Goal: Task Accomplishment & Management: Manage account settings

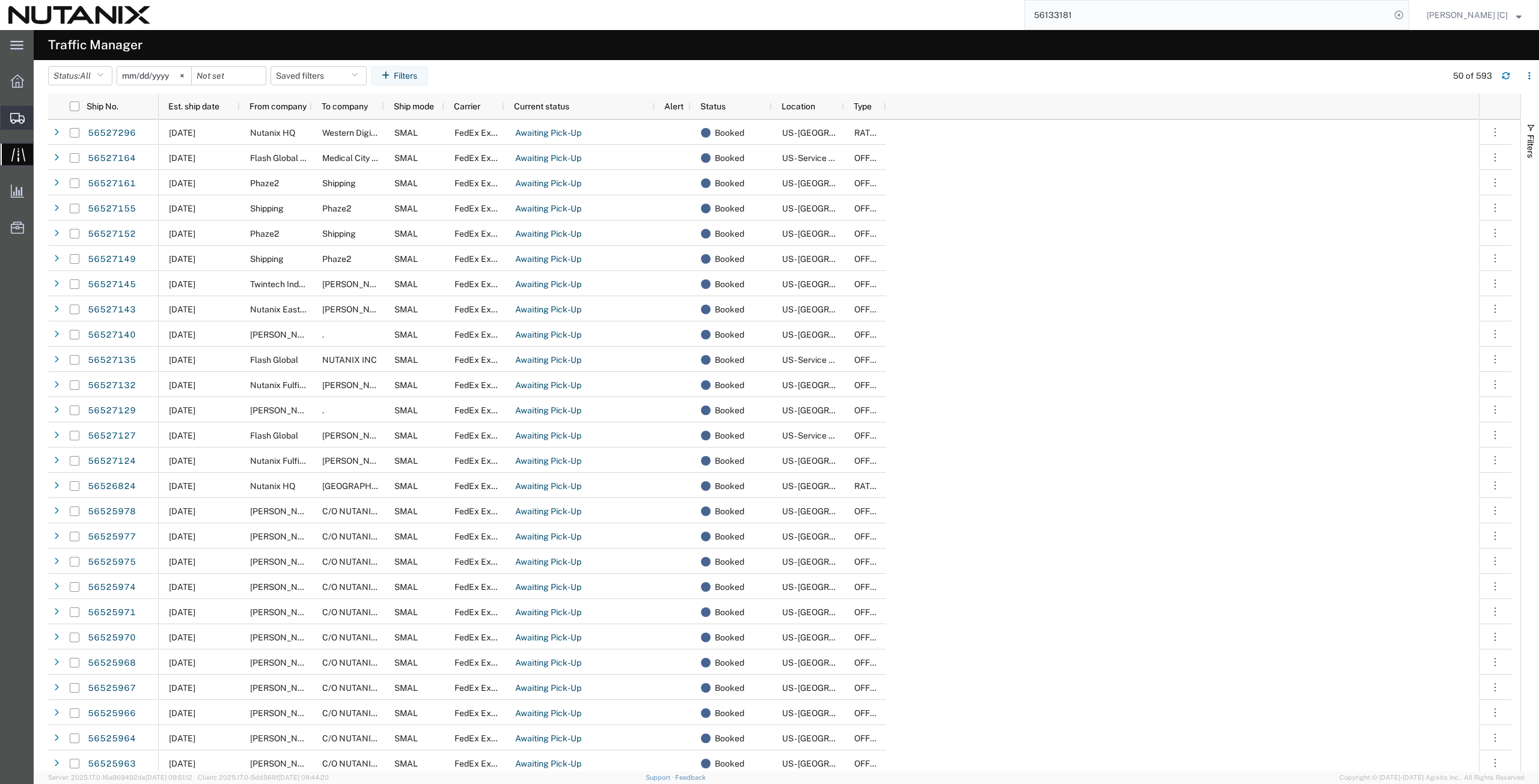
click at [0, 0] on span "Create from Template" at bounding box center [0, 0] width 0 height 0
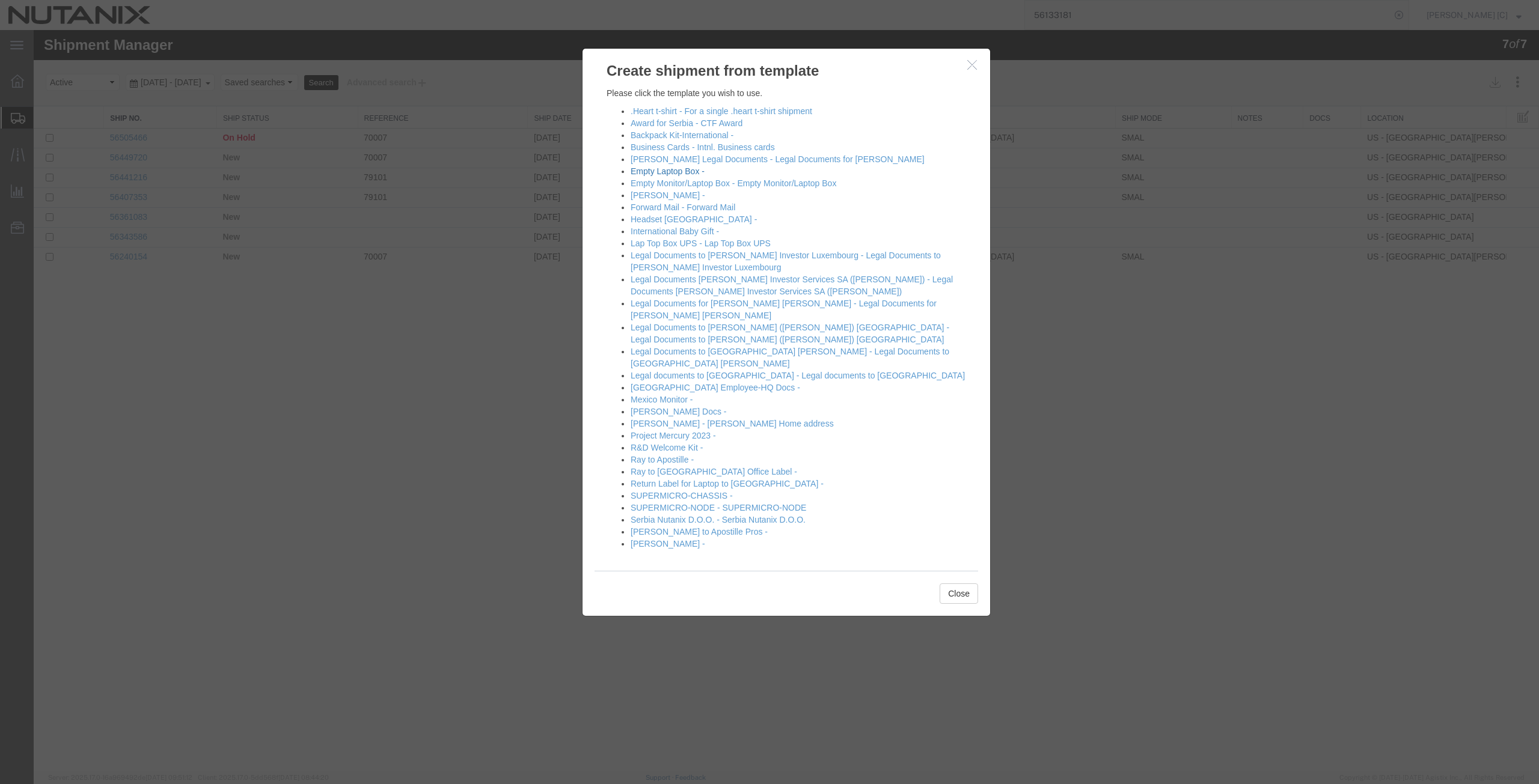
click at [636, 170] on link "Empty Laptop Box -" at bounding box center [667, 171] width 74 height 10
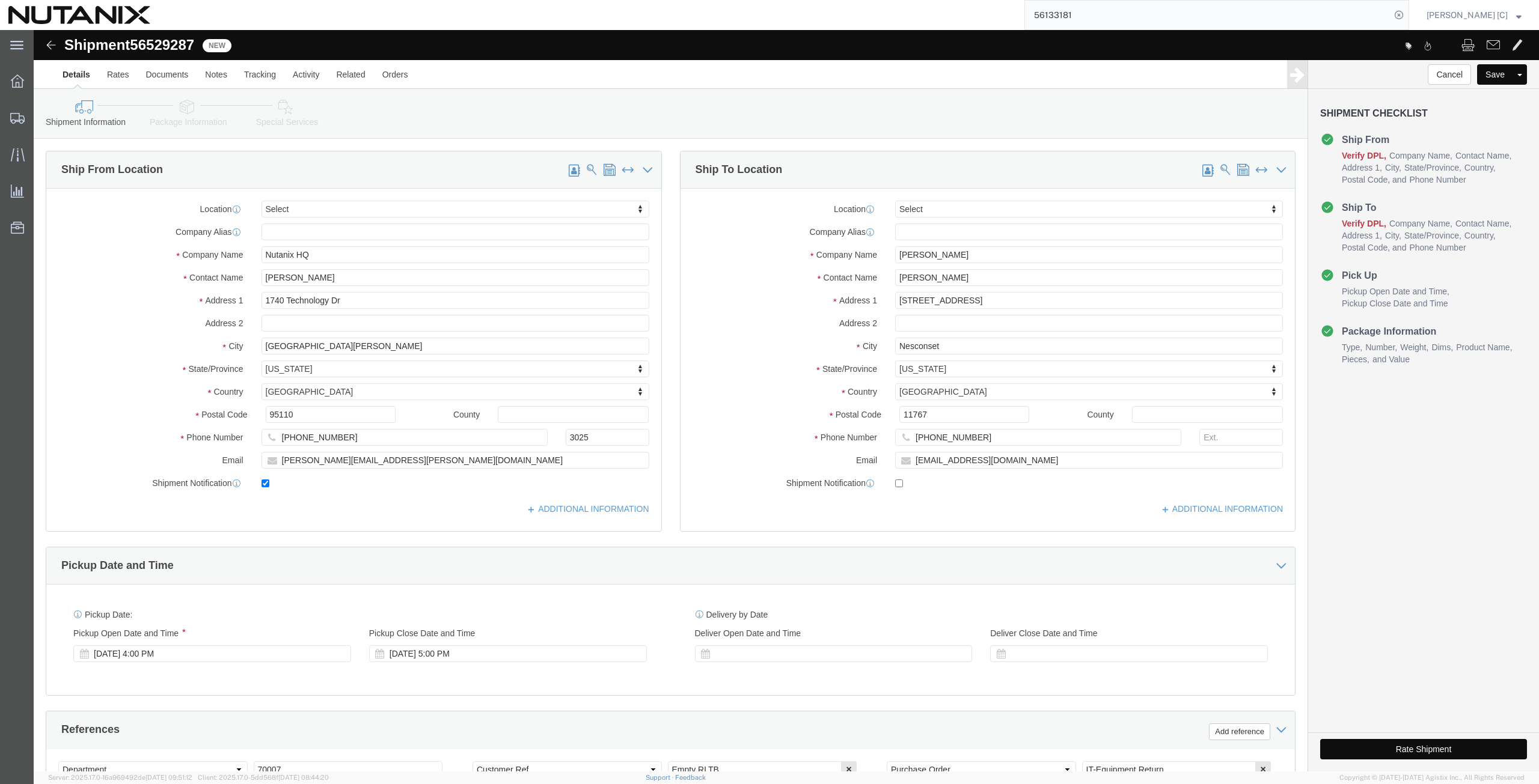
select select
drag, startPoint x: 314, startPoint y: 251, endPoint x: 57, endPoint y: 272, distance: 257.9
click div "Location My Profile Location [GEOGRAPHIC_DATA] - [GEOGRAPHIC_DATA] [GEOGRAPHIC_…"
type input "Art"
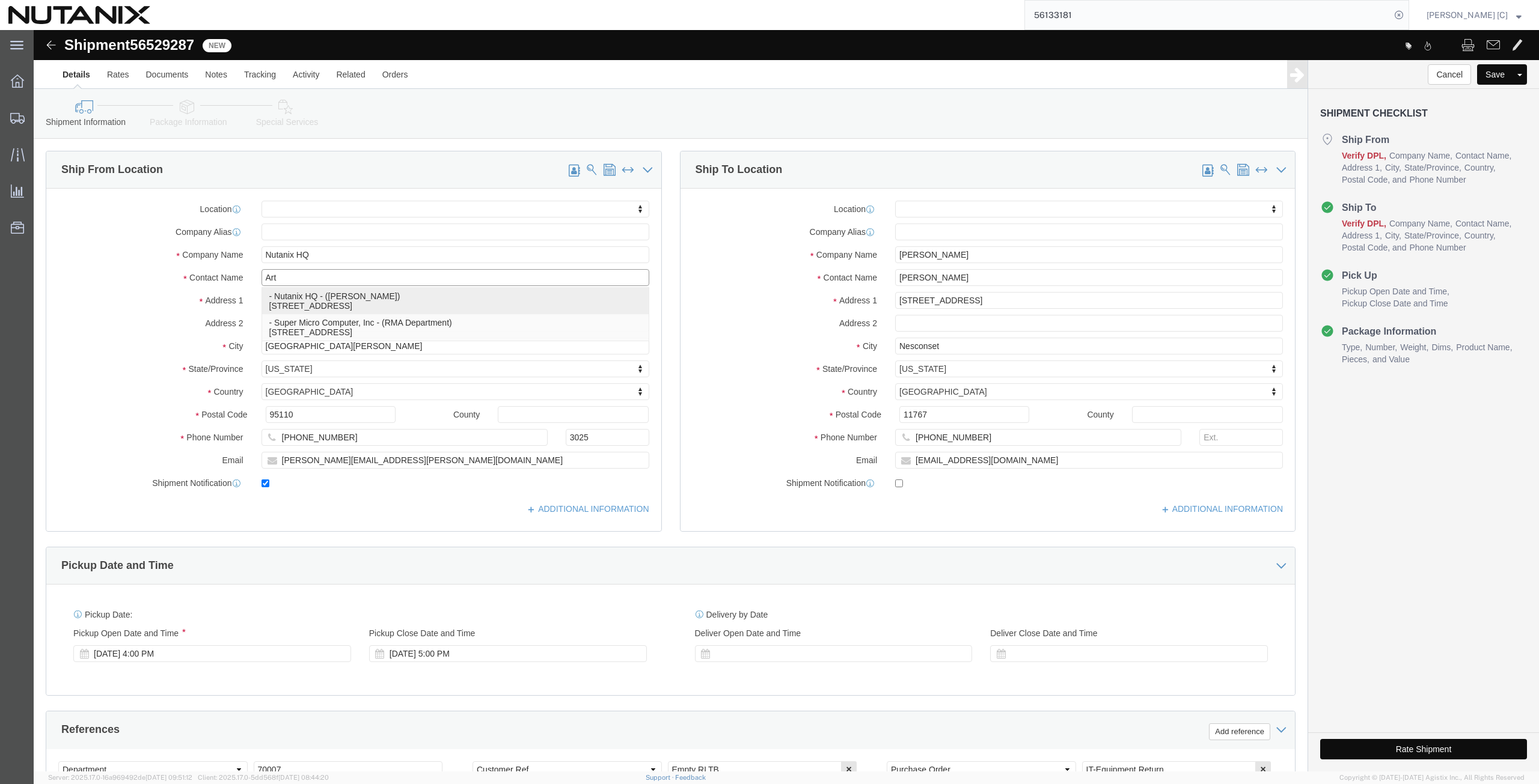
click p "- Nutanix HQ - ([PERSON_NAME]) [STREET_ADDRESS]"
select select
type input "[PERSON_NAME]"
type input "[PHONE_NUMBER]"
type input "[PERSON_NAME][EMAIL_ADDRESS][PERSON_NAME][DOMAIN_NAME]"
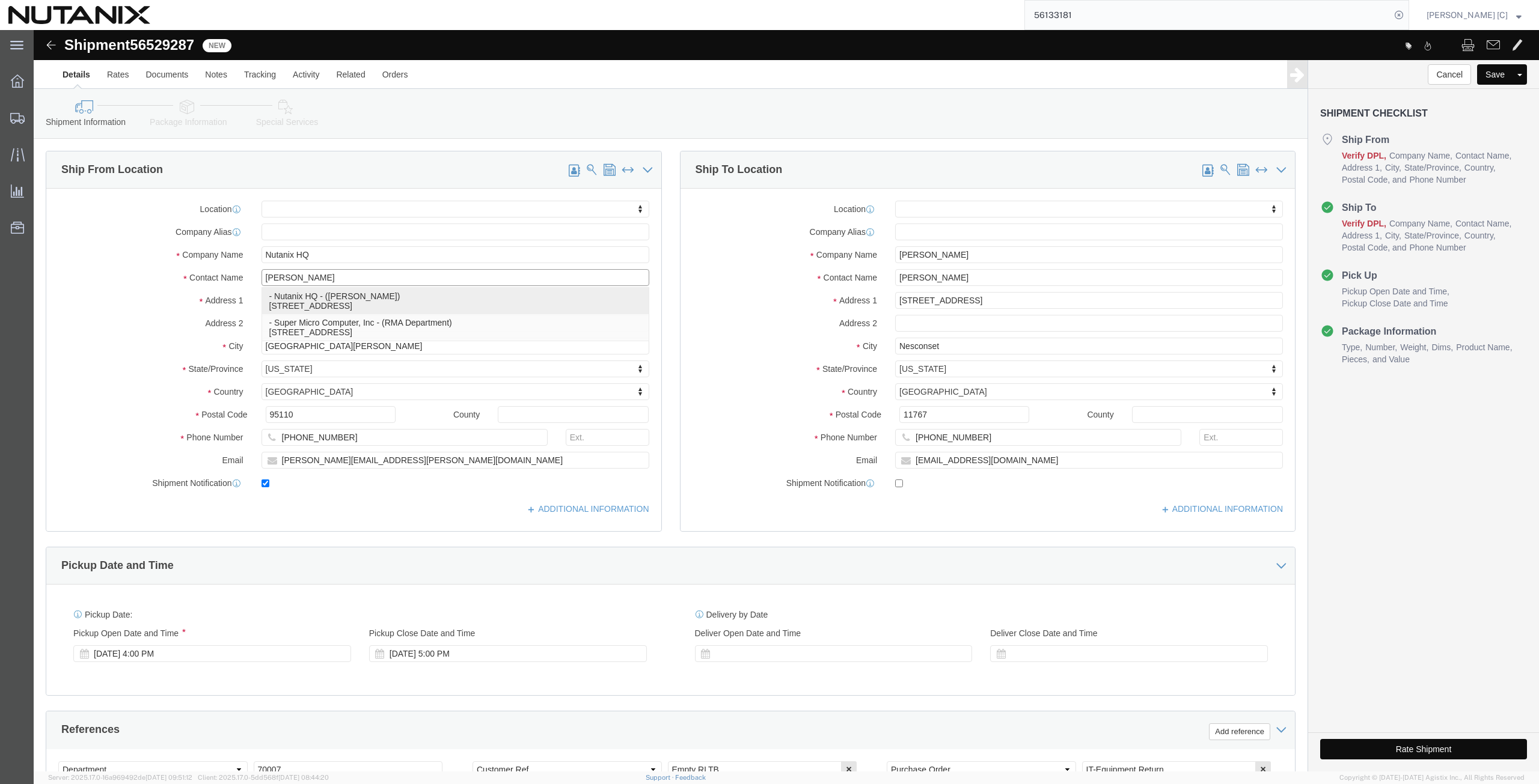
select select "CA"
type input "[PERSON_NAME]"
drag, startPoint x: 711, startPoint y: 233, endPoint x: 737, endPoint y: 235, distance: 26.1
click div "Ship From Location Location My Profile Location [GEOGRAPHIC_DATA] - [GEOGRAPHIC…"
paste input "[PERSON_NAME]"
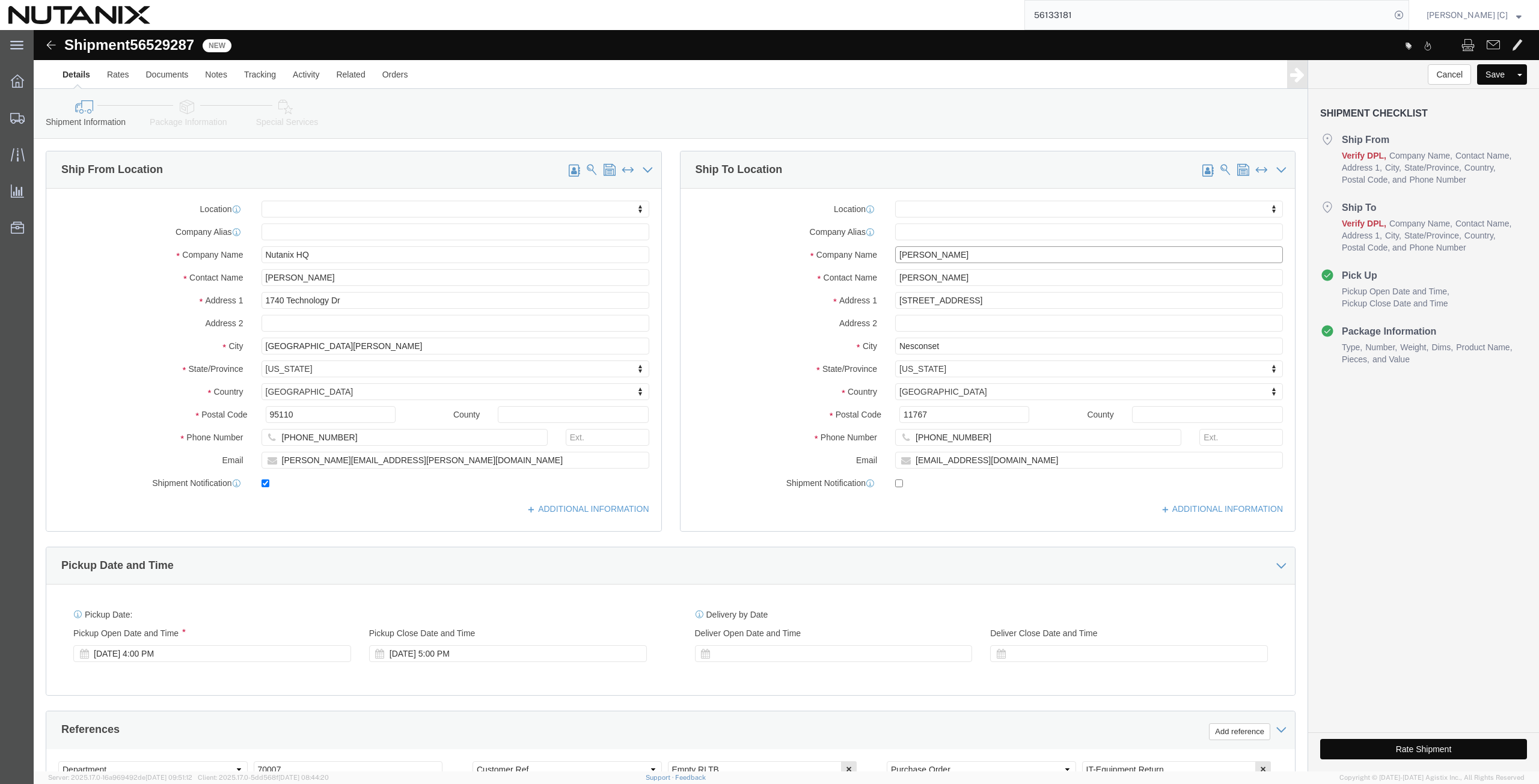
type input "[PERSON_NAME]"
drag, startPoint x: 932, startPoint y: 245, endPoint x: 812, endPoint y: 247, distance: 120.0
click div
drag, startPoint x: 942, startPoint y: 244, endPoint x: 761, endPoint y: 263, distance: 182.0
click div "Location My Profile Location [GEOGRAPHIC_DATA] - [GEOGRAPHIC_DATA] [GEOGRAPHIC_…"
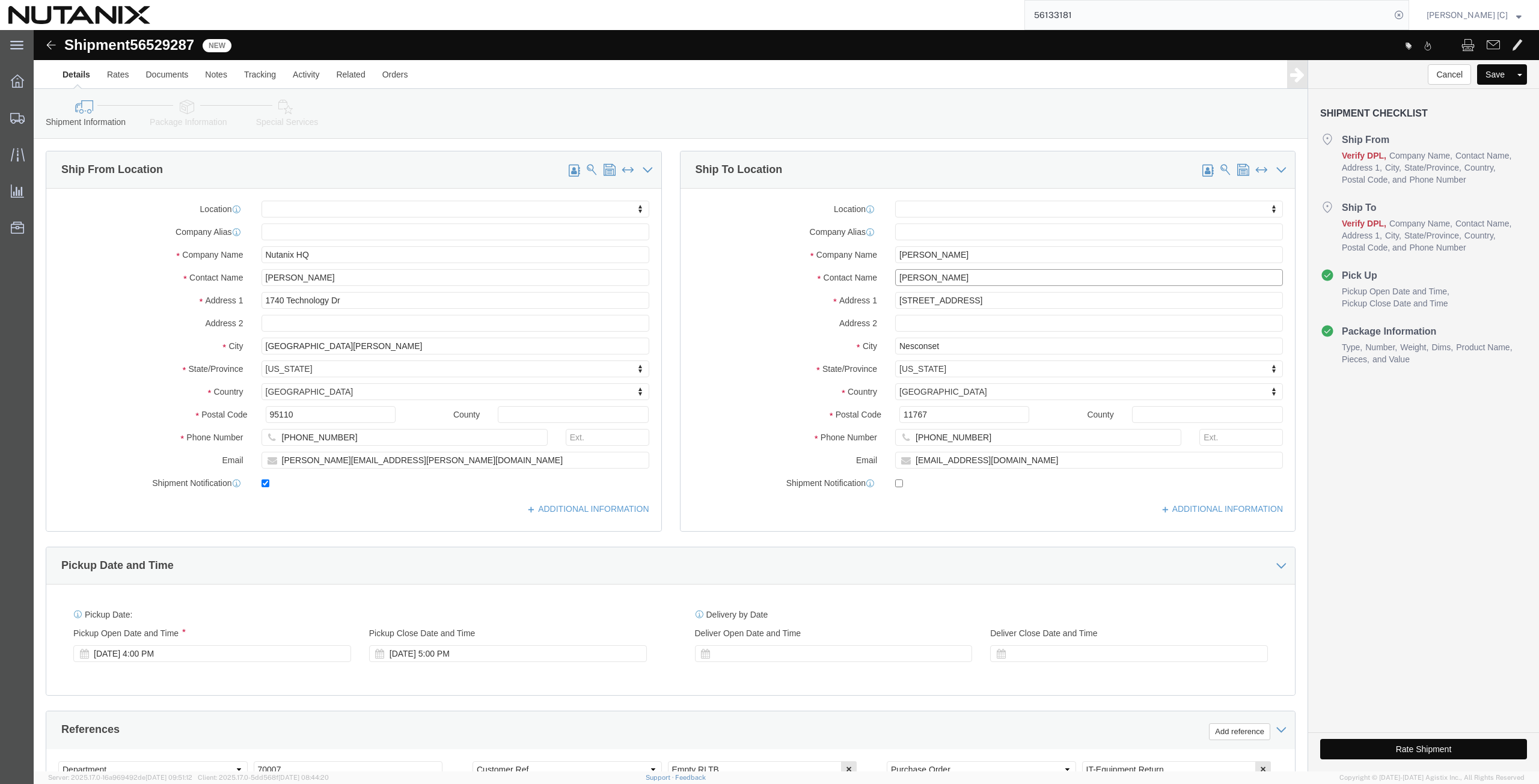
paste input "[PERSON_NAME]"
type input "[PERSON_NAME]"
drag, startPoint x: 942, startPoint y: 270, endPoint x: 646, endPoint y: 306, distance: 298.2
click div "Location My Profile Location [GEOGRAPHIC_DATA] - [GEOGRAPHIC_DATA] [GEOGRAPHIC_…"
paste input "[STREET_ADDRESS][PERSON_NAME]"
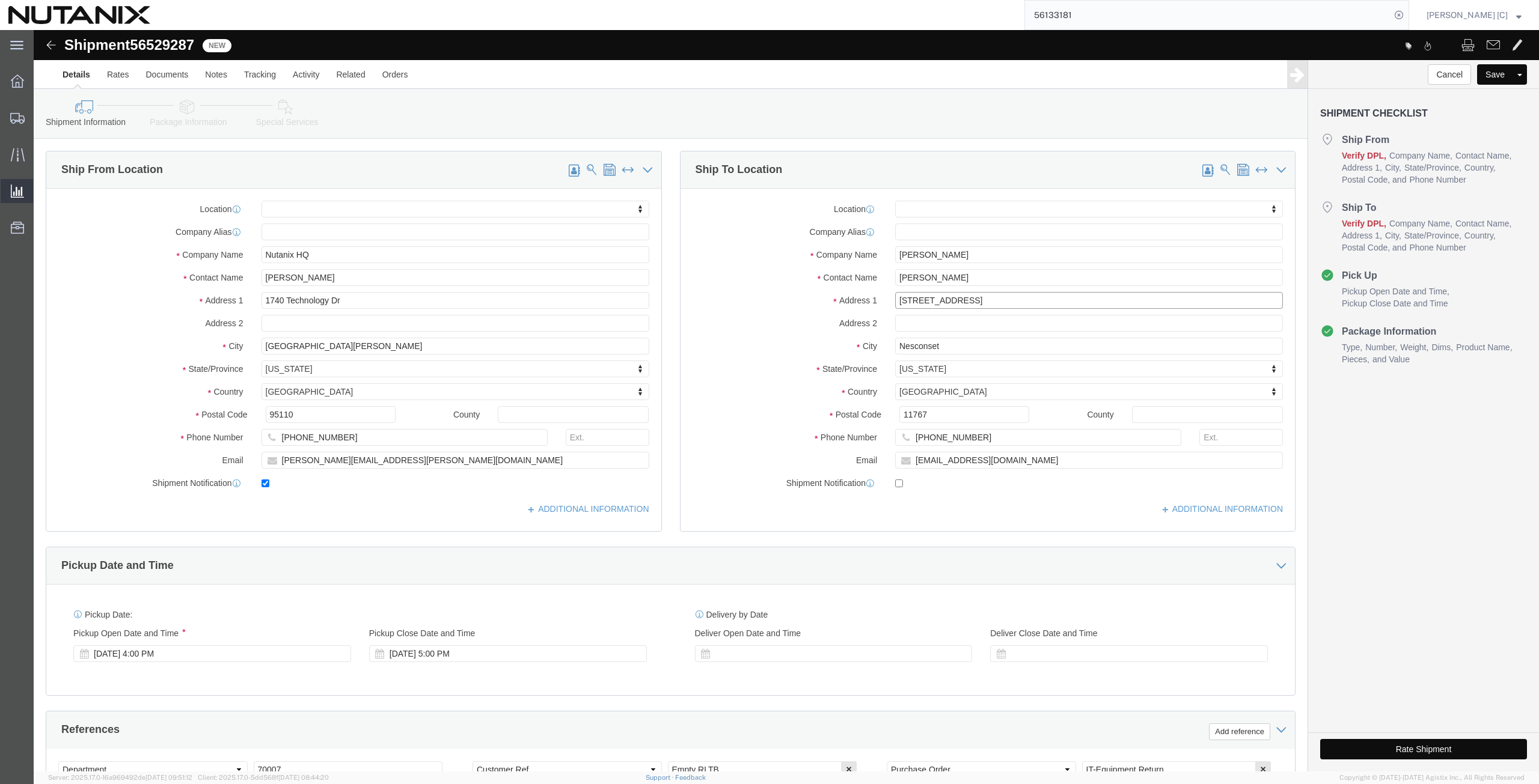
type input "[STREET_ADDRESS]"
select select
drag, startPoint x: 886, startPoint y: 316, endPoint x: 818, endPoint y: 321, distance: 68.2
click div "City Nesconset"
paste input "pean"
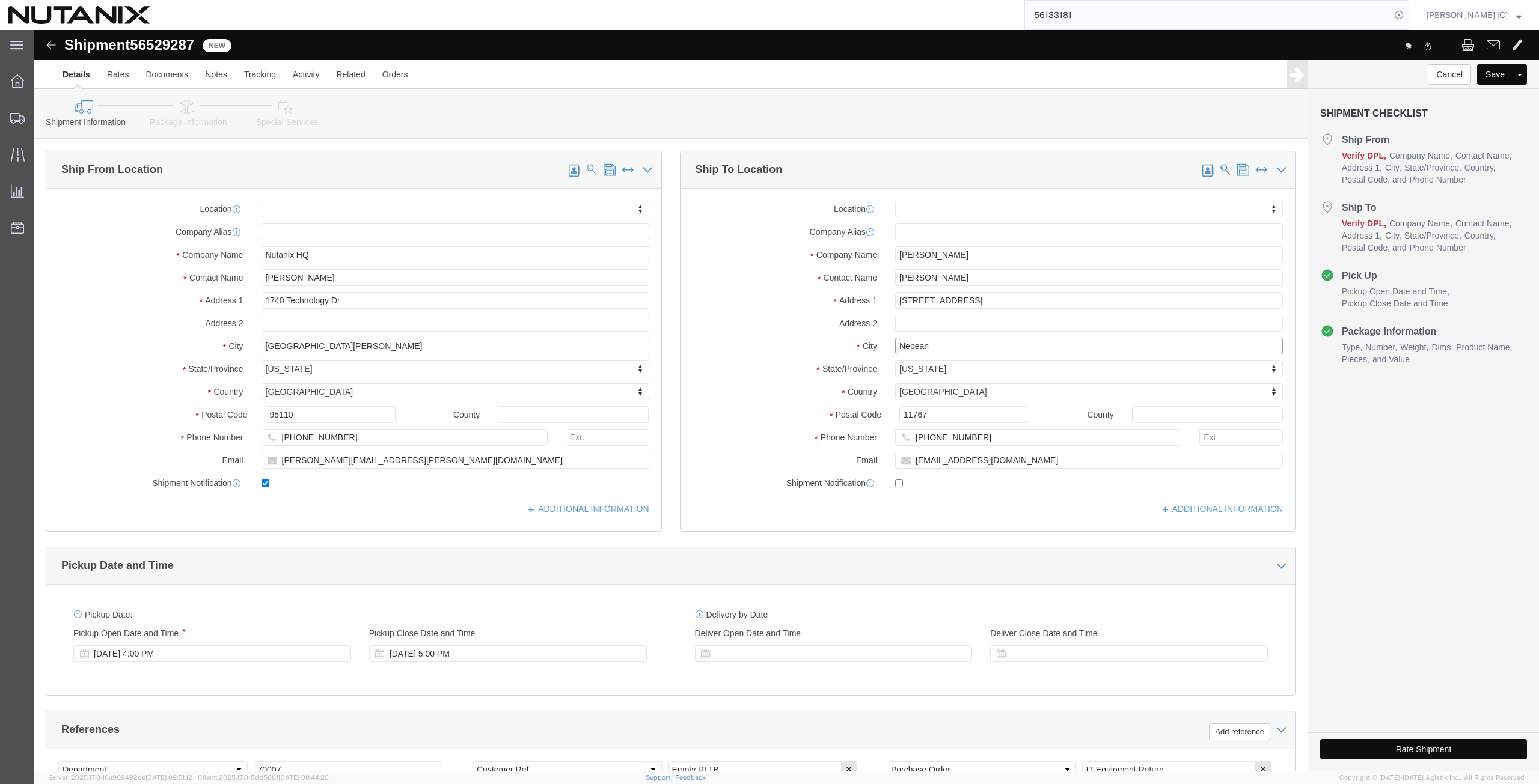
type input "Nepean"
select select
type input "[GEOGRAPHIC_DATA]"
select select
select select "CA"
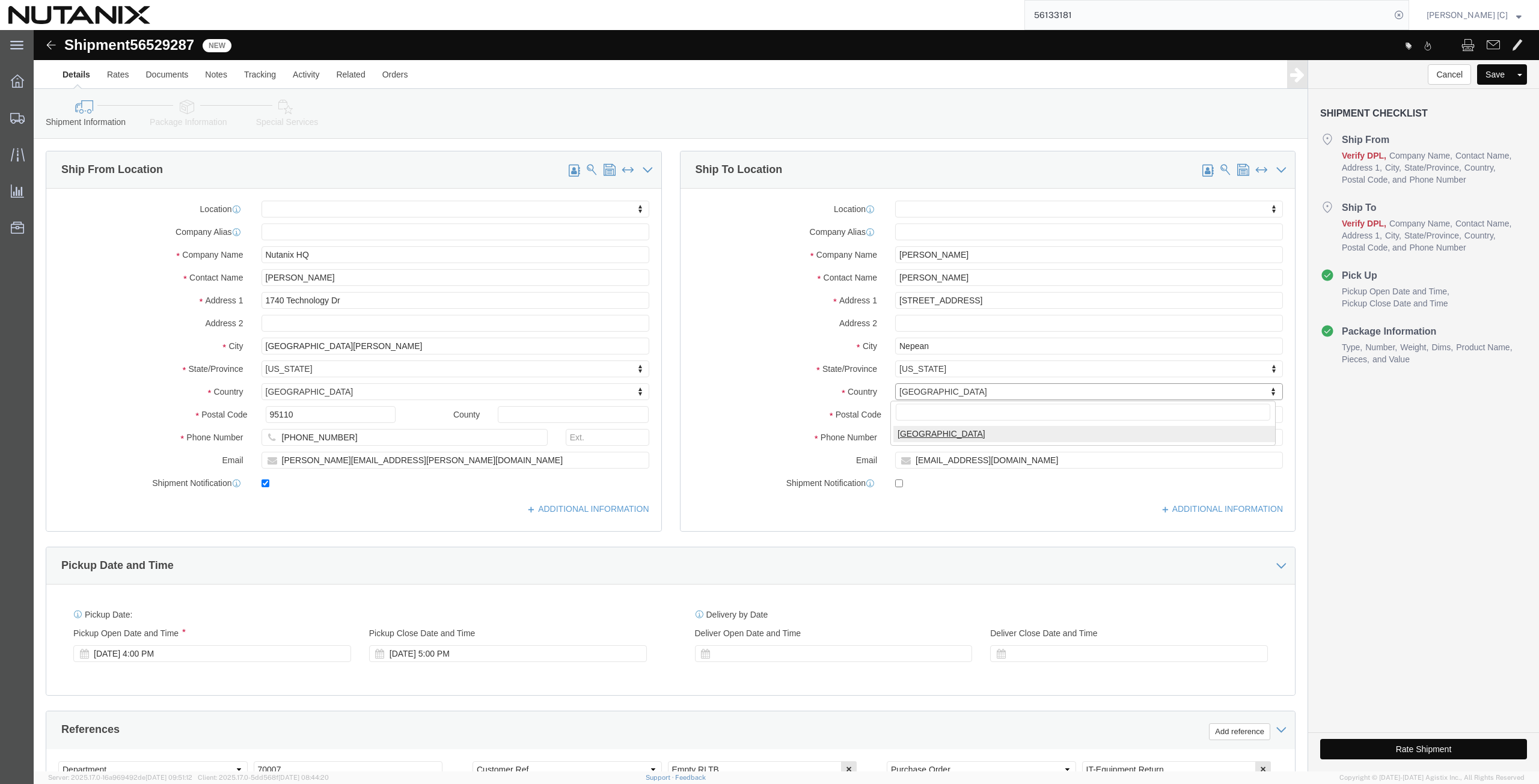
select select
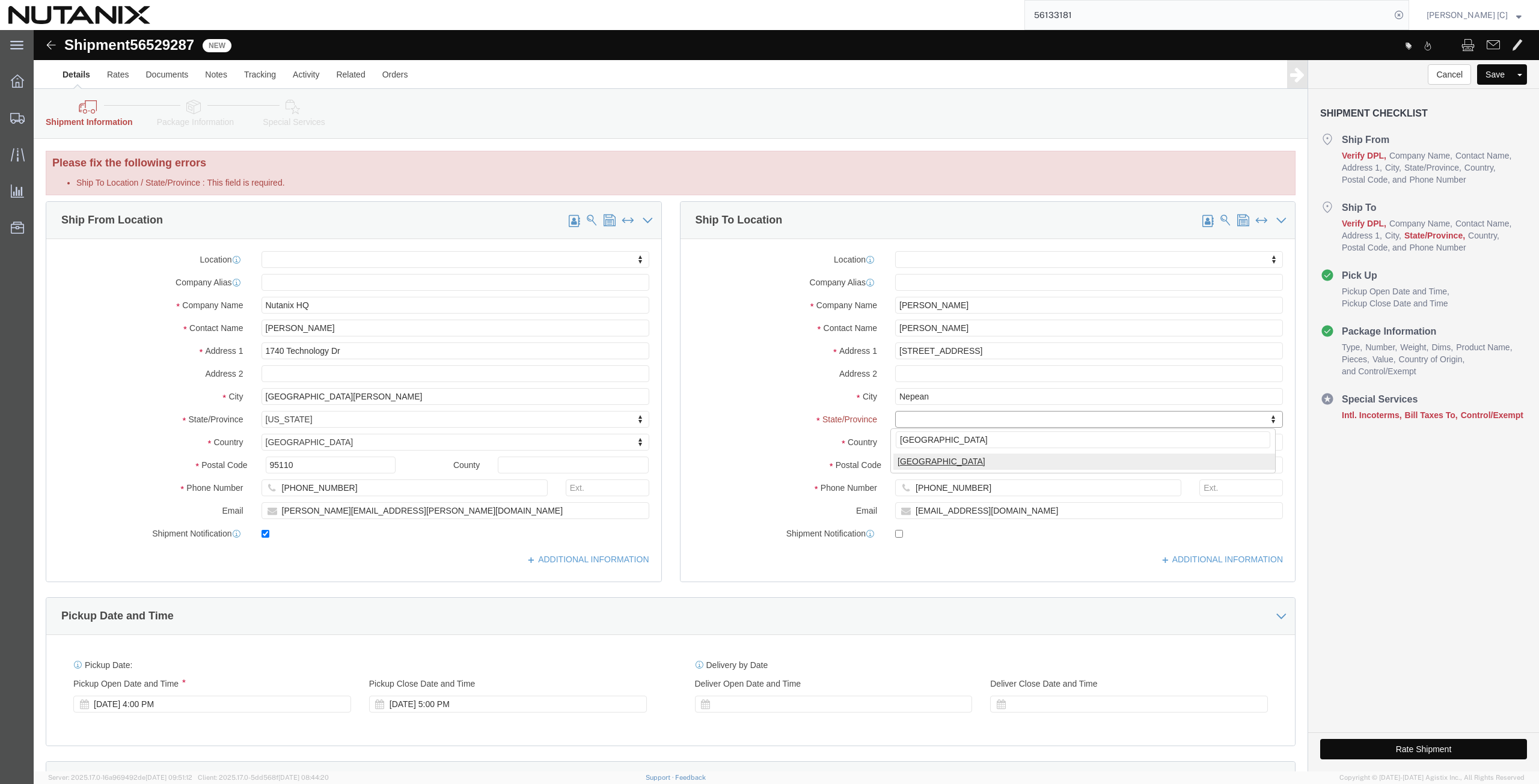
type input "[GEOGRAPHIC_DATA]"
select select
select select "ON"
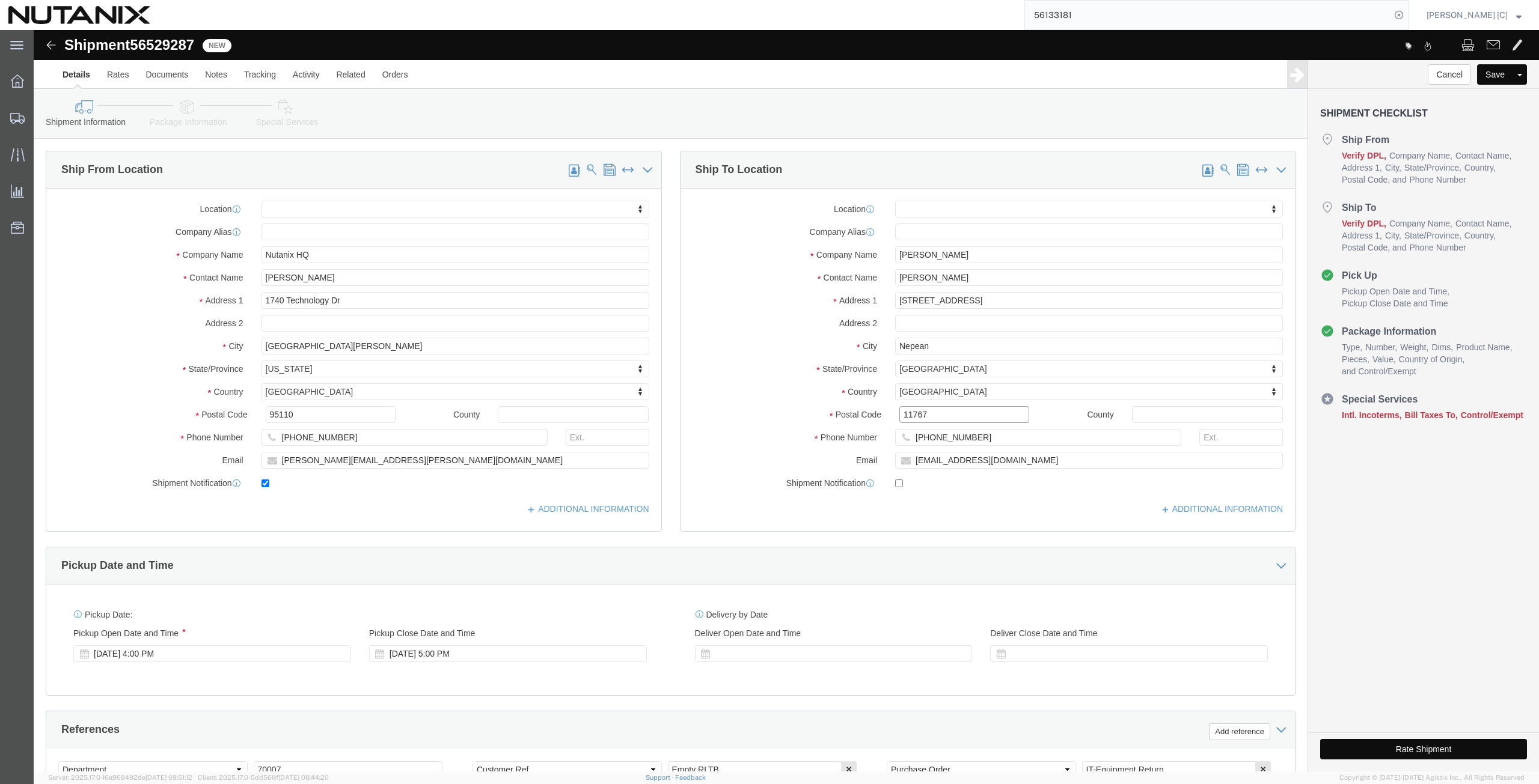
drag, startPoint x: 900, startPoint y: 385, endPoint x: 761, endPoint y: 369, distance: 139.9
click div "Location My Profile Location [GEOGRAPHIC_DATA] - [GEOGRAPHIC_DATA] [GEOGRAPHIC_…"
paste input "K2G 4P6"
type input "K2G 4P6"
select select
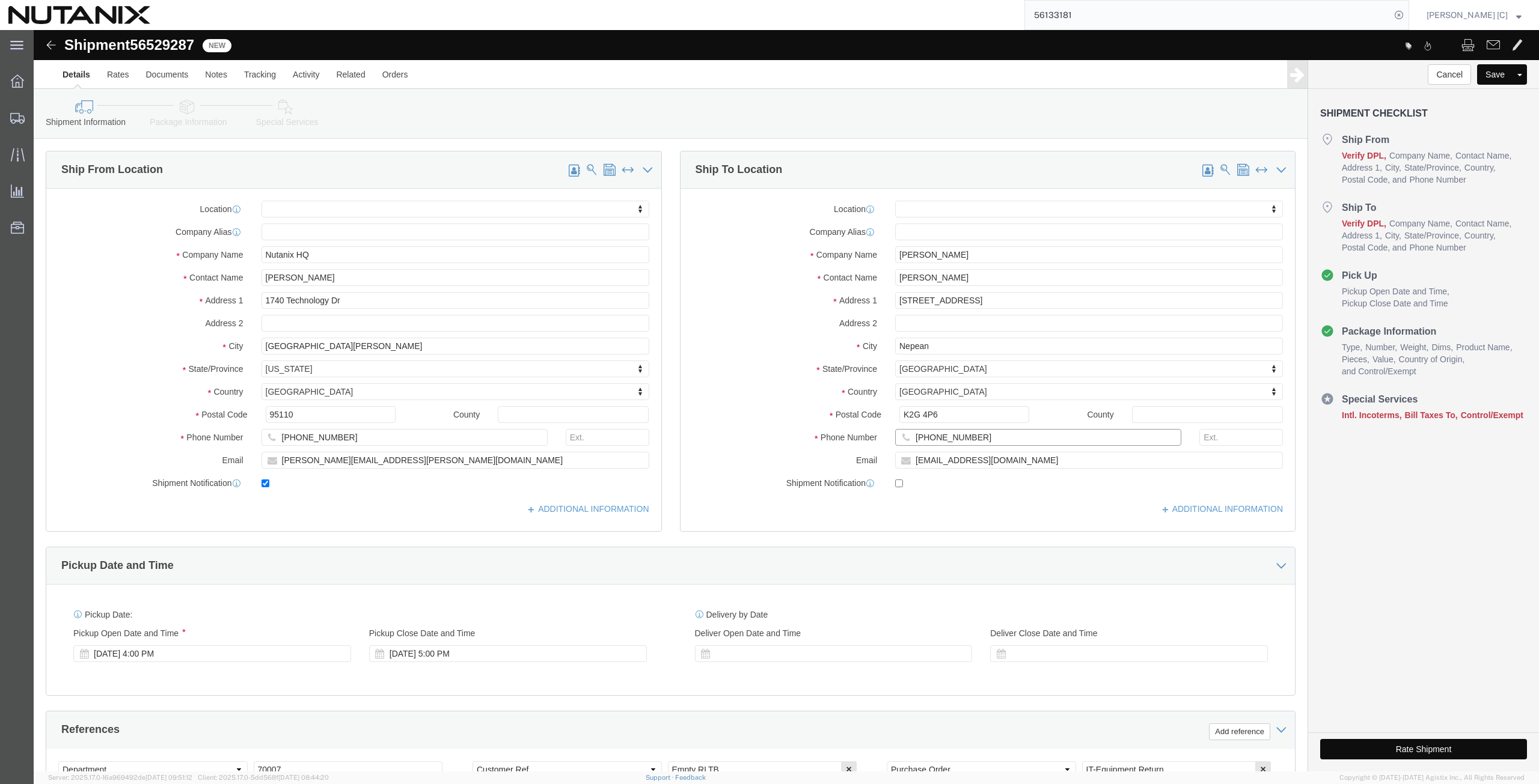
drag, startPoint x: 944, startPoint y: 409, endPoint x: 770, endPoint y: 413, distance: 174.0
click div "Phone Number [PHONE_NUMBER]"
paste input "[PHONE_NUMBER]"
type input "[PHONE_NUMBER]"
drag, startPoint x: 973, startPoint y: 425, endPoint x: 685, endPoint y: 420, distance: 288.0
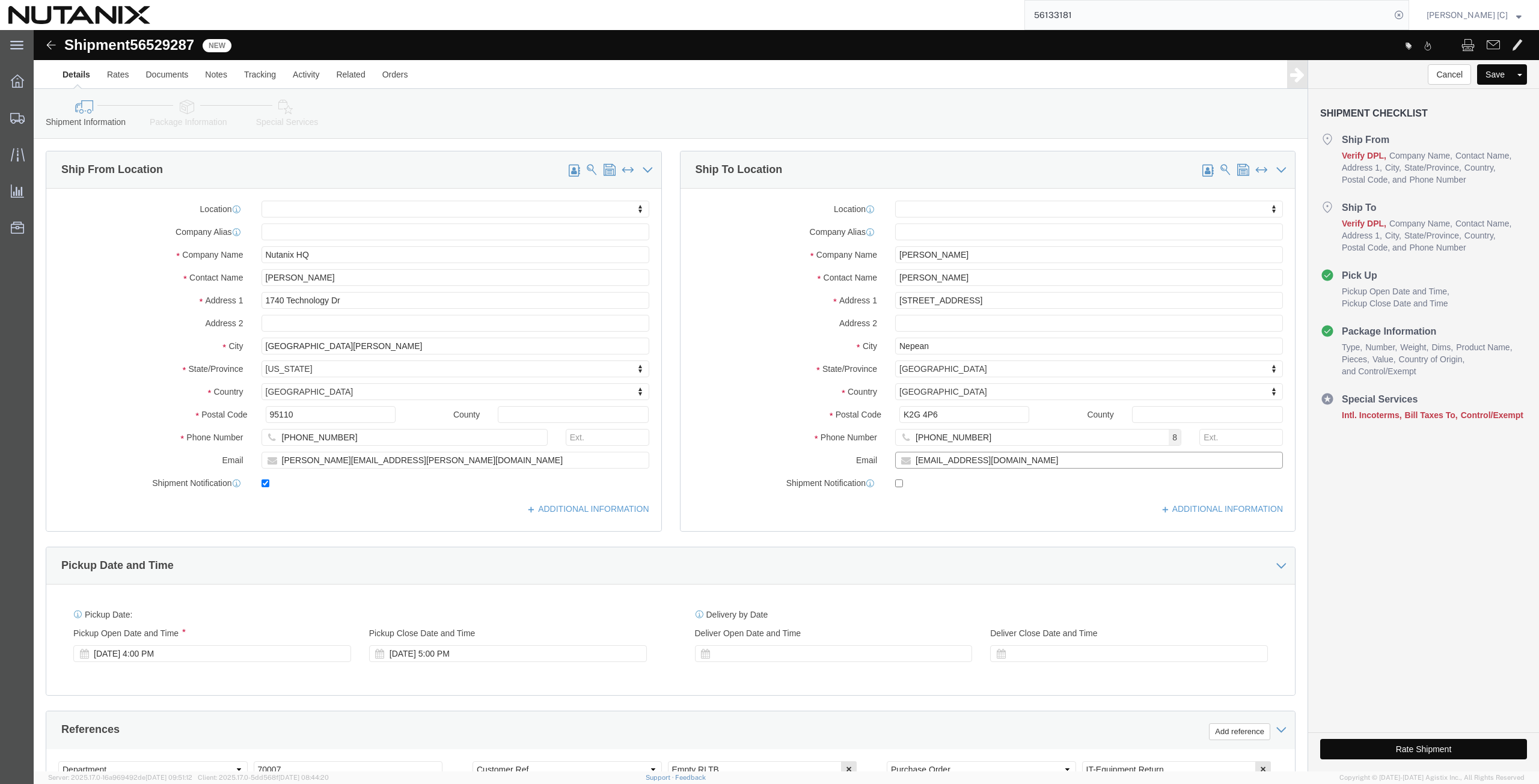
click div "Location My Profile Location [GEOGRAPHIC_DATA] - [GEOGRAPHIC_DATA] [GEOGRAPHIC_…"
paste input "topacionunez"
type input "[EMAIL_ADDRESS][DOMAIN_NAME]"
click input "checkbox"
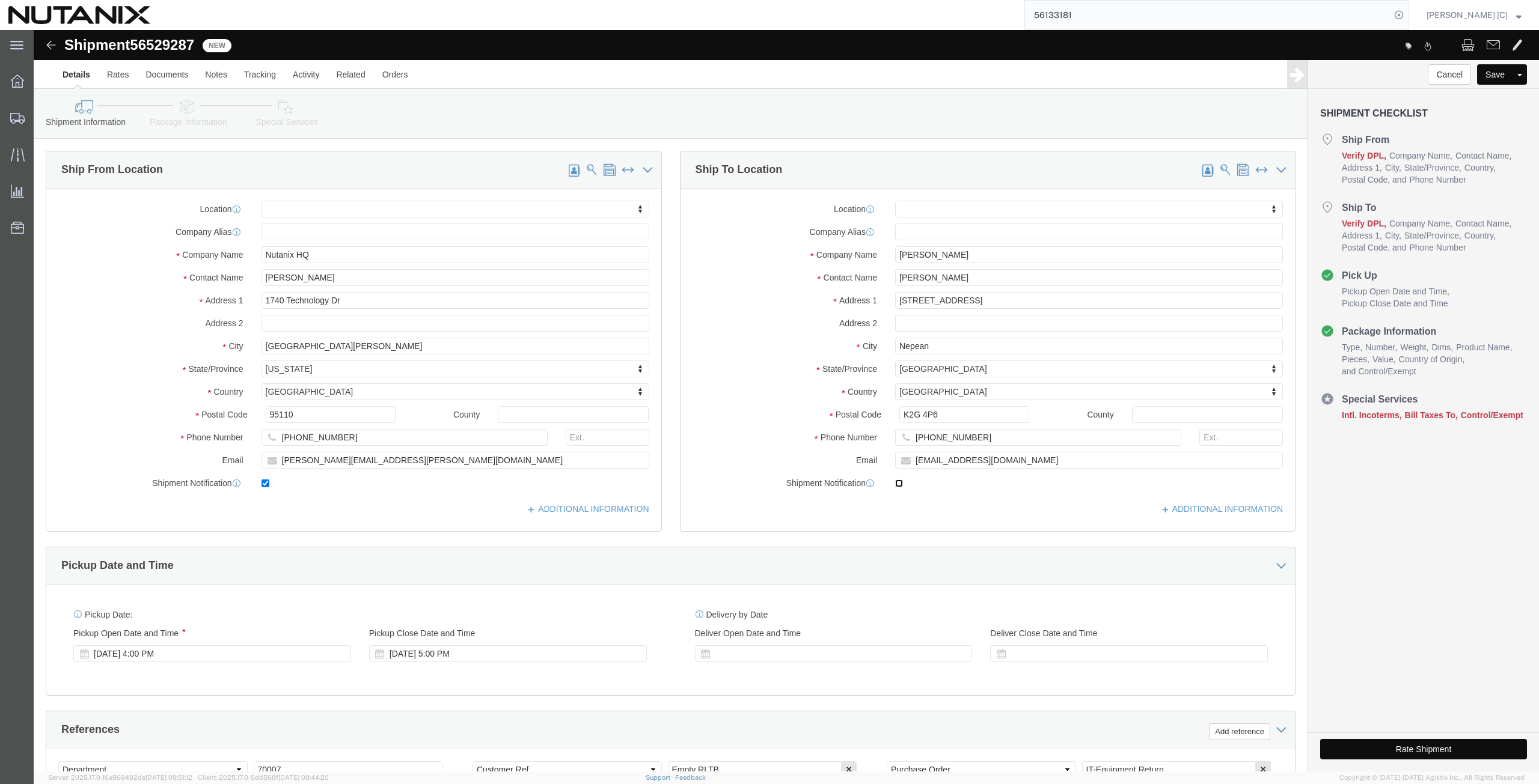
checkbox input "true"
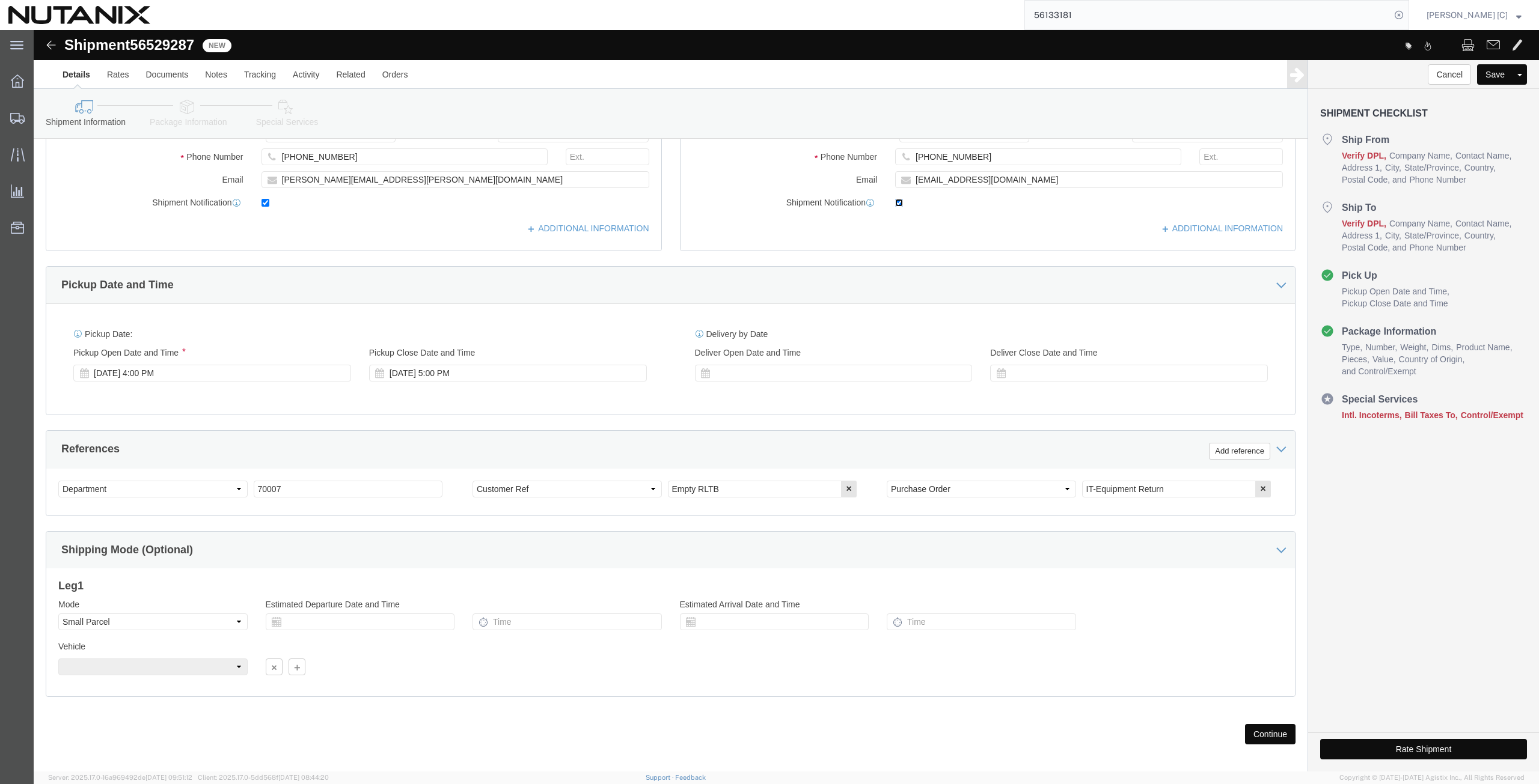
scroll to position [290, 0]
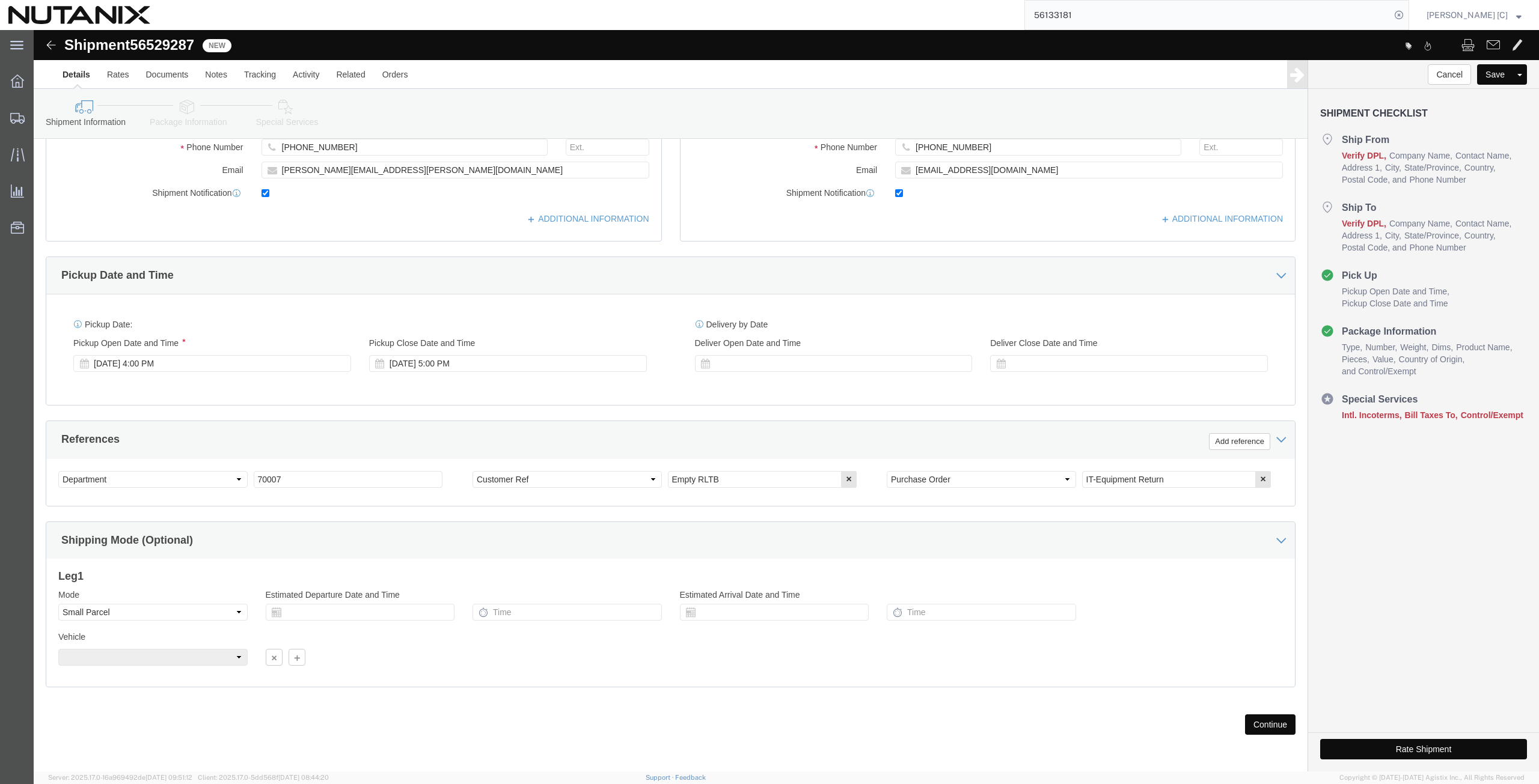
click button "Continue"
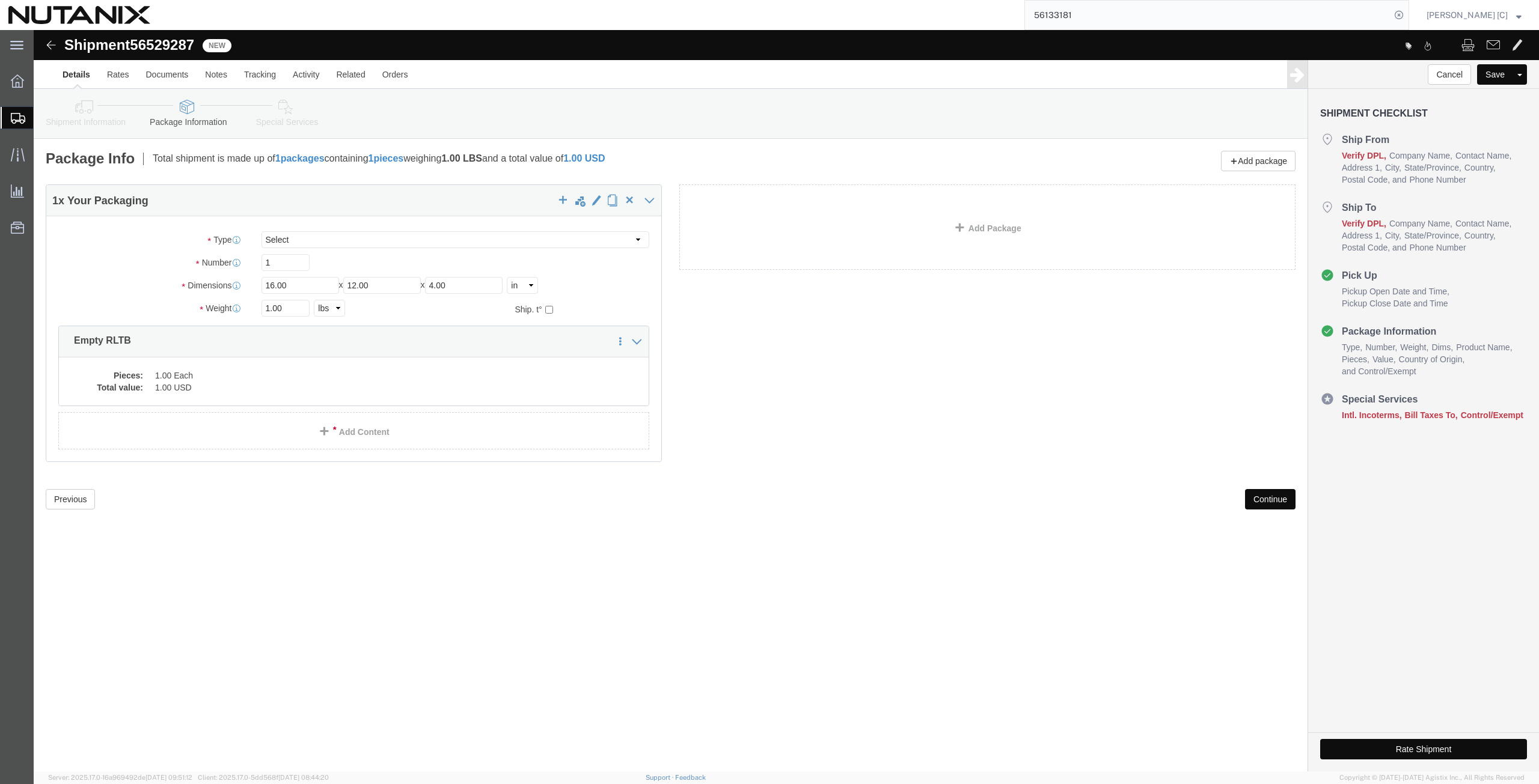
click button "Continue"
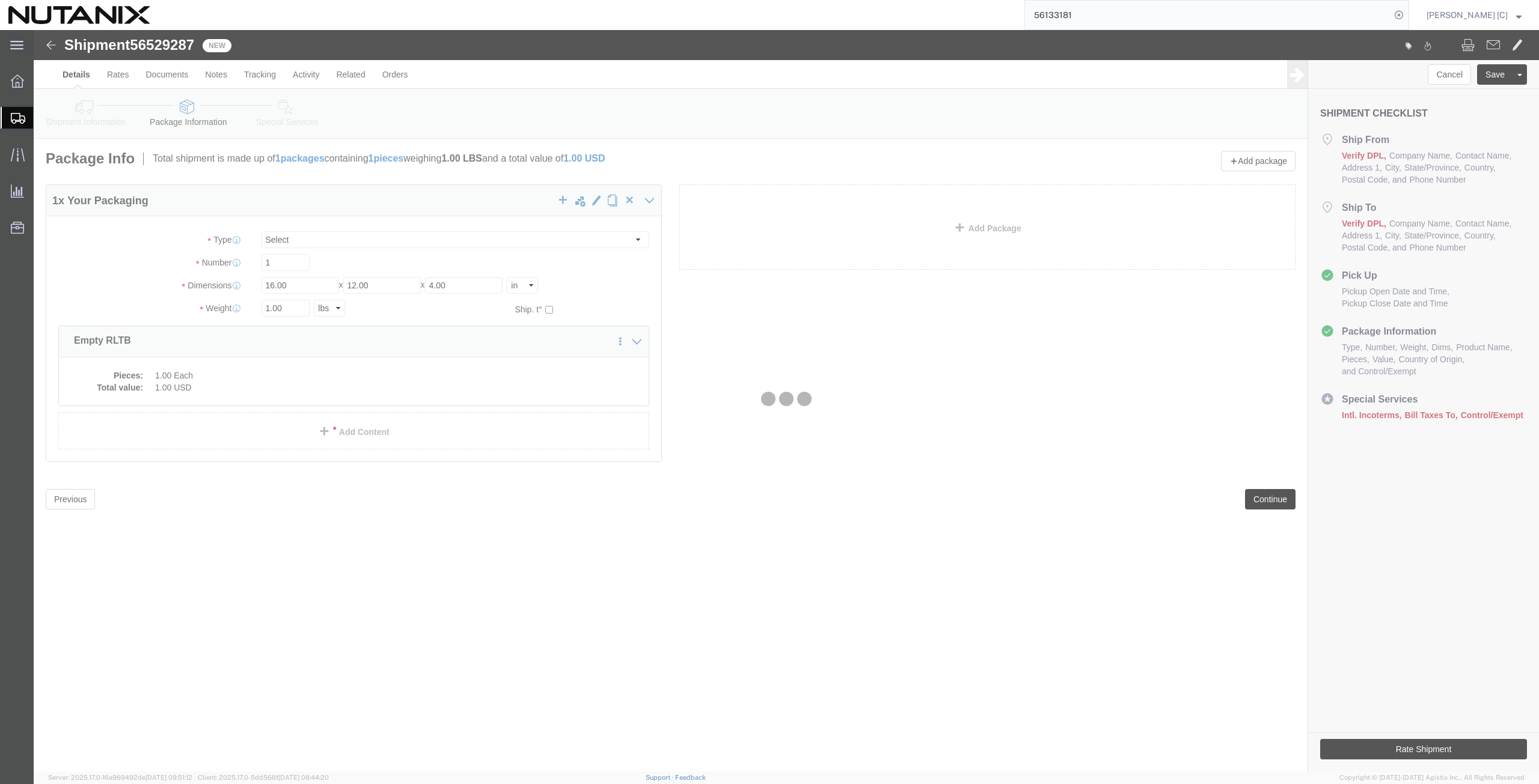
select select
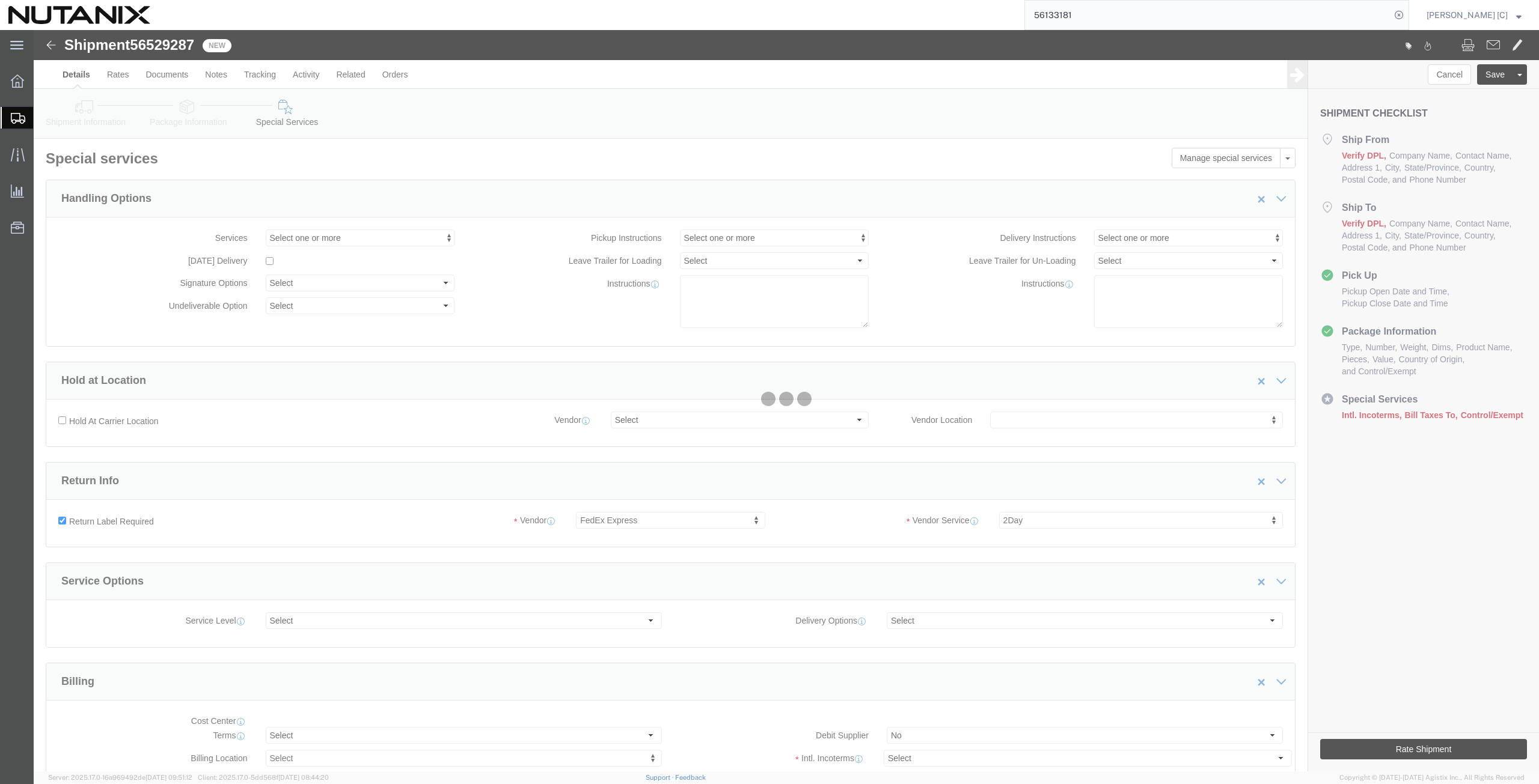
select select "COSTCENTER"
select select "59656"
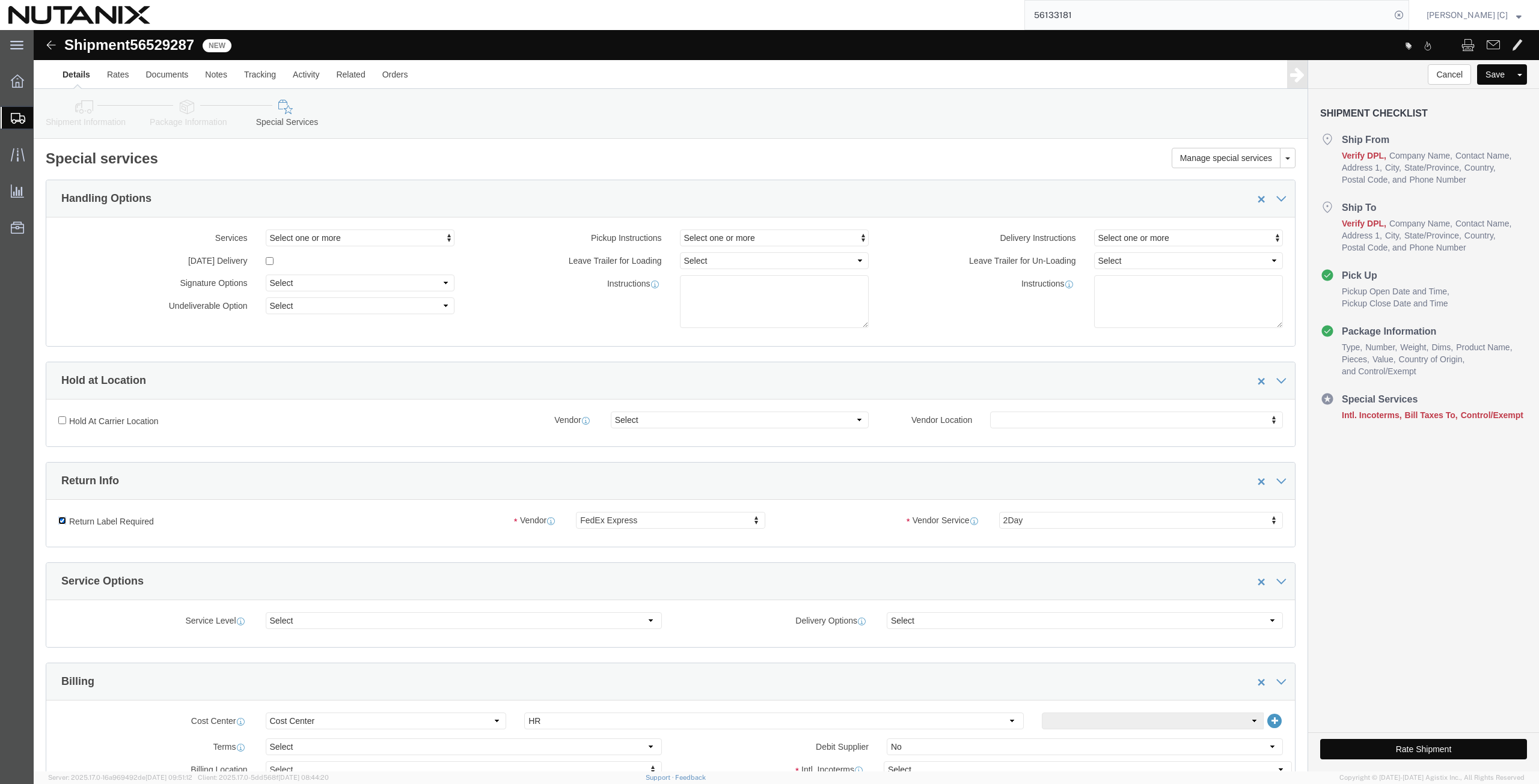
click input "Return Label Required"
checkbox input "false"
select select
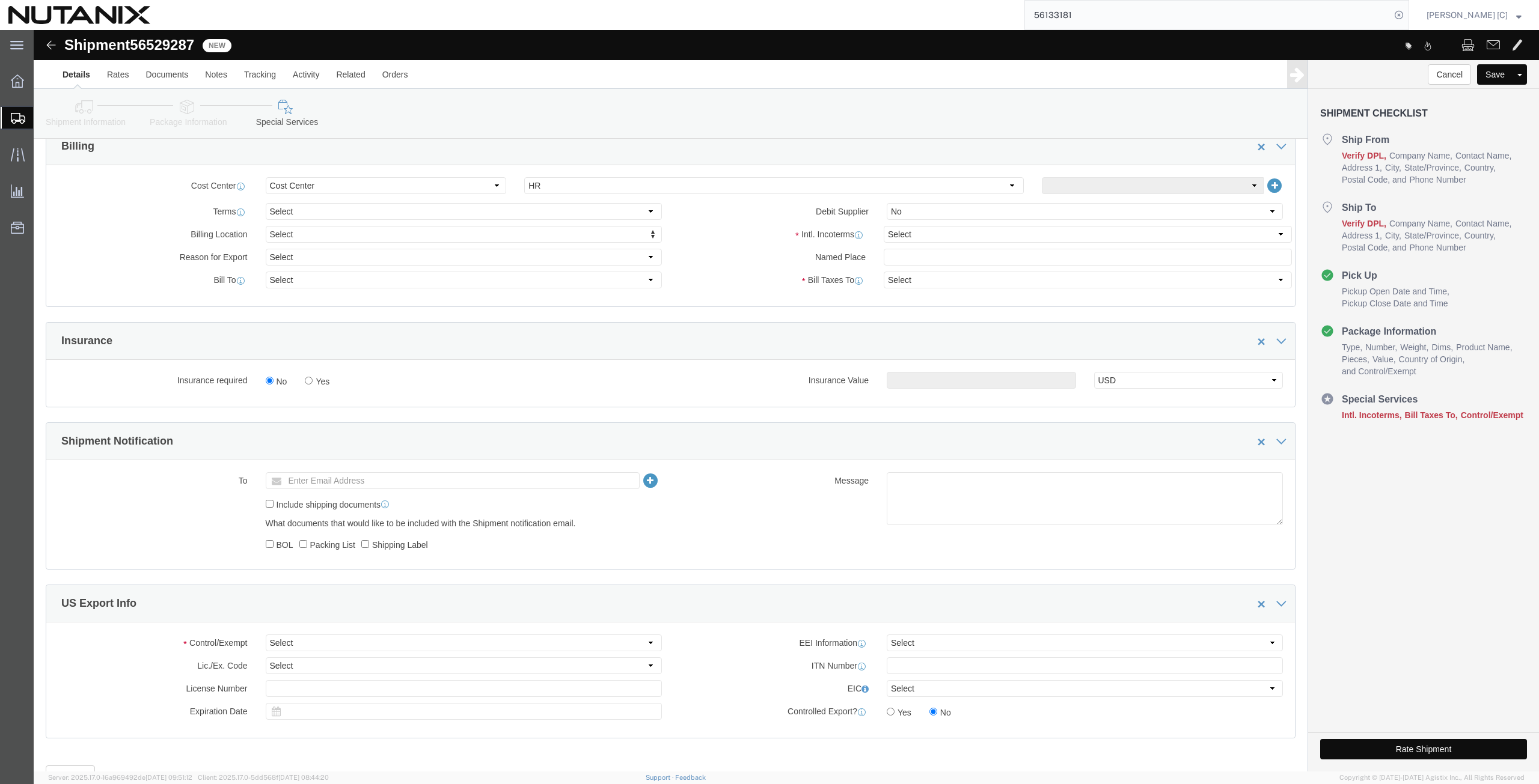
scroll to position [586, 0]
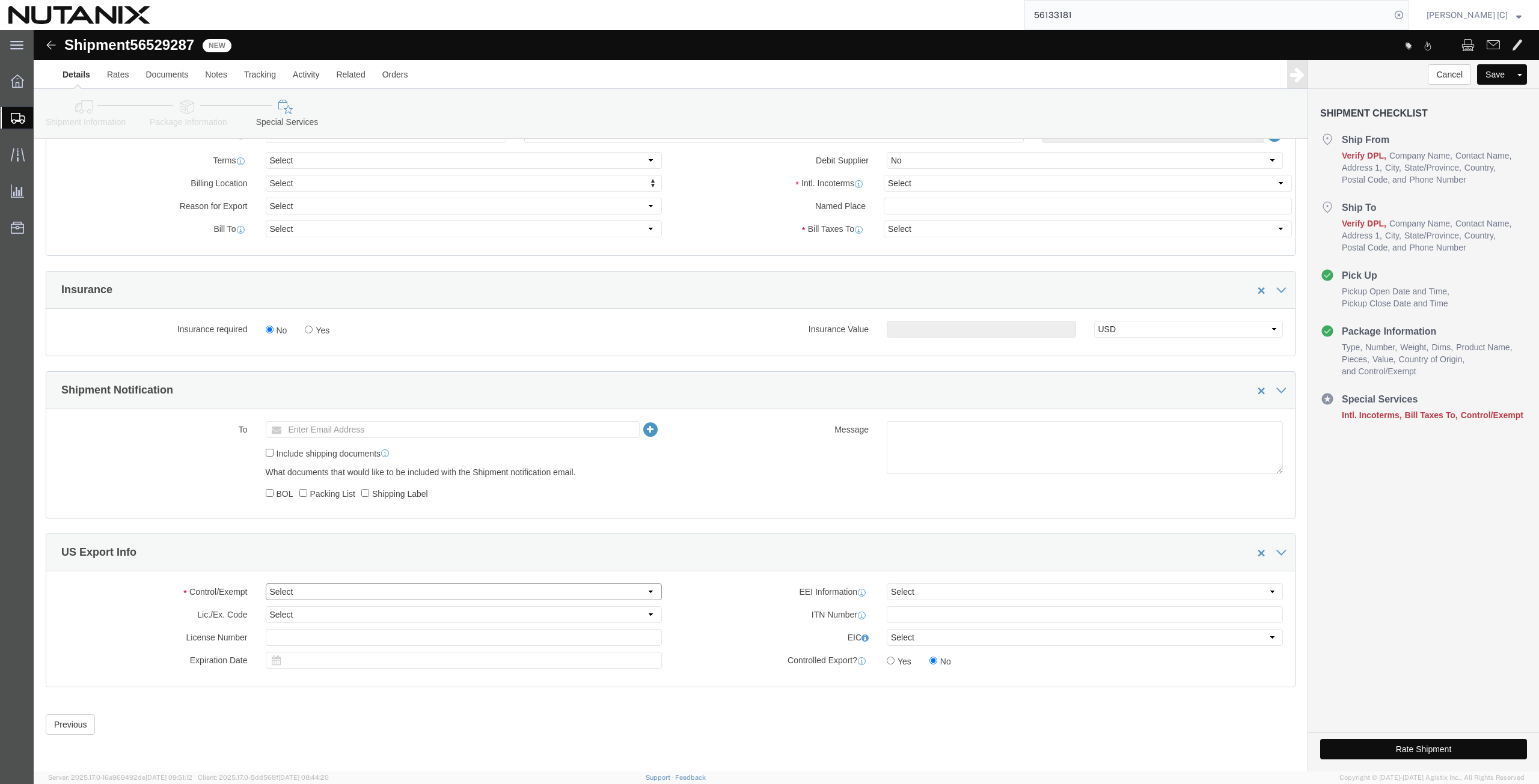
click select "Select ATF BIS DEA EPA FDA FTR ITAR OFAC Other (OPA)"
select select "FTR"
click select "Select ATF BIS DEA EPA FDA FTR ITAR OFAC Other (OPA)"
click select "Select 30.2(d)(2) 30.36 30.37(a) 30.37(f) 30.37(g) 30.37(h) 30.37(i) 30.37(j) 3…"
select select "30.37(a)"
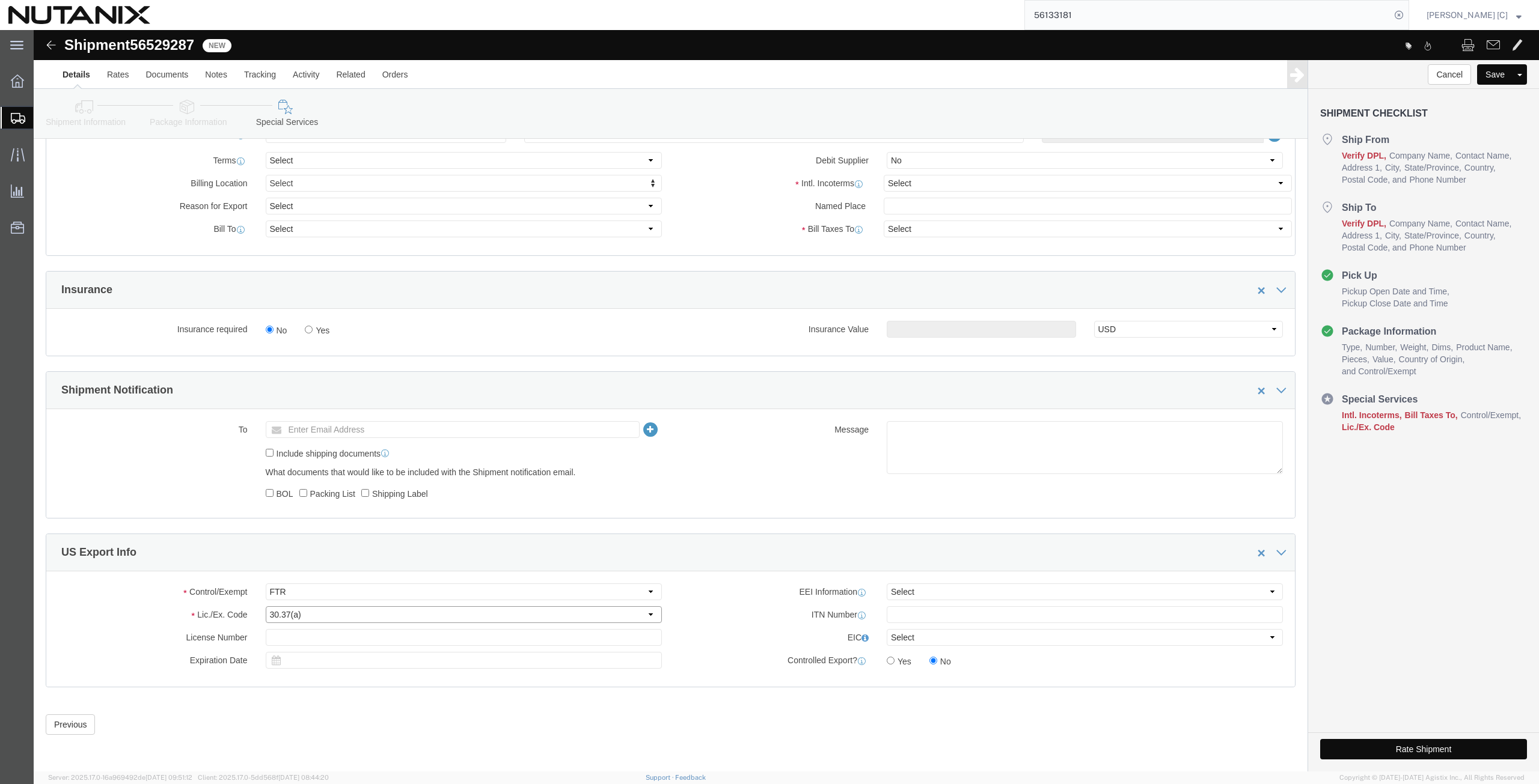
click select "Select 30.2(d)(2) 30.36 30.37(a) 30.37(f) 30.37(g) 30.37(h) 30.37(i) 30.37(j) 3…"
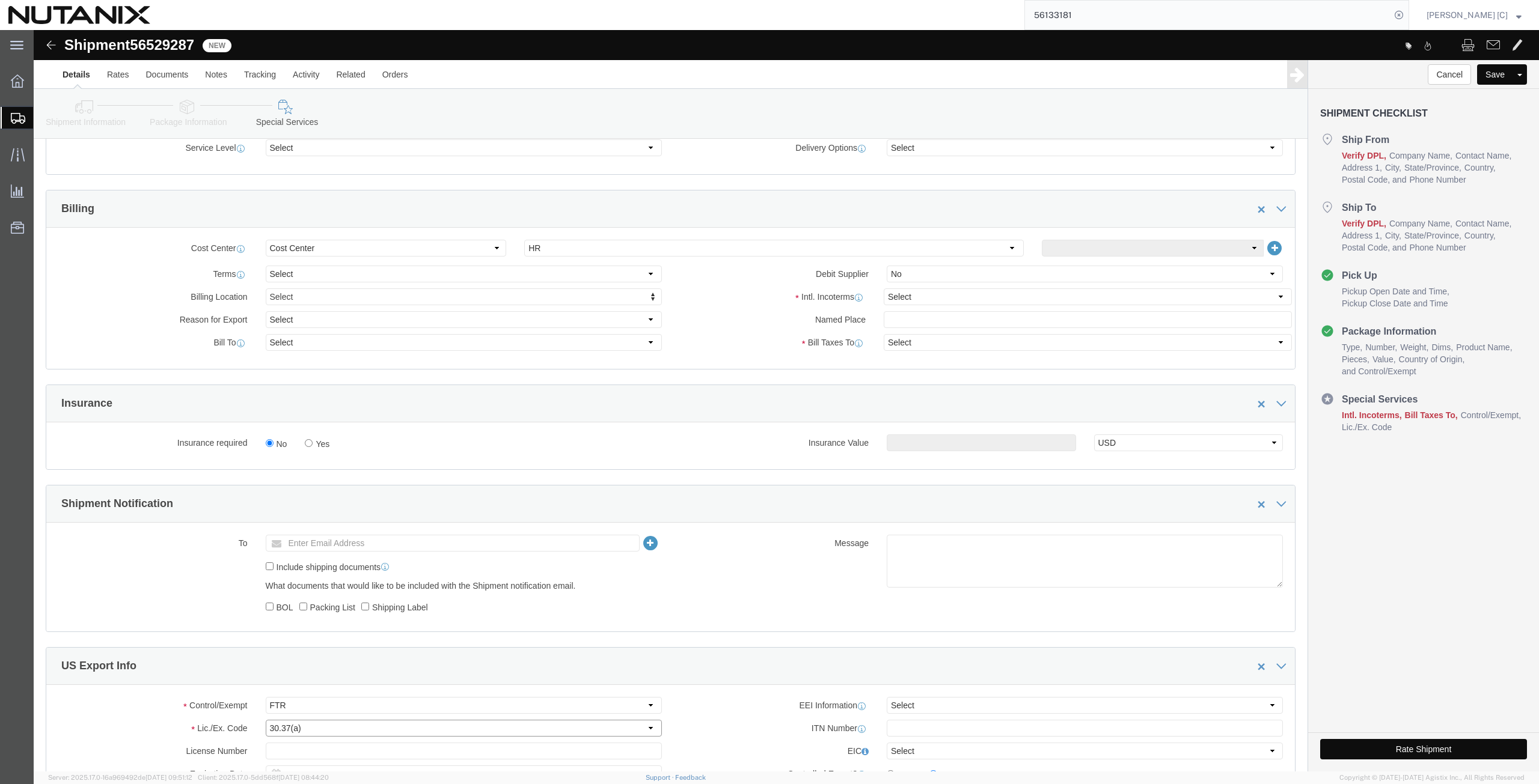
scroll to position [446, 0]
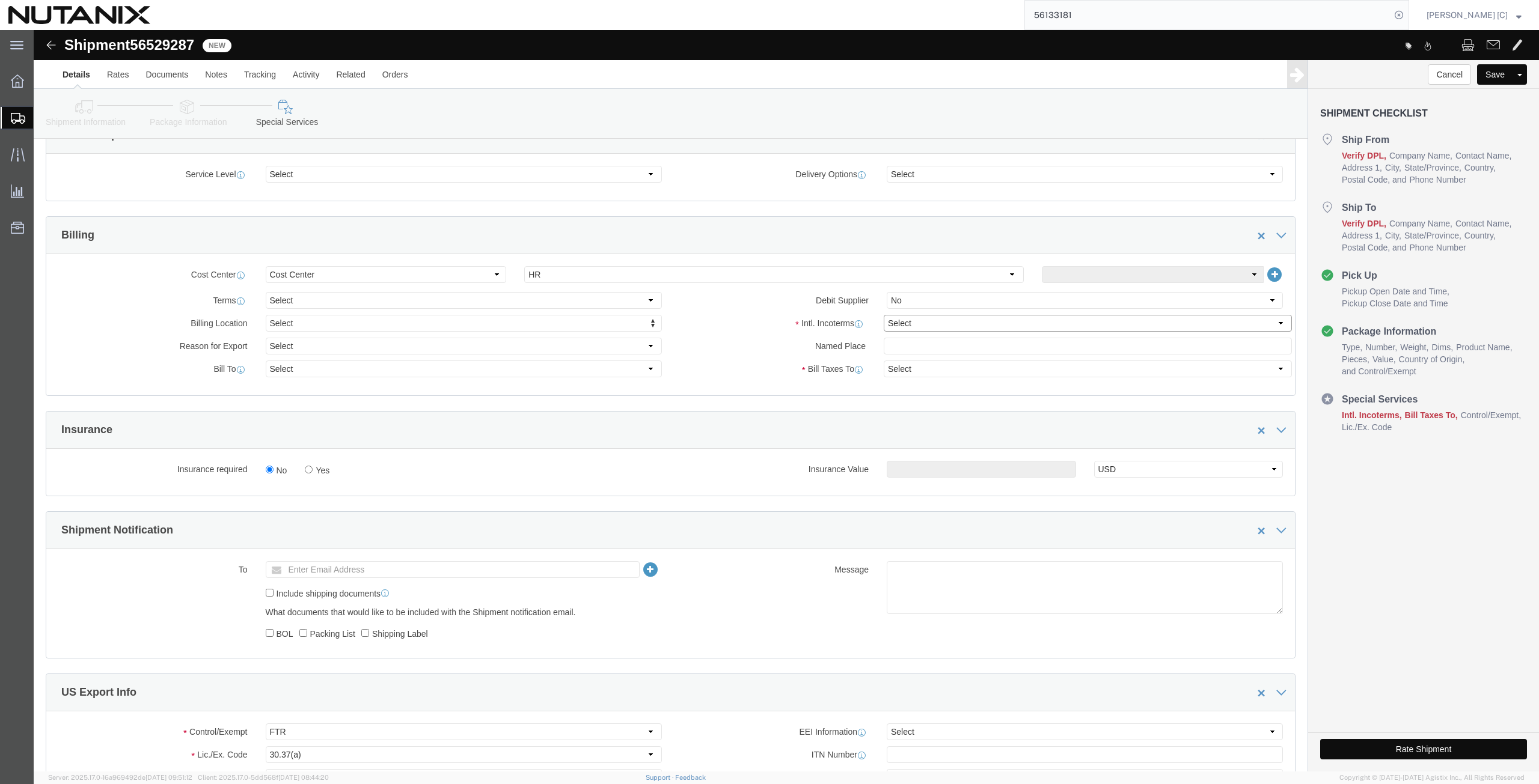
click select "Select Carriage Insurance Paid Carriage Paid To Cost and Freight Cost Insurance…"
select select "DDP"
click select "Select Carriage Insurance Paid Carriage Paid To Cost and Freight Cost Insurance…"
select select "SHIP"
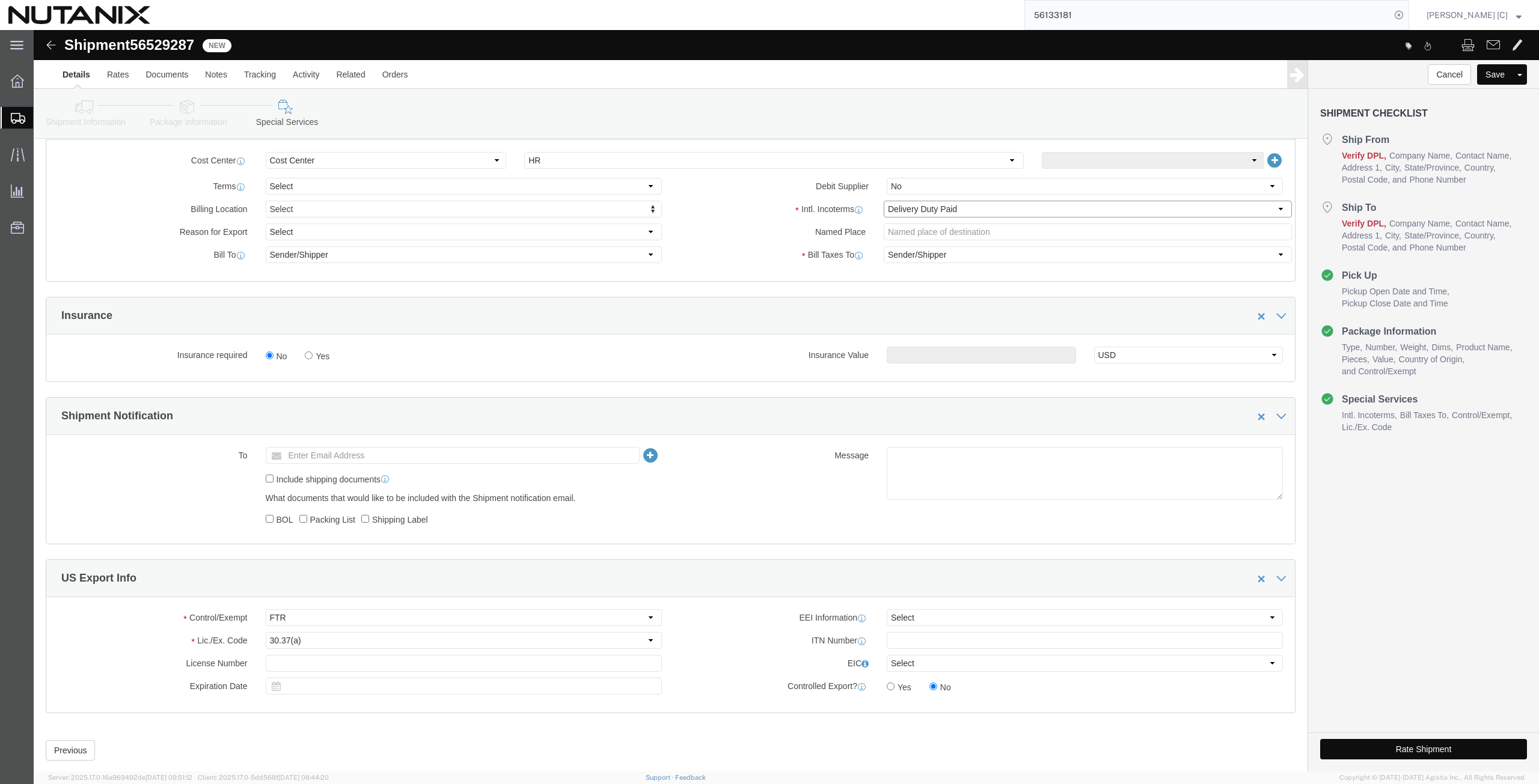
scroll to position [586, 0]
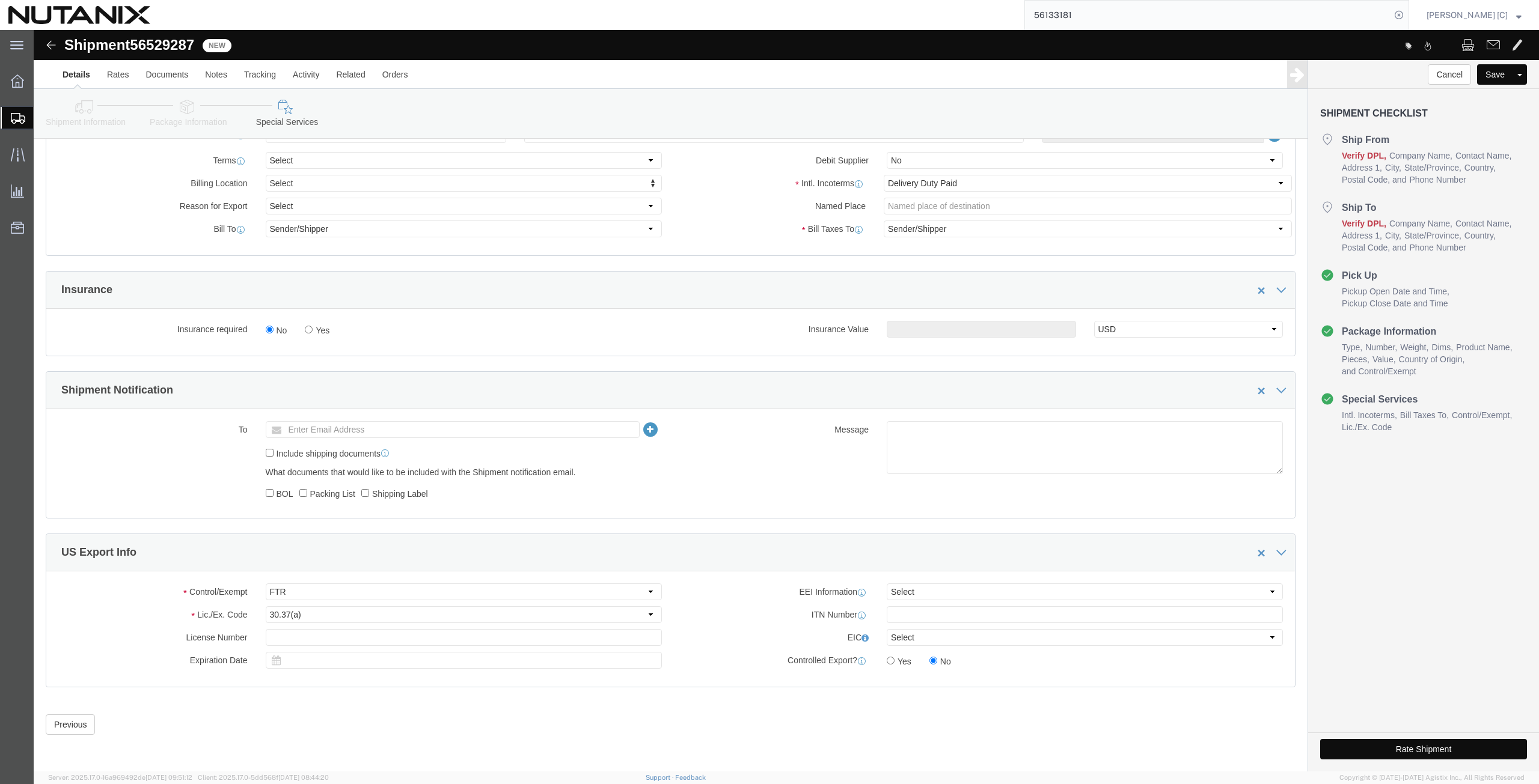
click button "Rate Shipment"
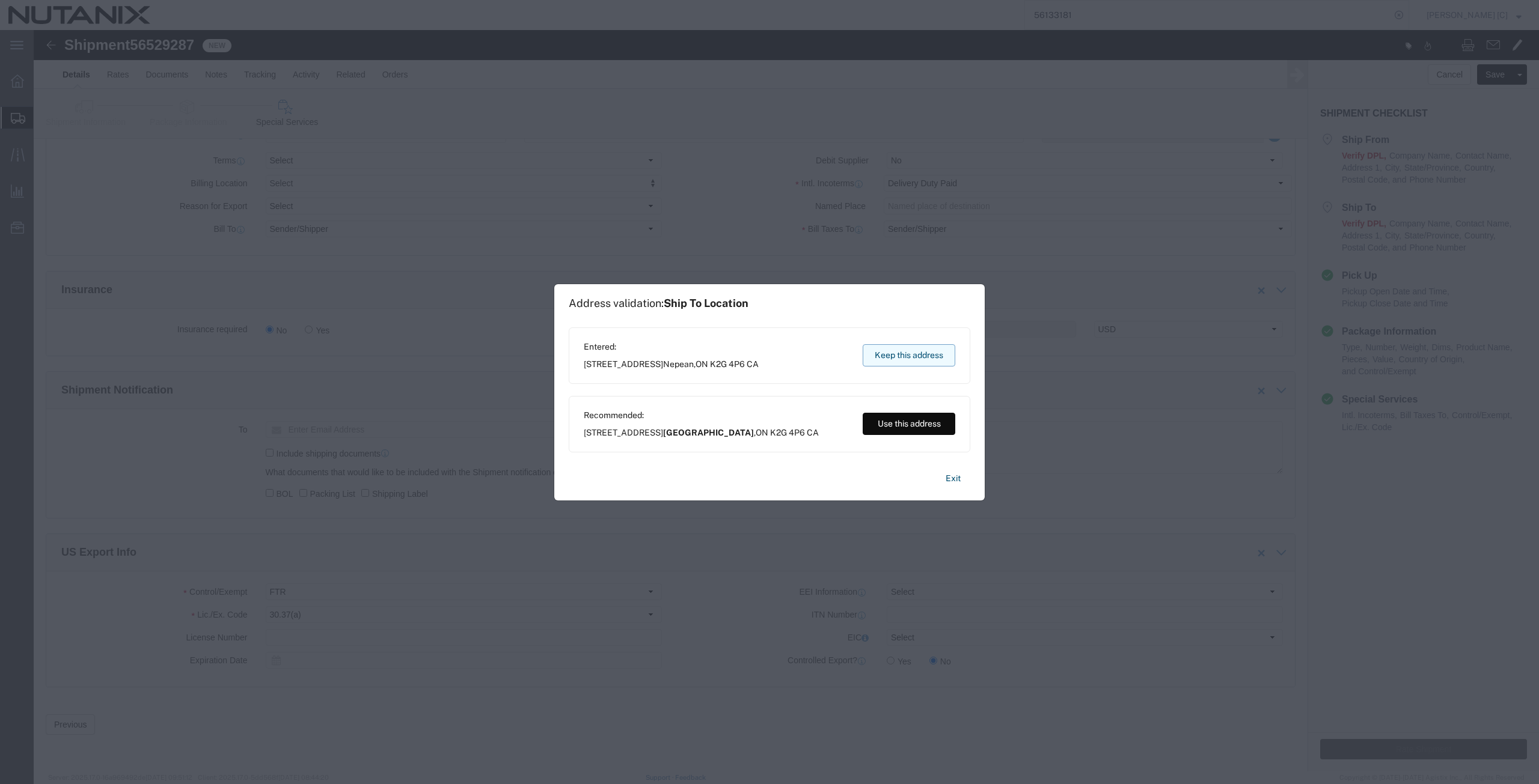
click at [921, 360] on button "Keep this address" at bounding box center [909, 355] width 92 height 22
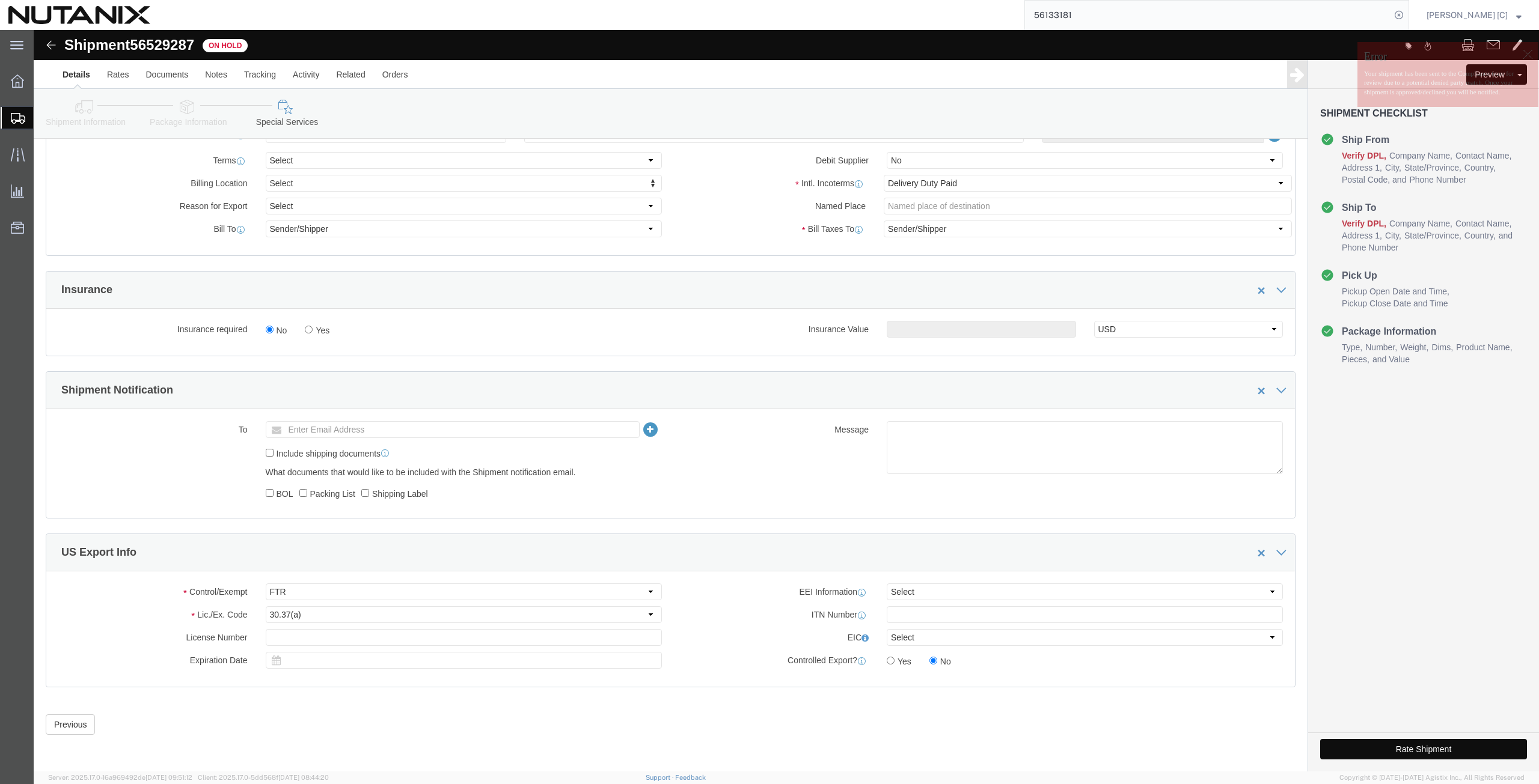
click button "Rate Shipment"
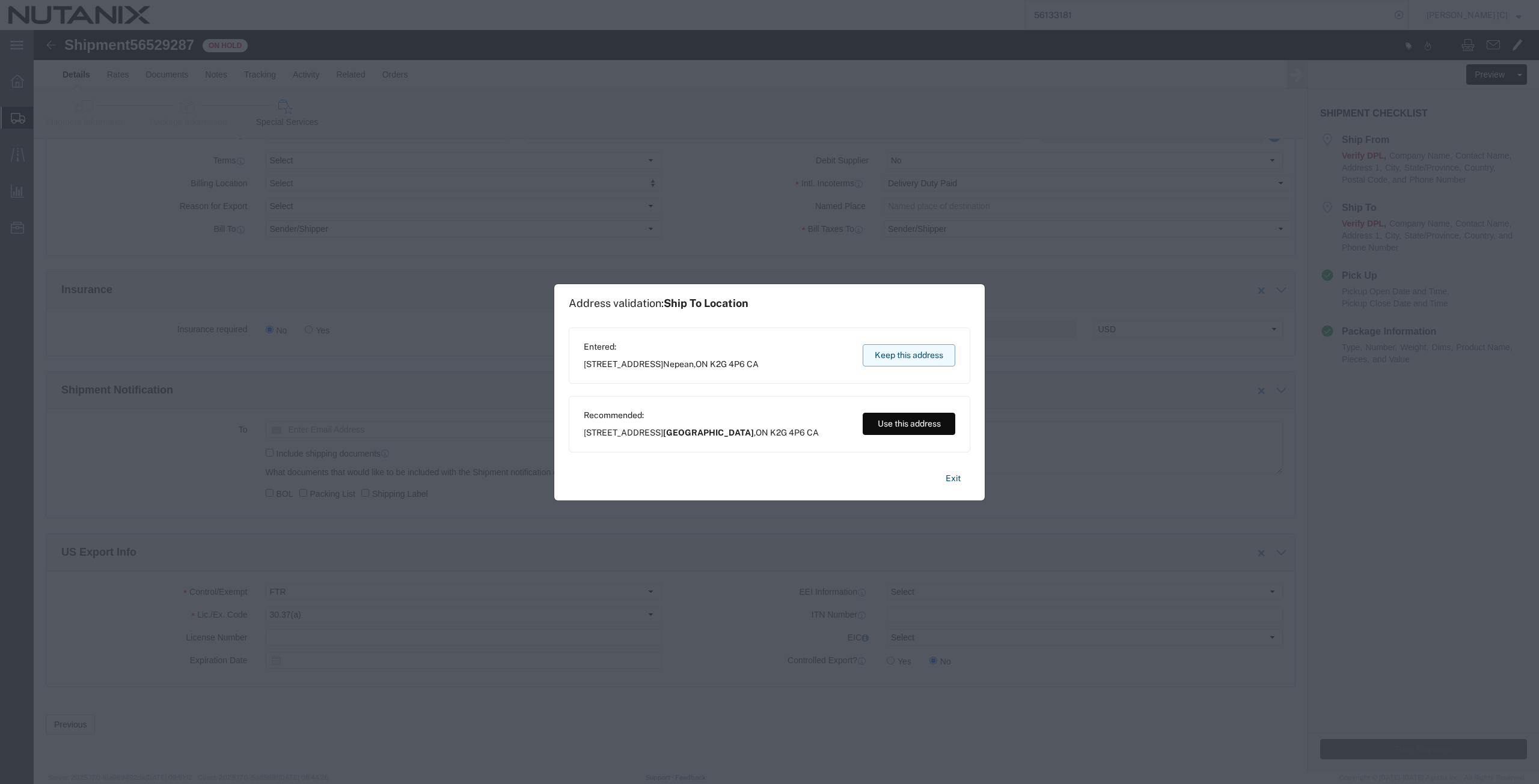
click at [919, 354] on button "Keep this address" at bounding box center [909, 355] width 92 height 22
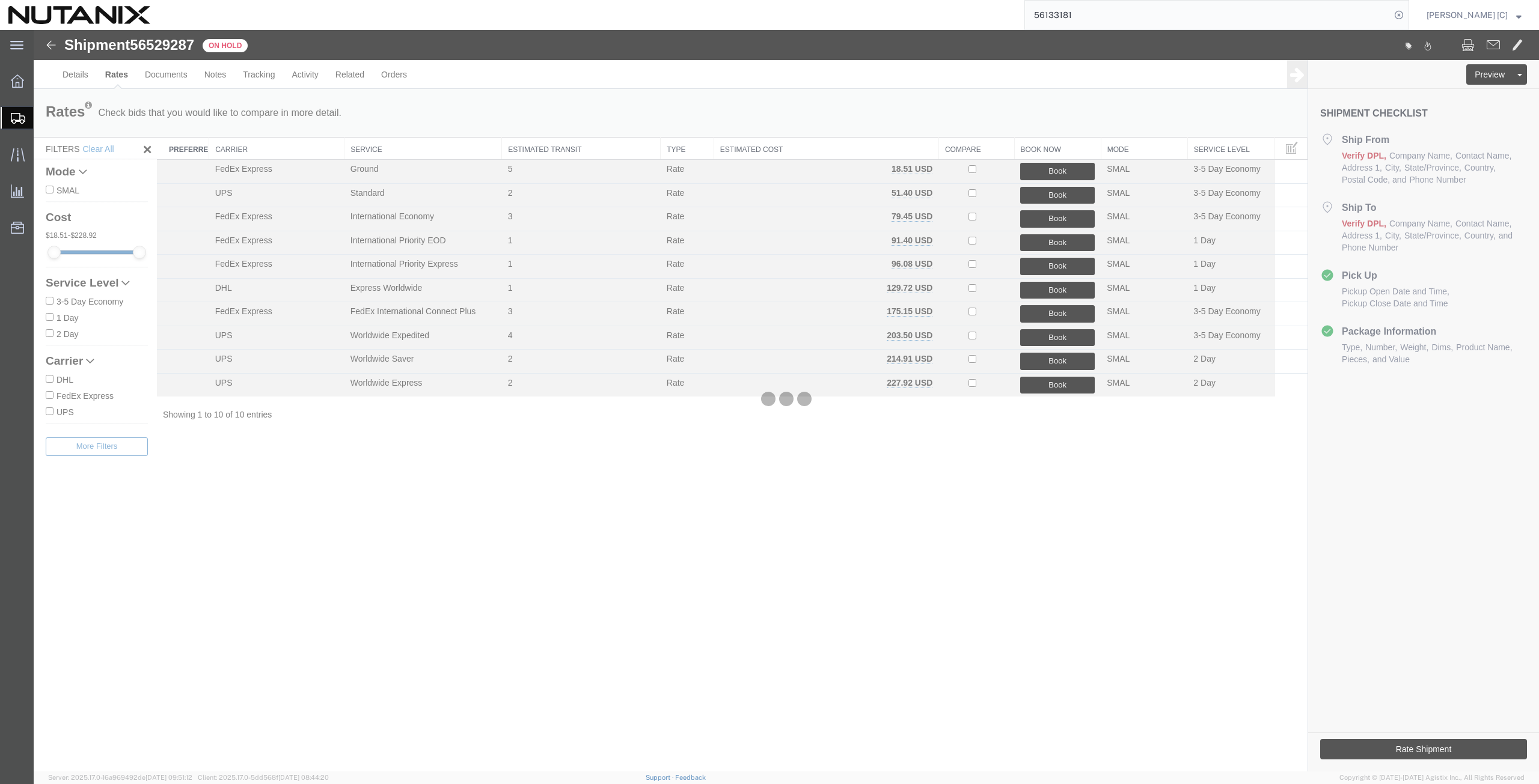
scroll to position [0, 0]
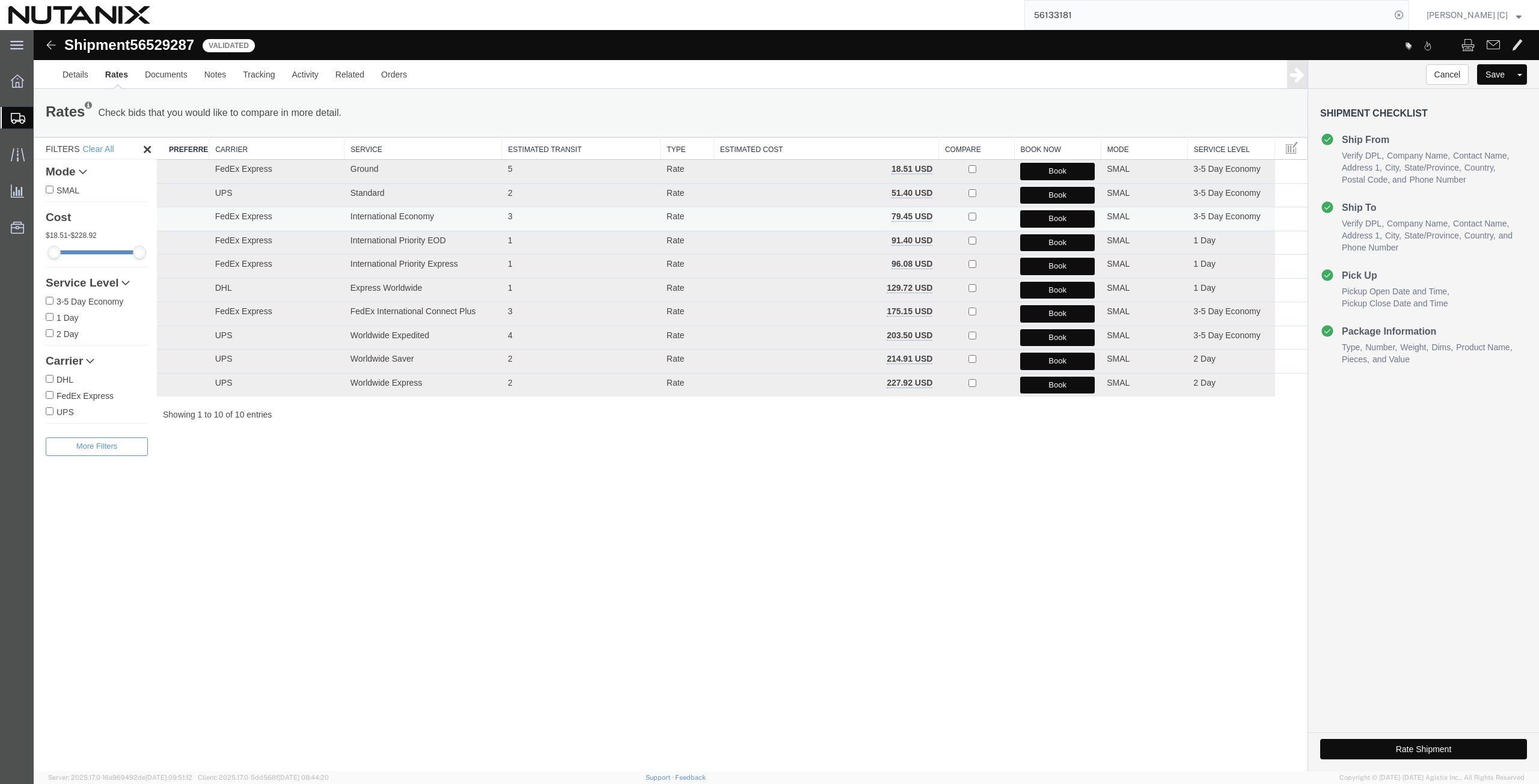
click at [1035, 222] on button "Book" at bounding box center [1057, 219] width 74 height 17
click at [1045, 221] on button "Book" at bounding box center [1057, 219] width 74 height 17
click at [62, 76] on link "Details" at bounding box center [75, 74] width 43 height 29
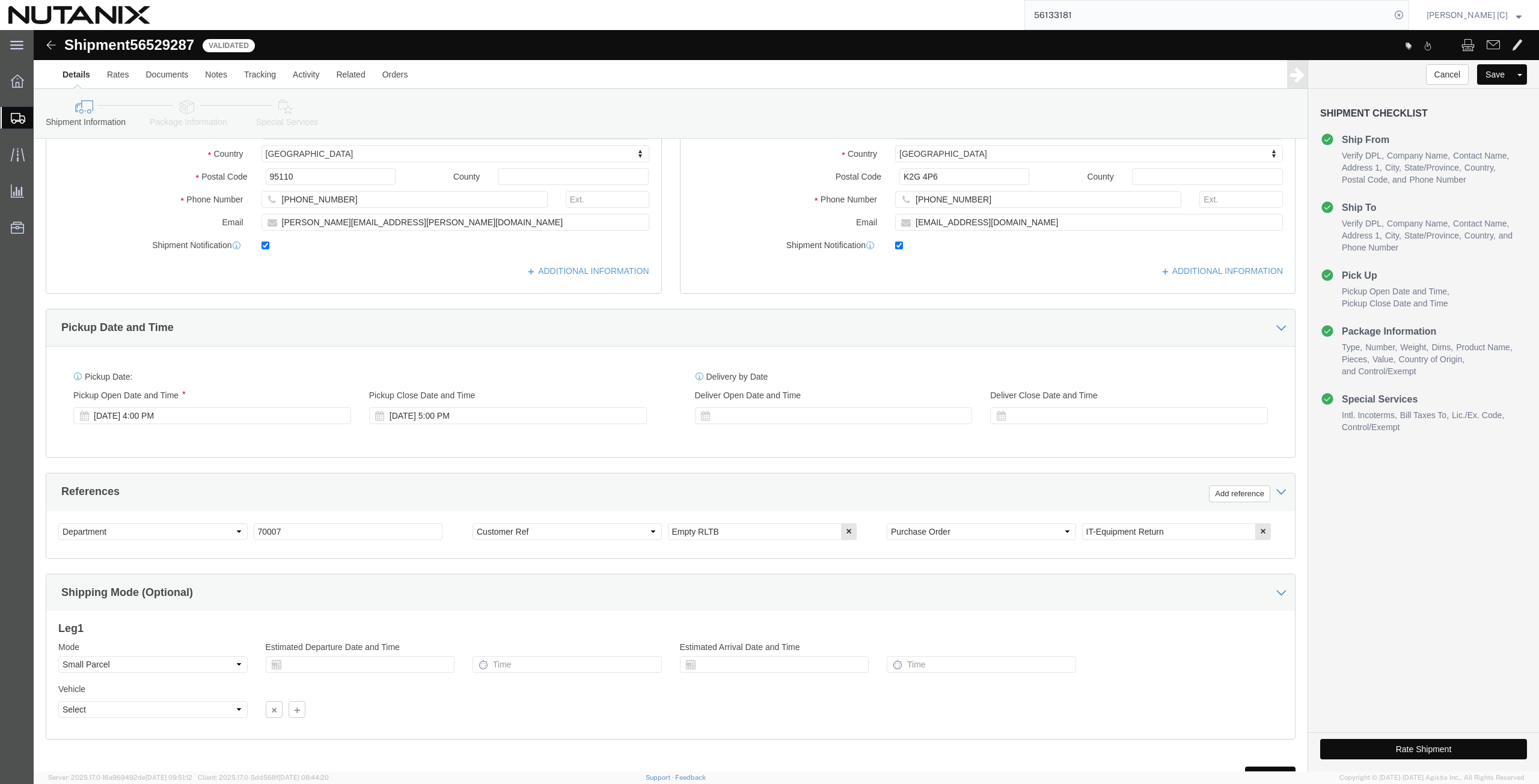
scroll to position [290, 0]
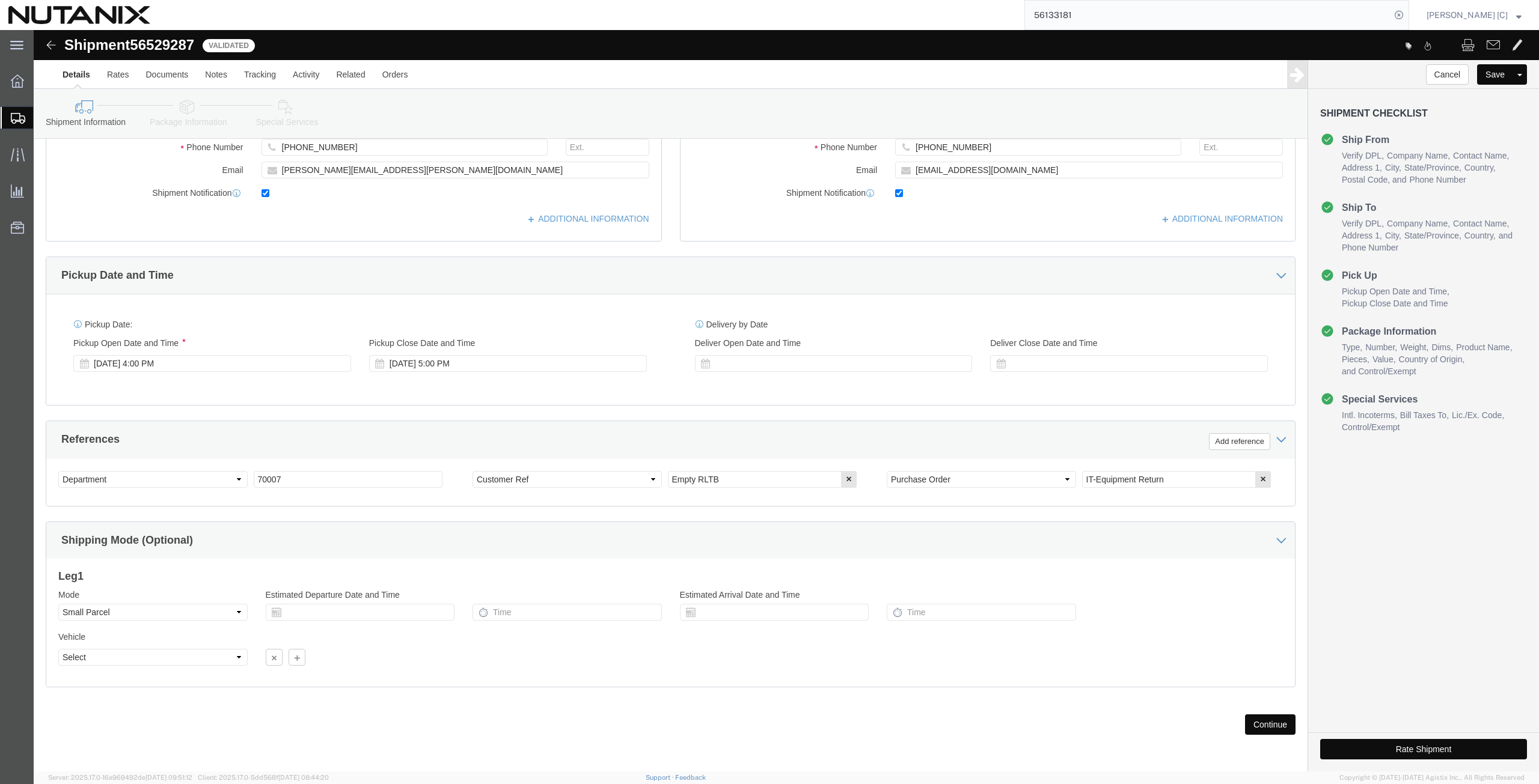
click button "Continue"
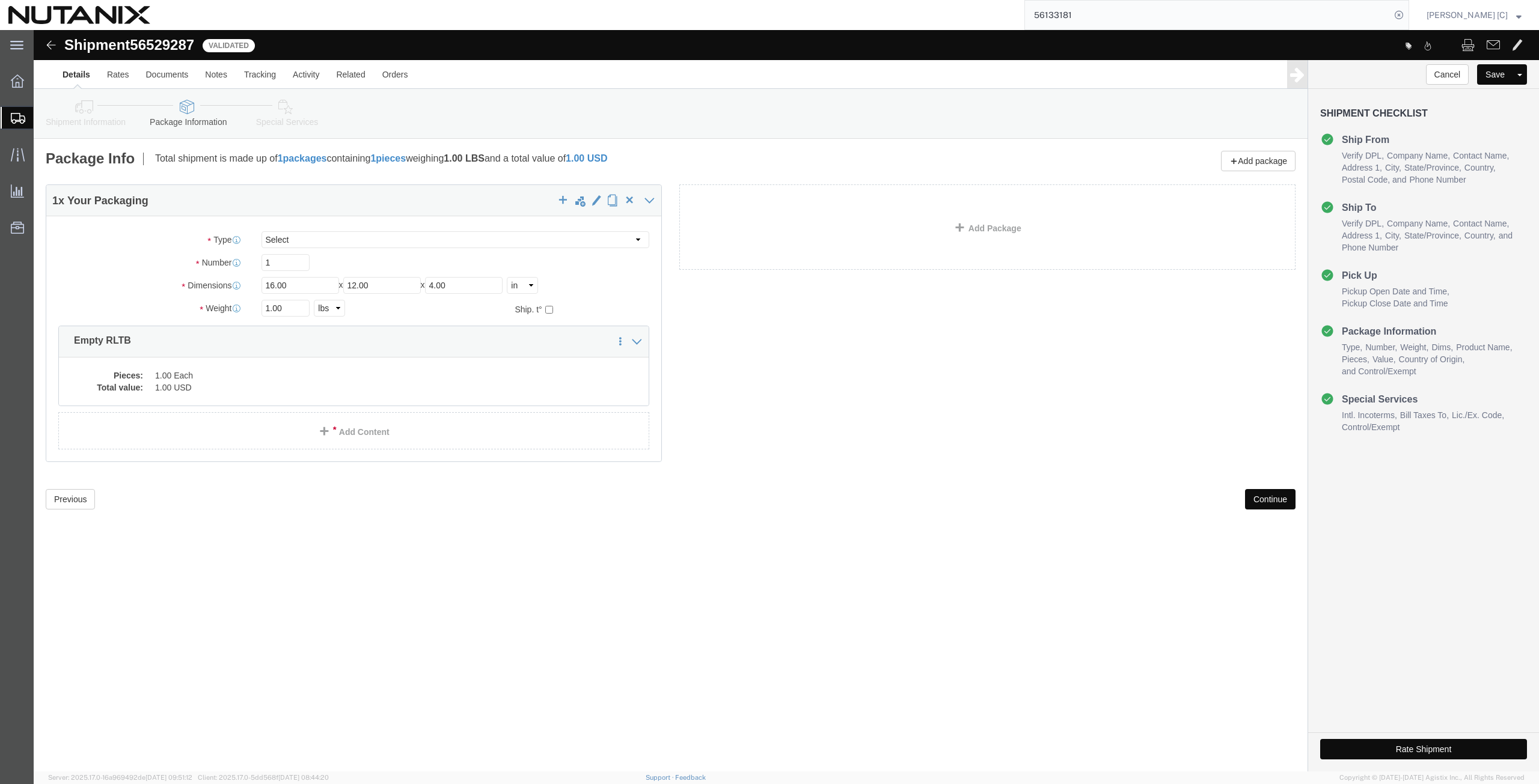
scroll to position [0, 0]
click dd "1.00 USD"
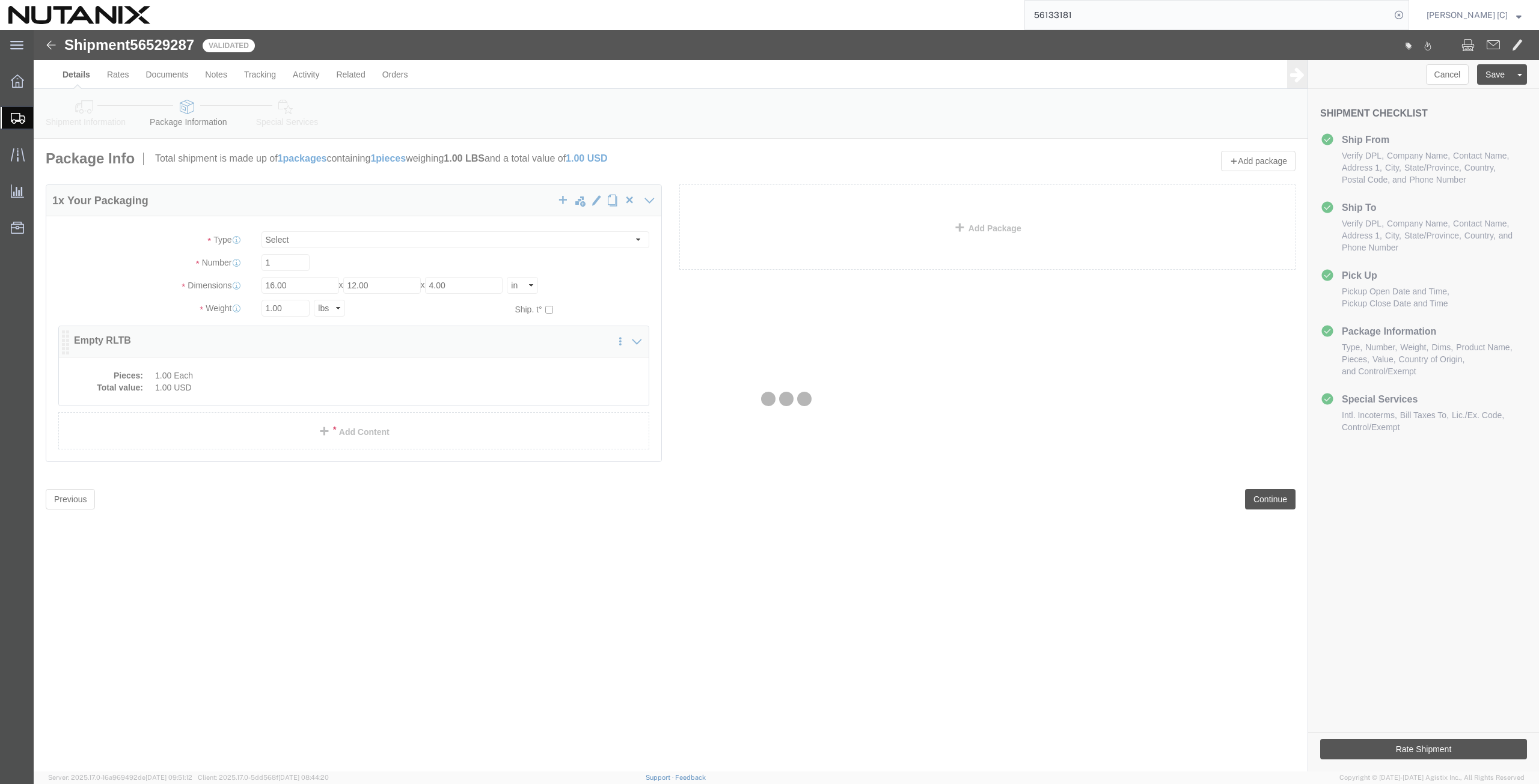
click div
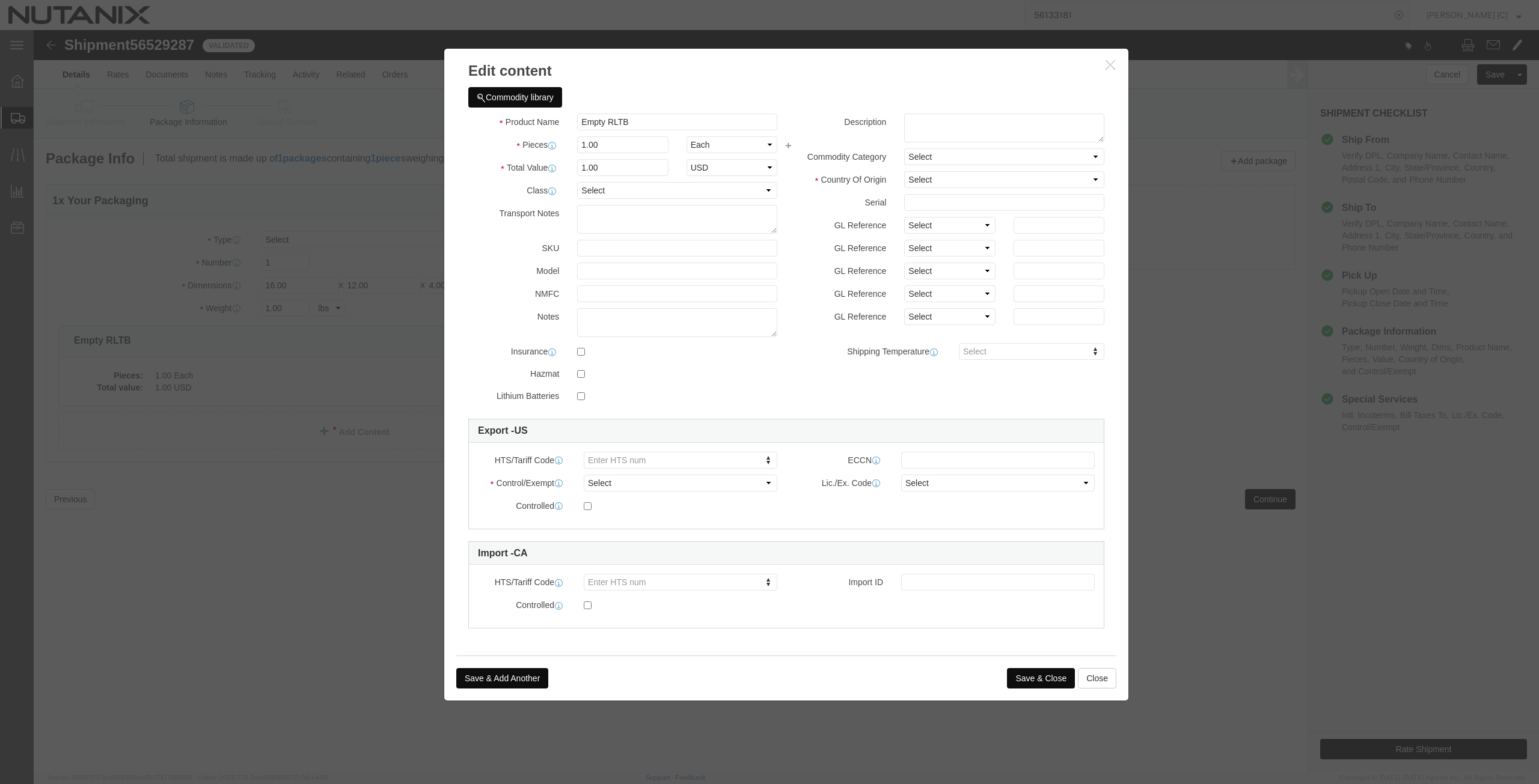
click div "Description Commodity Category Select Country Of Origin Select [GEOGRAPHIC_DATA…"
click select "Select [GEOGRAPHIC_DATA] [GEOGRAPHIC_DATA] [GEOGRAPHIC_DATA] [GEOGRAPHIC_DATA] …"
select select "US"
click select "Select [GEOGRAPHIC_DATA] [GEOGRAPHIC_DATA] [GEOGRAPHIC_DATA] [GEOGRAPHIC_DATA] …"
click select "Select ATF BIS DEA EPA FDA FTR ITAR OFAC Other (OPA)"
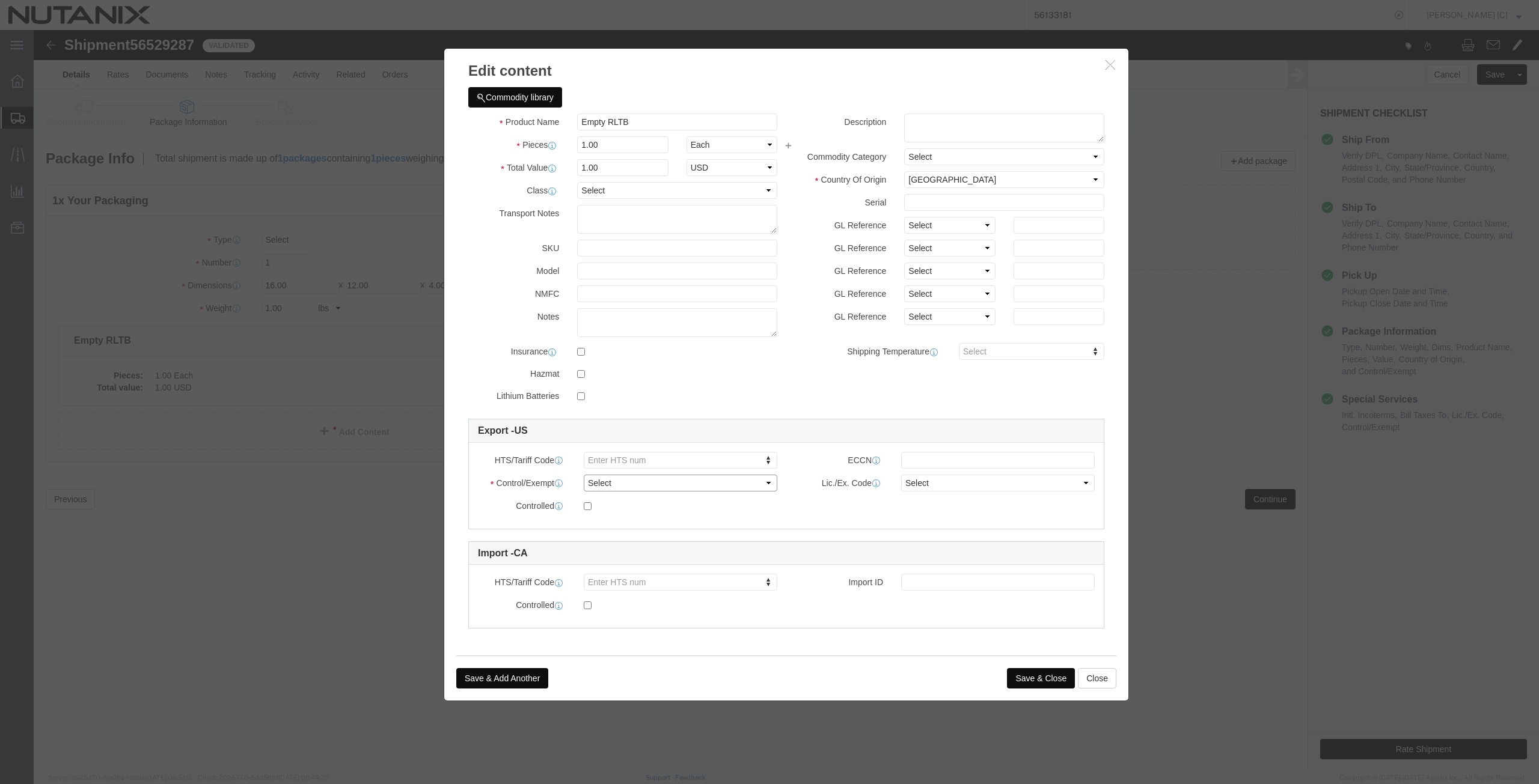
select select "FTR"
click select "Select ATF BIS DEA EPA FDA FTR ITAR OFAC Other (OPA)"
click select "Select 30.2(d)(2) 30.36 30.37(a) 30.37(f) 30.37(g) 30.37(h) 30.37(i) 30.37(j) 3…"
select select "30.37(a)"
click select "Select 30.2(d)(2) 30.36 30.37(a) 30.37(f) 30.37(g) 30.37(h) 30.37(i) 30.37(j) 3…"
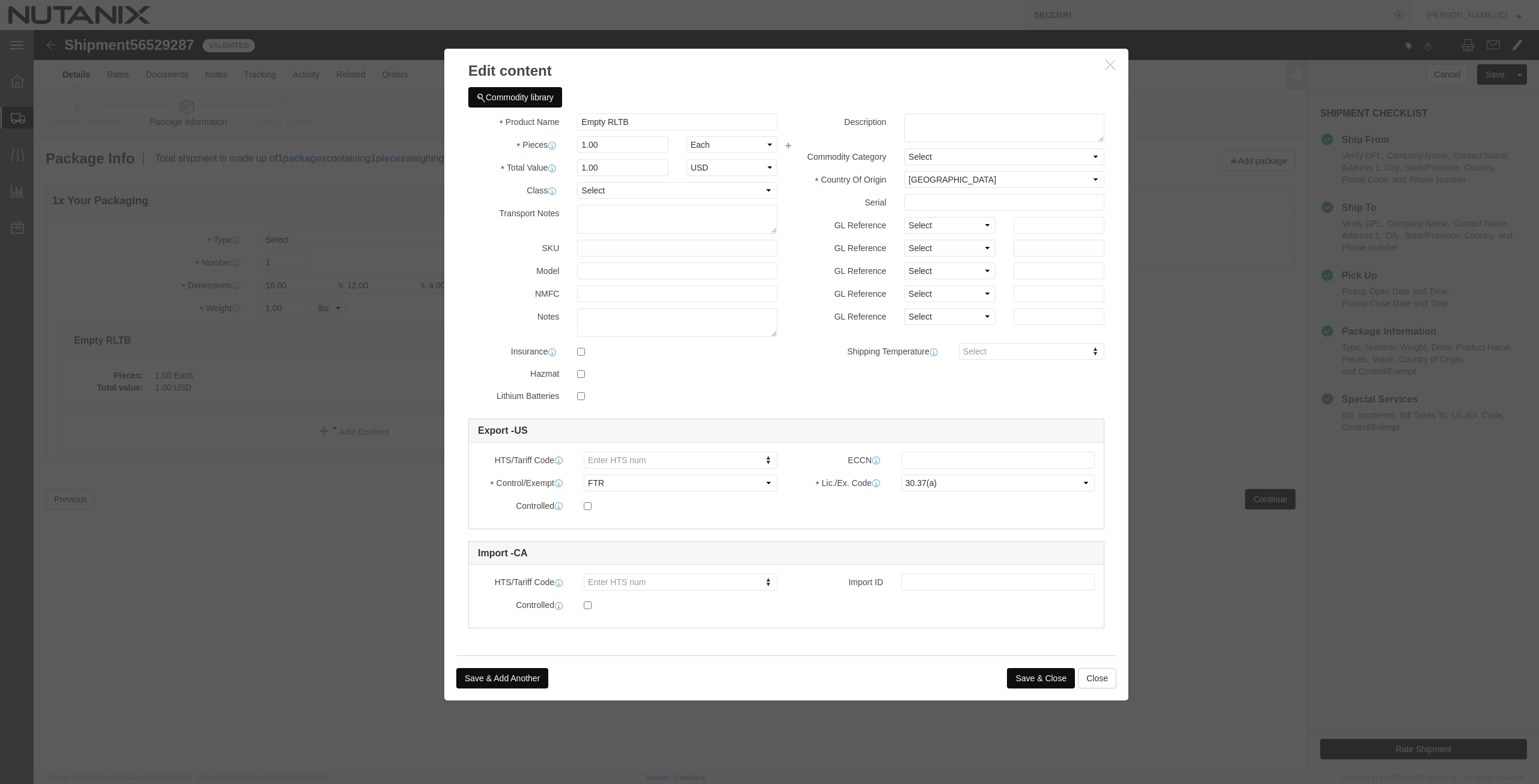
click button "Save & Close"
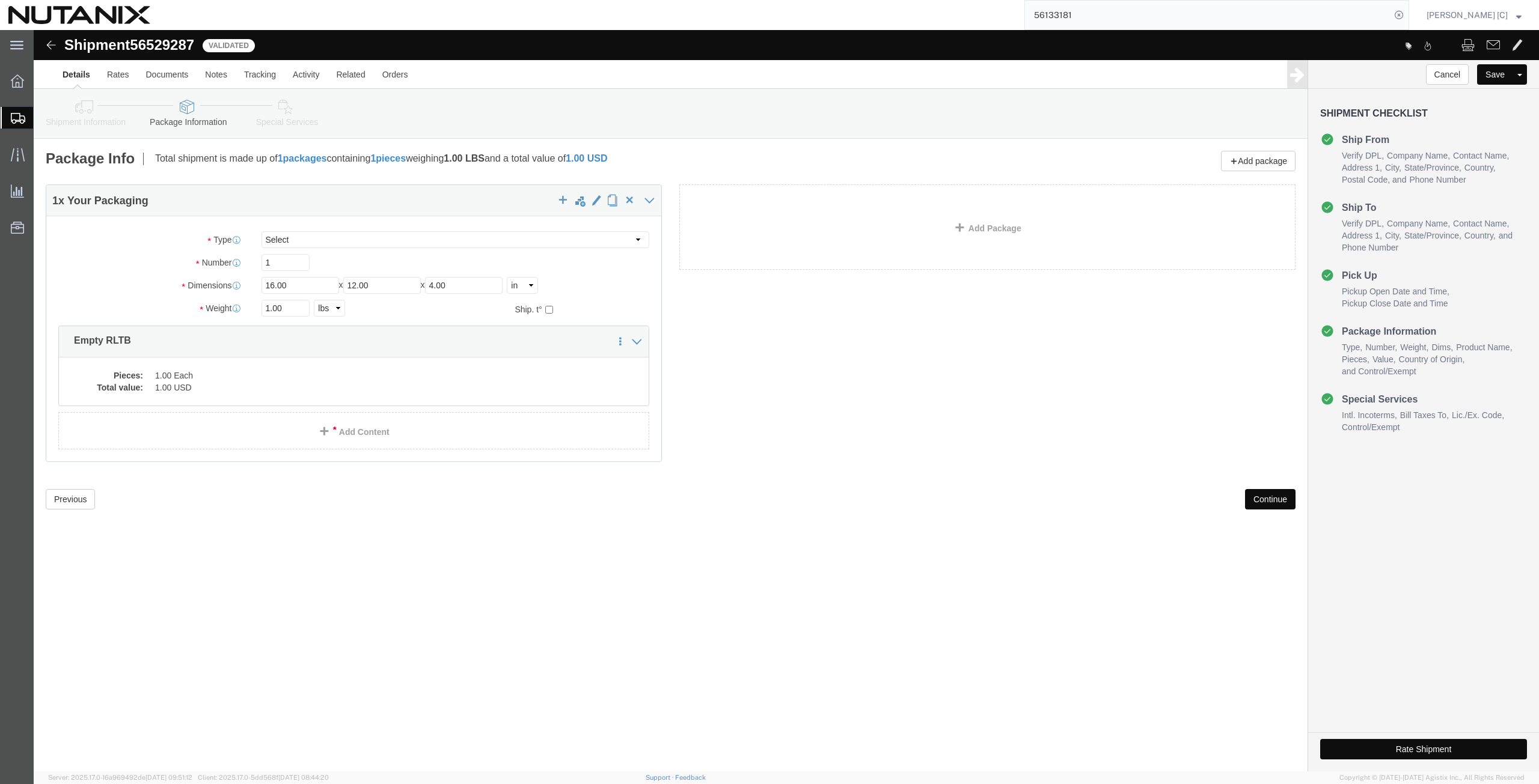
click button "Continue"
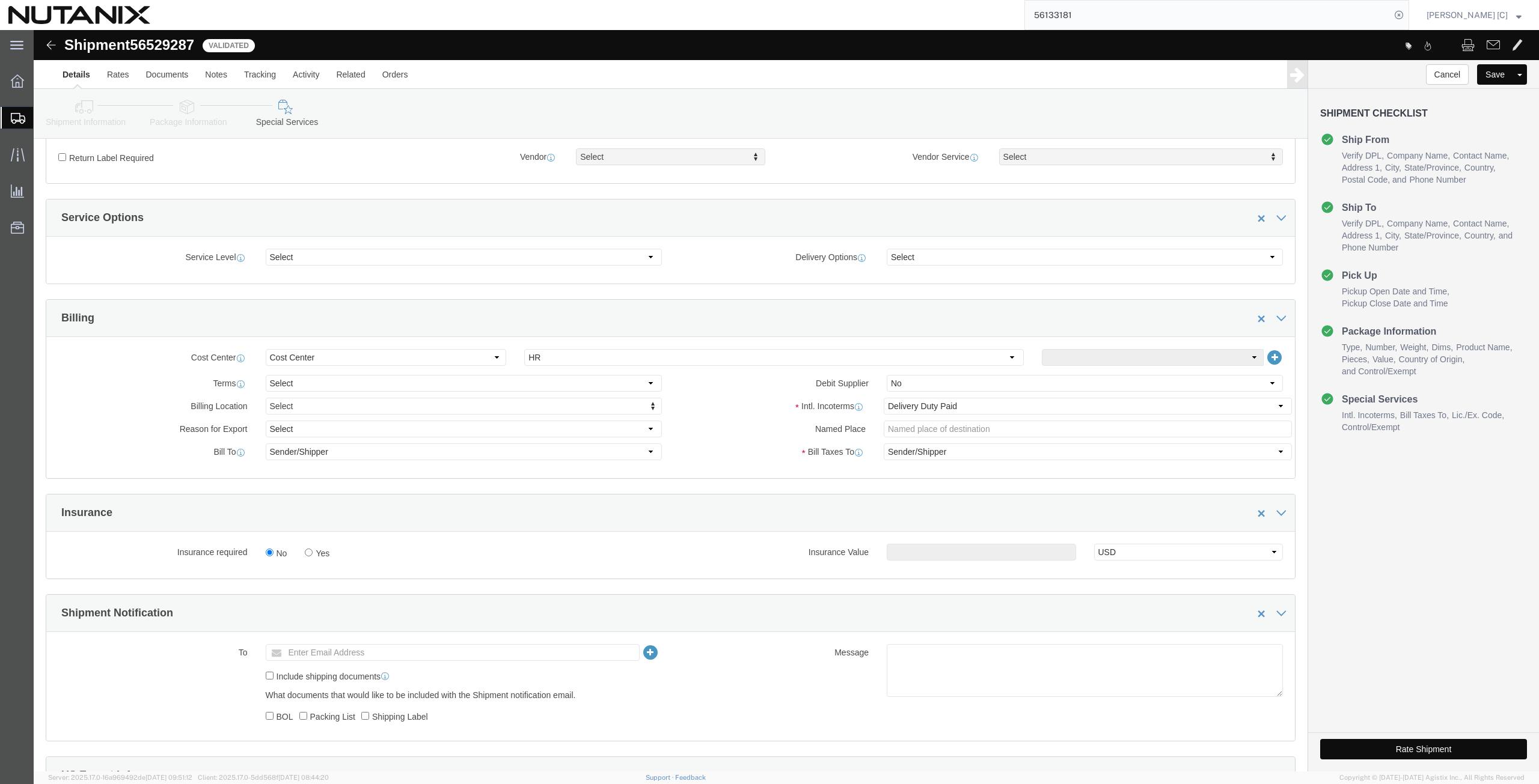
scroll to position [560, 0]
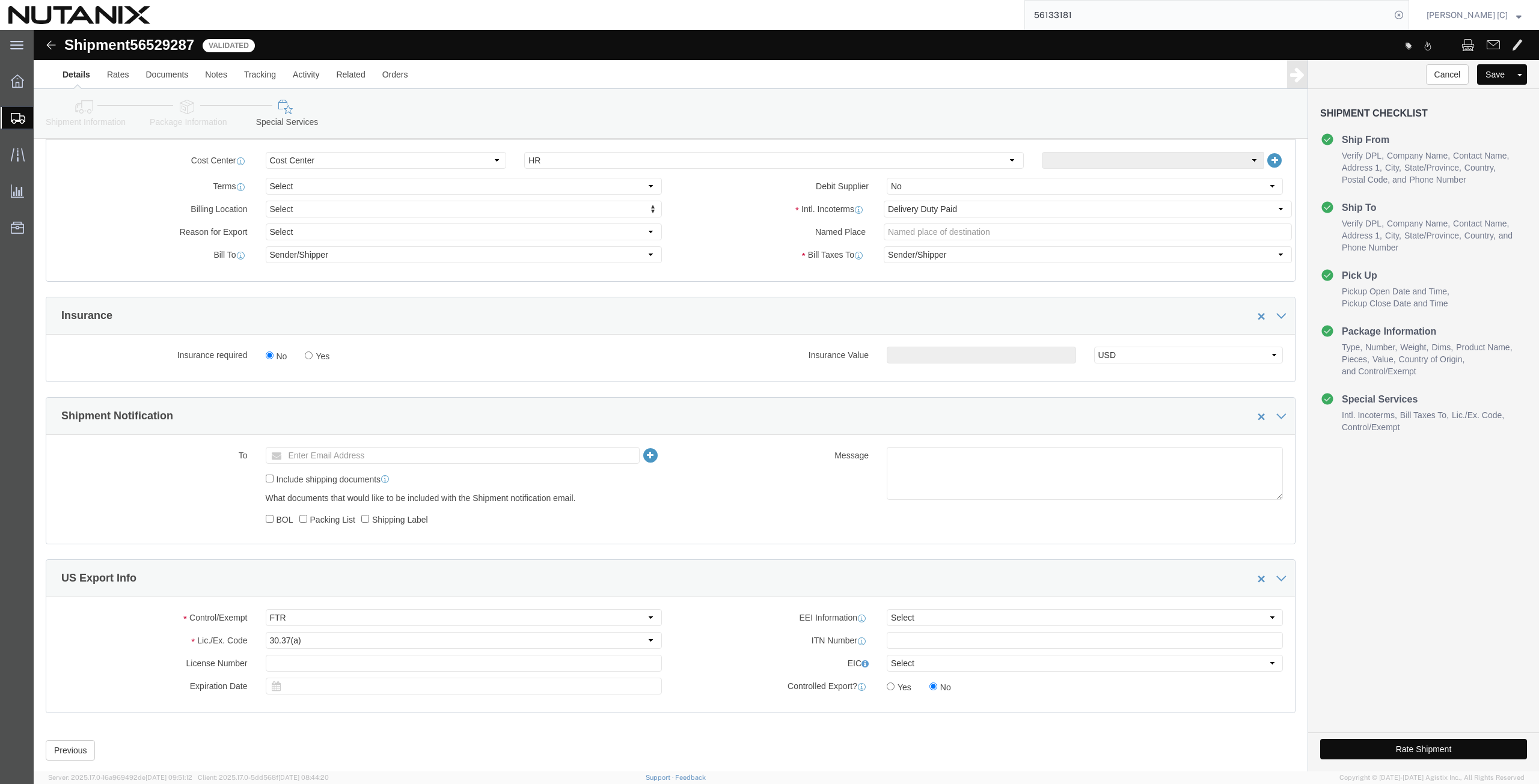
click button "Rate Shipment"
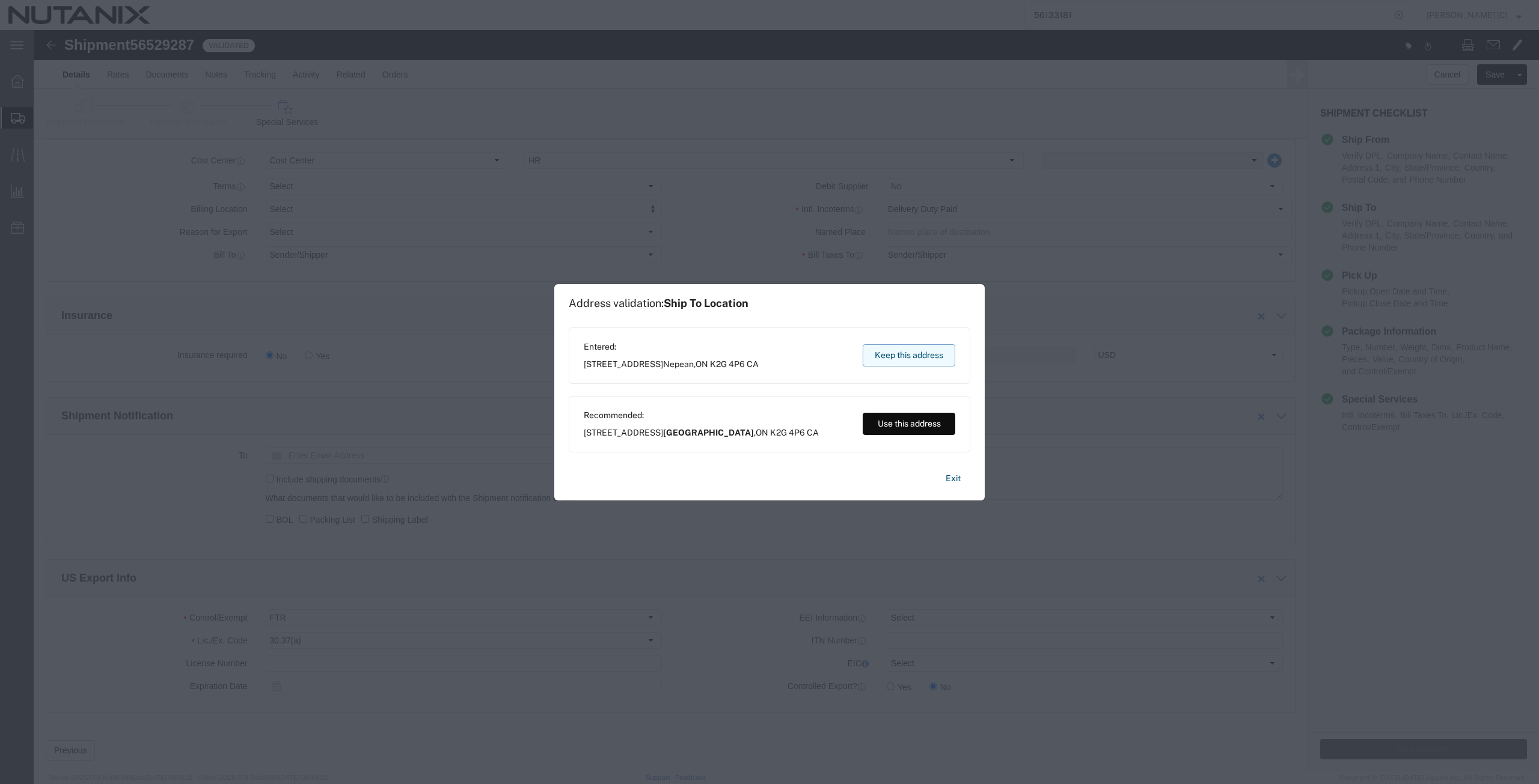
click at [902, 363] on button "Keep this address" at bounding box center [909, 355] width 92 height 22
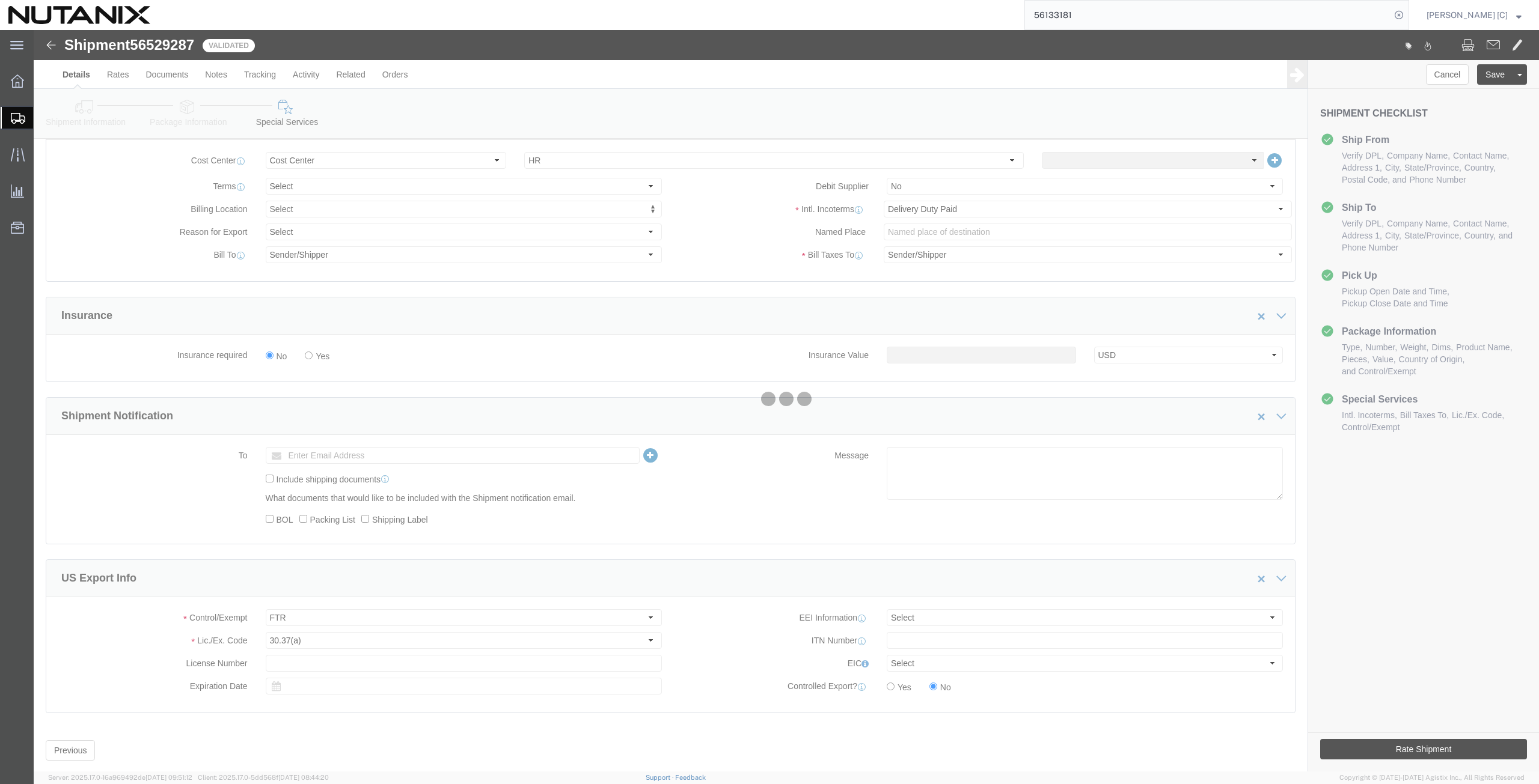
scroll to position [0, 0]
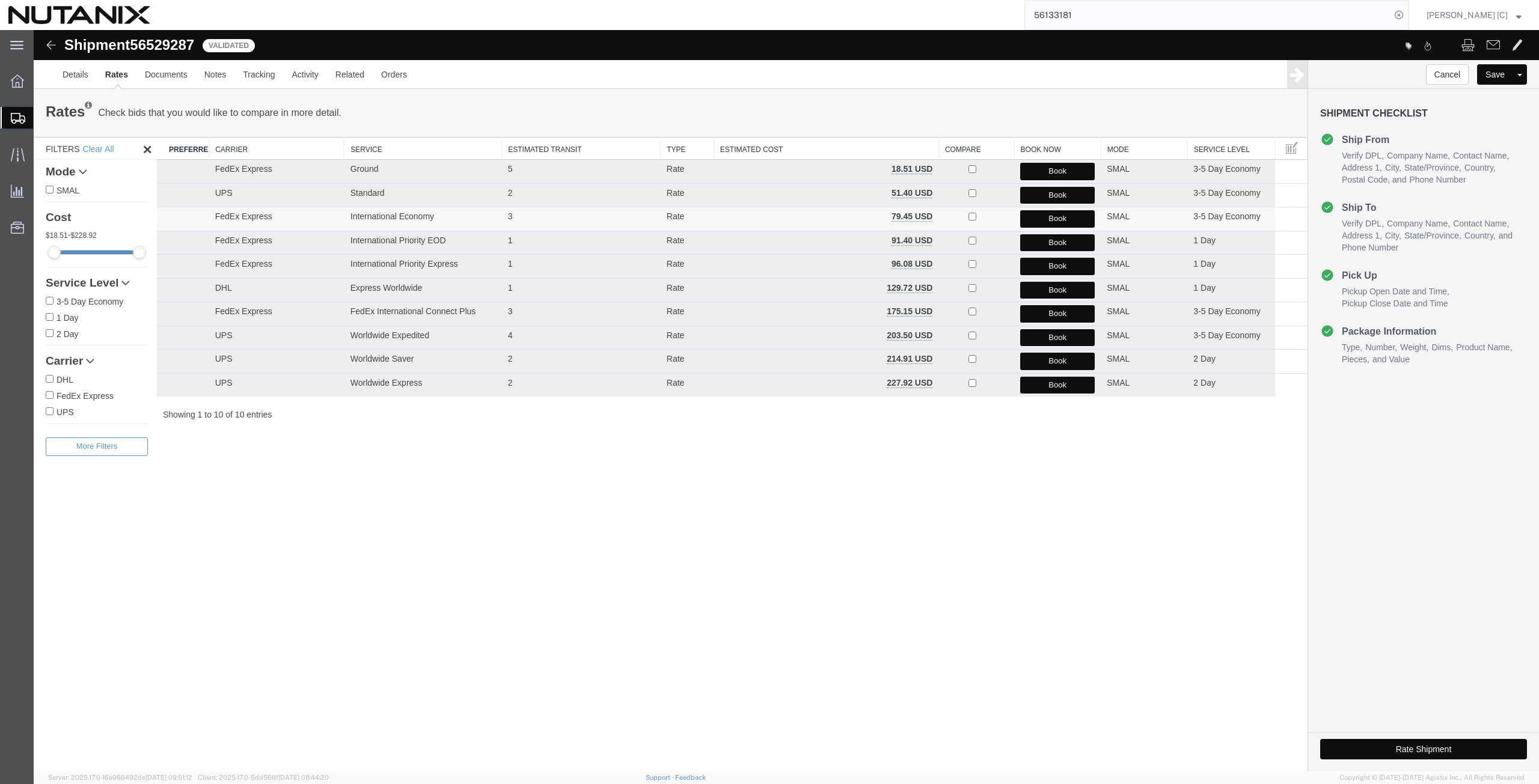
click at [1036, 216] on button "Book" at bounding box center [1057, 219] width 74 height 17
click at [71, 80] on link "Details" at bounding box center [75, 74] width 43 height 29
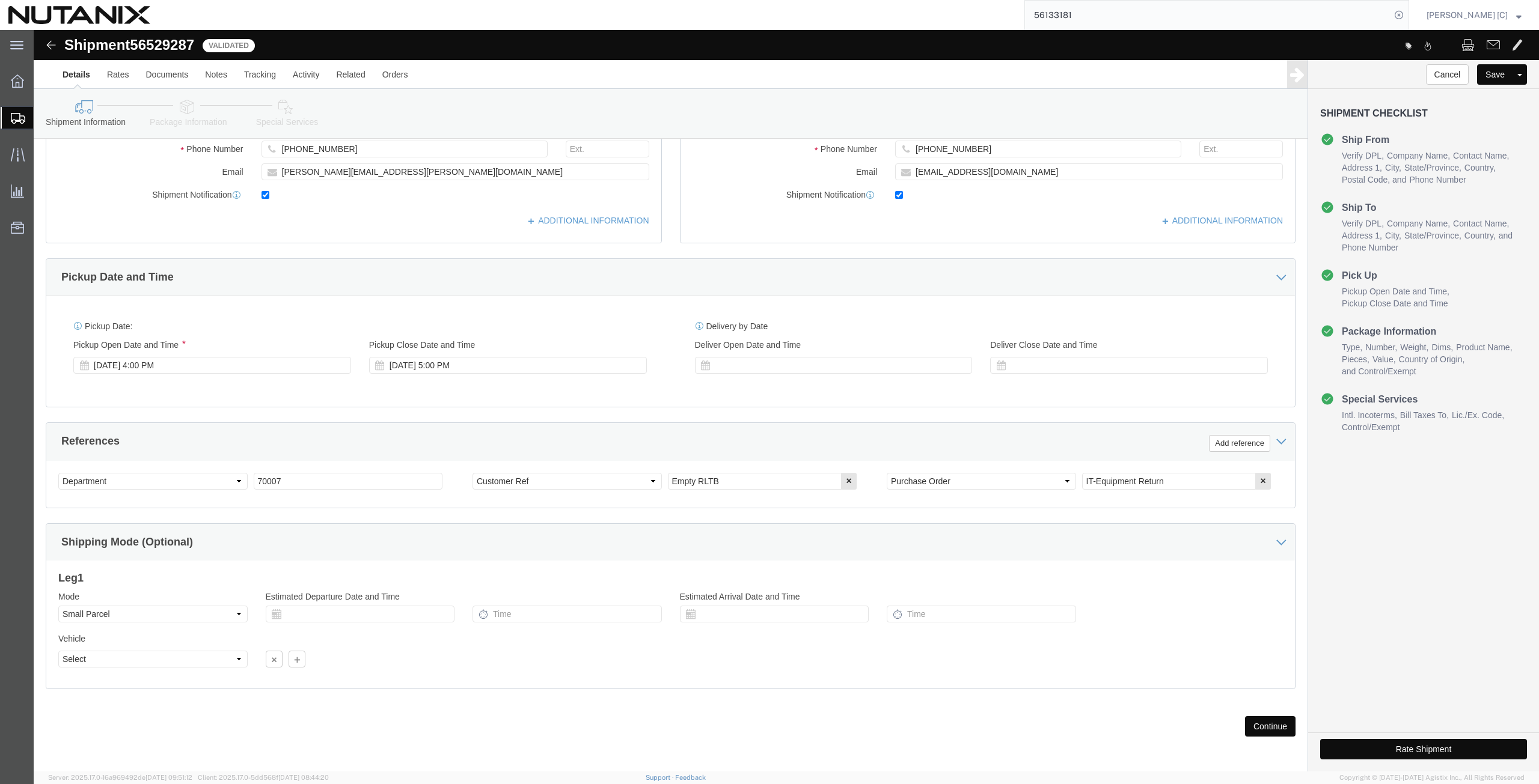
scroll to position [290, 0]
click button "Continue"
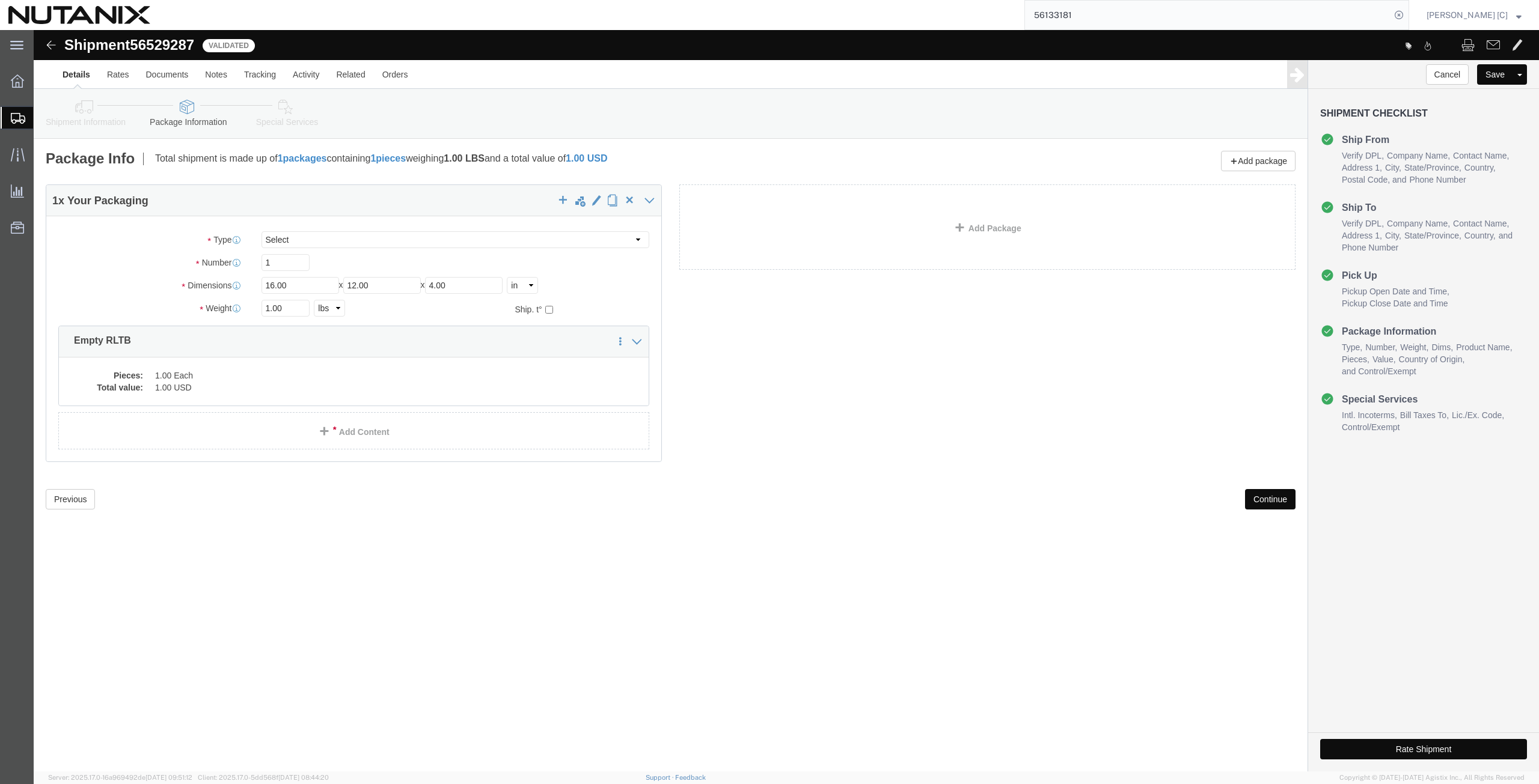
scroll to position [0, 0]
click dd "1.00 Each"
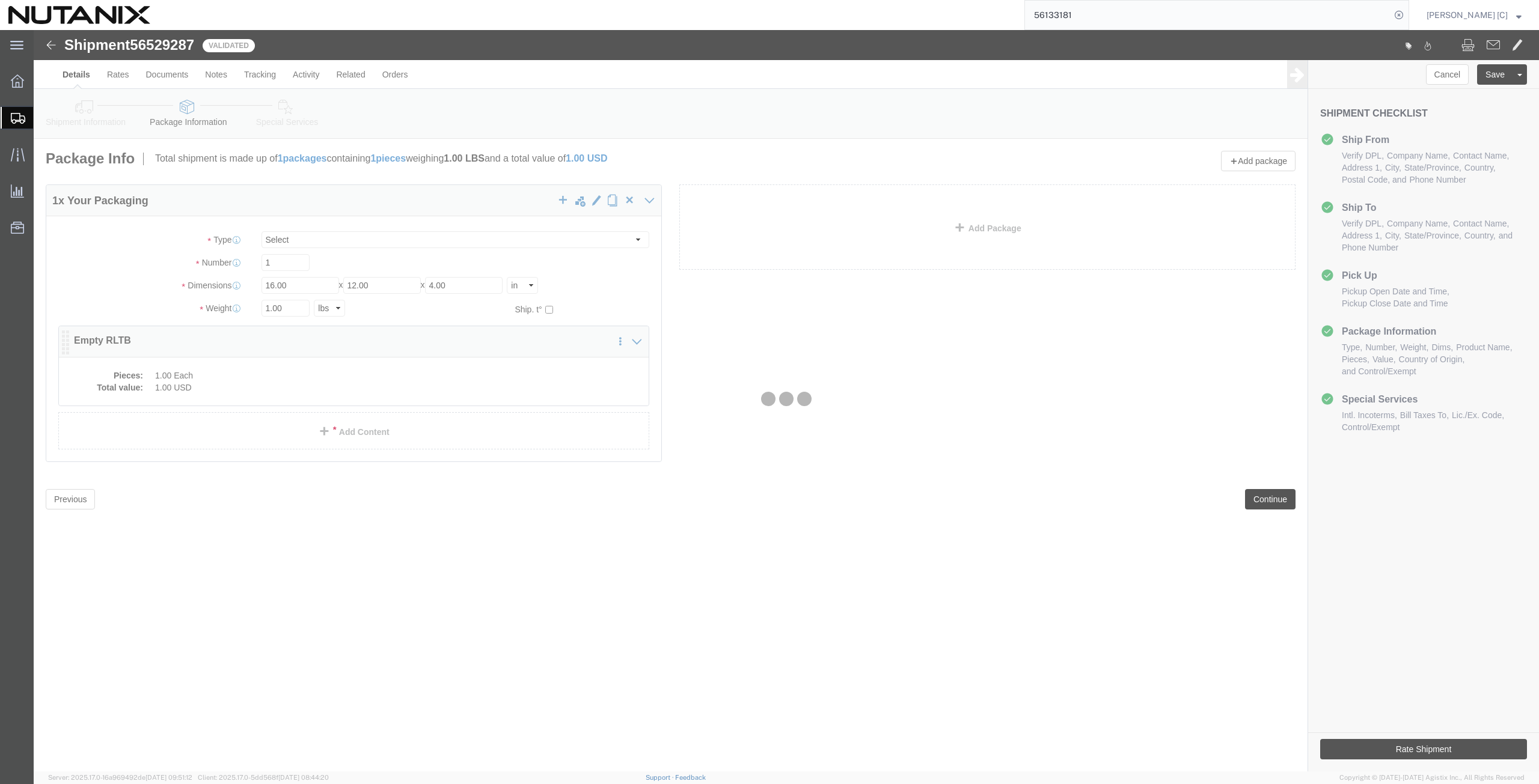
click div
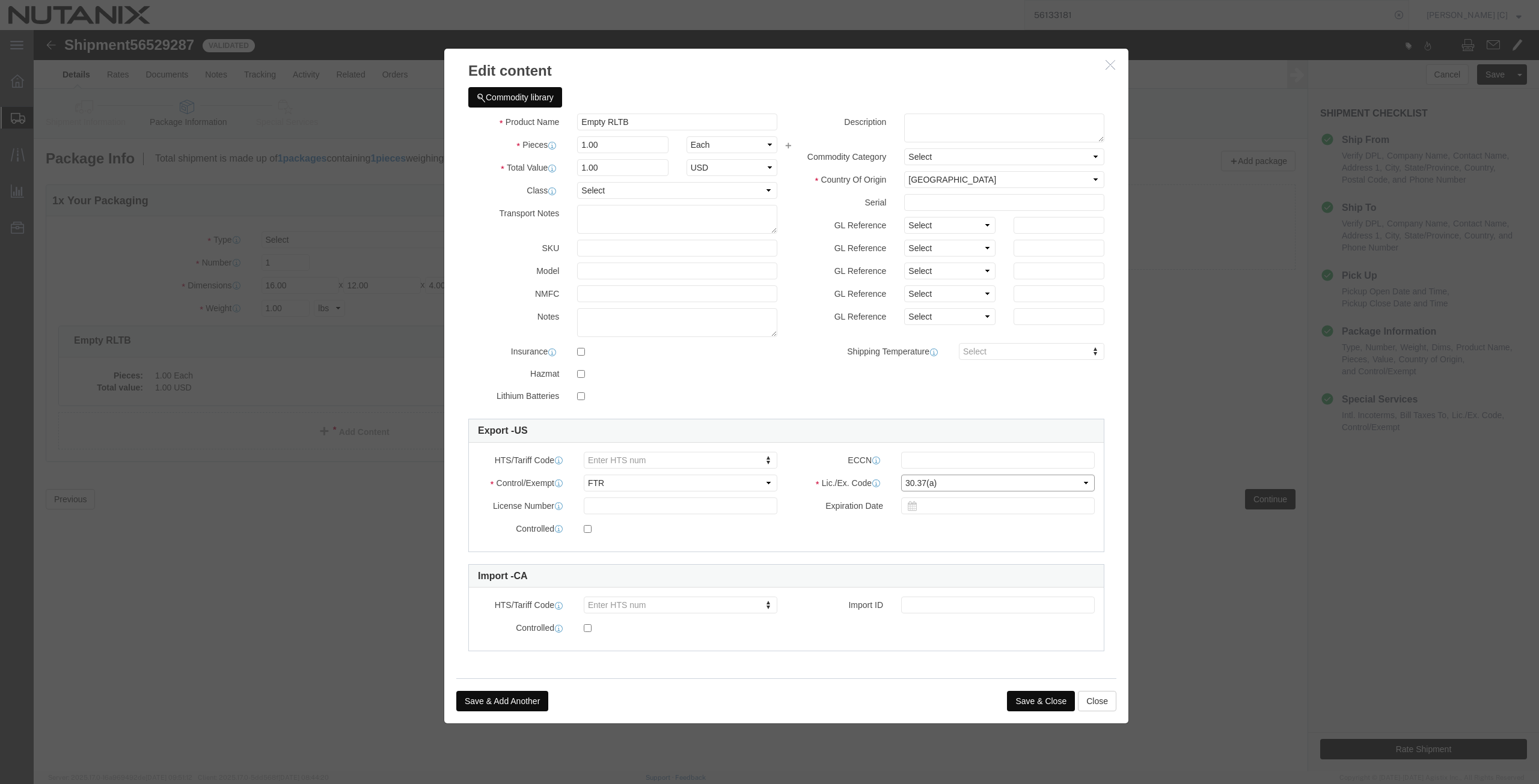
click select "Select 30.2(d)(2) 30.36 30.37(a) 30.37(f) 30.37(g) 30.37(h) 30.37(i) 30.37(j) 3…"
select select "30.37(f)"
click select "Select 30.2(d)(2) 30.36 30.37(a) 30.37(f) 30.37(g) 30.37(h) 30.37(i) 30.37(j) 3…"
click button "Save & Close"
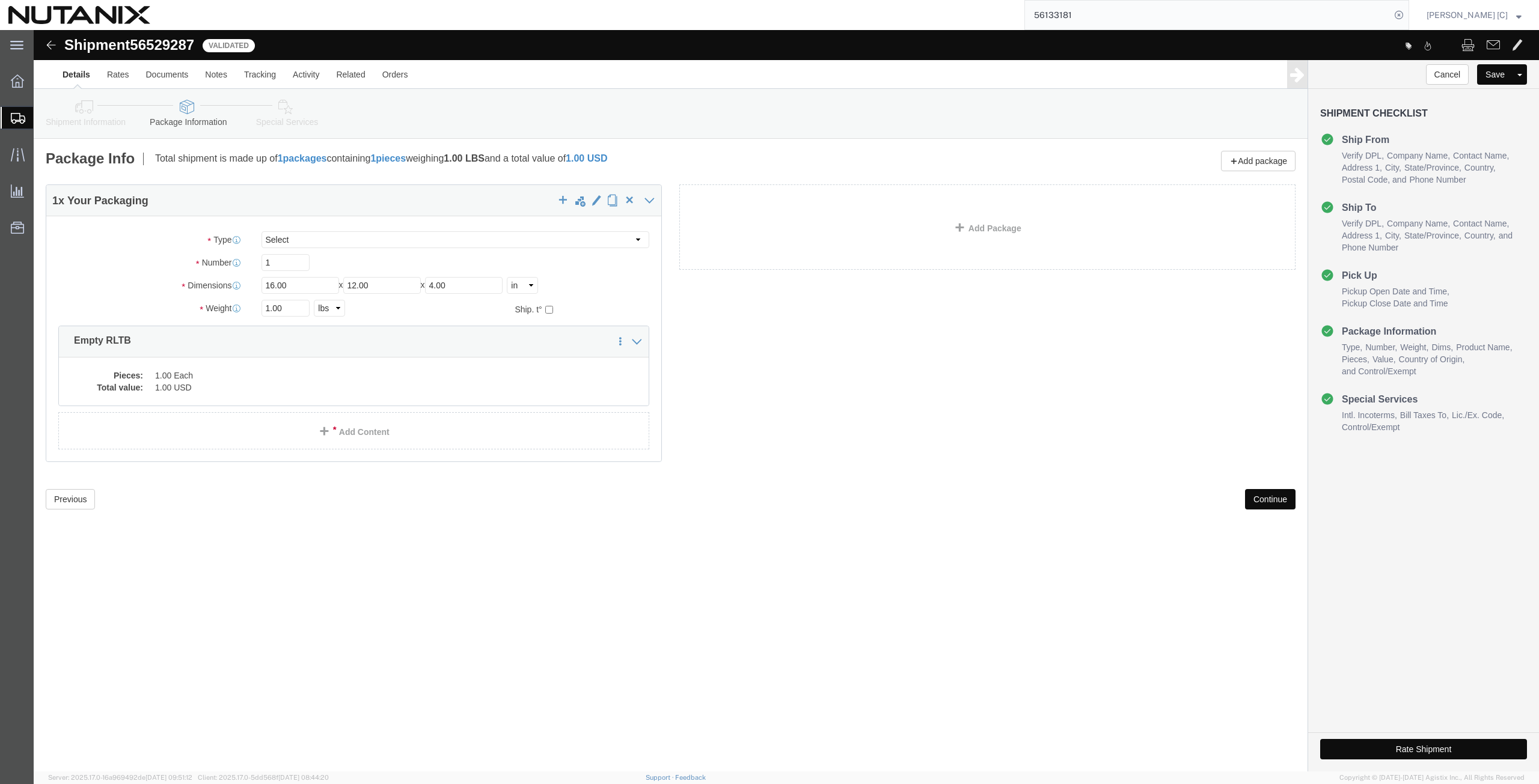
click button "Continue"
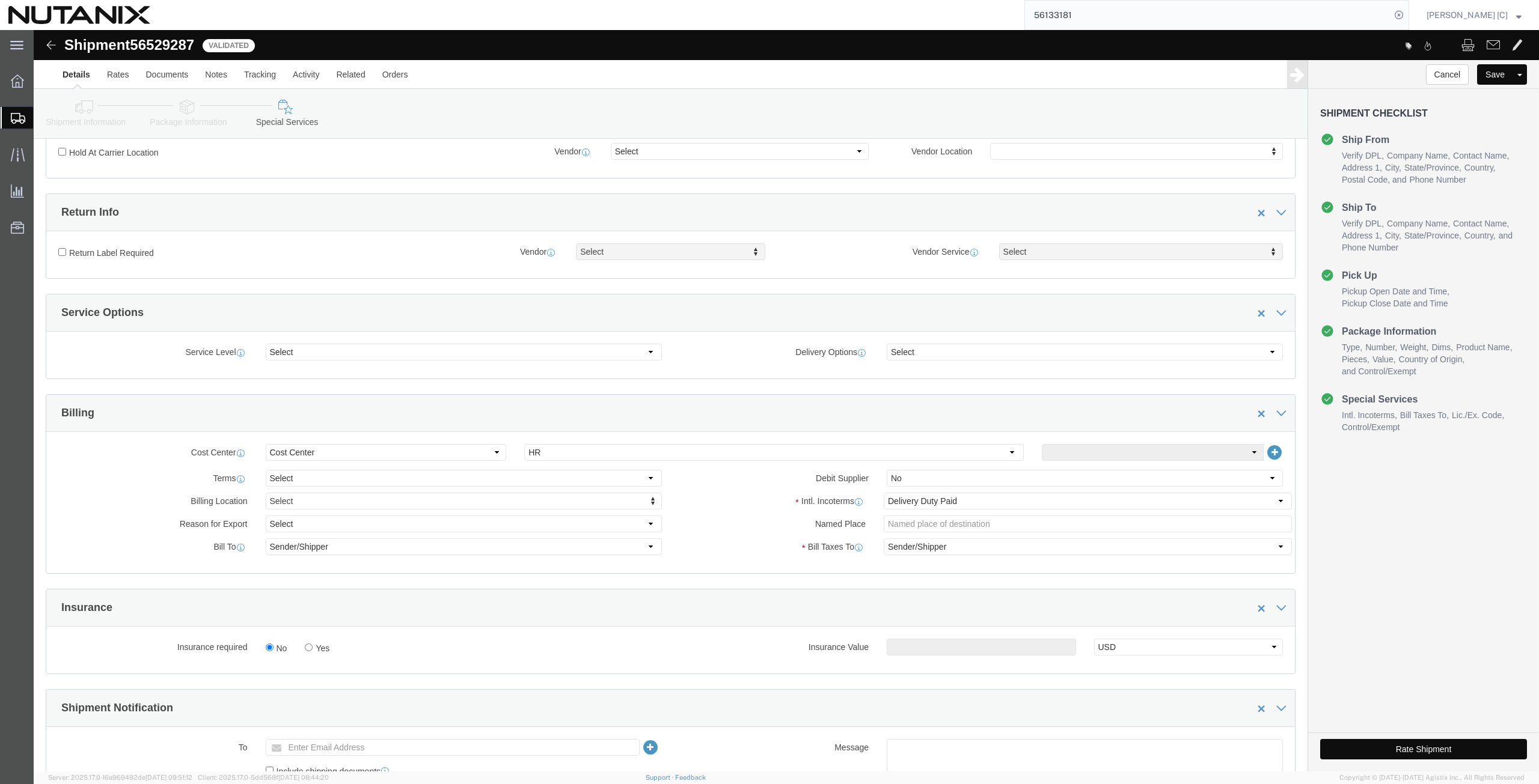
scroll to position [560, 0]
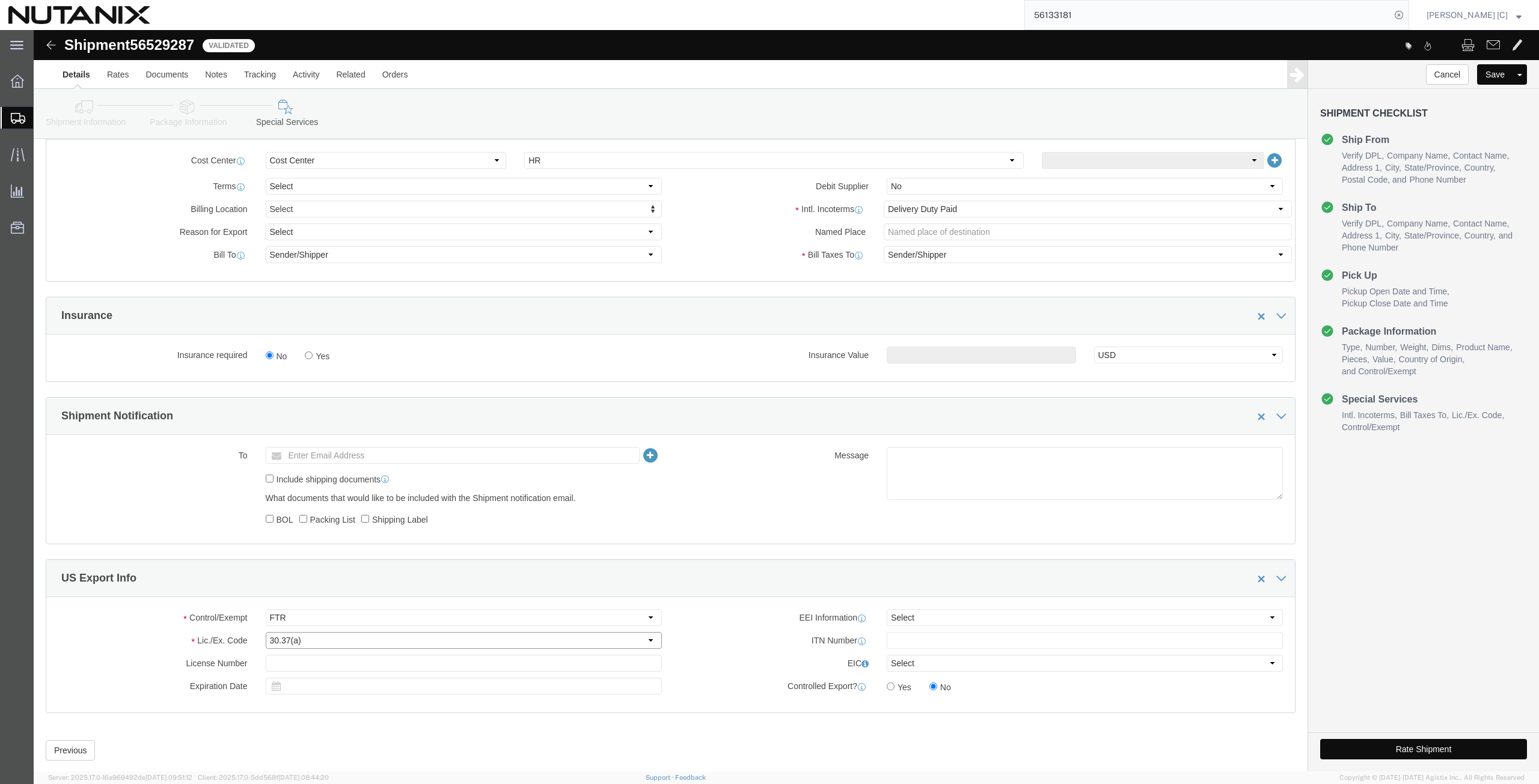
click select "Select 30.2(d)(2) 30.36 30.37(a) 30.37(f) 30.37(g) 30.37(h) 30.37(i) 30.37(j) 3…"
select select "30.37(f)"
click select "Select 30.2(d)(2) 30.36 30.37(a) 30.37(f) 30.37(g) 30.37(h) 30.37(i) 30.37(j) 3…"
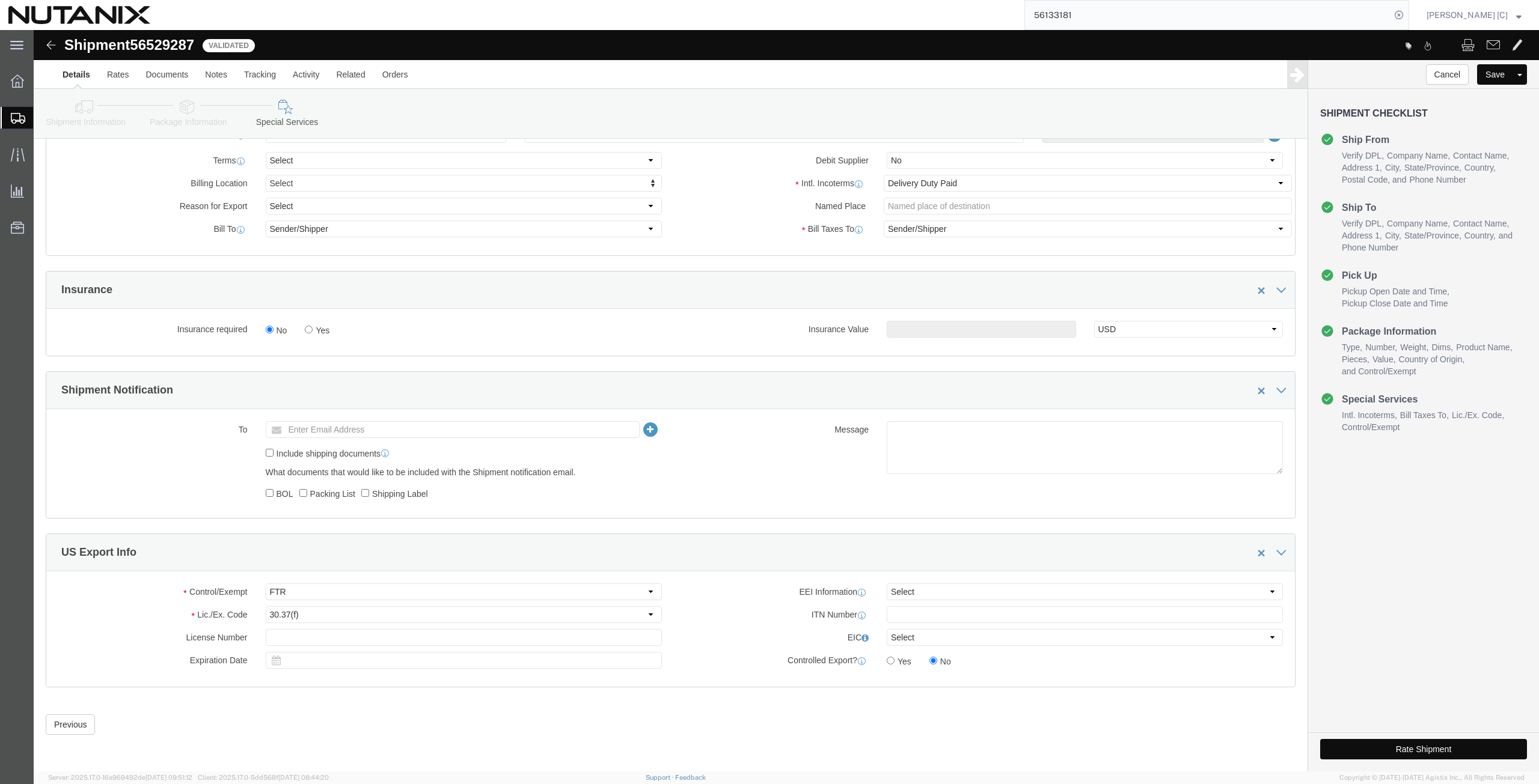
click button "Rate Shipment"
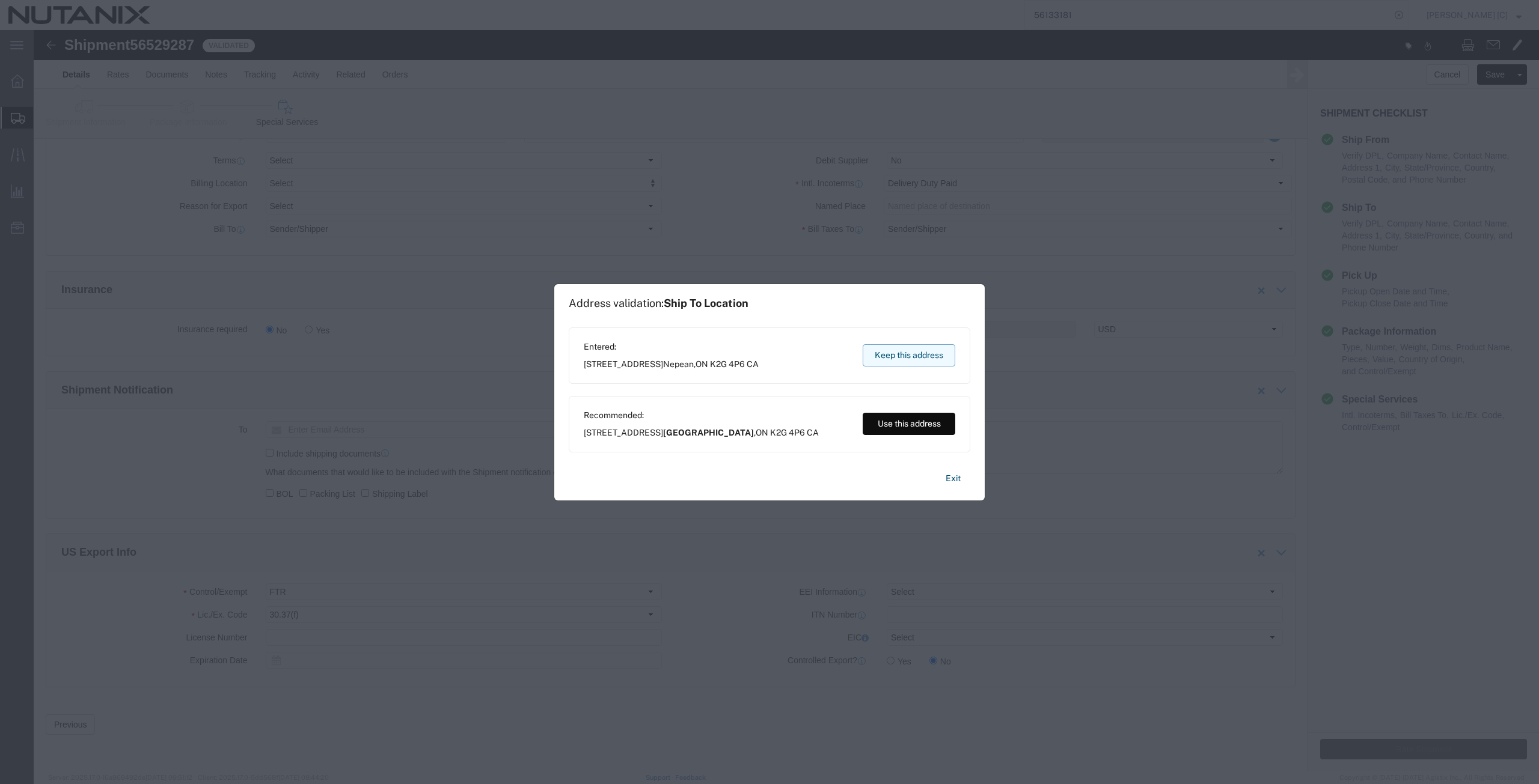
click at [886, 352] on button "Keep this address" at bounding box center [909, 355] width 92 height 22
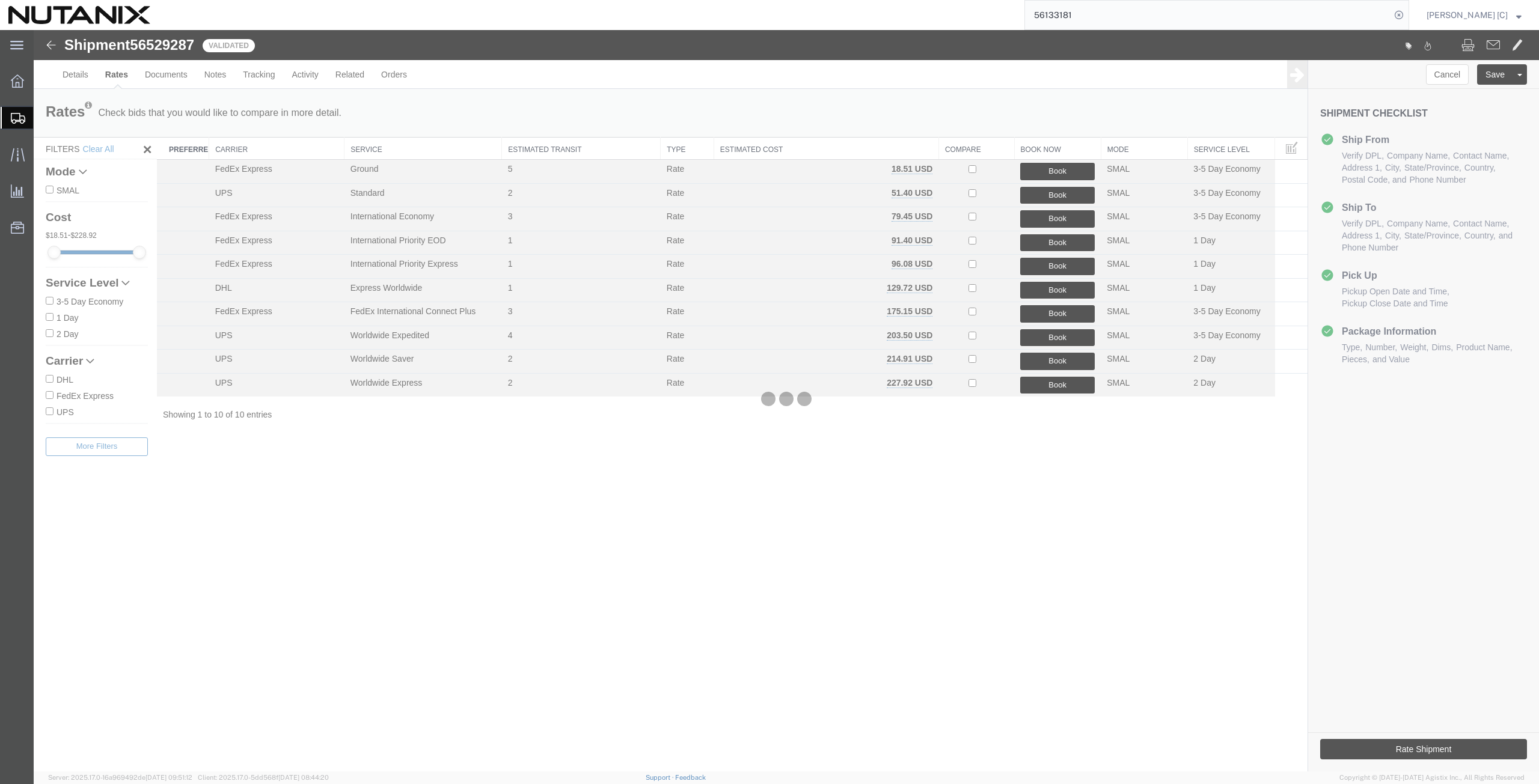
scroll to position [0, 0]
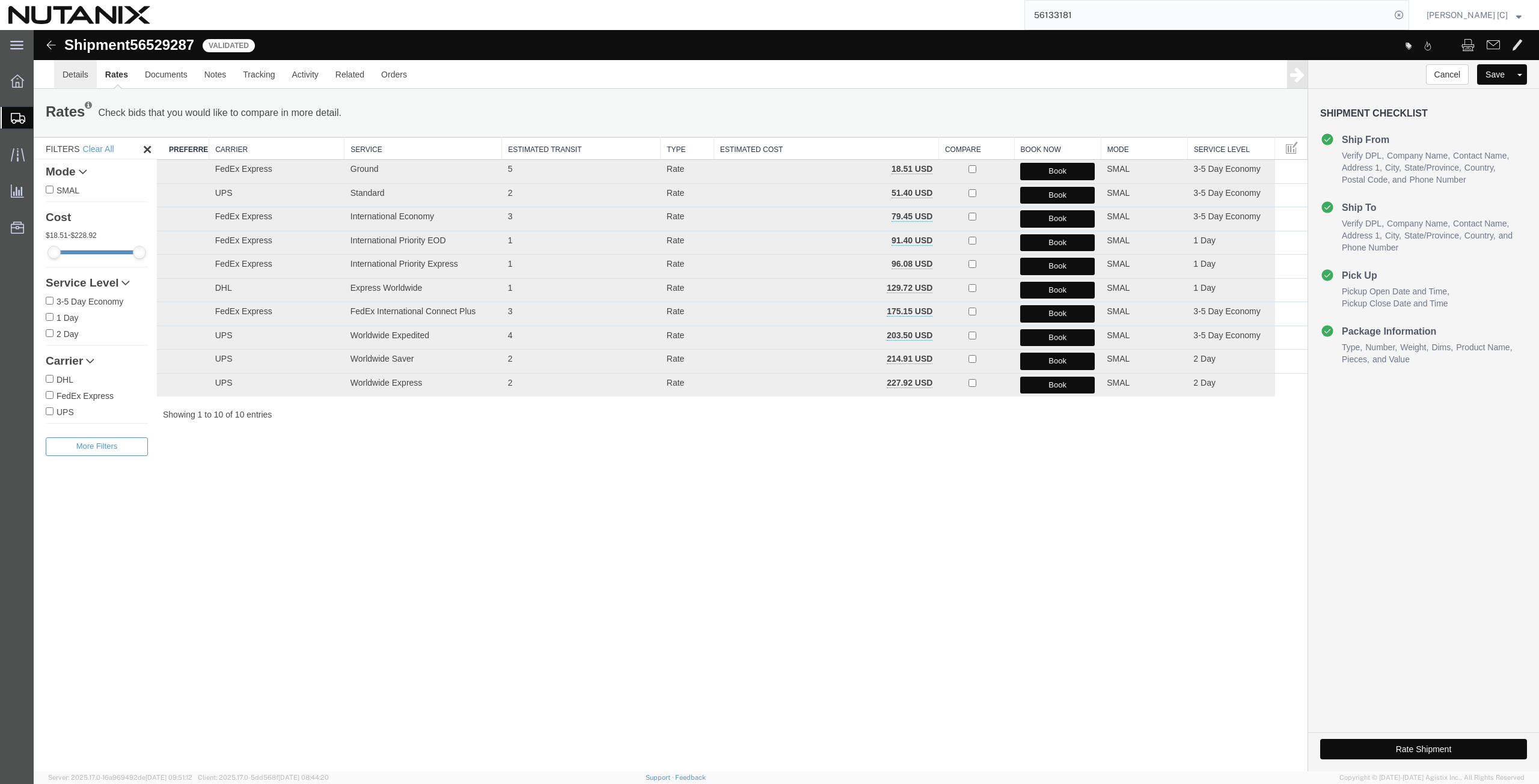
click at [66, 76] on link "Details" at bounding box center [75, 74] width 43 height 29
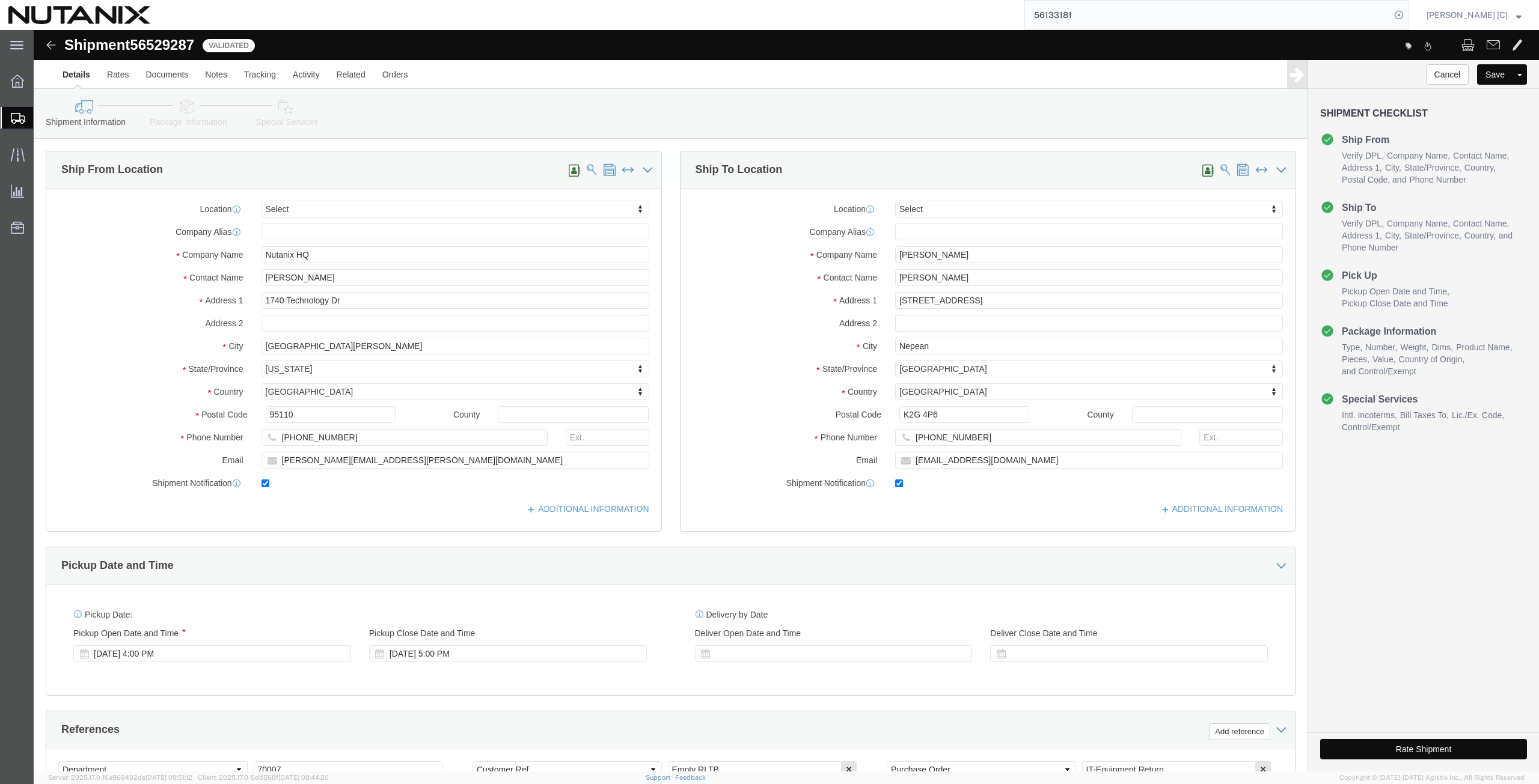
click button "Rate Shipment"
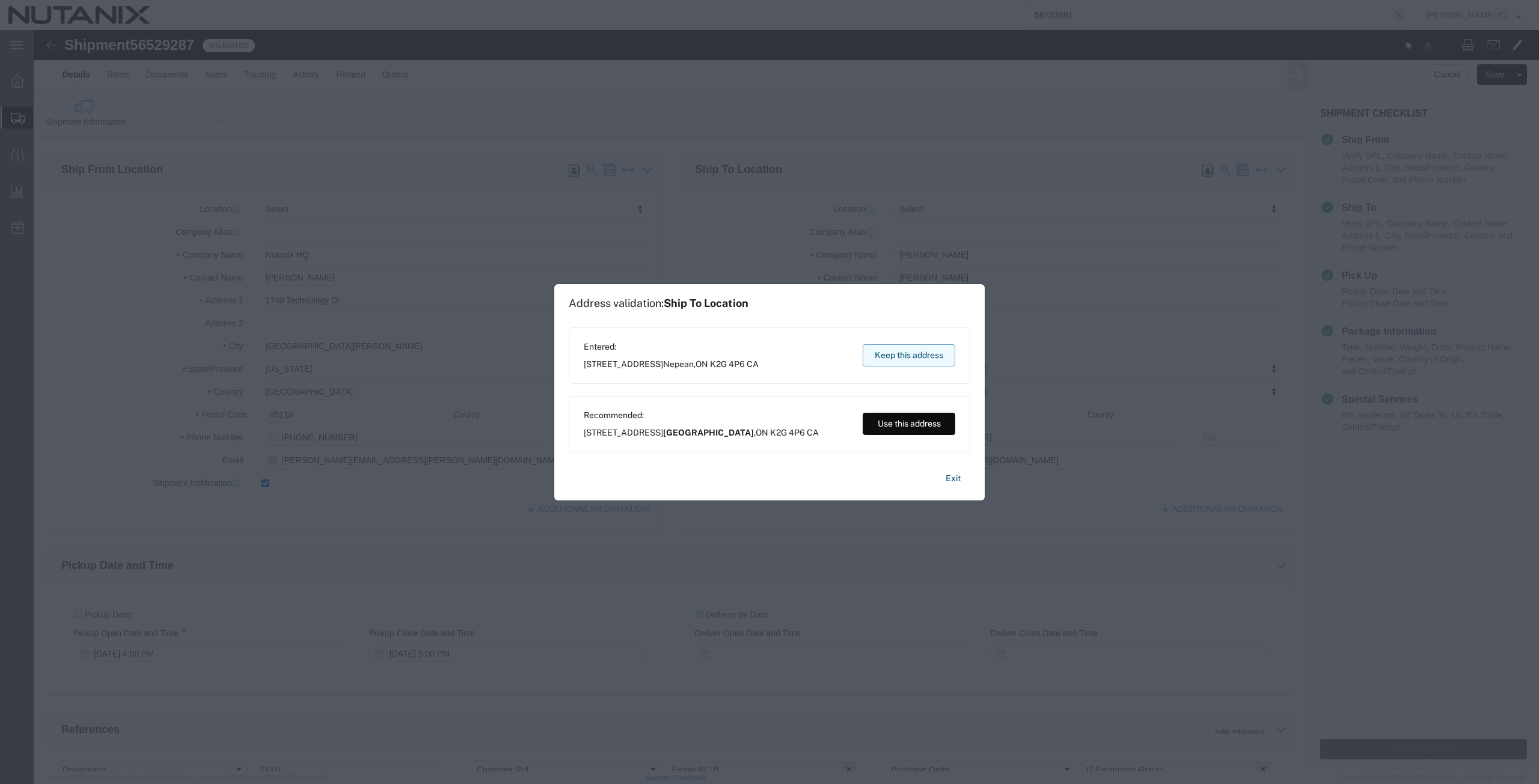
click at [890, 356] on button "Keep this address" at bounding box center [909, 355] width 92 height 22
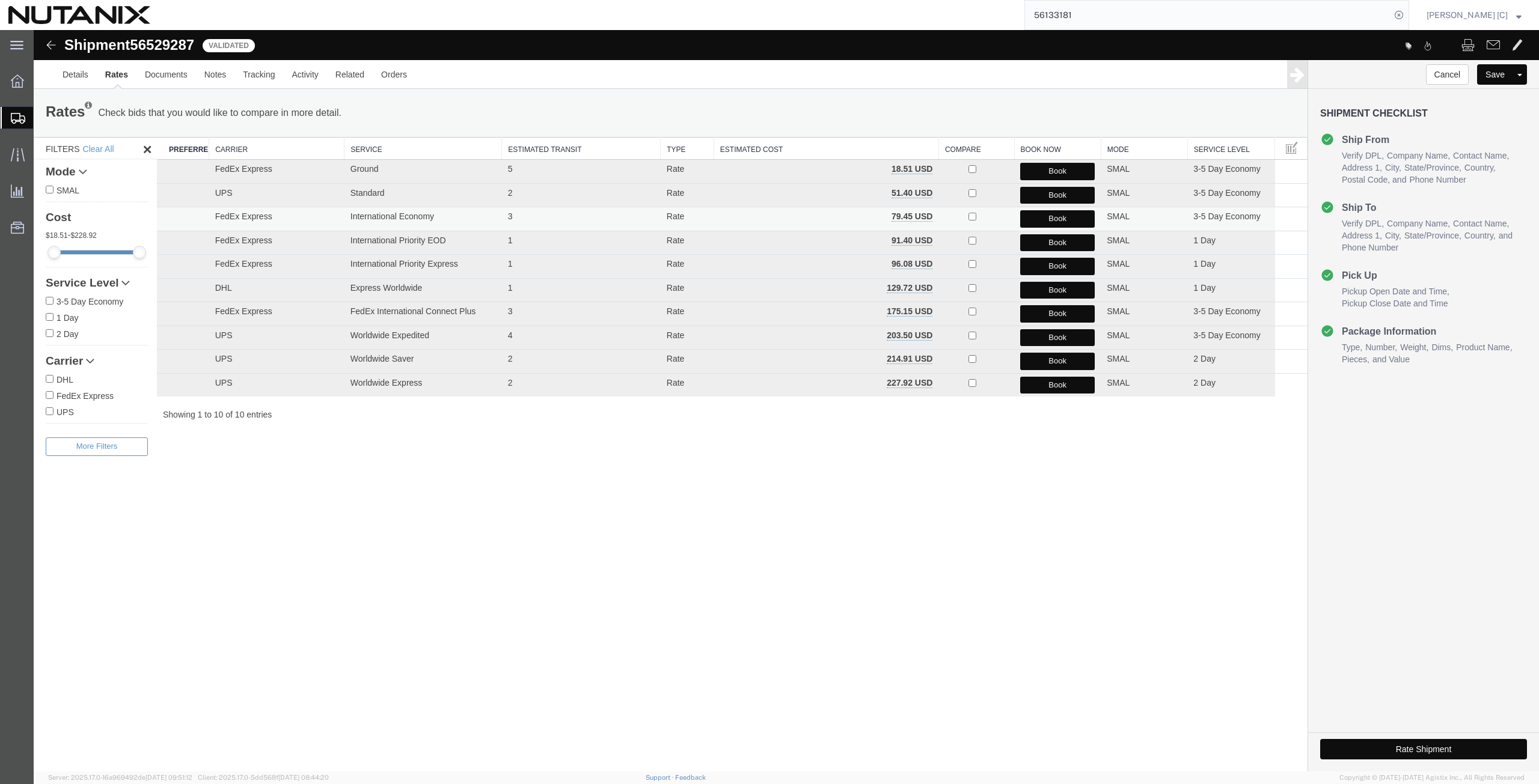
click at [1033, 212] on button "Book" at bounding box center [1057, 219] width 74 height 17
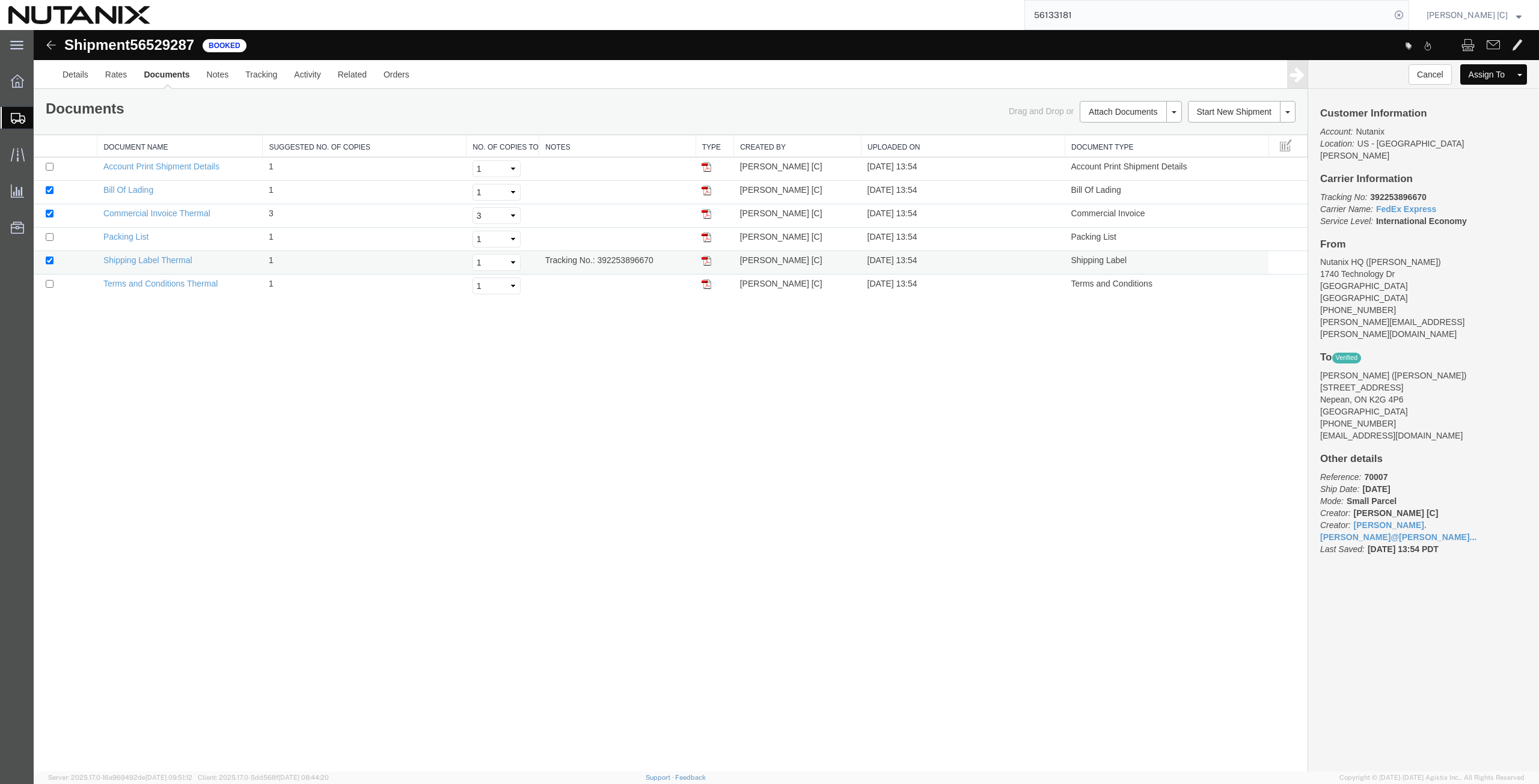
click at [704, 261] on img at bounding box center [706, 260] width 10 height 10
drag, startPoint x: 1320, startPoint y: 376, endPoint x: 1402, endPoint y: 376, distance: 82.0
click at [1402, 376] on address "[PERSON_NAME] ([PERSON_NAME]) [STREET_ADDRESS] [PHONE_NUMBER] [EMAIL_ADDRESS][D…" at bounding box center [1423, 405] width 207 height 72
copy address "Nepean, ON K2G 4P6"
click at [0, 0] on span "Create from Template" at bounding box center [0, 0] width 0 height 0
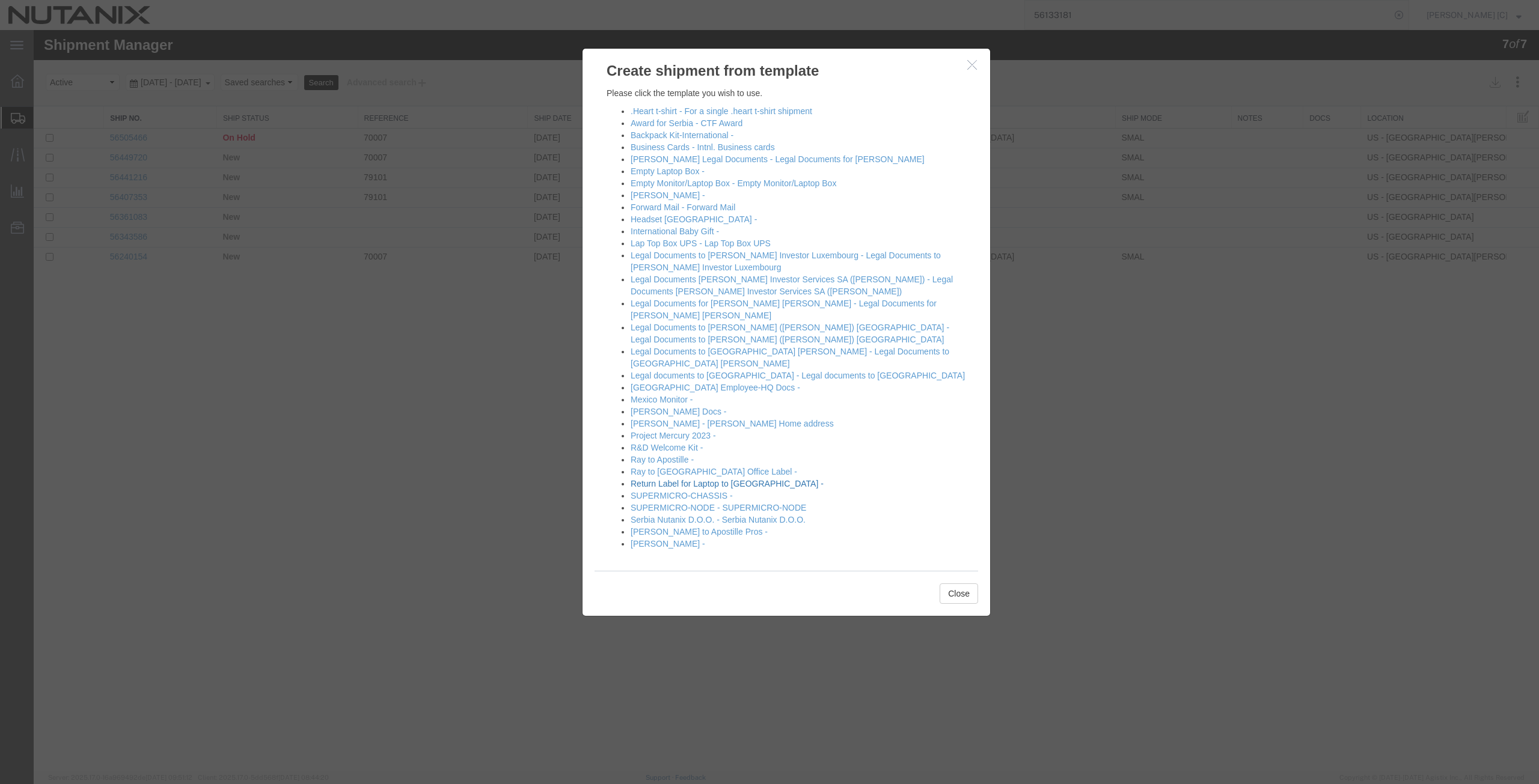
click at [662, 479] on link "Return Label for Laptop to [GEOGRAPHIC_DATA] -" at bounding box center [727, 483] width 193 height 10
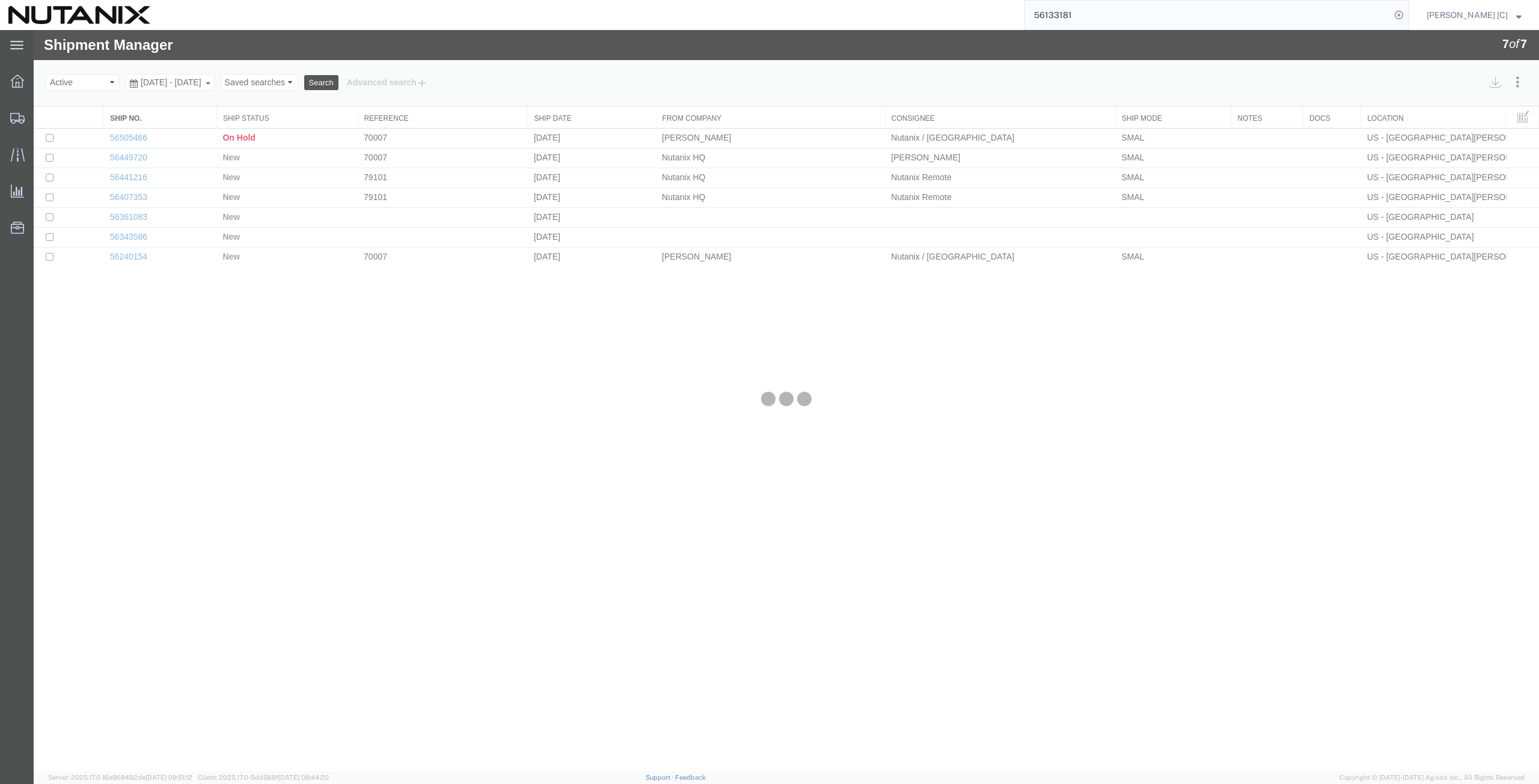
select select "46554"
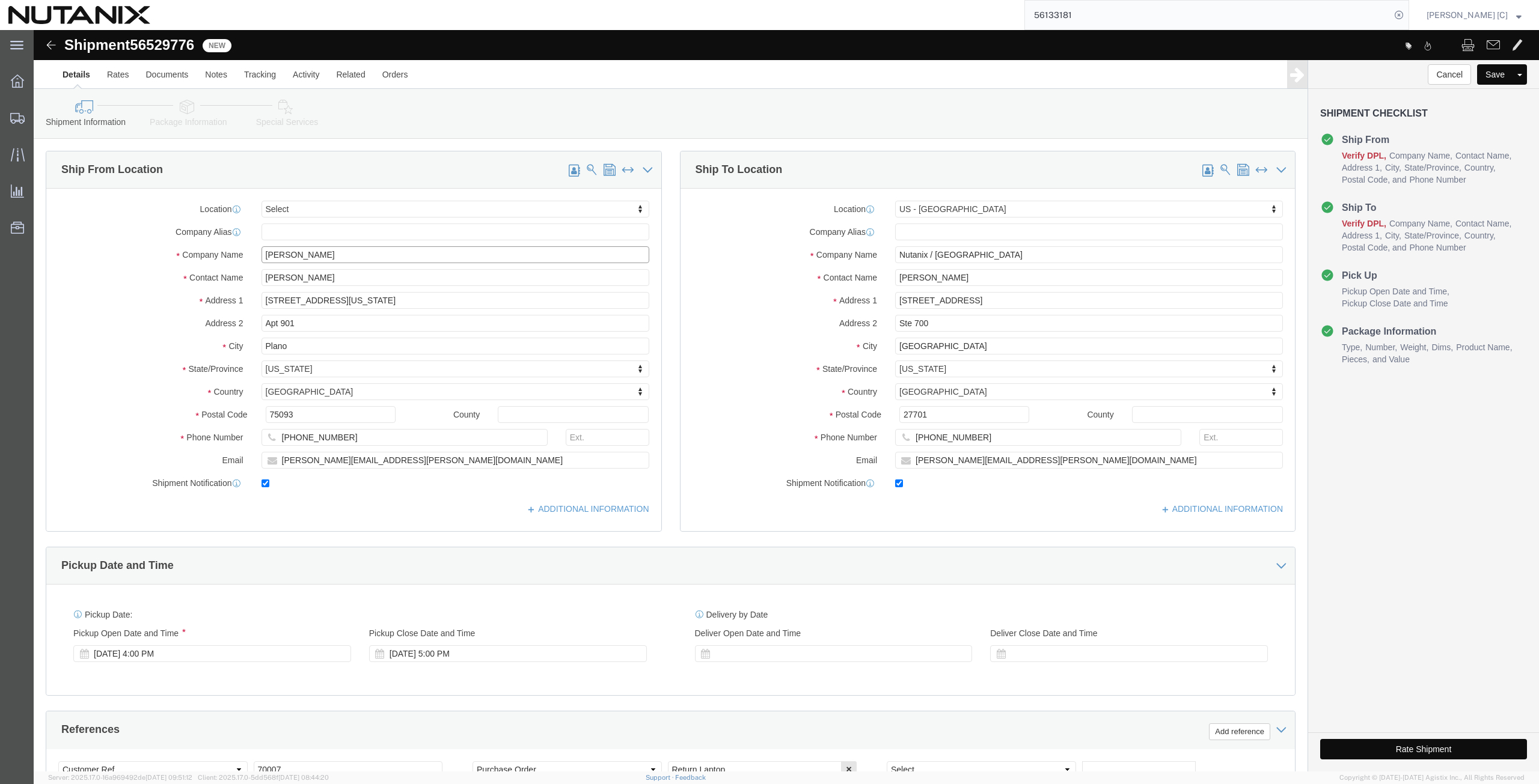
drag, startPoint x: 251, startPoint y: 236, endPoint x: 223, endPoint y: 245, distance: 29.4
click div "Location Select Select My Profile Location [GEOGRAPHIC_DATA] - [GEOGRAPHIC_DATA…"
paste input "[PERSON_NAME]"
type input "[PERSON_NAME]"
click div "Location Select Select My Profile Location [GEOGRAPHIC_DATA] - [GEOGRAPHIC_DATA…"
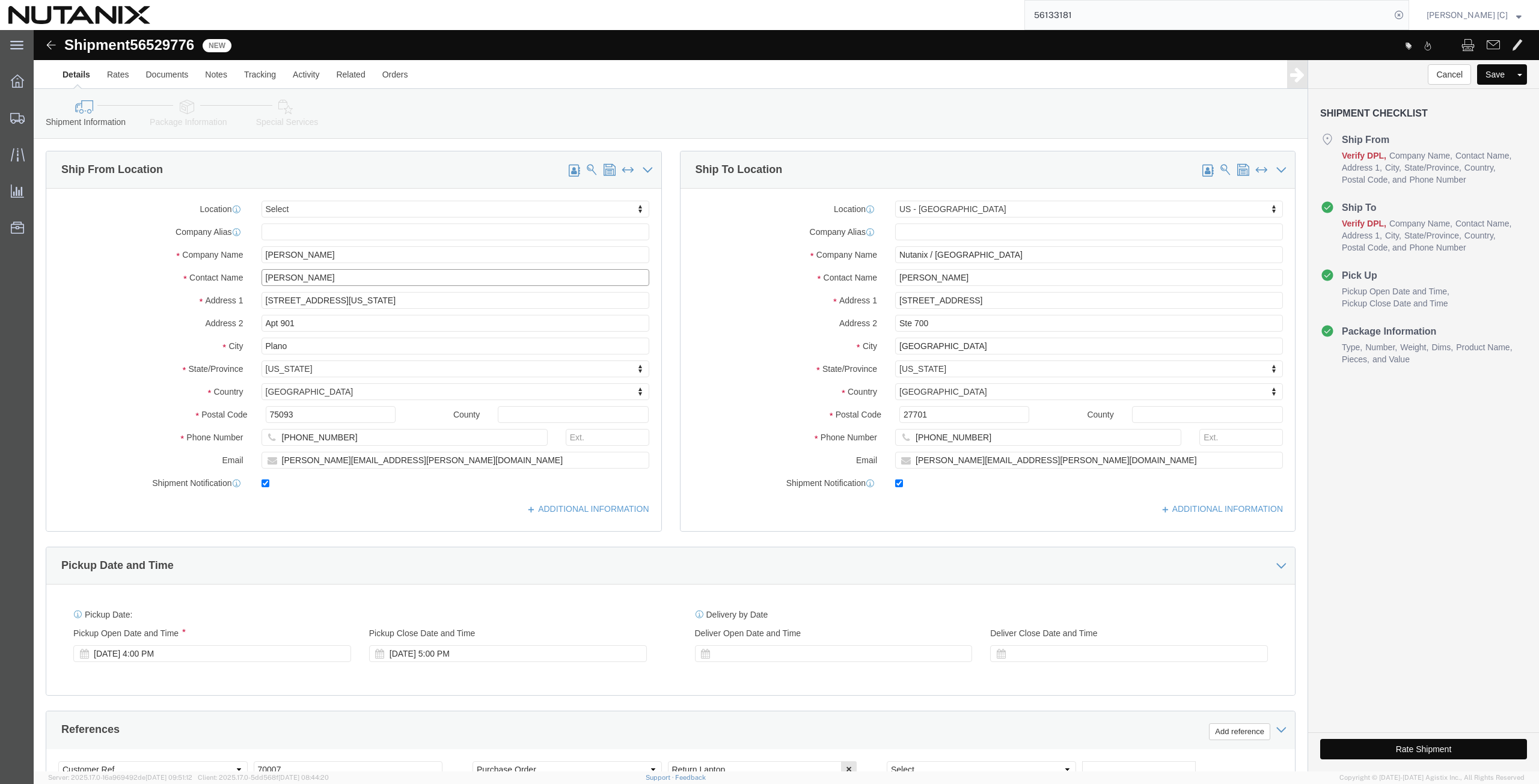
paste input "[PERSON_NAME]"
type input "[PERSON_NAME]"
drag, startPoint x: 286, startPoint y: 270, endPoint x: 84, endPoint y: 269, distance: 202.0
click div "Address [STREET_ADDRESS][US_STATE]"
paste input "[STREET_ADDRESS][PERSON_NAME]"
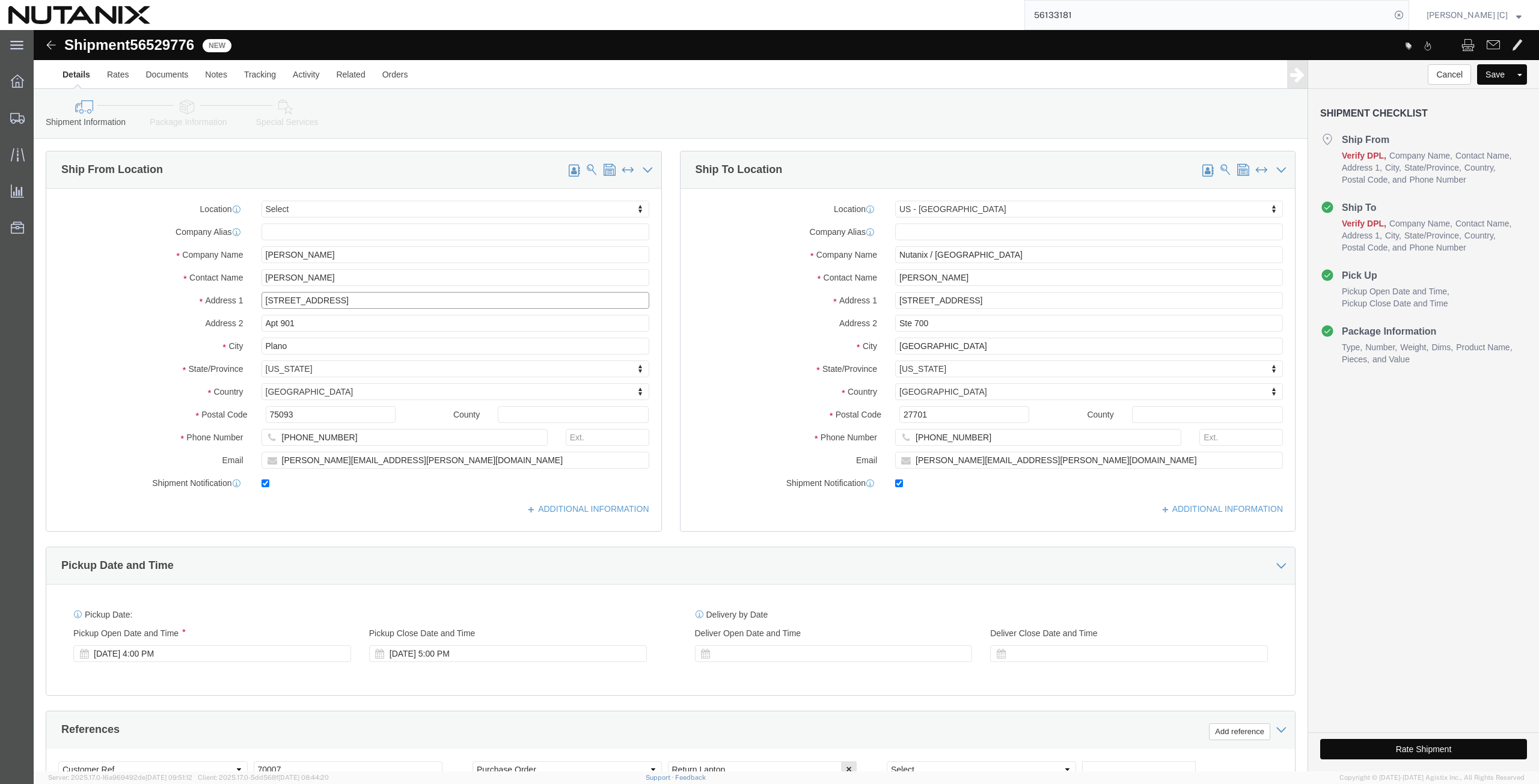
type input "[STREET_ADDRESS]"
click div "City Plano"
paste input "Nepean"
type input "Nepean"
type input "[GEOGRAPHIC_DATA]"
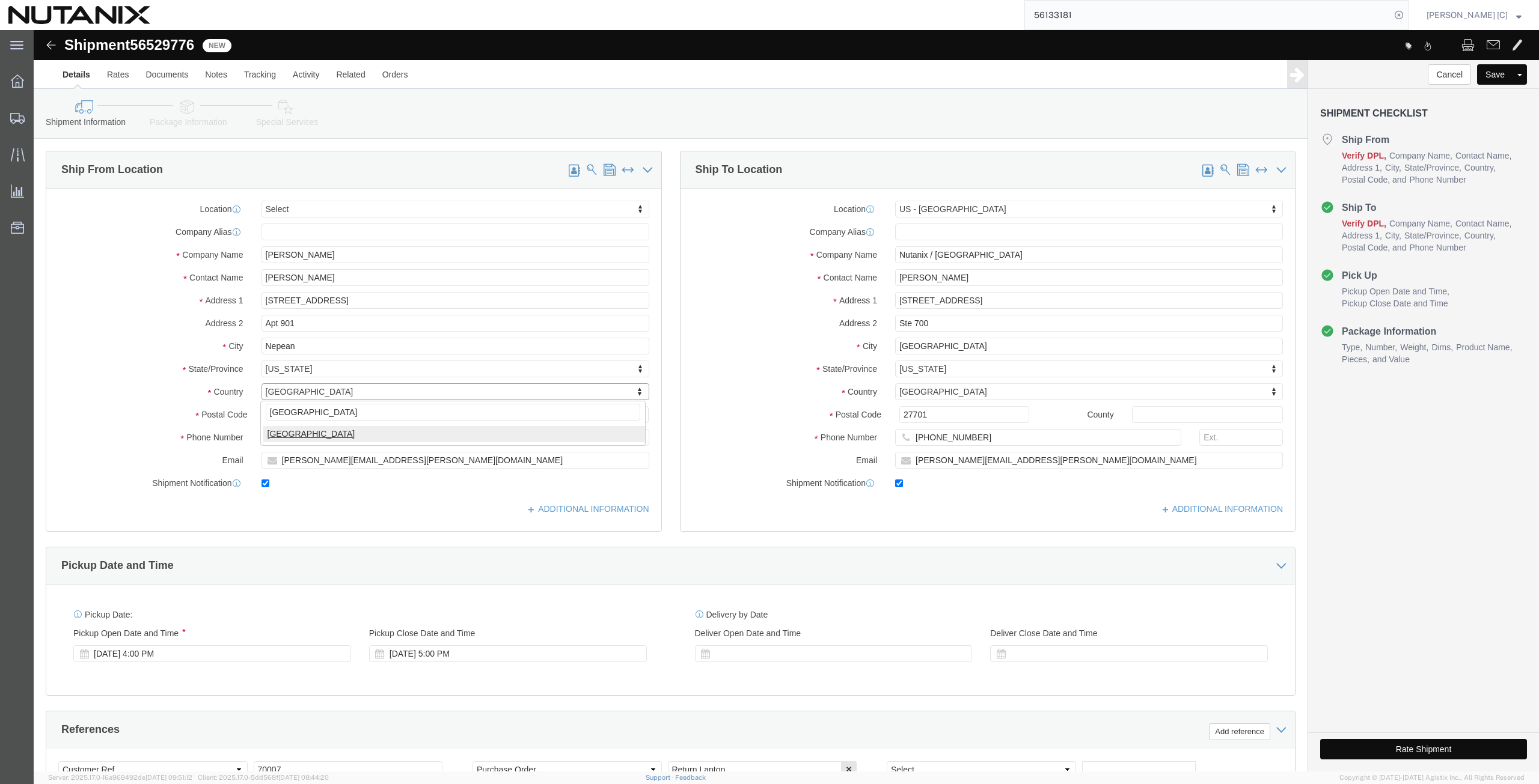
select select "CA"
select select
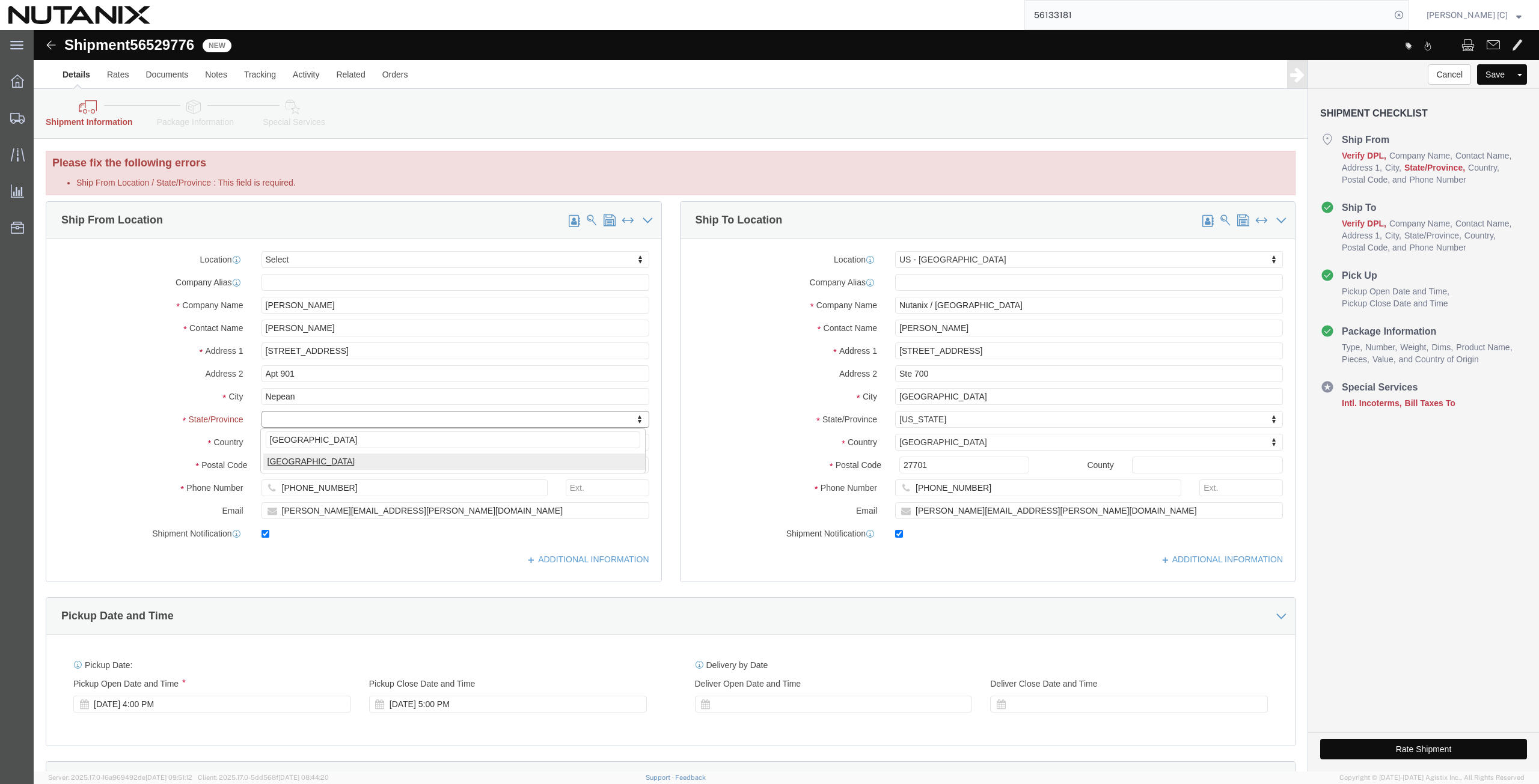
type input "[GEOGRAPHIC_DATA]"
select select "ON"
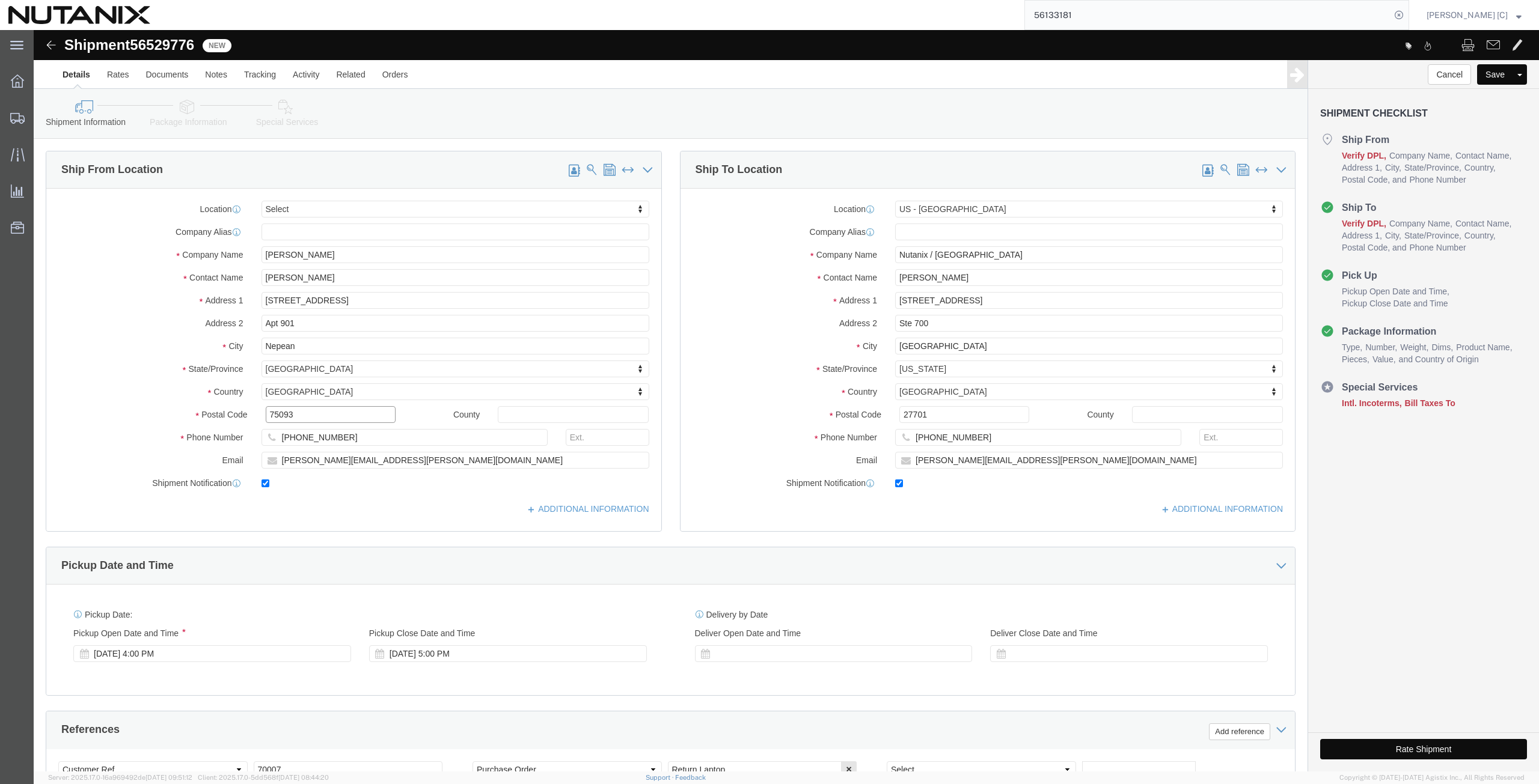
drag, startPoint x: 266, startPoint y: 385, endPoint x: 123, endPoint y: 399, distance: 143.7
click div "Location Select Select My Profile Location [GEOGRAPHIC_DATA] - [GEOGRAPHIC_DATA…"
paste input "K2G 4P6"
type input "K2G 4P6"
drag, startPoint x: 309, startPoint y: 404, endPoint x: 162, endPoint y: 382, distance: 148.6
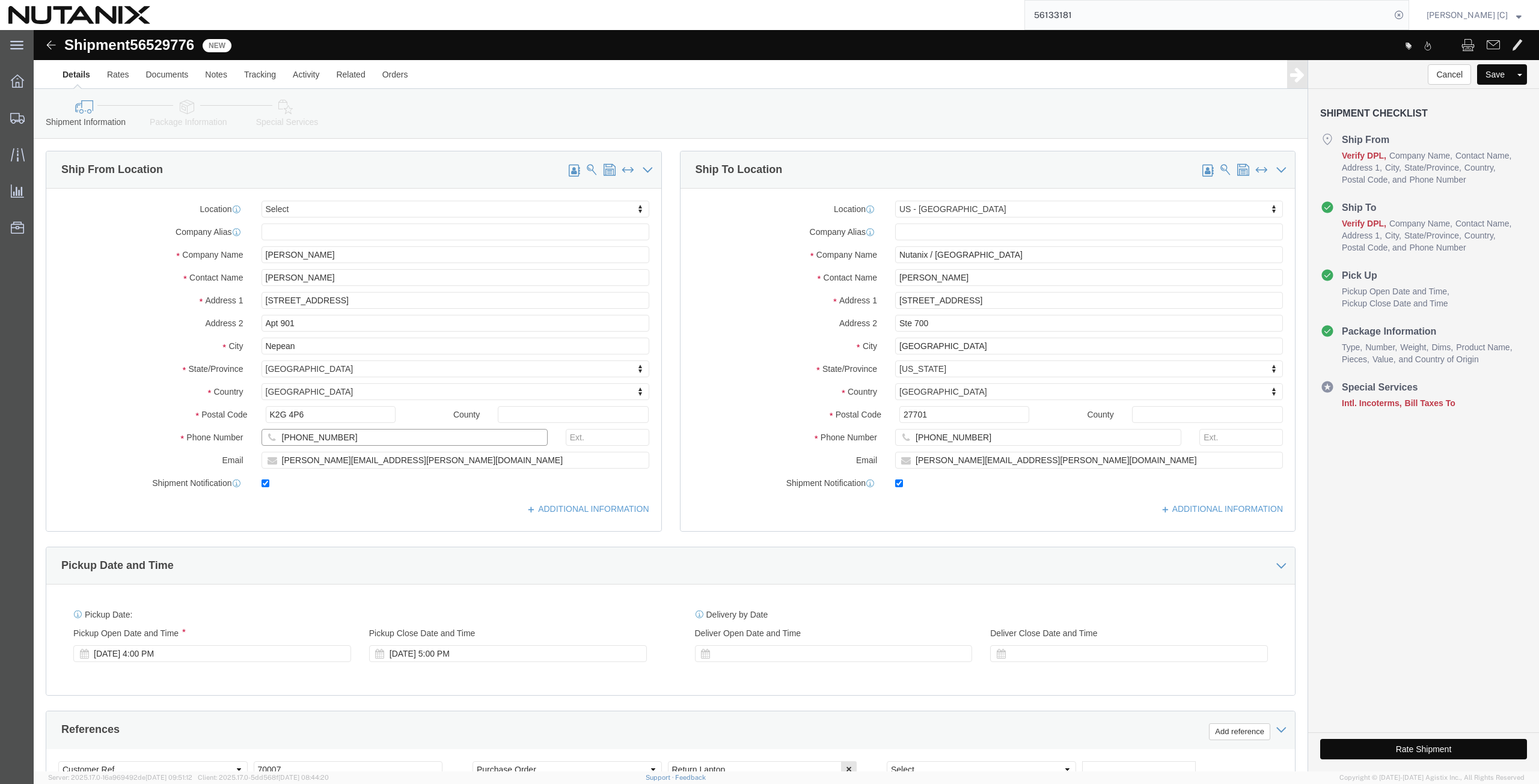
click div "Location Select Select My Profile Location [GEOGRAPHIC_DATA] - [GEOGRAPHIC_DATA…"
paste input "[PHONE_NUMBER]"
type input "[PHONE_NUMBER]"
drag, startPoint x: 218, startPoint y: 437, endPoint x: 212, endPoint y: 438, distance: 6.1
click div "Email [PERSON_NAME][EMAIL_ADDRESS][PERSON_NAME][DOMAIN_NAME]"
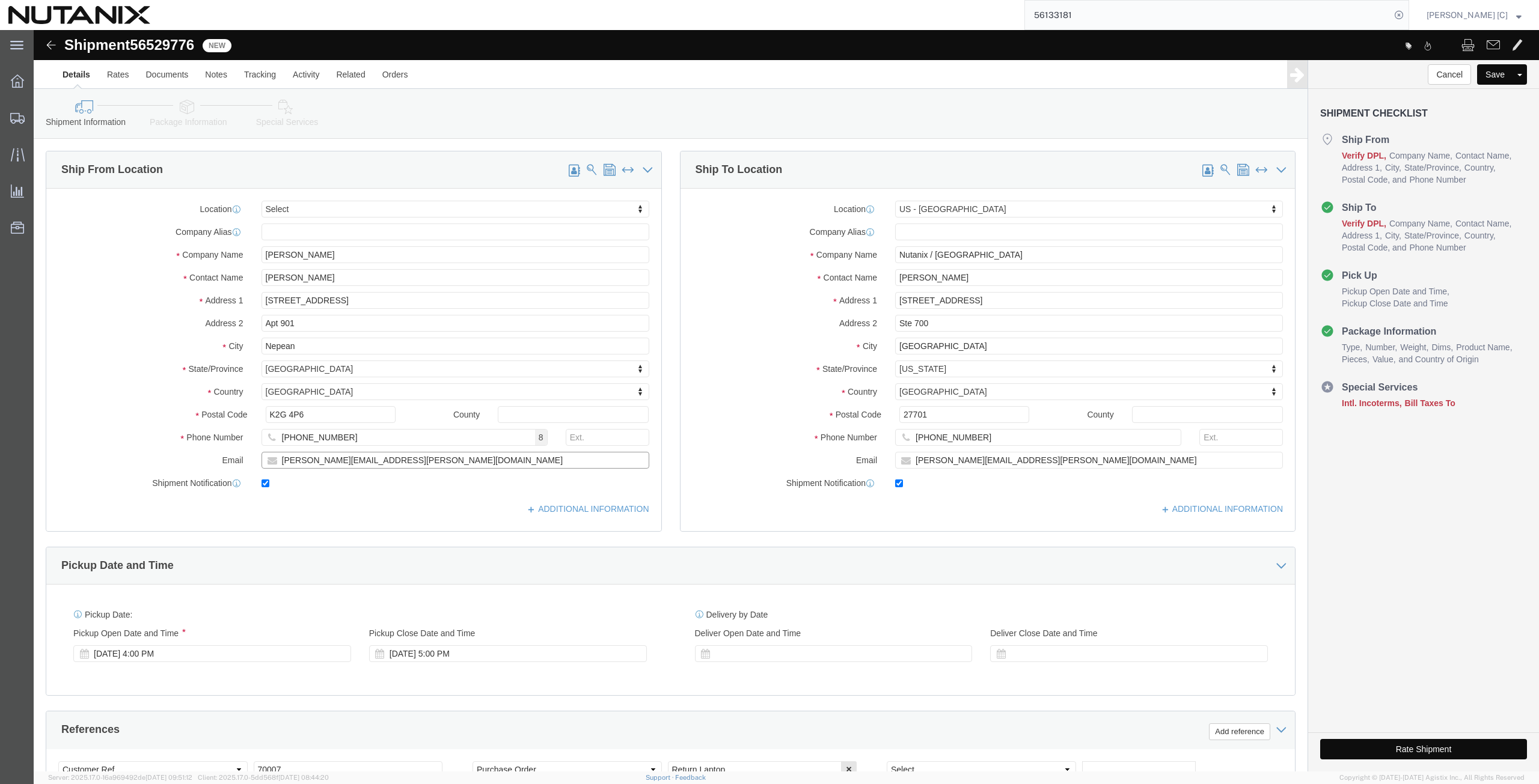
paste input "[EMAIL_ADDRESS]"
type input "[EMAIL_ADDRESS][DOMAIN_NAME]"
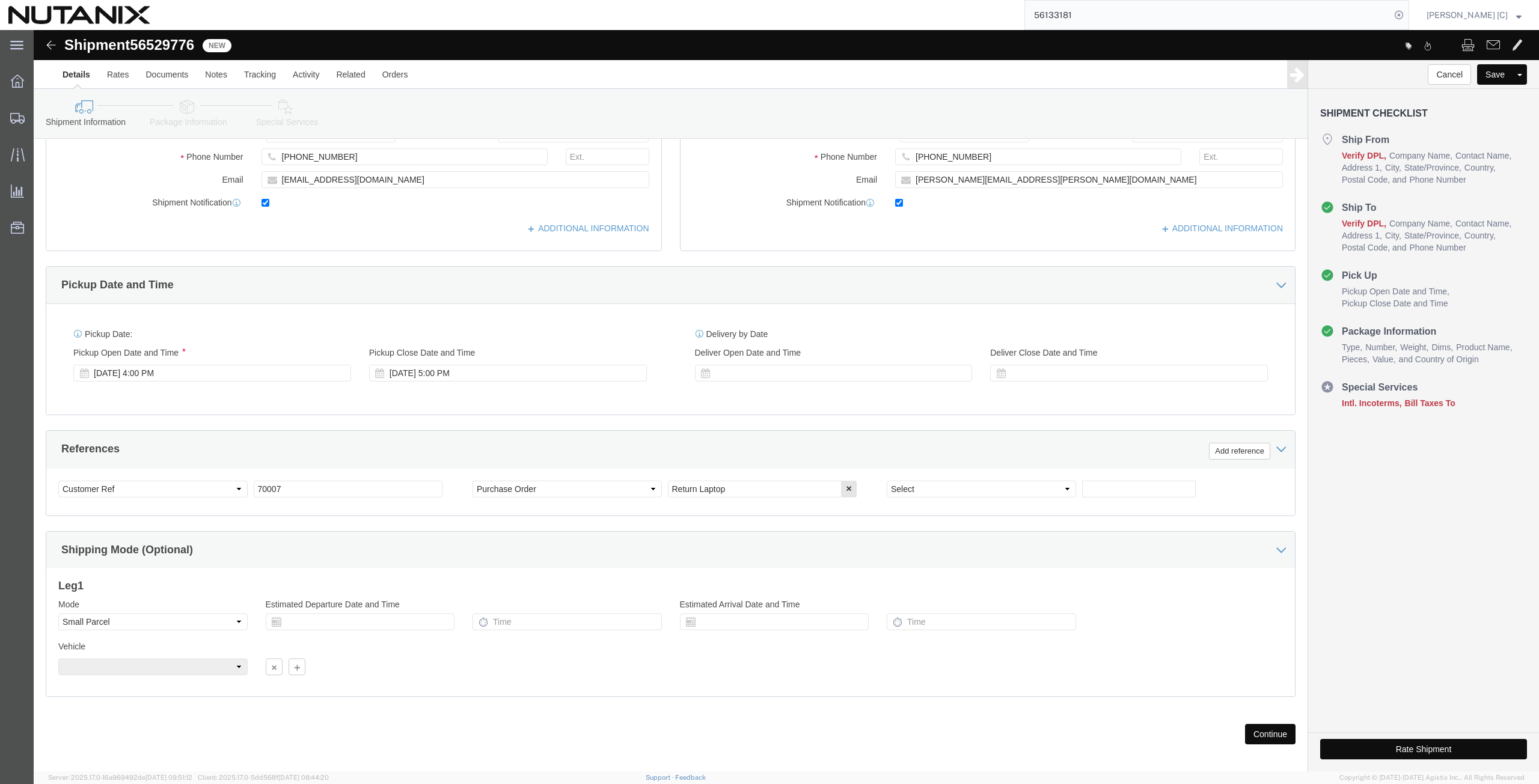
scroll to position [290, 0]
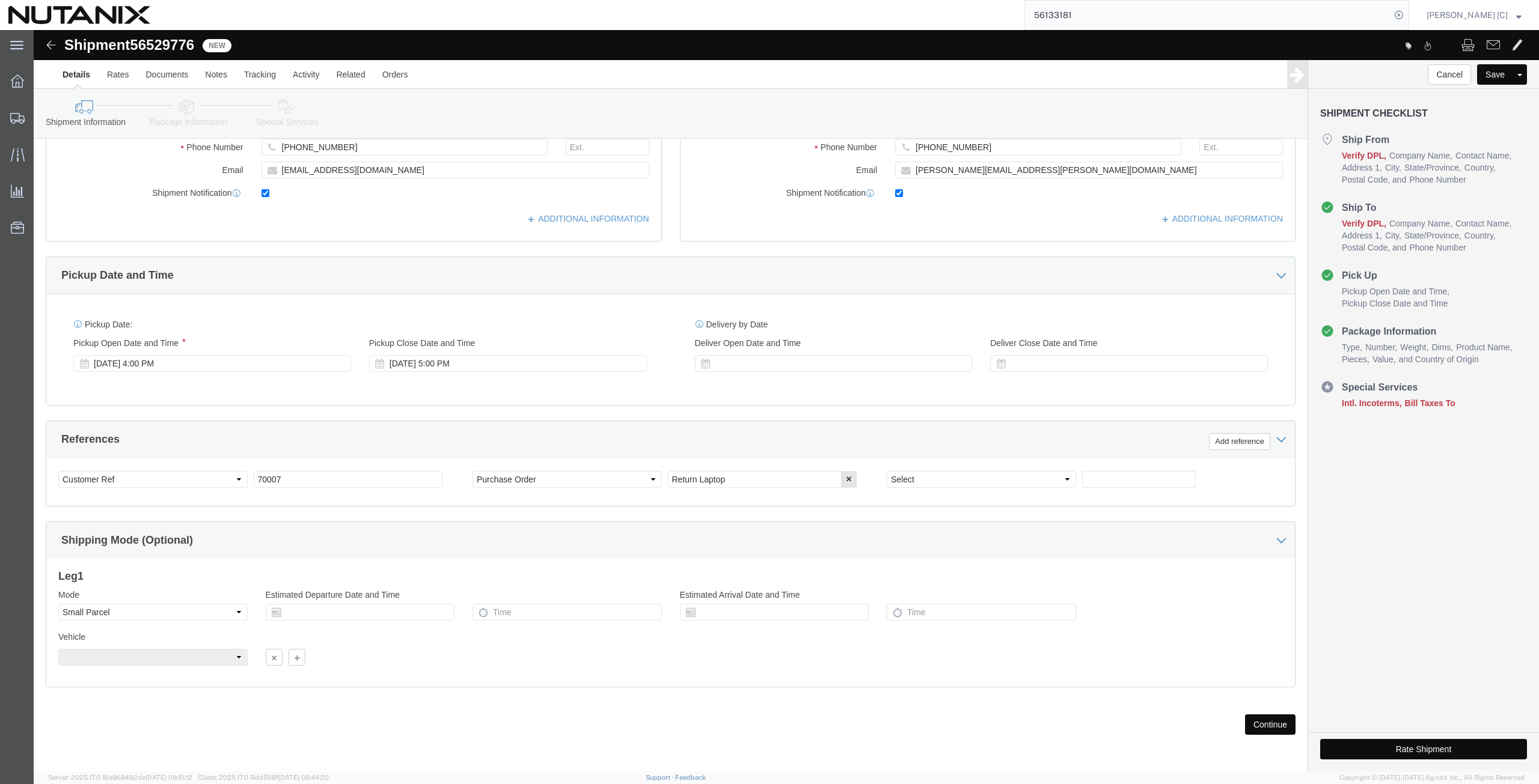
click button "Continue"
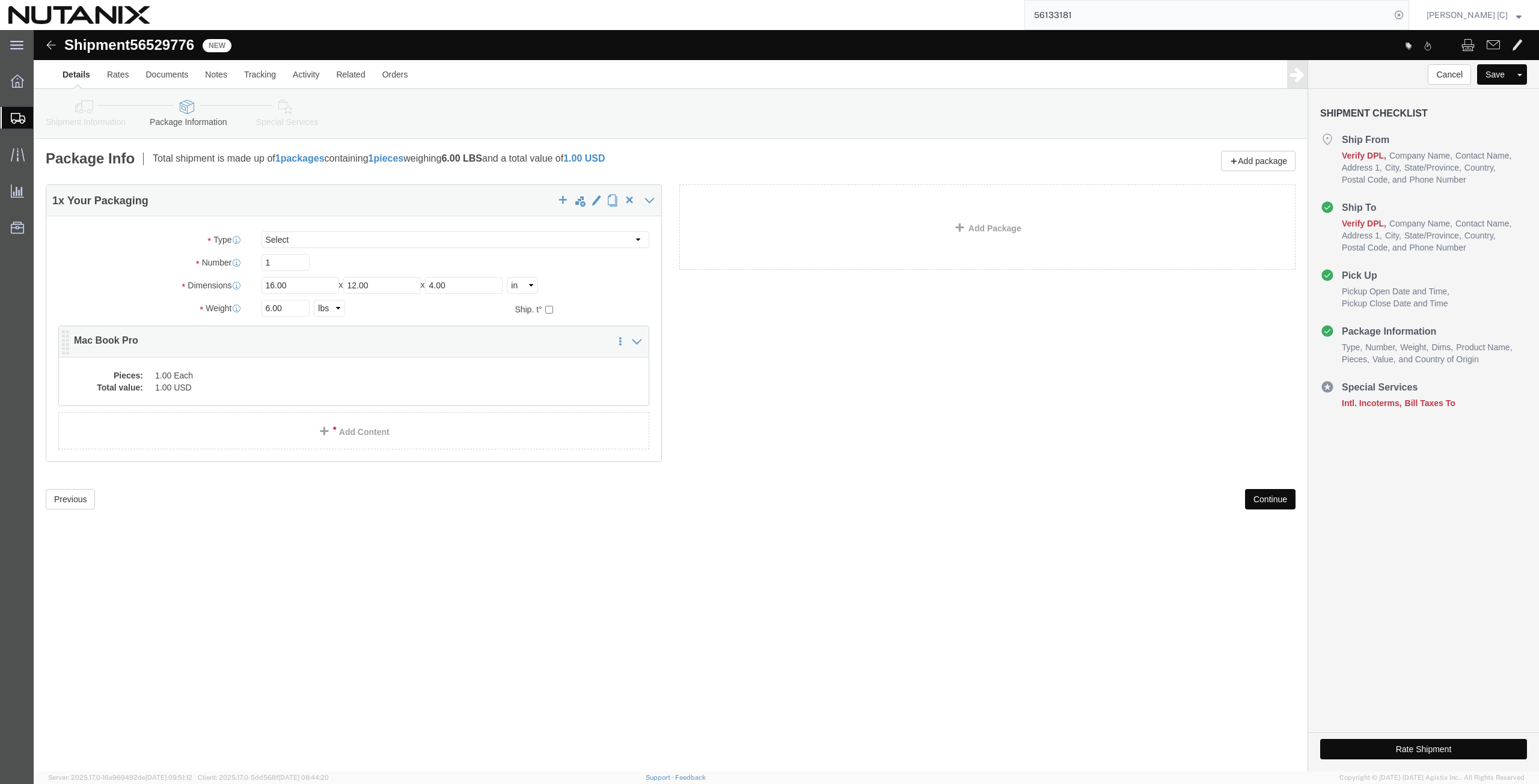
click dd "1.00 Each"
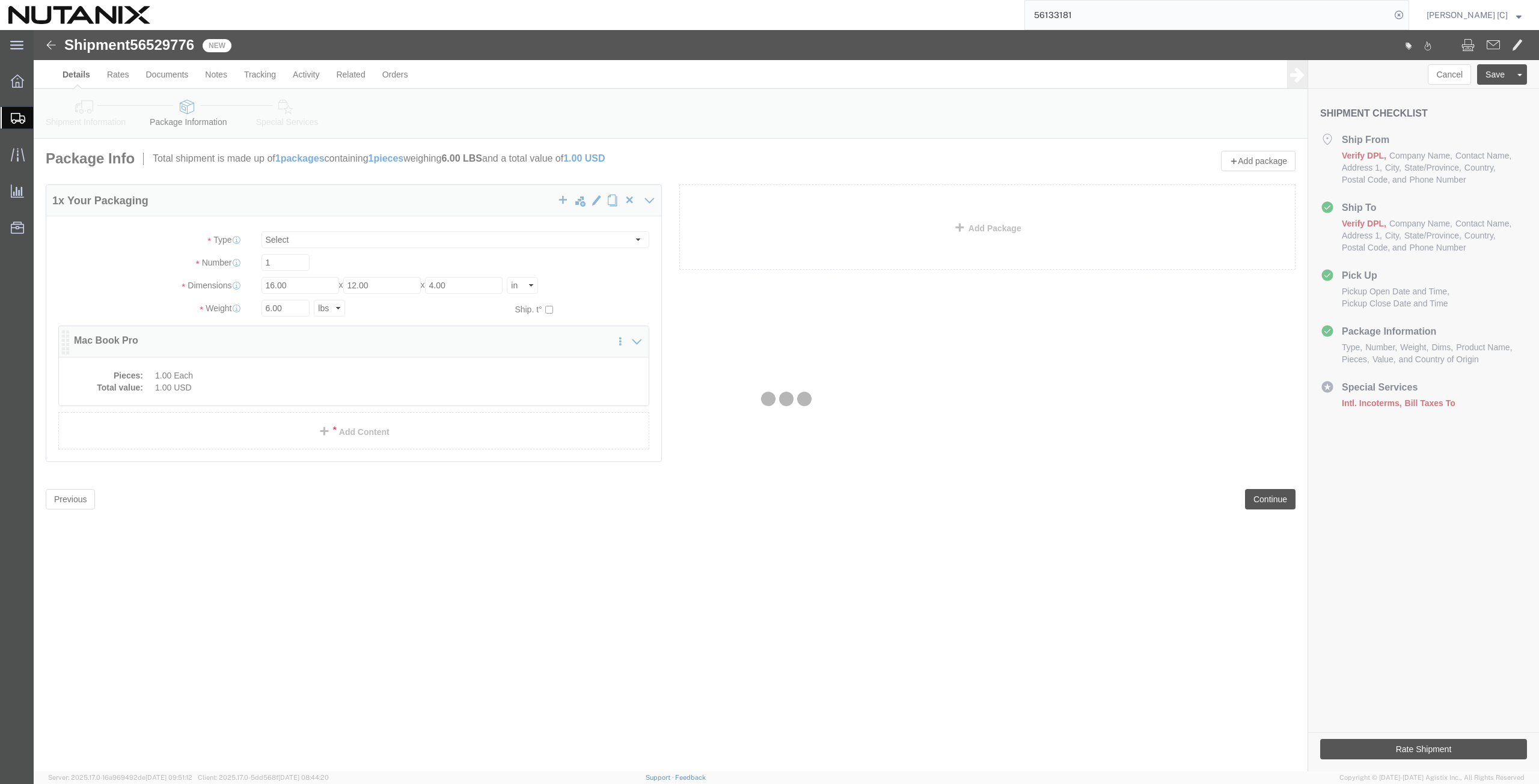
click div
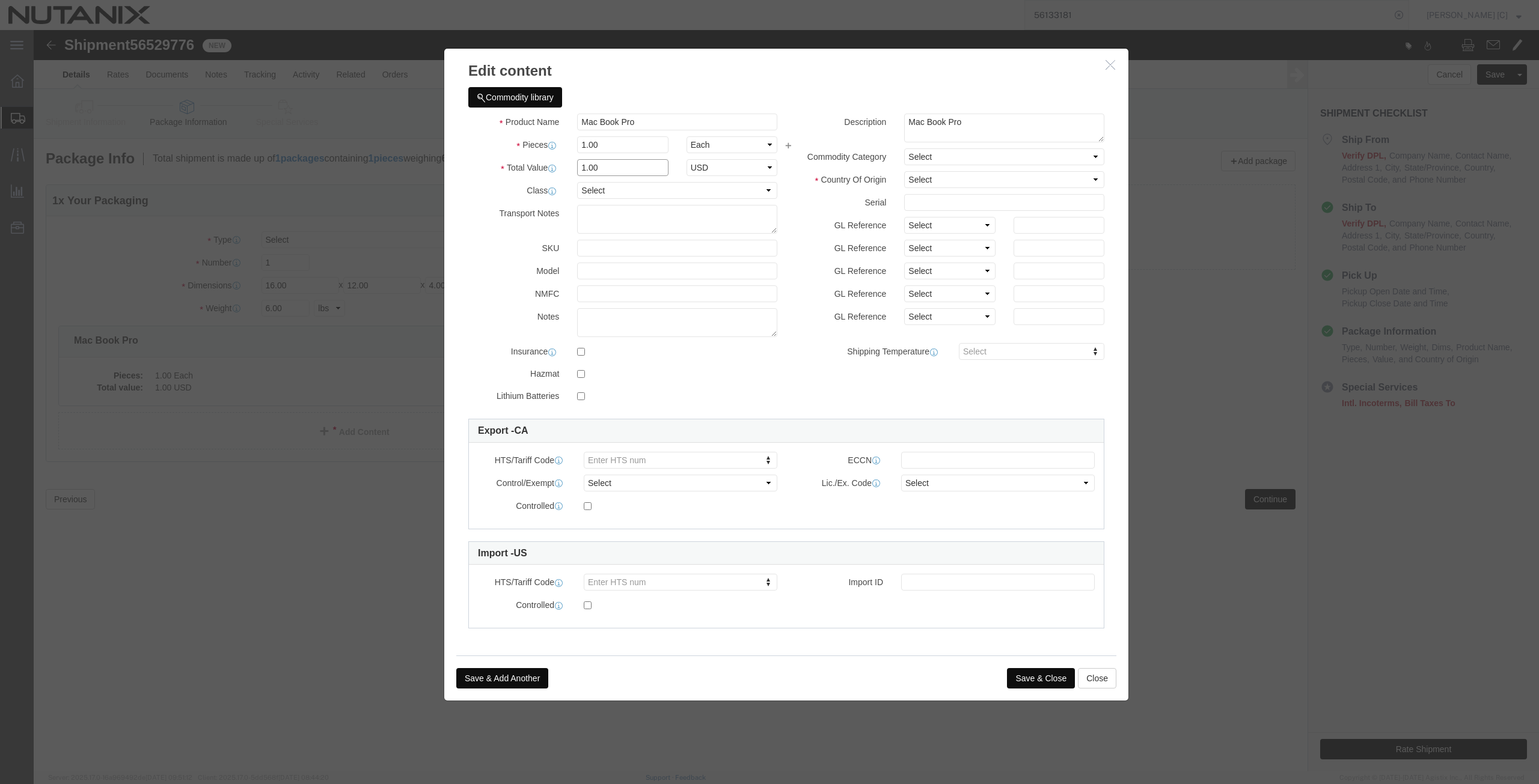
drag, startPoint x: 571, startPoint y: 136, endPoint x: 478, endPoint y: 150, distance: 94.0
click div "Product Name Mac Book Pro Pieces 1.00 Select Bag Barrels 100Board Feet Bottle B…"
type input "1000"
click select "Select [GEOGRAPHIC_DATA] [GEOGRAPHIC_DATA] [GEOGRAPHIC_DATA] [GEOGRAPHIC_DATA] …"
select select "CN"
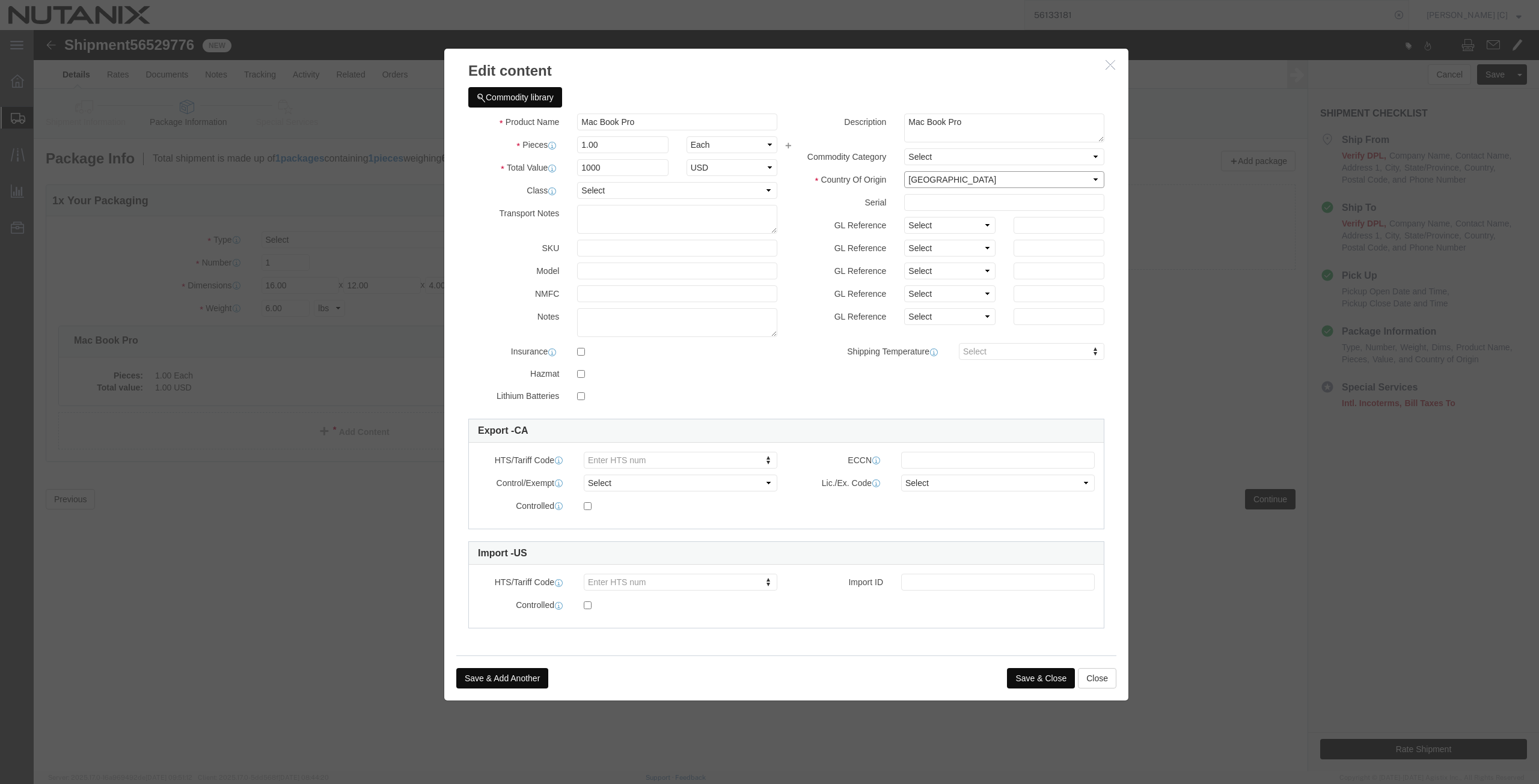
click select "Select [GEOGRAPHIC_DATA] [GEOGRAPHIC_DATA] [GEOGRAPHIC_DATA] [GEOGRAPHIC_DATA] …"
click button "Save & Close"
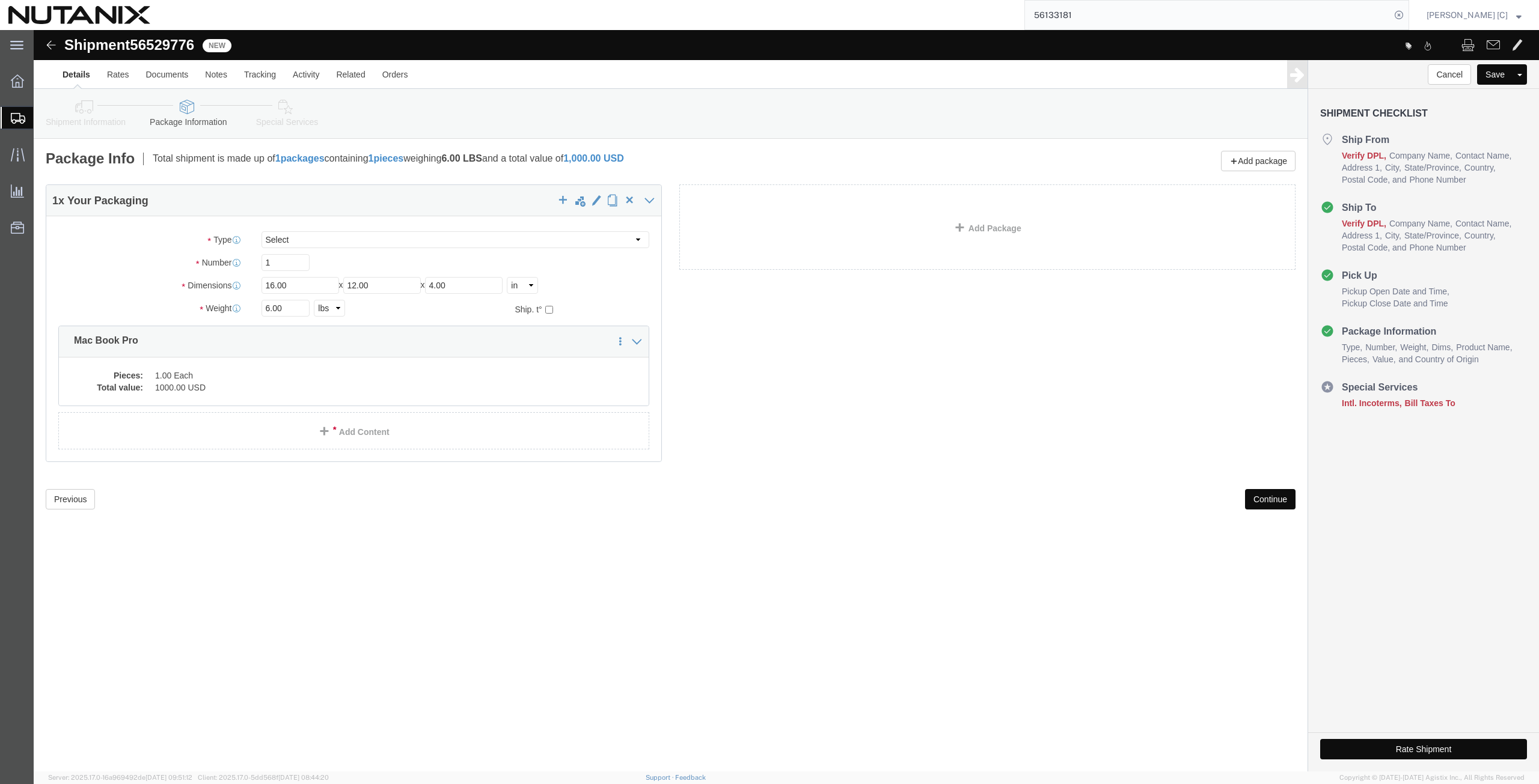
click button "Continue"
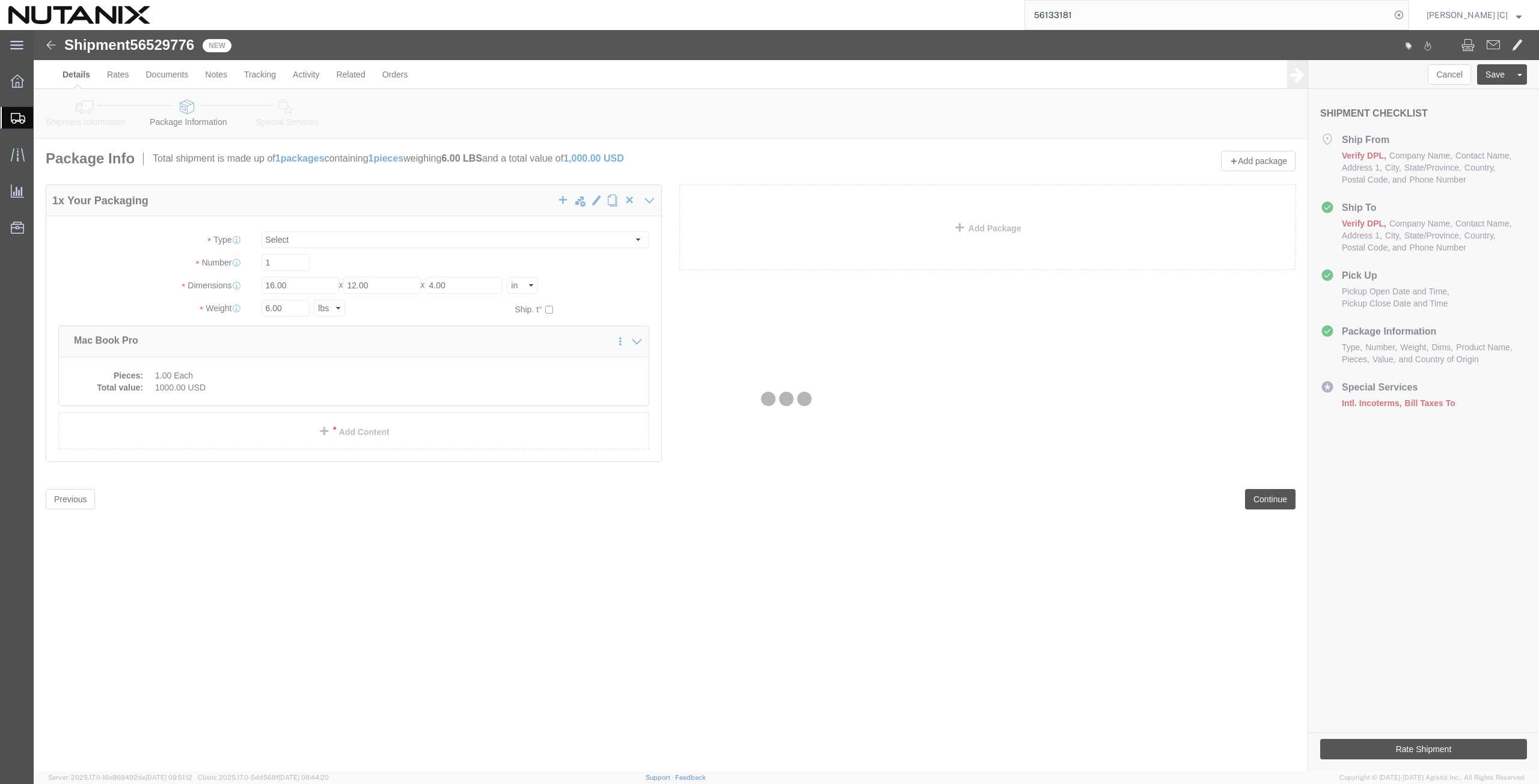
select select
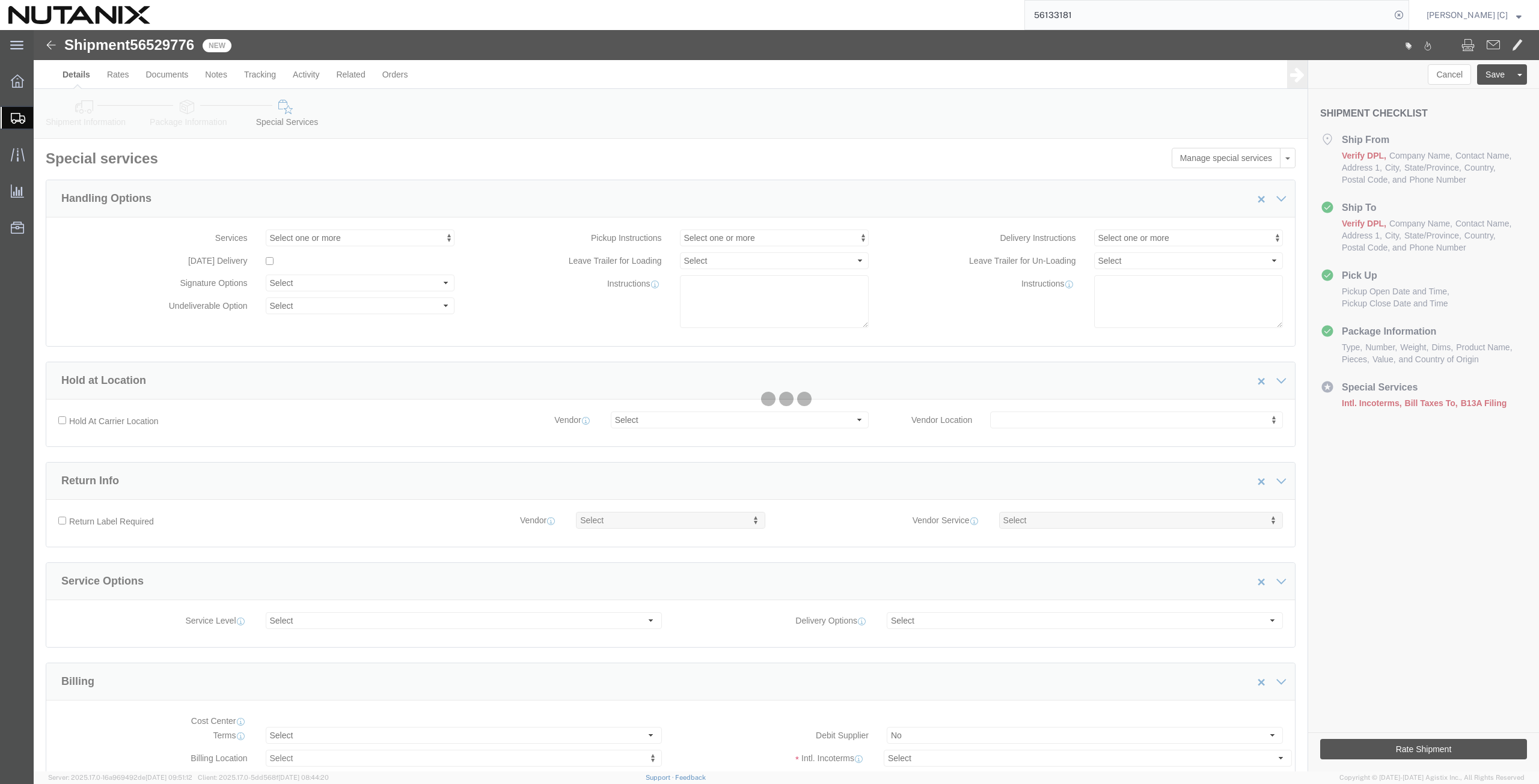
select select "COSTCENTER"
select select "48694"
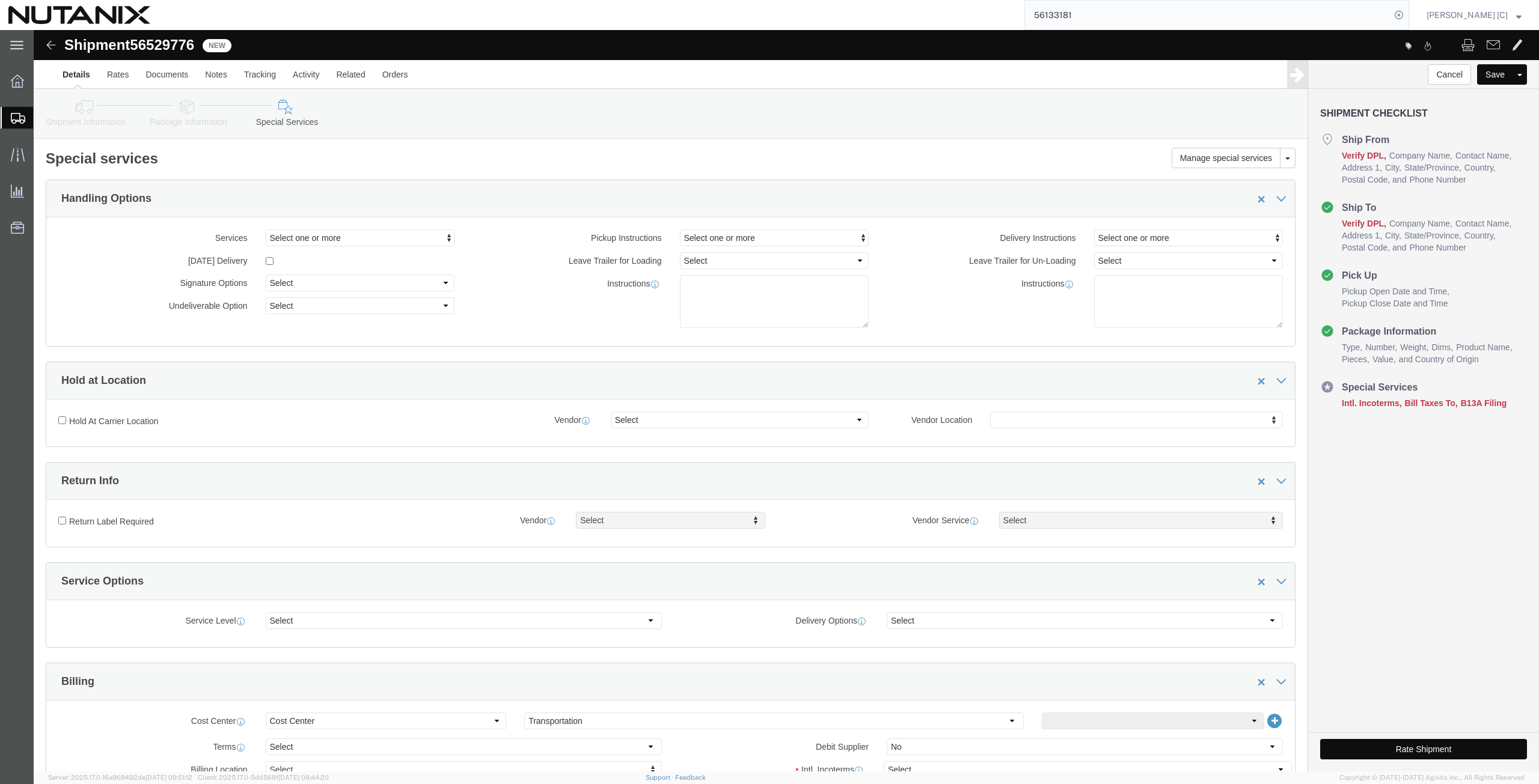
scroll to position [280, 0]
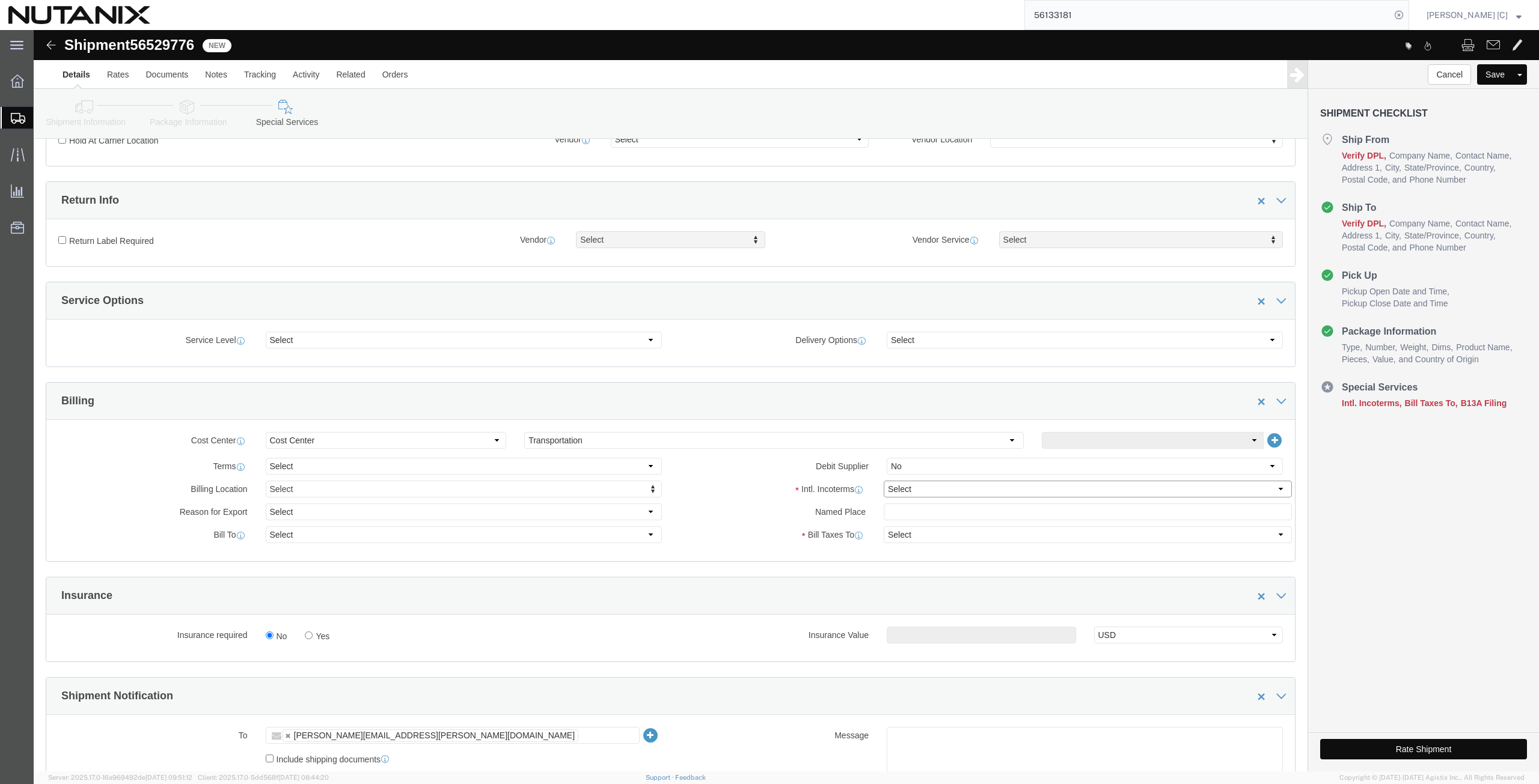
click select "Select Carriage Insurance Paid Carriage Paid To Cost and Freight Cost Insurance…"
select select "DDP"
click select "Select Carriage Insurance Paid Carriage Paid To Cost and Freight Cost Insurance…"
select select "SHIP"
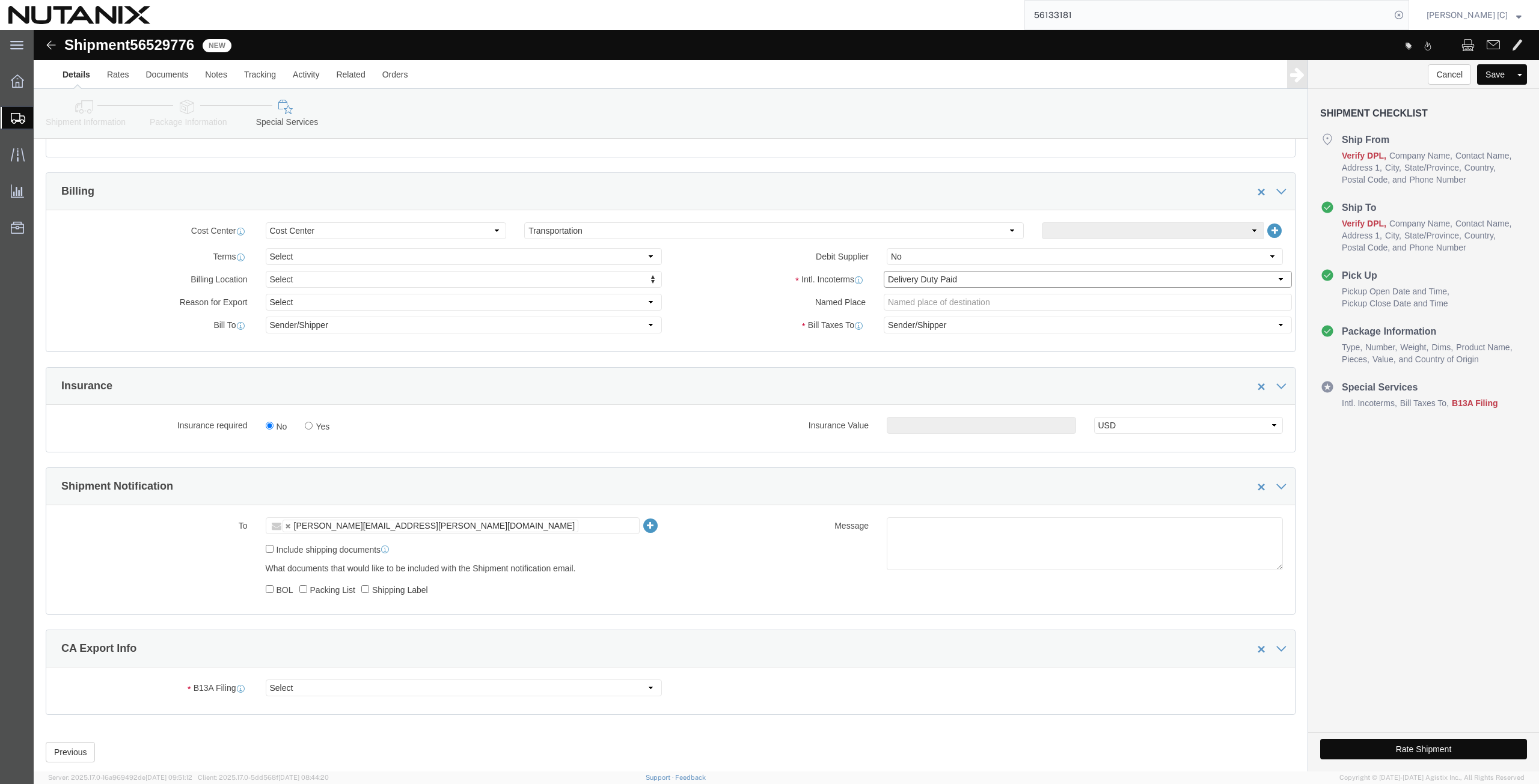
scroll to position [518, 0]
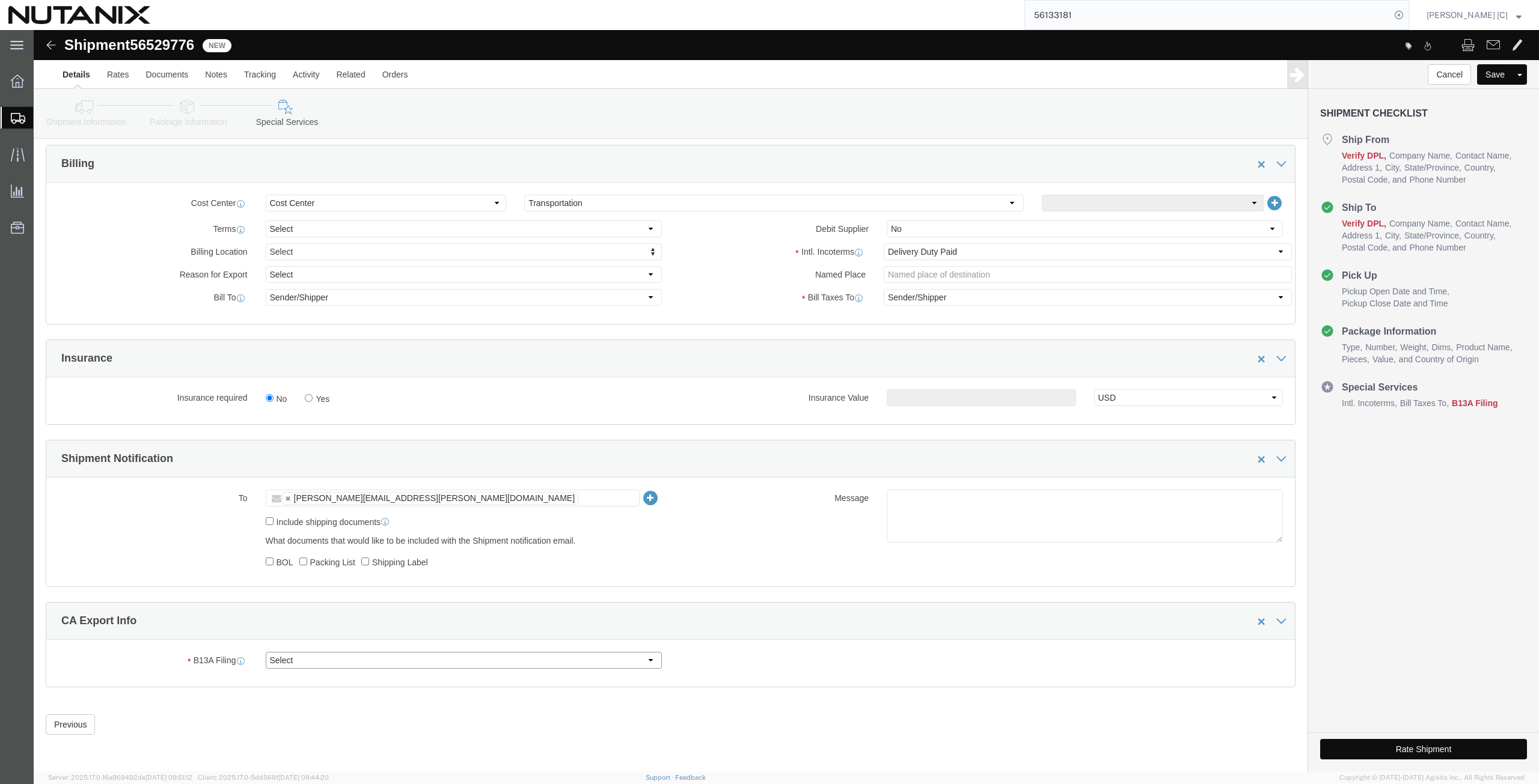
click select "Select Filed Electronically Manually Attached Not Required Summary Reporting"
select select "NOT_REQUIRED"
click select "Select Filed Electronically Manually Attached Not Required Summary Reporting"
click select "Select 01 02 03 04 05 06 07 08 10 11 12 13 14 15 16"
select select "01"
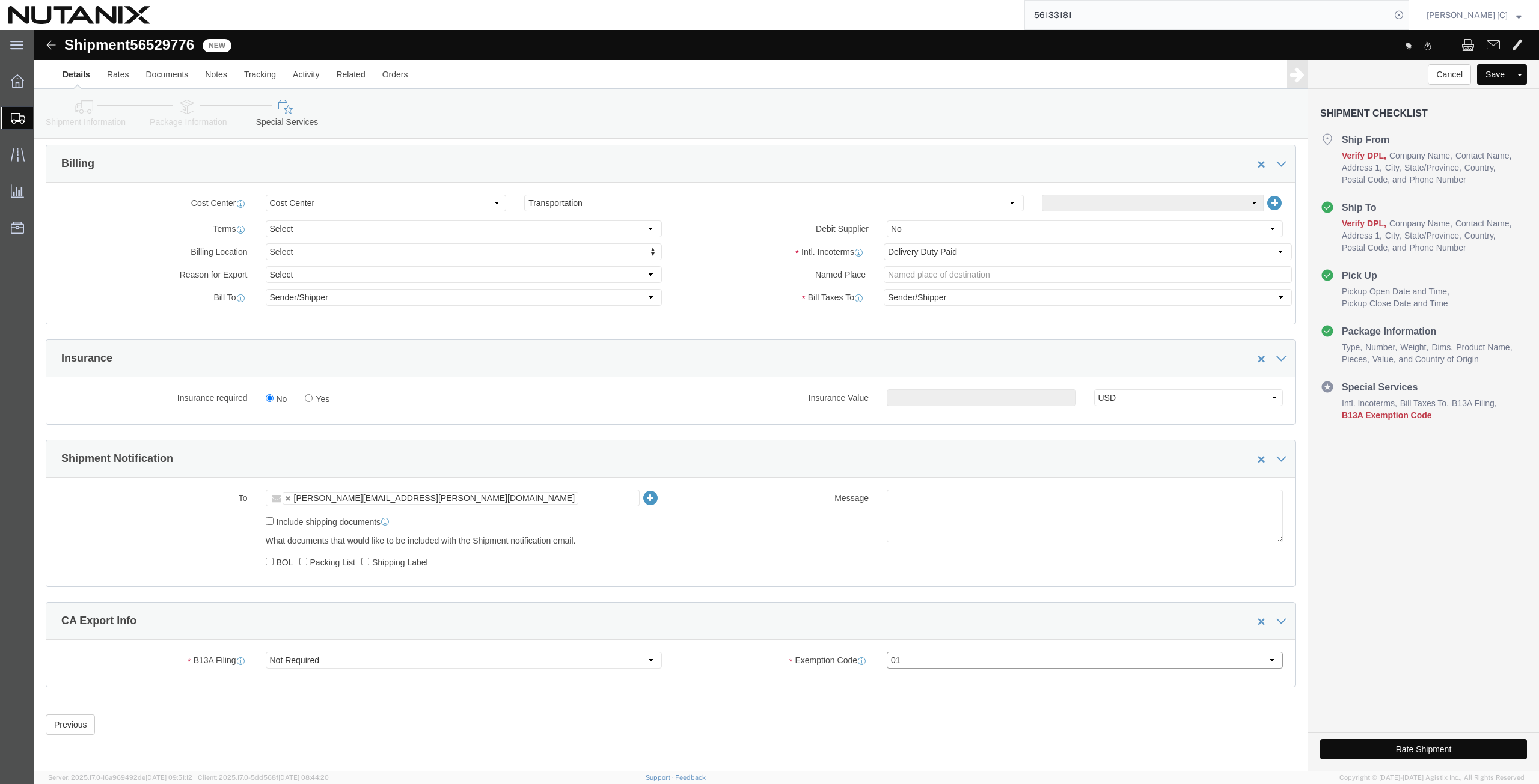
click select "Select 01 02 03 04 05 06 07 08 10 11 12 13 14 15 16"
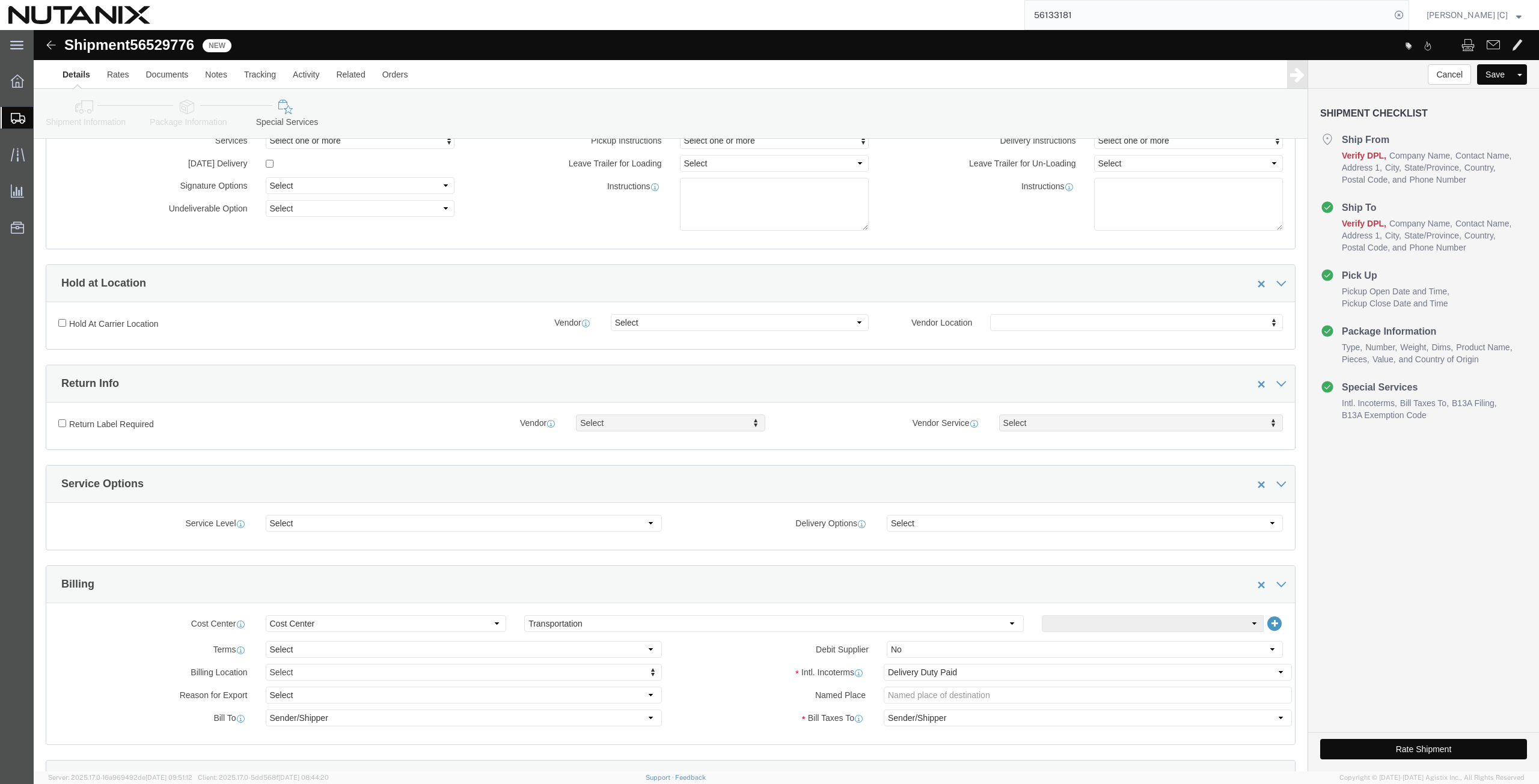
click icon
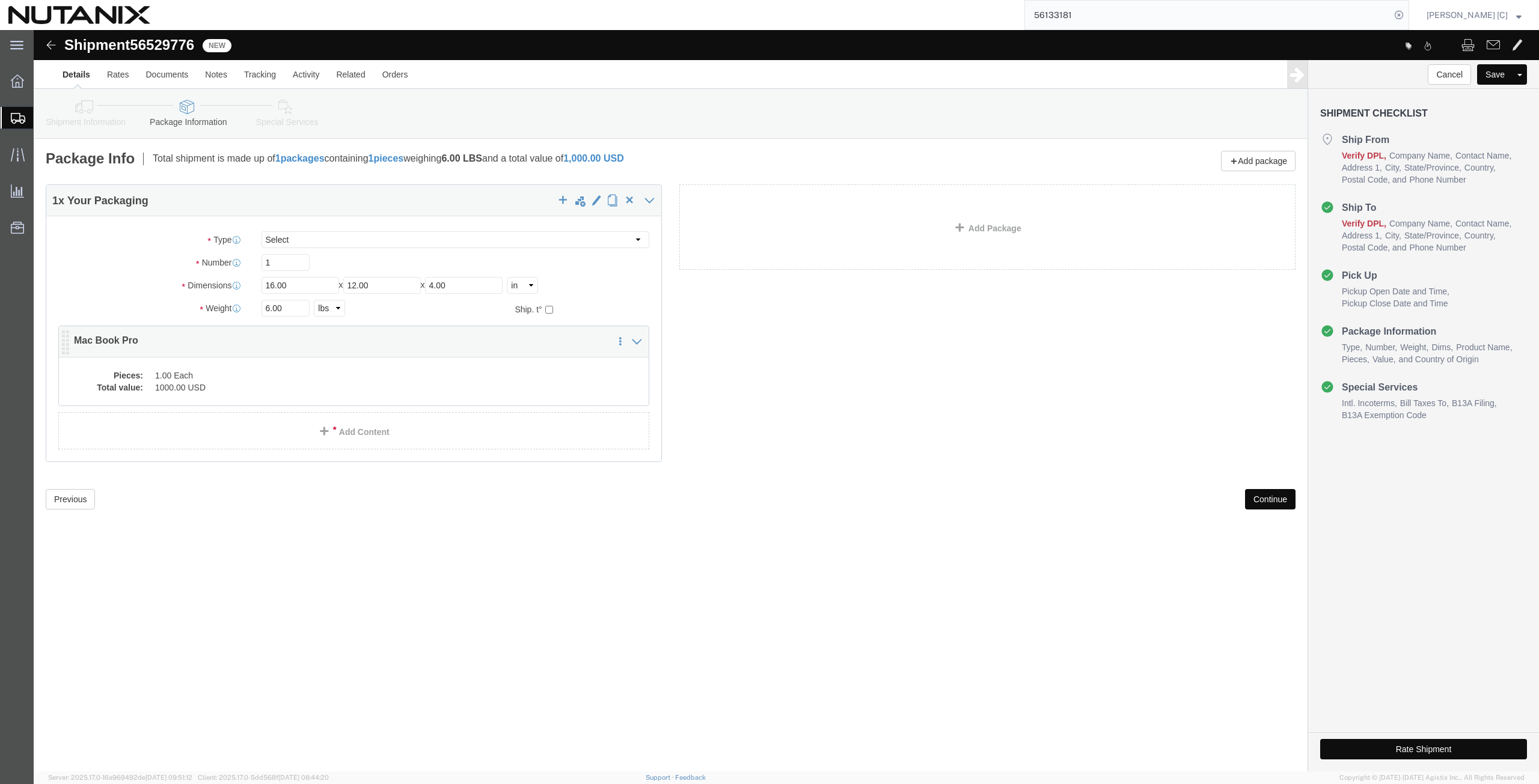
click dd "1.00 Each"
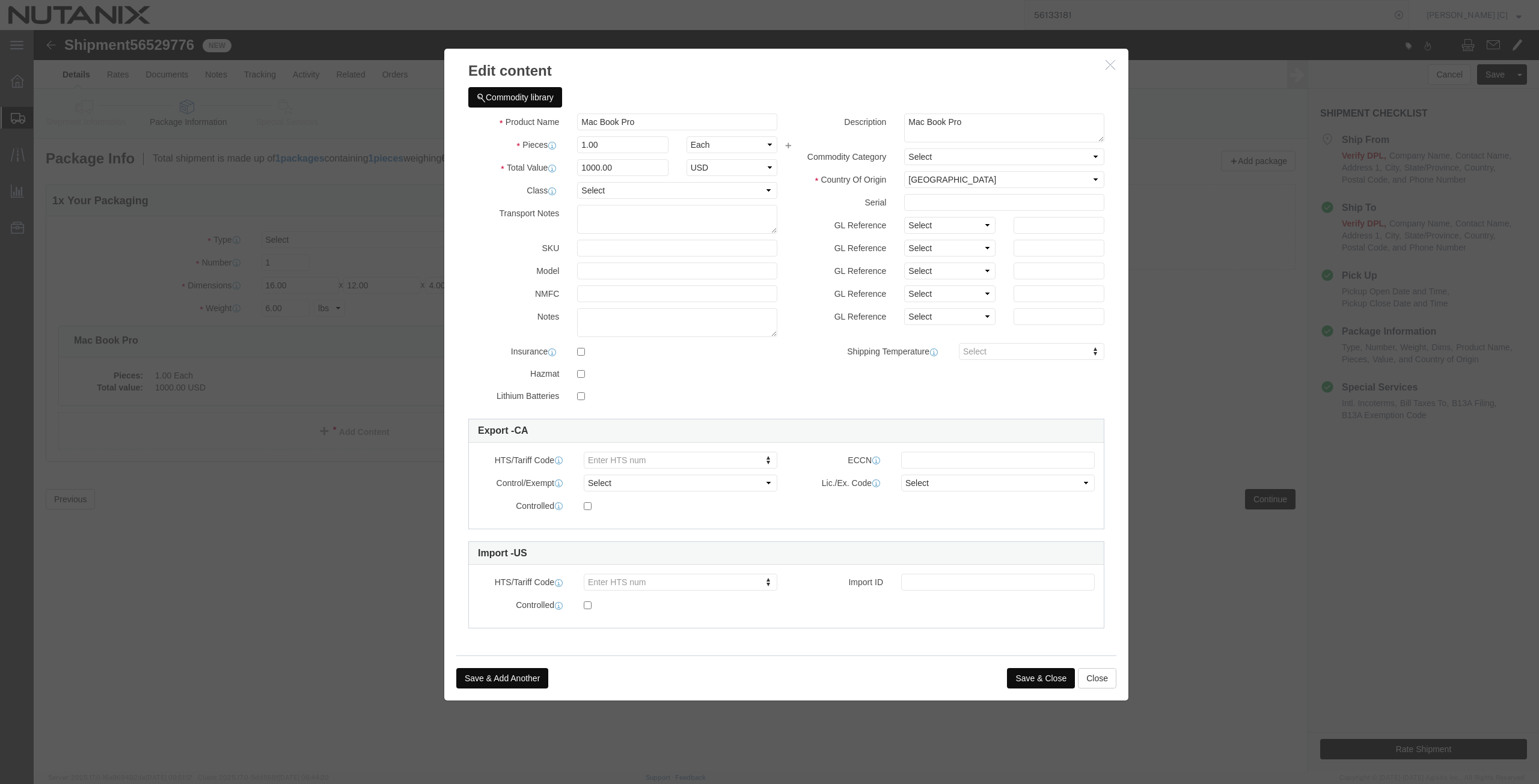
drag, startPoint x: 1012, startPoint y: 647, endPoint x: 1006, endPoint y: 654, distance: 9.2
click button "Save & Close"
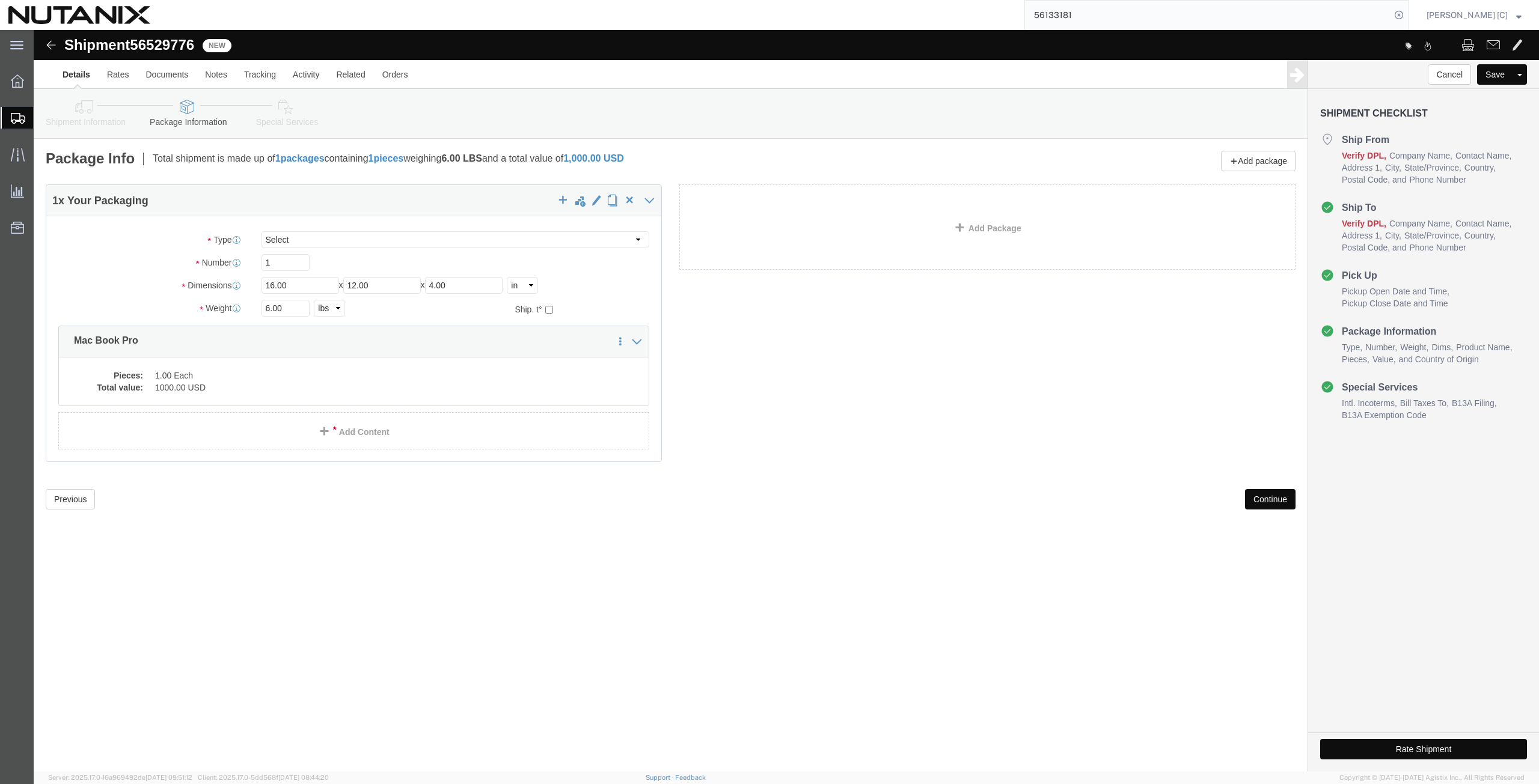
click icon
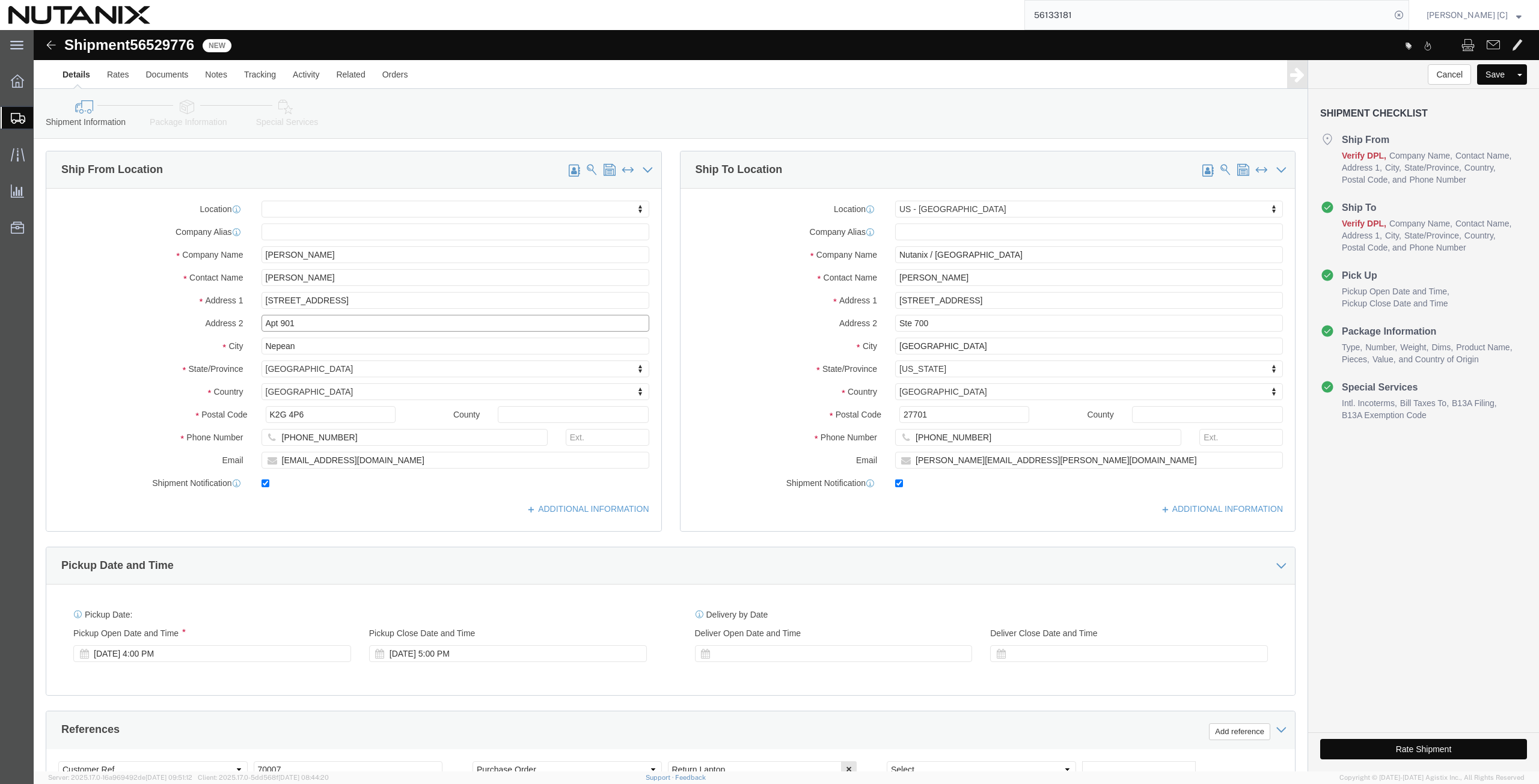
click html "Shipment 56529776 New Details Rates Documents Notes Tracking Activity Related O…"
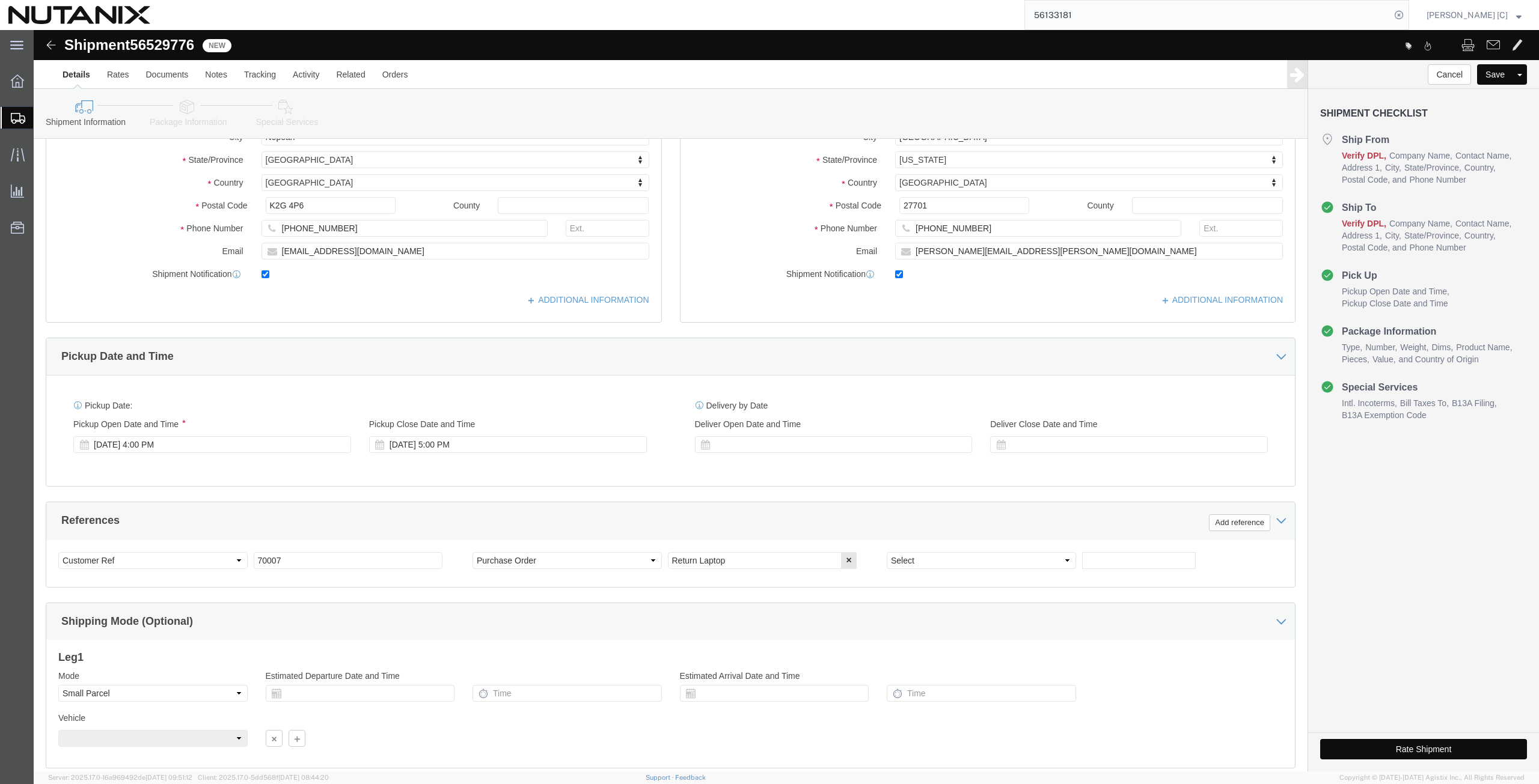
scroll to position [280, 0]
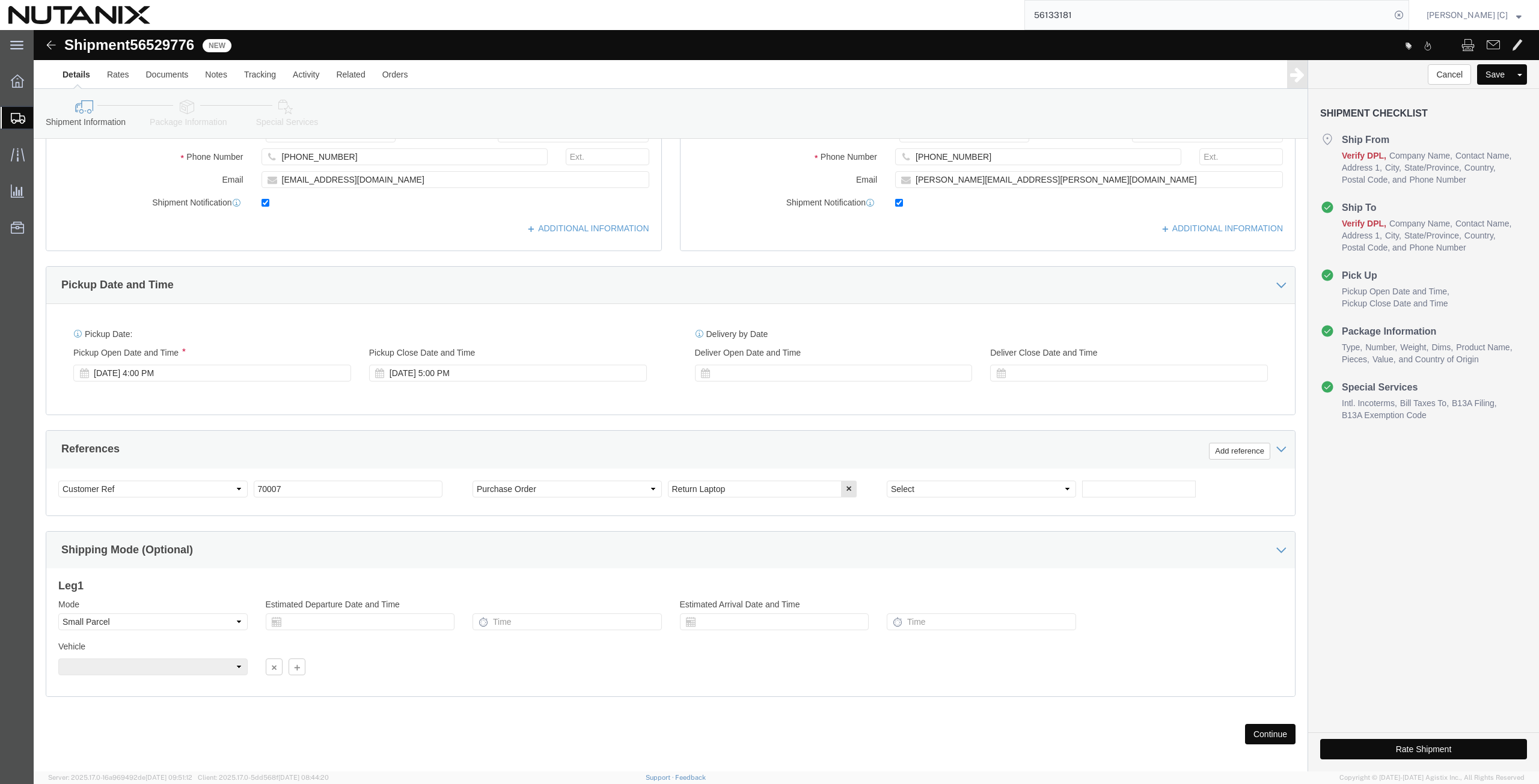
click button "Continue"
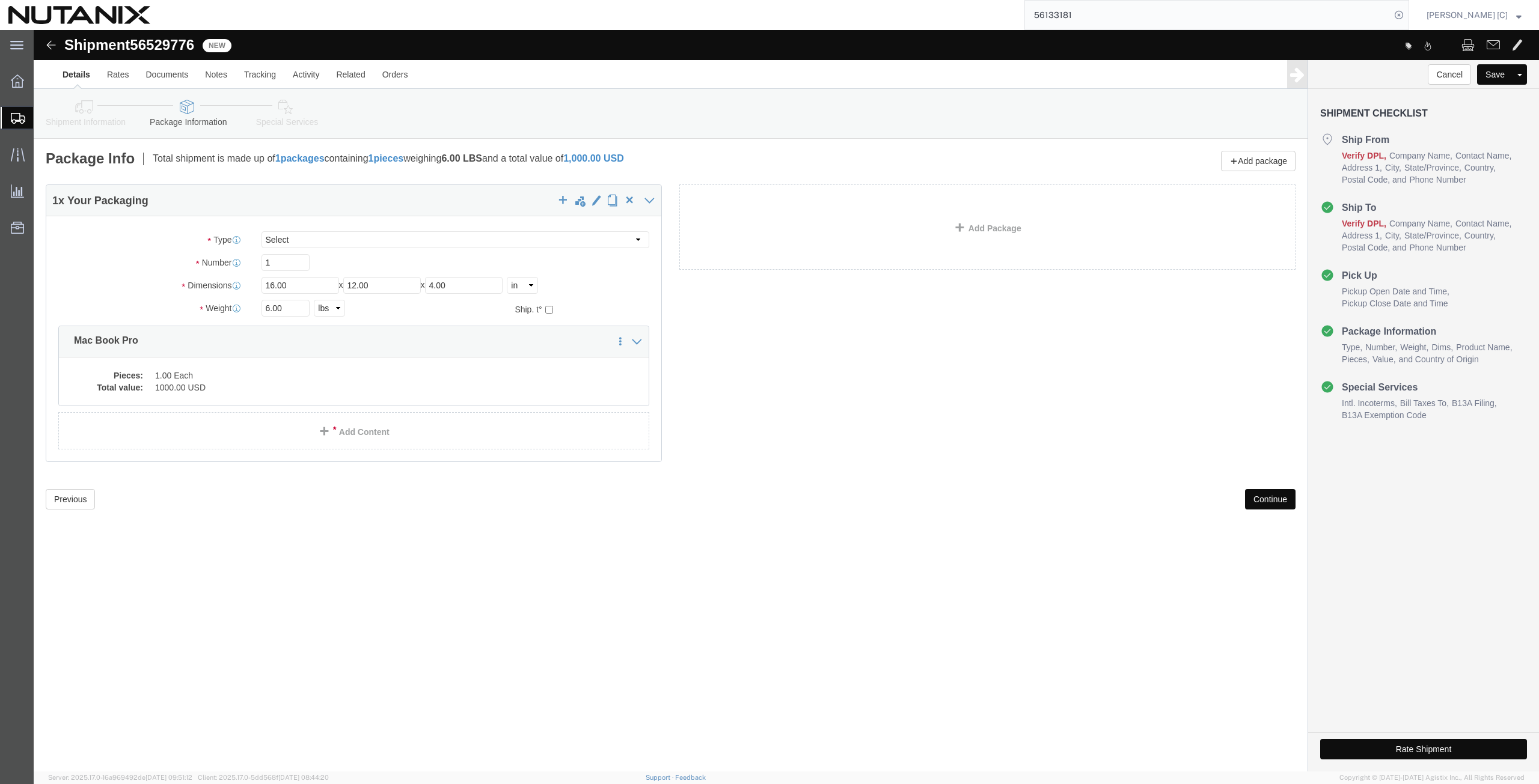
scroll to position [0, 0]
click button "Continue"
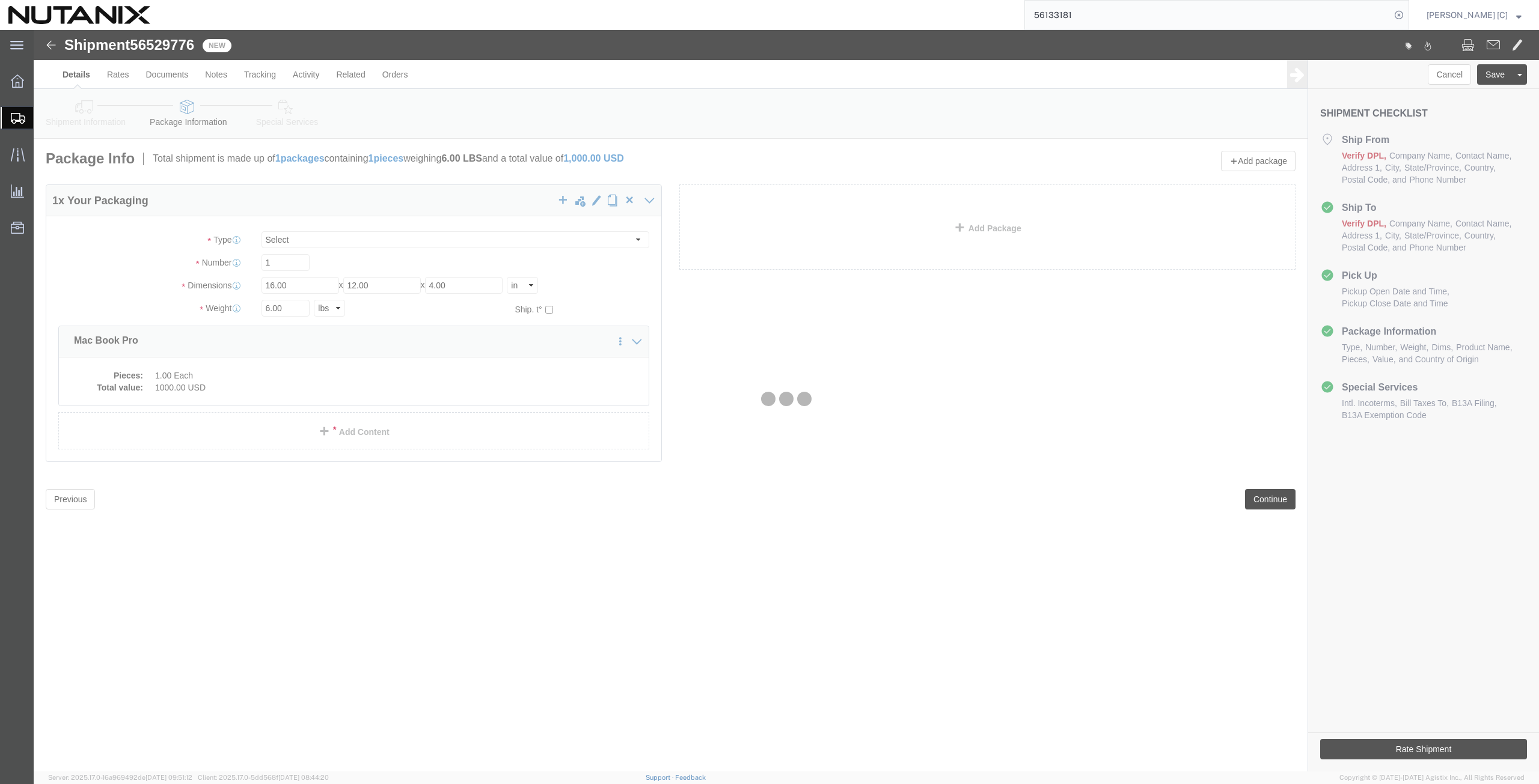
select select
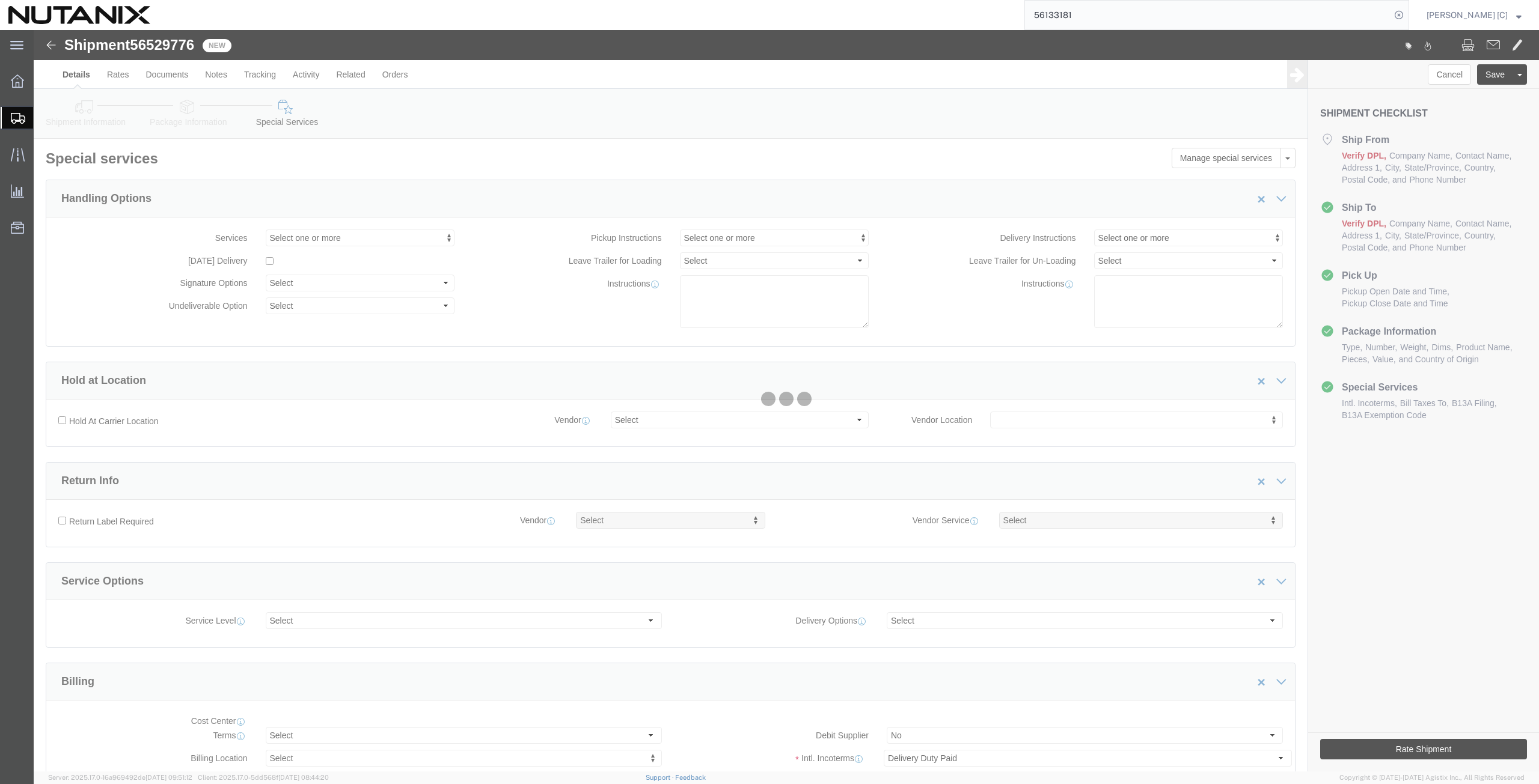
select select "COSTCENTER"
select select "48694"
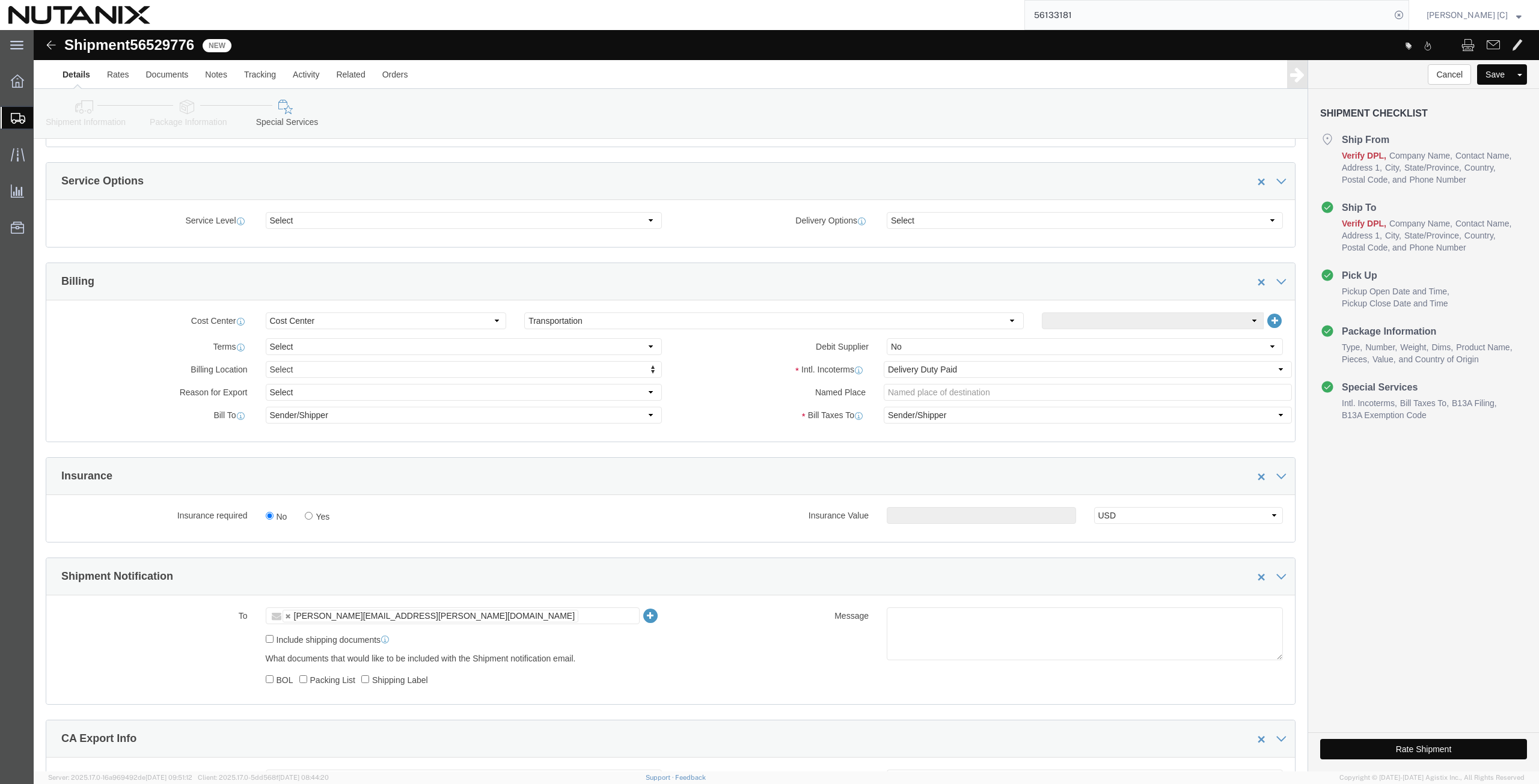
scroll to position [518, 0]
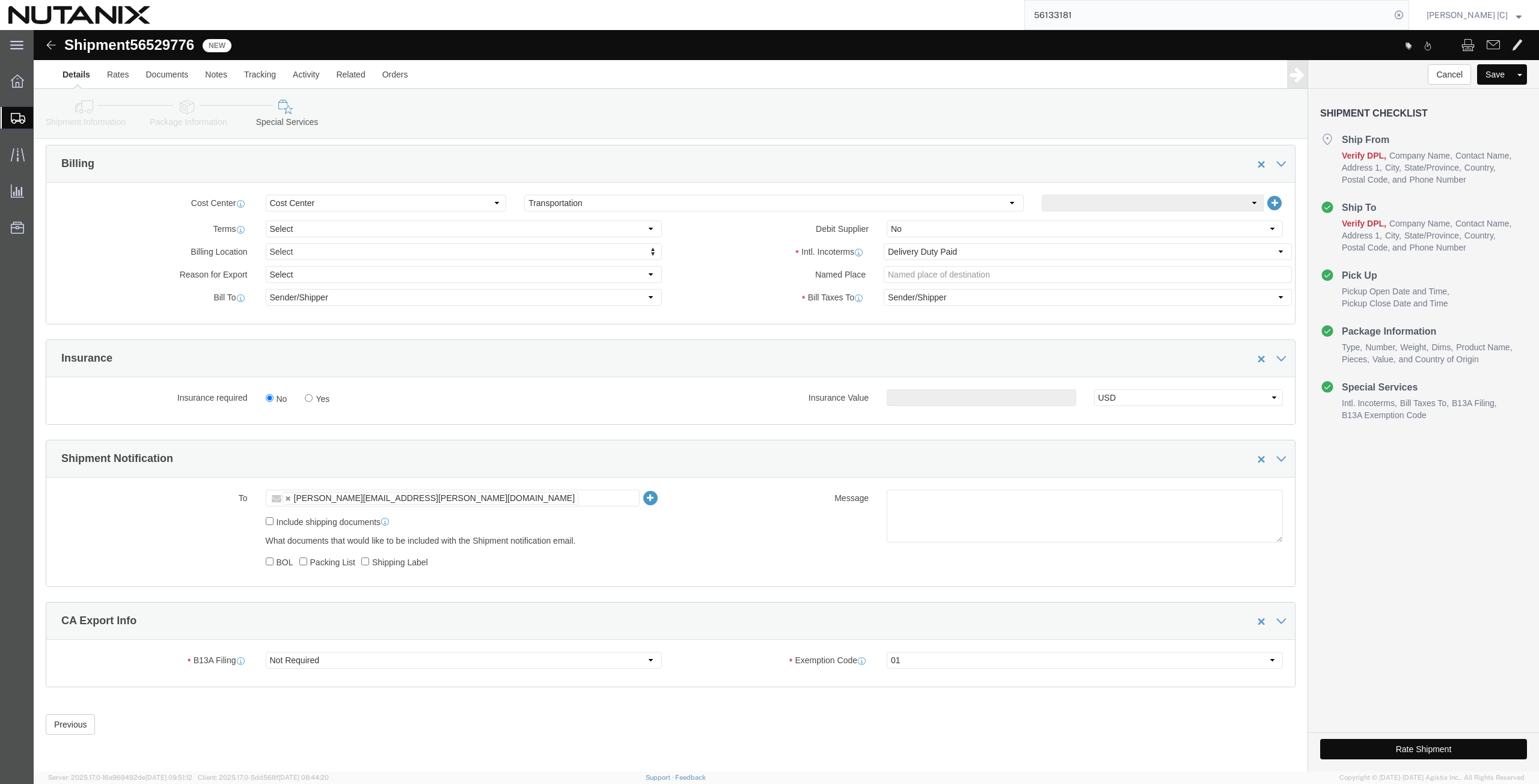
click button "Rate Shipment"
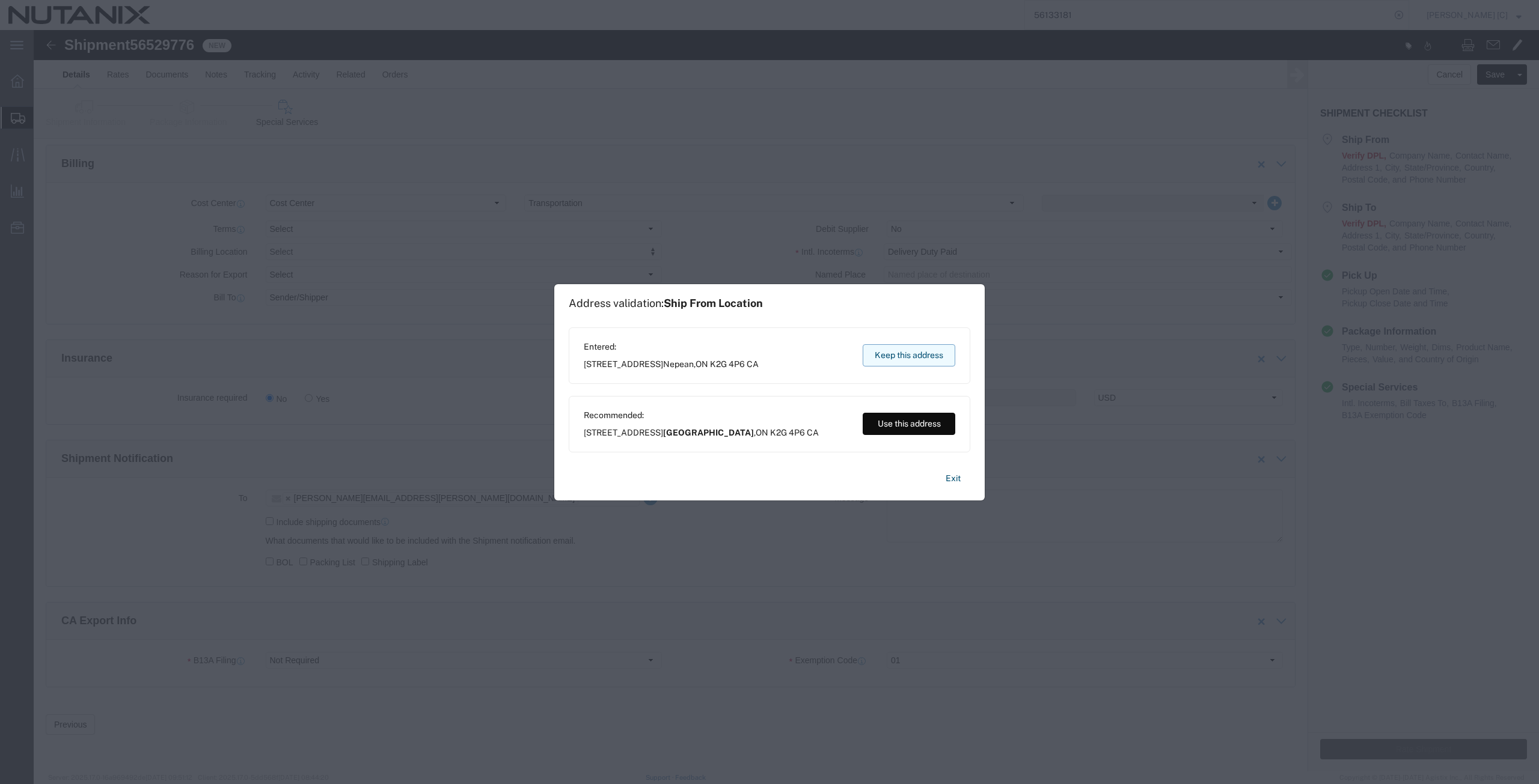
click at [898, 363] on button "Keep this address" at bounding box center [909, 355] width 92 height 22
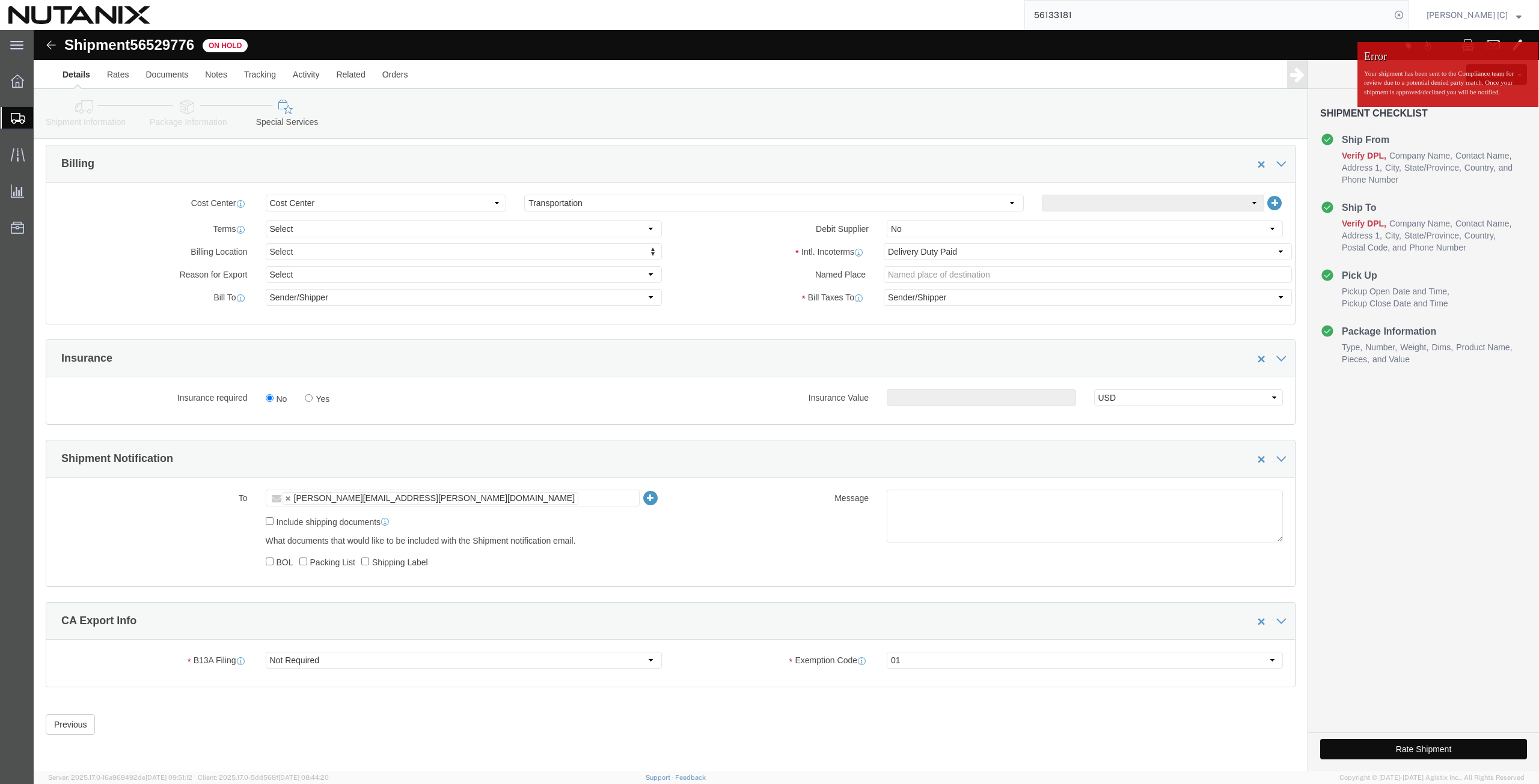
click button "Rate Shipment"
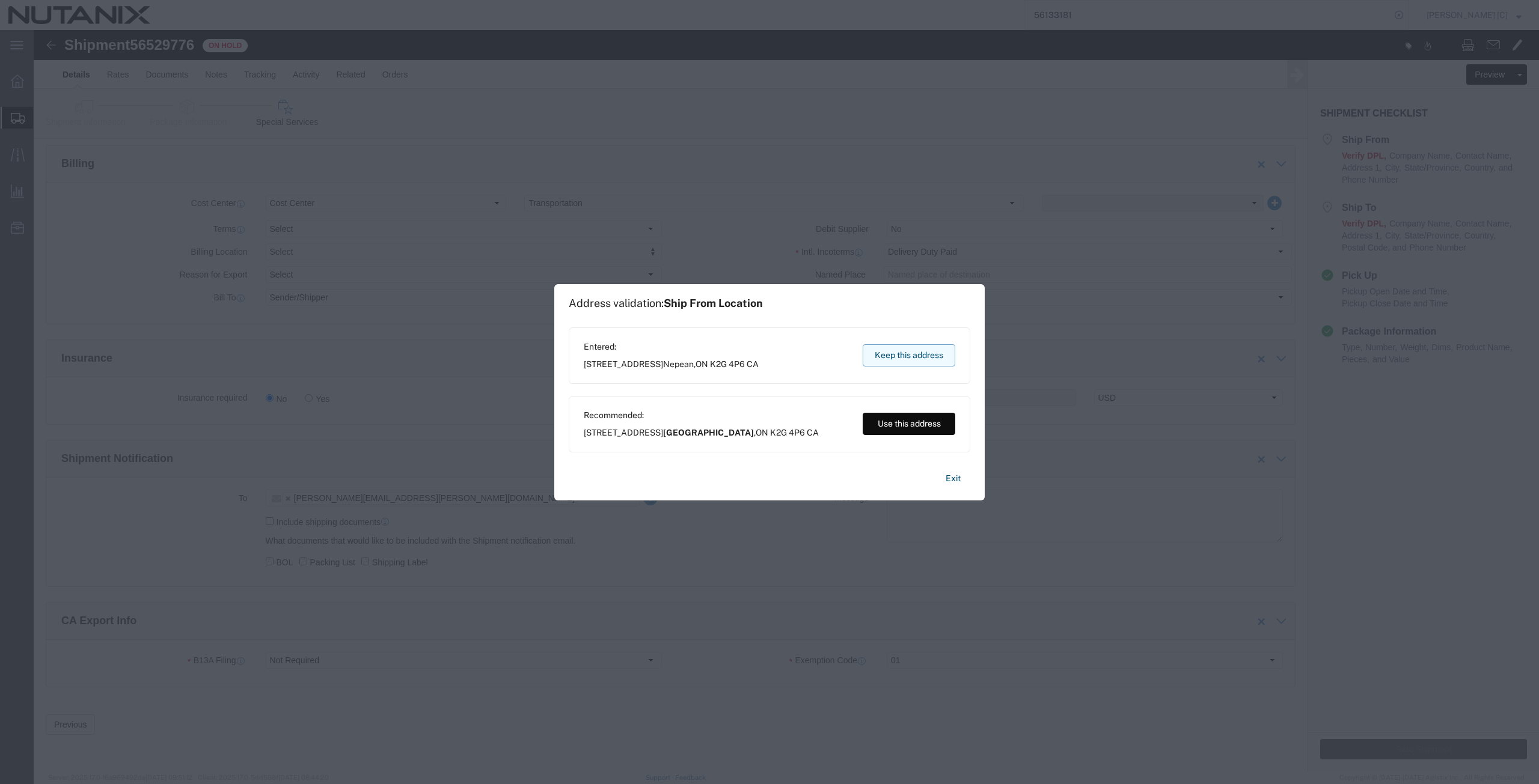
click at [894, 349] on button "Keep this address" at bounding box center [909, 355] width 92 height 22
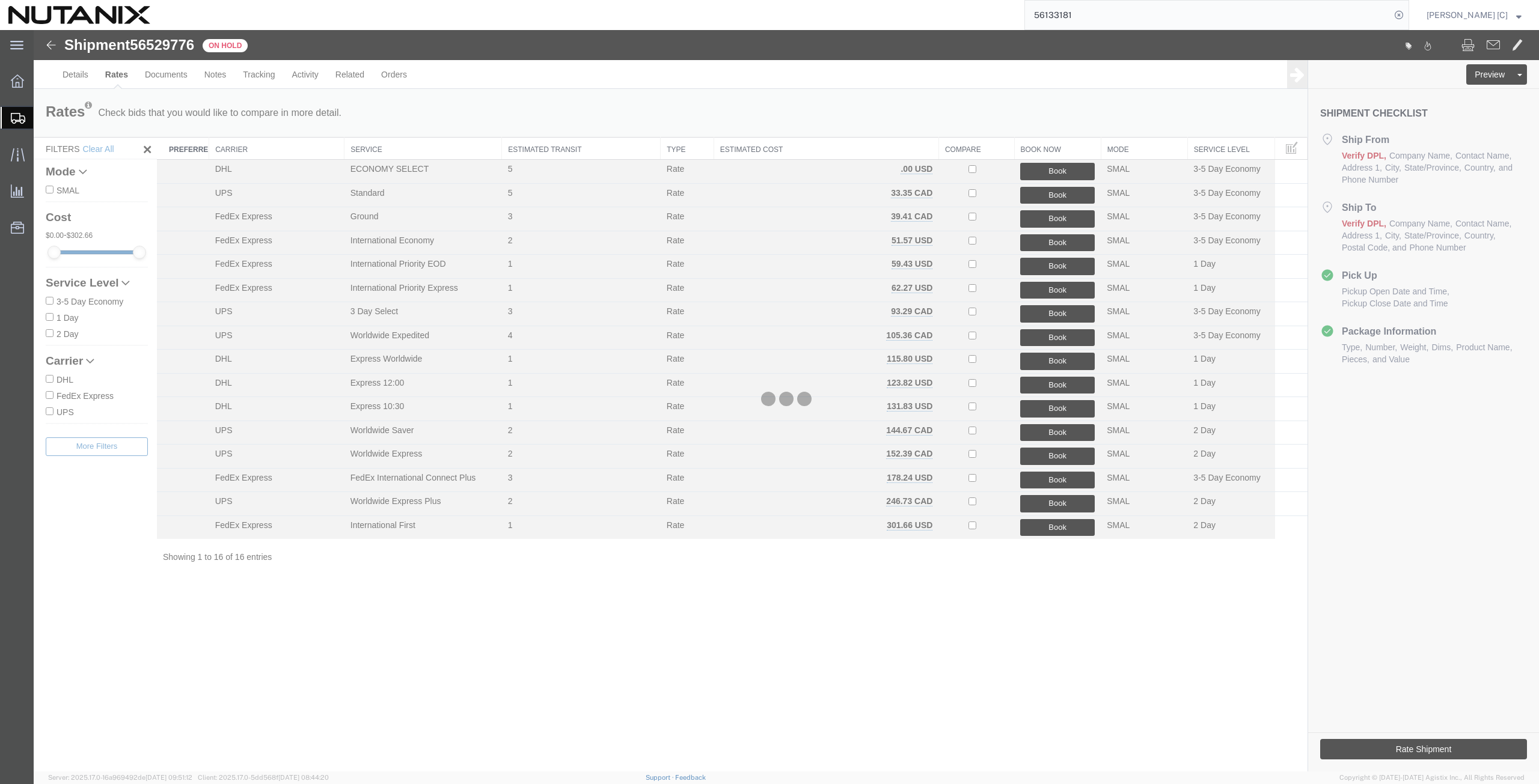
scroll to position [0, 0]
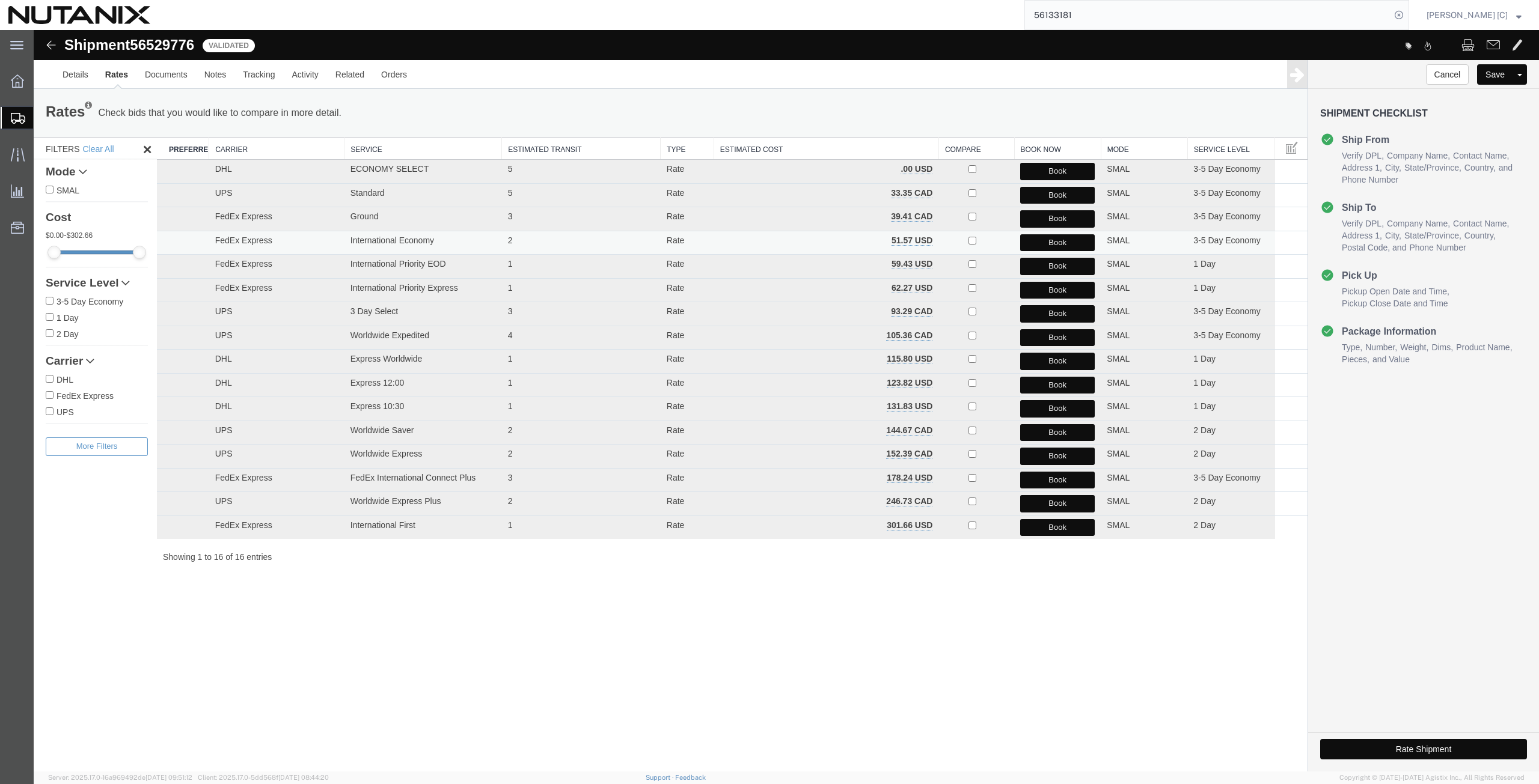
click at [1039, 243] on button "Book" at bounding box center [1057, 242] width 74 height 17
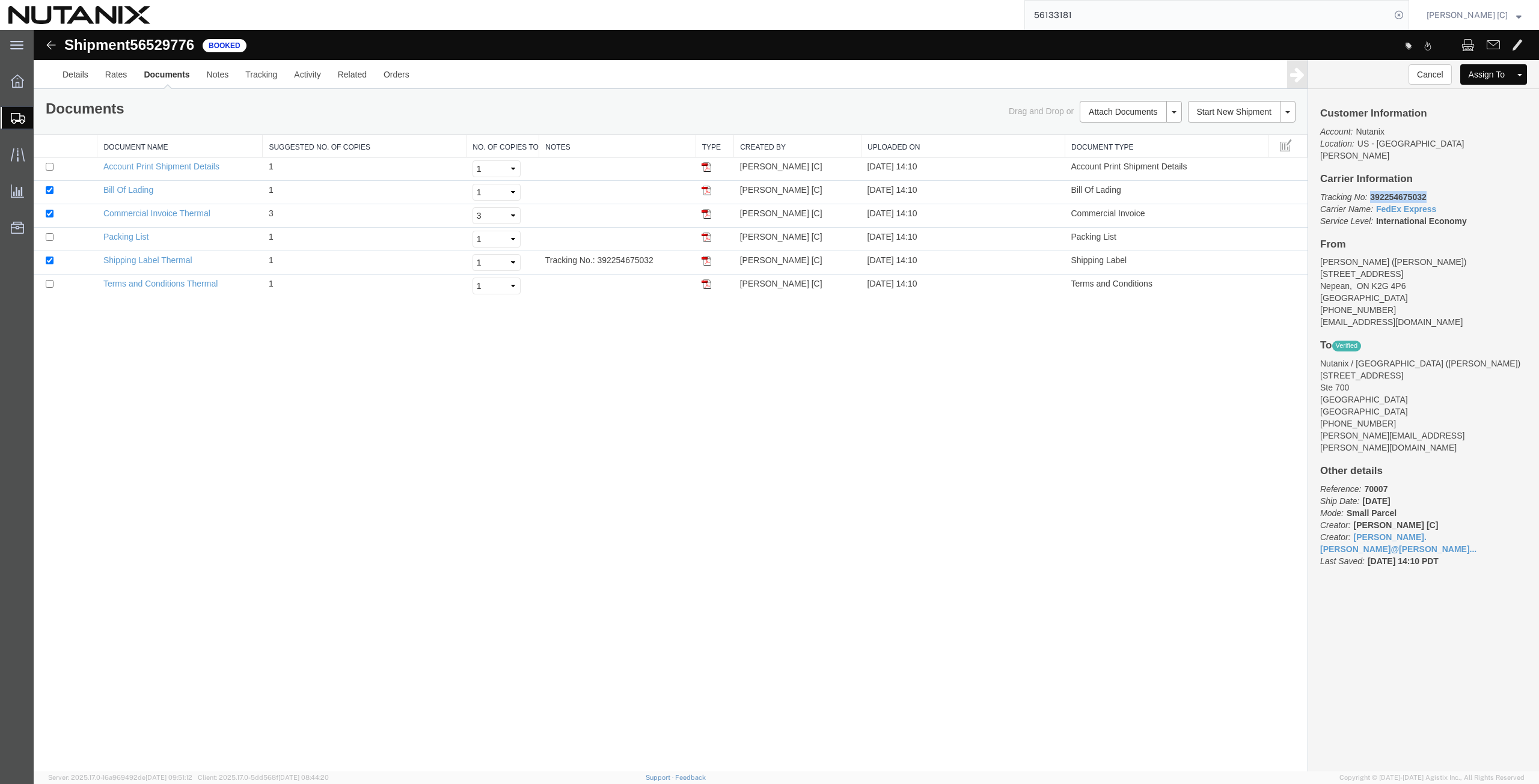
drag, startPoint x: 1433, startPoint y: 185, endPoint x: 1371, endPoint y: 189, distance: 62.1
click at [1371, 191] on p "Tracking No: 392254675032 Carrier Name: FedEx Express FedEx Express Service Lev…" at bounding box center [1423, 209] width 207 height 36
copy b "392254675032"
click at [709, 263] on img at bounding box center [706, 260] width 10 height 10
click at [0, 0] on span "Create from Template" at bounding box center [0, 0] width 0 height 0
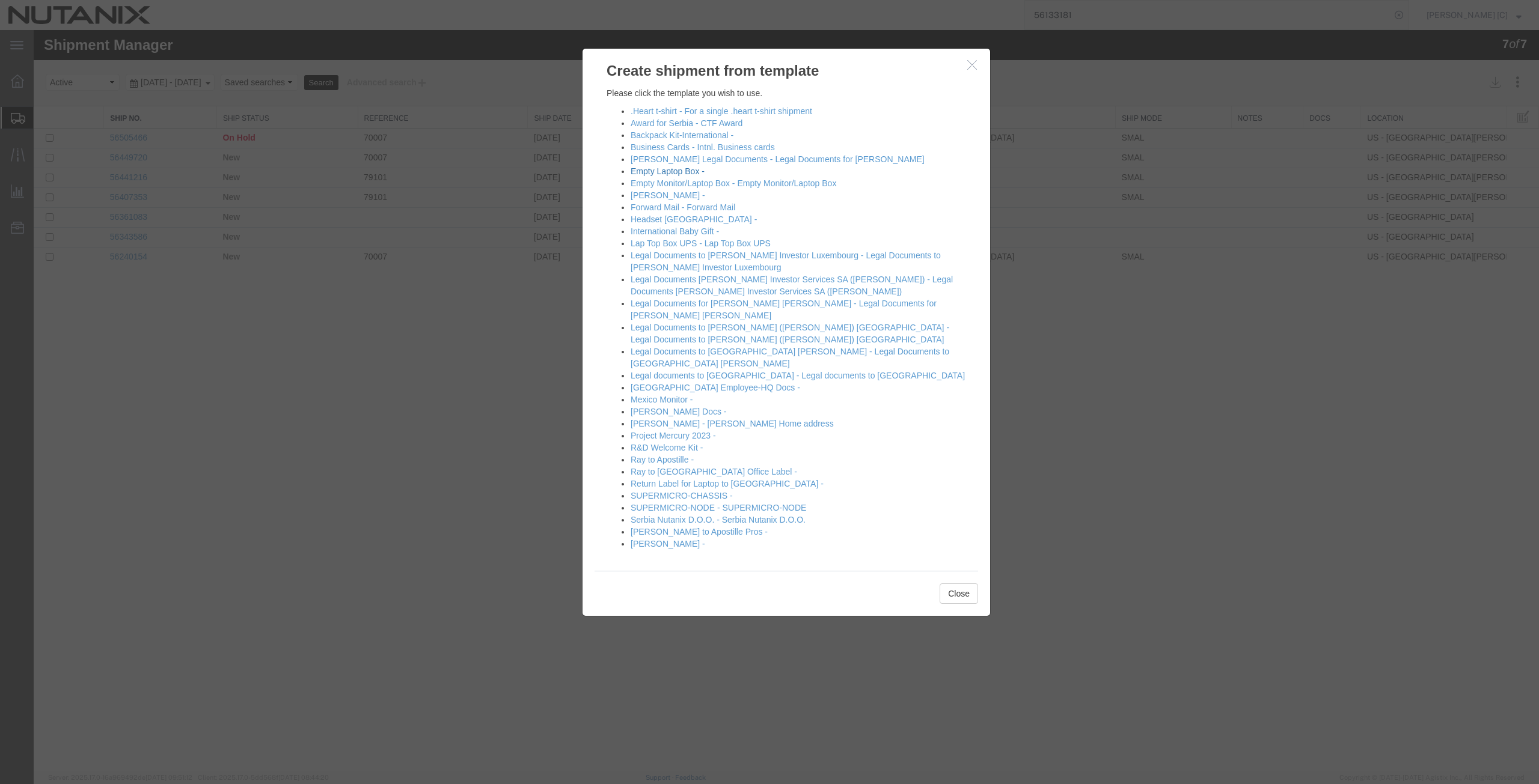
click at [661, 170] on link "Empty Laptop Box -" at bounding box center [667, 171] width 74 height 10
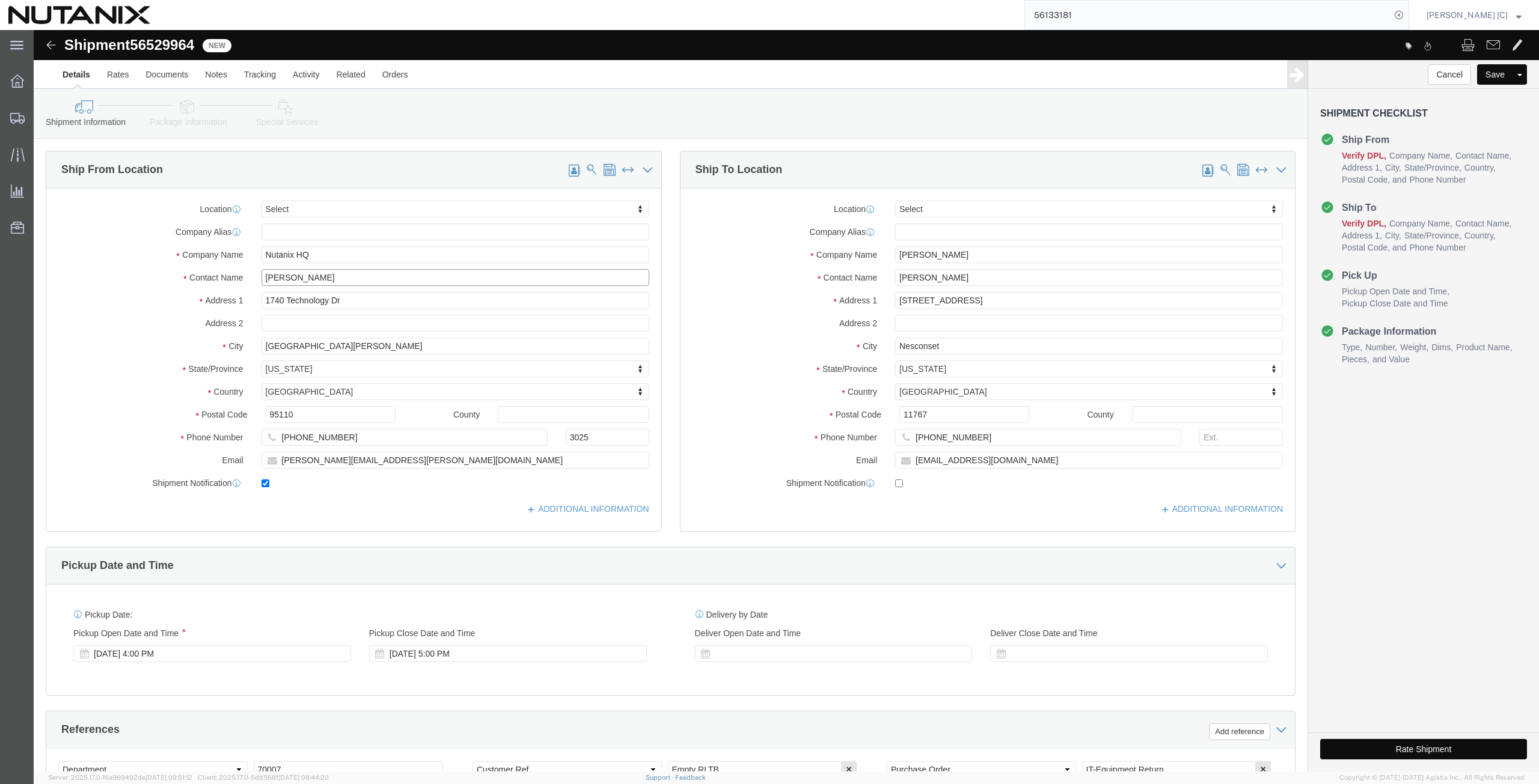
click div "Contact Name [PERSON_NAME]"
click p "- Nutanix HQ - ([PERSON_NAME]) [STREET_ADDRESS]"
type input "[PERSON_NAME]"
type input "[PHONE_NUMBER]"
type input "[PERSON_NAME][EMAIL_ADDRESS][PERSON_NAME][DOMAIN_NAME]"
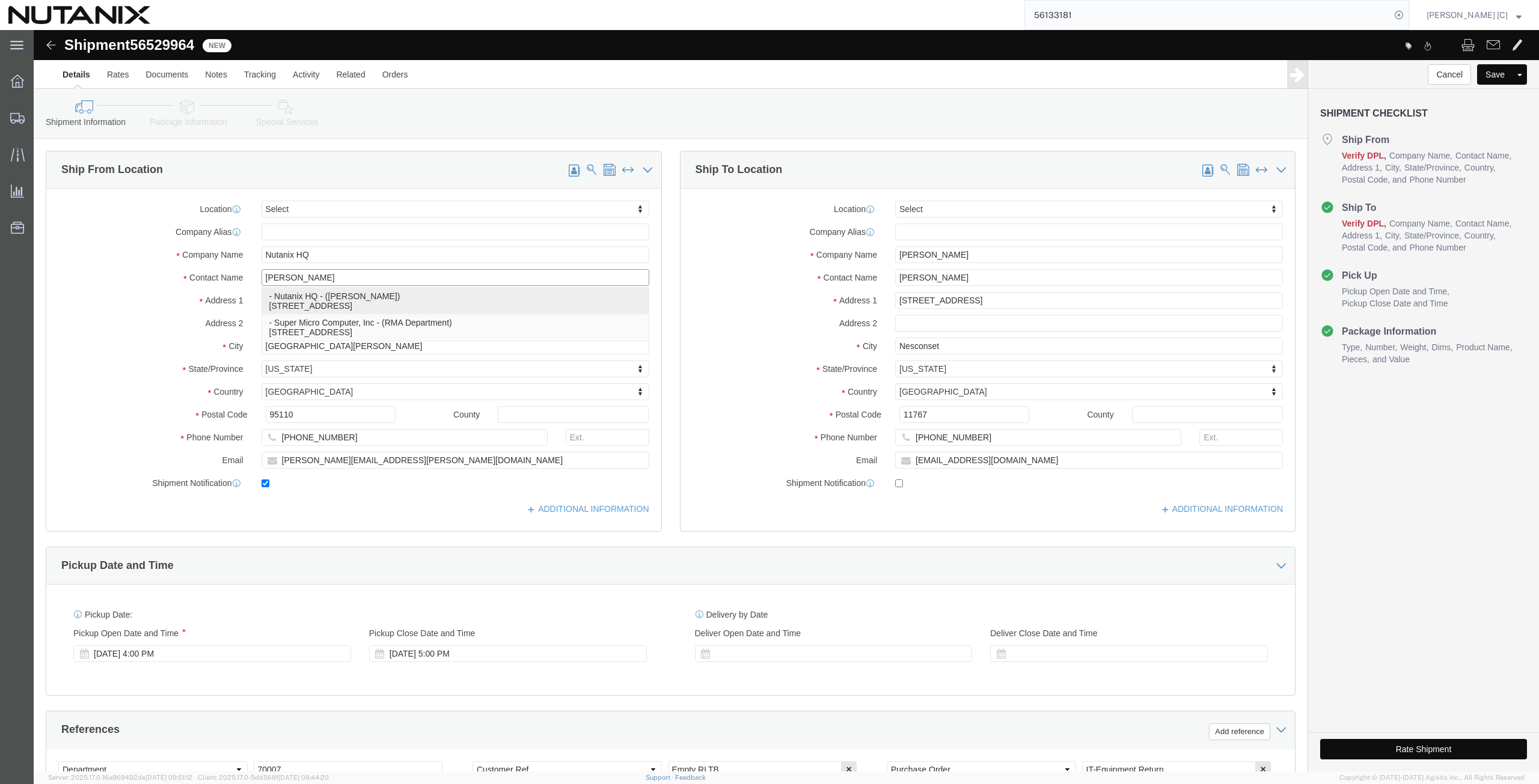
select select "CA"
type input "[PERSON_NAME]"
drag, startPoint x: 943, startPoint y: 225, endPoint x: 642, endPoint y: 261, distance: 303.1
click div "Ship To Location Location Select Select My Profile Location [GEOGRAPHIC_DATA] -…"
paste input "[PERSON_NAME]"
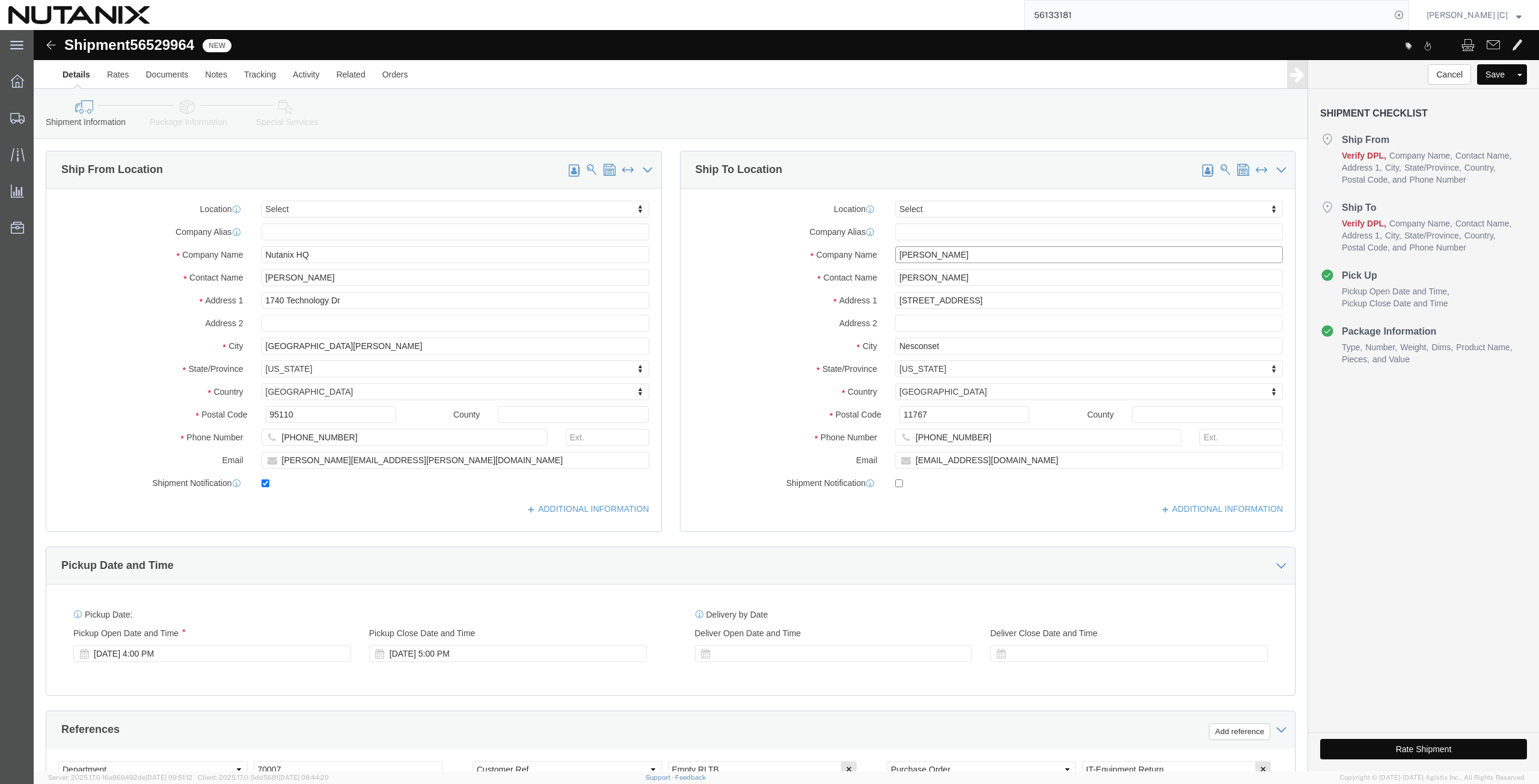
type input "[PERSON_NAME]"
click div "Location Select Select My Profile Location [GEOGRAPHIC_DATA] - [GEOGRAPHIC_DATA…"
paste input "[PERSON_NAME]"
type input "[PERSON_NAME]"
click div "Location Select Select My Profile Location [GEOGRAPHIC_DATA] - [GEOGRAPHIC_DATA…"
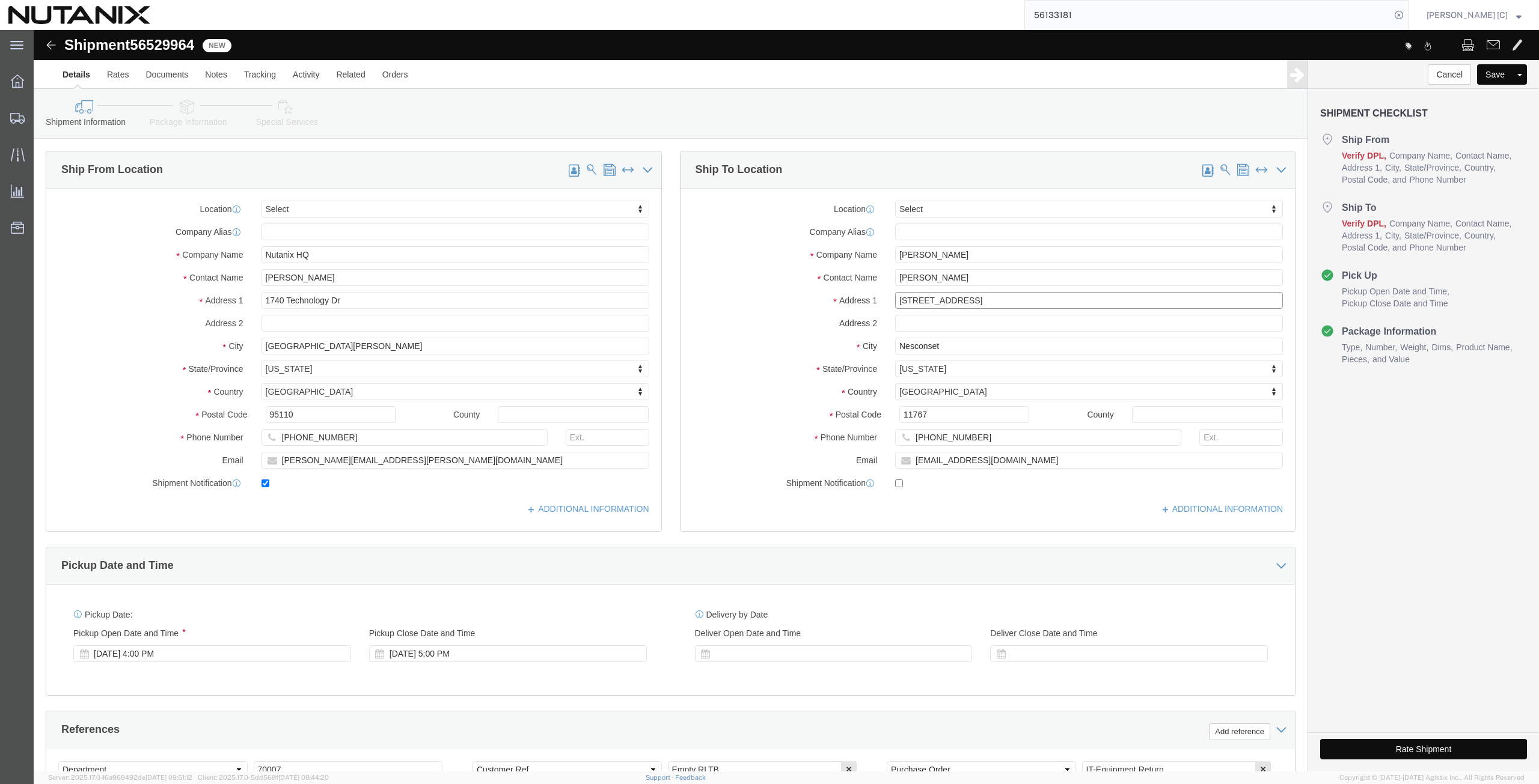
paste input "805 Carling"
type input "[STREET_ADDRESS]"
drag, startPoint x: 910, startPoint y: 319, endPoint x: 795, endPoint y: 315, distance: 115.1
click div "City Nesconset"
paste input "[GEOGRAPHIC_DATA]"
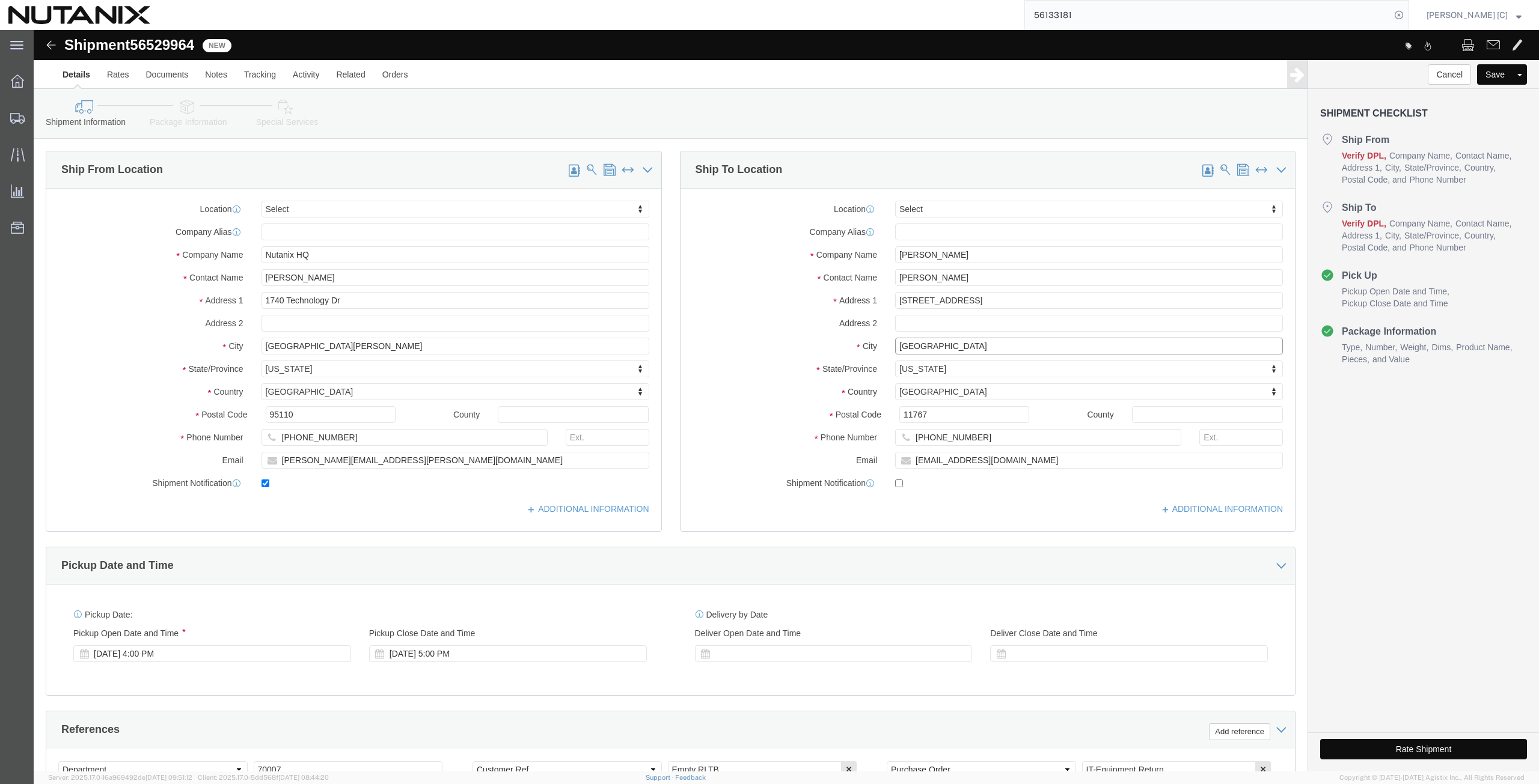
type input "[GEOGRAPHIC_DATA]"
type input "cana"
select select "CA"
select select
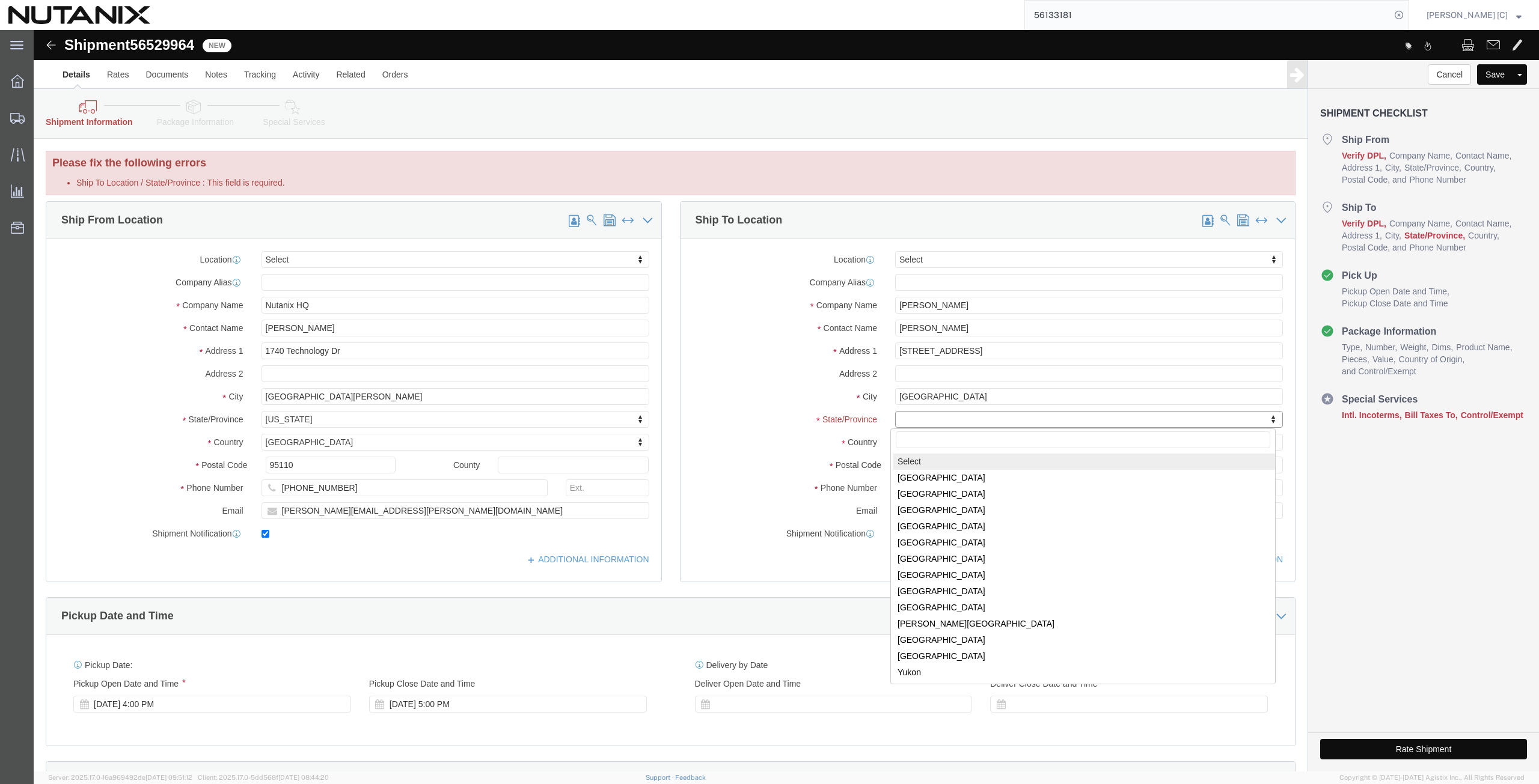
paste input "[GEOGRAPHIC_DATA]"
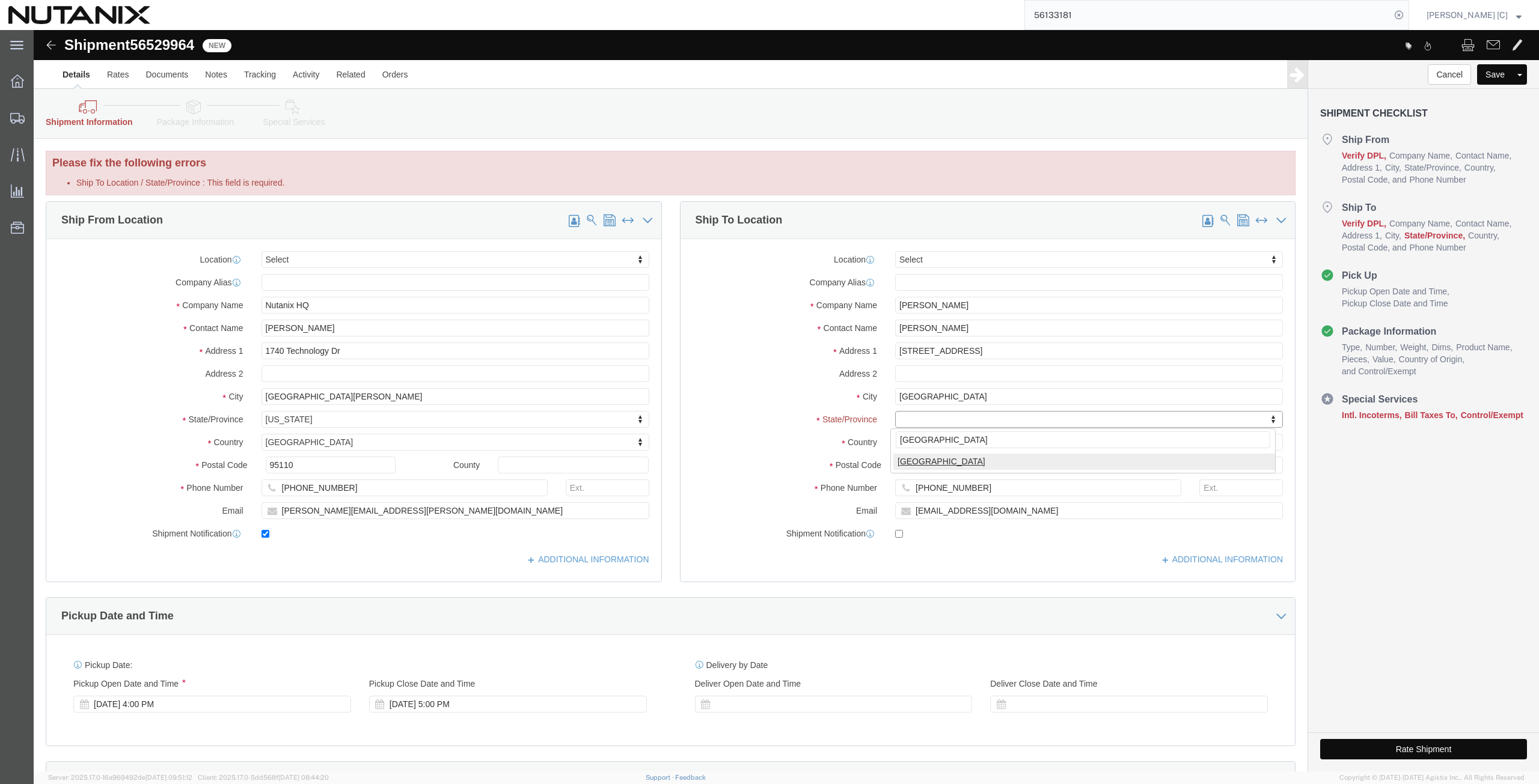
type input "[GEOGRAPHIC_DATA]"
select select "ON"
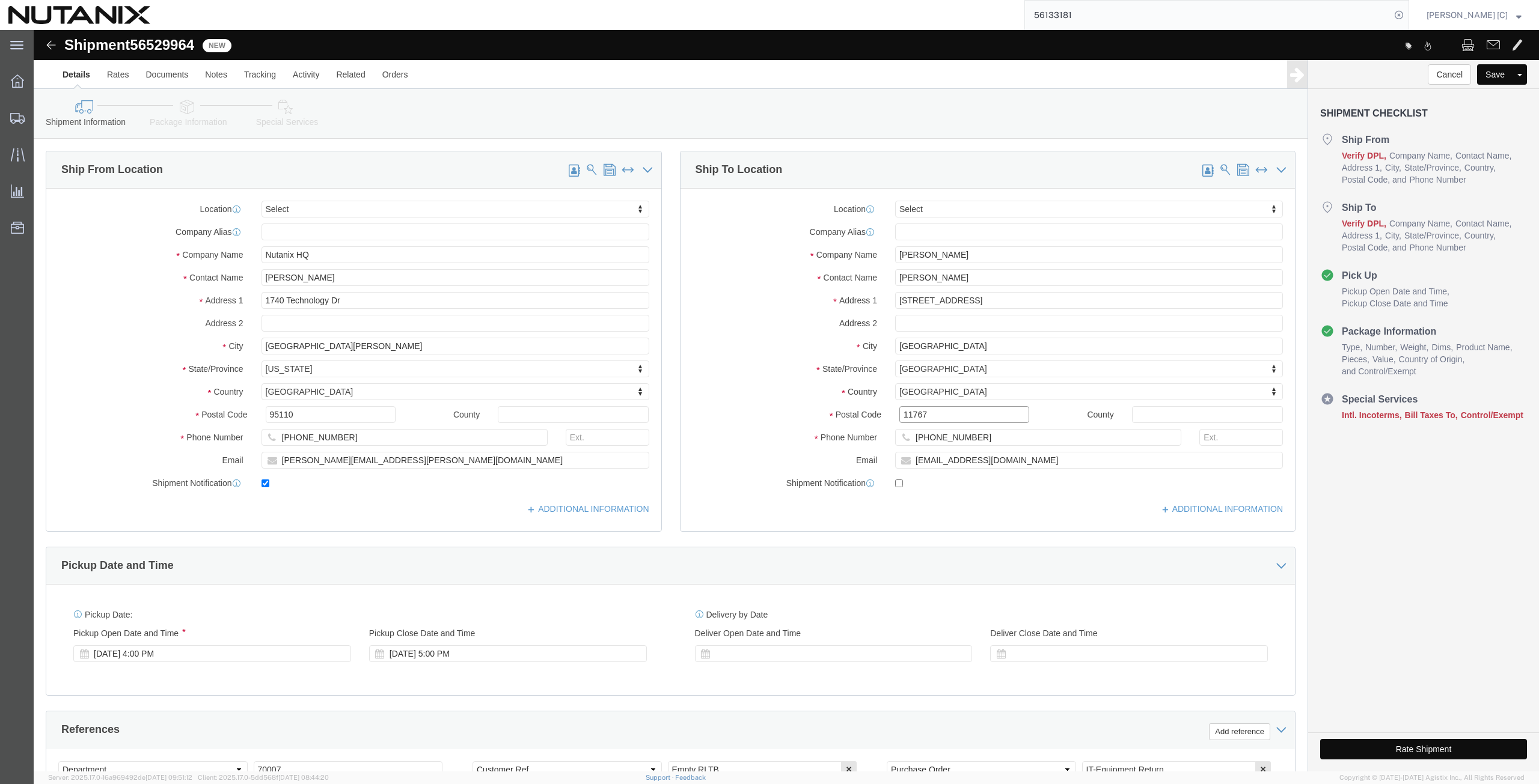
drag, startPoint x: 894, startPoint y: 382, endPoint x: 755, endPoint y: 379, distance: 139.0
click div "Postal Code 11767"
paste input "K1S 2E"
type input "K1S 2E7"
drag, startPoint x: 953, startPoint y: 409, endPoint x: 847, endPoint y: 403, distance: 106.2
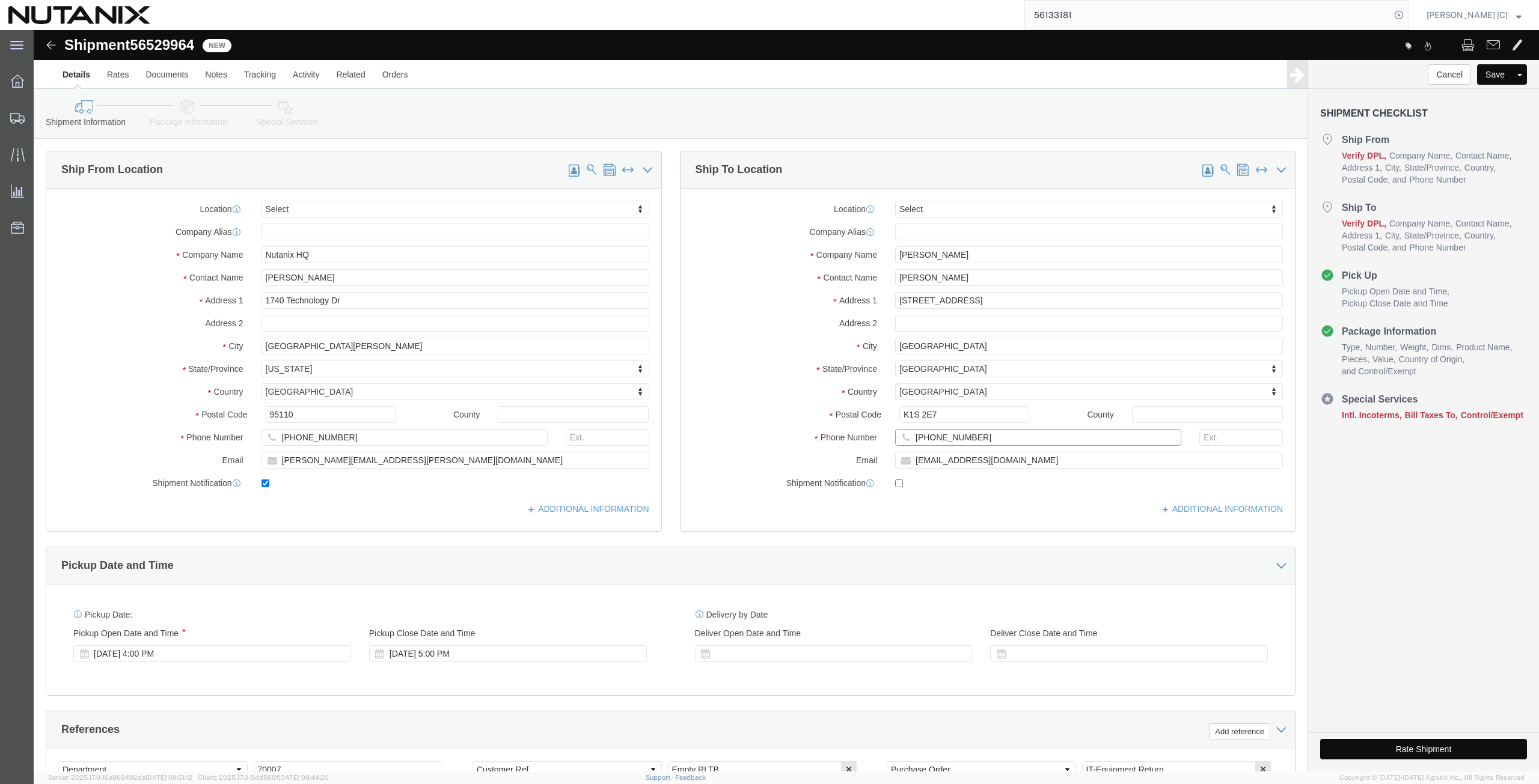
click div "[PHONE_NUMBER]"
paste input "[PHONE_NUMBER]"
type input "[PHONE_NUMBER]"
drag, startPoint x: 970, startPoint y: 432, endPoint x: 489, endPoint y: 433, distance: 481.0
click div "Ship From Location Location Select Select My Profile Location [GEOGRAPHIC_DATA]…"
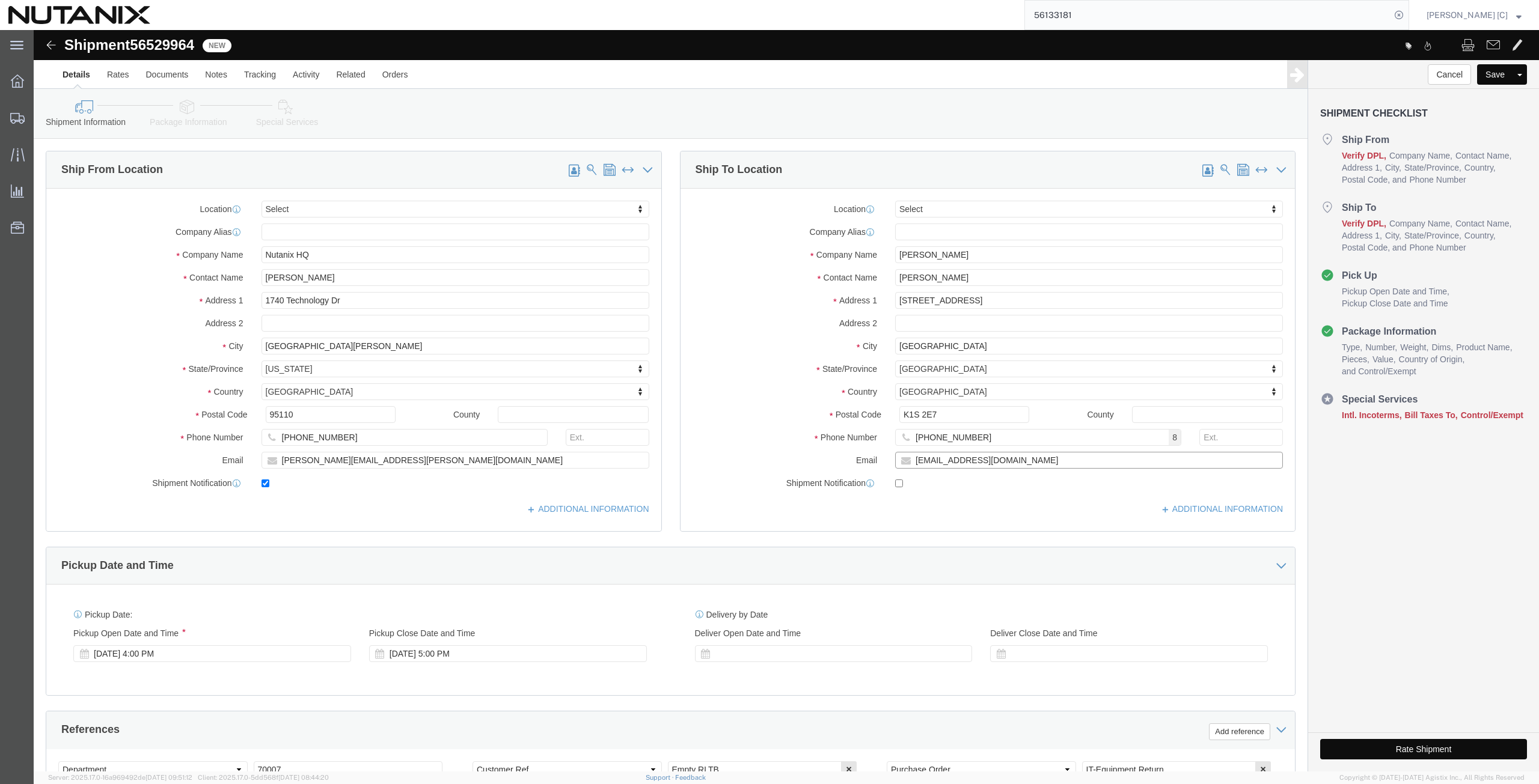
paste input "[PERSON_NAME].Uzor-Declan@softchoice"
type input "[PERSON_NAME][EMAIL_ADDRESS][DOMAIN_NAME]"
click input "checkbox"
checkbox input "true"
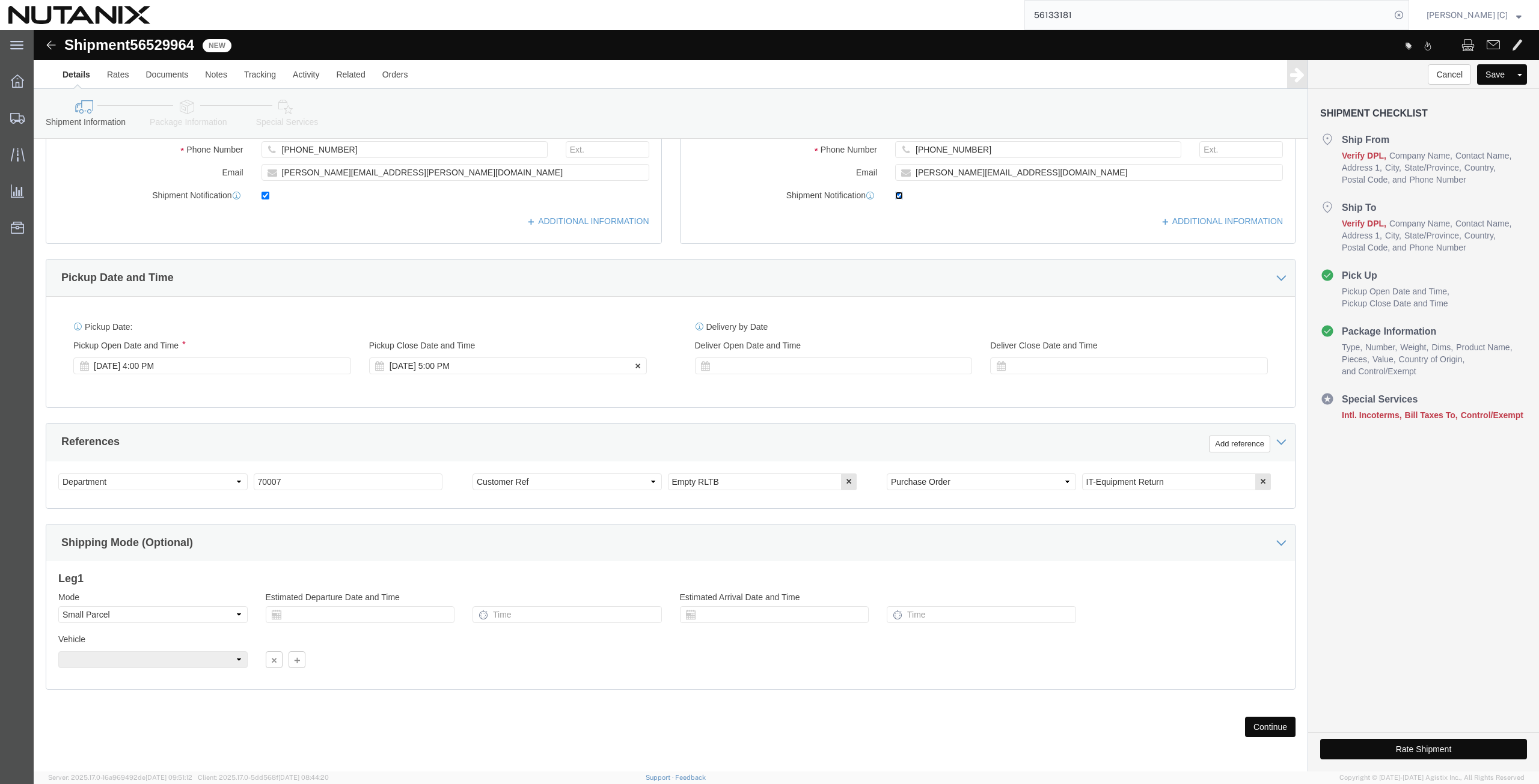
scroll to position [290, 0]
click button "Continue"
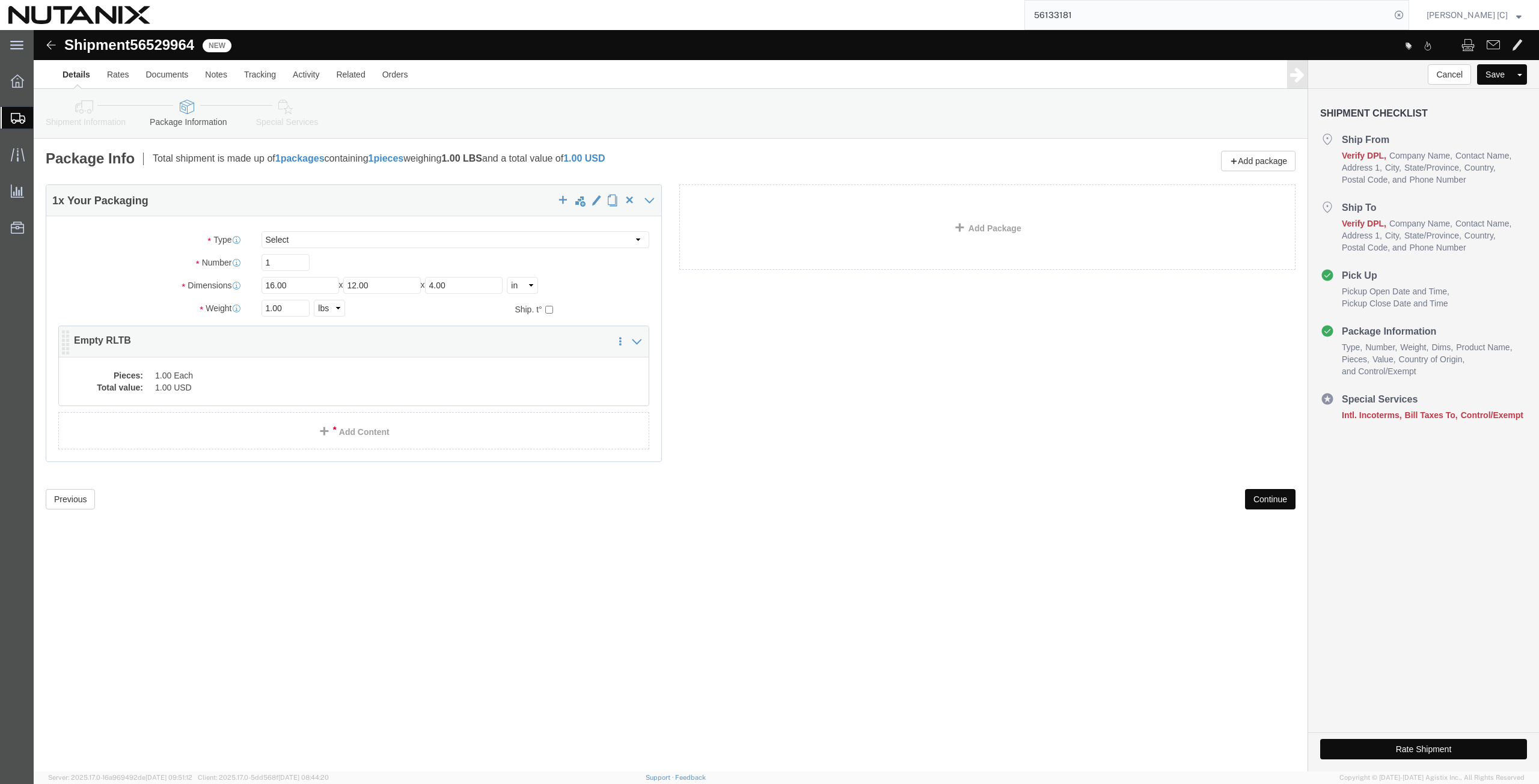
click dd "1.00 USD"
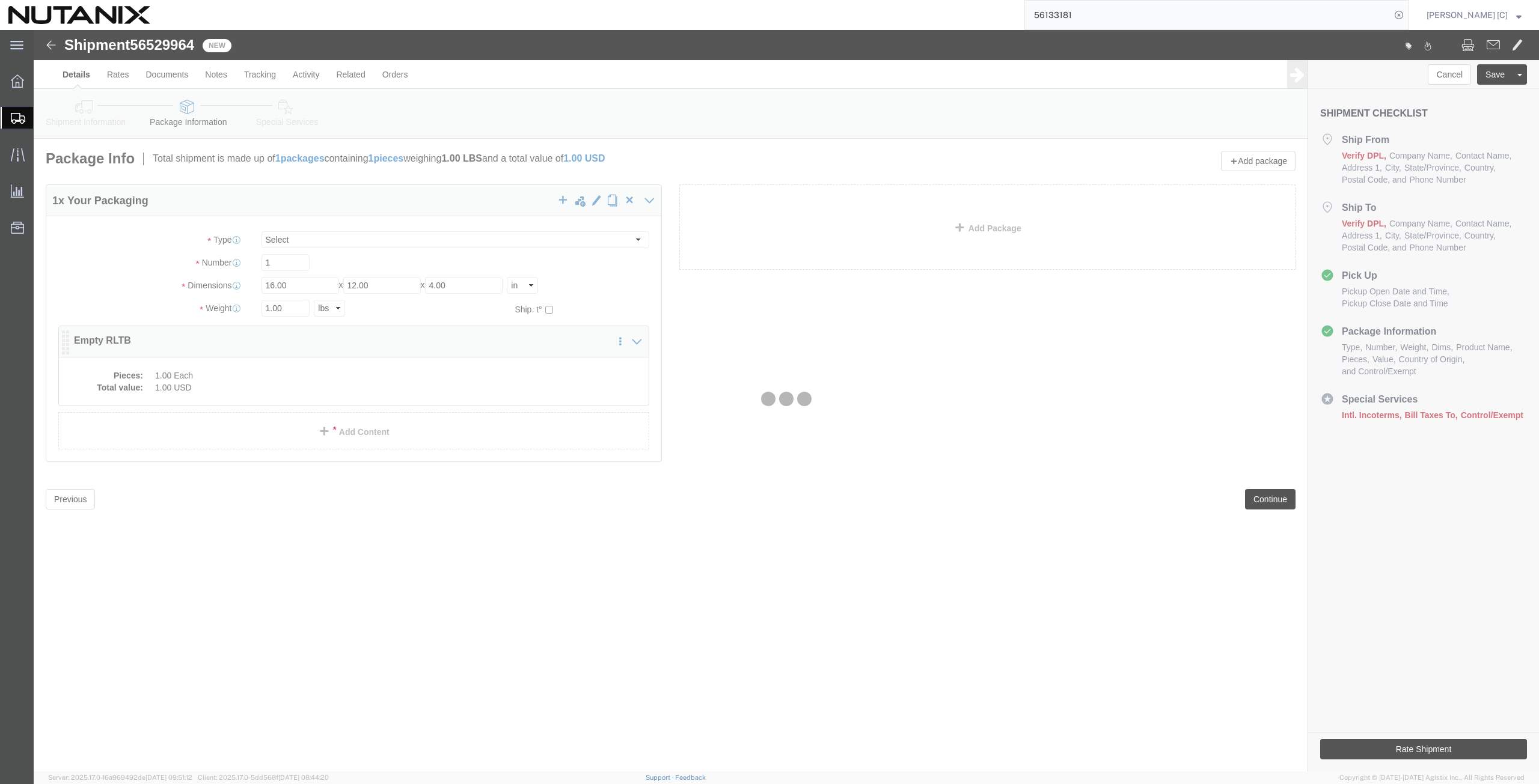
click div
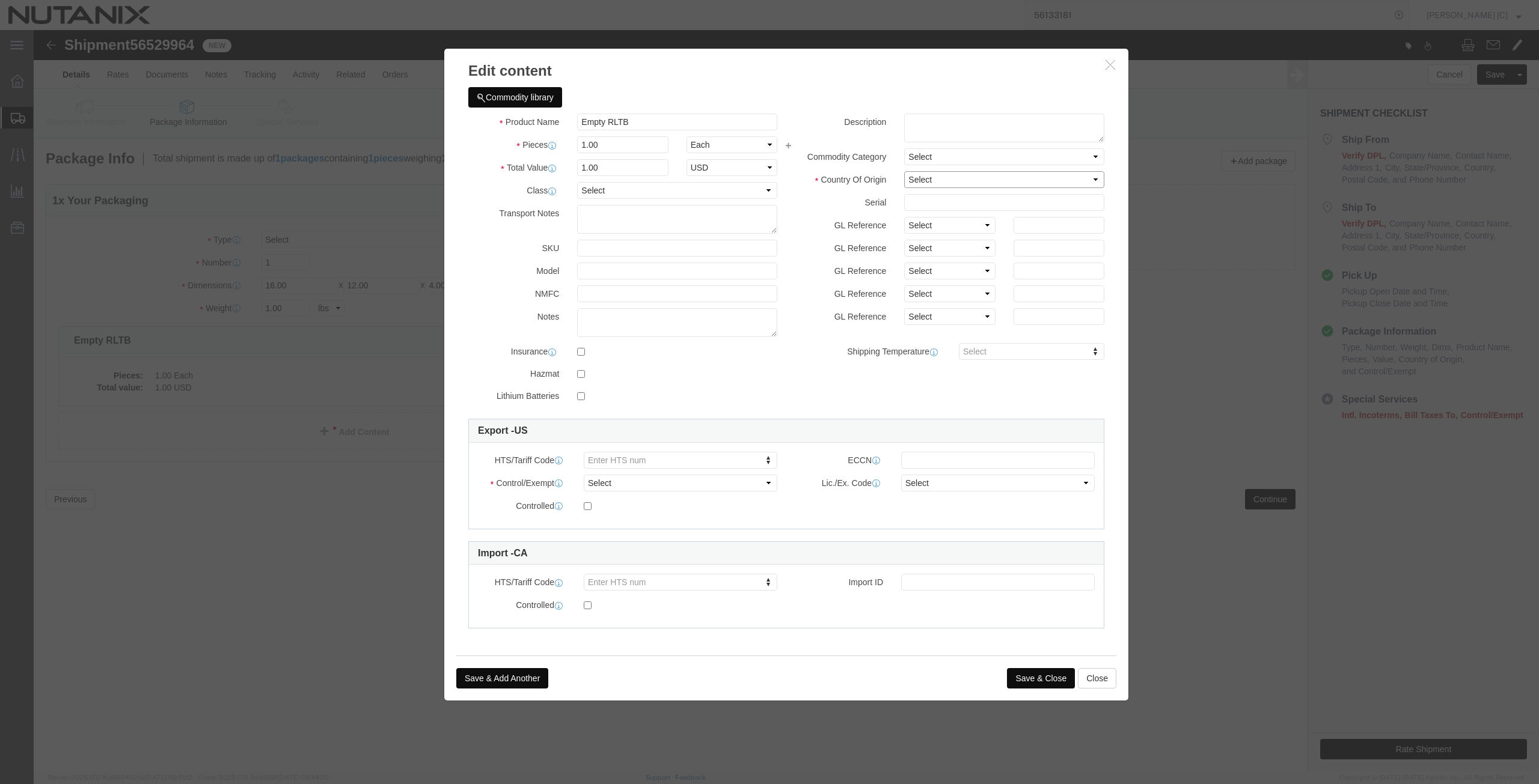
click select "Select [GEOGRAPHIC_DATA] [GEOGRAPHIC_DATA] [GEOGRAPHIC_DATA] [GEOGRAPHIC_DATA] …"
select select "US"
click select "Select [GEOGRAPHIC_DATA] [GEOGRAPHIC_DATA] [GEOGRAPHIC_DATA] [GEOGRAPHIC_DATA] …"
click select "Select ATF BIS DEA EPA FDA FTR ITAR OFAC Other (OPA)"
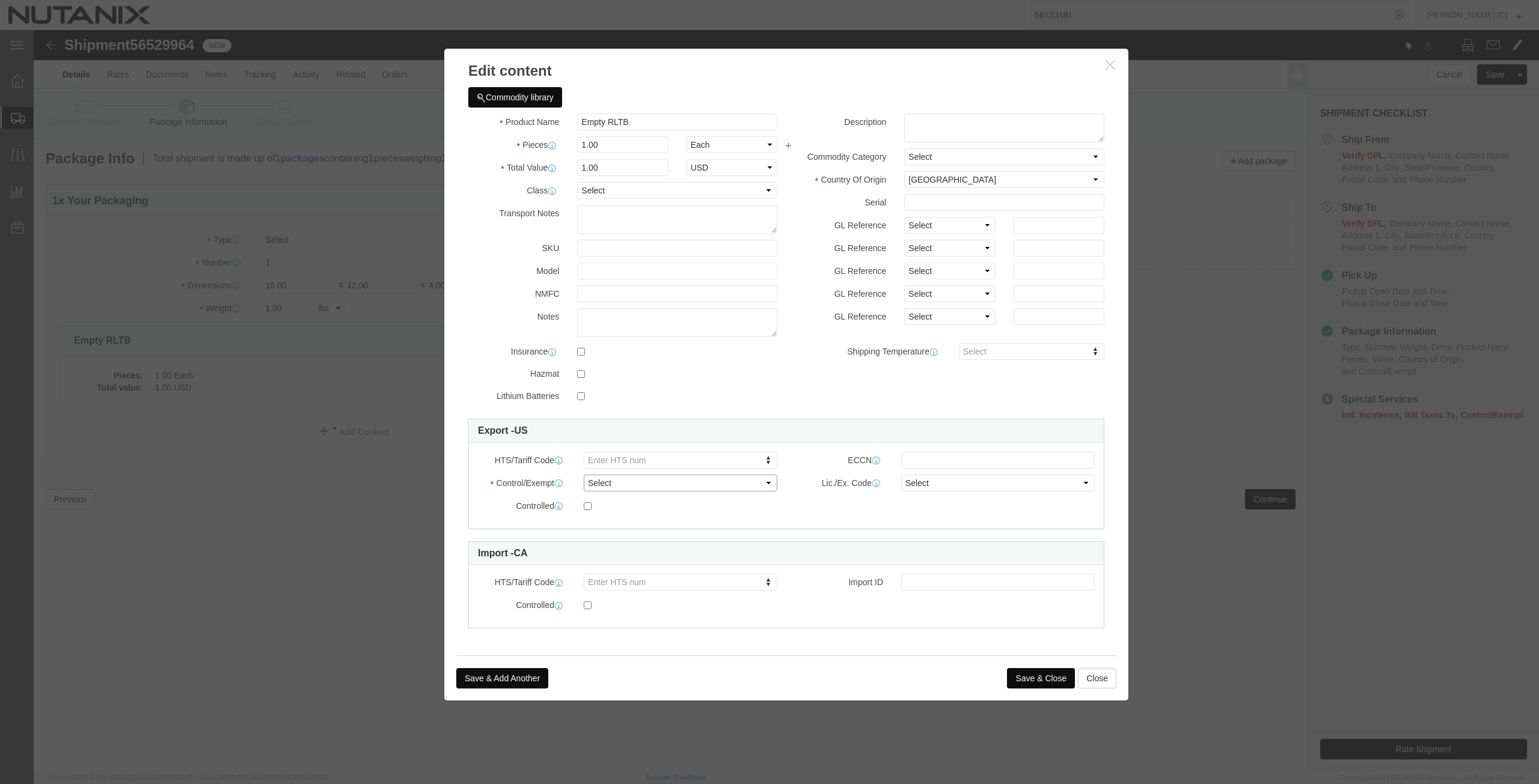
select select "FTR"
click select "Select ATF BIS DEA EPA FDA FTR ITAR OFAC Other (OPA)"
click select "Select 30.2(d)(2) 30.36 30.37(a) 30.37(f) 30.37(g) 30.37(h) 30.37(i) 30.37(j) 3…"
select select "30.37(f)"
click select "Select 30.2(d)(2) 30.36 30.37(a) 30.37(f) 30.37(g) 30.37(h) 30.37(i) 30.37(j) 3…"
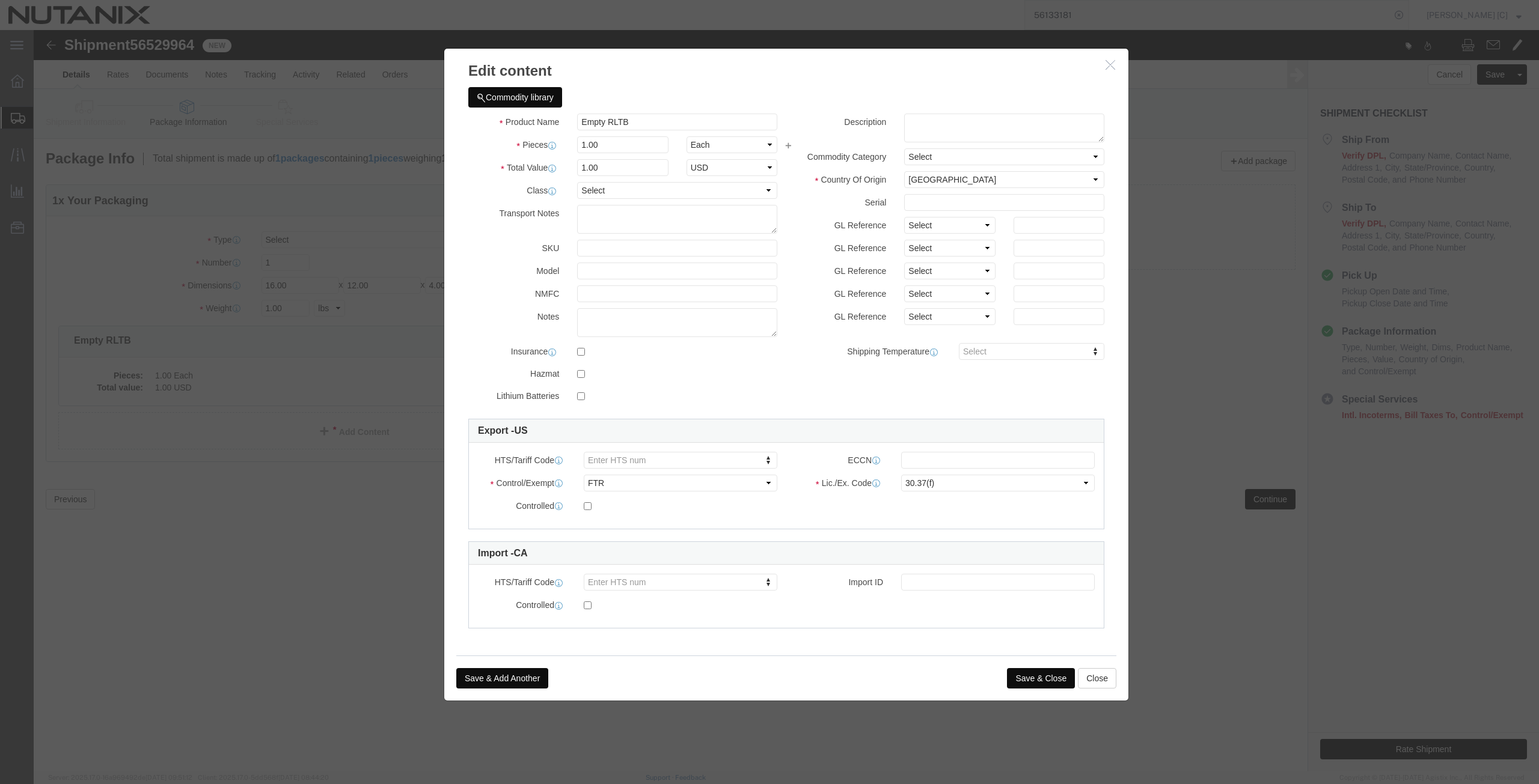
click button "Save & Close"
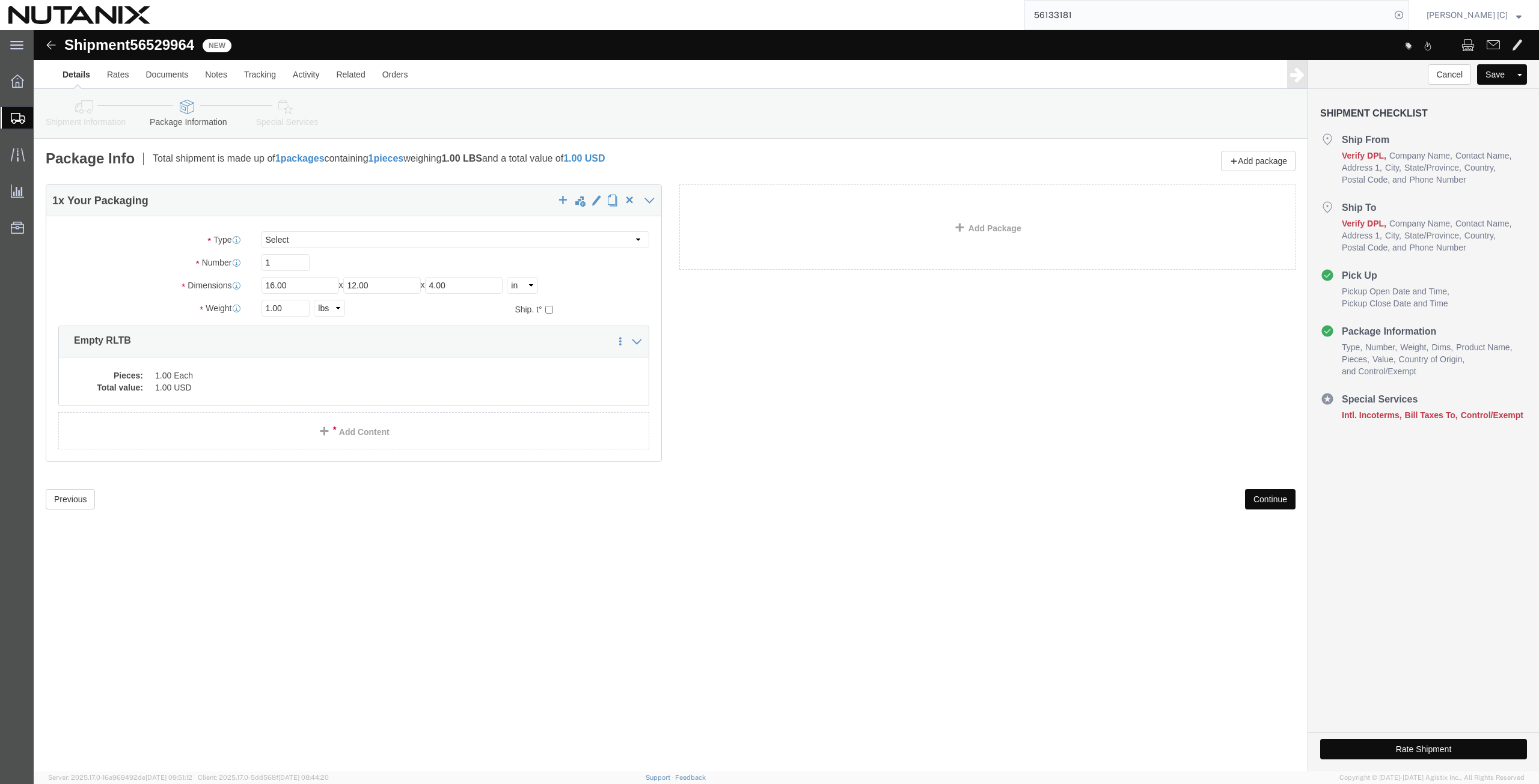
click button "Continue"
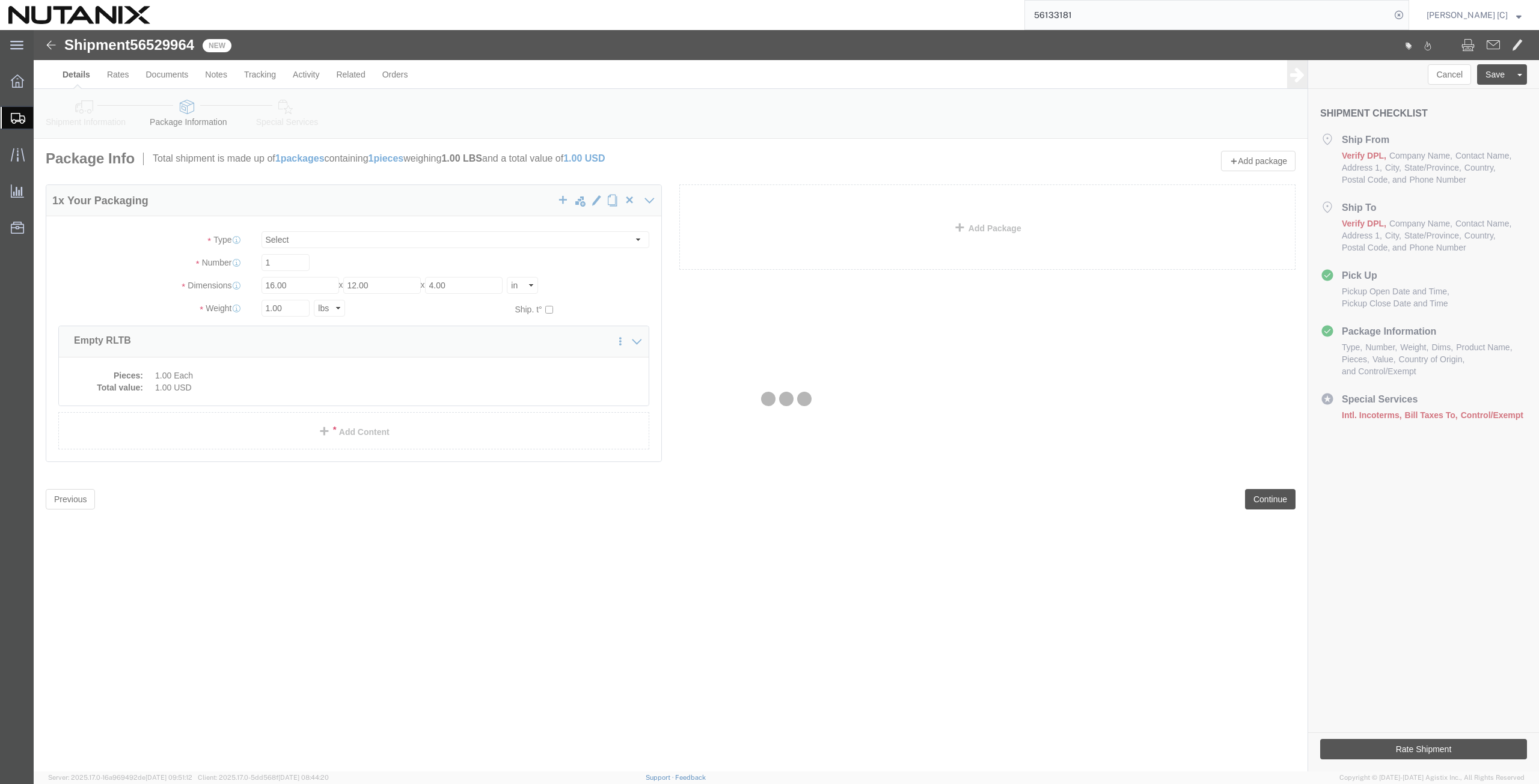
select select
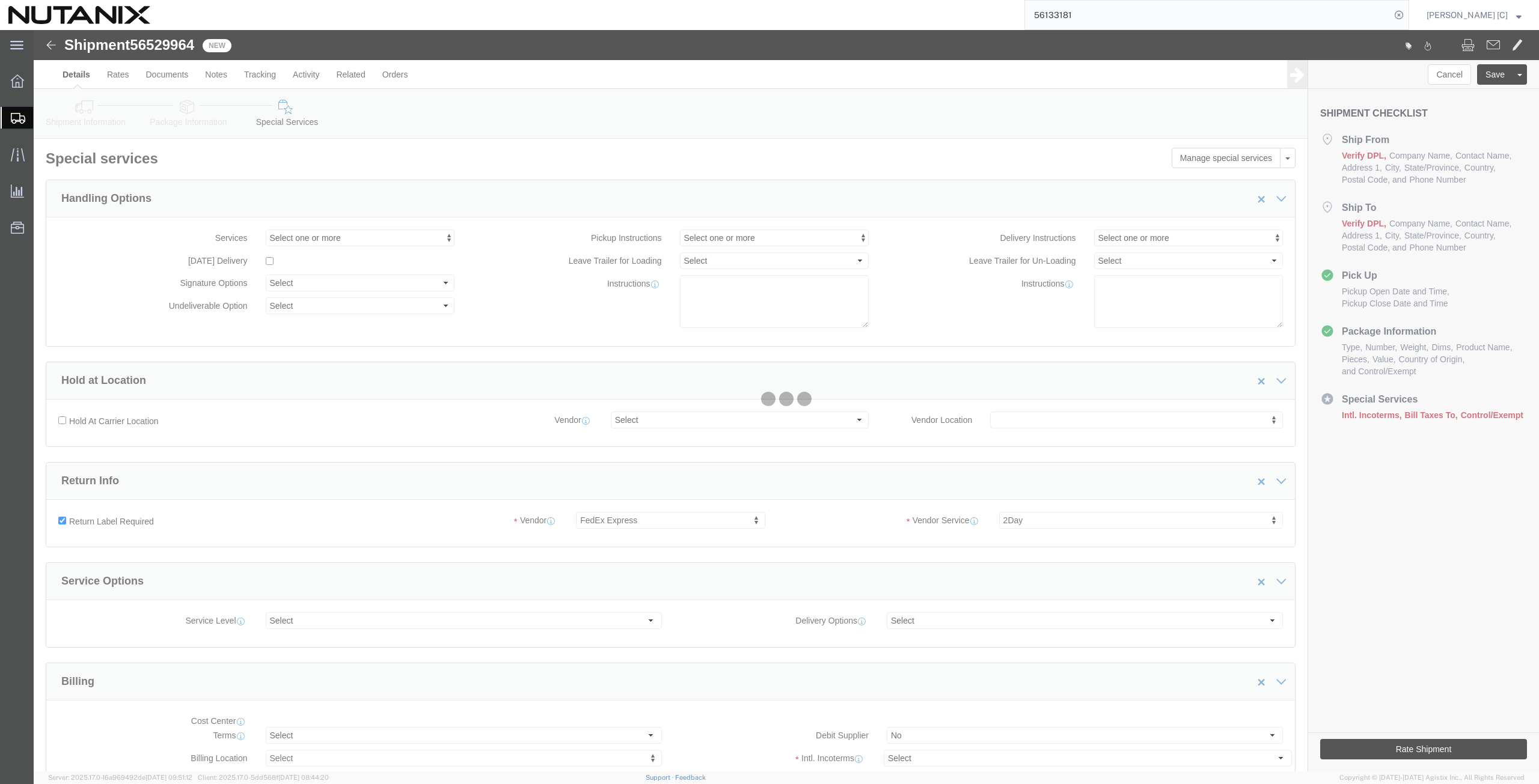
select select "COSTCENTER"
select select "59656"
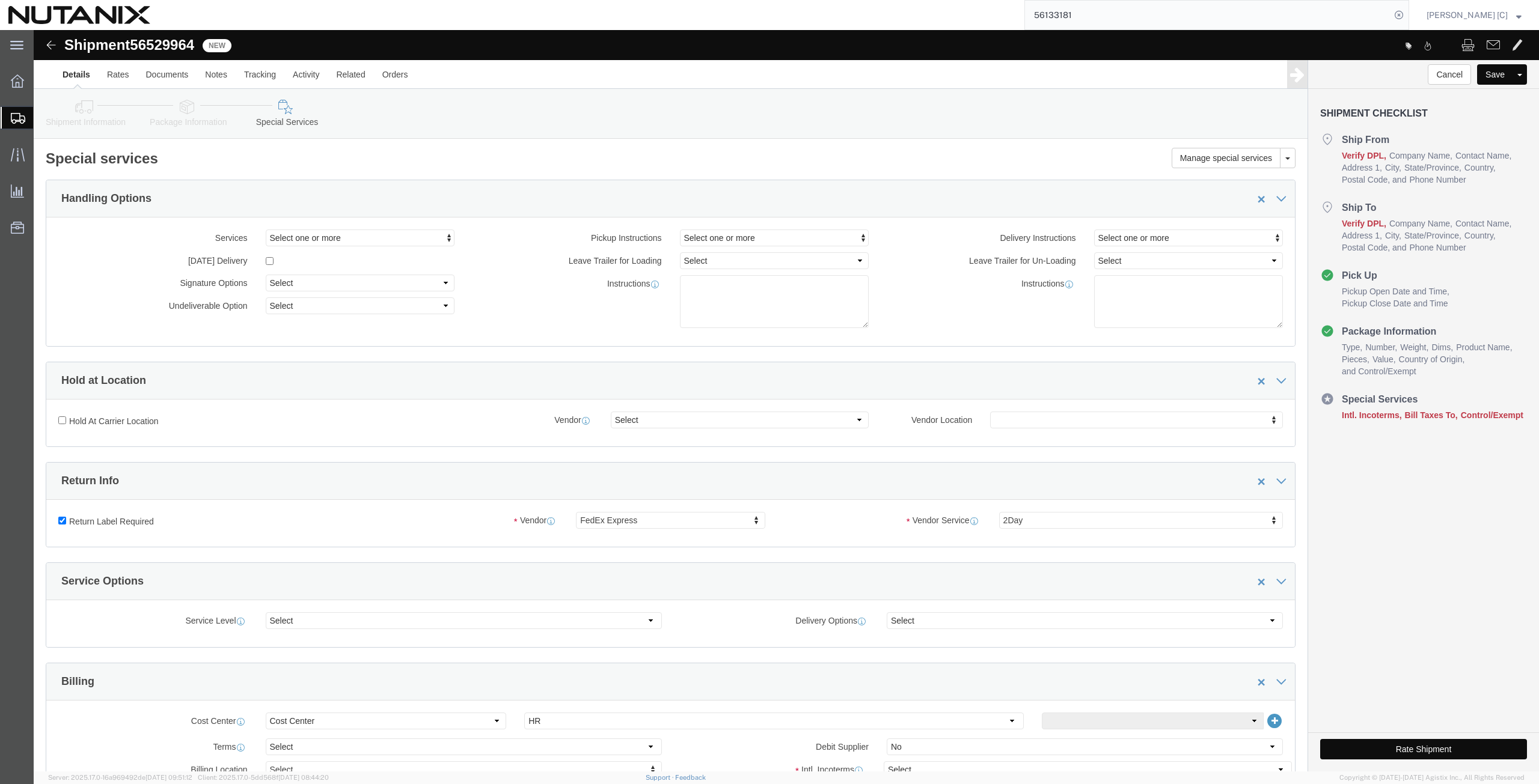
drag, startPoint x: 31, startPoint y: 486, endPoint x: 33, endPoint y: 502, distance: 16.1
click label "Return Label Required"
click input "Return Label Required"
checkbox input "false"
select select
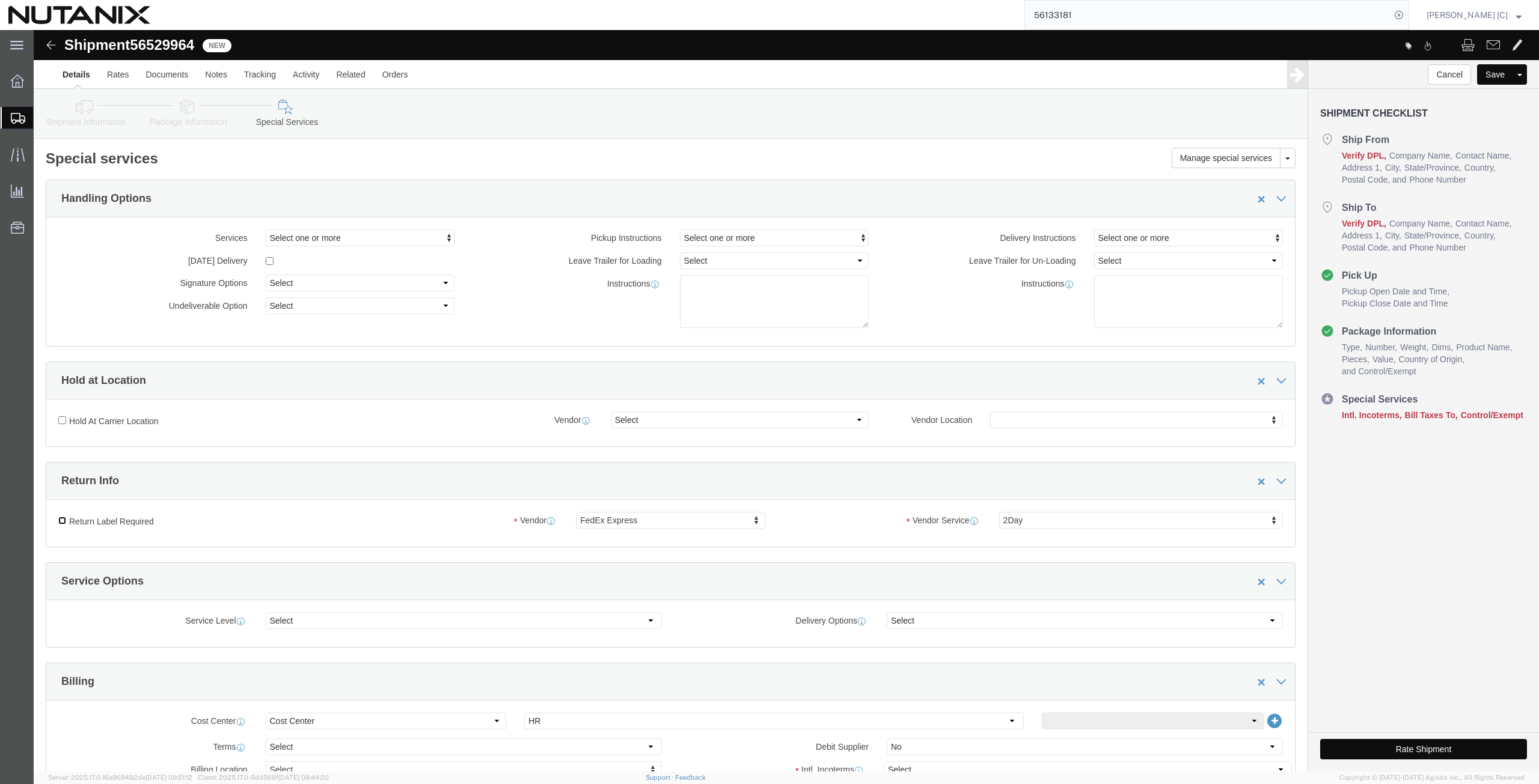
select select
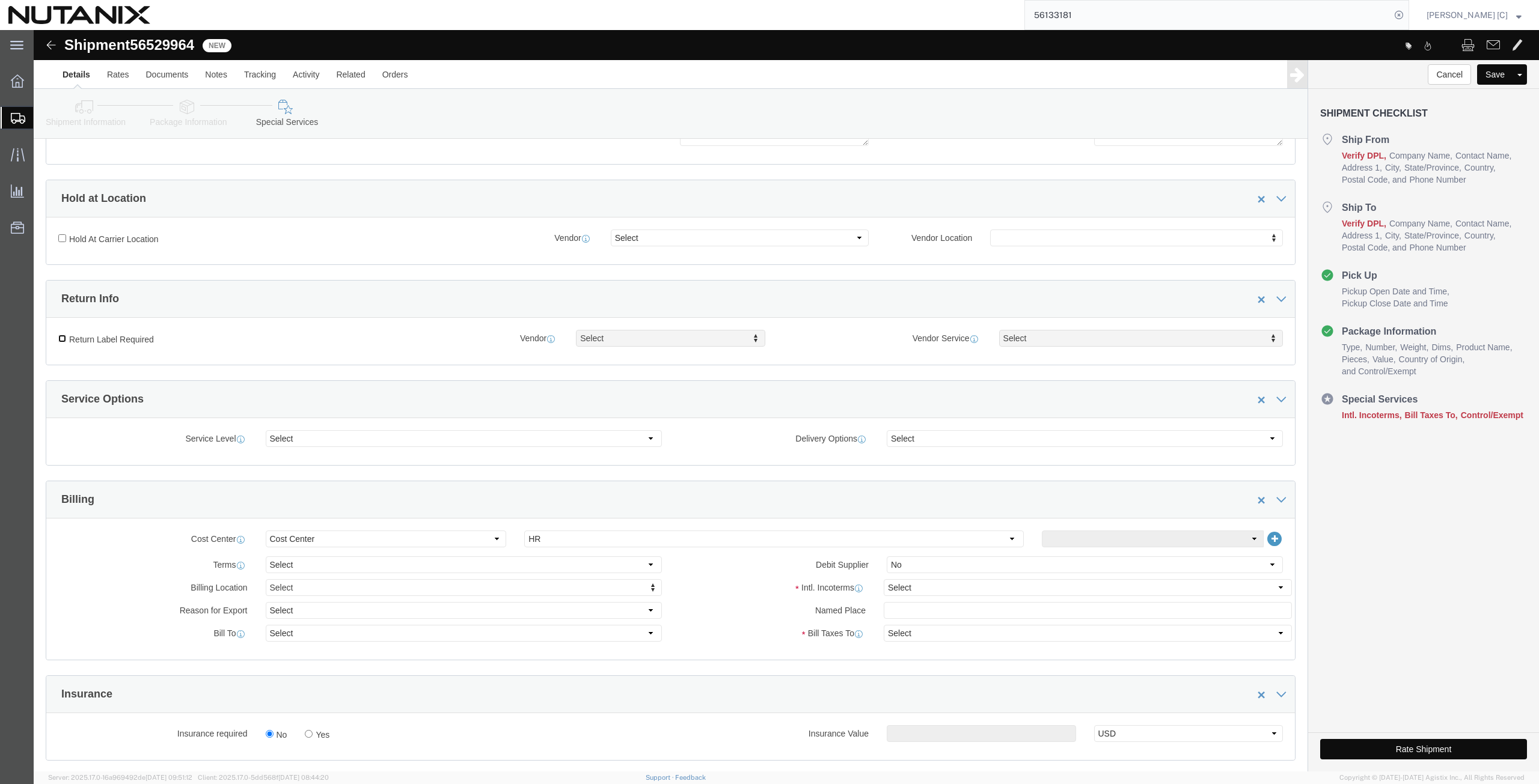
scroll to position [280, 0]
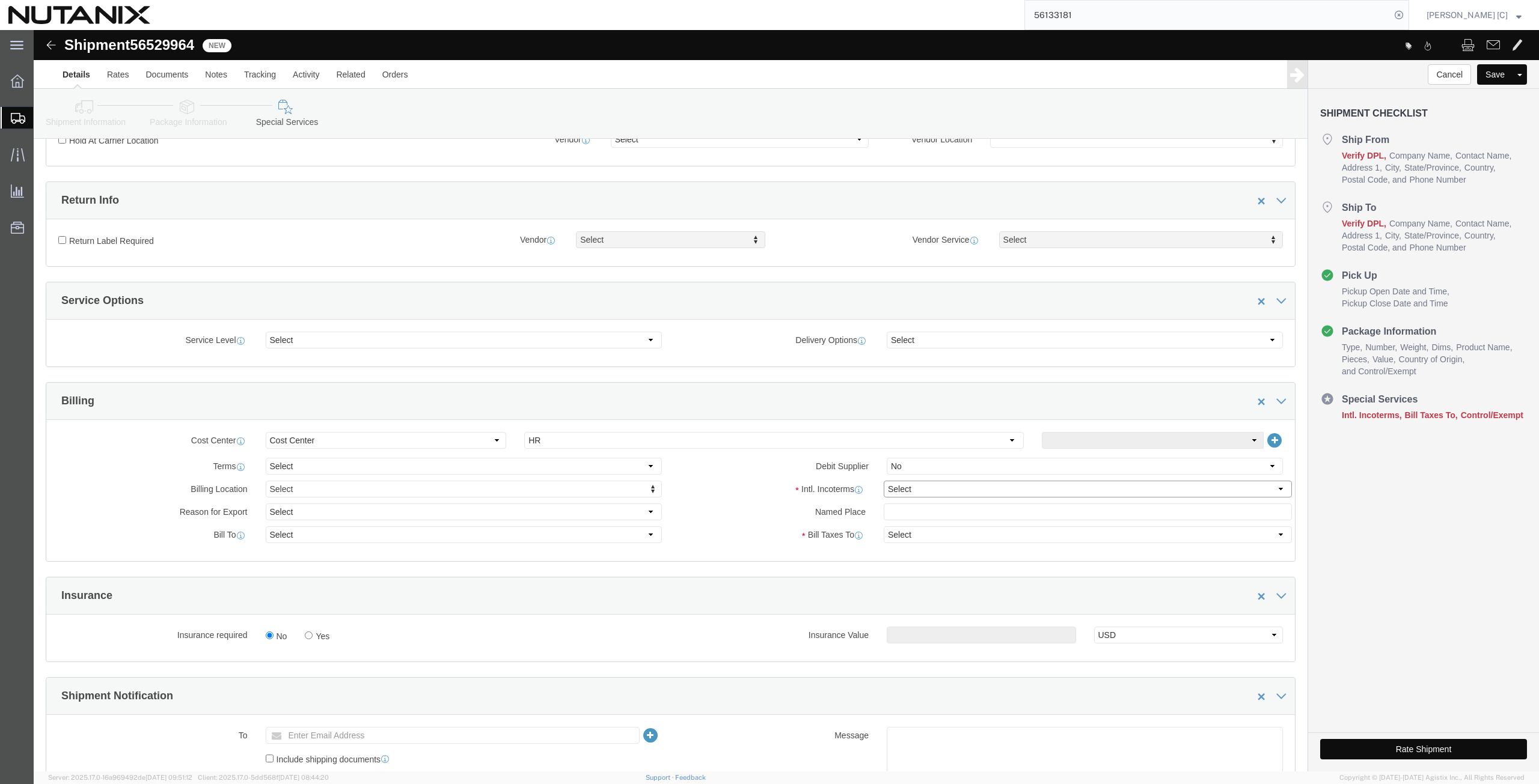
click select "Select Carriage Insurance Paid Carriage Paid To Cost and Freight Cost Insurance…"
select select "DDP"
click select "Select Carriage Insurance Paid Carriage Paid To Cost and Freight Cost Insurance…"
select select "SHIP"
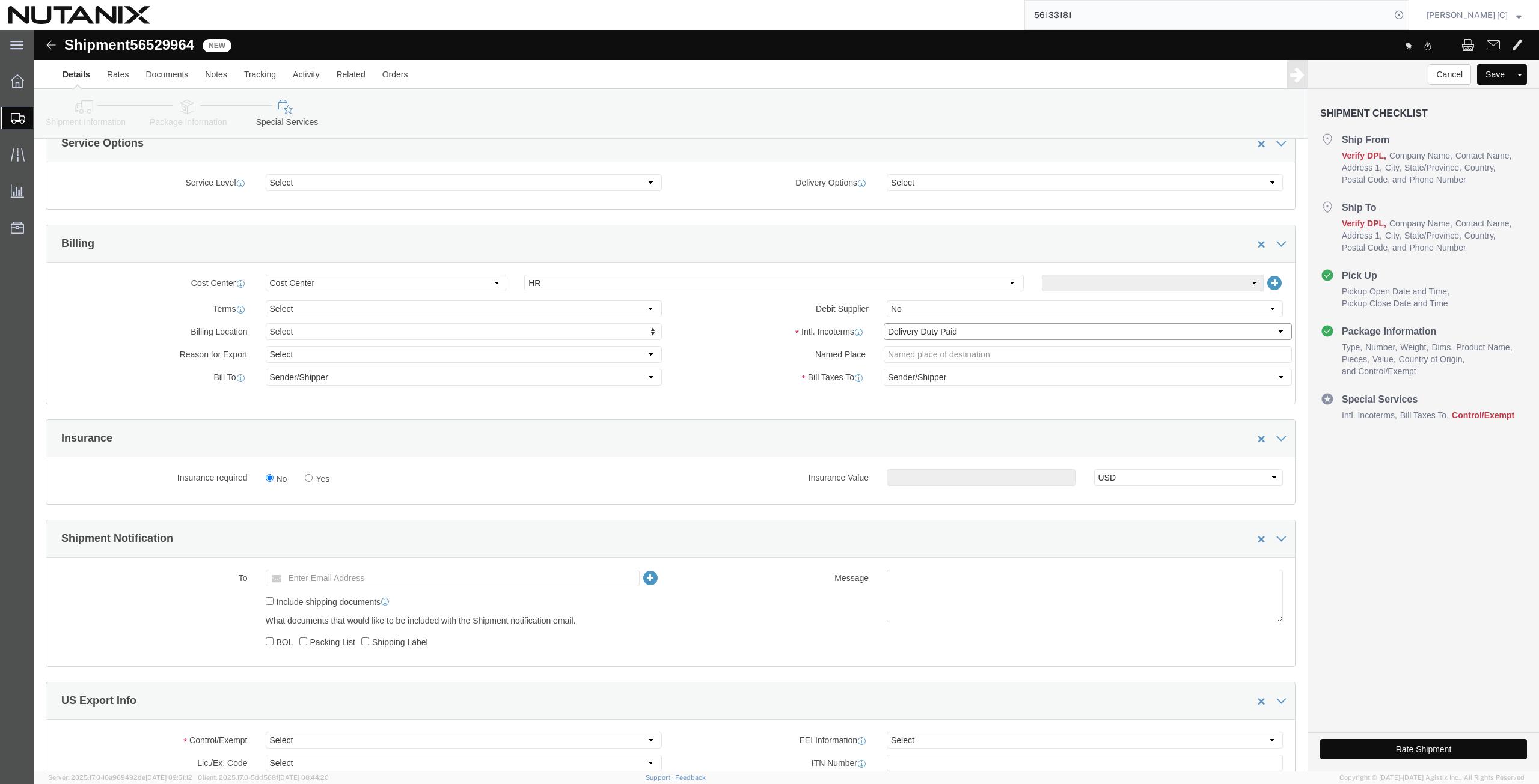
scroll to position [560, 0]
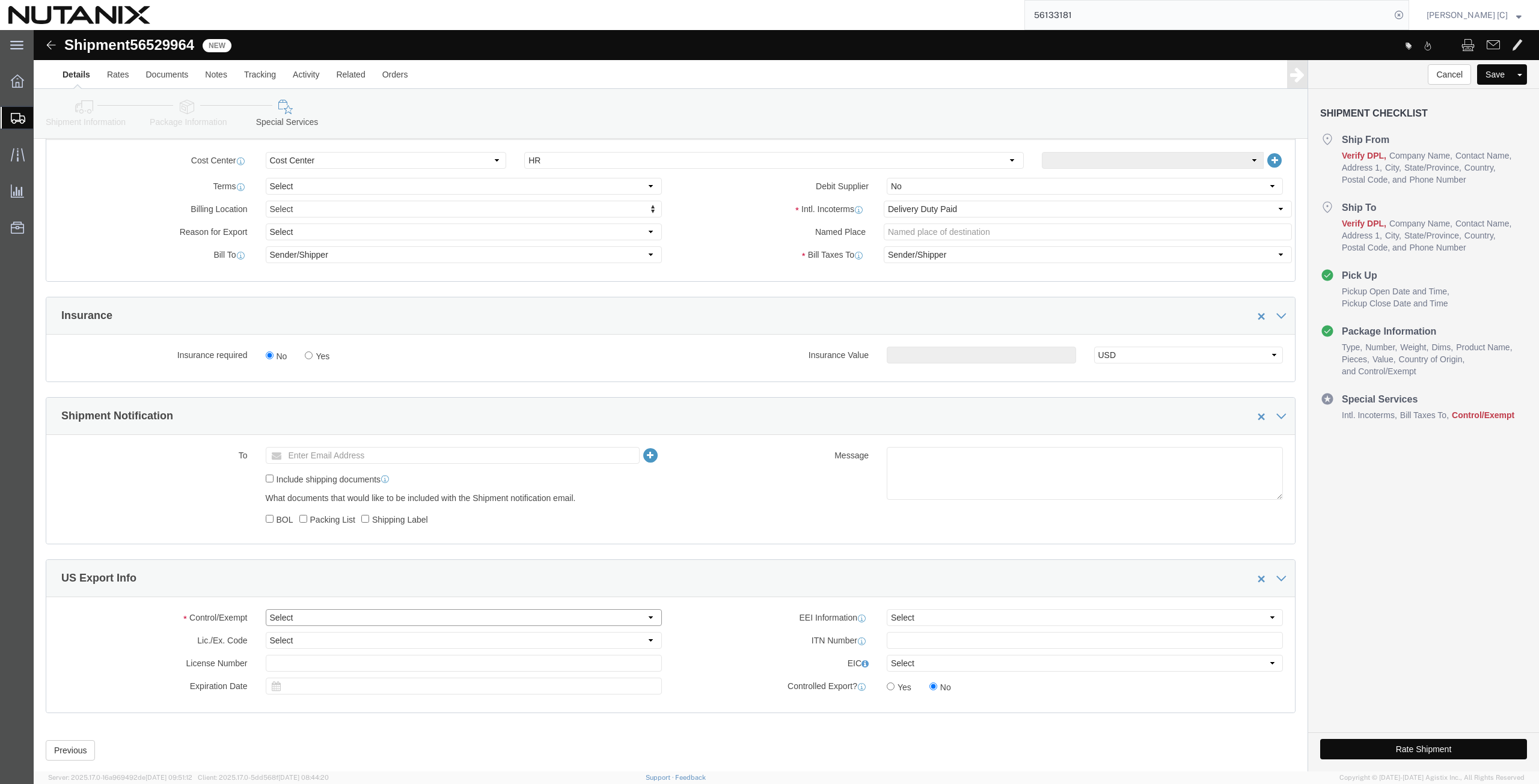
click select "Select ATF BIS DEA EPA FDA FTR ITAR OFAC Other (OPA)"
select select "FTR"
click select "Select ATF BIS DEA EPA FDA FTR ITAR OFAC Other (OPA)"
click select "Select 30.2(d)(2) 30.36 30.37(a) 30.37(f) 30.37(g) 30.37(h) 30.37(i) 30.37(j) 3…"
select select "30.37(f)"
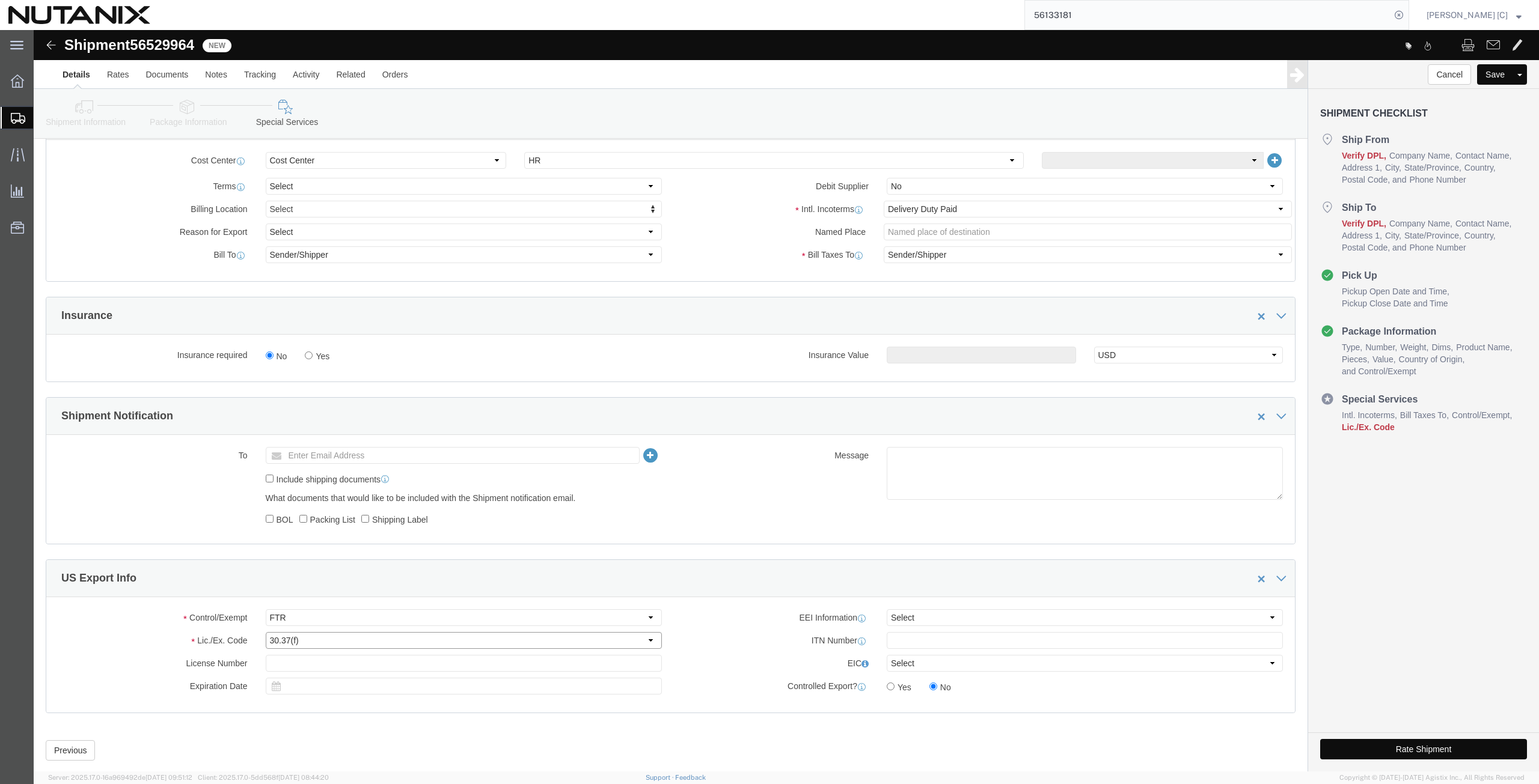
click select "Select 30.2(d)(2) 30.36 30.37(a) 30.37(f) 30.37(g) 30.37(h) 30.37(i) 30.37(j) 3…"
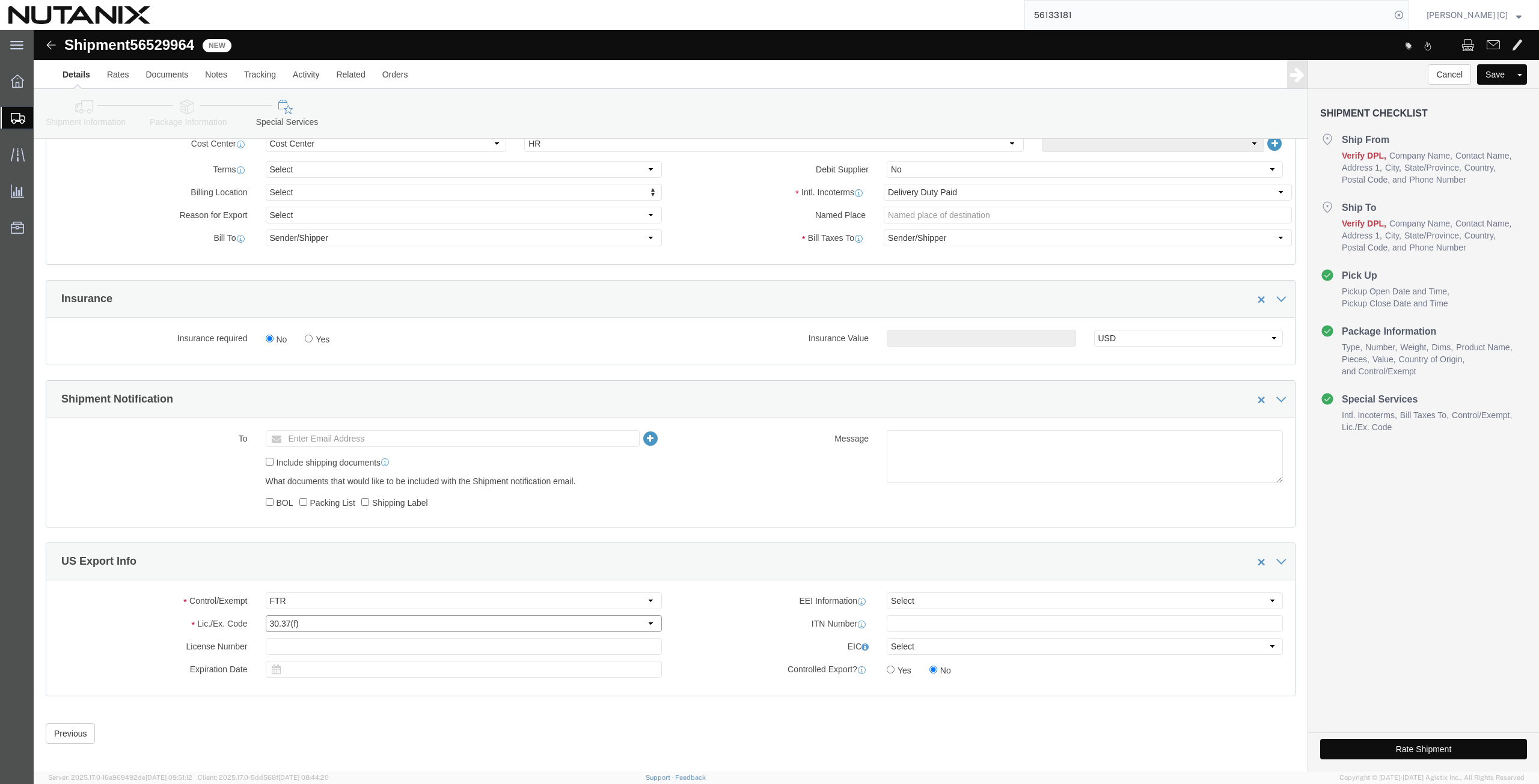
scroll to position [586, 0]
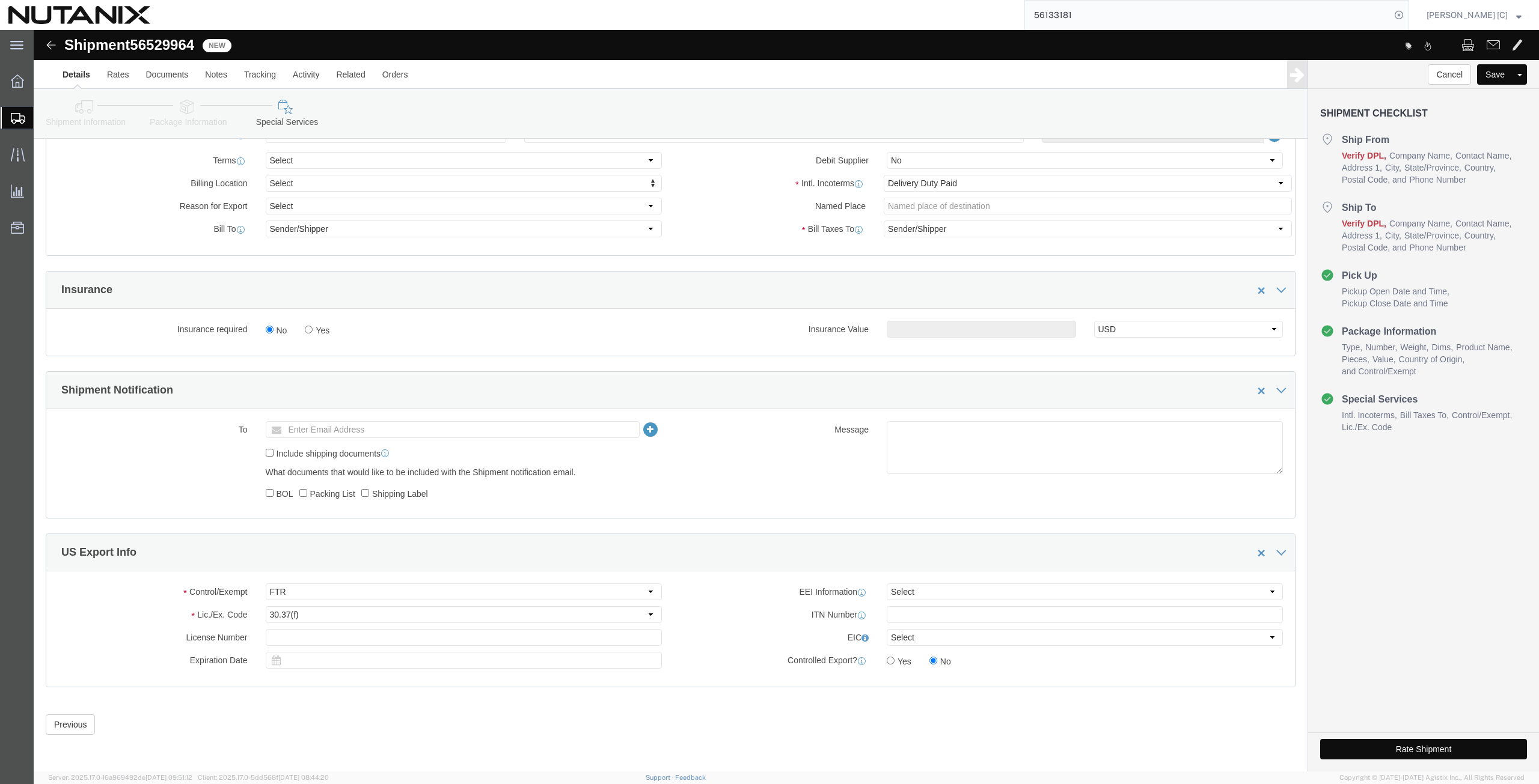
click button "Rate Shipment"
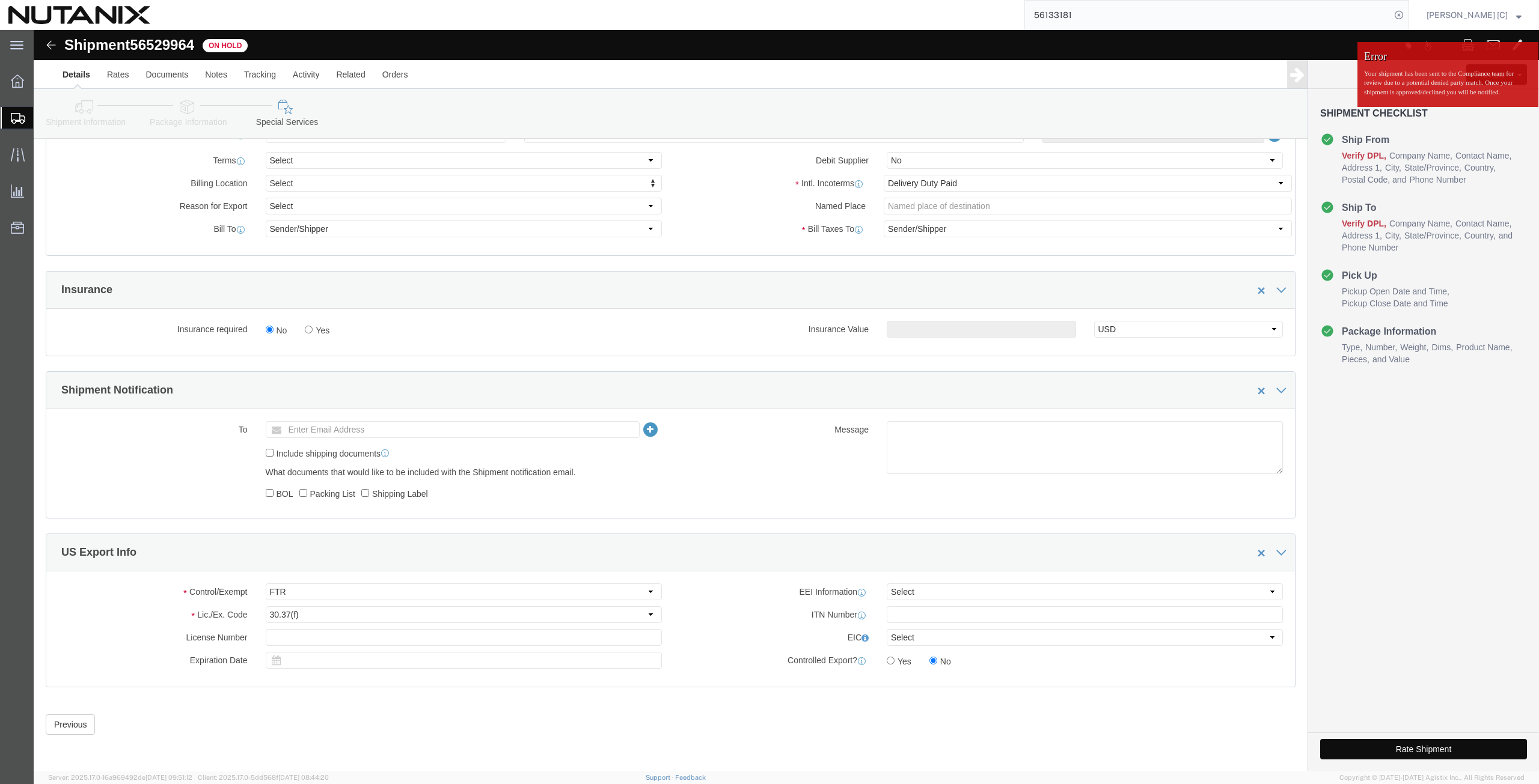
click button "Rate Shipment"
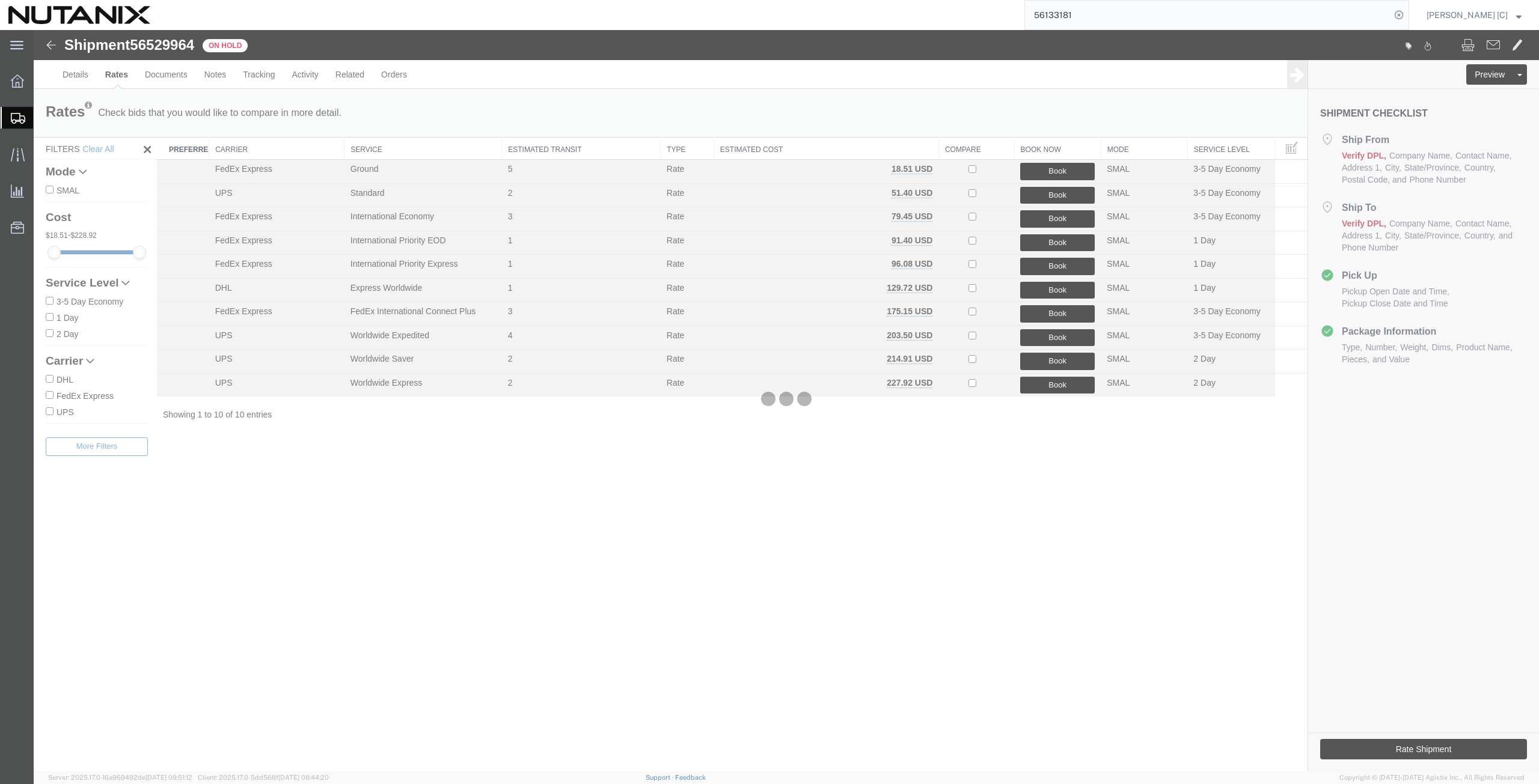
scroll to position [0, 0]
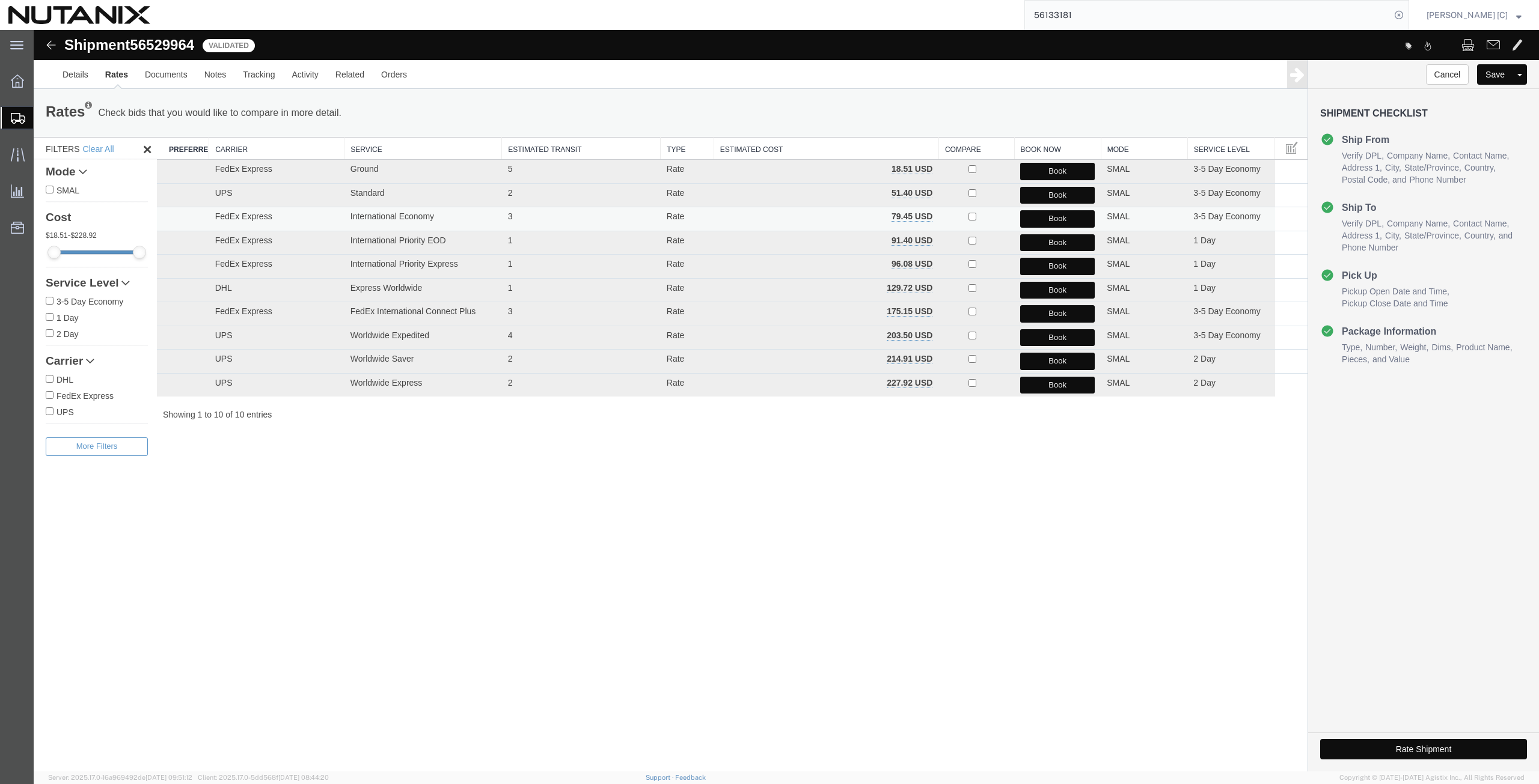
click at [1050, 214] on button "Book" at bounding box center [1057, 219] width 74 height 17
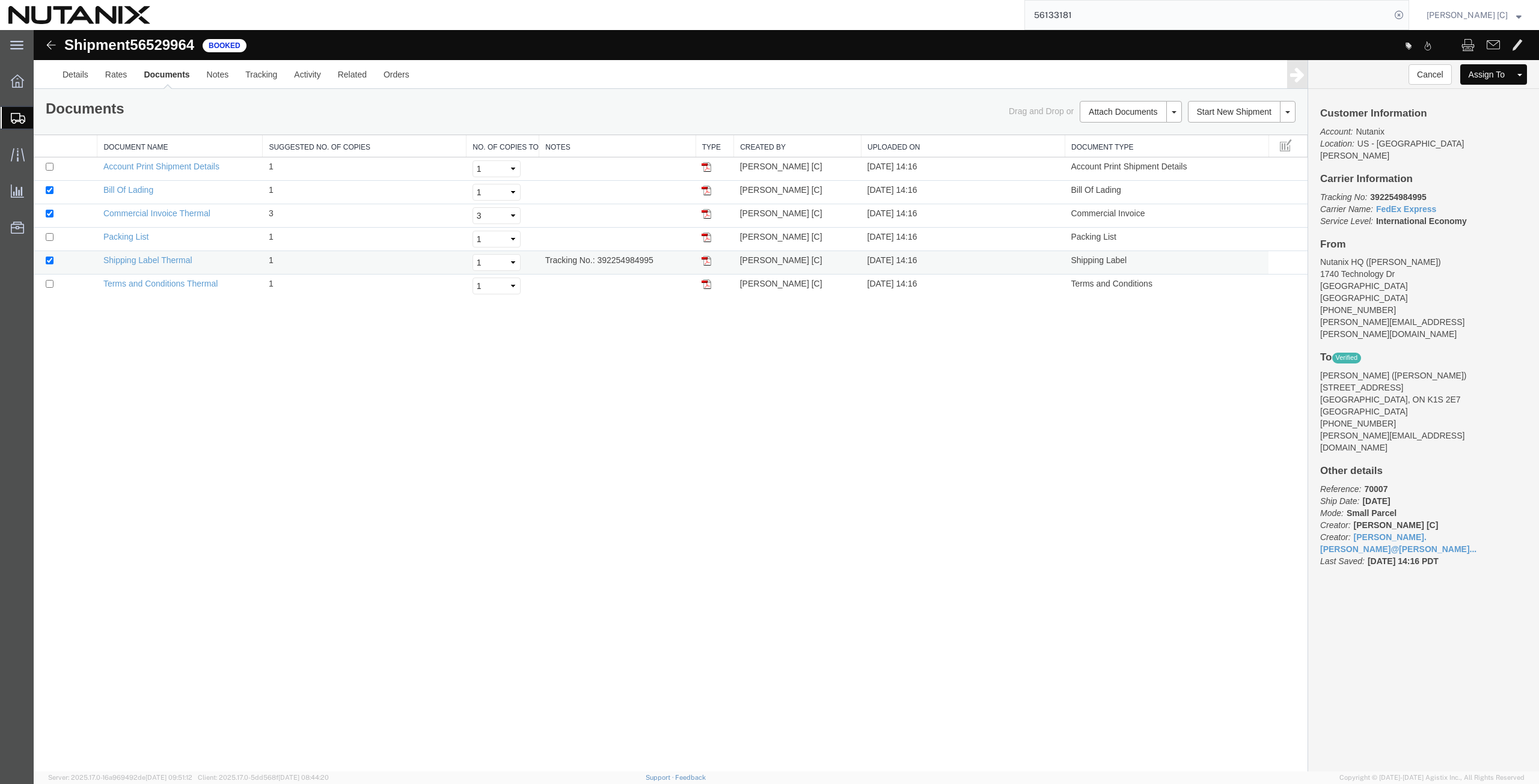
click at [705, 261] on img at bounding box center [706, 260] width 10 height 10
drag, startPoint x: 1428, startPoint y: 186, endPoint x: 1372, endPoint y: 177, distance: 56.7
click at [1372, 177] on div "Customer Information Account: Nutanix Location: [GEOGRAPHIC_DATA] - [GEOGRAPHIC…" at bounding box center [1423, 343] width 231 height 509
copy b "392254984995"
click at [0, 0] on span "Create from Template" at bounding box center [0, 0] width 0 height 0
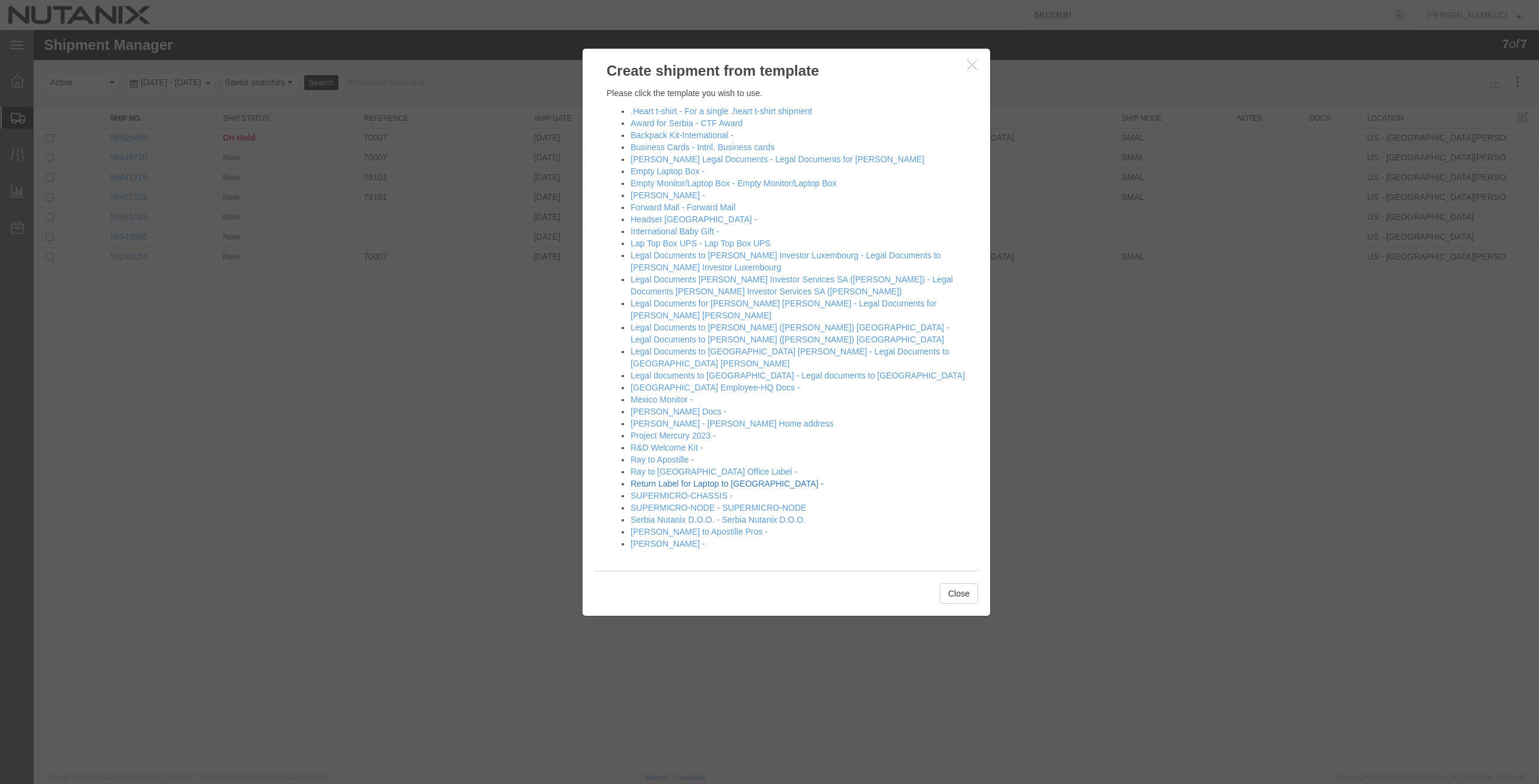
click at [666, 479] on link "Return Label for Laptop to [GEOGRAPHIC_DATA] -" at bounding box center [727, 483] width 193 height 10
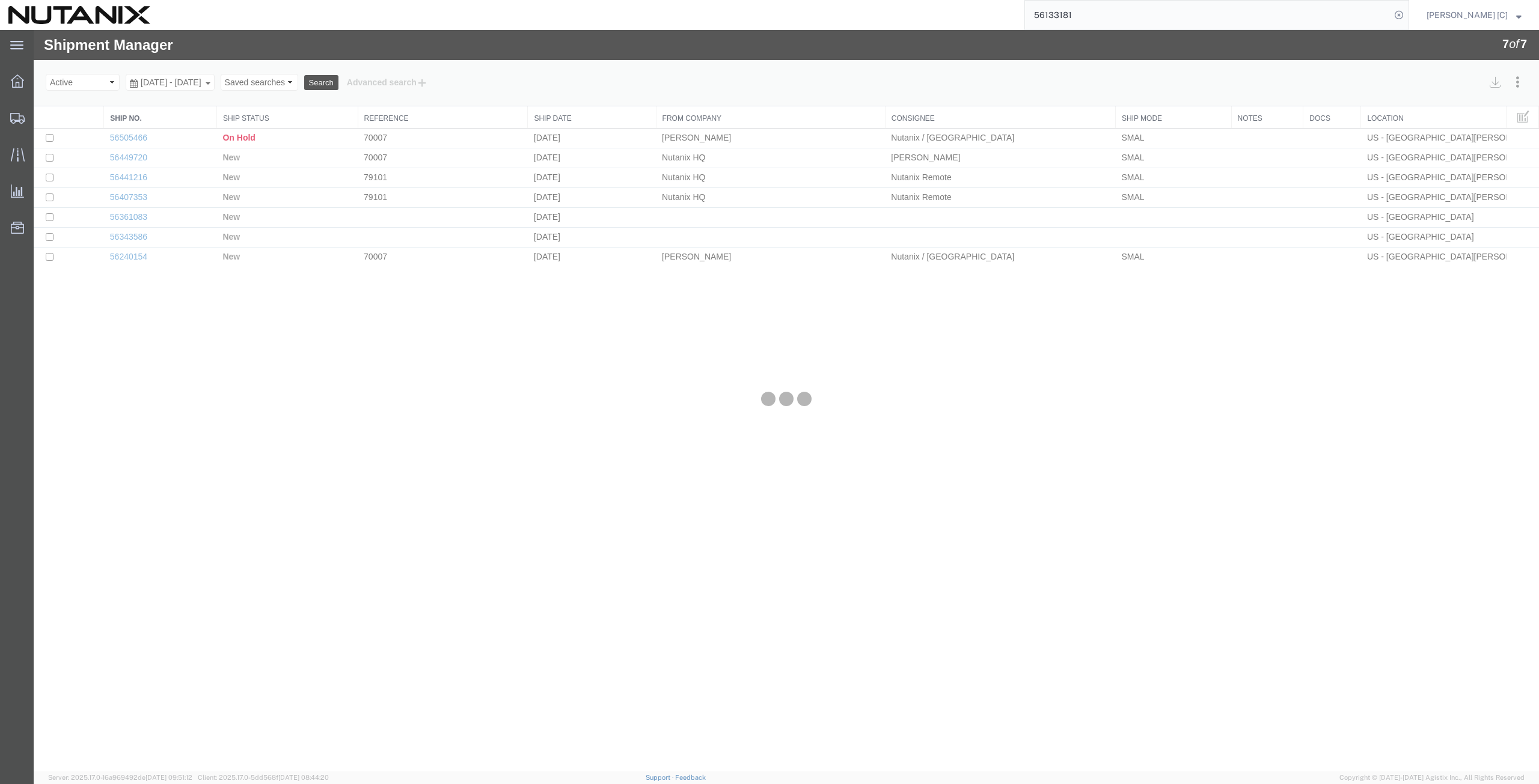
select select "46554"
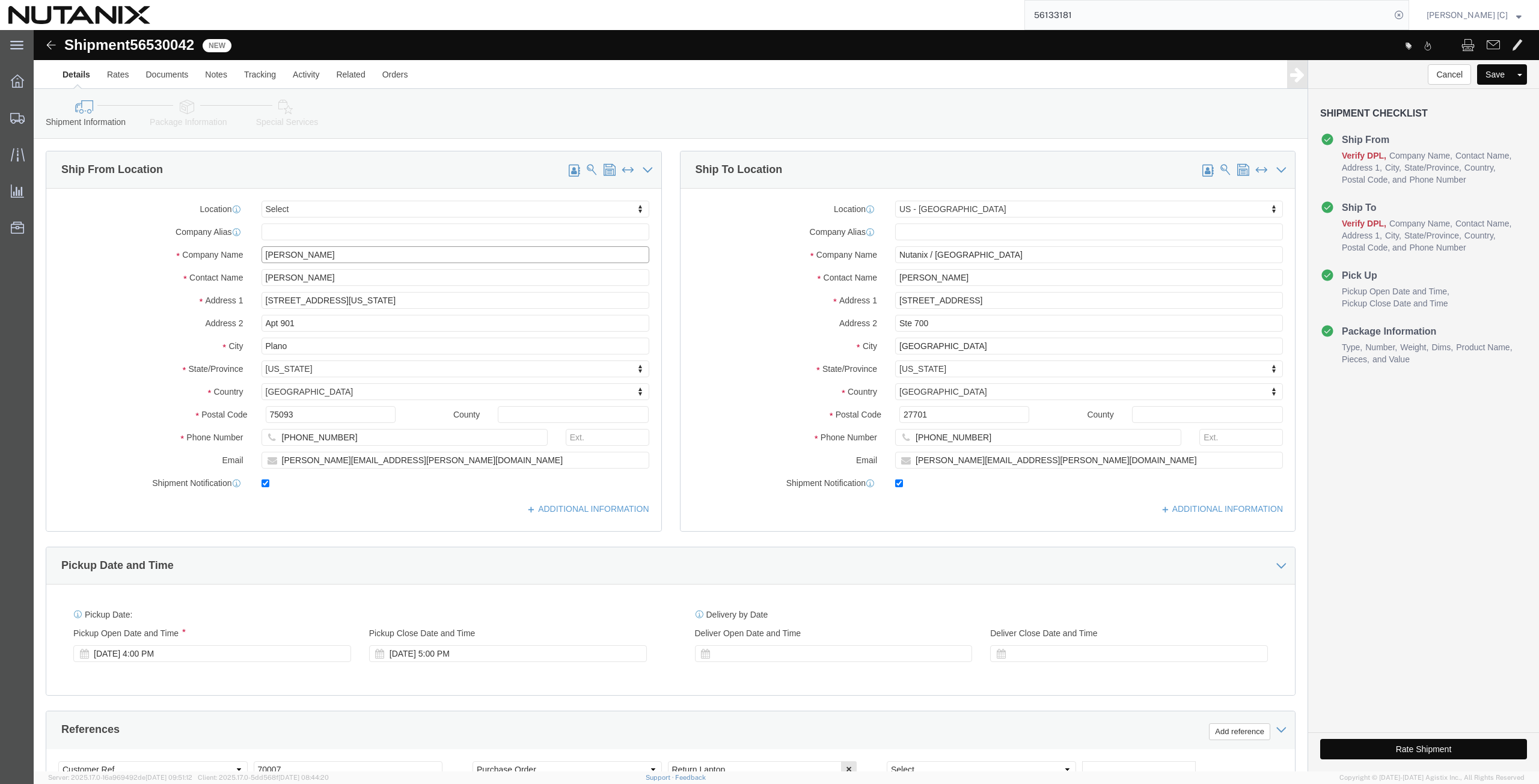
drag, startPoint x: 301, startPoint y: 225, endPoint x: 46, endPoint y: 224, distance: 255.0
click div "Company Name [PERSON_NAME]"
paste input "[PERSON_NAME]"
type input "[PERSON_NAME]"
drag, startPoint x: 296, startPoint y: 245, endPoint x: -97, endPoint y: 256, distance: 393.2
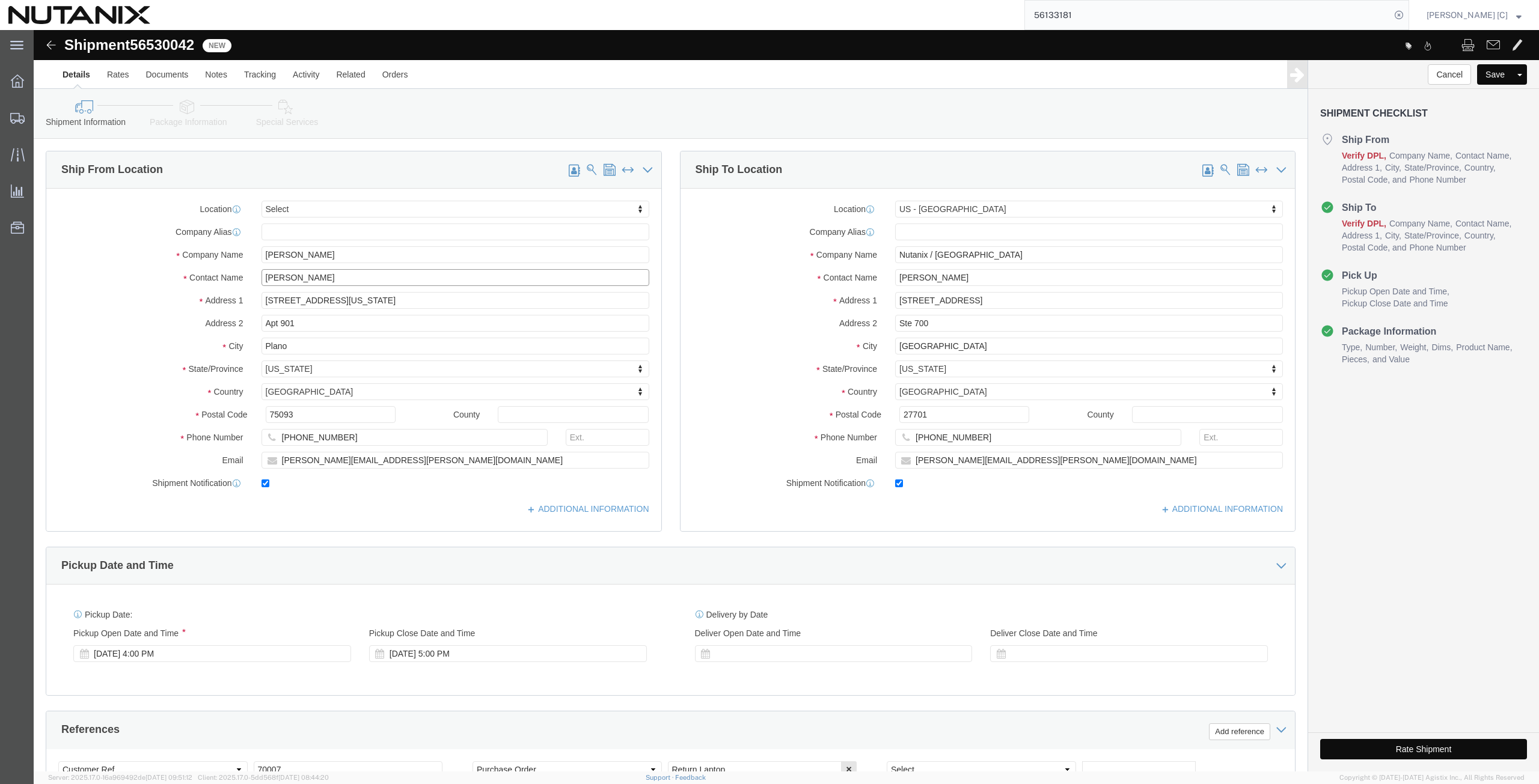
click html "Shipment 56530042 New Details Rates Documents Notes Tracking Activity Related O…"
paste input "[PERSON_NAME]"
type input "[PERSON_NAME]"
click div "Location Select Select My Profile Location [GEOGRAPHIC_DATA] - [GEOGRAPHIC_DATA…"
paste input "[STREET_ADDRESS]"
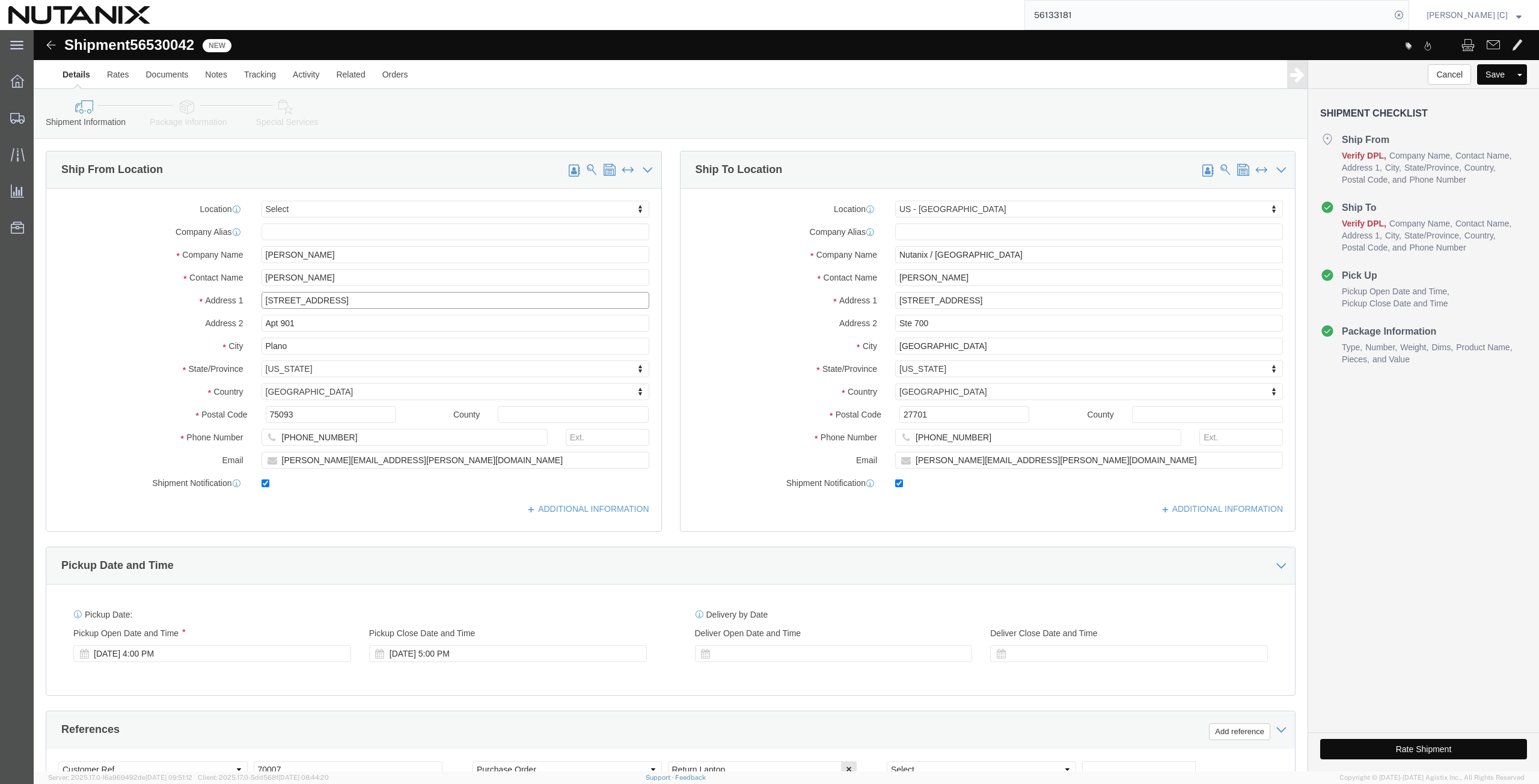
type input "[STREET_ADDRESS]"
drag, startPoint x: 235, startPoint y: 296, endPoint x: 133, endPoint y: 289, distance: 102.2
click div "Address [STREET_ADDRESS]"
drag, startPoint x: 276, startPoint y: 312, endPoint x: 120, endPoint y: 326, distance: 156.6
click div "Location Select Select My Profile Location [GEOGRAPHIC_DATA] - [GEOGRAPHIC_DATA…"
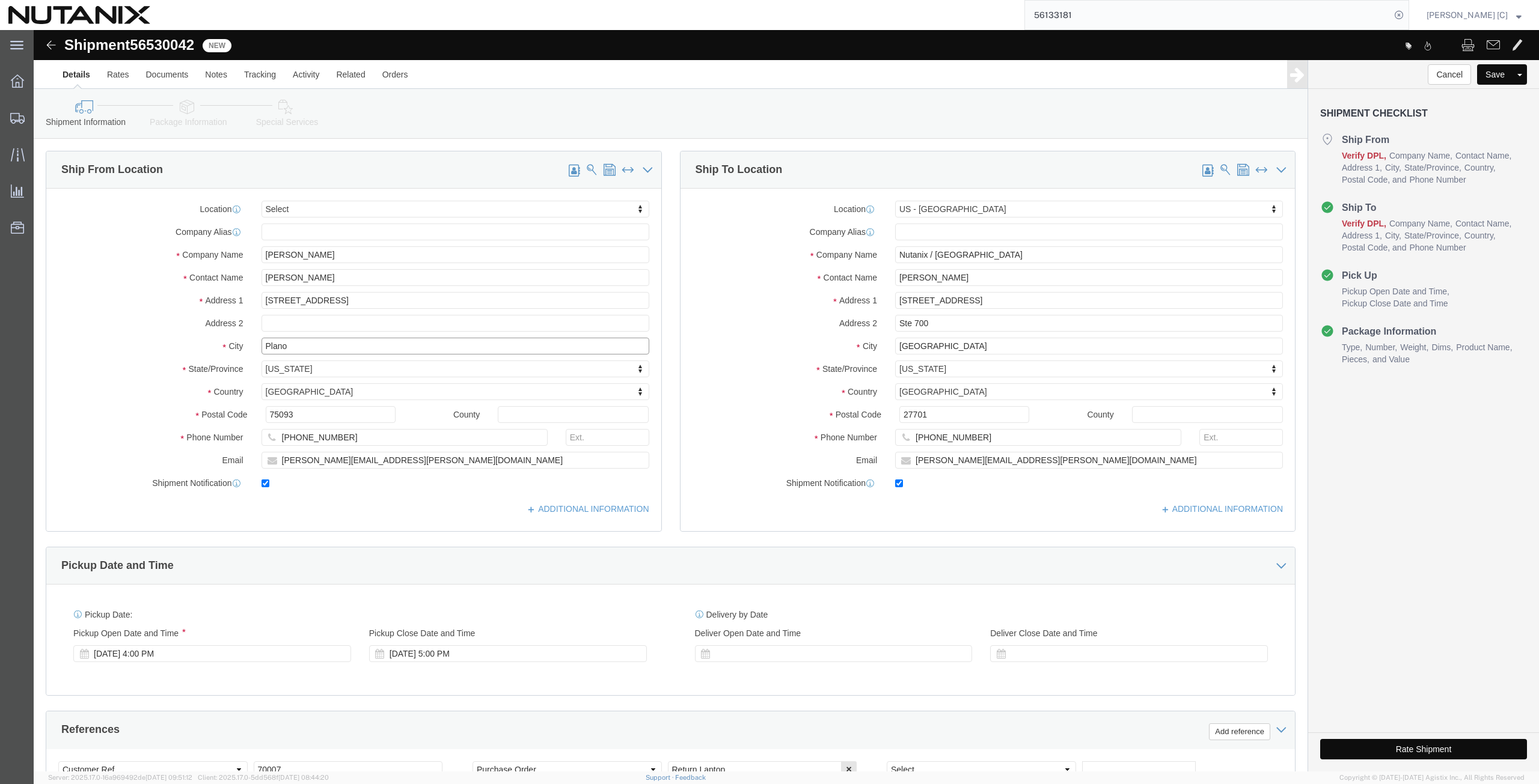
paste input "[GEOGRAPHIC_DATA]"
click div "Location Select Select My Profile Location [GEOGRAPHIC_DATA] - [GEOGRAPHIC_DATA…"
paste input "ntario"
type input "[GEOGRAPHIC_DATA]"
drag, startPoint x: 244, startPoint y: 364, endPoint x: 238, endPoint y: 372, distance: 10.0
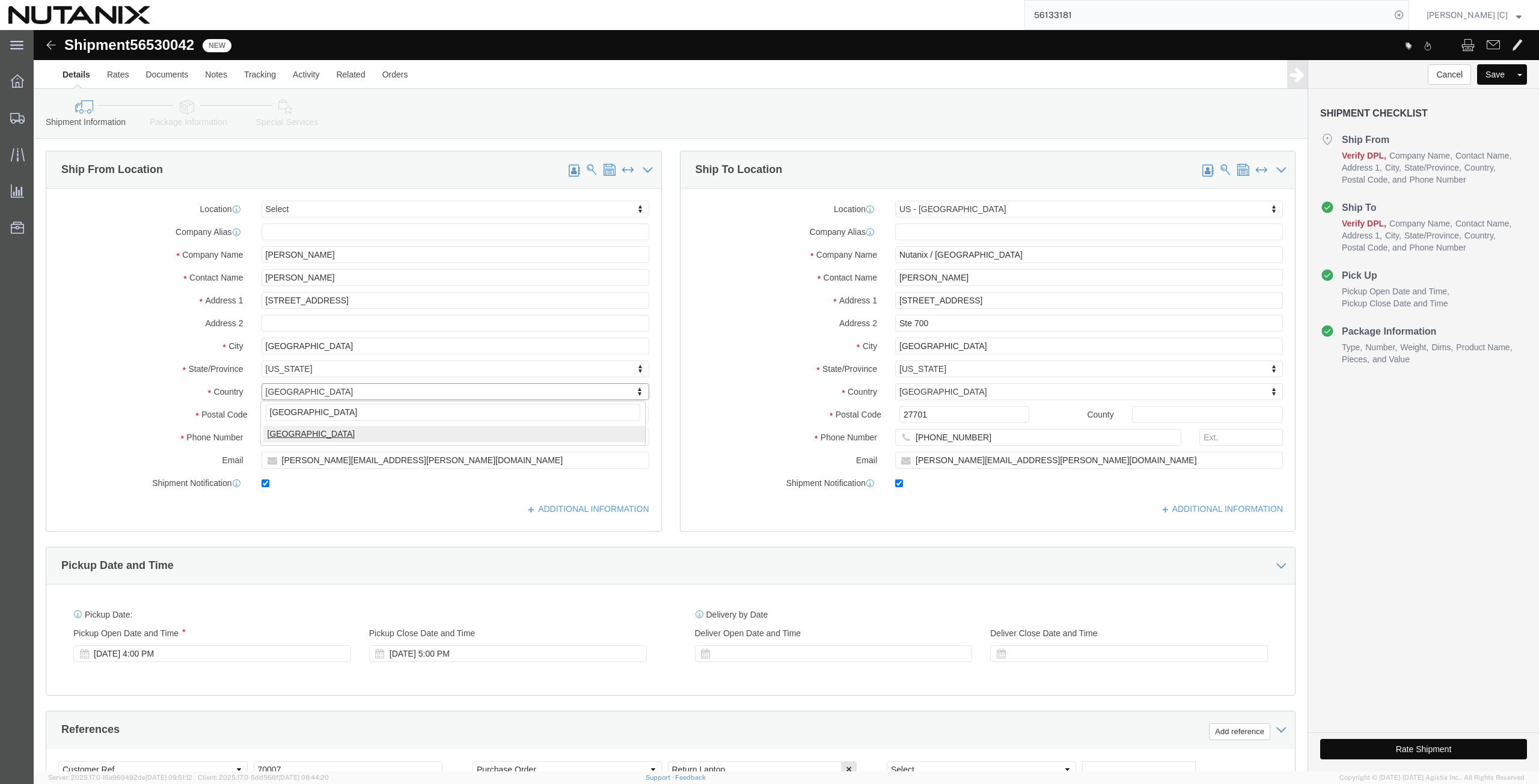
type input "[GEOGRAPHIC_DATA]"
click div "canada [GEOGRAPHIC_DATA]"
select select "CA"
select select
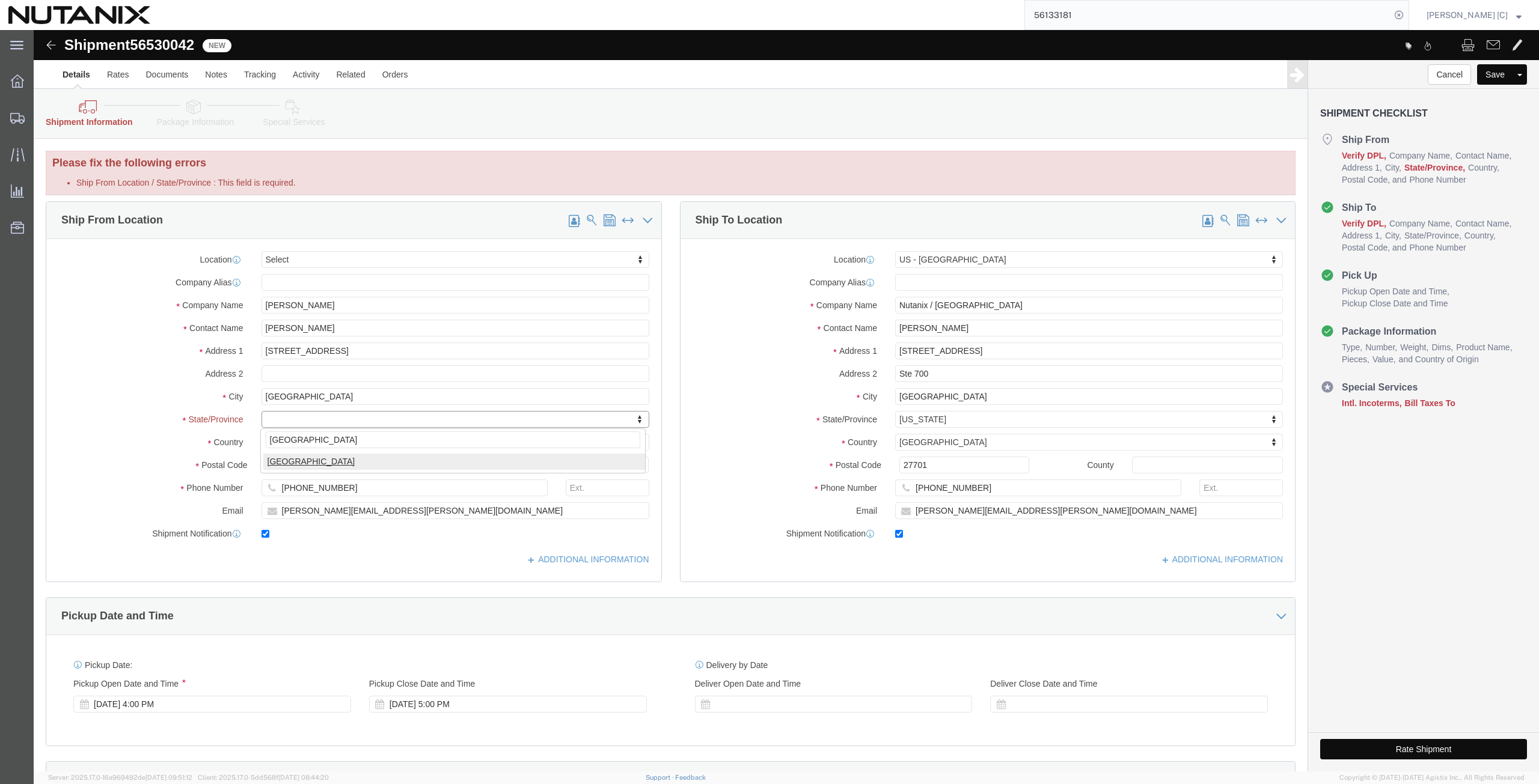
type input "[GEOGRAPHIC_DATA]"
select select "ON"
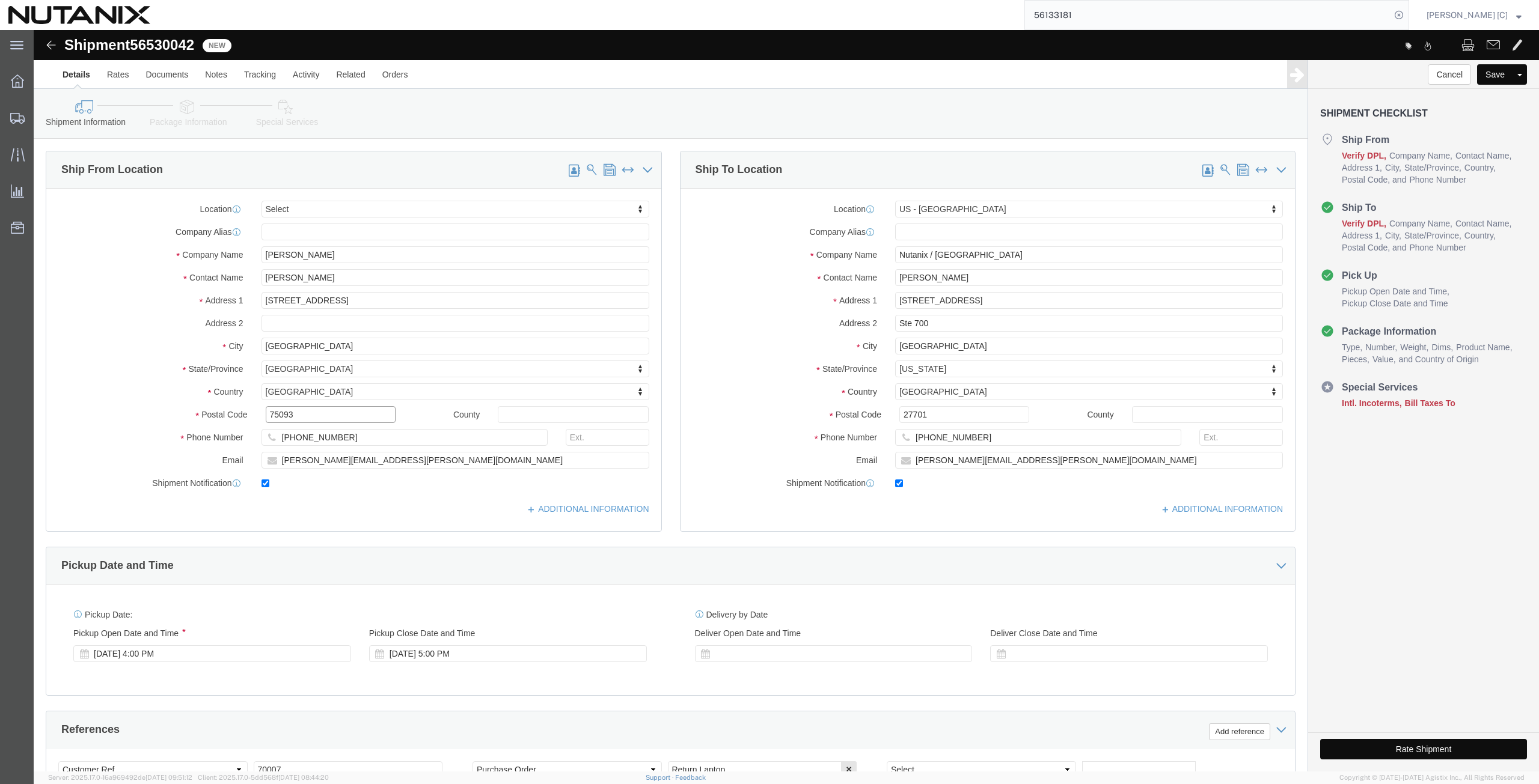
drag, startPoint x: 268, startPoint y: 388, endPoint x: 187, endPoint y: 380, distance: 81.4
click div "Postal Code 75093"
paste input "K1S 2E7"
type input "K1S 2E7"
click div "Phone Number [PHONE_NUMBER]"
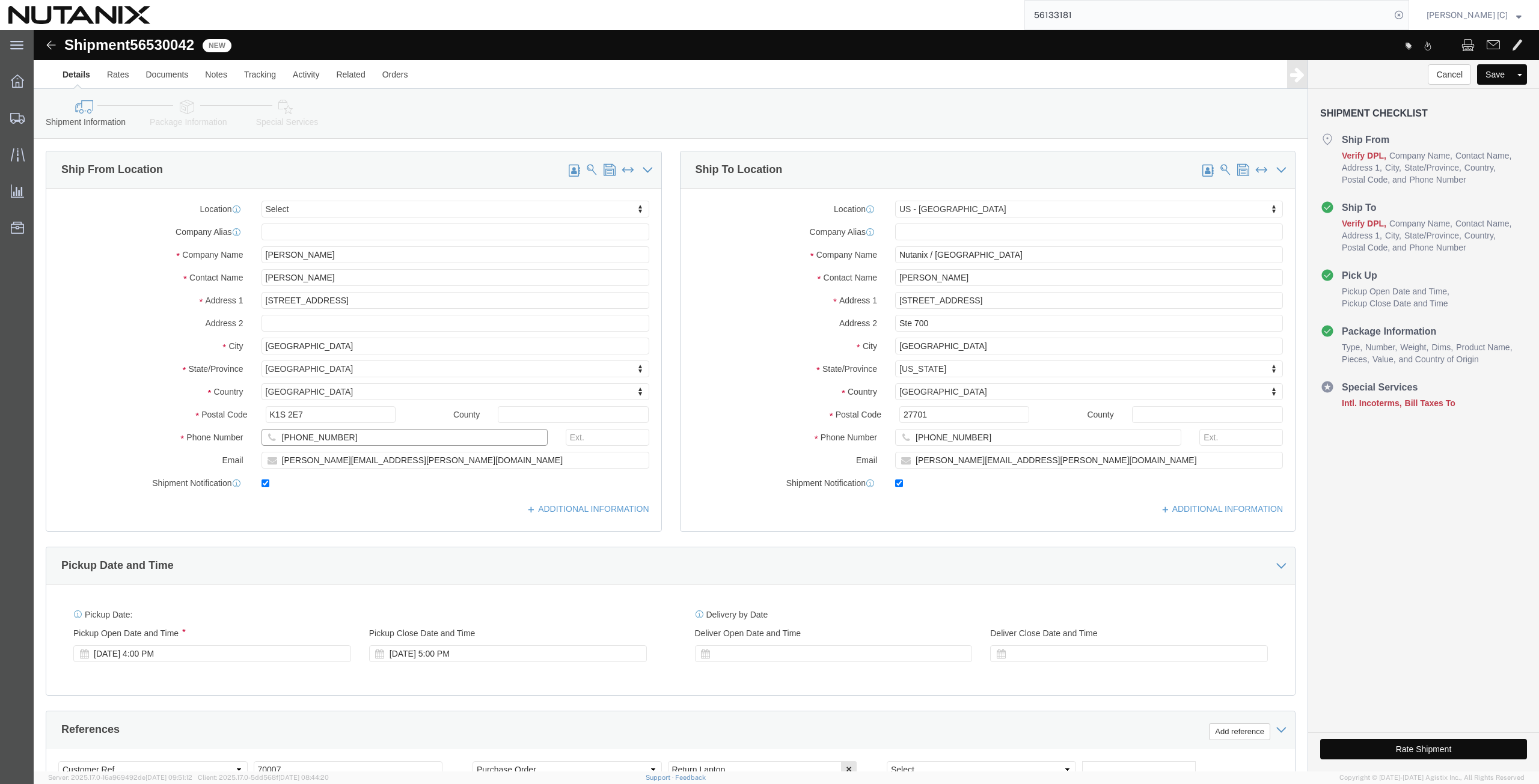
paste input "[PHONE_NUMBER]"
type input "[PHONE_NUMBER]"
drag, startPoint x: 361, startPoint y: 431, endPoint x: 169, endPoint y: 420, distance: 192.3
click div "Location Select Select My Profile Location [GEOGRAPHIC_DATA] - [GEOGRAPHIC_DATA…"
paste input "[PERSON_NAME].Uzor-Declan@softchoice"
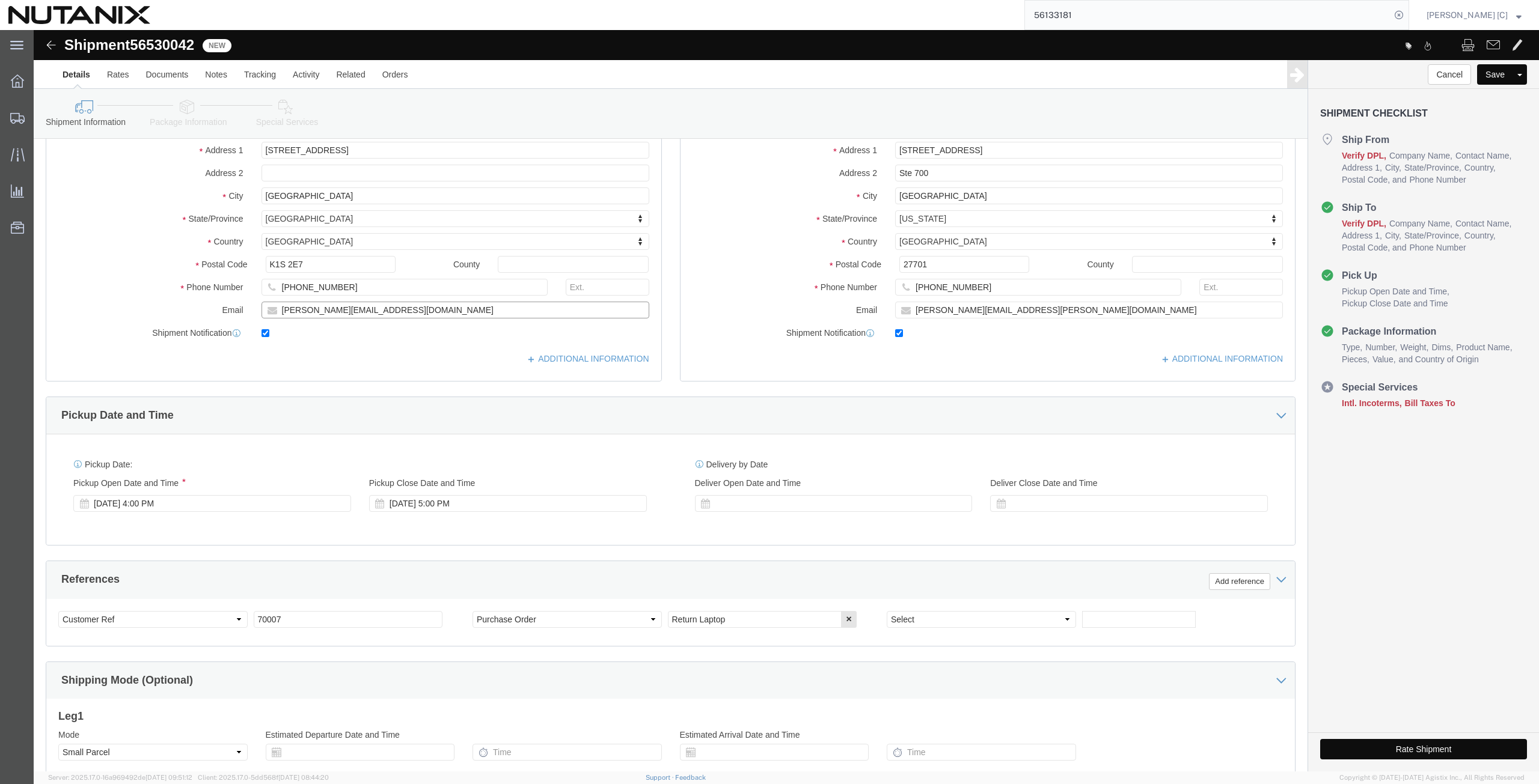
scroll to position [290, 0]
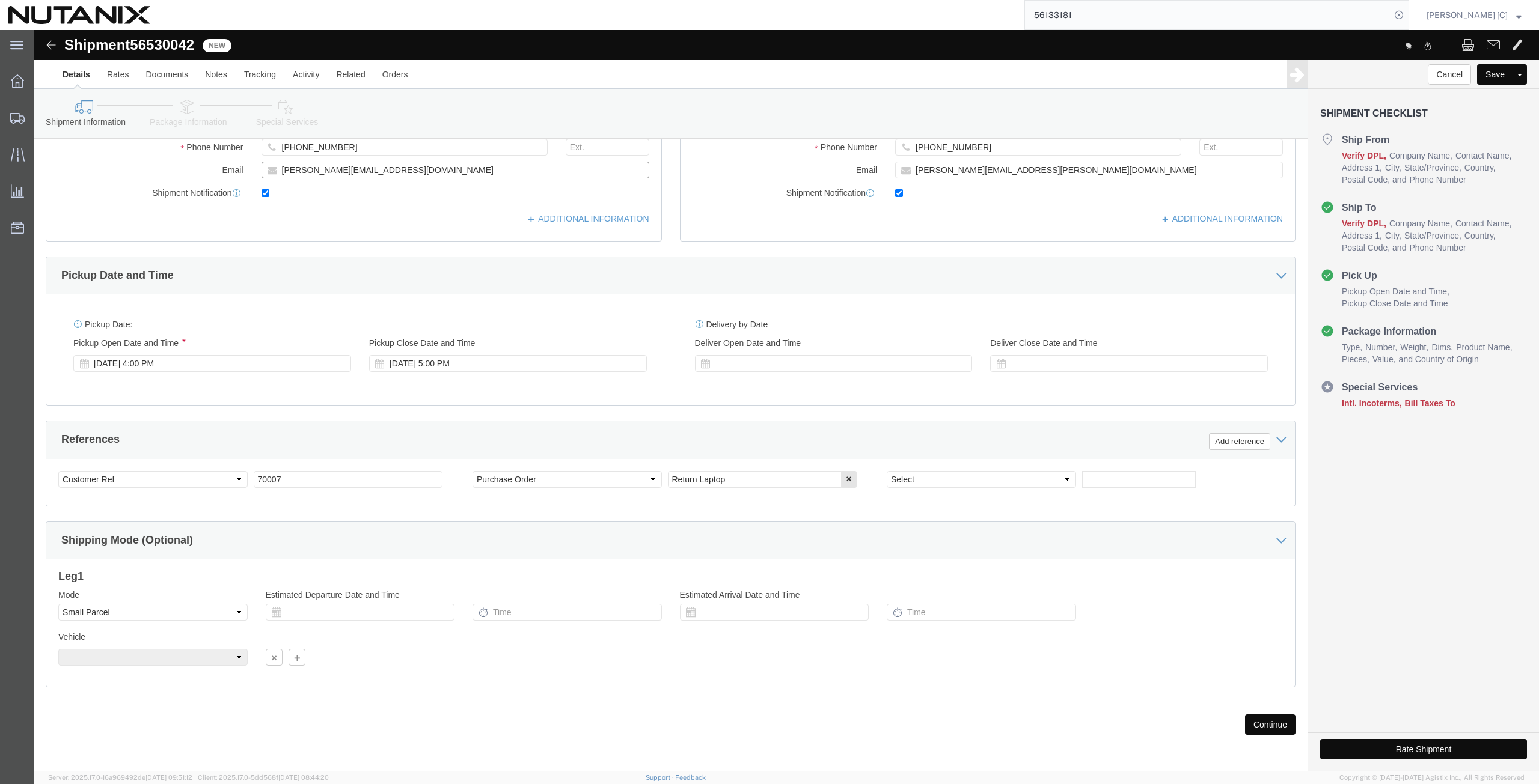
type input "[PERSON_NAME][EMAIL_ADDRESS][DOMAIN_NAME]"
click button "Continue"
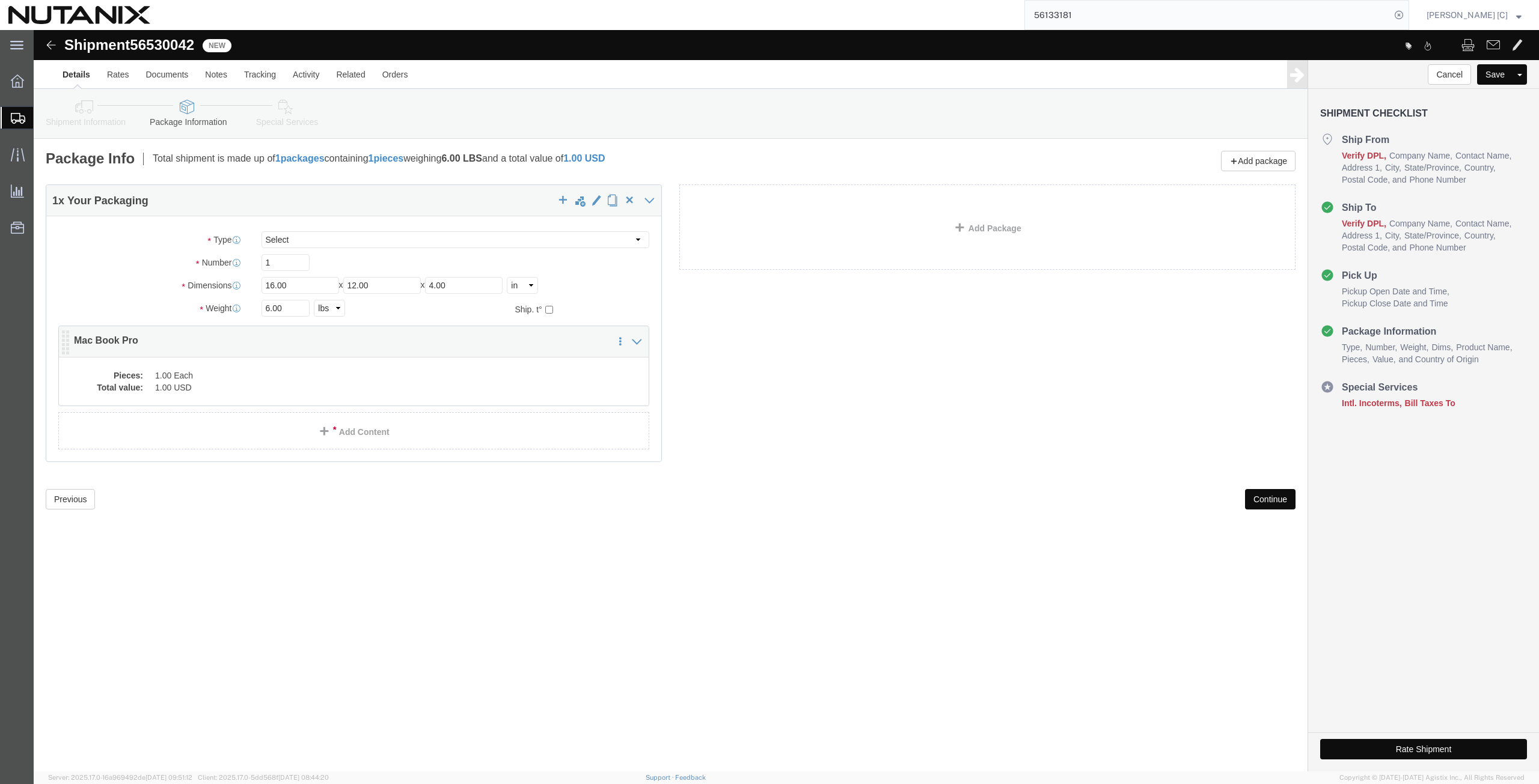
click dd "1.00 Each"
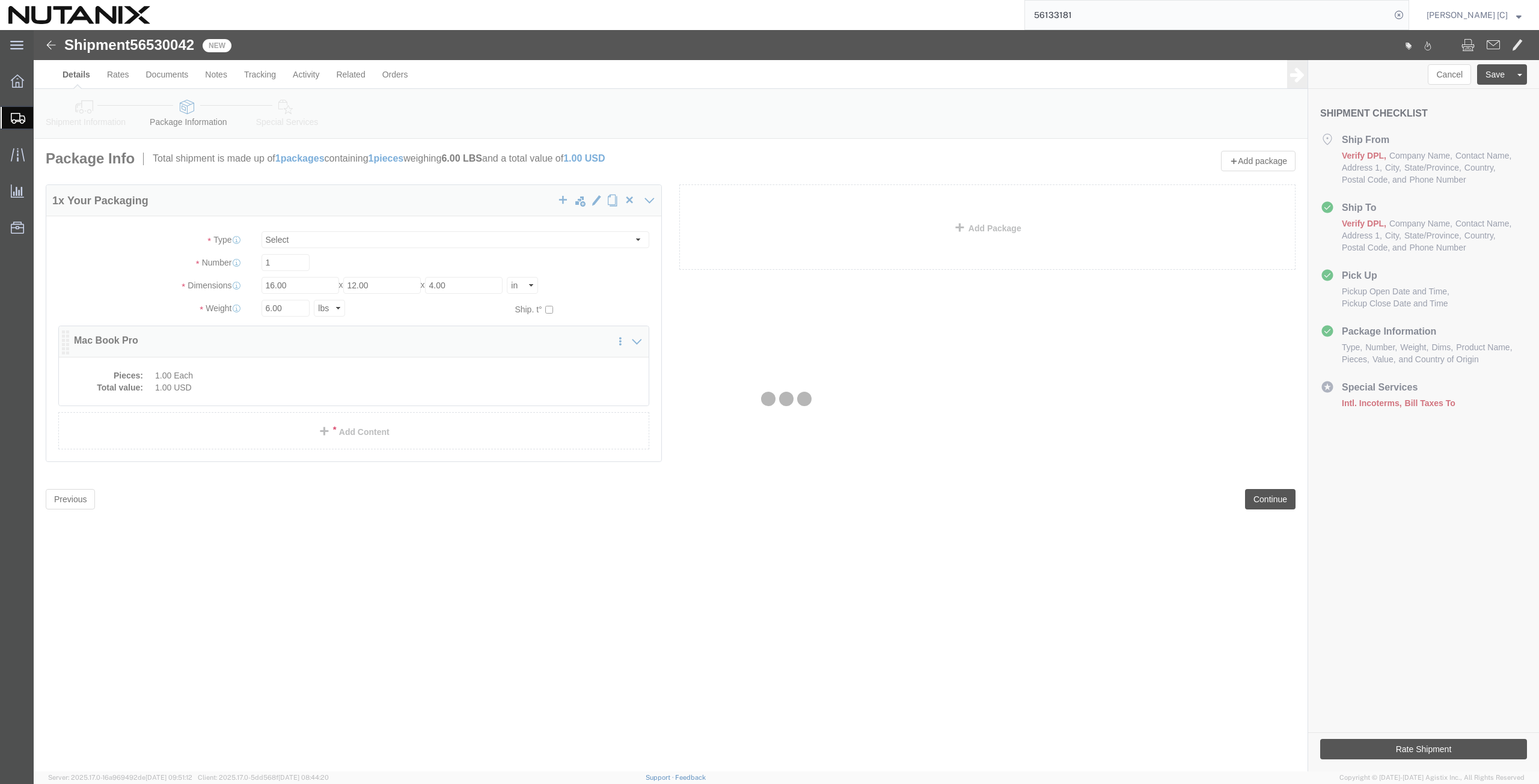
click div
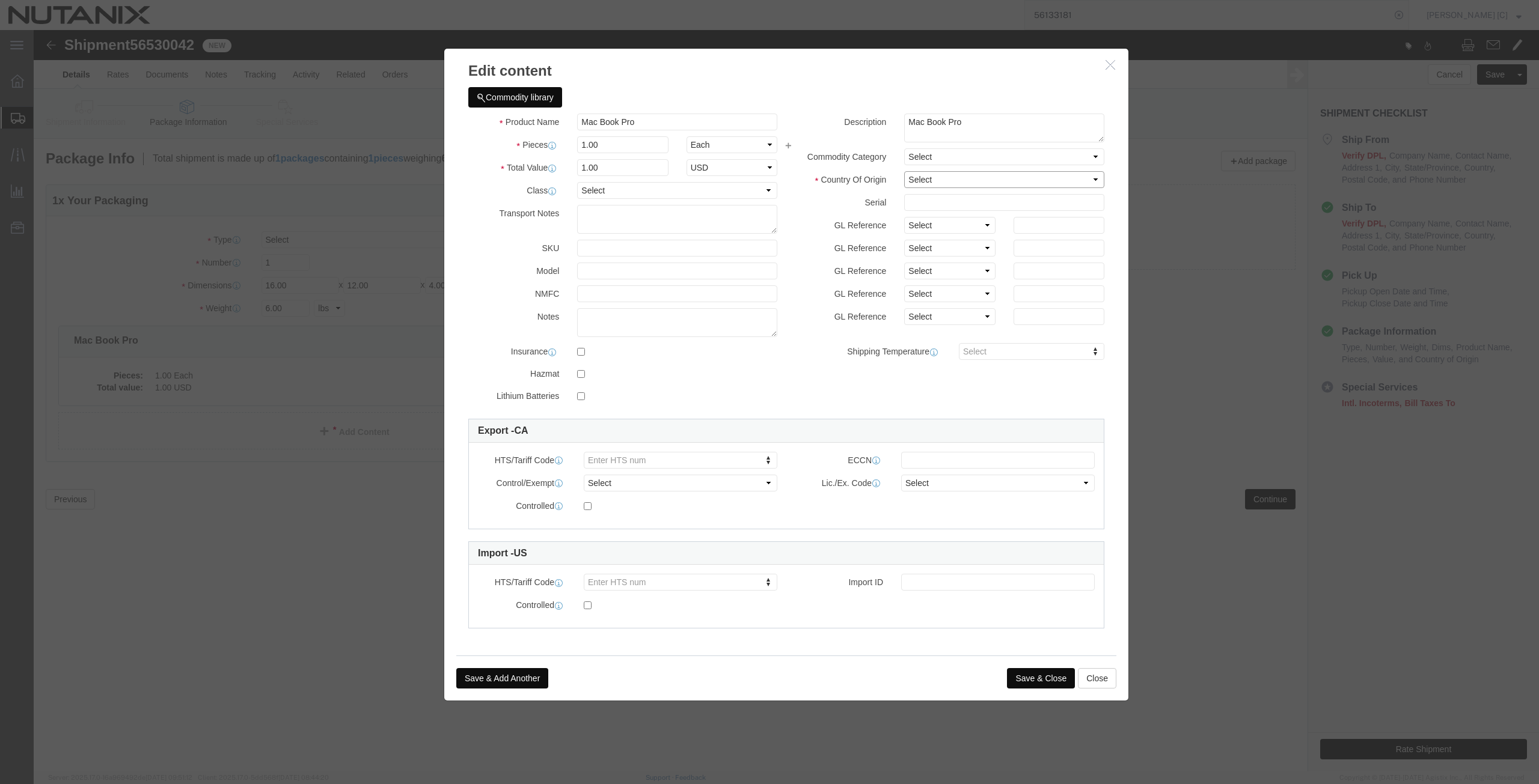
click select "Select [GEOGRAPHIC_DATA] [GEOGRAPHIC_DATA] [GEOGRAPHIC_DATA] [GEOGRAPHIC_DATA] …"
select select "CN"
click select "Select [GEOGRAPHIC_DATA] [GEOGRAPHIC_DATA] [GEOGRAPHIC_DATA] [GEOGRAPHIC_DATA] …"
click div "Product Name Mac Book Pro Pieces 1.00 Select Bag Barrels 100Board Feet Bottle B…"
type input "1000"
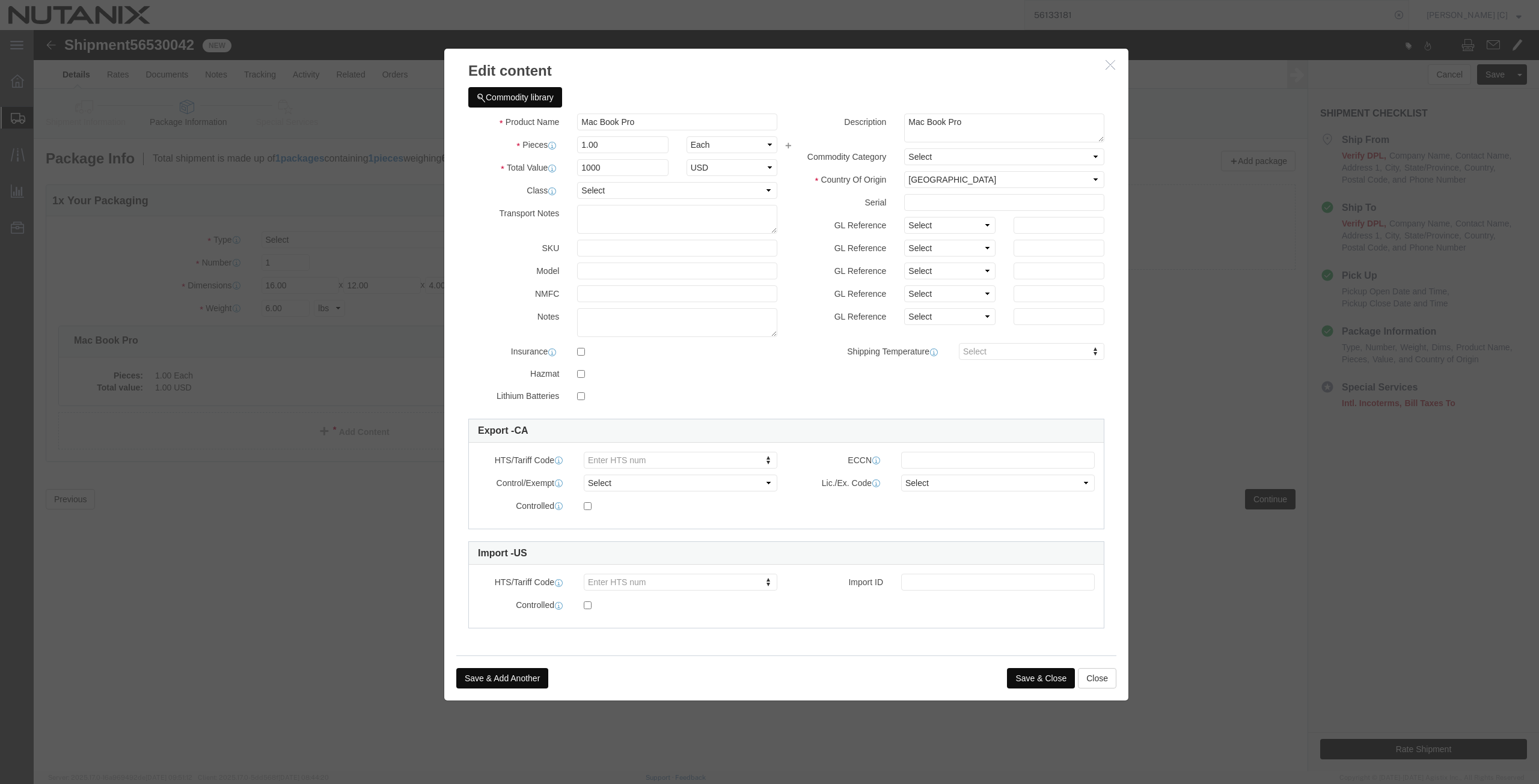
click button "Save & Close"
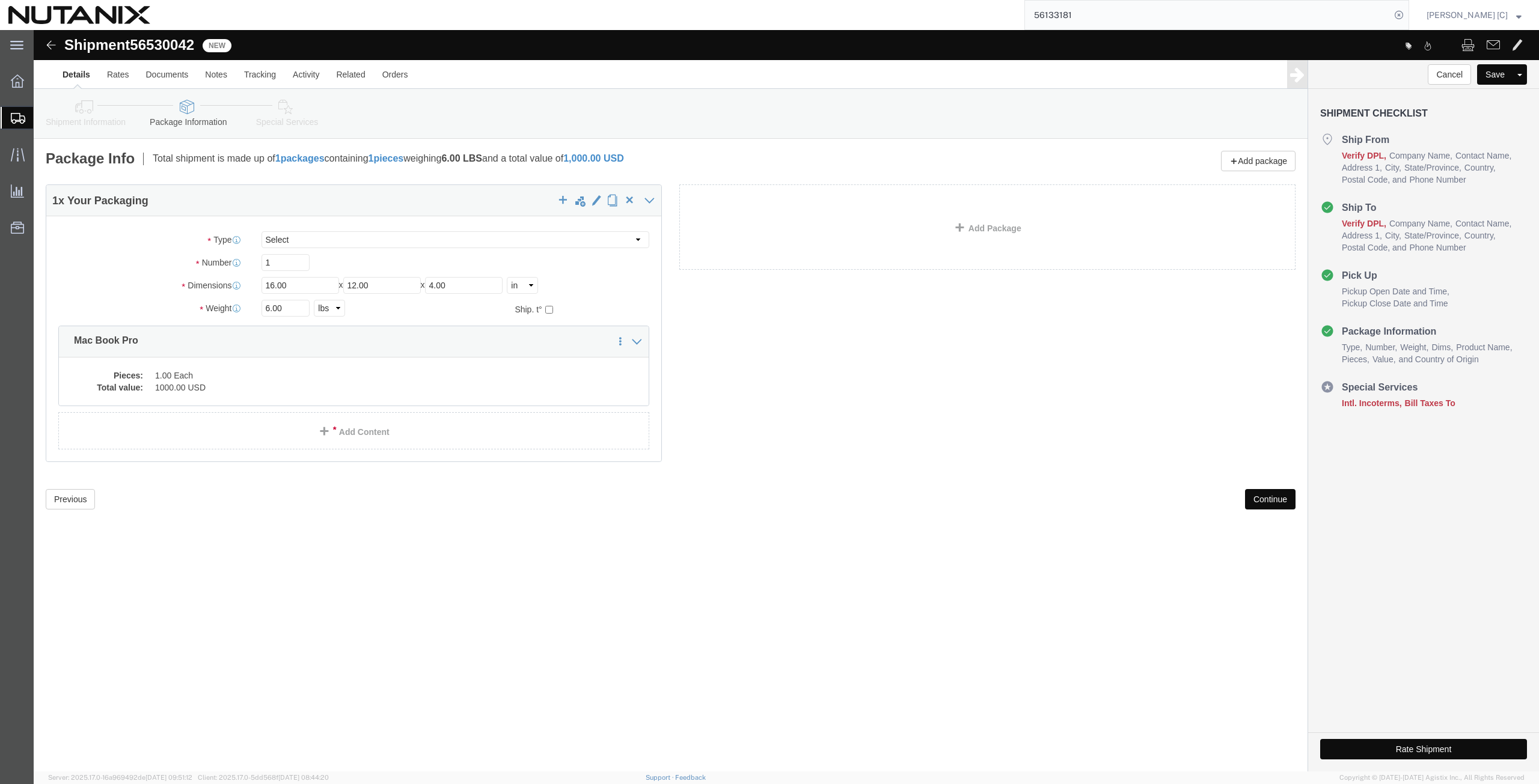
click button "Continue"
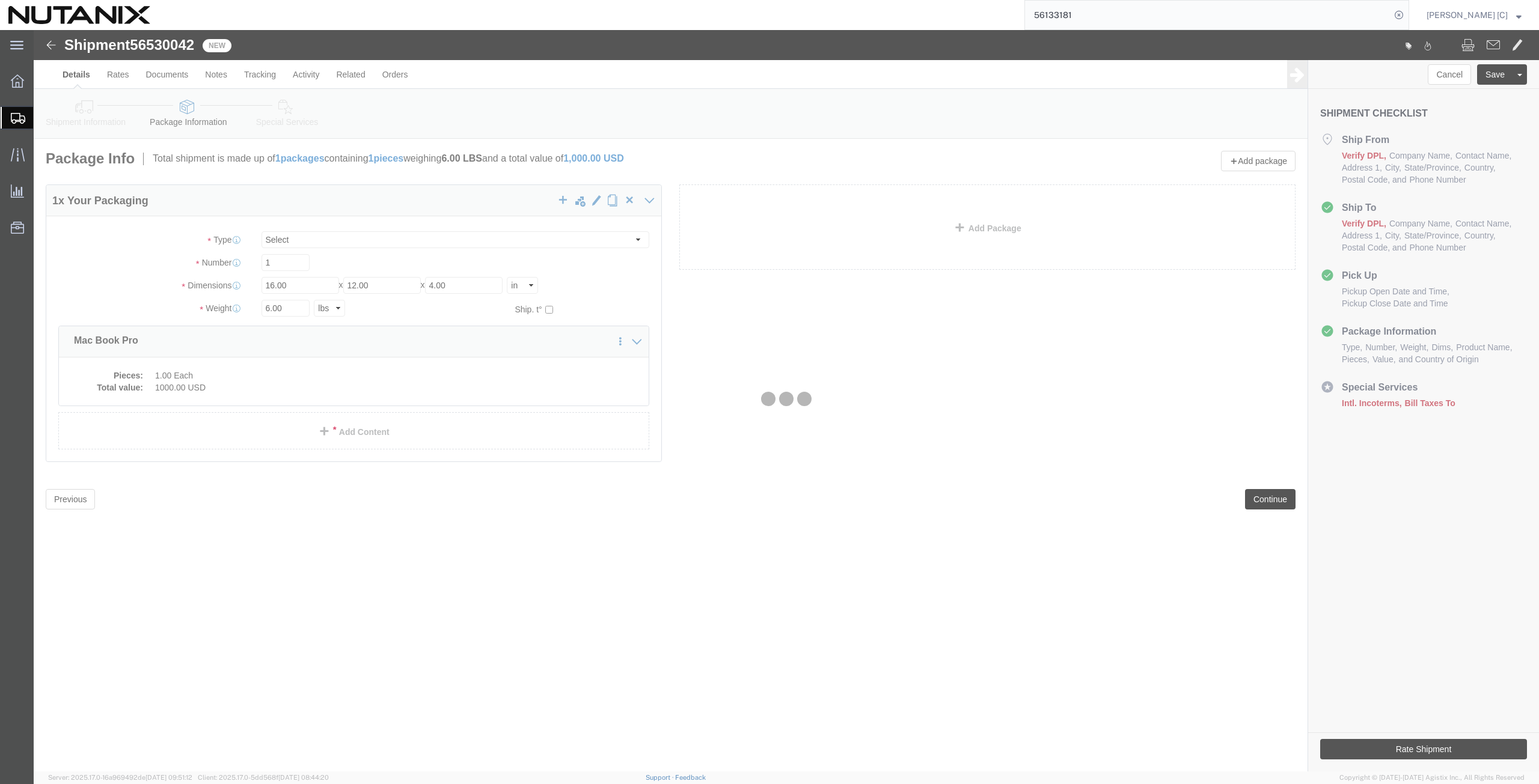
select select
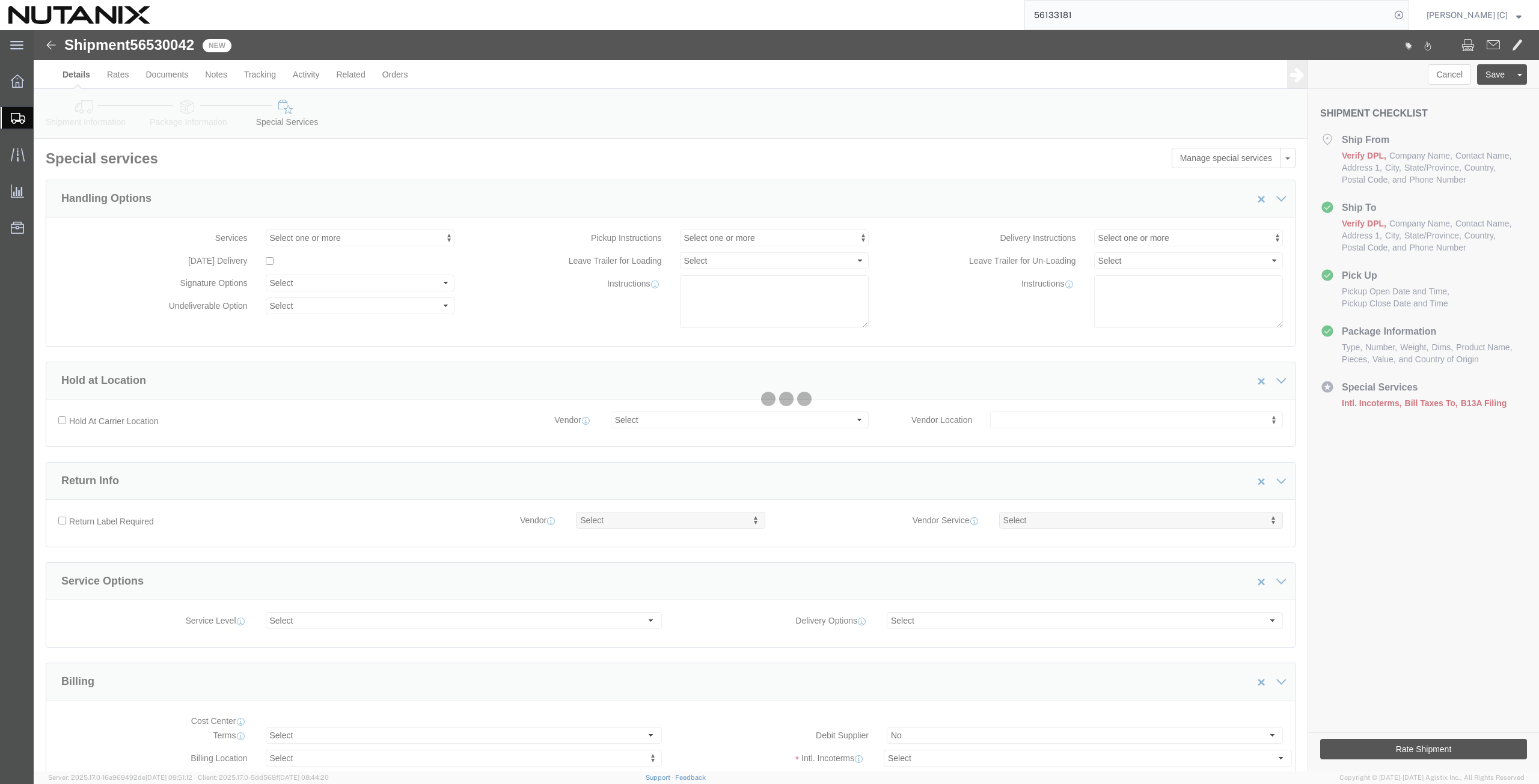
select select "COSTCENTER"
select select "48694"
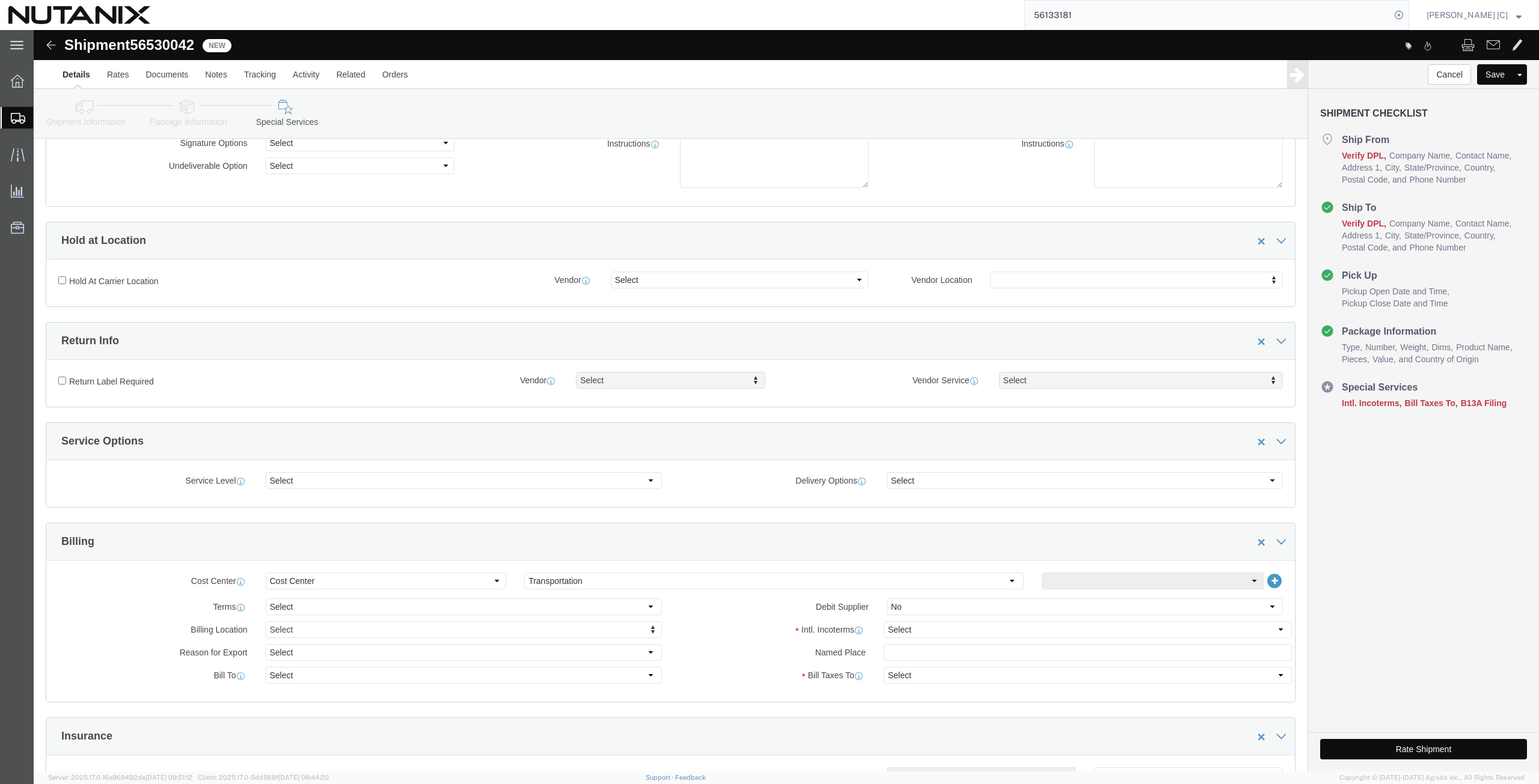
scroll to position [280, 0]
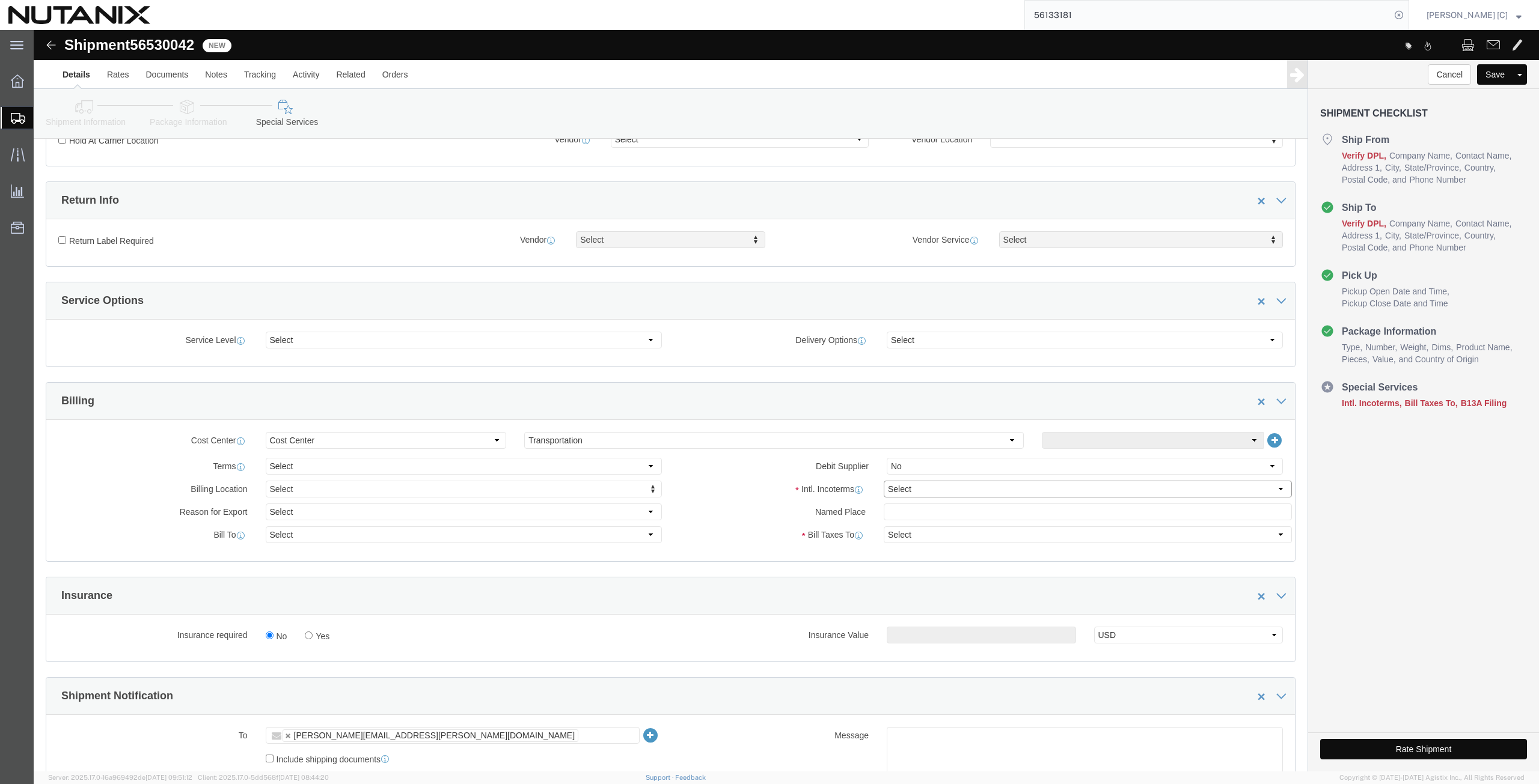
click select "Select Carriage Insurance Paid Carriage Paid To Cost and Freight Cost Insurance…"
select select "DDP"
click select "Select Carriage Insurance Paid Carriage Paid To Cost and Freight Cost Insurance…"
select select "SHIP"
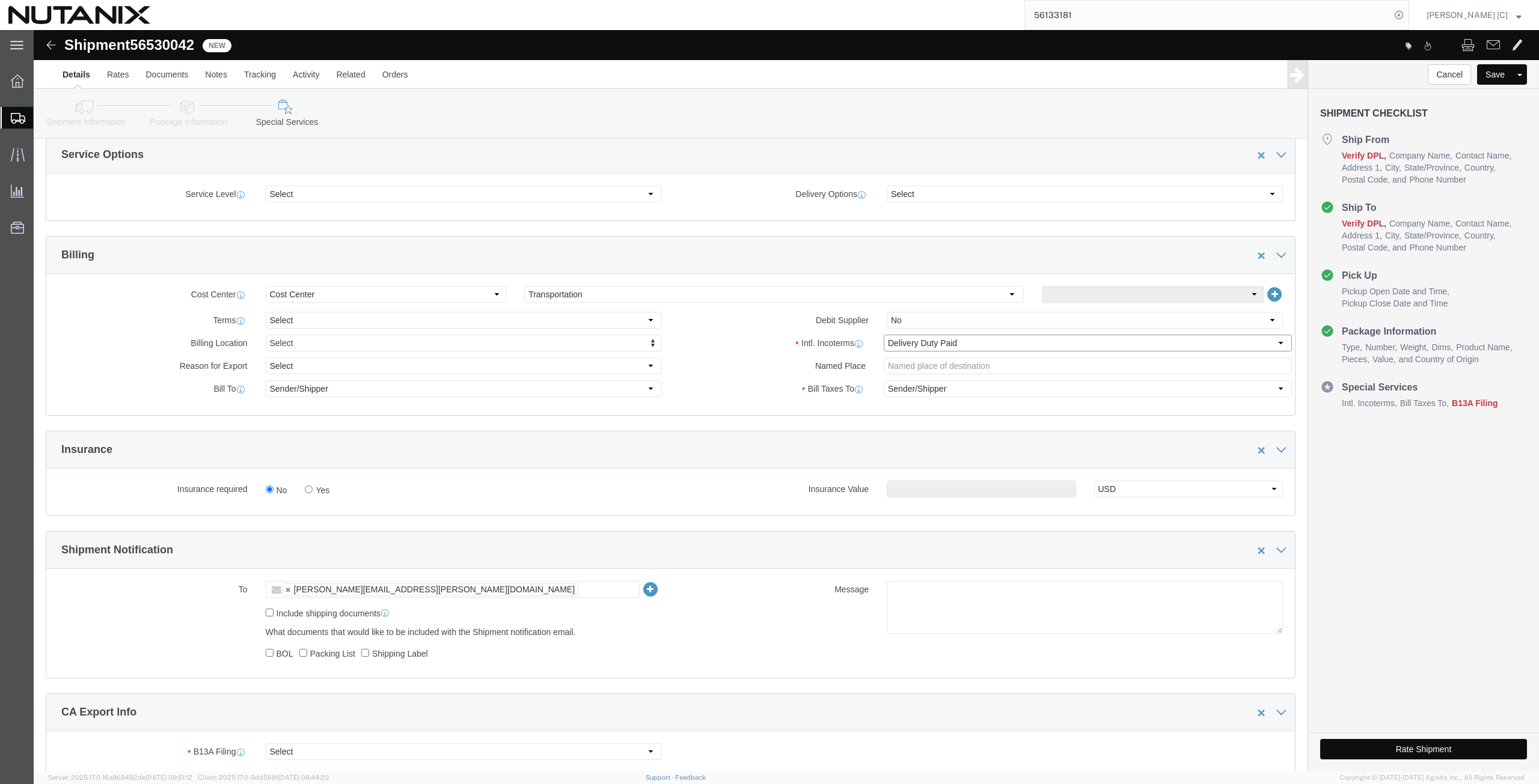
scroll to position [518, 0]
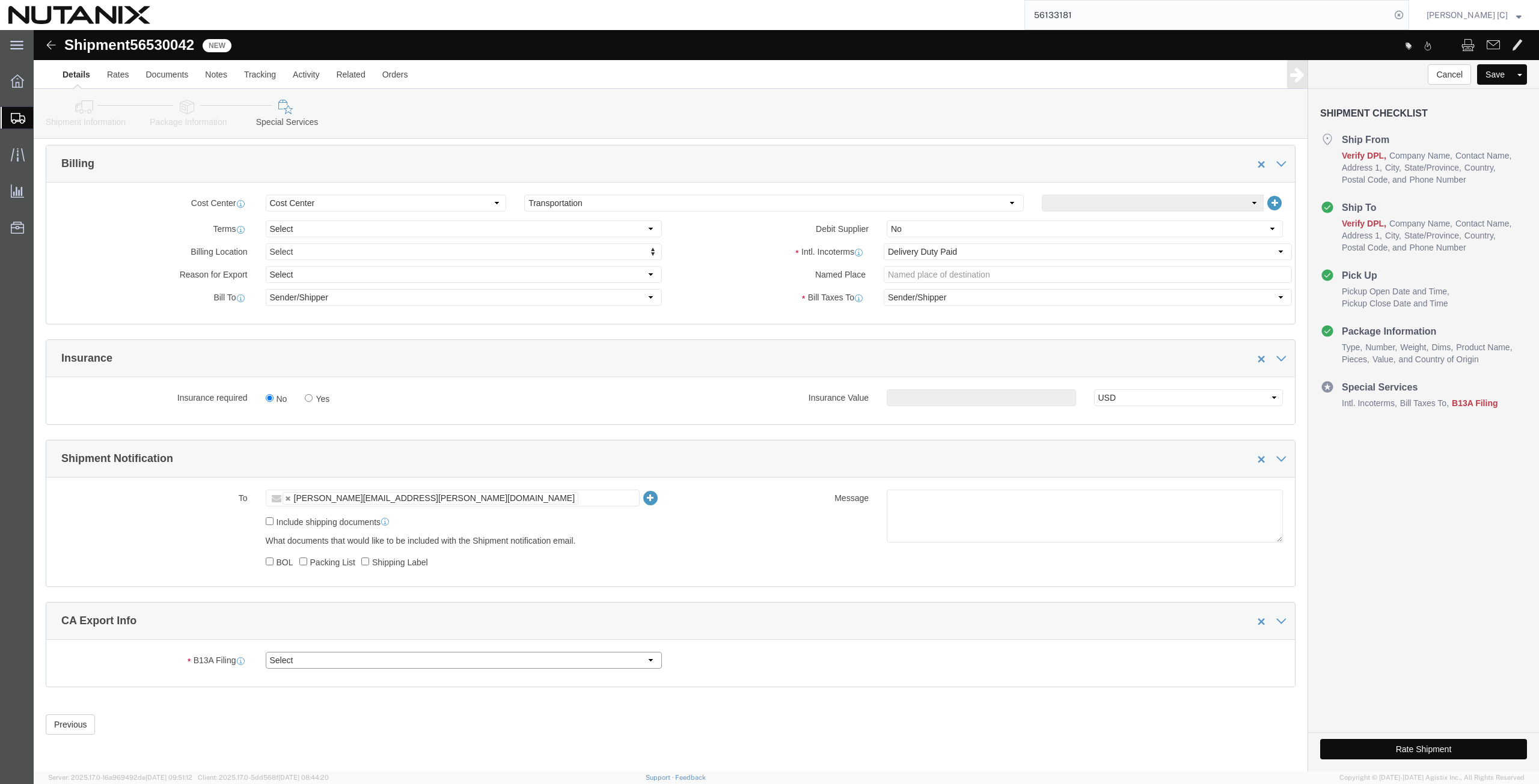
click select "Select Filed Electronically Manually Attached Not Required Summary Reporting"
select select "NOT_REQUIRED"
click select "Select Filed Electronically Manually Attached Not Required Summary Reporting"
click select "Select 01 02 03 04 05 06 07 08 10 11 12 13 14 15 16"
select select "01"
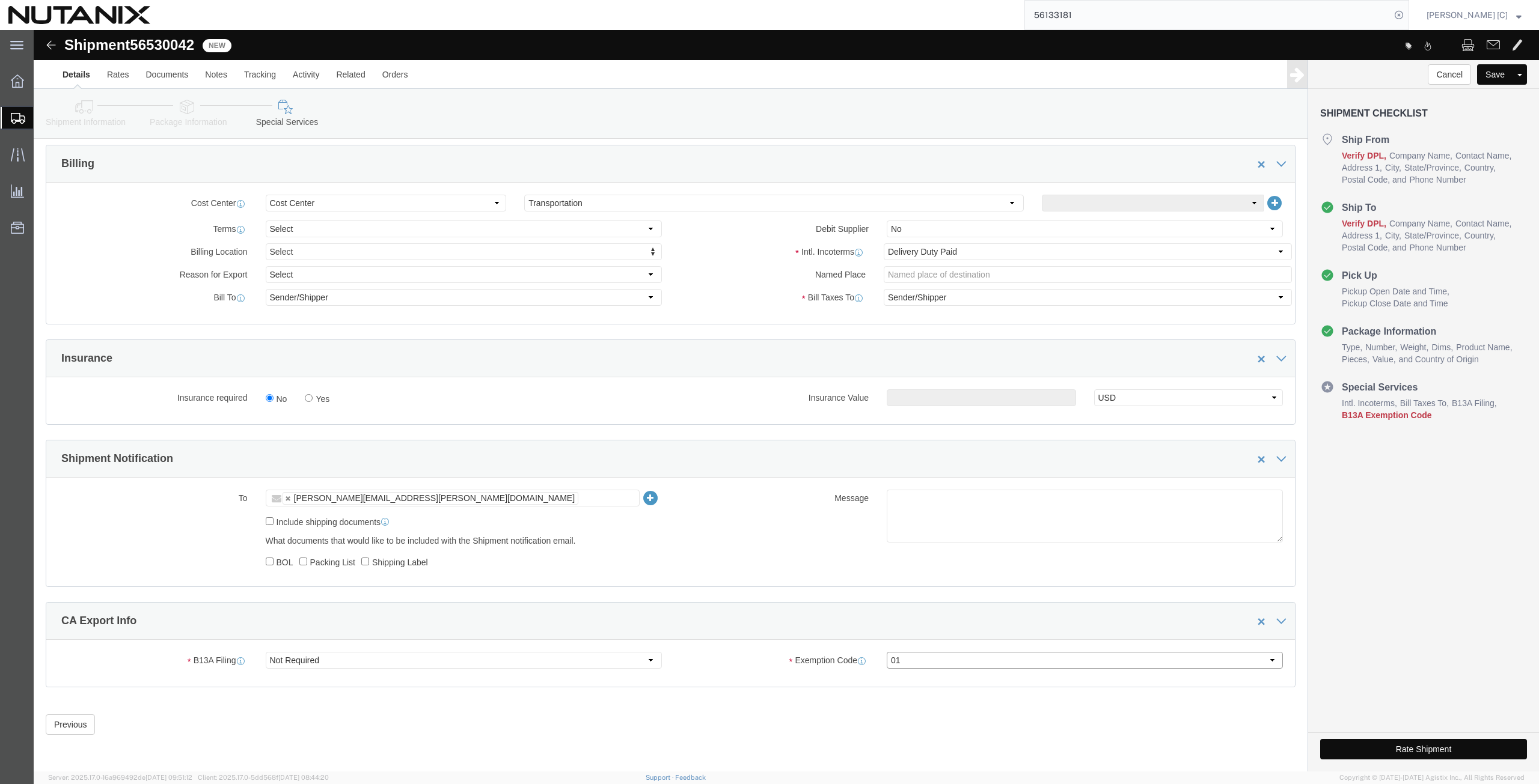
click select "Select 01 02 03 04 05 06 07 08 10 11 12 13 14 15 16"
click button "Rate Shipment"
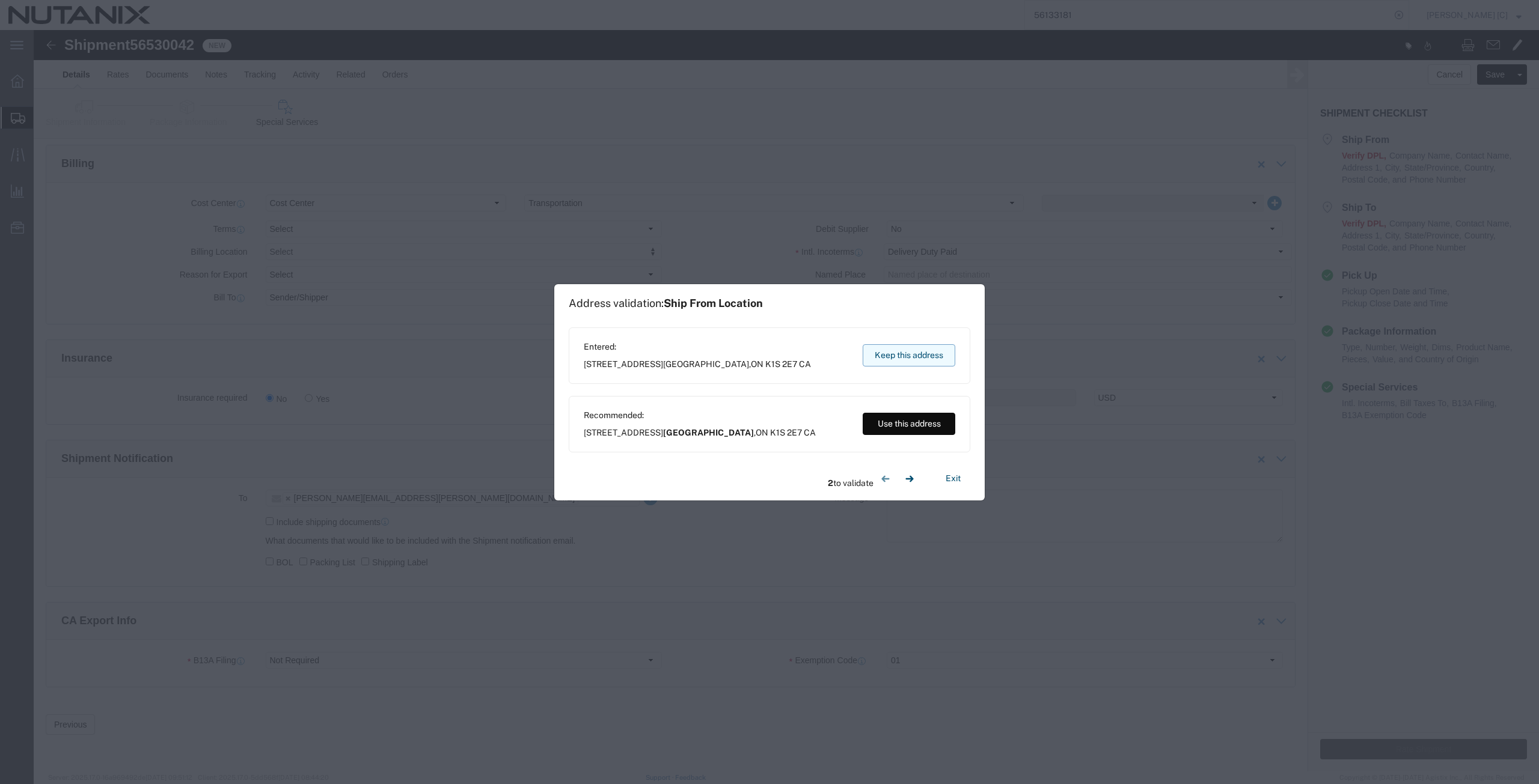
click at [869, 355] on button "Keep this address" at bounding box center [909, 355] width 92 height 22
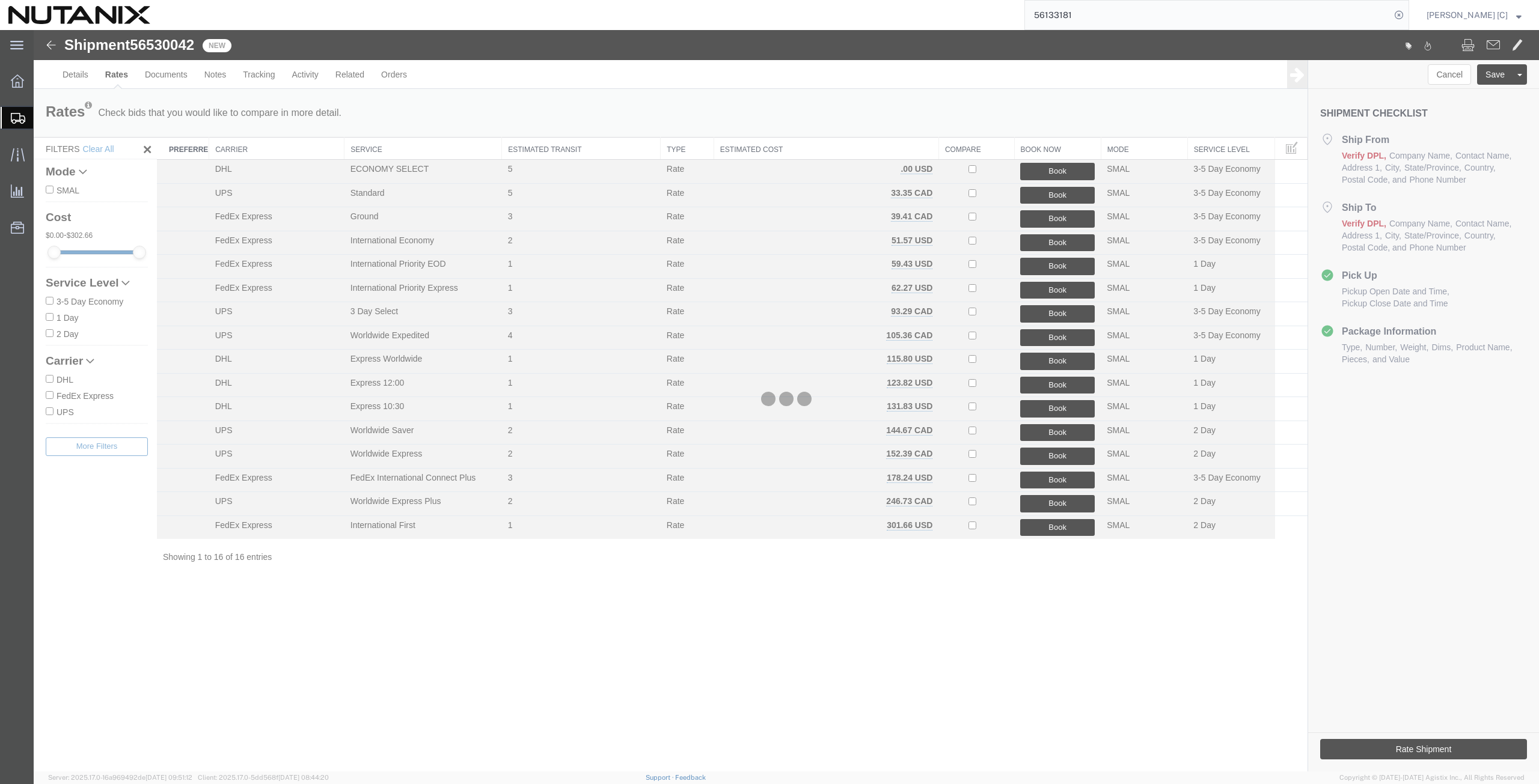
scroll to position [0, 0]
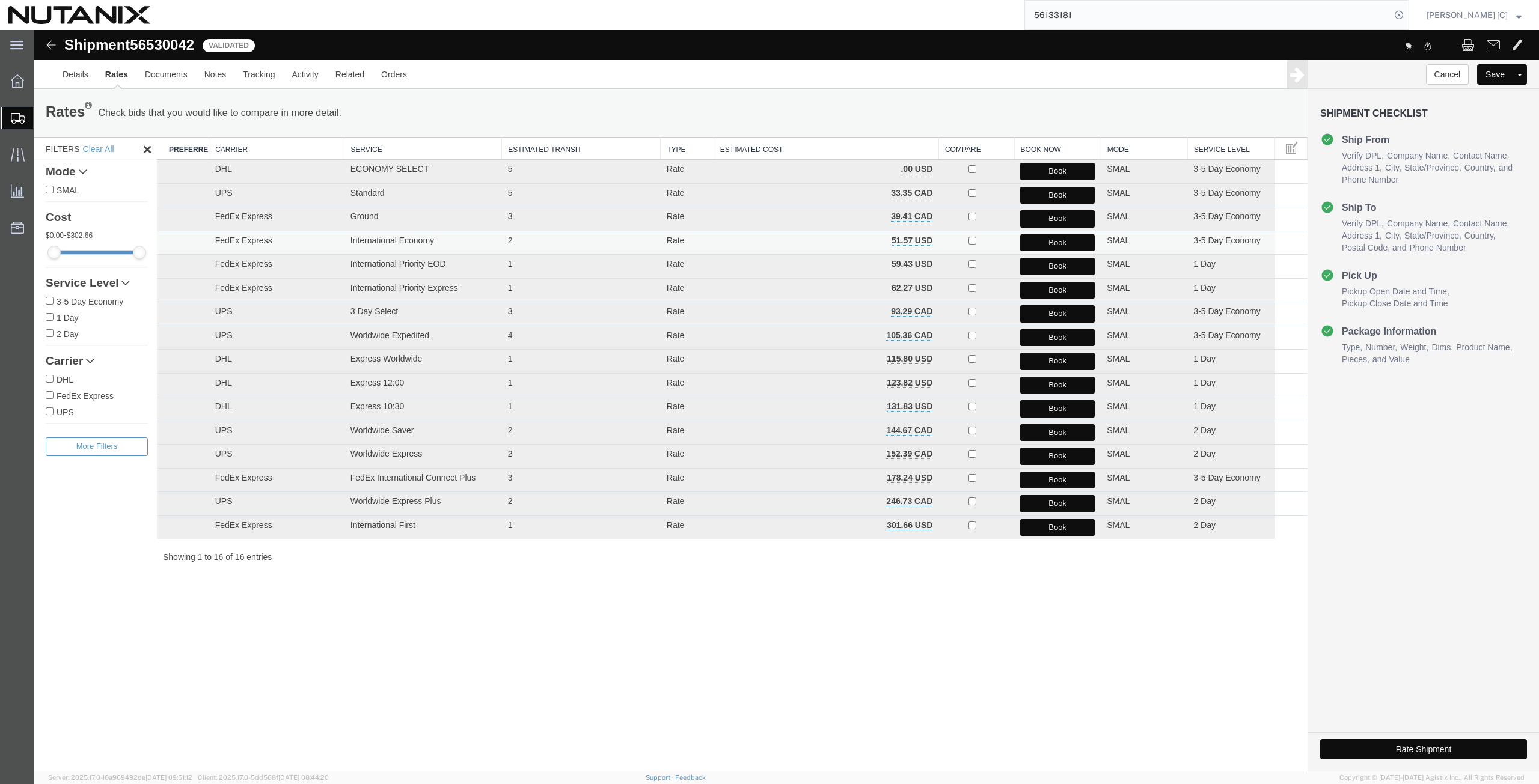
click at [1029, 244] on button "Book" at bounding box center [1057, 242] width 74 height 17
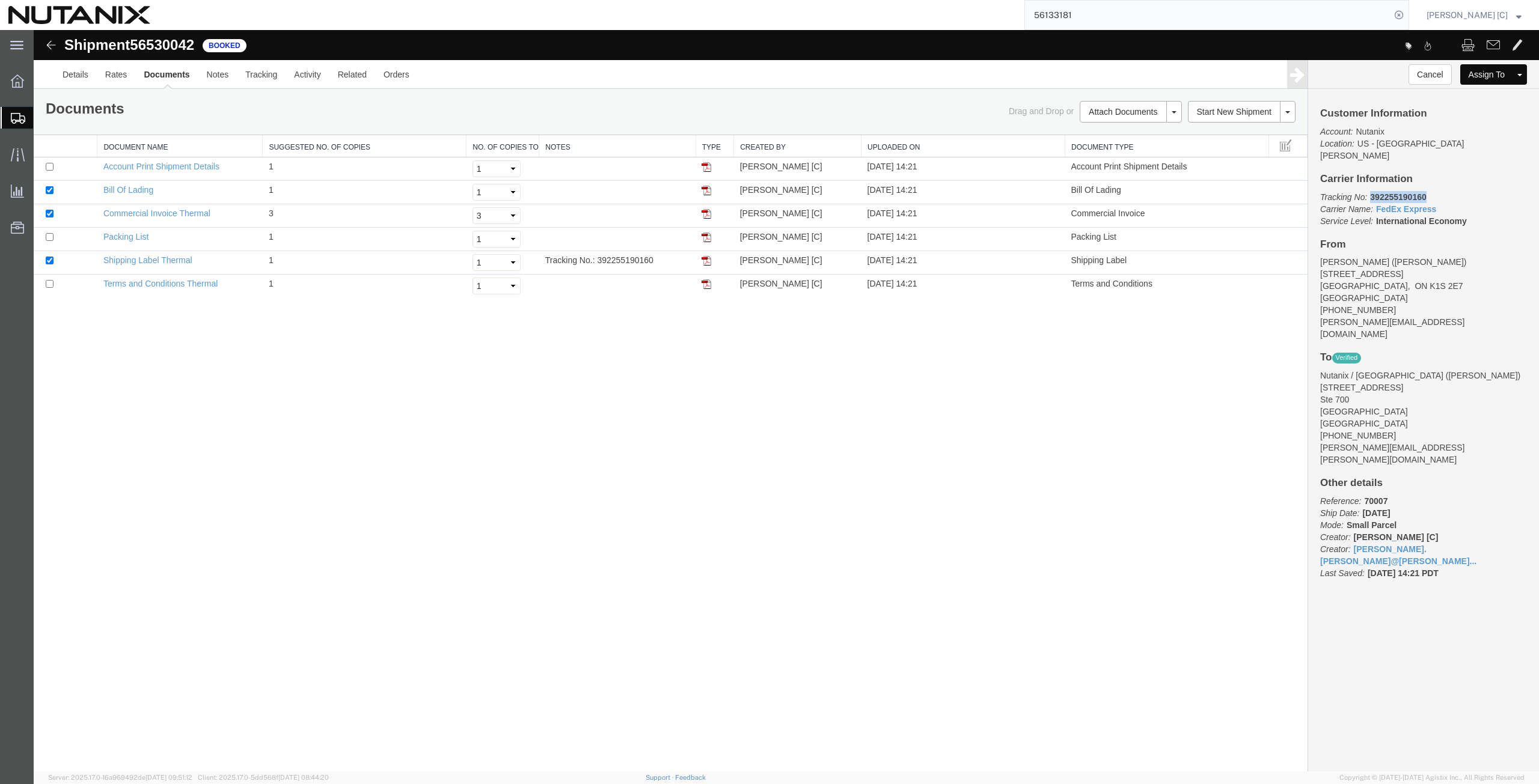
drag, startPoint x: 1430, startPoint y: 181, endPoint x: 1372, endPoint y: 179, distance: 58.0
click at [1372, 191] on p "Tracking No: 392255190160 Carrier Name: FedEx Express FedEx Express Service Lev…" at bounding box center [1423, 209] width 207 height 36
copy b "392255190160"
drag, startPoint x: 709, startPoint y: 261, endPoint x: 725, endPoint y: 277, distance: 22.6
click at [709, 261] on img at bounding box center [706, 260] width 10 height 10
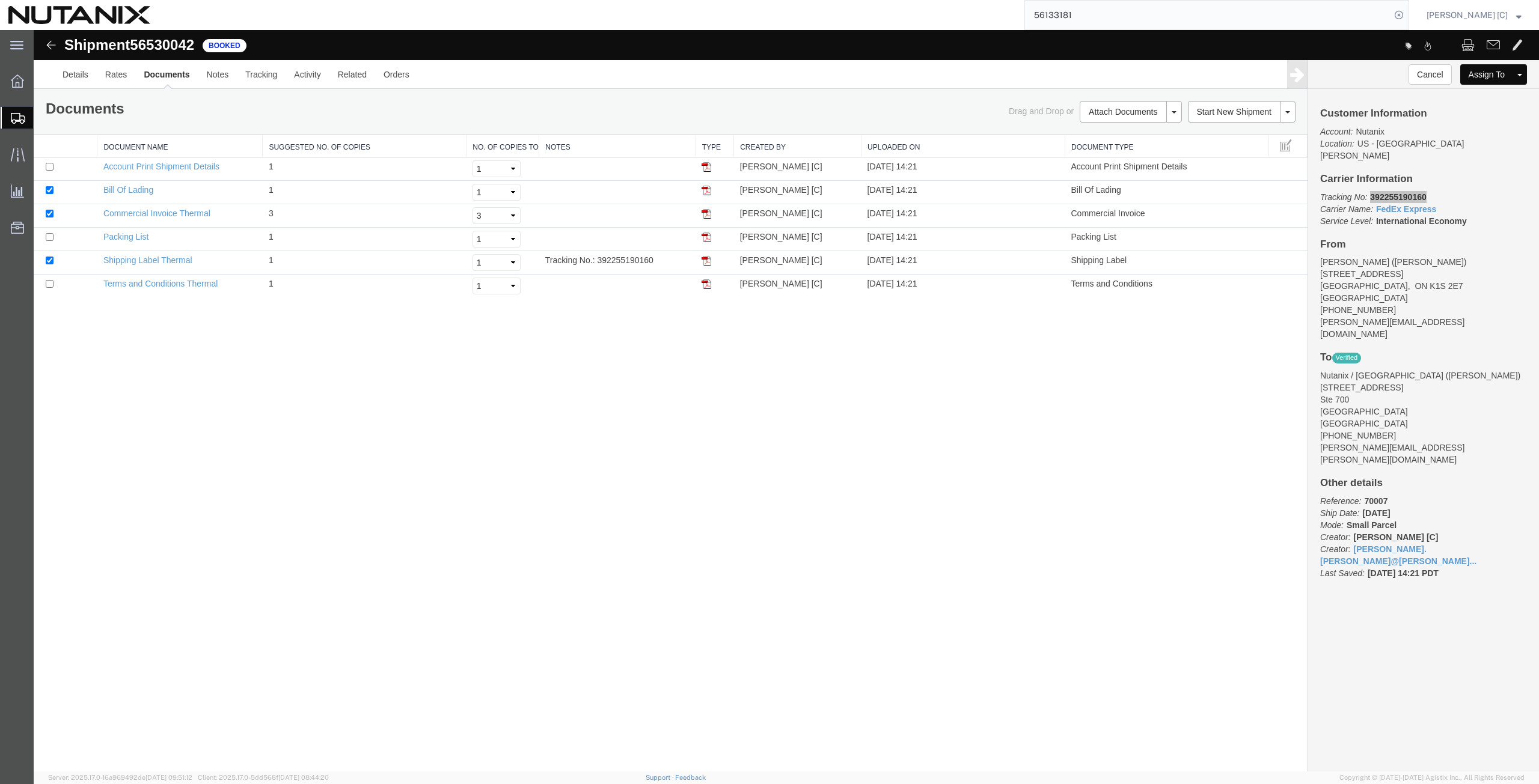
click at [0, 0] on span "Create from Template" at bounding box center [0, 0] width 0 height 0
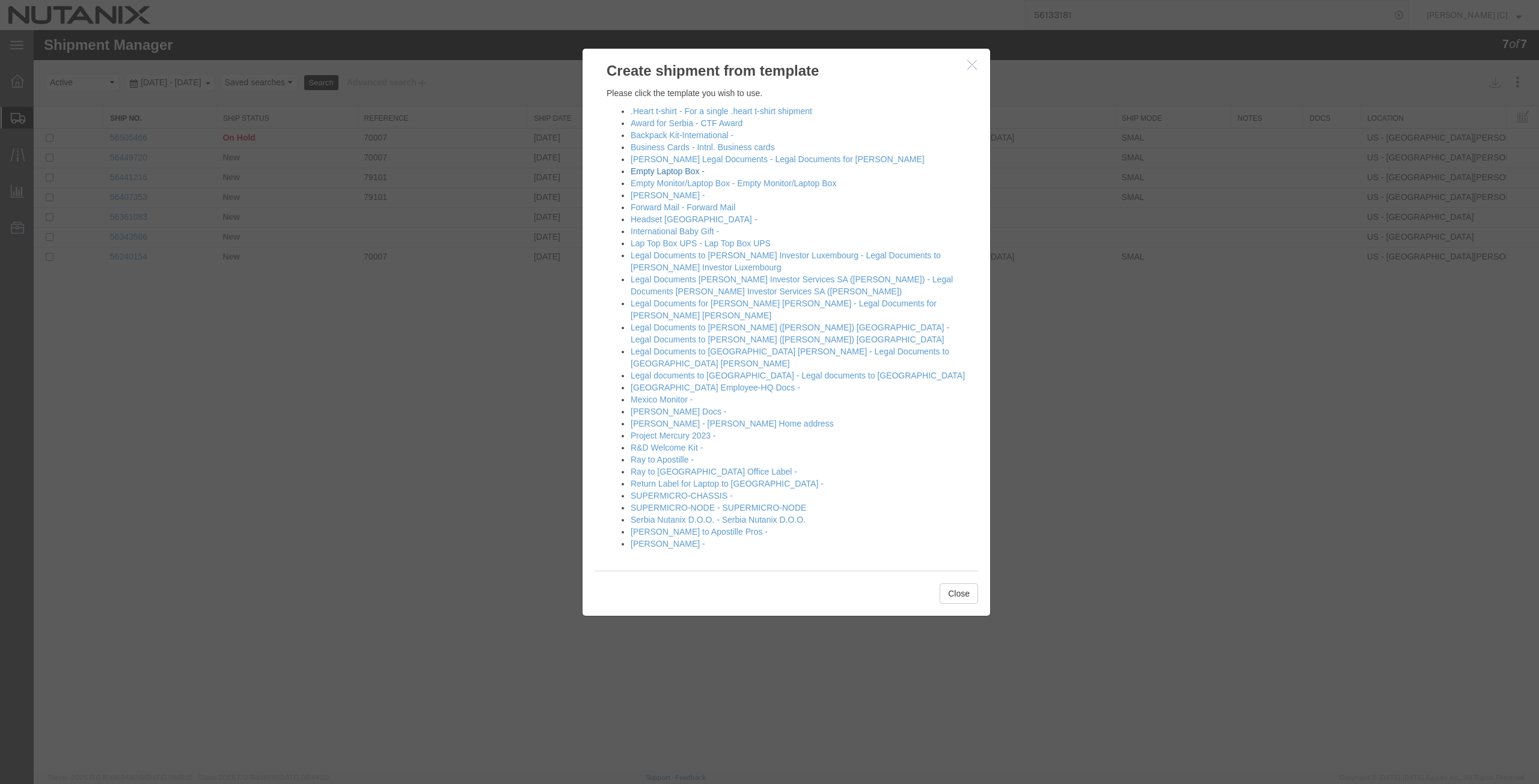
click at [653, 169] on link "Empty Laptop Box -" at bounding box center [667, 171] width 74 height 10
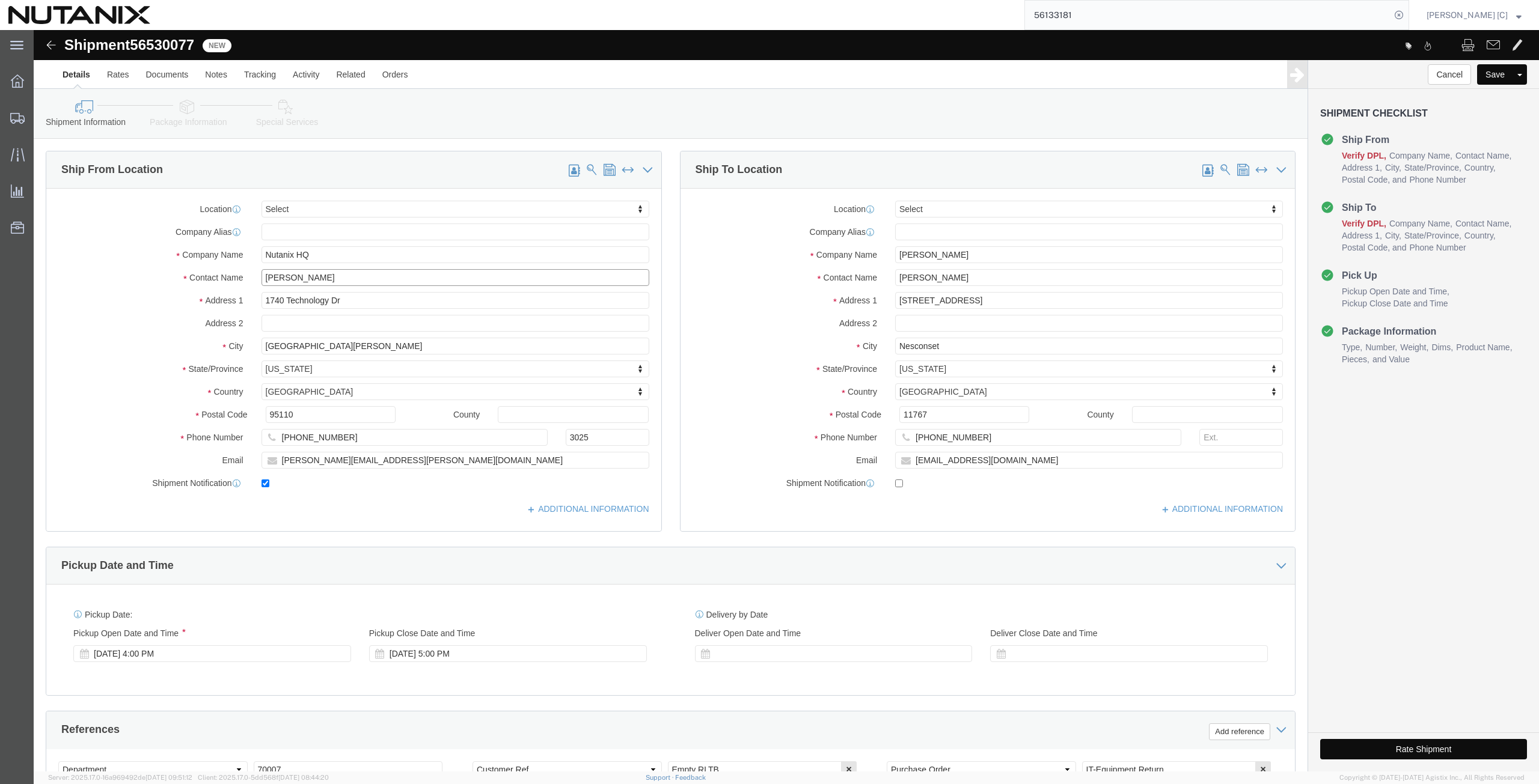
drag, startPoint x: 316, startPoint y: 251, endPoint x: 118, endPoint y: 262, distance: 198.3
click div "Location Select Select My Profile Location [GEOGRAPHIC_DATA] - [GEOGRAPHIC_DATA…"
click p "- Nutanix HQ - ([PERSON_NAME]) [STREET_ADDRESS]"
type input "[PERSON_NAME]"
type input "[PHONE_NUMBER]"
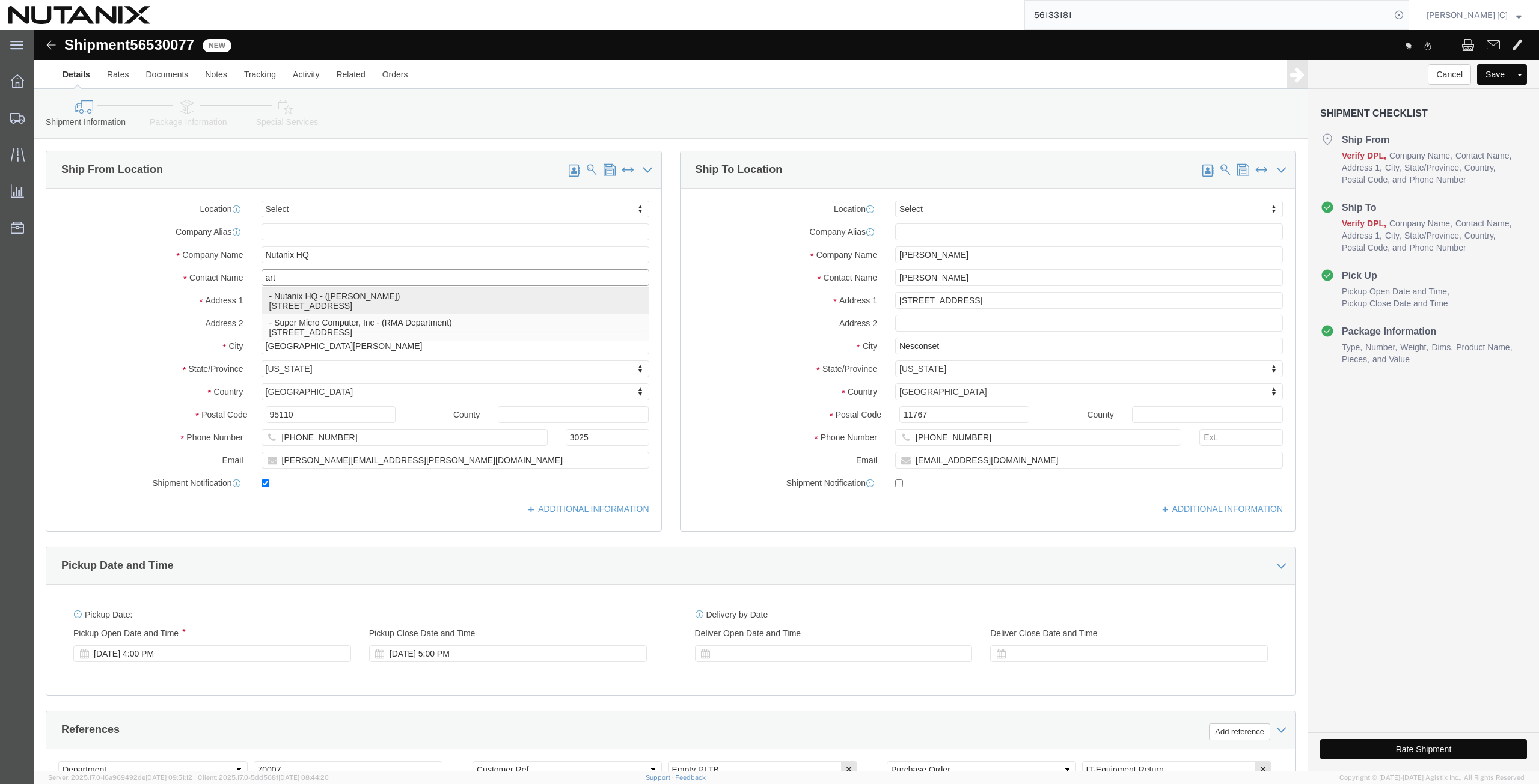
type input "[PERSON_NAME][EMAIL_ADDRESS][PERSON_NAME][DOMAIN_NAME]"
select select "CA"
type input "[PERSON_NAME]"
drag, startPoint x: 933, startPoint y: 226, endPoint x: 727, endPoint y: 223, distance: 206.0
click div "Company Name [PERSON_NAME]"
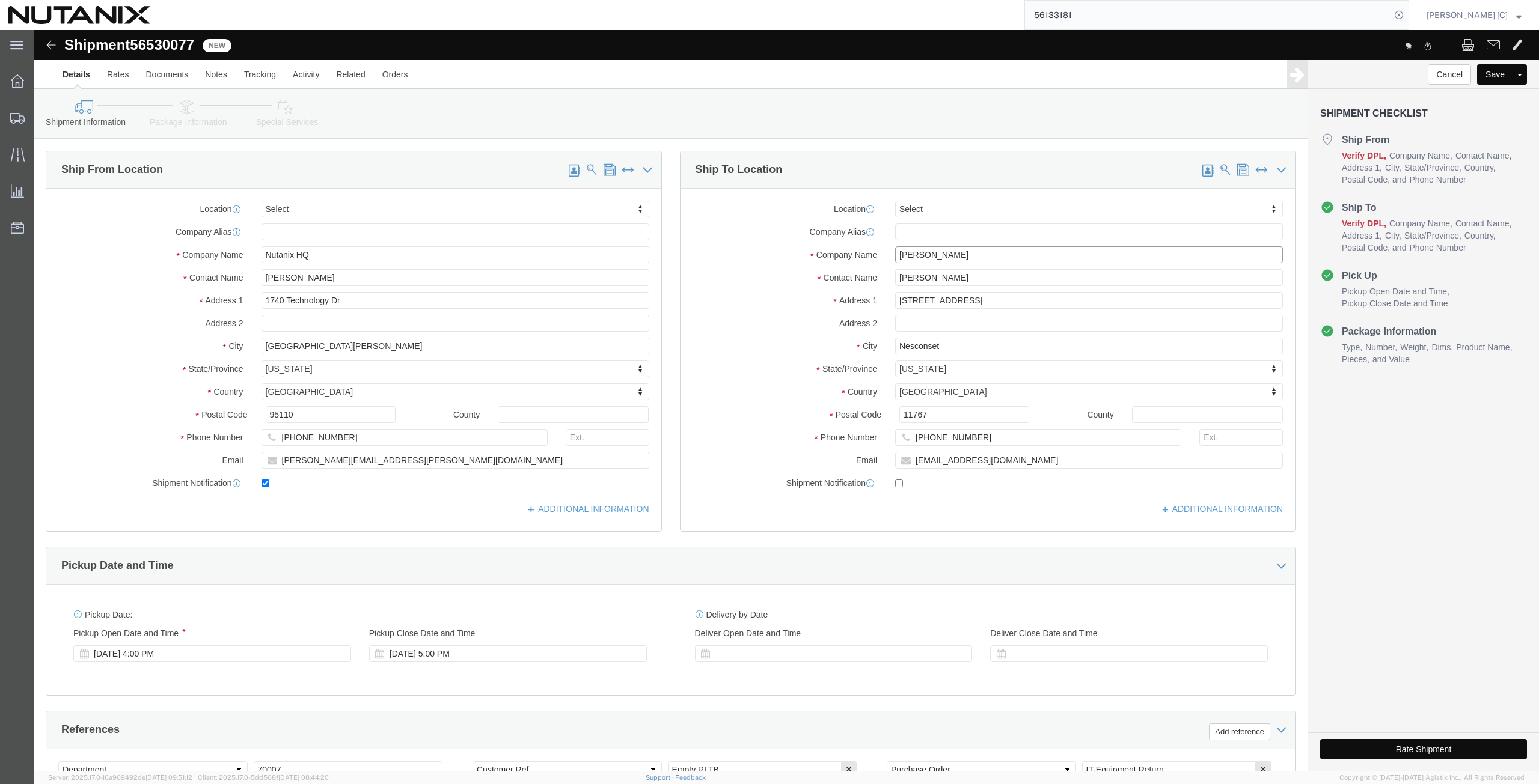
paste input "[PERSON_NAME]"
type input "[PERSON_NAME]"
drag, startPoint x: 937, startPoint y: 245, endPoint x: 700, endPoint y: 233, distance: 237.3
click div "Location Select Select My Profile Location [GEOGRAPHIC_DATA] - [GEOGRAPHIC_DATA…"
paste input "[PERSON_NAME]"
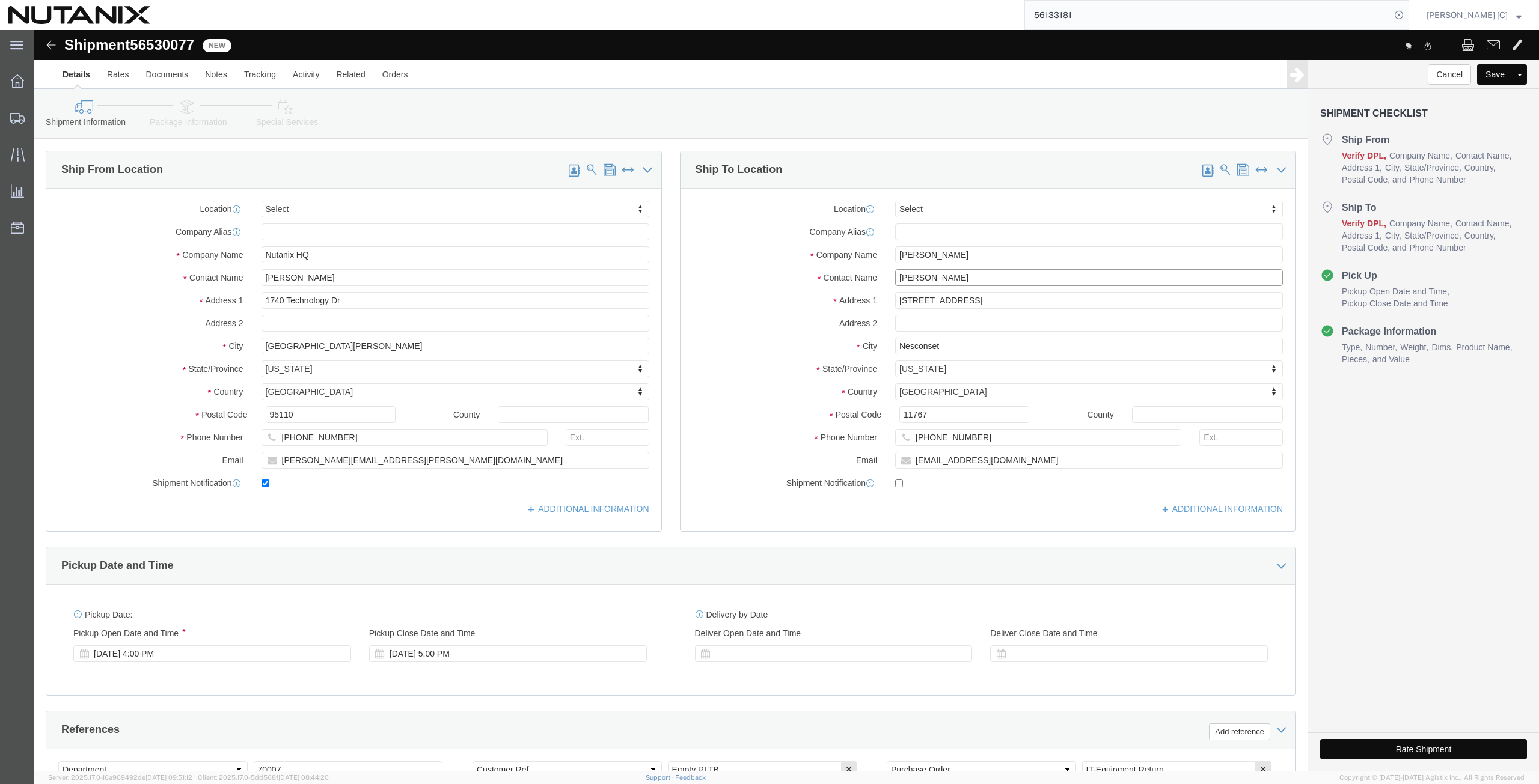
type input "[PERSON_NAME]"
drag, startPoint x: 940, startPoint y: 270, endPoint x: 645, endPoint y: 285, distance: 295.4
click div "Location Select Select My Profile Location [GEOGRAPHIC_DATA] - [GEOGRAPHIC_DATA…"
paste input "[STREET_ADDRESS][PERSON_NAME]"
type input "[STREET_ADDRESS][PERSON_NAME]"
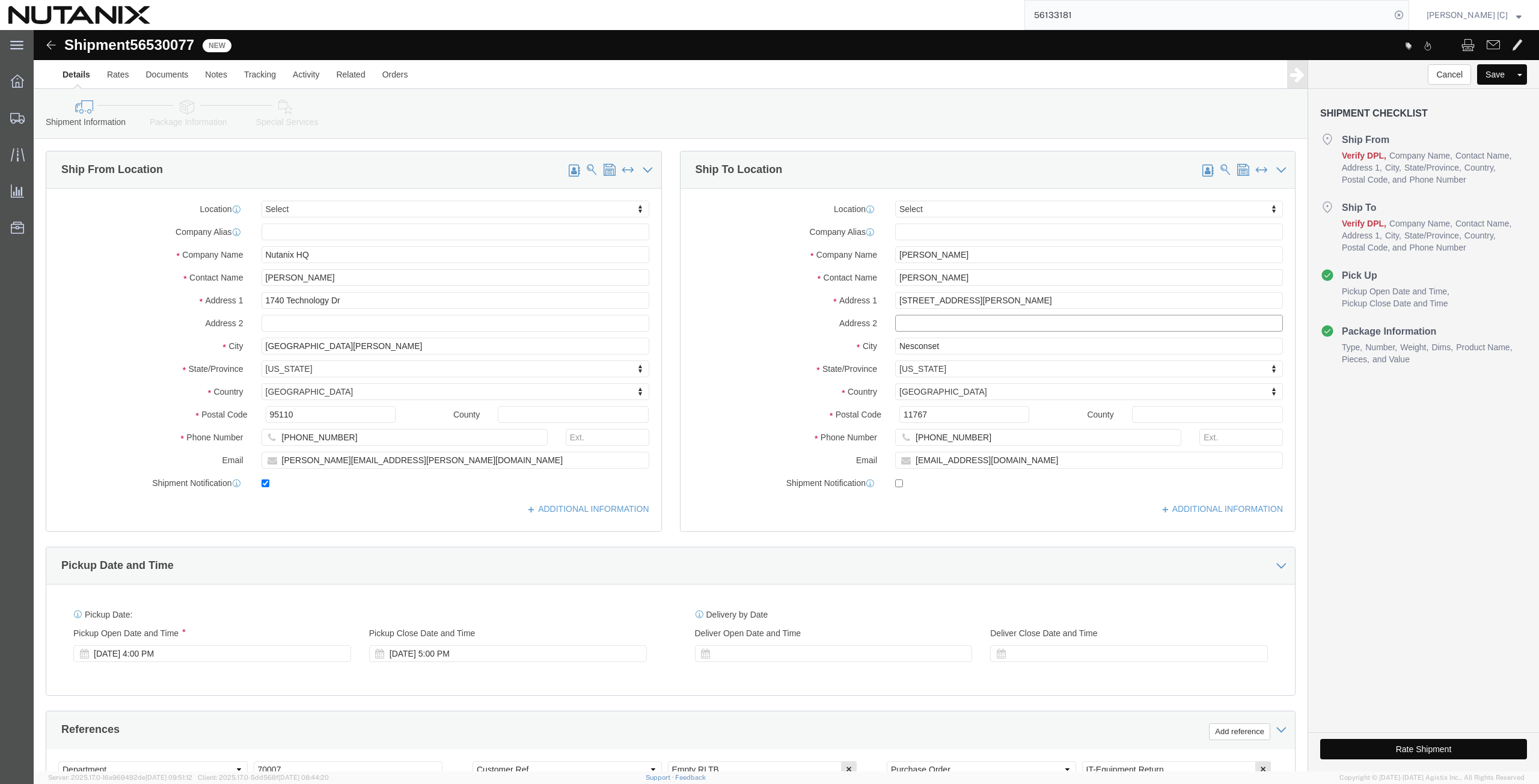
drag, startPoint x: 883, startPoint y: 290, endPoint x: 868, endPoint y: 297, distance: 16.6
click input "text"
paste input "Apt. 203"
type input "Apt. 203"
drag, startPoint x: 911, startPoint y: 321, endPoint x: 662, endPoint y: 288, distance: 251.2
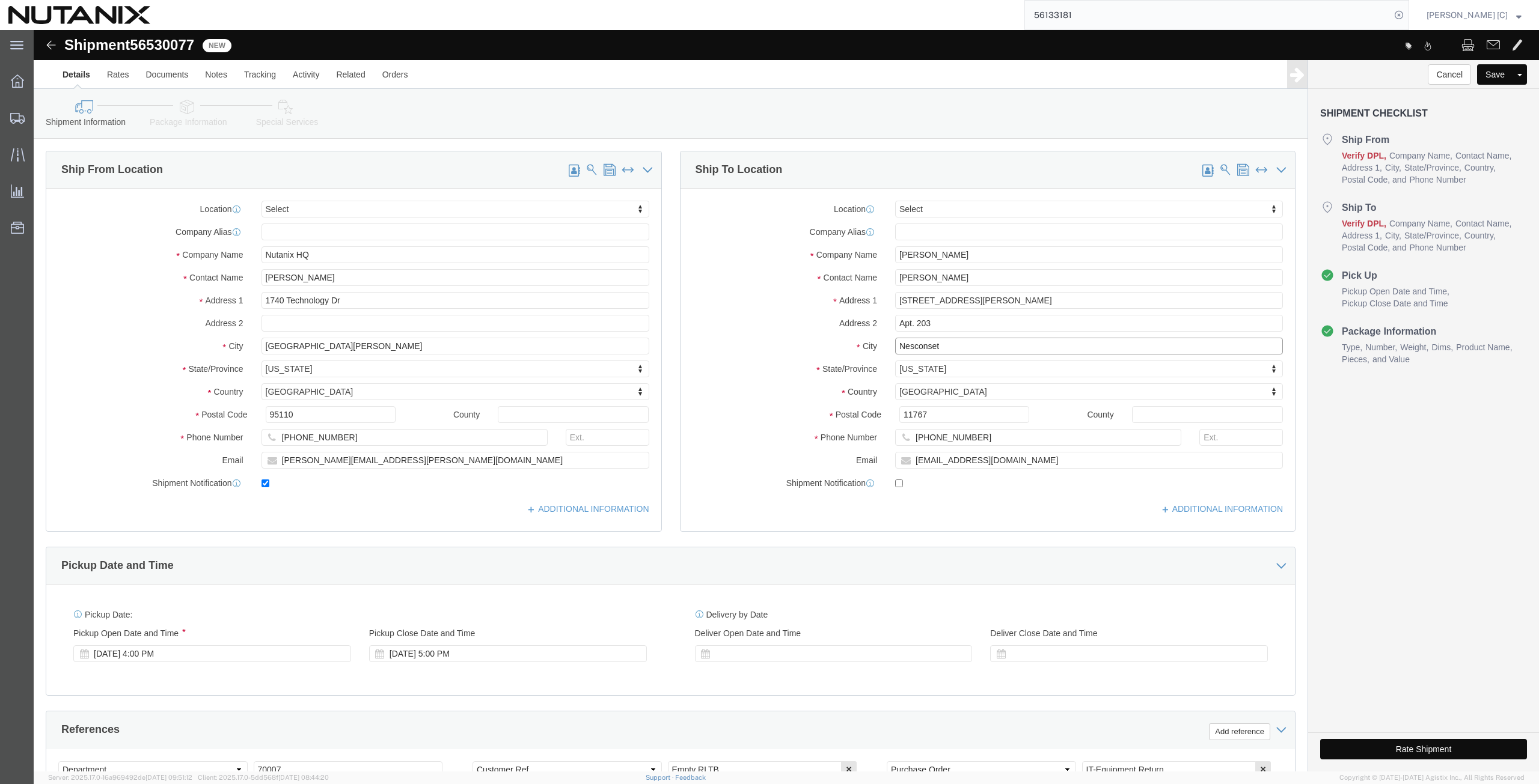
click div "Location Select Select My Profile Location [GEOGRAPHIC_DATA] - [GEOGRAPHIC_DATA…"
paste input "[GEOGRAPHIC_DATA]"
type input "[GEOGRAPHIC_DATA]"
type input "cana"
select select "CA"
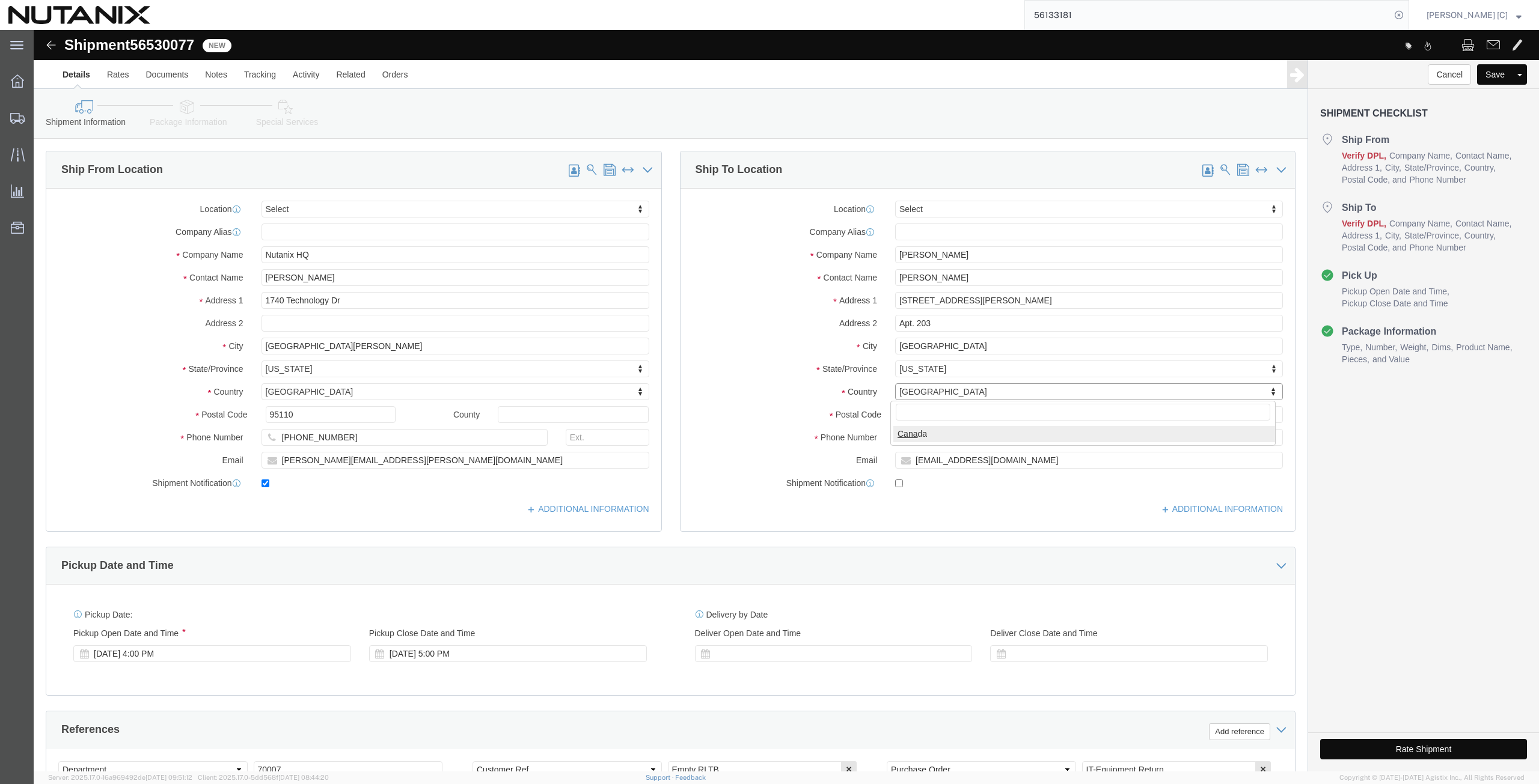
select select
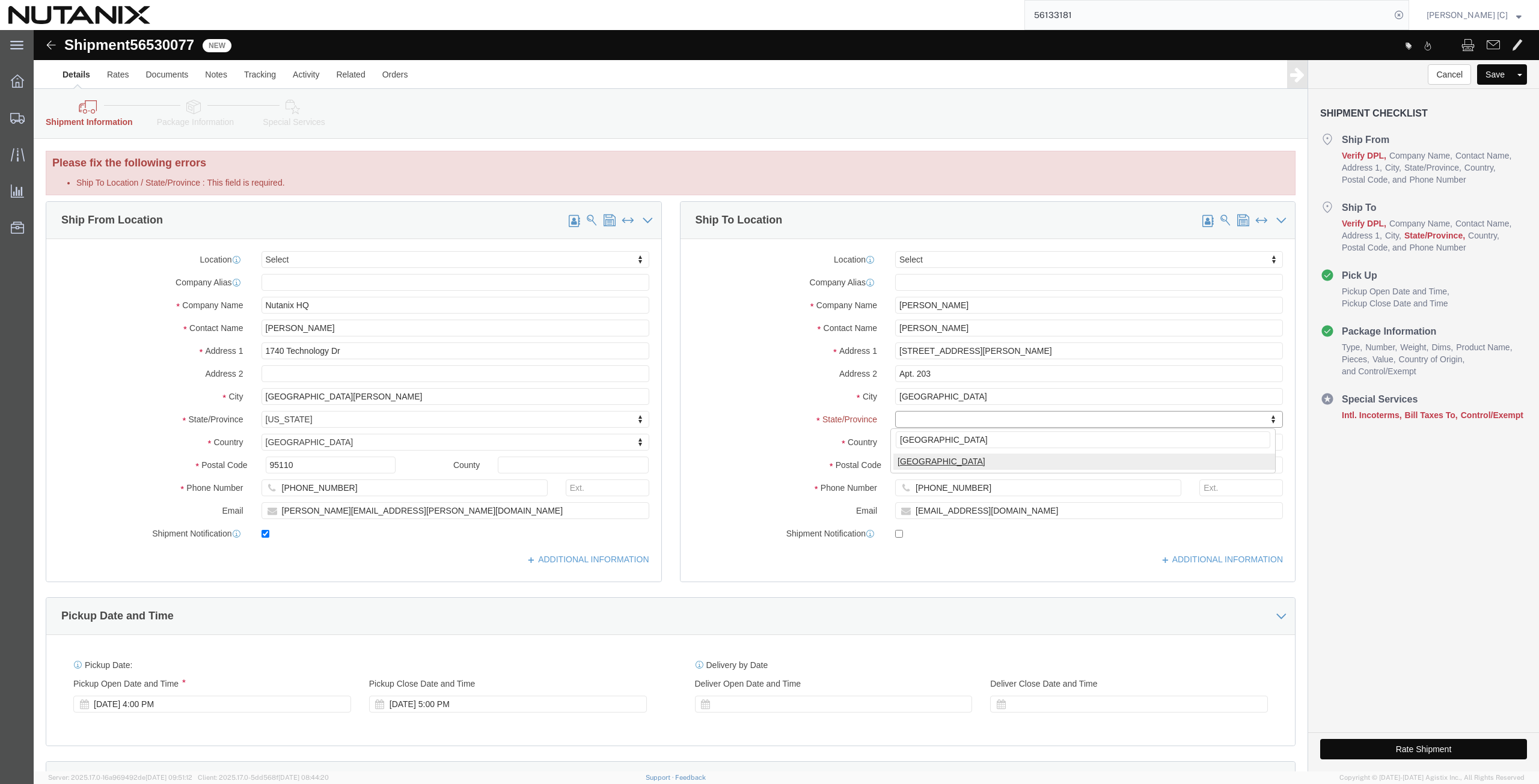
type input "[GEOGRAPHIC_DATA]"
select select "ON"
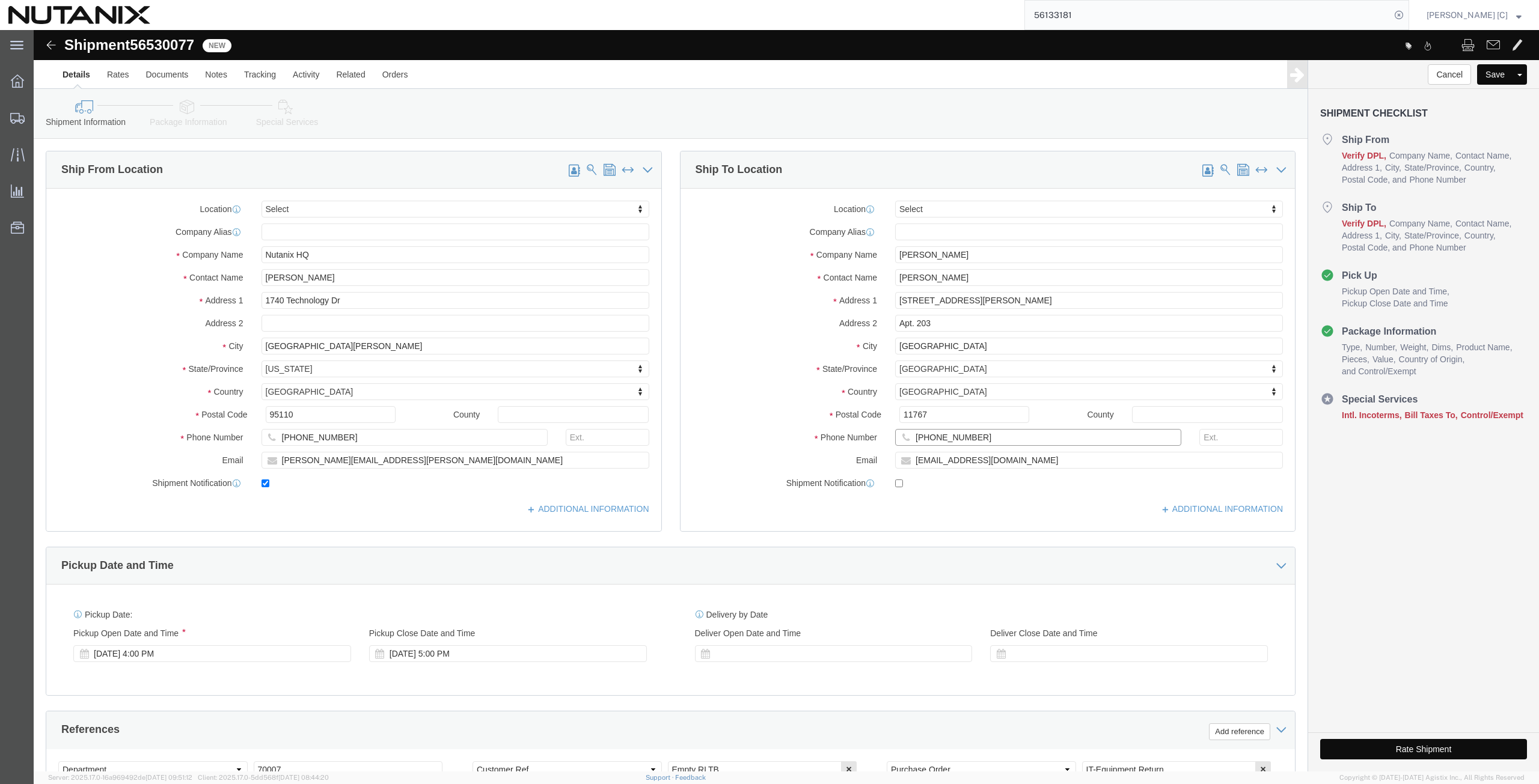
drag, startPoint x: 942, startPoint y: 408, endPoint x: 637, endPoint y: 406, distance: 305.0
click div "Ship To Location Location Select Select My Profile Location [GEOGRAPHIC_DATA] -…"
drag, startPoint x: 893, startPoint y: 380, endPoint x: 789, endPoint y: 392, distance: 104.7
click div "Postal Code 11767"
paste input "M4S 2K8"
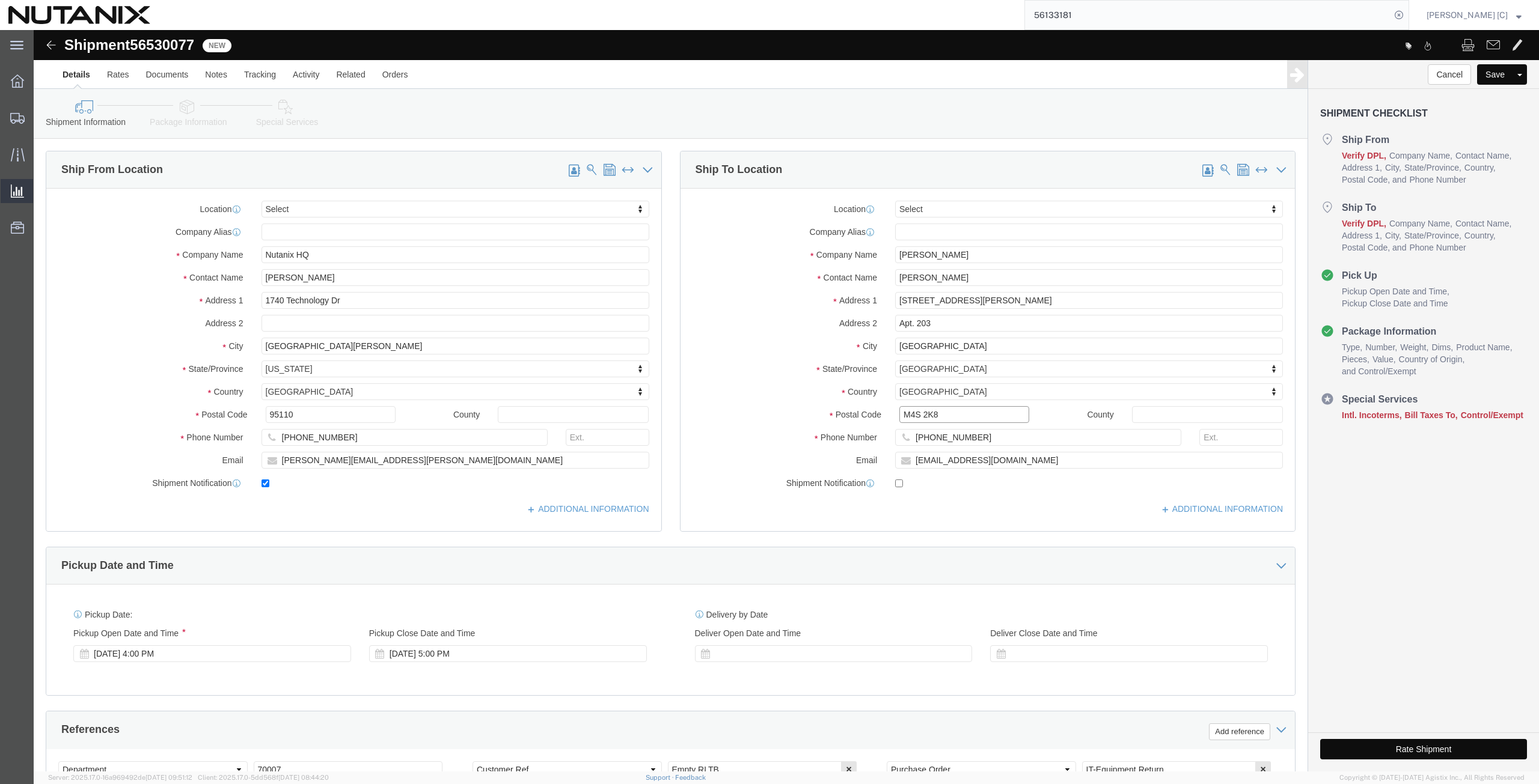
type input "M4S 2K8"
drag, startPoint x: 950, startPoint y: 411, endPoint x: 582, endPoint y: 419, distance: 368.1
click div "Ship From Location Location Select Select My Profile Location [GEOGRAPHIC_DATA]…"
paste input "[PHONE_NUMBER]"
type input "[PHONE_NUMBER]"
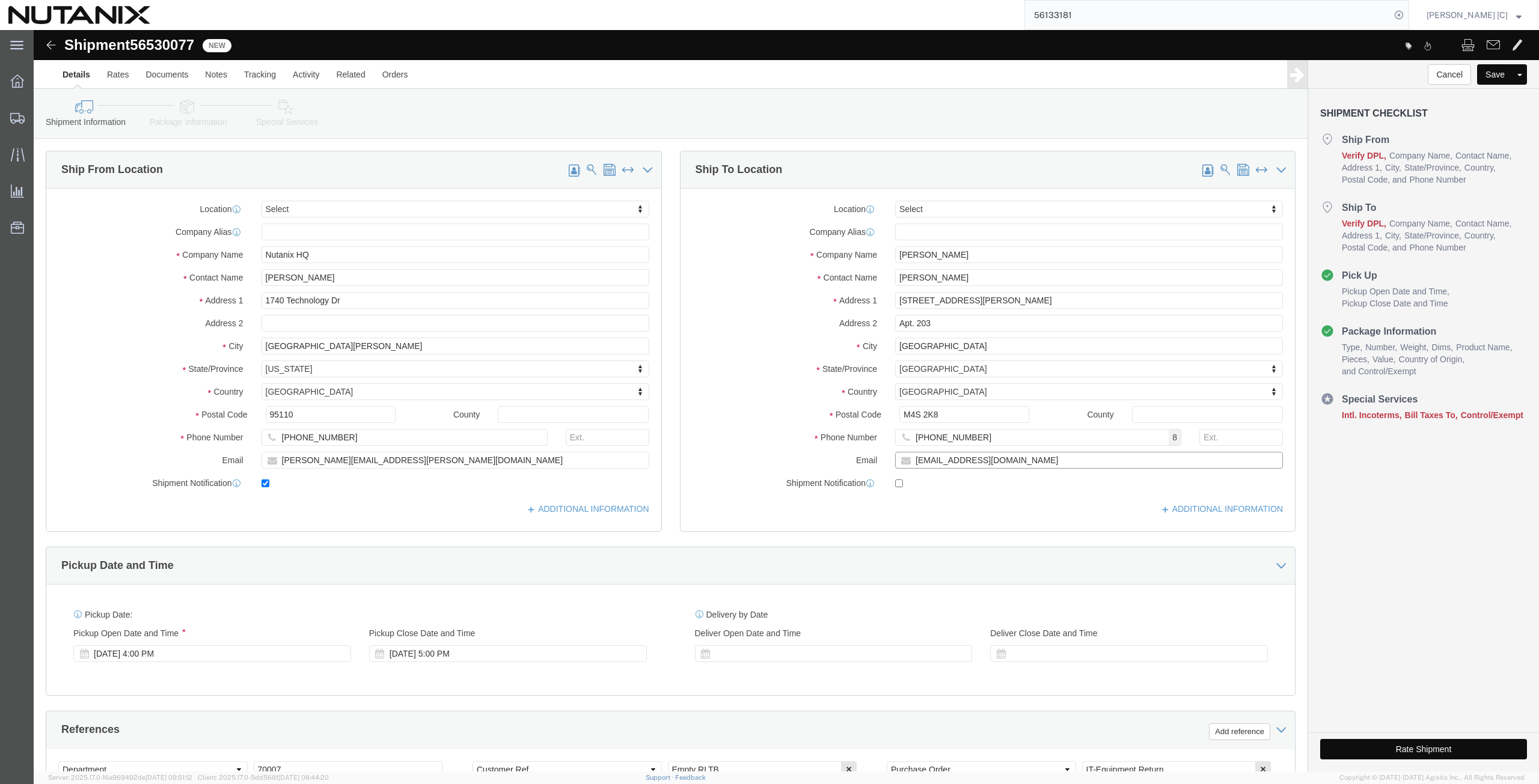
drag, startPoint x: 975, startPoint y: 432, endPoint x: 625, endPoint y: 402, distance: 351.3
click div "Ship From Location Location Select Select My Profile Location [GEOGRAPHIC_DATA]…"
paste input "molodtsovdenis"
type input "[EMAIL_ADDRESS][DOMAIN_NAME]"
click input "checkbox"
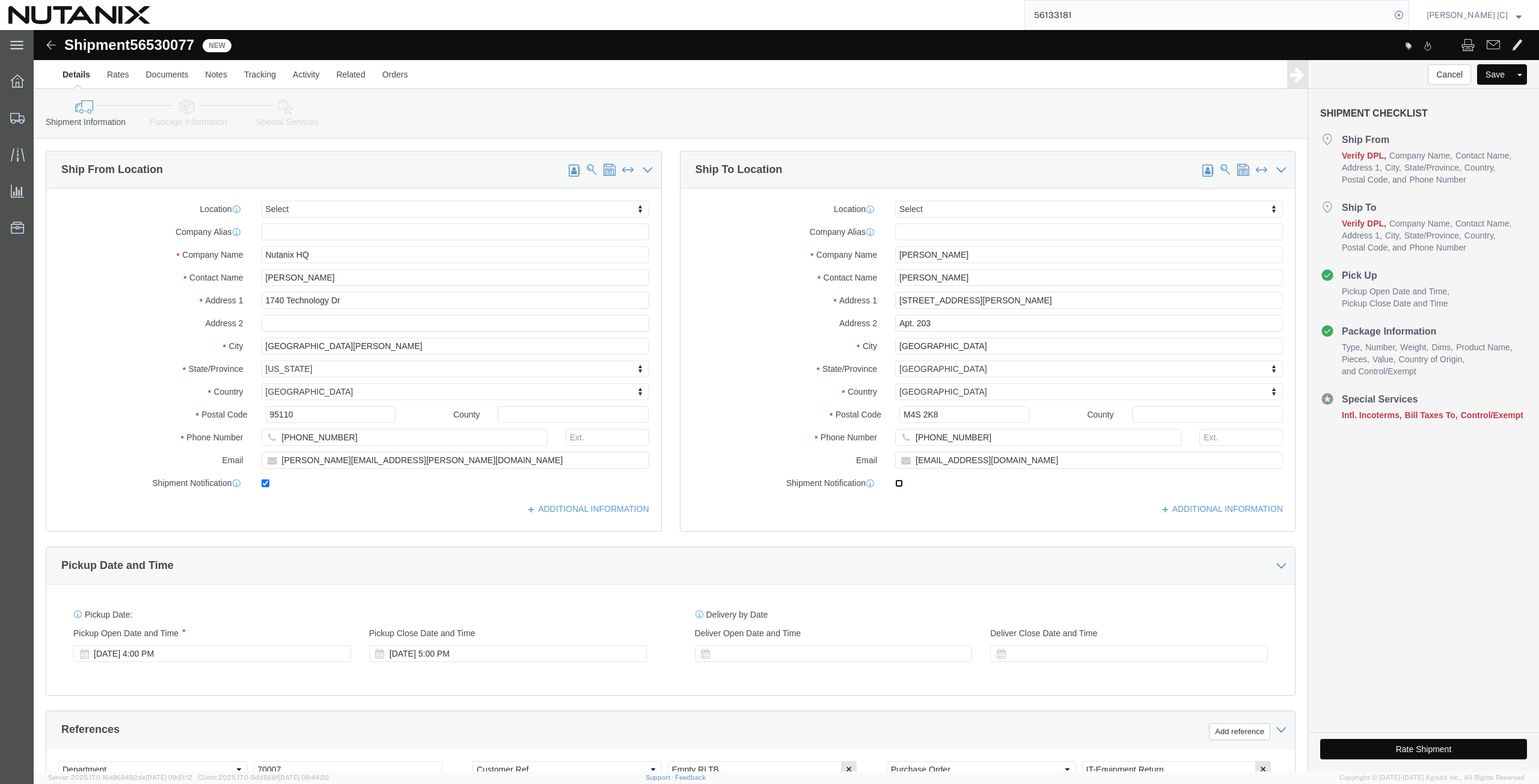
click input "checkbox"
checkbox input "true"
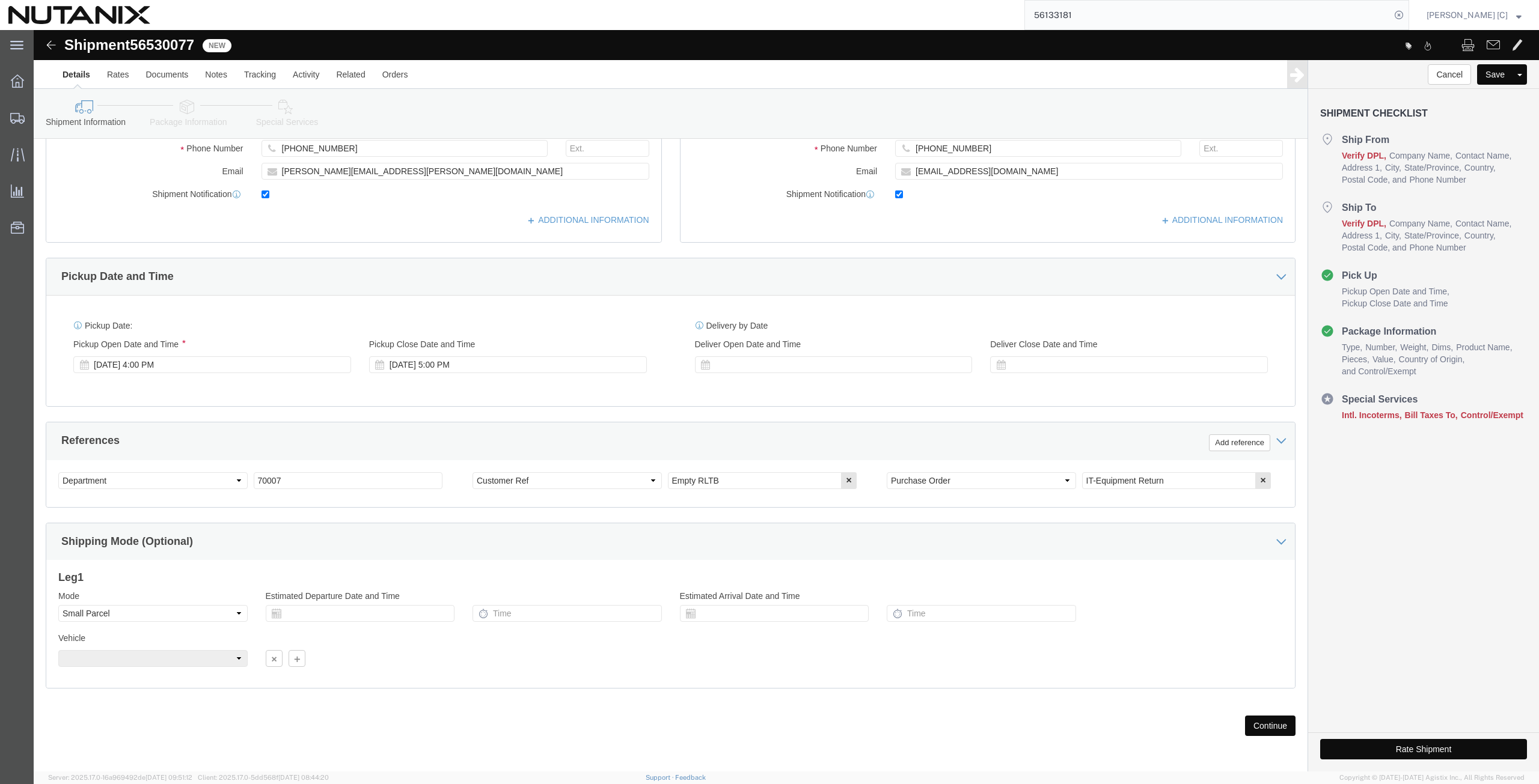
scroll to position [290, 0]
click button "Continue"
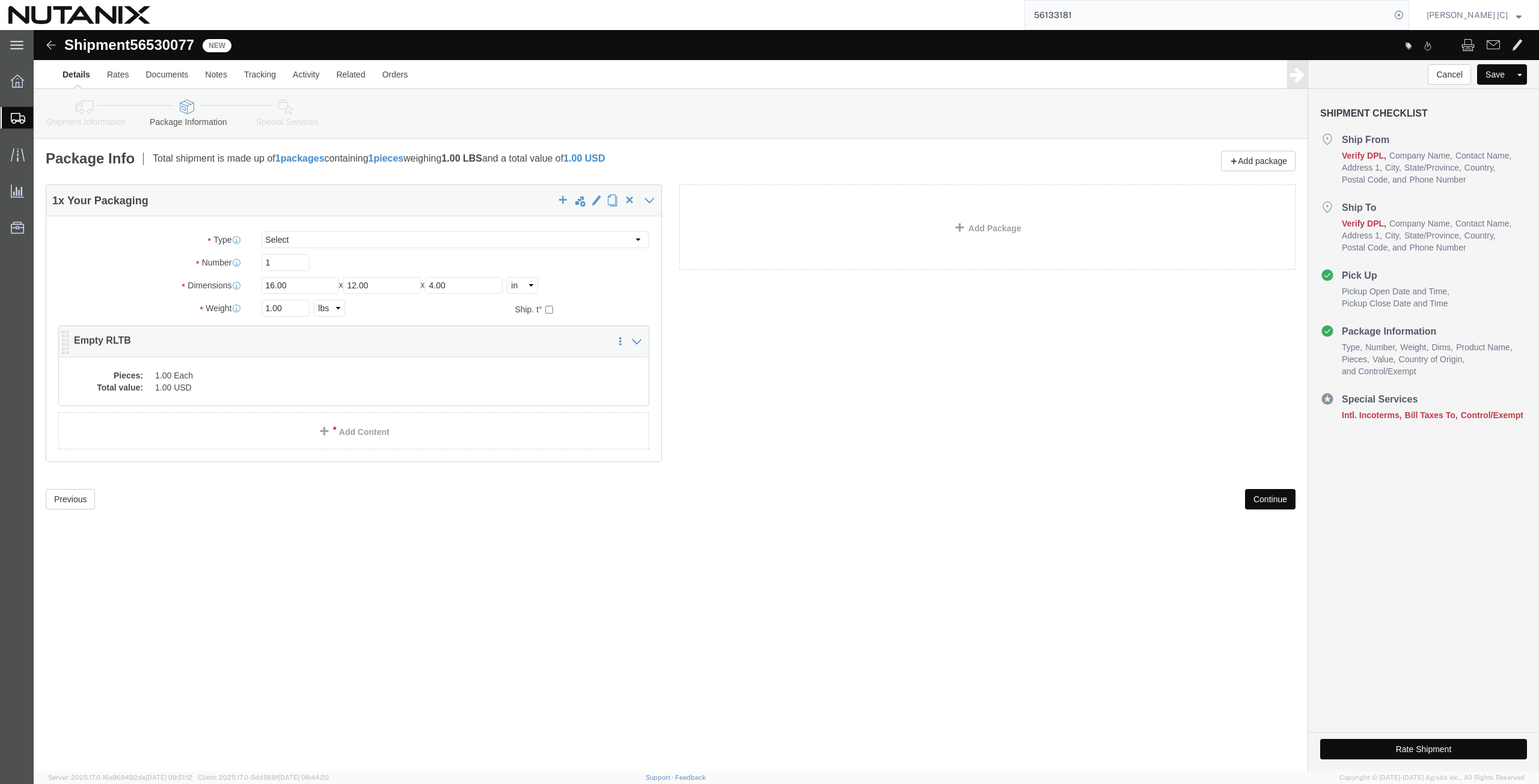
click dd "1.00 USD"
drag, startPoint x: 258, startPoint y: 358, endPoint x: 779, endPoint y: 301, distance: 524.1
click div
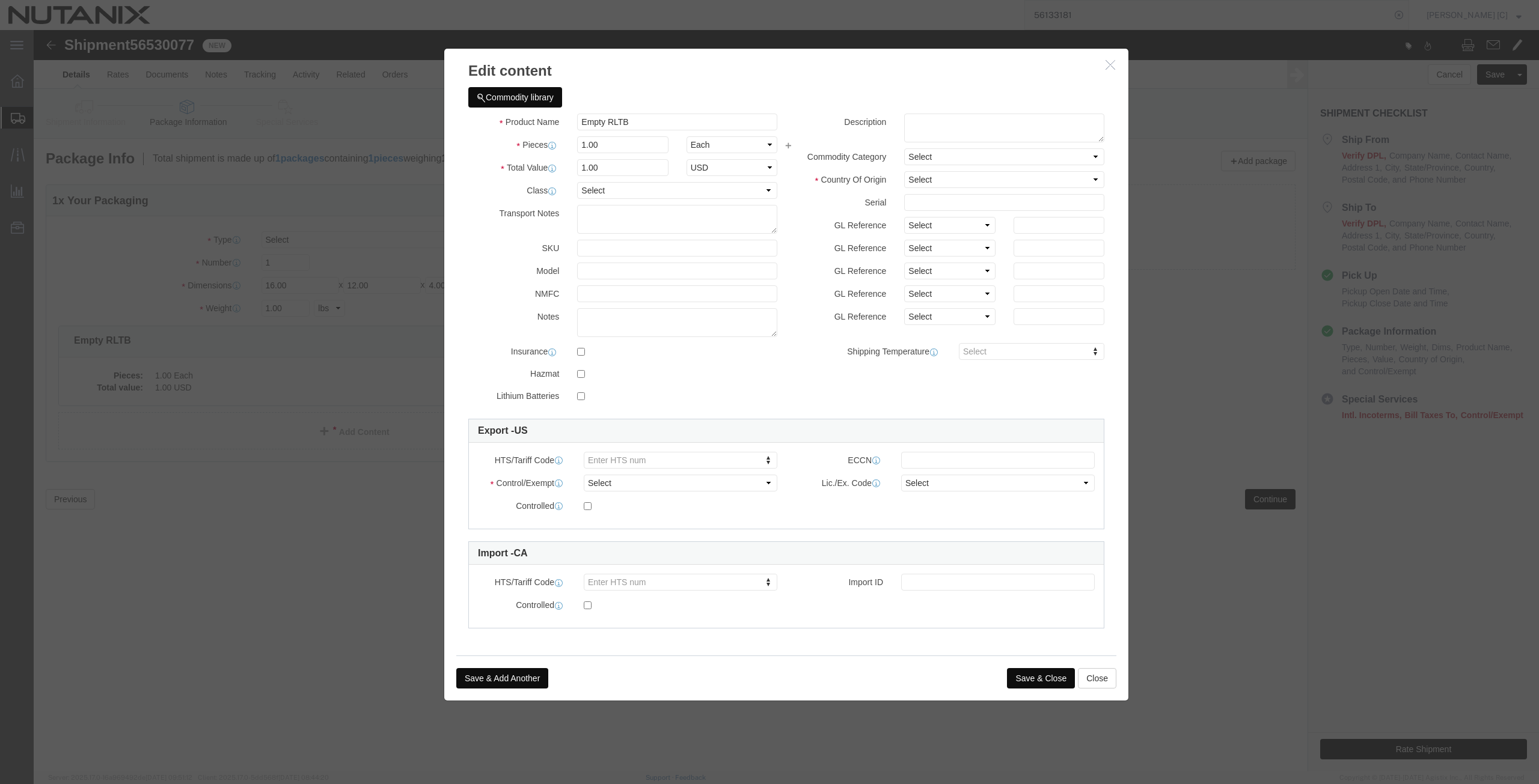
click div "Description Commodity Category Select Country Of Origin Select [GEOGRAPHIC_DATA…"
click select "Select [GEOGRAPHIC_DATA] [GEOGRAPHIC_DATA] [GEOGRAPHIC_DATA] [GEOGRAPHIC_DATA] …"
select select "US"
click select "Select [GEOGRAPHIC_DATA] [GEOGRAPHIC_DATA] [GEOGRAPHIC_DATA] [GEOGRAPHIC_DATA] …"
click select "Select ATF BIS DEA EPA FDA FTR ITAR OFAC Other (OPA)"
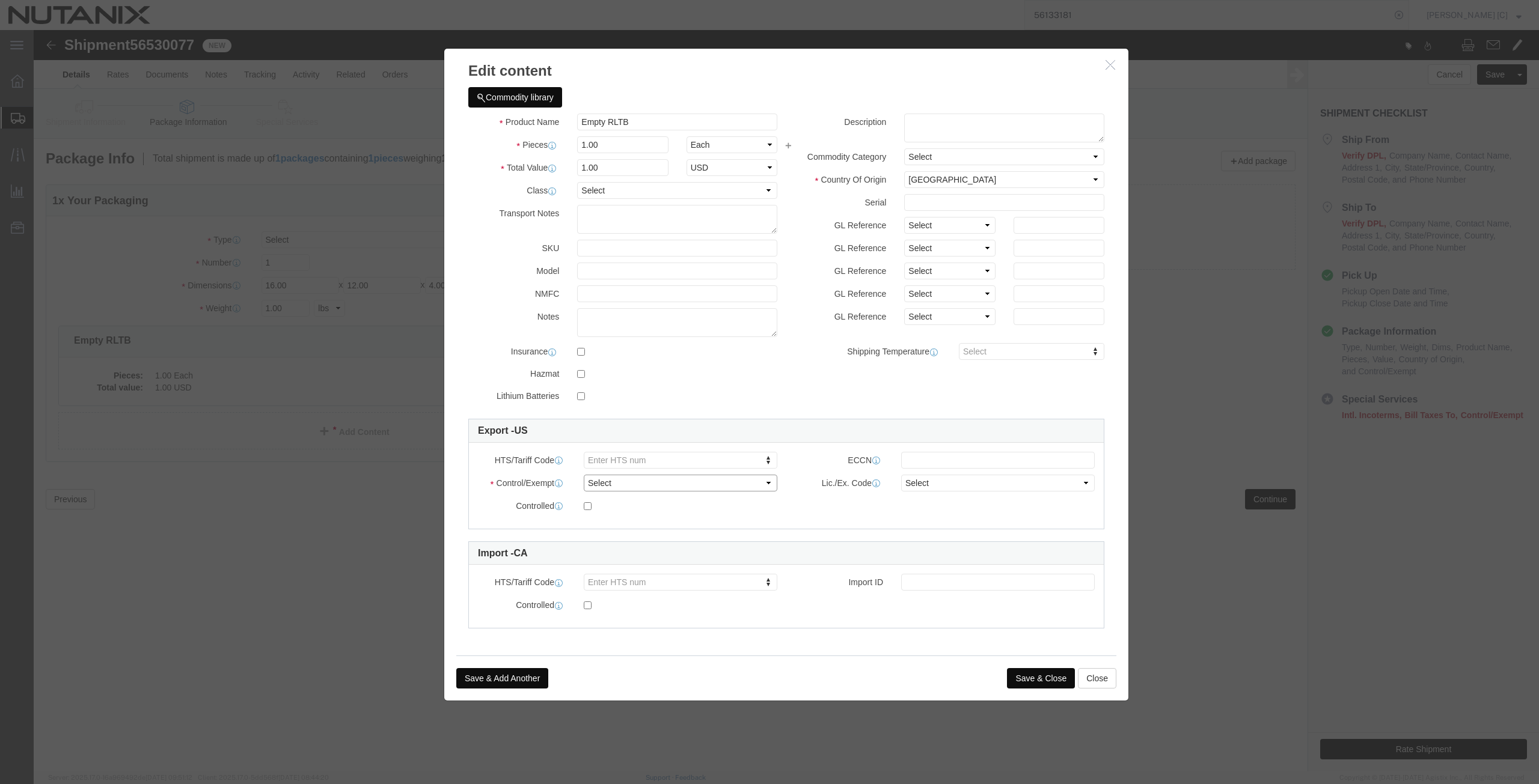
select select "FTR"
click select "Select ATF BIS DEA EPA FDA FTR ITAR OFAC Other (OPA)"
click select "Select 30.2(d)(2) 30.36 30.37(a) 30.37(f) 30.37(g) 30.37(h) 30.37(i) 30.37(j) 3…"
select select "30.37(f)"
click select "Select 30.2(d)(2) 30.36 30.37(a) 30.37(f) 30.37(g) 30.37(h) 30.37(i) 30.37(j) 3…"
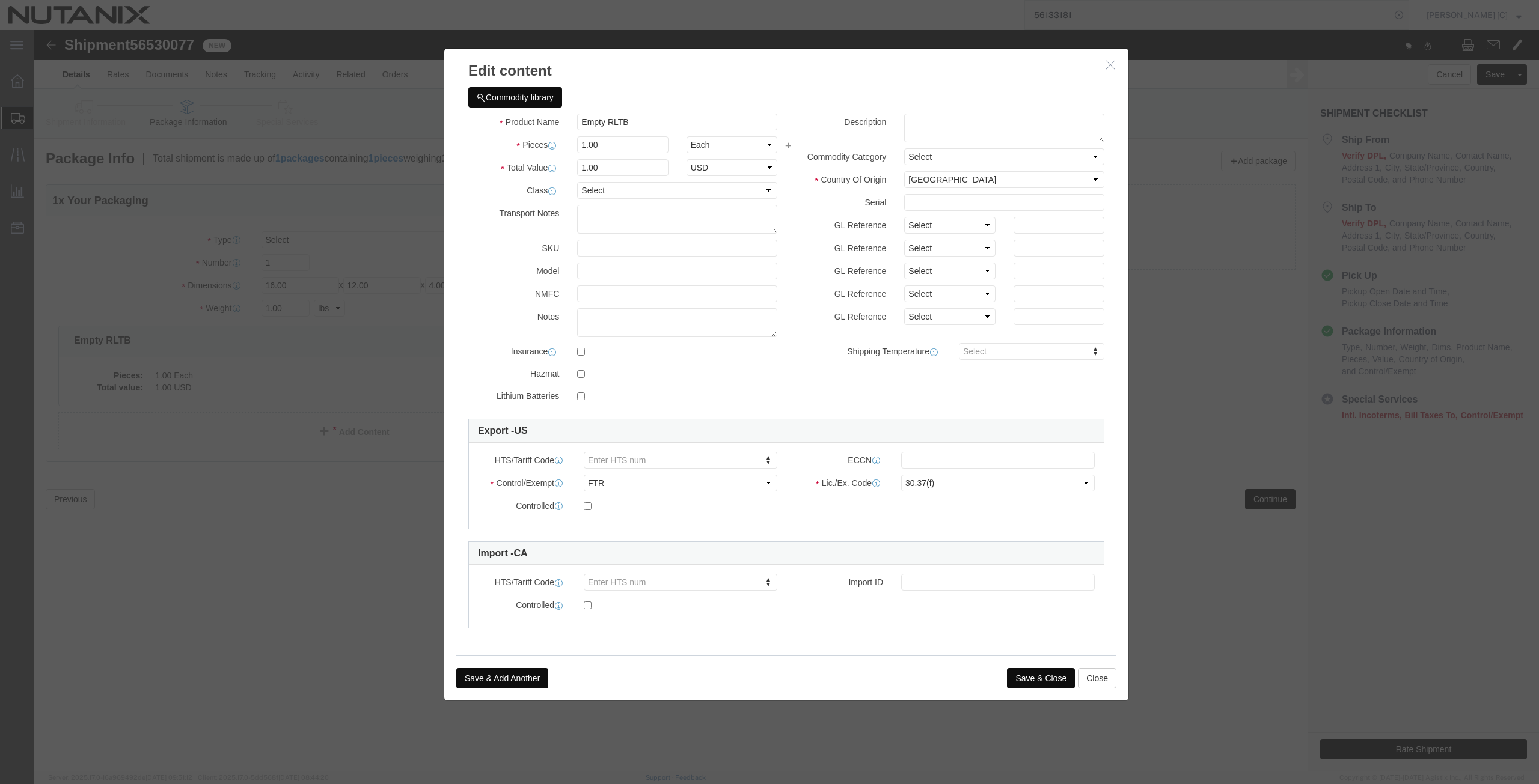
click button "Save & Close"
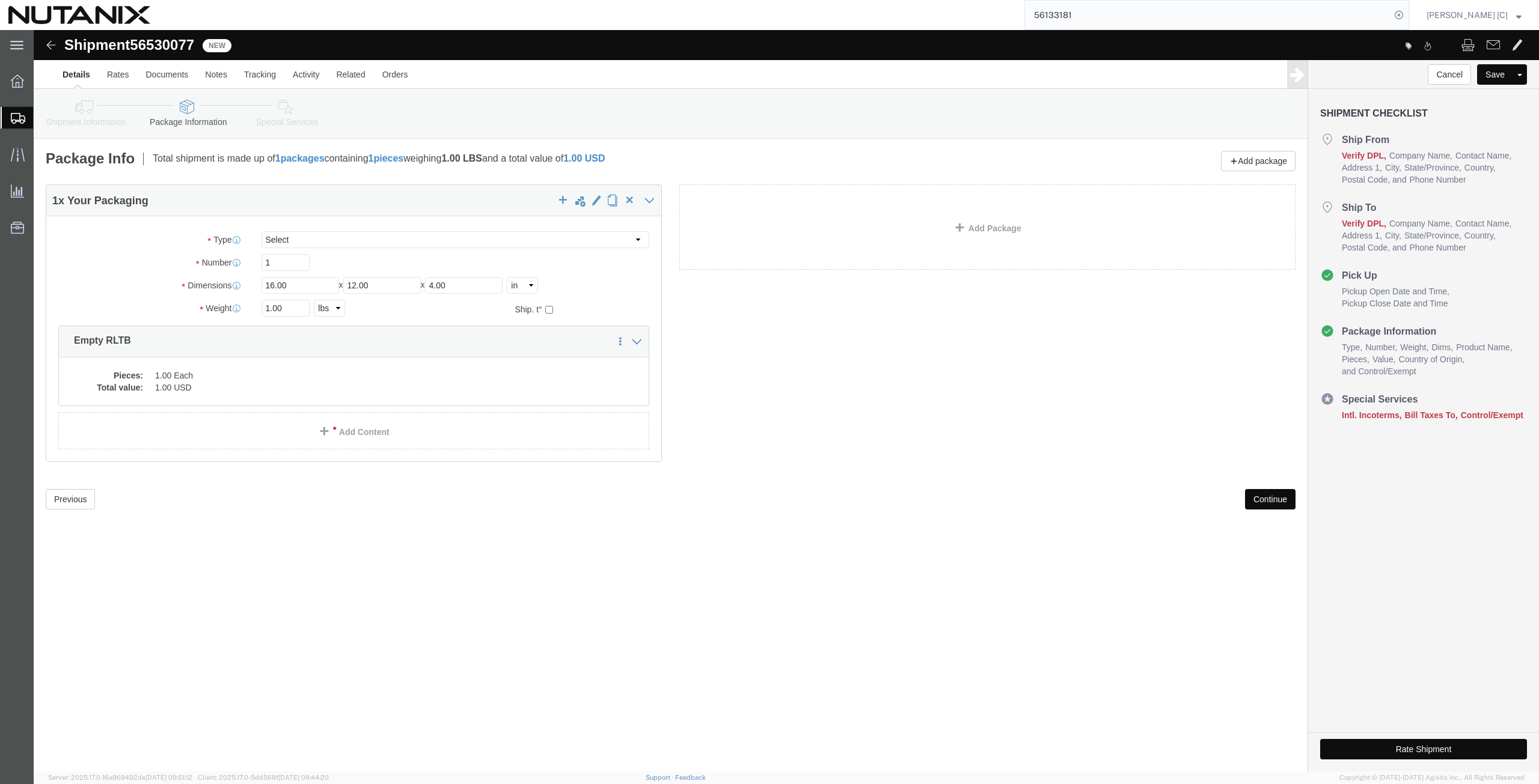
click button "Continue"
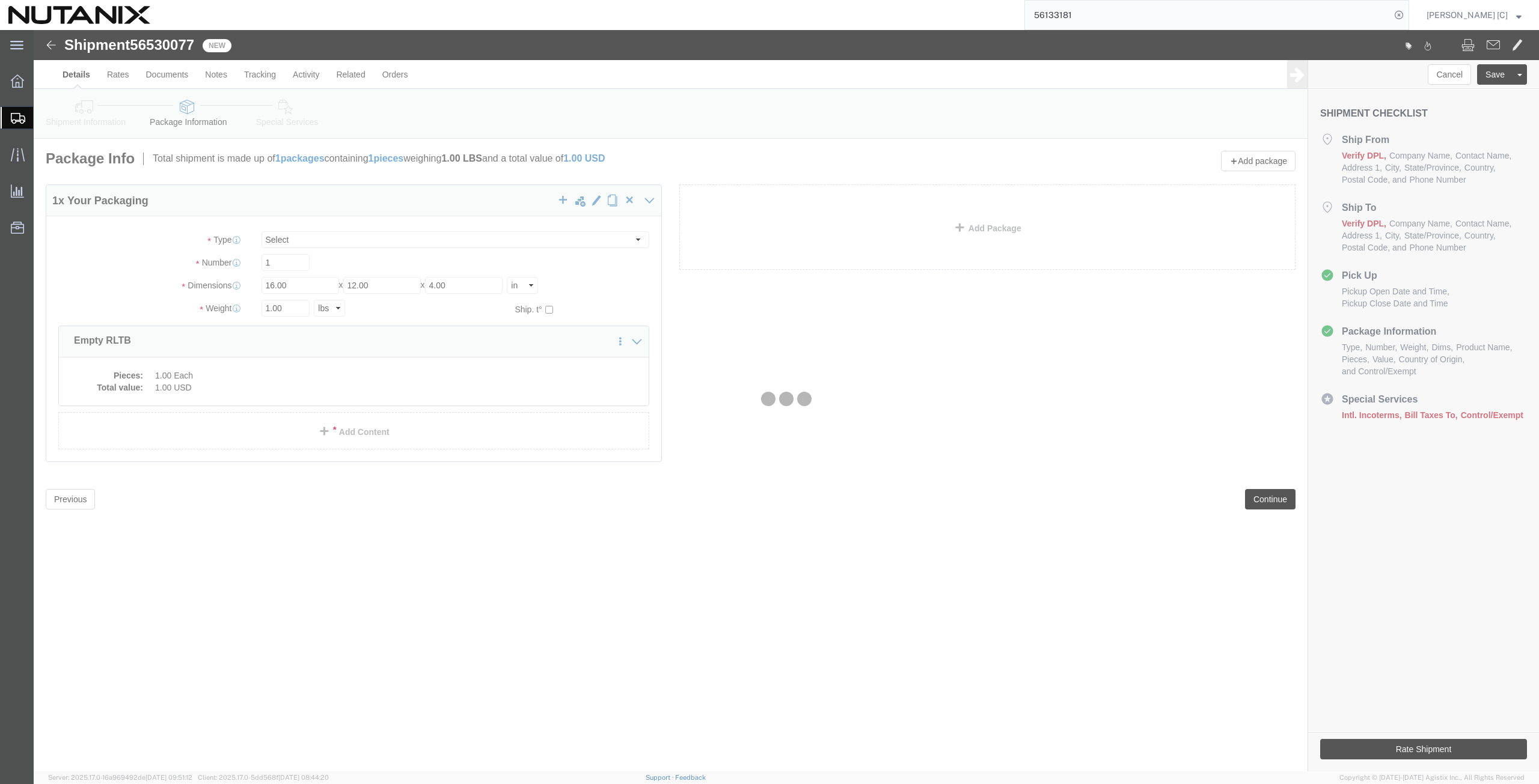
select select
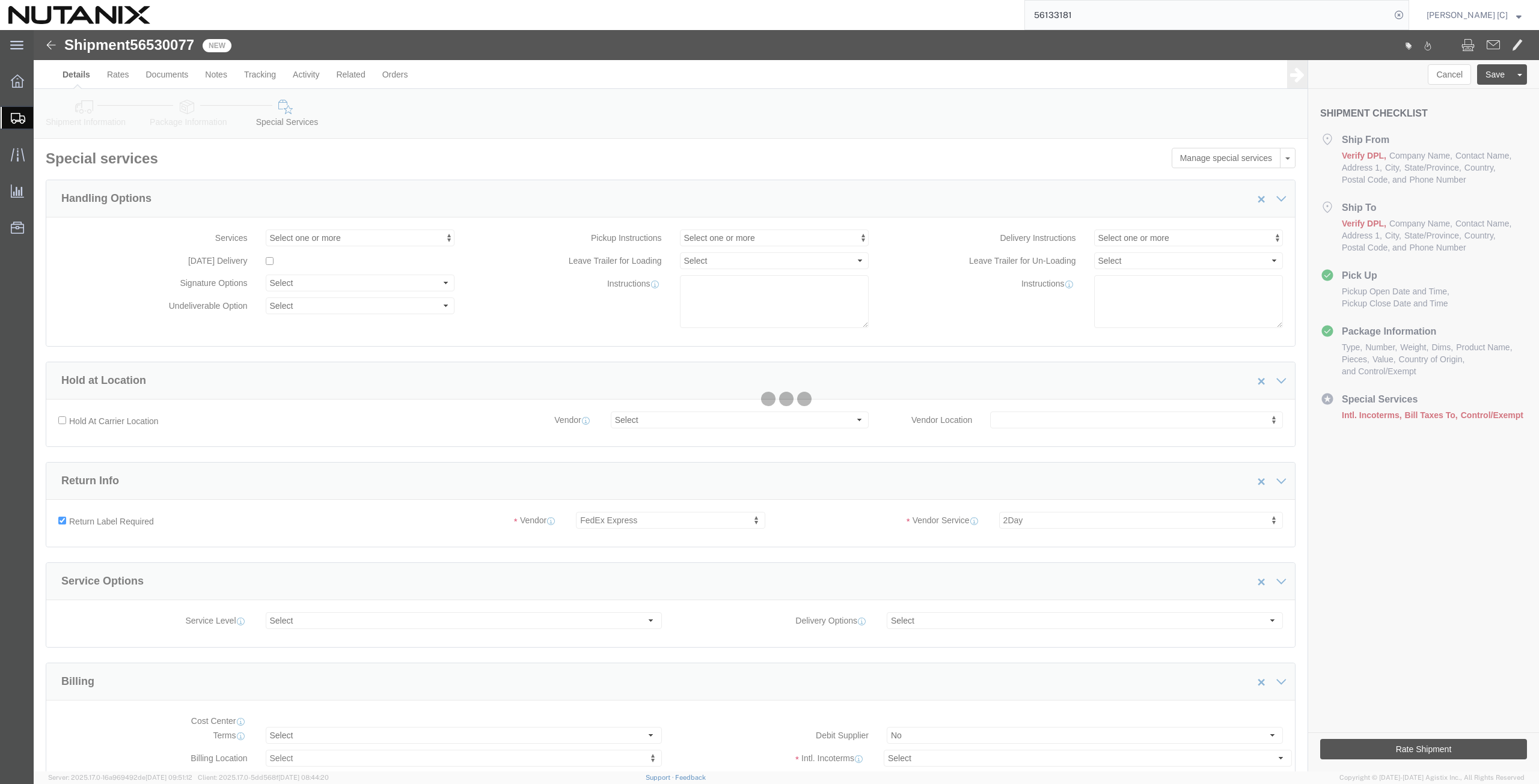
select select "COSTCENTER"
select select "59656"
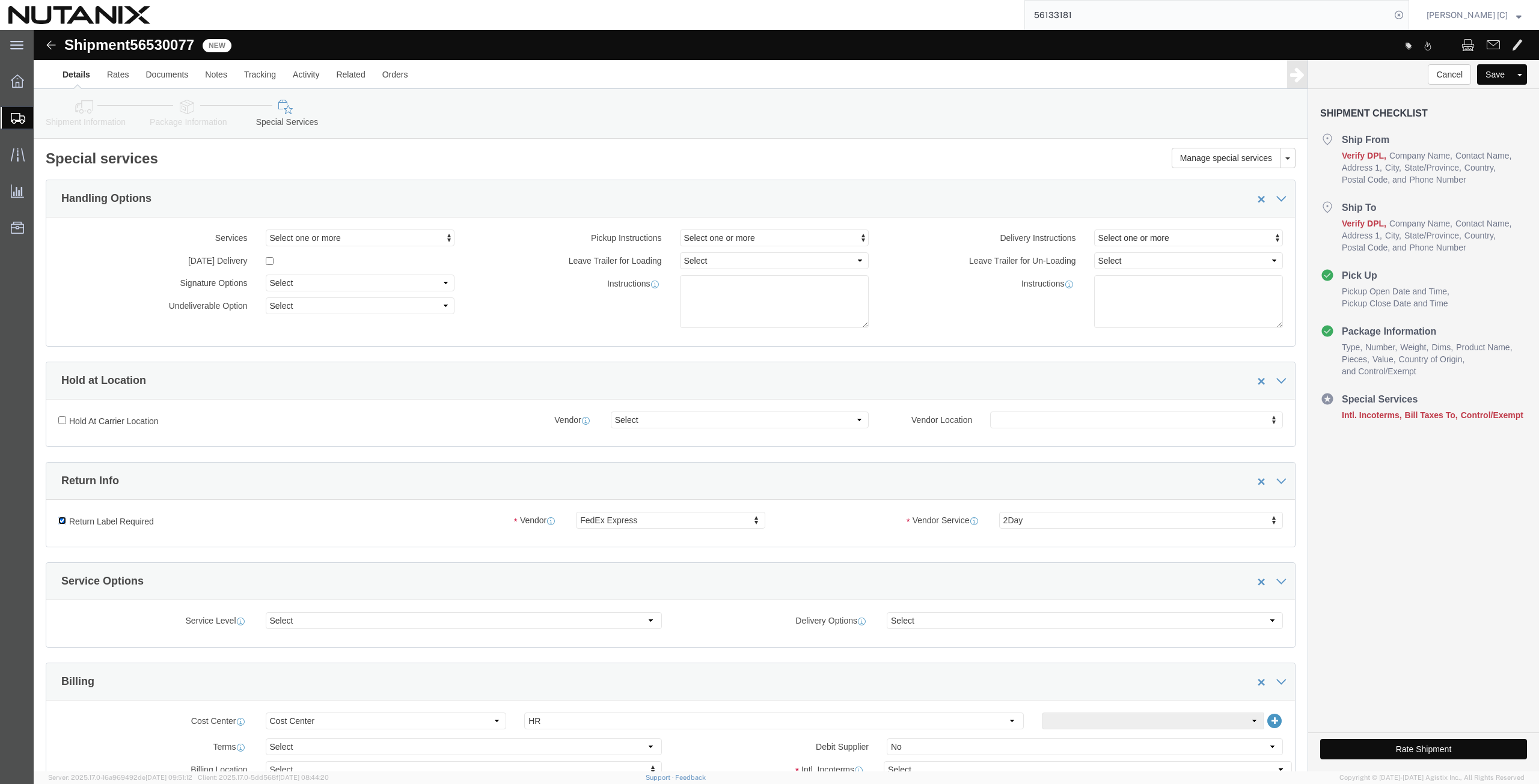
click input "Return Label Required"
checkbox input "false"
select select
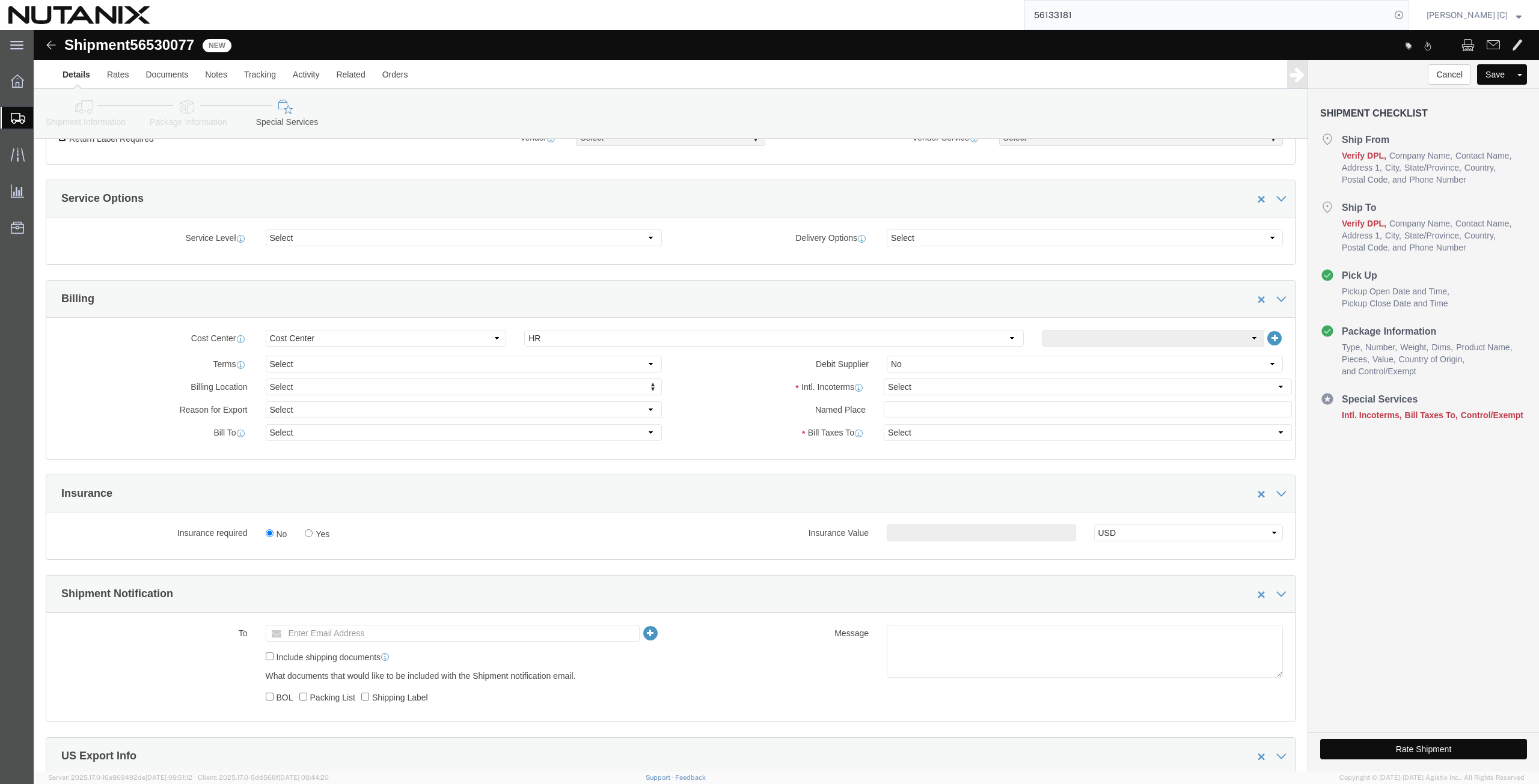
scroll to position [420, 0]
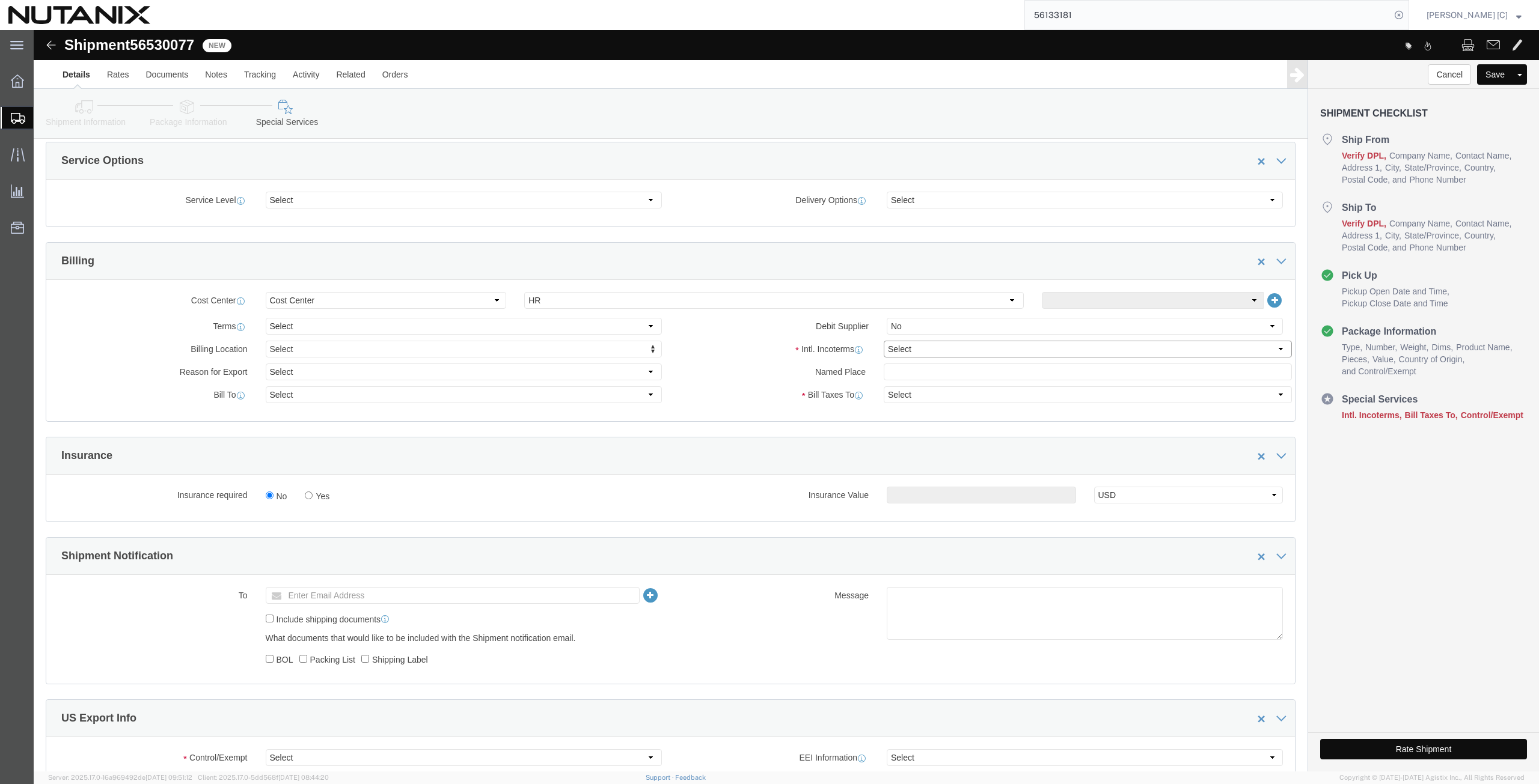
drag, startPoint x: 865, startPoint y: 313, endPoint x: 863, endPoint y: 320, distance: 7.3
click select "Select Carriage Insurance Paid Carriage Paid To Cost and Freight Cost Insurance…"
select select "DDP"
click select "Select Carriage Insurance Paid Carriage Paid To Cost and Freight Cost Insurance…"
select select "SHIP"
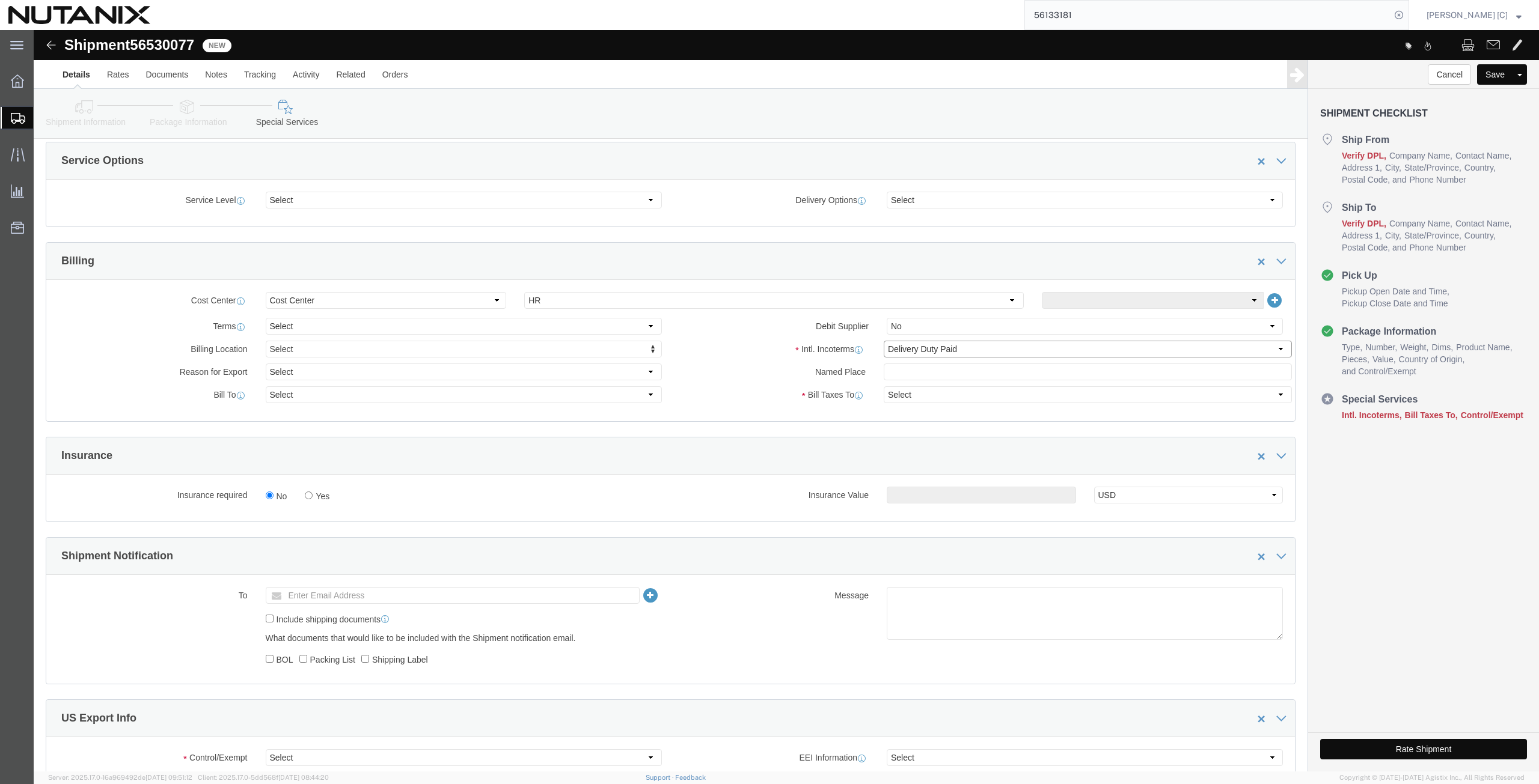
select select "SHIP"
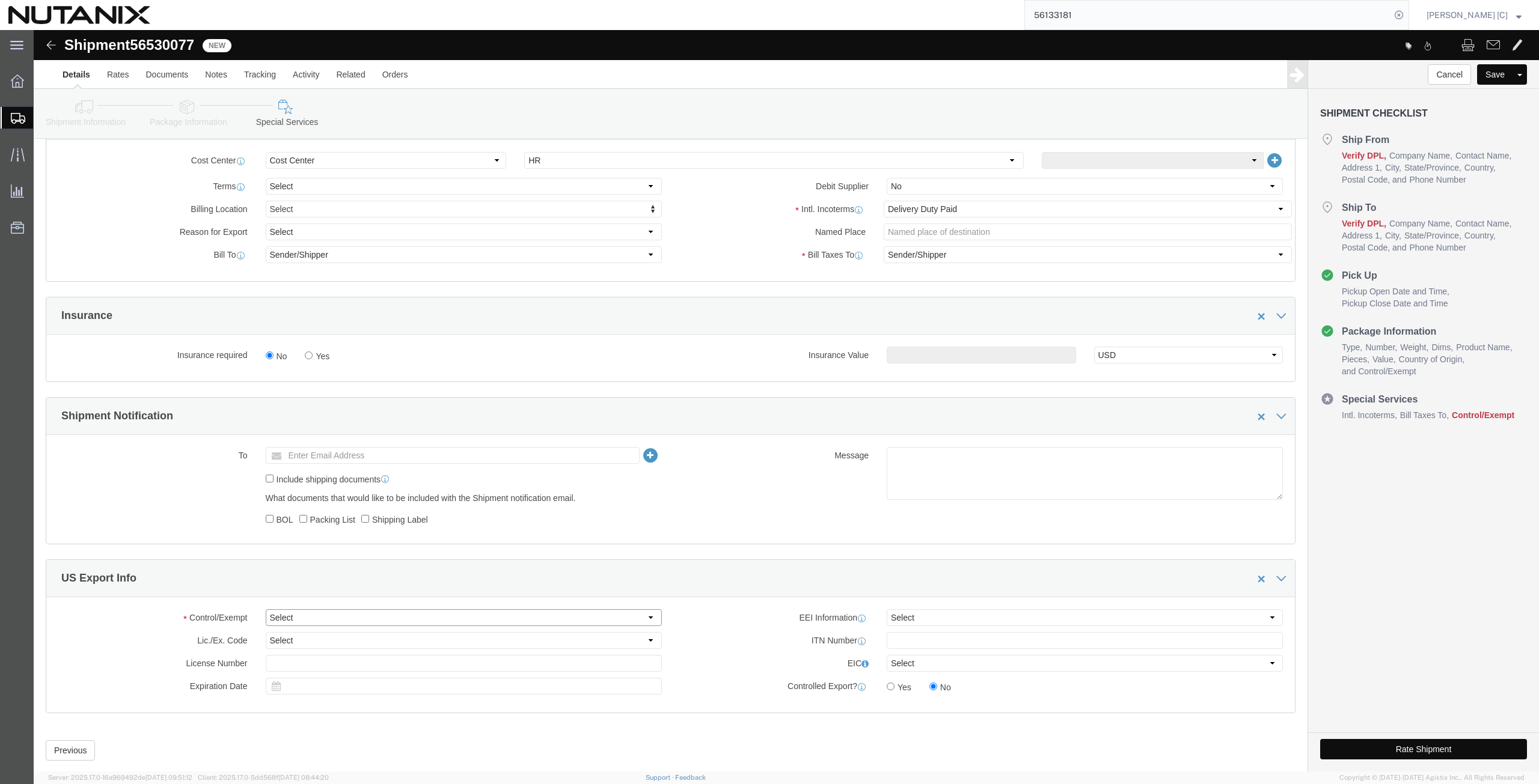
click select "Select ATF BIS DEA EPA FDA FTR ITAR OFAC Other (OPA)"
select select "FTR"
click select "Select ATF BIS DEA EPA FDA FTR ITAR OFAC Other (OPA)"
click select "Select 30.2(d)(2) 30.36 30.37(a) 30.37(f) 30.37(g) 30.37(h) 30.37(i) 30.37(j) 3…"
select select "30.37(f)"
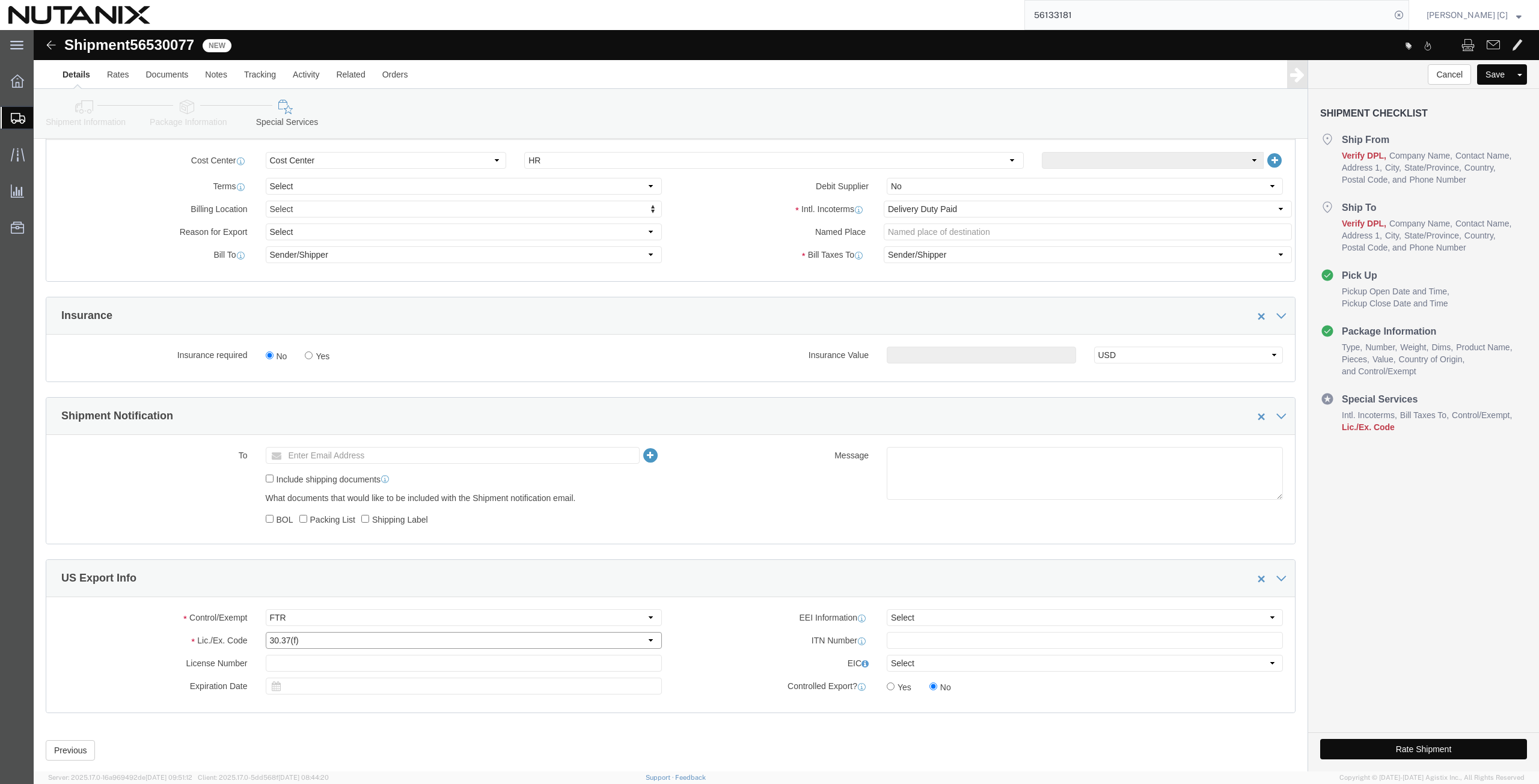
click select "Select 30.2(d)(2) 30.36 30.37(a) 30.37(f) 30.37(g) 30.37(h) 30.37(i) 30.37(j) 3…"
click button "Rate Shipment"
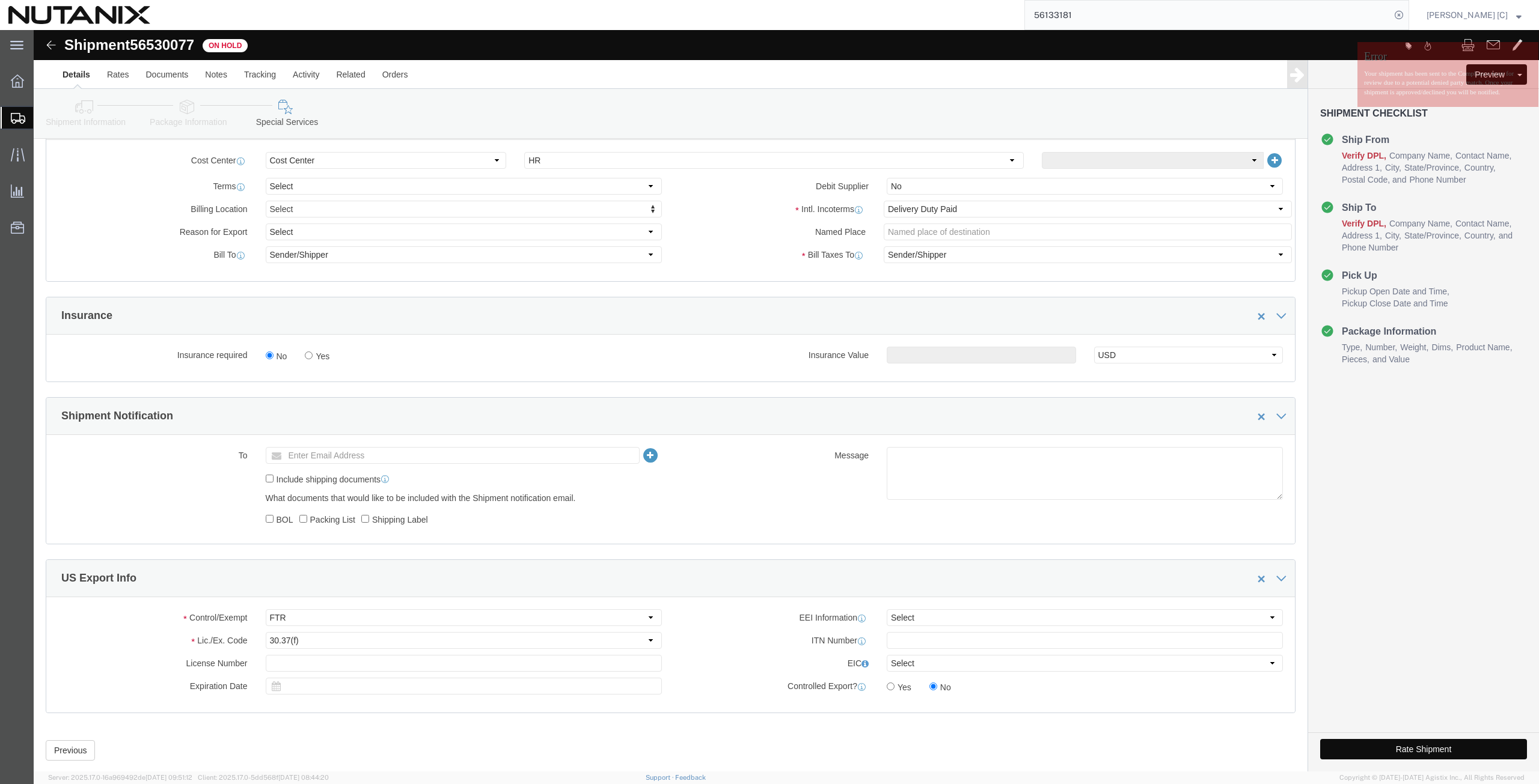
click button "Rate Shipment"
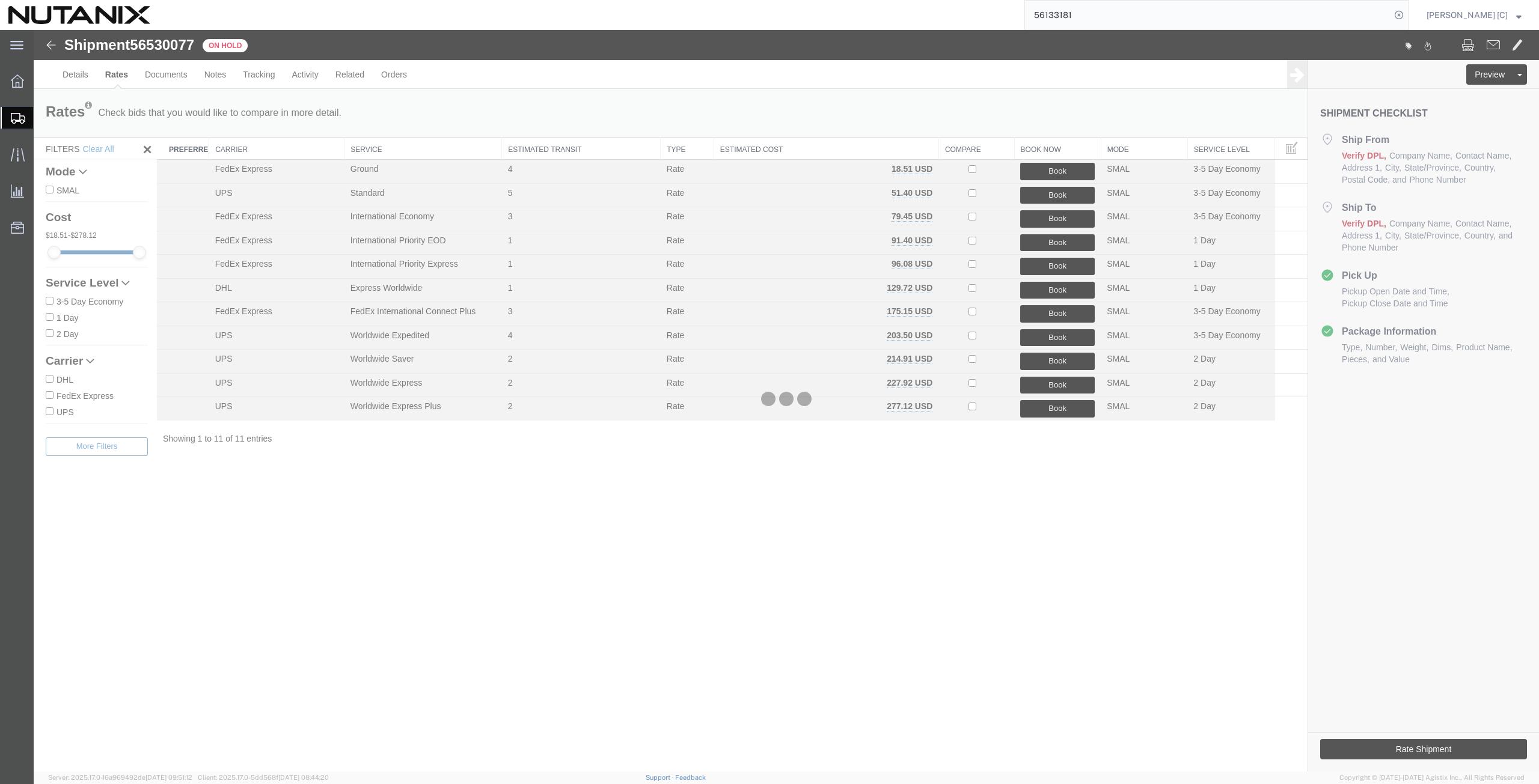
scroll to position [0, 0]
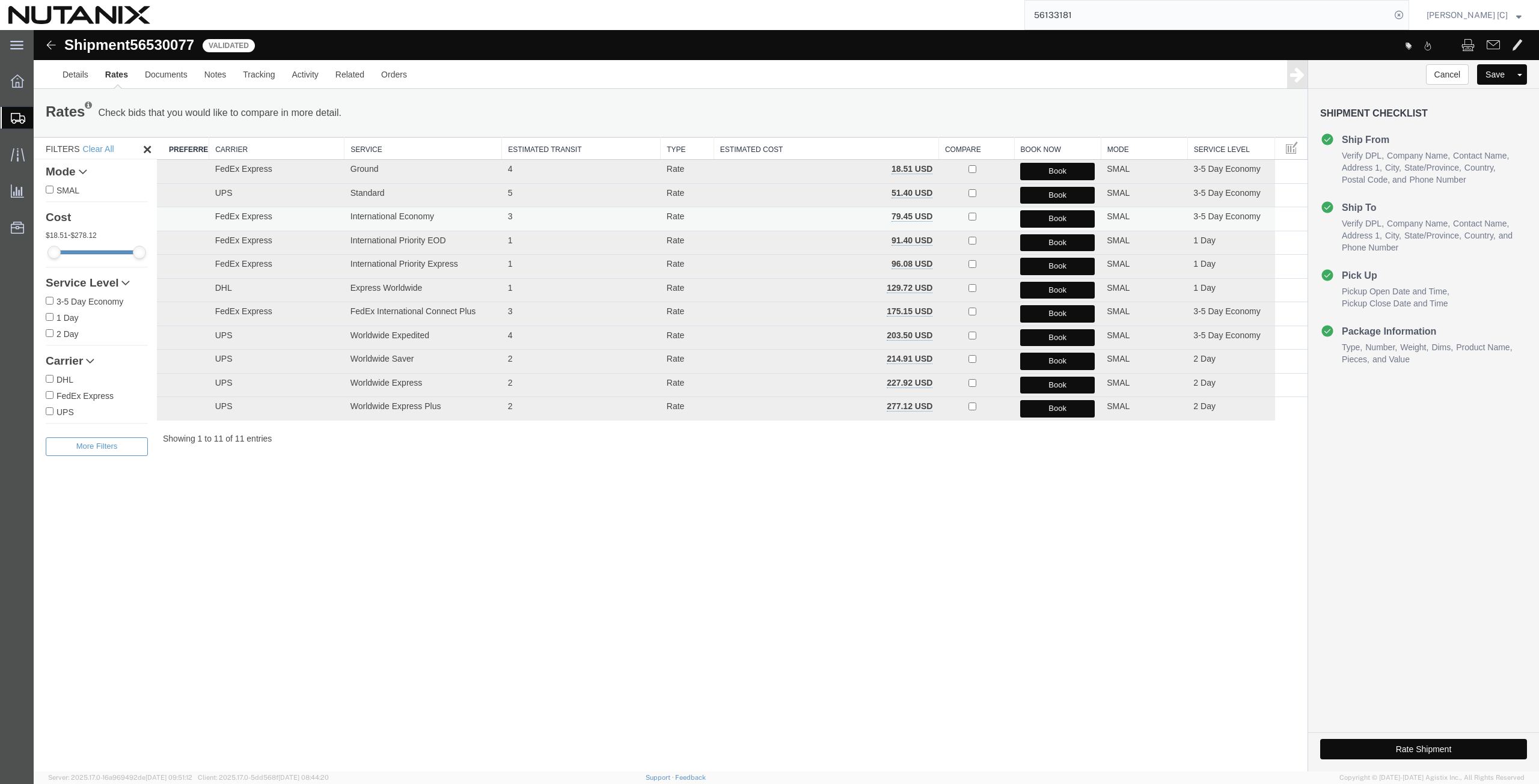
click at [1028, 219] on button "Book" at bounding box center [1057, 219] width 74 height 17
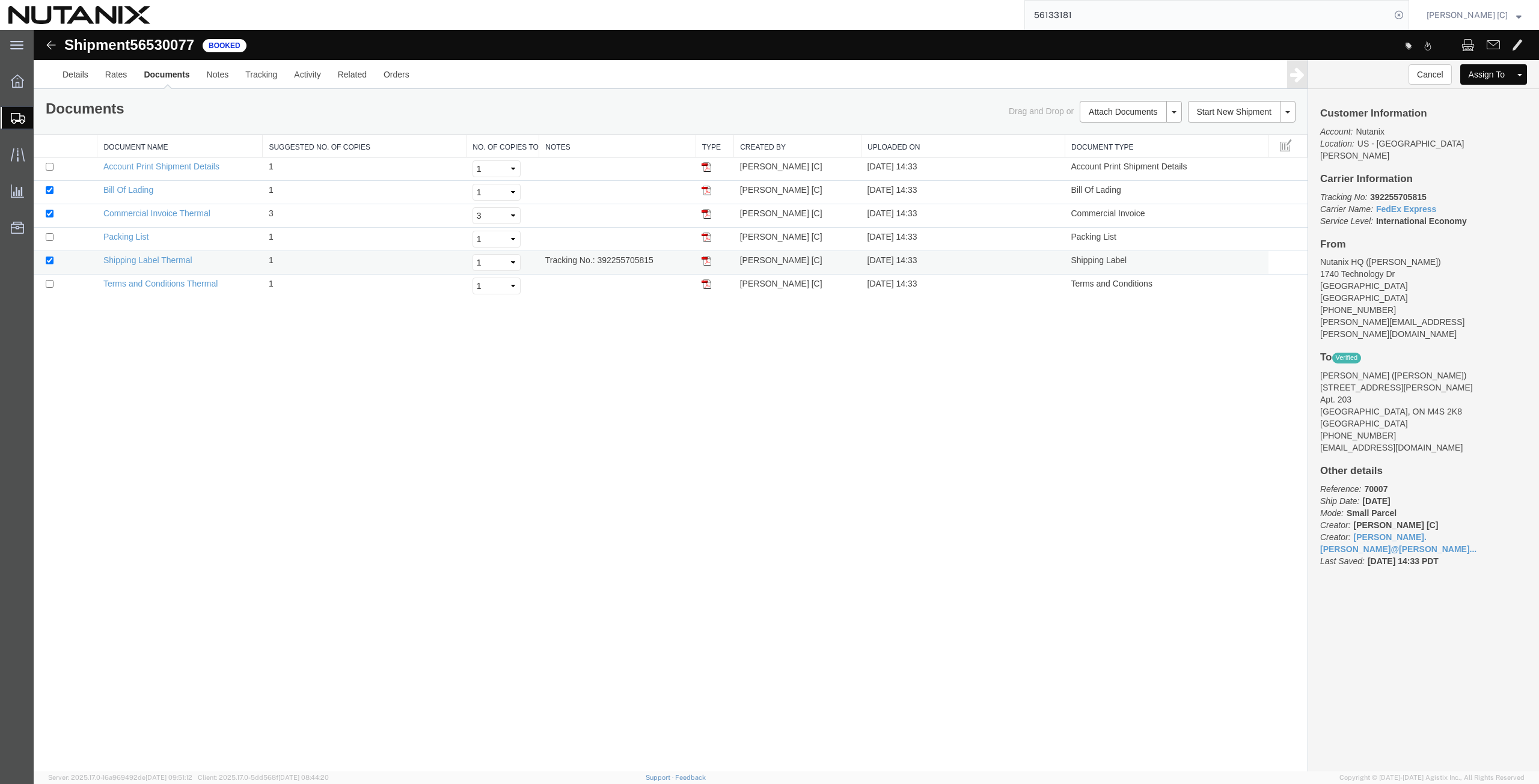
click at [707, 260] on img at bounding box center [706, 260] width 10 height 10
drag, startPoint x: 1427, startPoint y: 183, endPoint x: 1363, endPoint y: 189, distance: 64.3
click at [1363, 191] on p "Tracking No: 392255705815 Carrier Name: FedEx Express FedEx Express Service Lev…" at bounding box center [1423, 209] width 207 height 36
click at [1438, 174] on h4 "Carrier Information" at bounding box center [1423, 179] width 207 height 11
drag, startPoint x: 1431, startPoint y: 182, endPoint x: 1371, endPoint y: 190, distance: 60.5
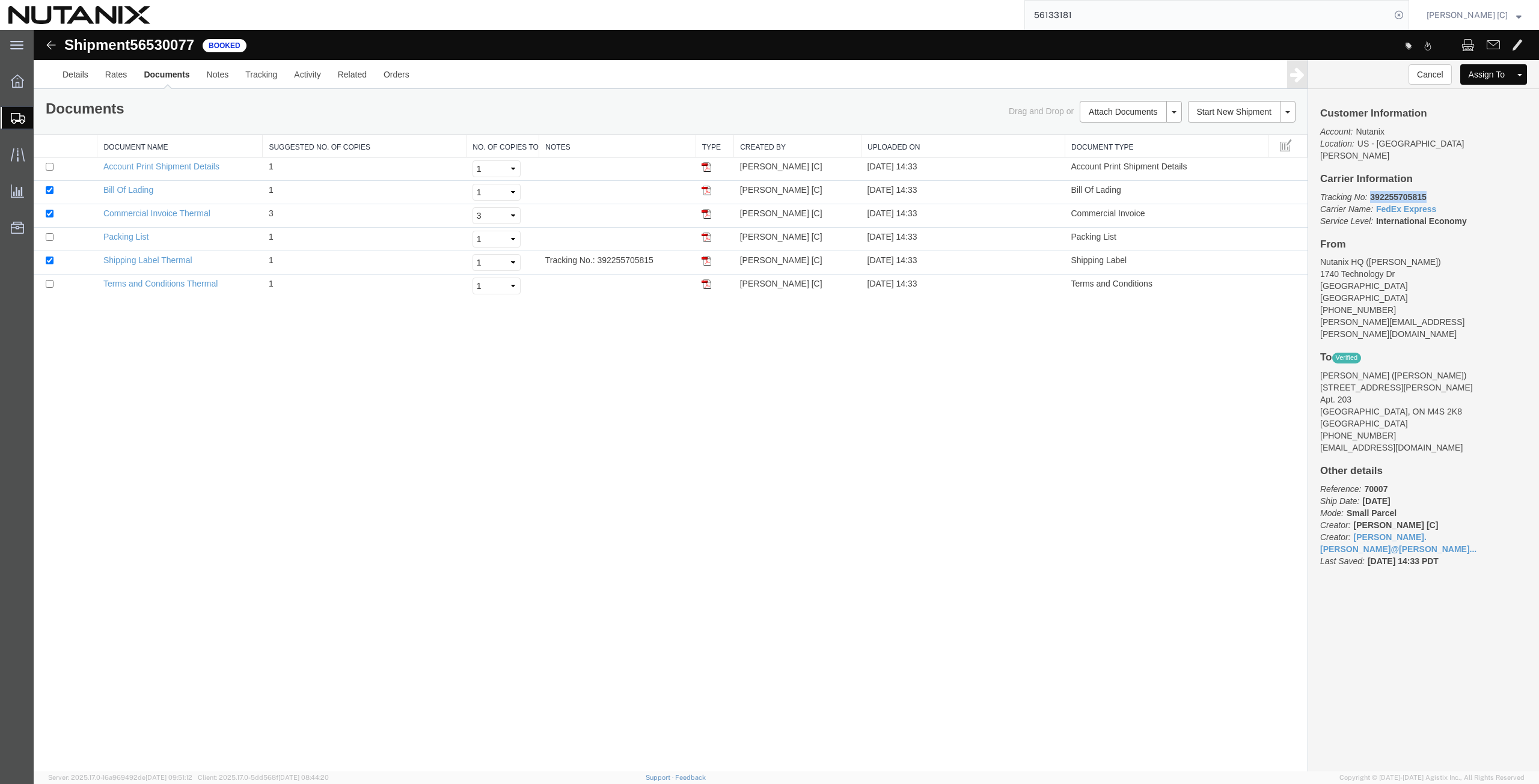
click at [1371, 191] on p "Tracking No: 392255705815 Carrier Name: FedEx Express FedEx Express Service Lev…" at bounding box center [1423, 209] width 207 height 36
copy b "392255705815"
click at [0, 0] on span "Create from Template" at bounding box center [0, 0] width 0 height 0
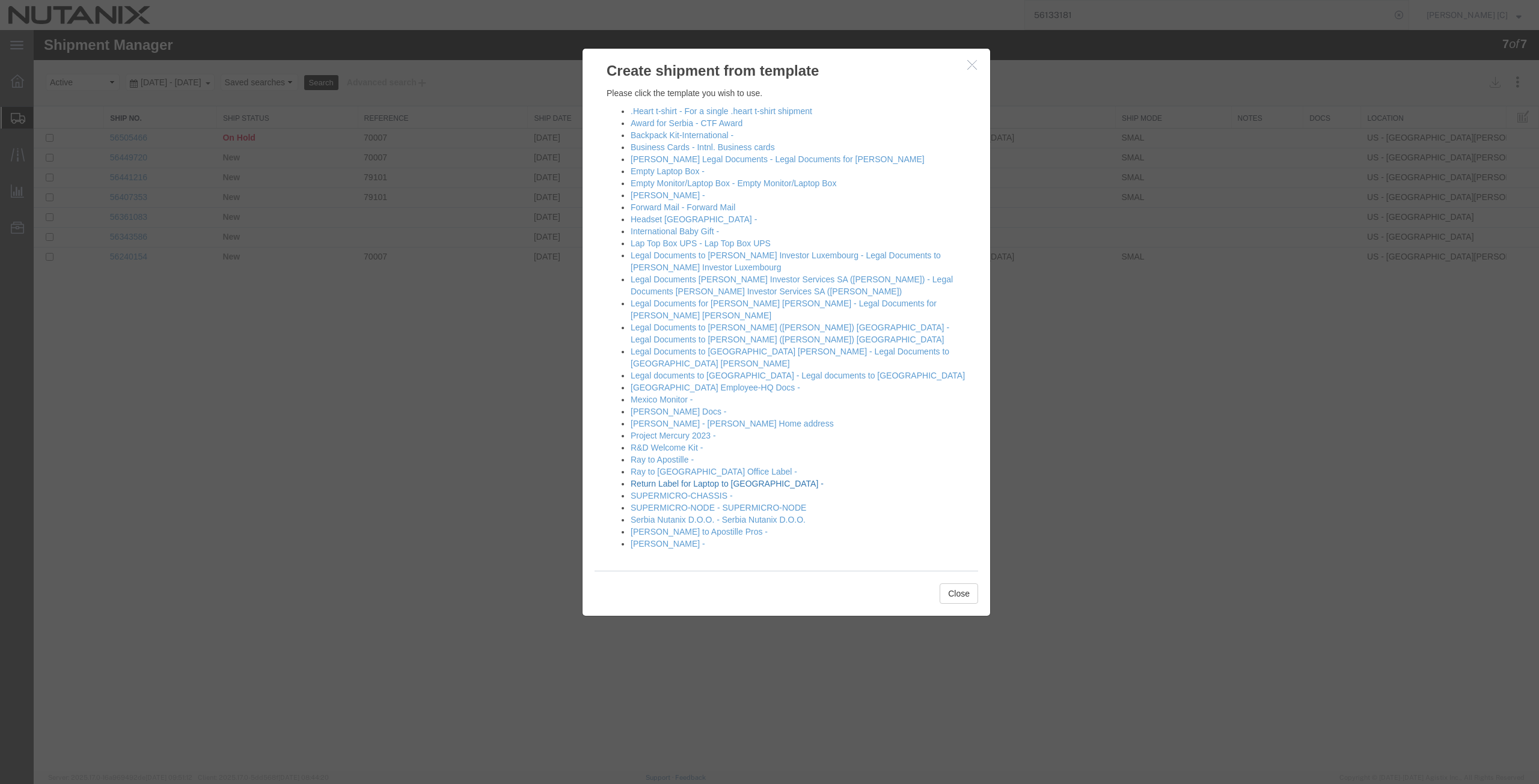
click at [669, 479] on link "Return Label for Laptop to [GEOGRAPHIC_DATA] -" at bounding box center [727, 483] width 193 height 10
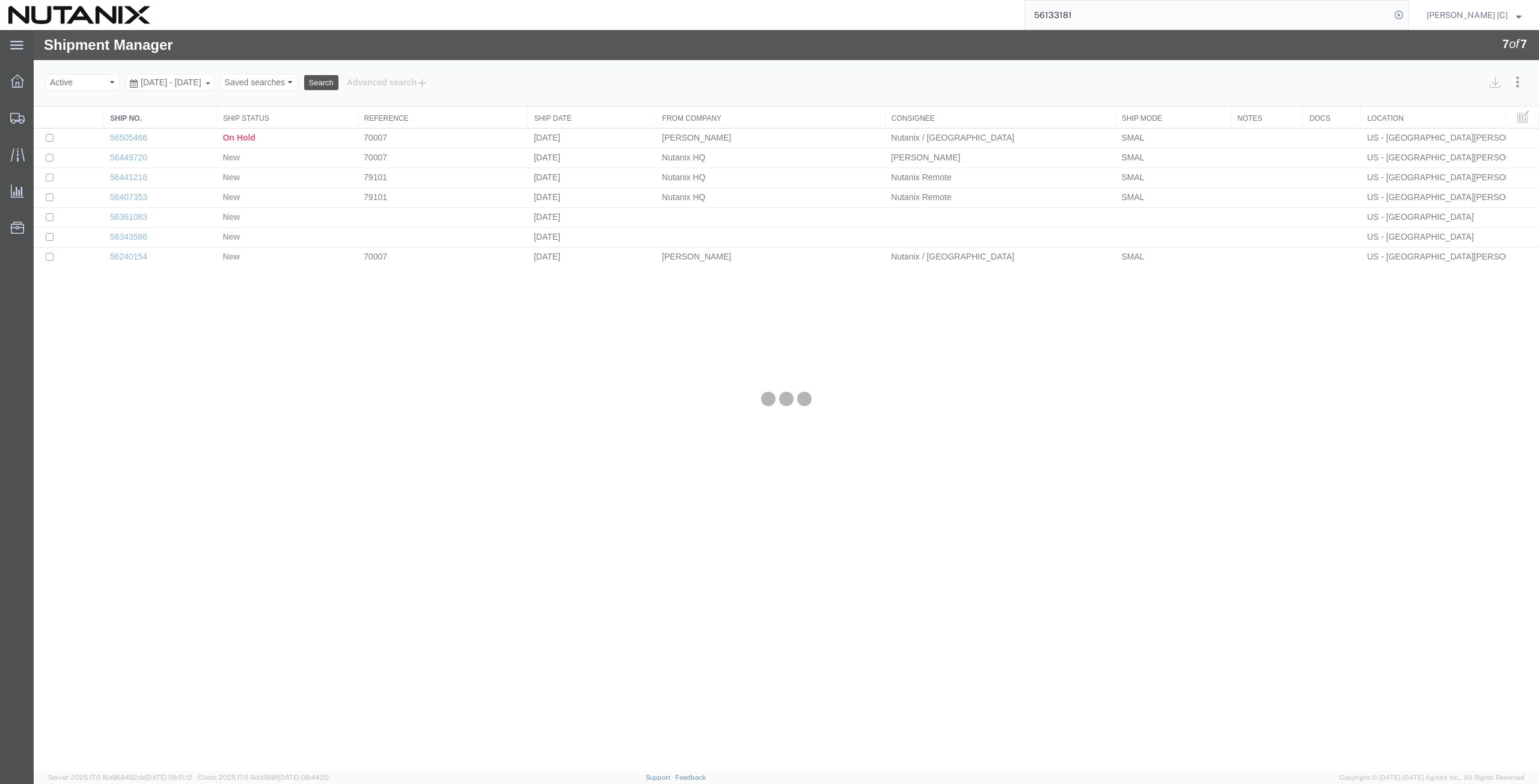
select select "46554"
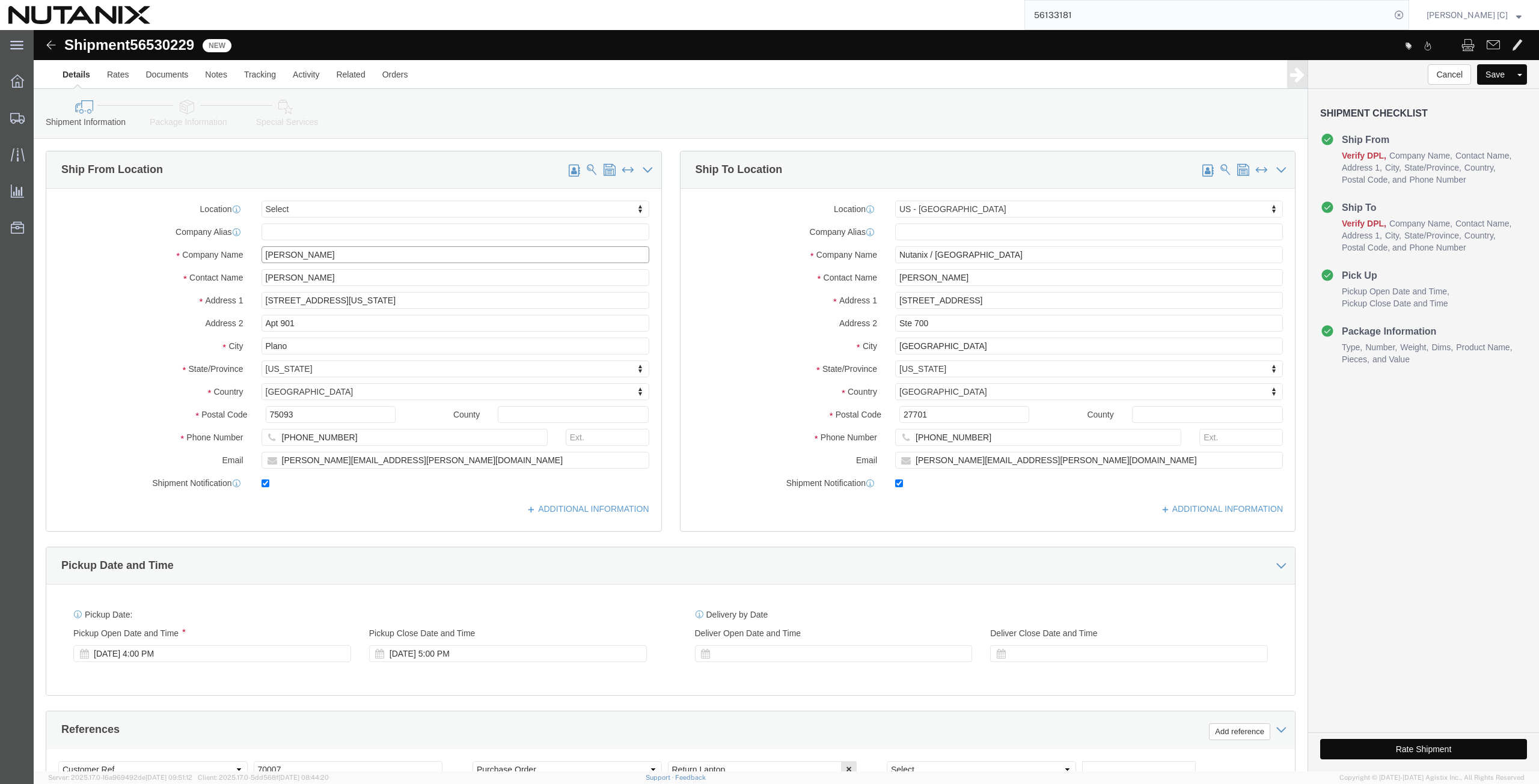
drag, startPoint x: 300, startPoint y: 226, endPoint x: 151, endPoint y: 223, distance: 149.0
click div "Company Name [PERSON_NAME]"
paste input "[PERSON_NAME]"
type input "[PERSON_NAME]"
drag, startPoint x: 292, startPoint y: 240, endPoint x: 112, endPoint y: 242, distance: 180.0
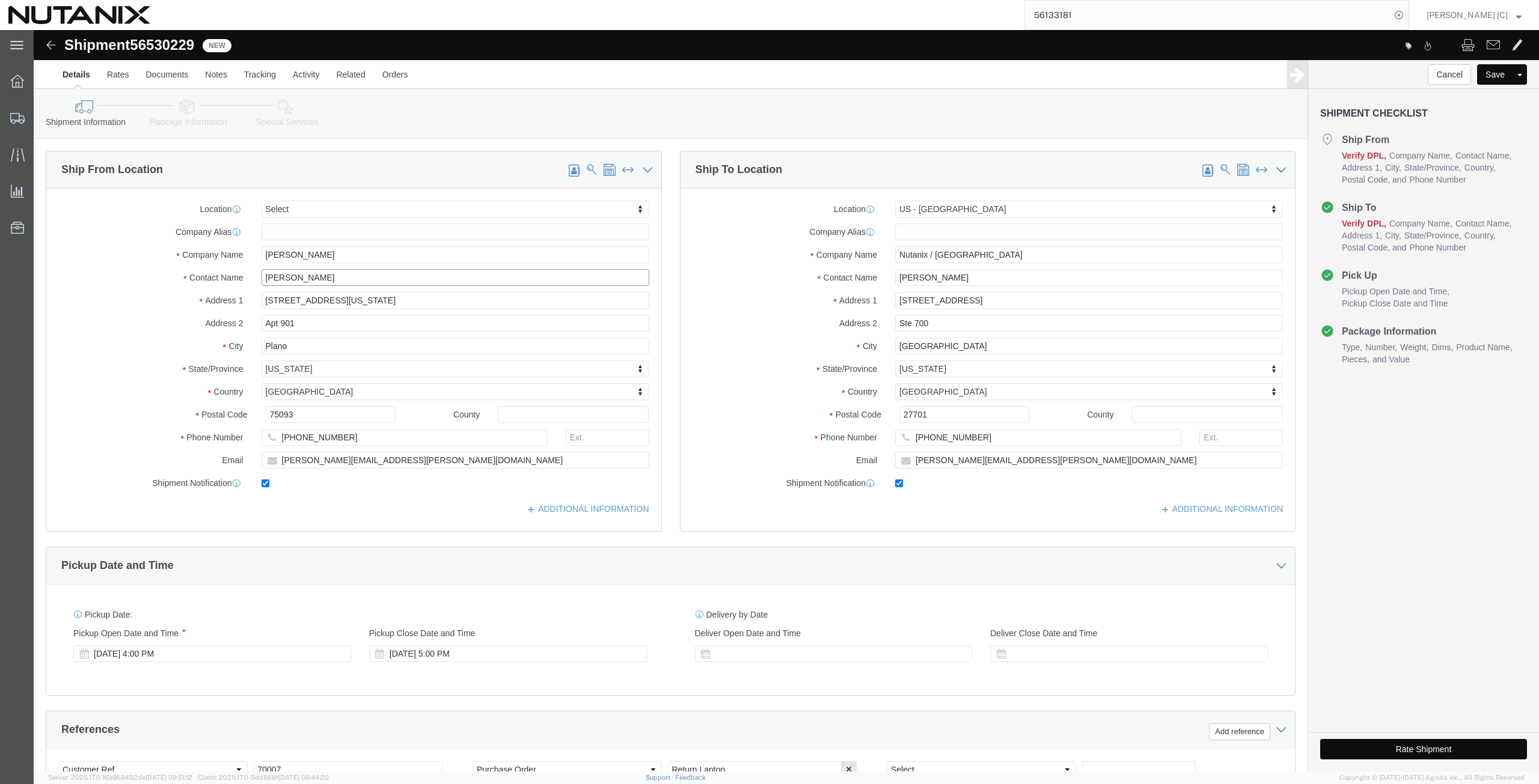
click div "Contact Name [PERSON_NAME]"
paste input "[PERSON_NAME]"
type input "[PERSON_NAME]"
drag, startPoint x: 289, startPoint y: 275, endPoint x: 78, endPoint y: 265, distance: 211.2
click div "Address [STREET_ADDRESS][US_STATE]"
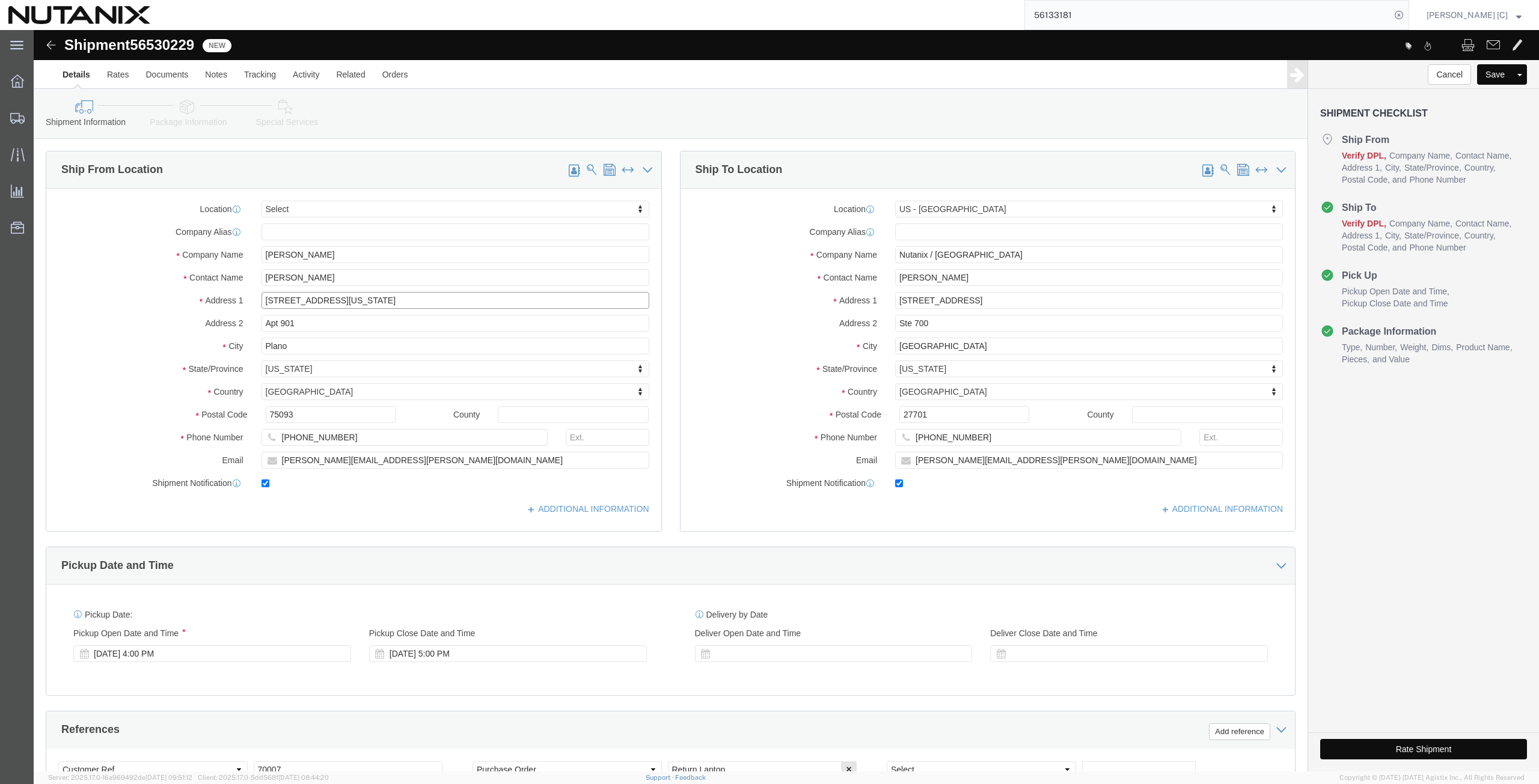
paste input "[STREET_ADDRESS][PERSON_NAME]"
type input "[STREET_ADDRESS][PERSON_NAME]"
drag, startPoint x: 266, startPoint y: 292, endPoint x: 81, endPoint y: 268, distance: 186.6
click div "Location Select Select My Profile Location [GEOGRAPHIC_DATA] - [GEOGRAPHIC_DATA…"
paste input ". 203"
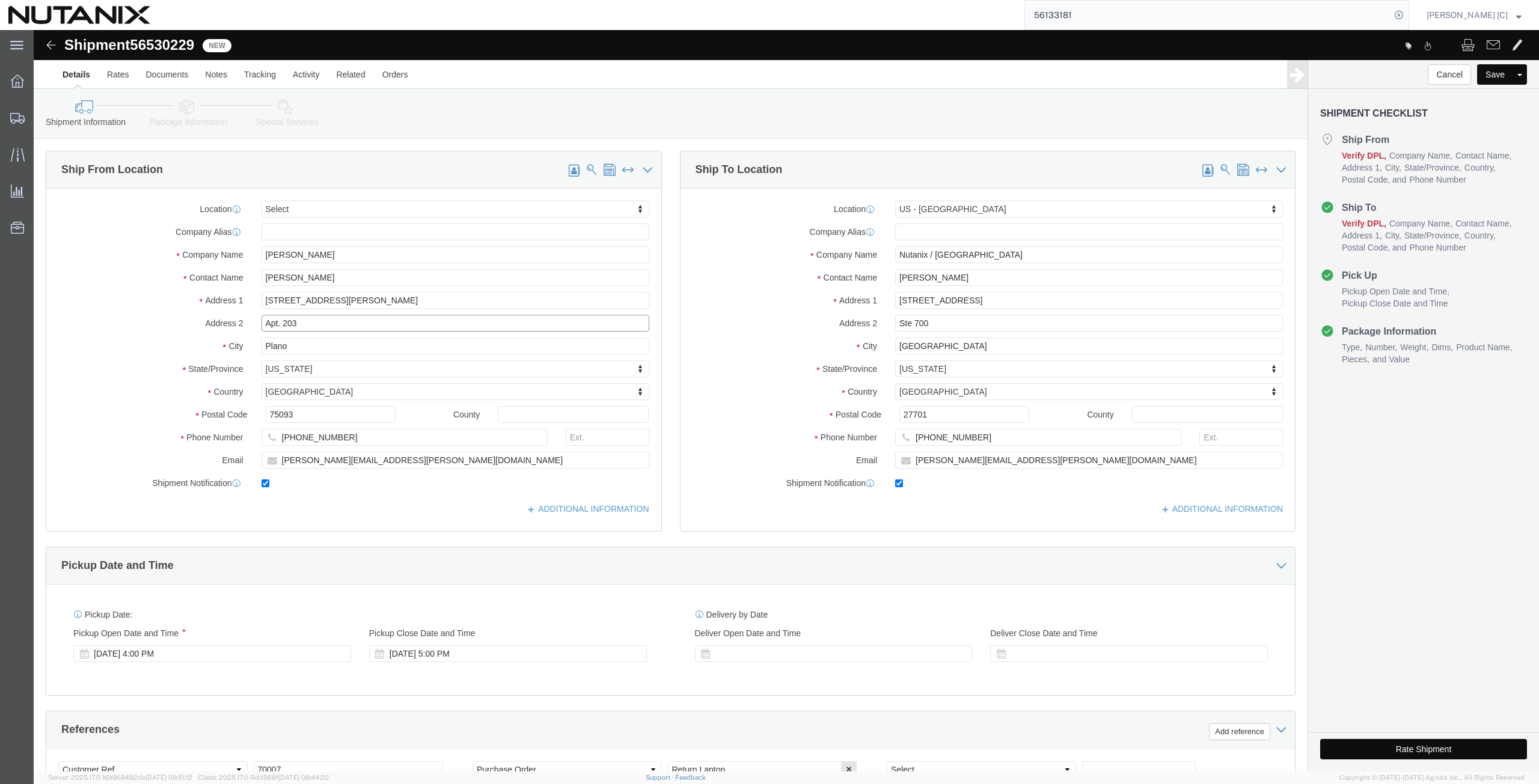
type input "Apt. 203"
drag, startPoint x: 275, startPoint y: 317, endPoint x: 112, endPoint y: 317, distance: 163.0
click div "City Plano"
paste input "Toront"
type input "[GEOGRAPHIC_DATA]"
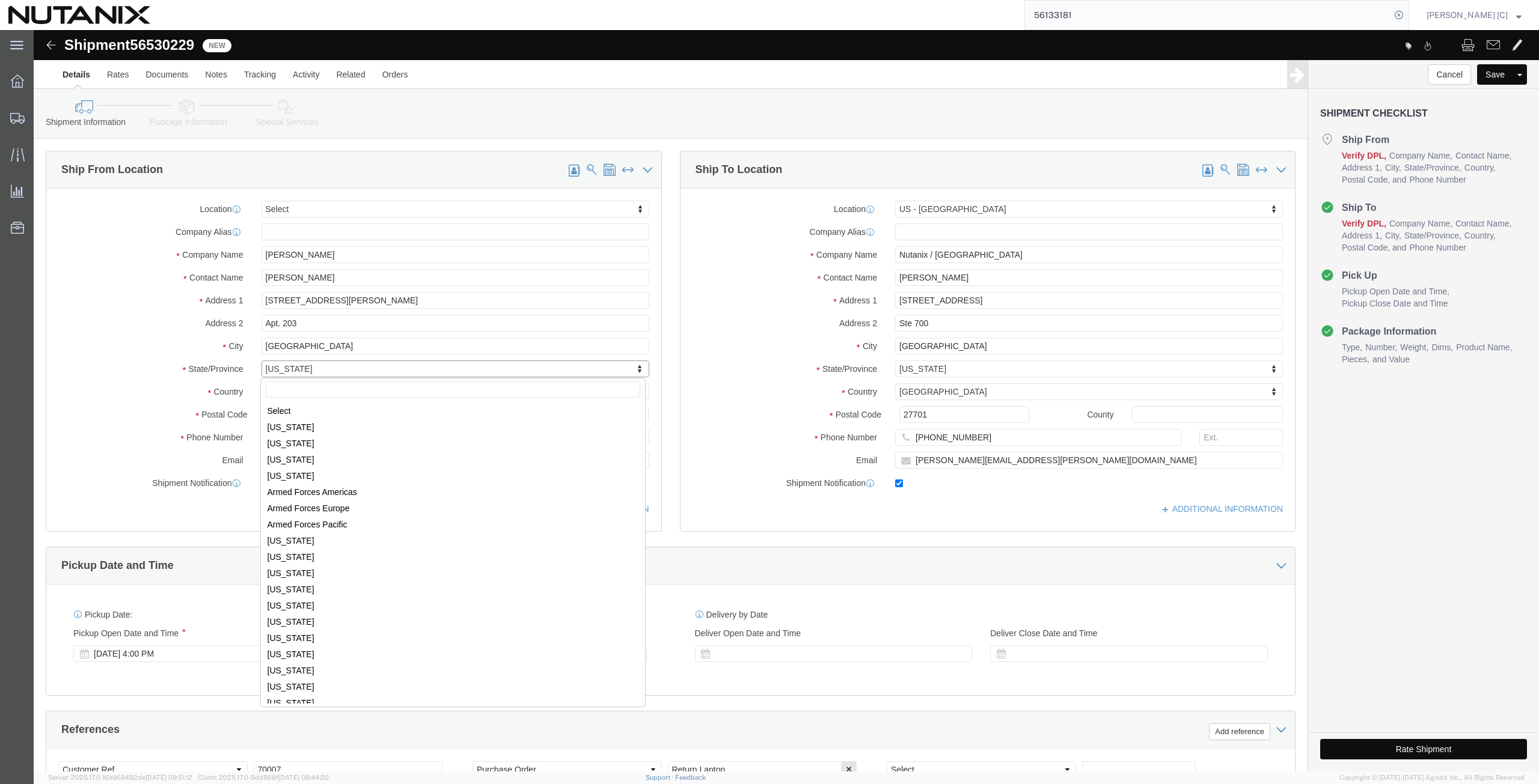
scroll to position [505, 0]
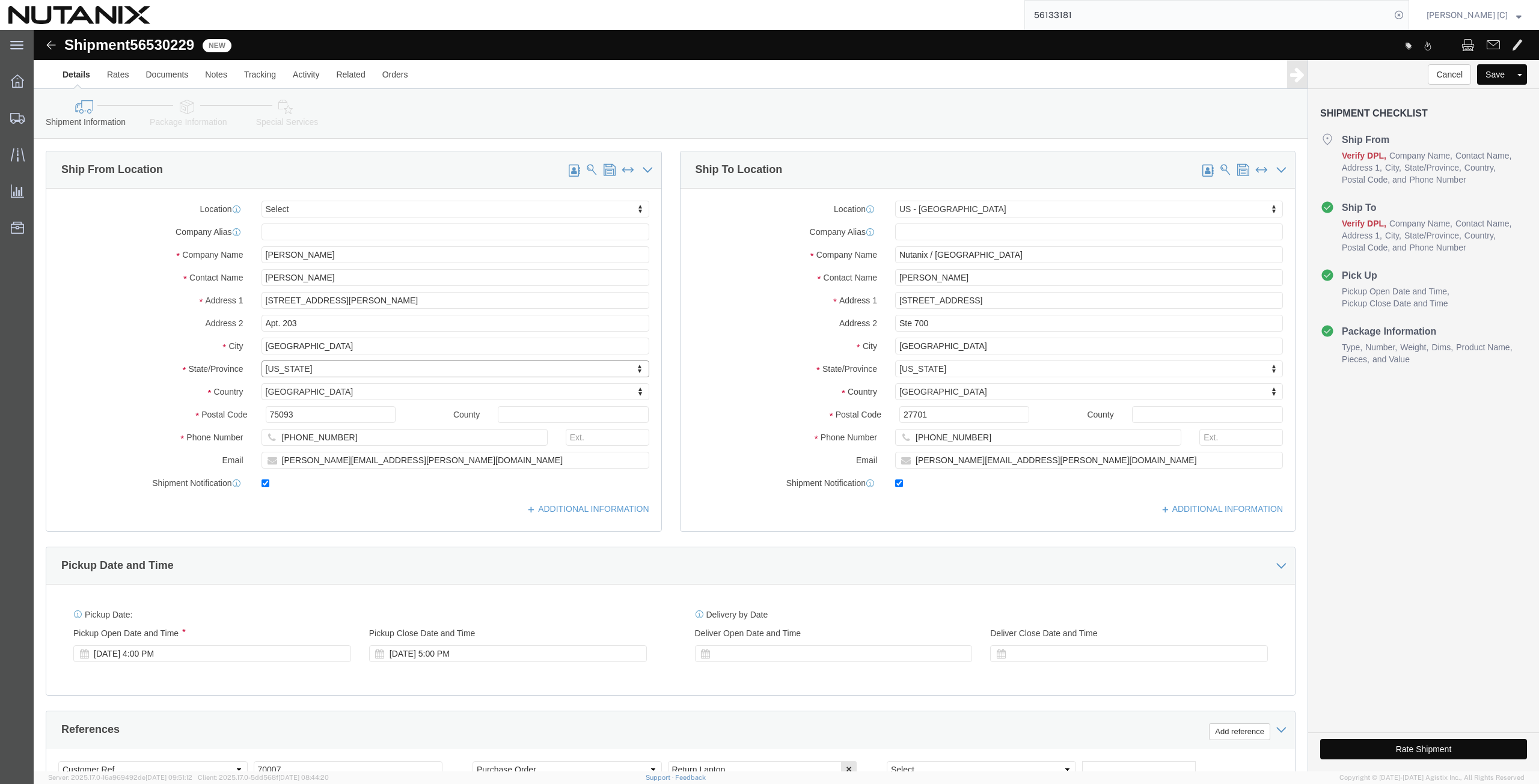
drag, startPoint x: 256, startPoint y: 361, endPoint x: 253, endPoint y: 368, distance: 7.6
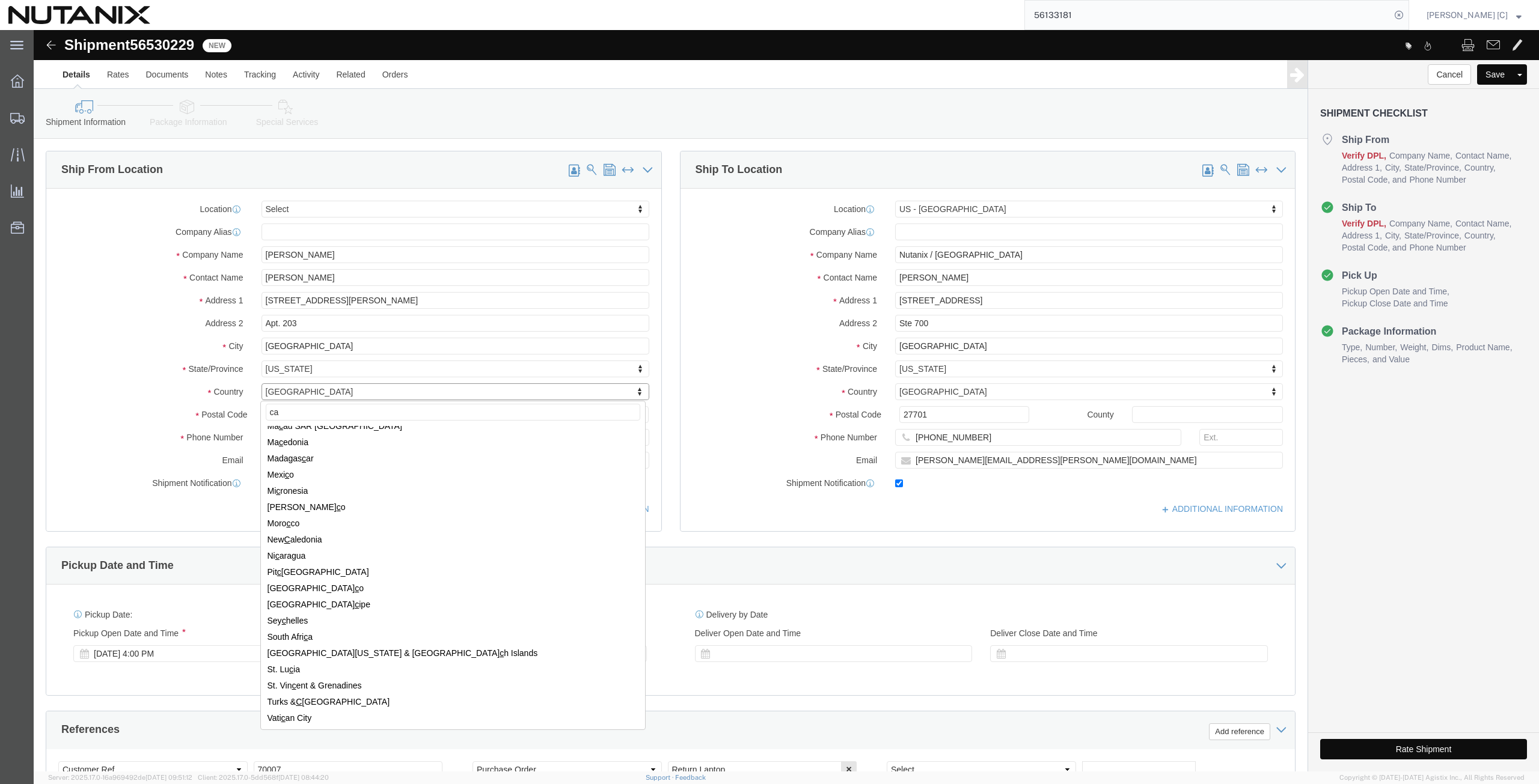
scroll to position [0, 0]
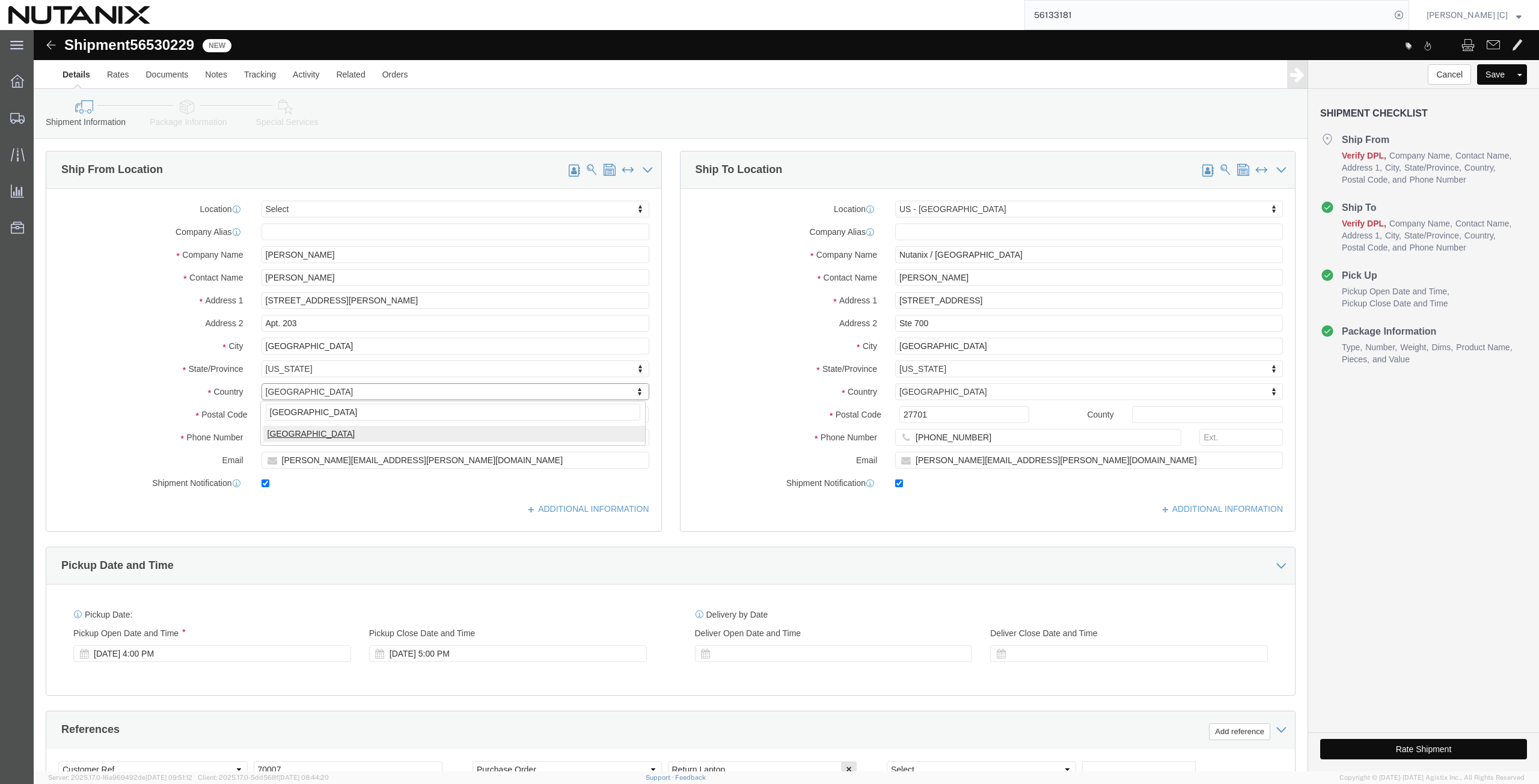
type input "[GEOGRAPHIC_DATA]"
select select "CA"
select select
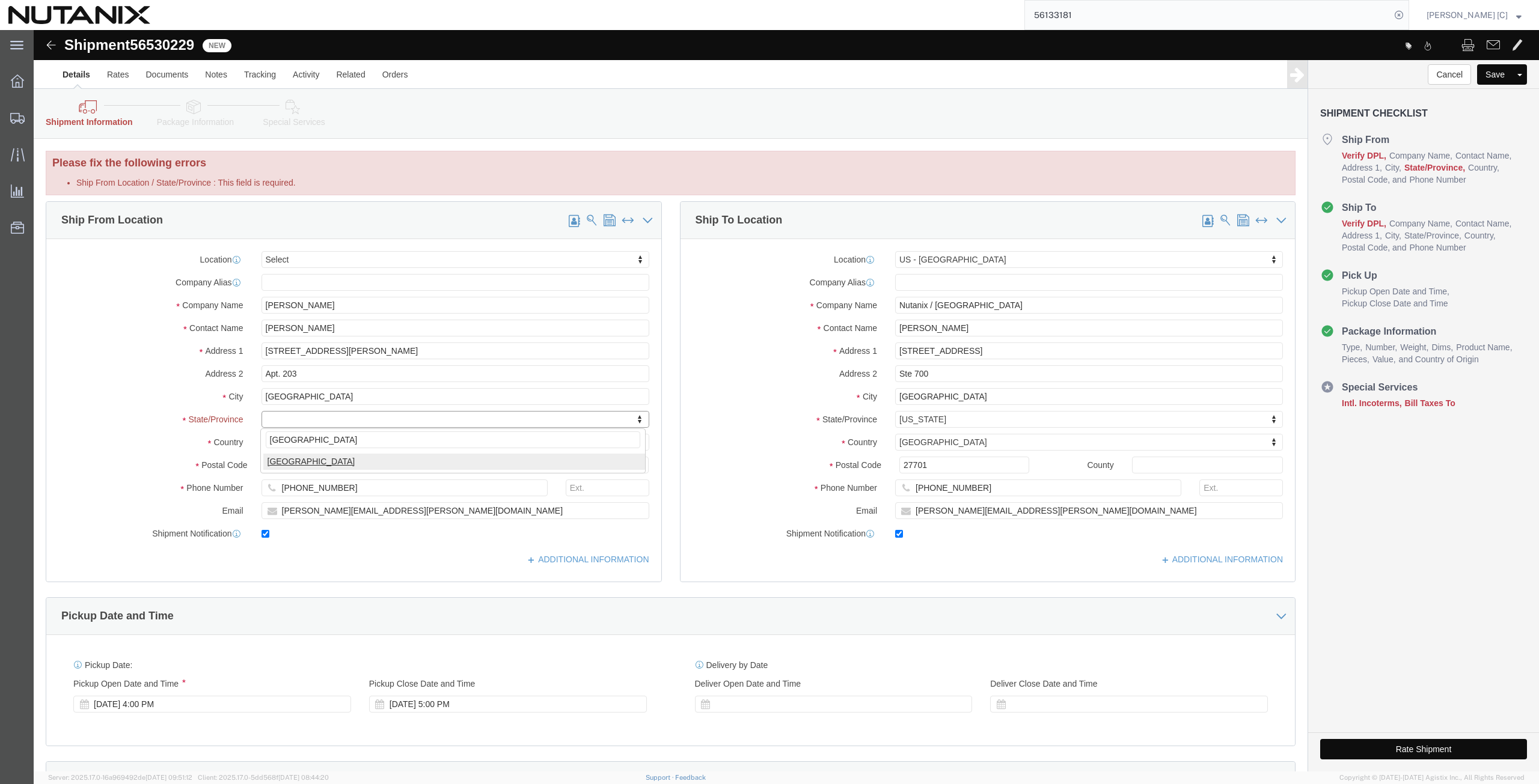
type input "[GEOGRAPHIC_DATA]"
select select "ON"
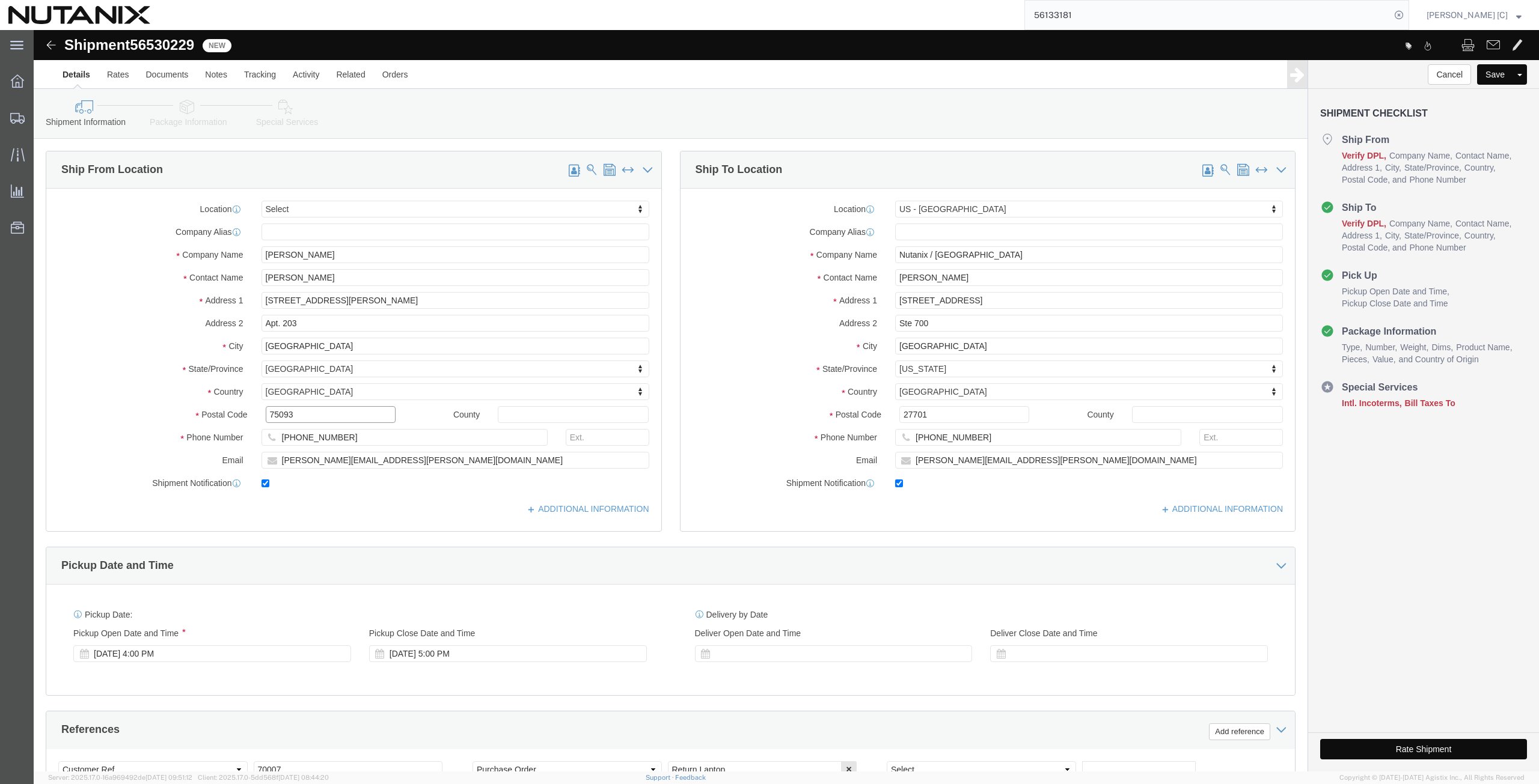
drag, startPoint x: 278, startPoint y: 390, endPoint x: 137, endPoint y: 378, distance: 141.5
click div "Postal Code 75093"
paste input "M4S 2K8"
type input "M4S 2K8"
drag, startPoint x: 310, startPoint y: 406, endPoint x: 169, endPoint y: 402, distance: 141.1
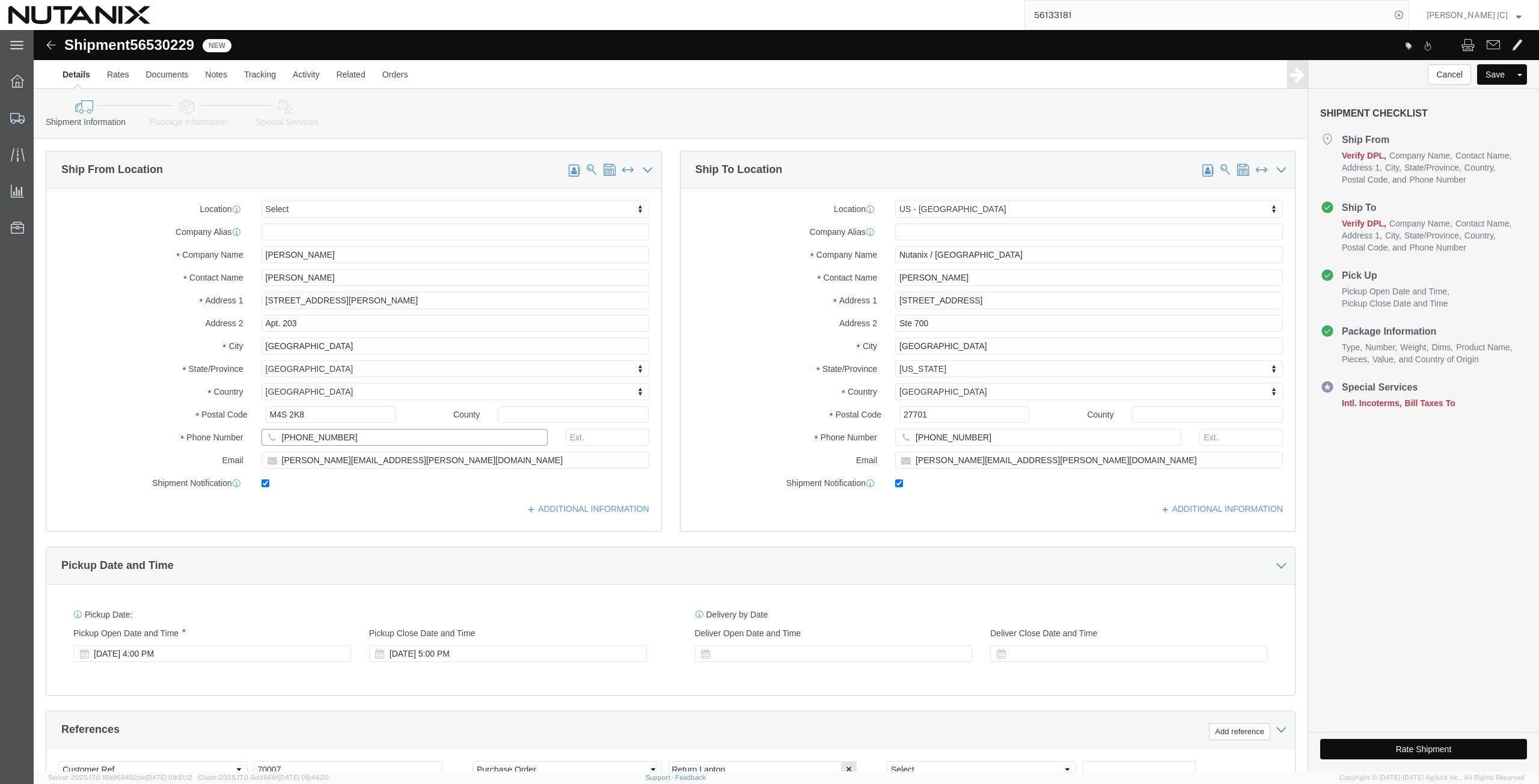
click div "Phone Number [PHONE_NUMBER]"
paste input "[PHONE_NUMBER]"
type input "[PHONE_NUMBER]"
drag, startPoint x: 360, startPoint y: 432, endPoint x: 167, endPoint y: 423, distance: 193.2
click div "Email [PERSON_NAME][EMAIL_ADDRESS][PERSON_NAME][DOMAIN_NAME]"
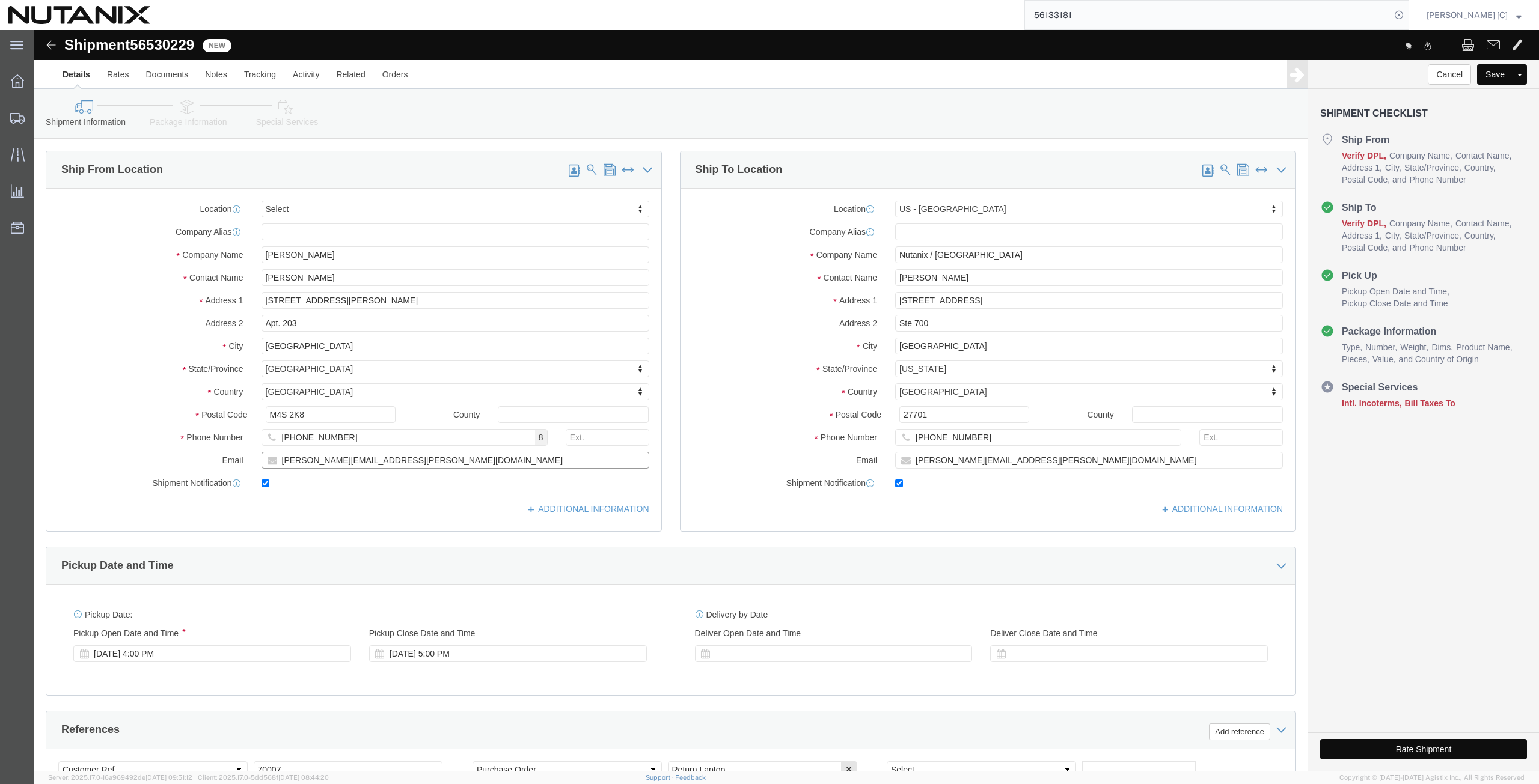
paste input "[EMAIL_ADDRESS]"
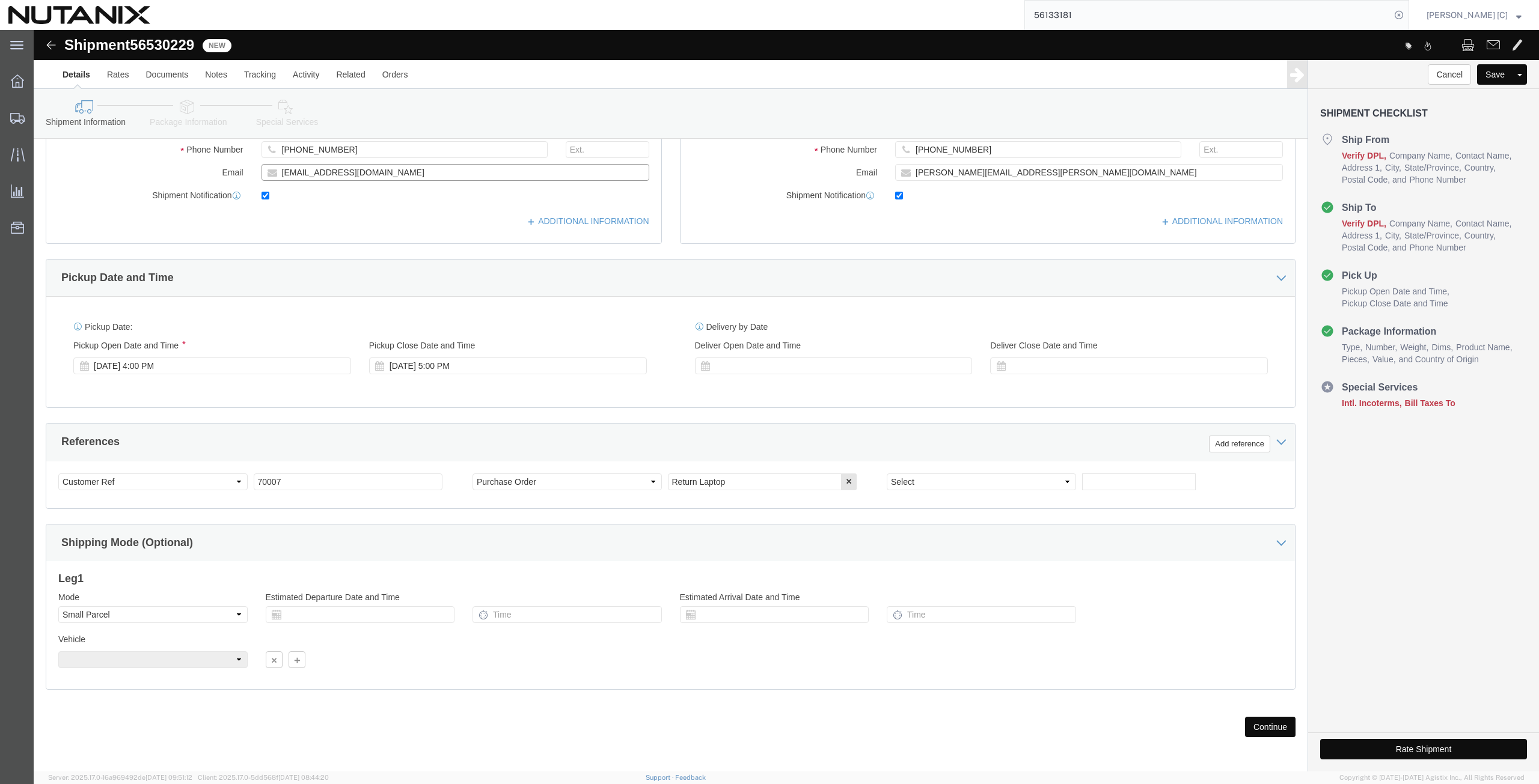
scroll to position [290, 0]
type input "[EMAIL_ADDRESS][DOMAIN_NAME]"
click button "Continue"
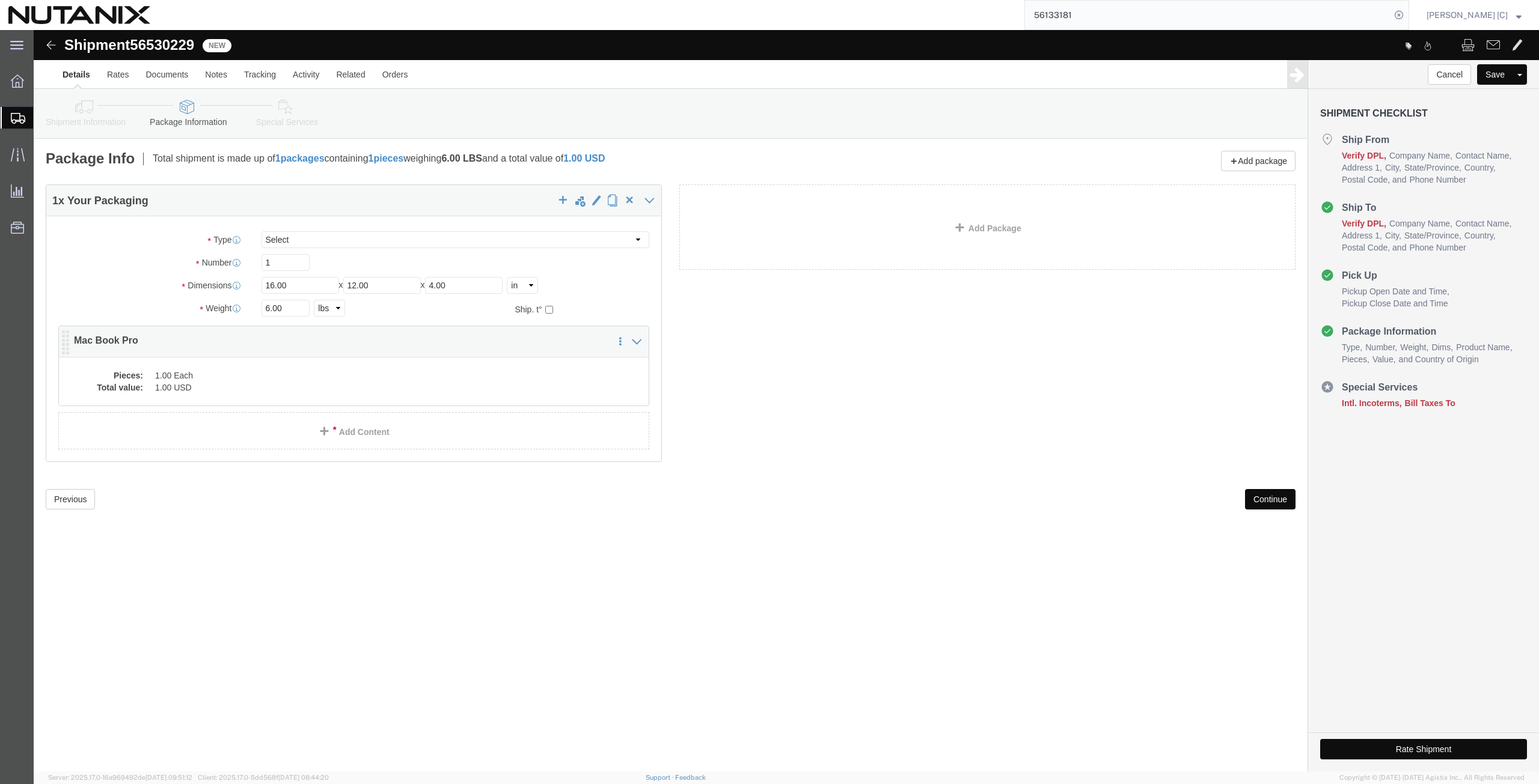
click dd "1.00 Each"
click div
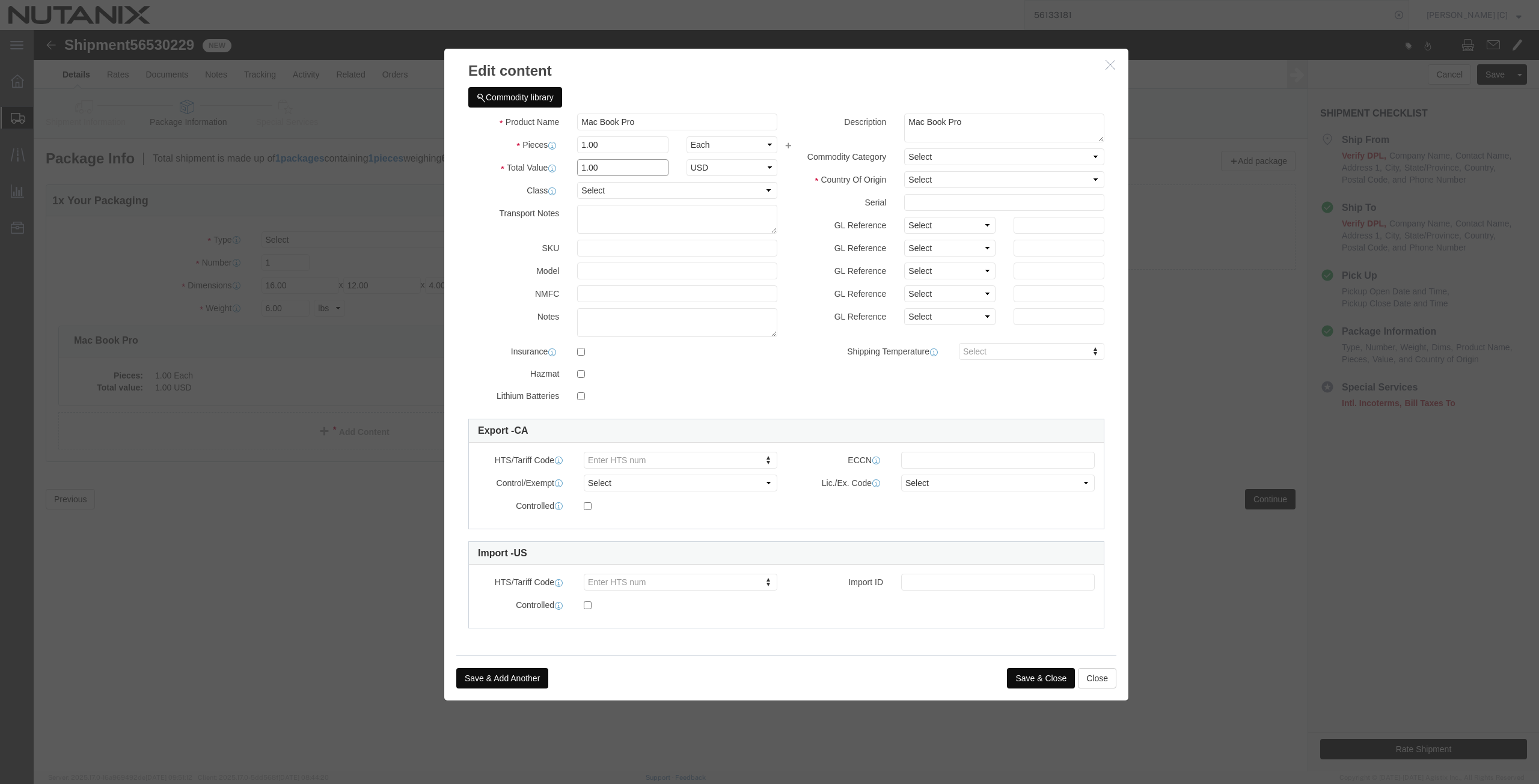
drag, startPoint x: 571, startPoint y: 141, endPoint x: 498, endPoint y: 150, distance: 73.6
click div "Product Name Mac Book Pro Pieces 1.00 Select Bag Barrels 100Board Feet Bottle B…"
type input "1000"
click select "Select [GEOGRAPHIC_DATA] [GEOGRAPHIC_DATA] [GEOGRAPHIC_DATA] [GEOGRAPHIC_DATA] …"
select select "CN"
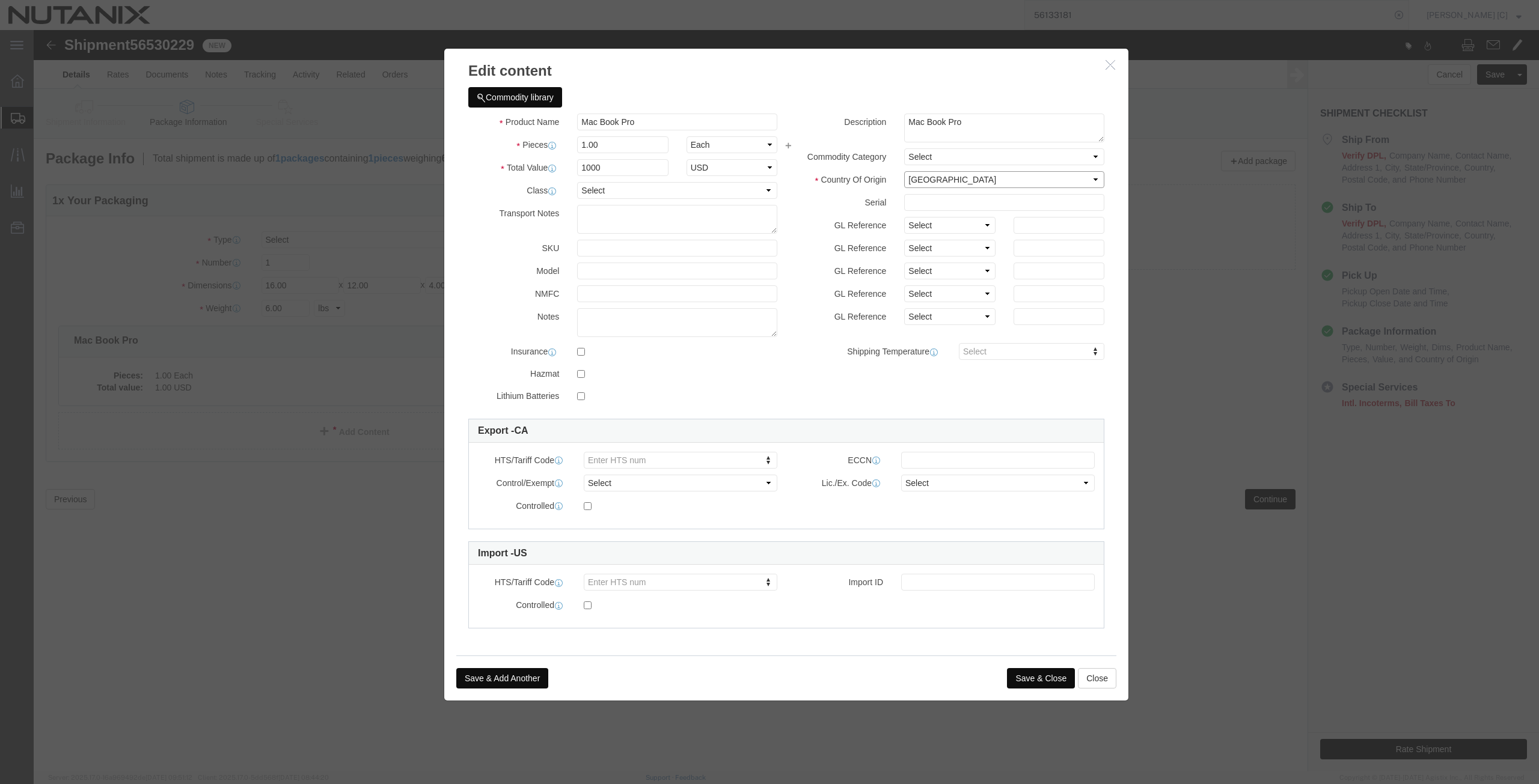
click select "Select [GEOGRAPHIC_DATA] [GEOGRAPHIC_DATA] [GEOGRAPHIC_DATA] [GEOGRAPHIC_DATA] …"
click button "Save & Close"
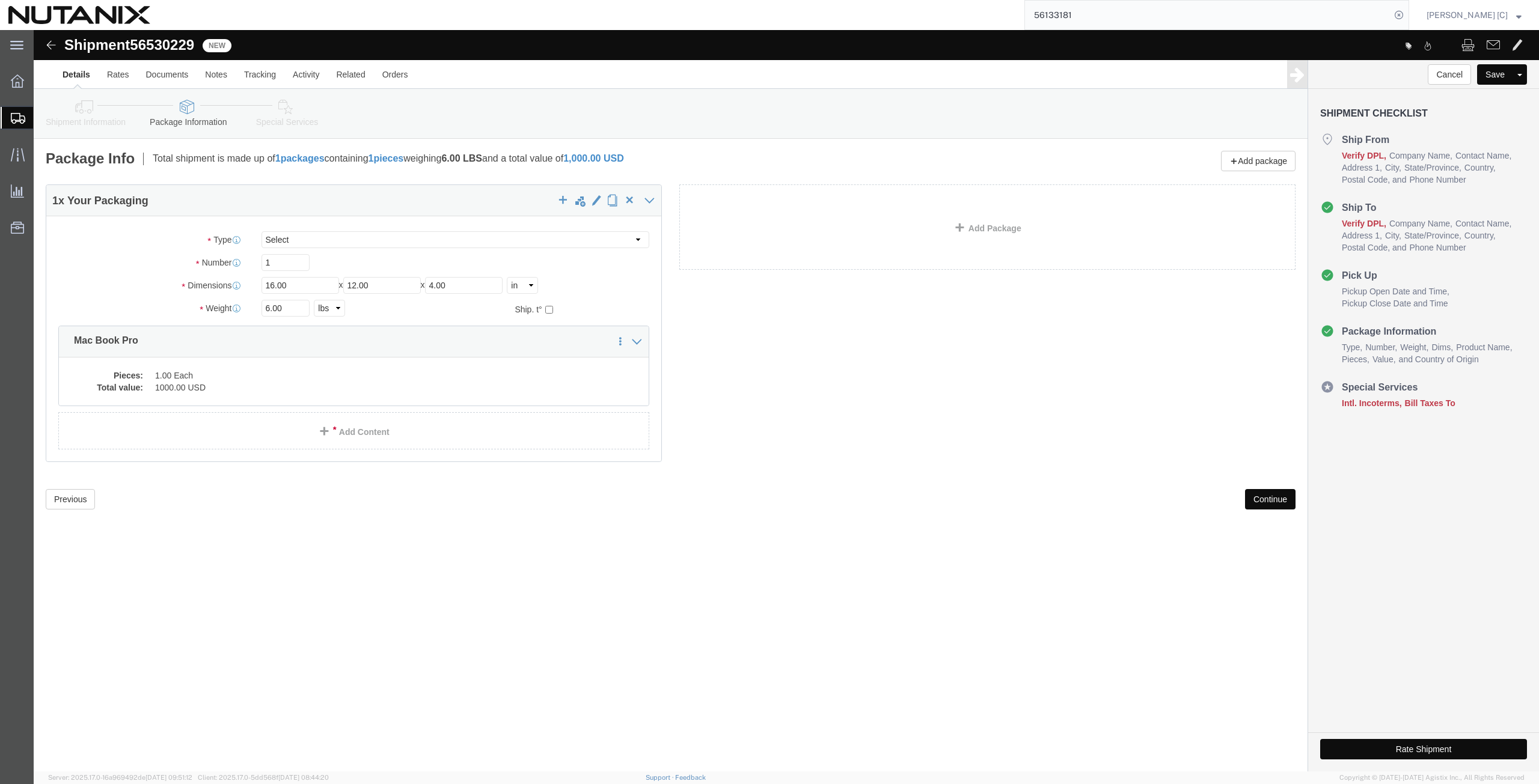
click button "Continue"
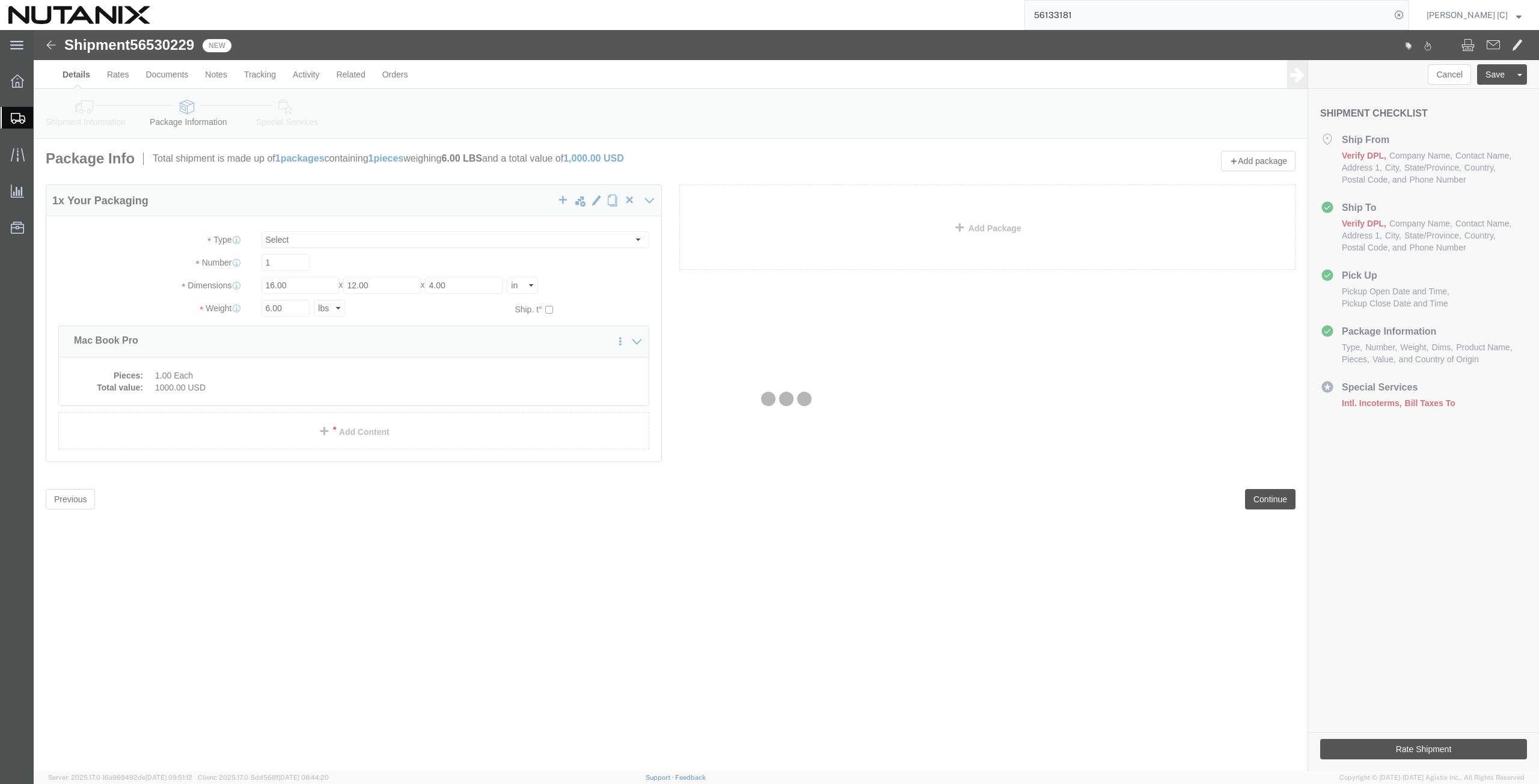
select select
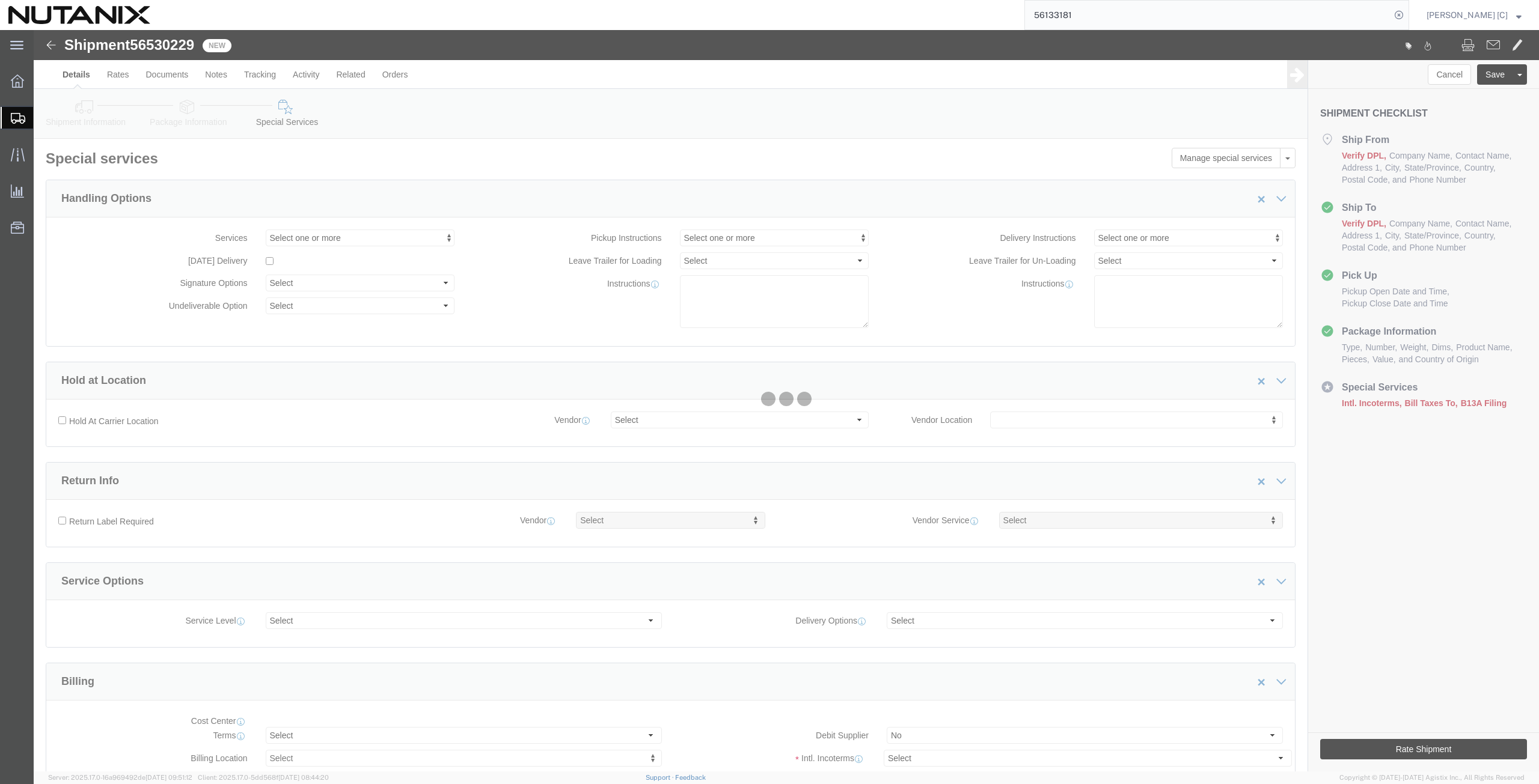
select select "COSTCENTER"
select select "48694"
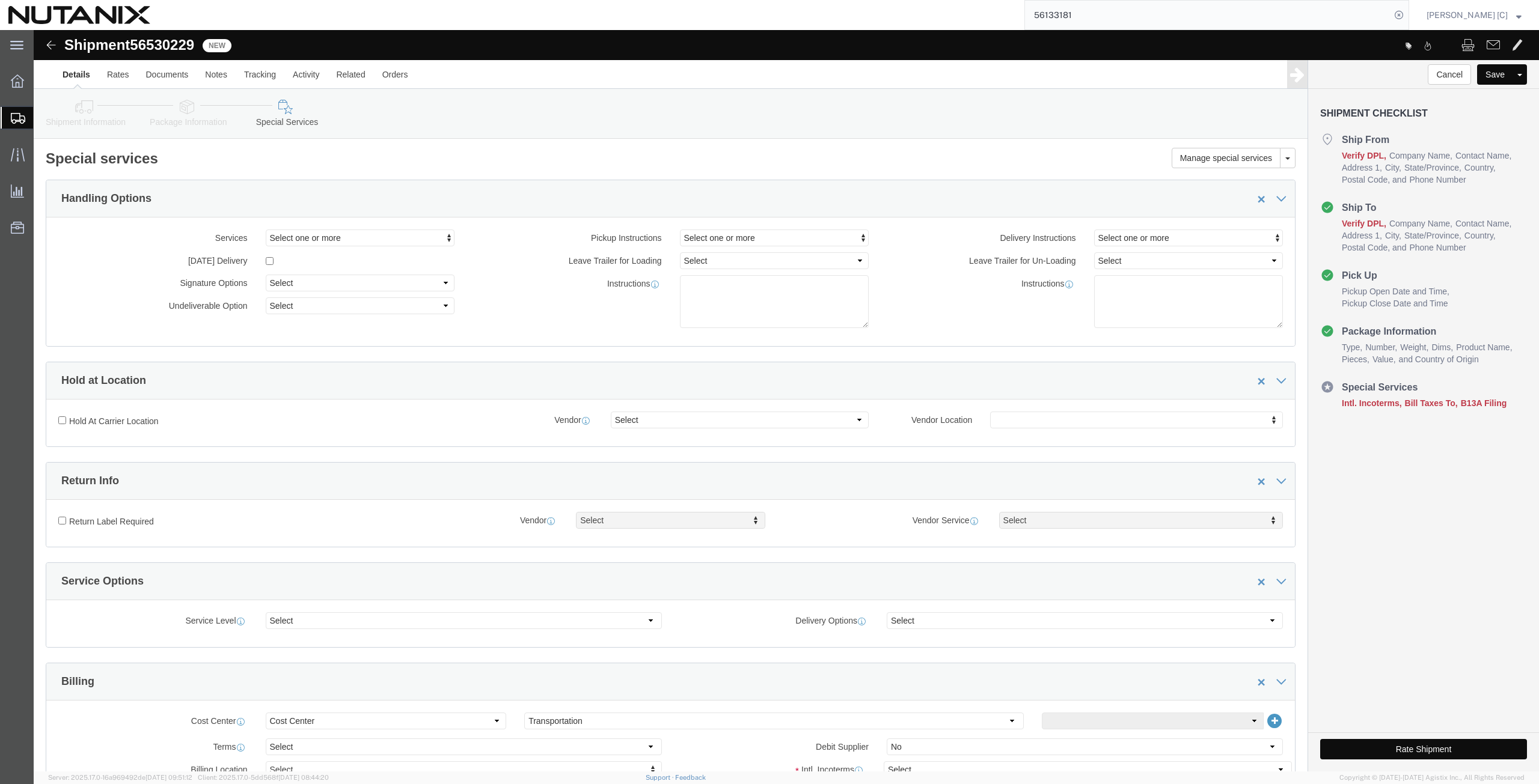
scroll to position [280, 0]
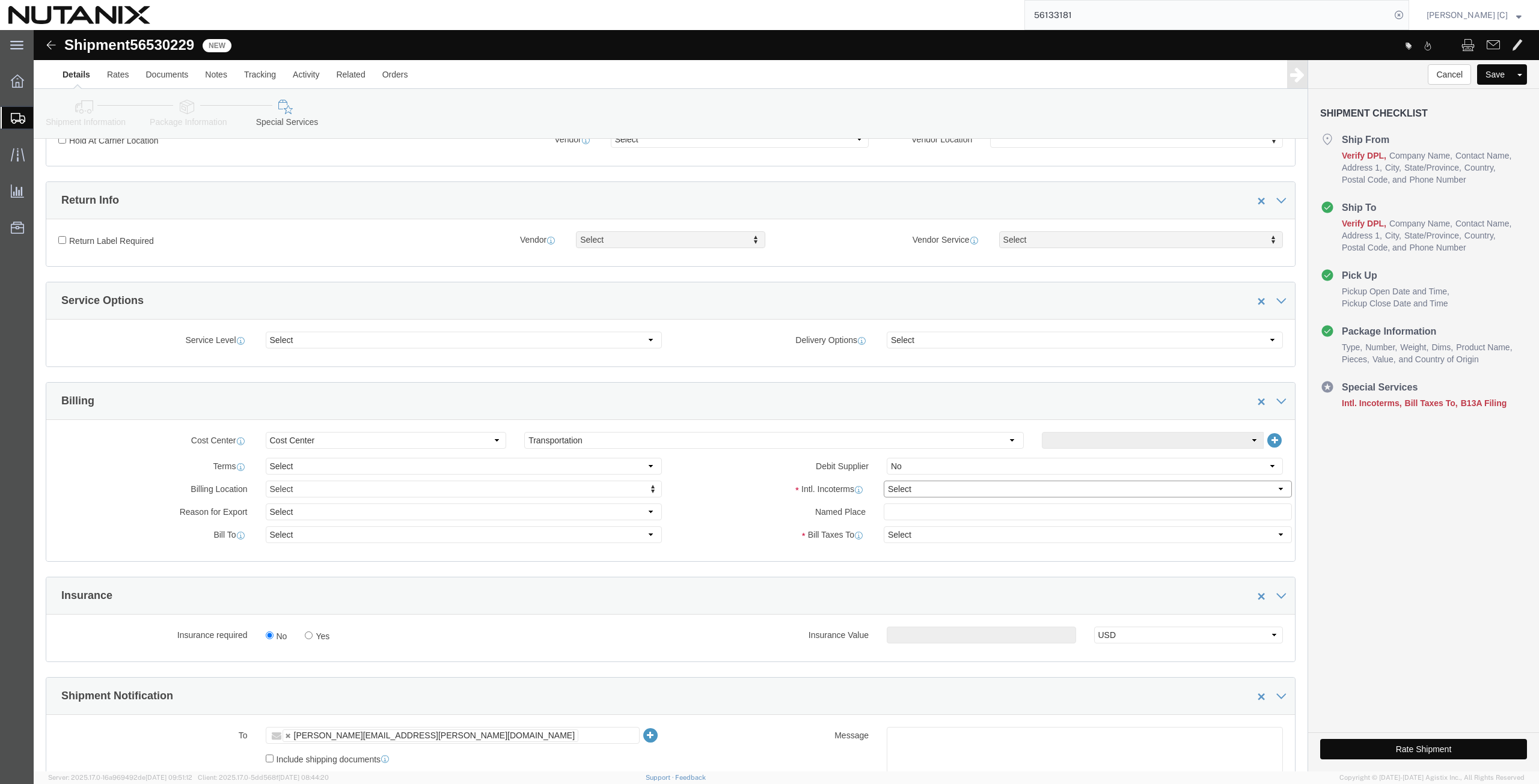
click select "Select Carriage Insurance Paid Carriage Paid To Cost and Freight Cost Insurance…"
select select "DDP"
click select "Select Carriage Insurance Paid Carriage Paid To Cost and Freight Cost Insurance…"
select select "SHIP"
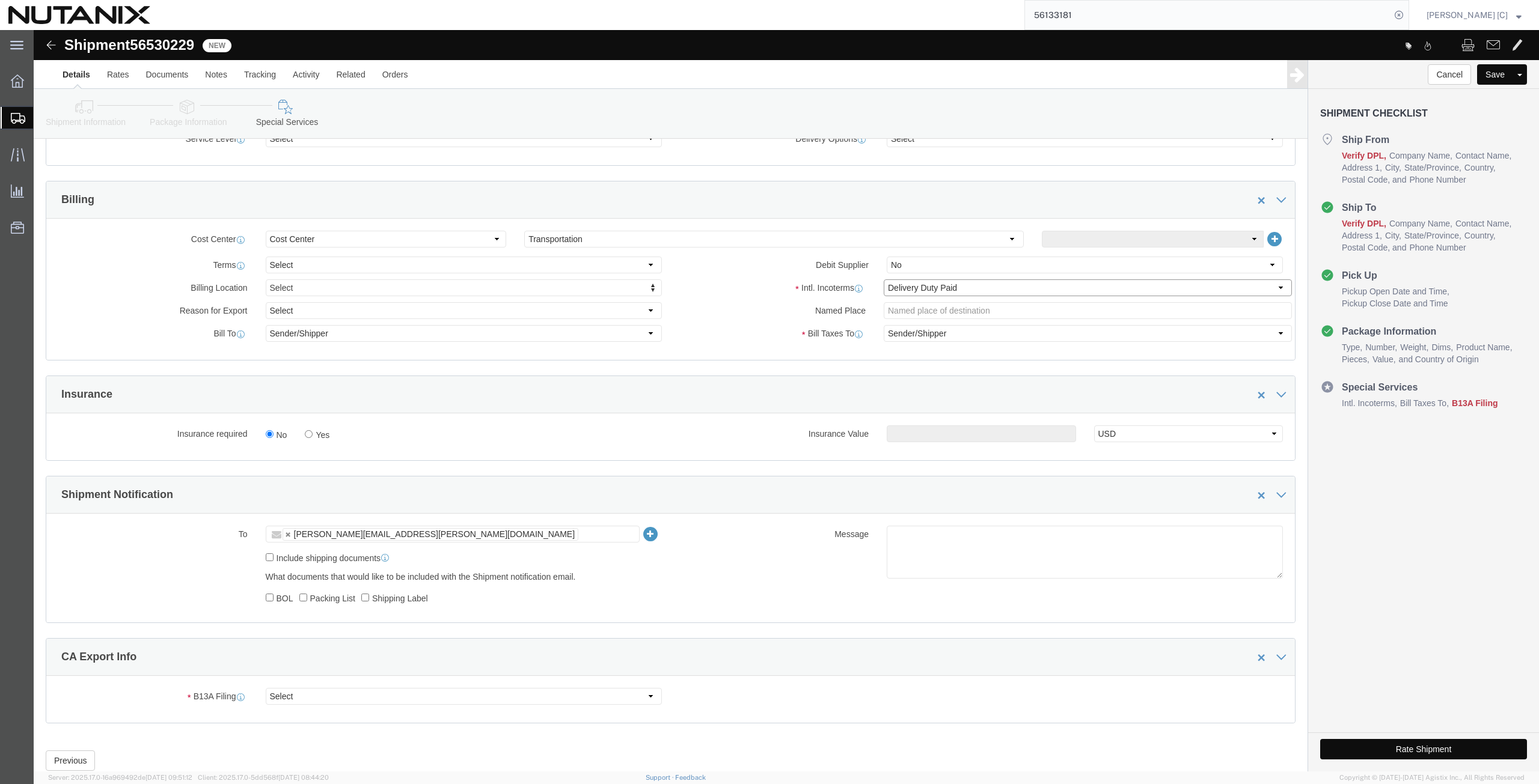
scroll to position [518, 0]
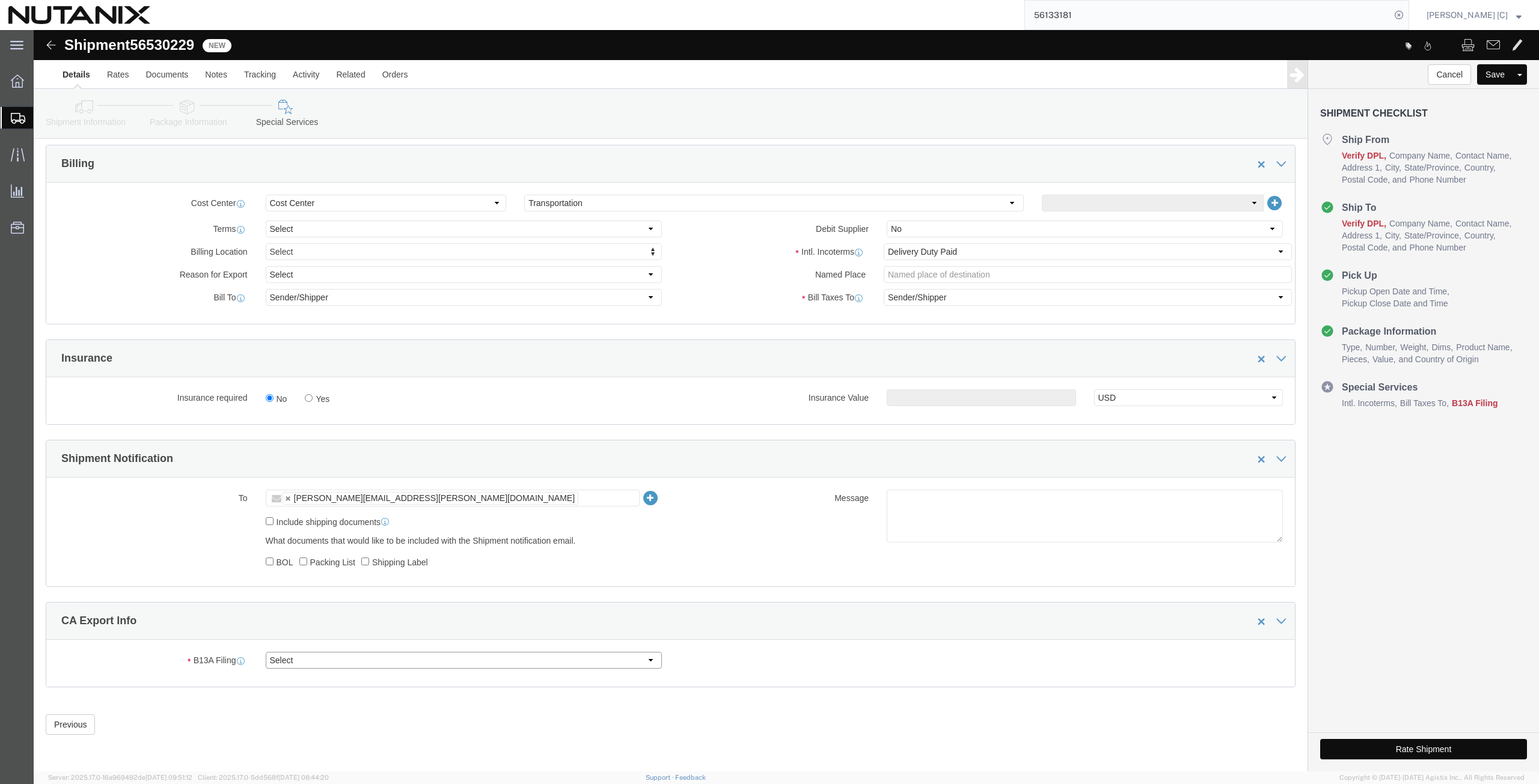
click select "Select Filed Electronically Manually Attached Not Required Summary Reporting"
select select "NOT_REQUIRED"
click select "Select Filed Electronically Manually Attached Not Required Summary Reporting"
click select "Select 01 02 03 04 05 06 07 08 10 11 12 13 14 15 16"
select select "01"
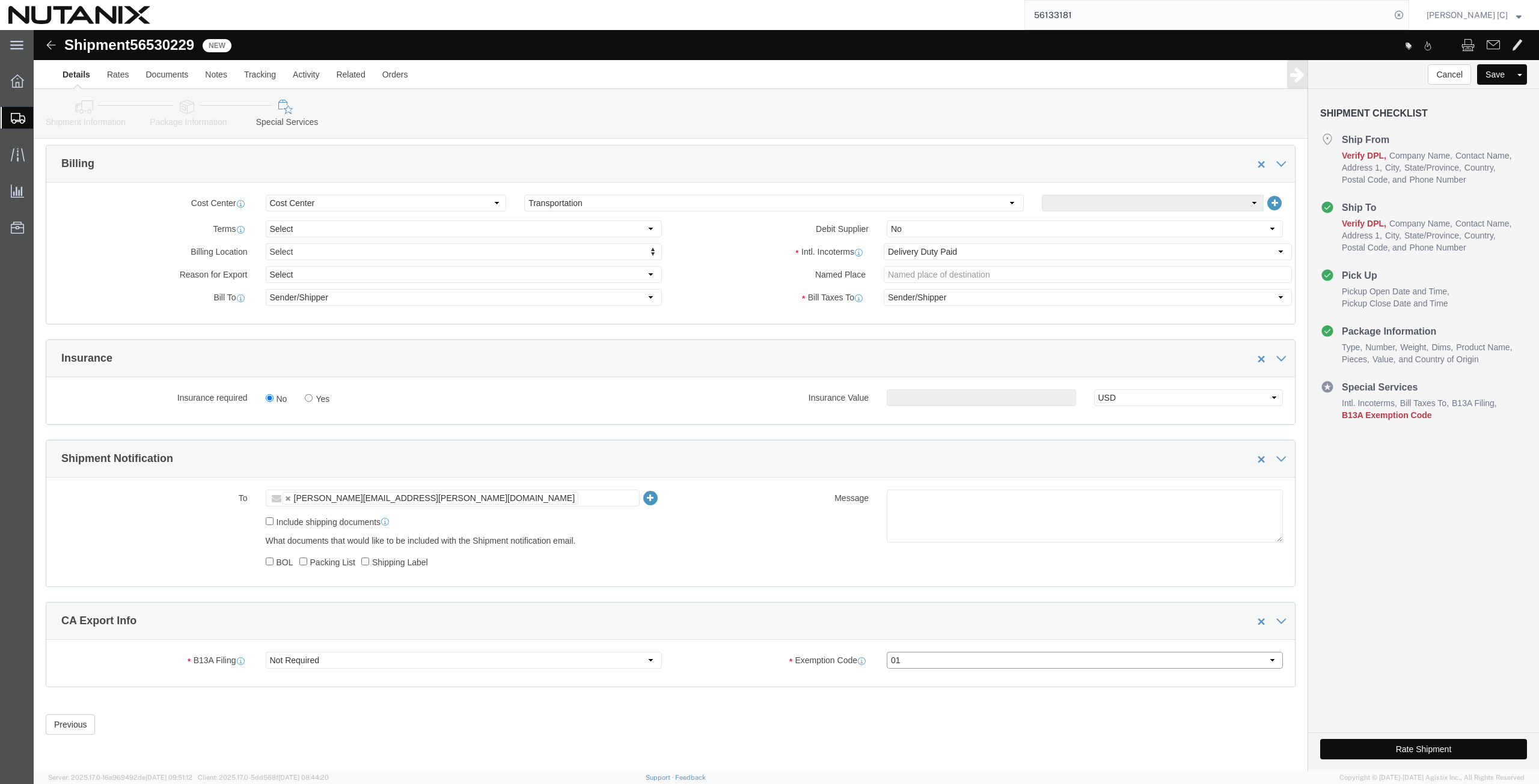
click select "Select 01 02 03 04 05 06 07 08 10 11 12 13 14 15 16"
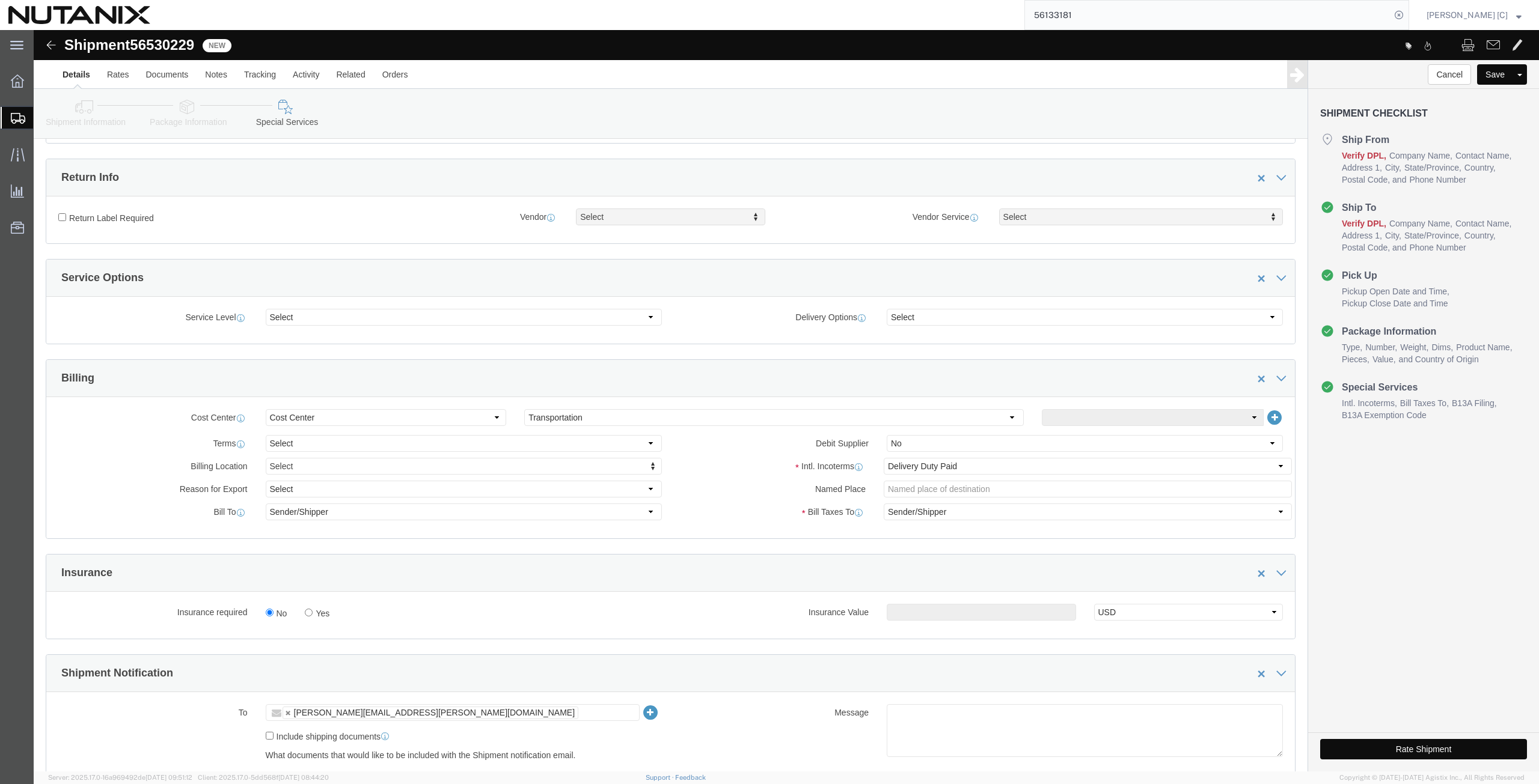
scroll to position [378, 0]
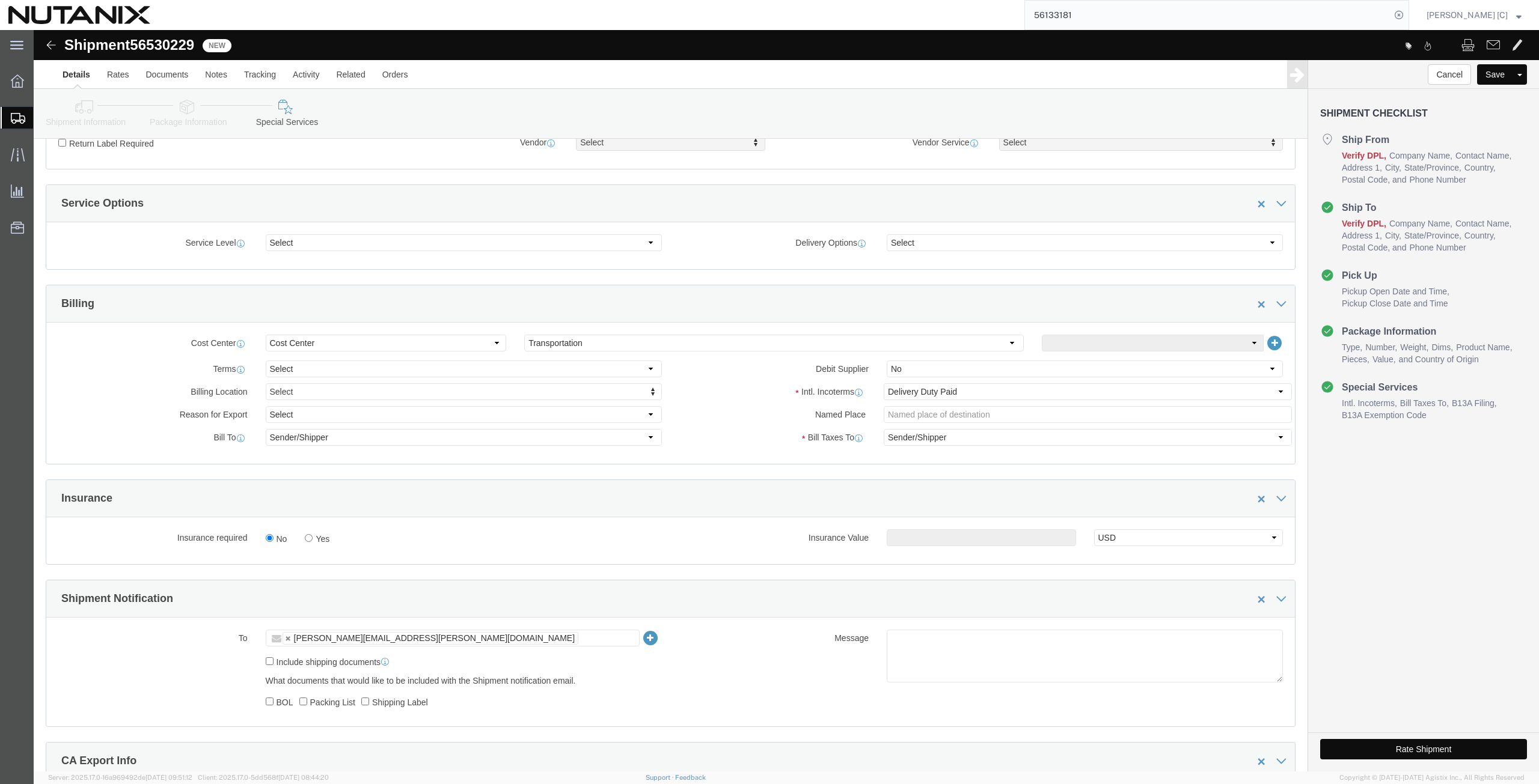
click button "Rate Shipment"
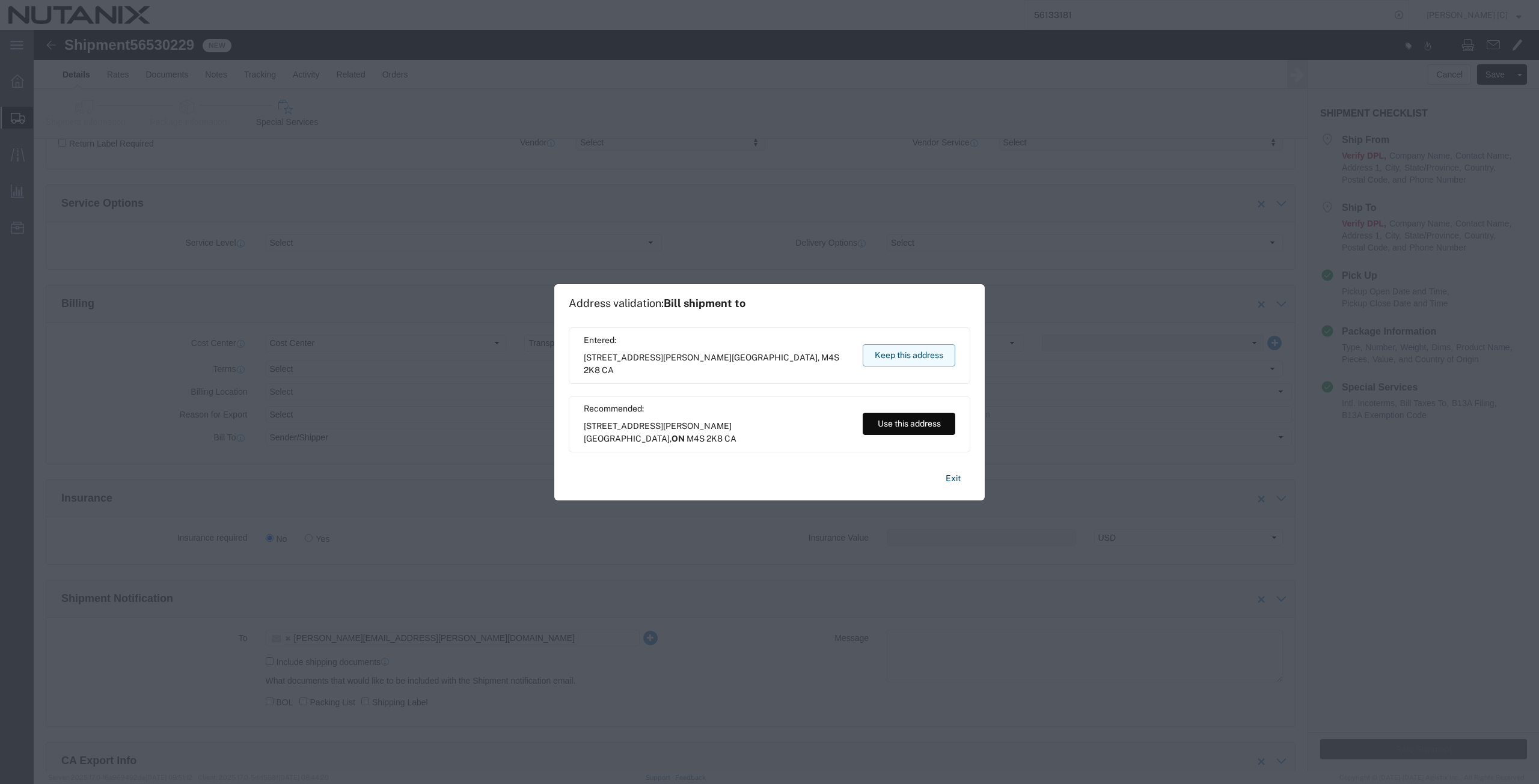
click at [898, 355] on button "Keep this address" at bounding box center [909, 355] width 92 height 22
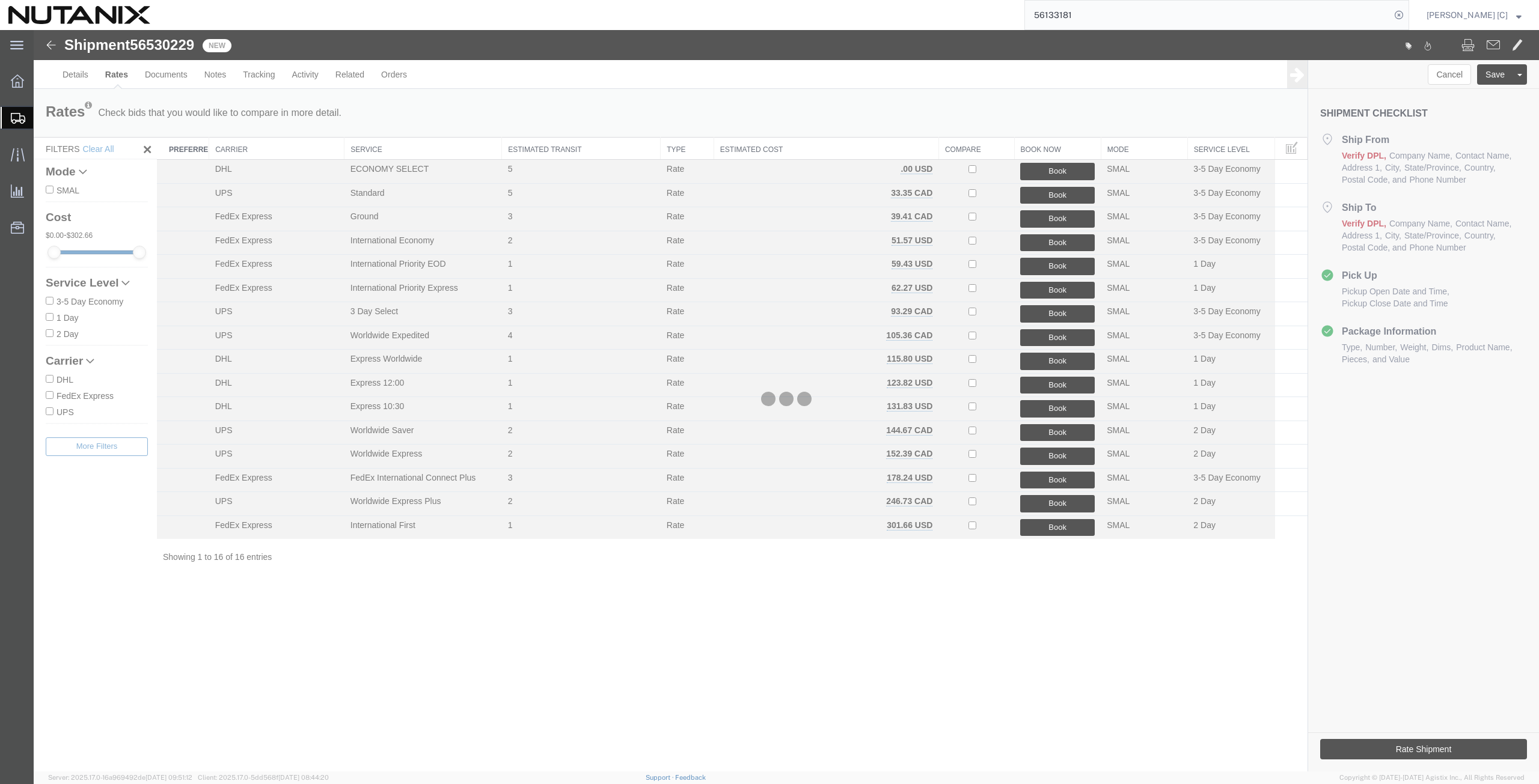
scroll to position [0, 0]
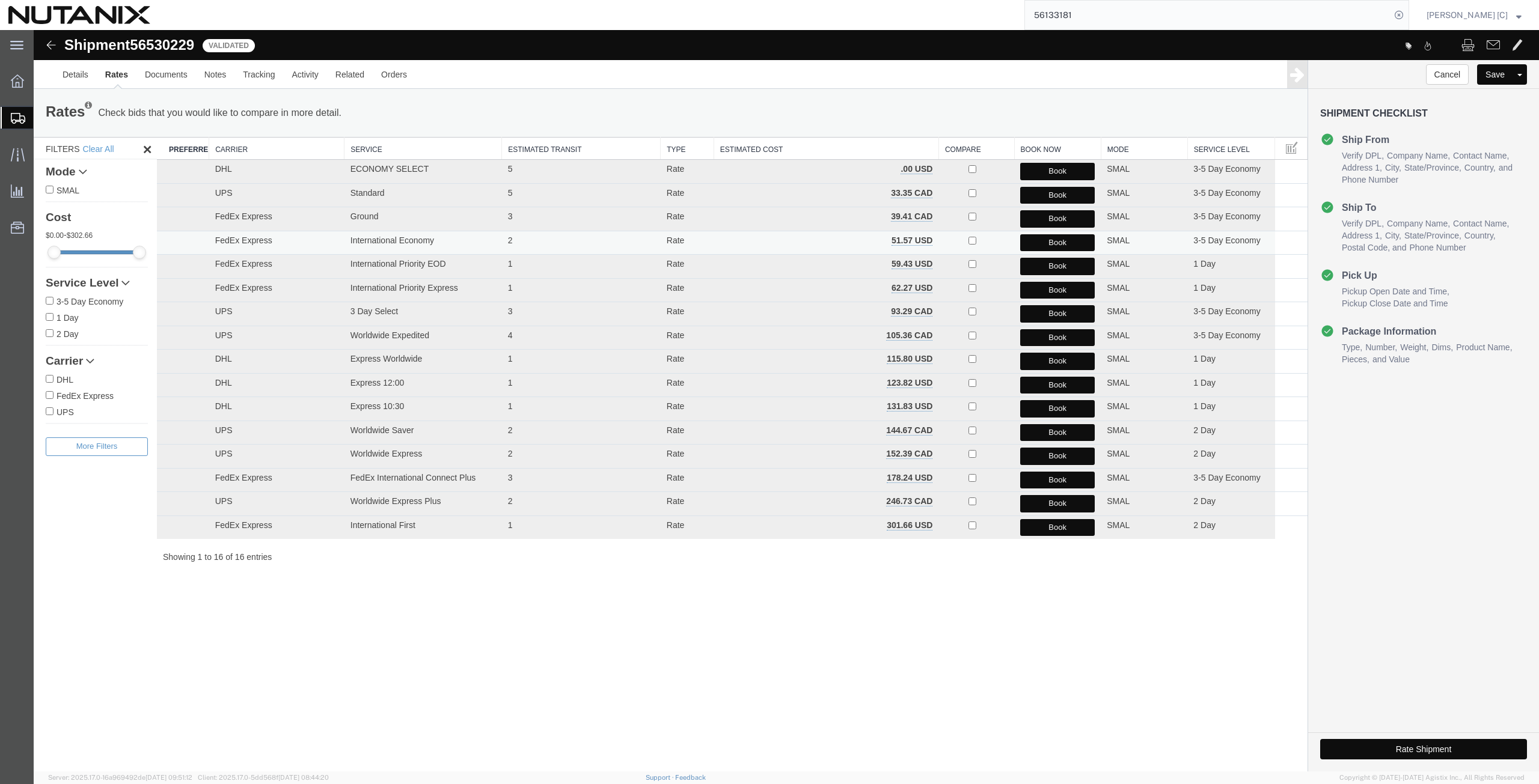
click at [1039, 240] on button "Book" at bounding box center [1057, 242] width 74 height 17
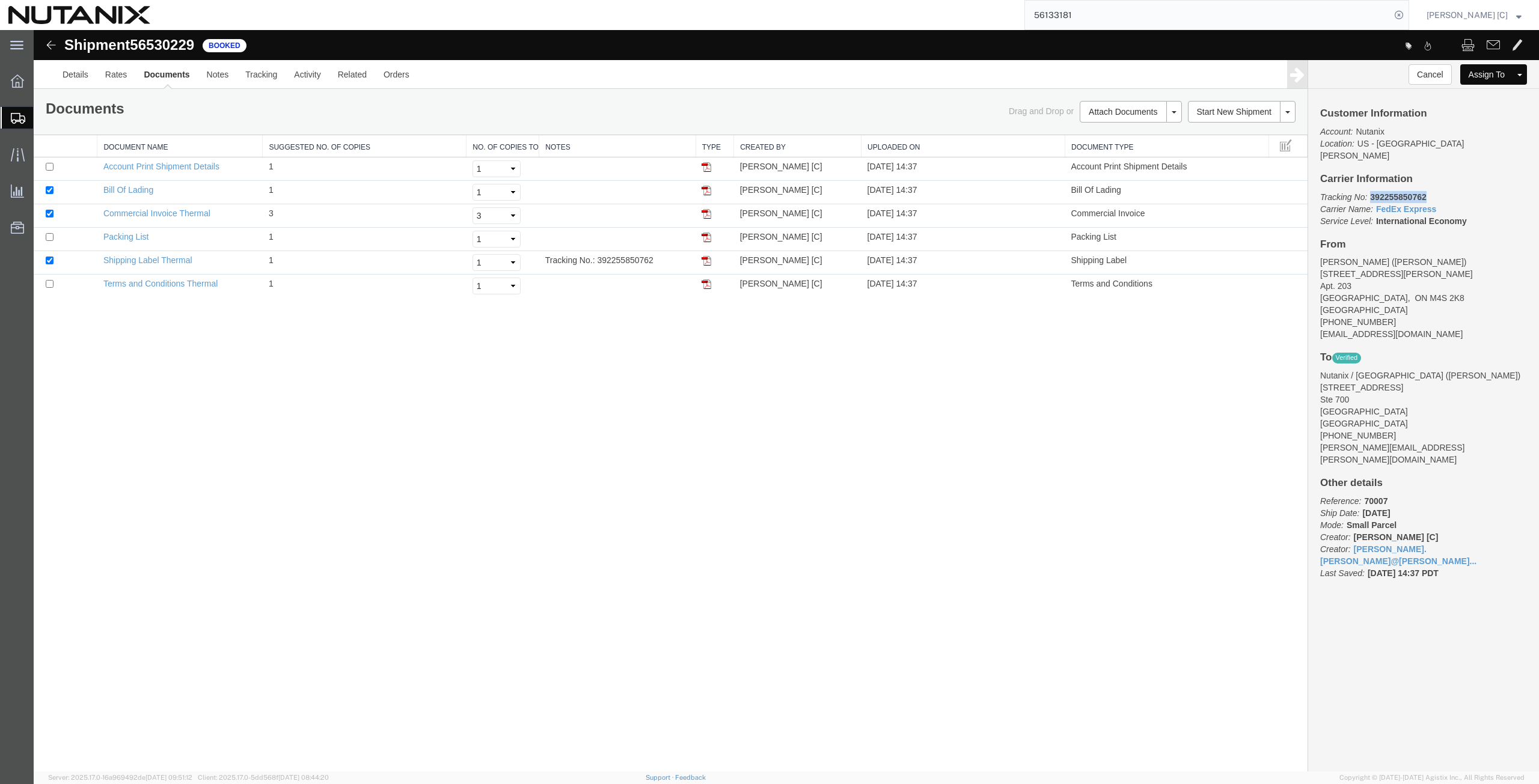
drag, startPoint x: 1432, startPoint y: 181, endPoint x: 1371, endPoint y: 184, distance: 61.1
click at [1371, 191] on p "Tracking No: 392255850762 Carrier Name: FedEx Express FedEx Express Service Lev…" at bounding box center [1423, 209] width 207 height 36
copy b "392255850762"
click at [0, 0] on span "Create from Template" at bounding box center [0, 0] width 0 height 0
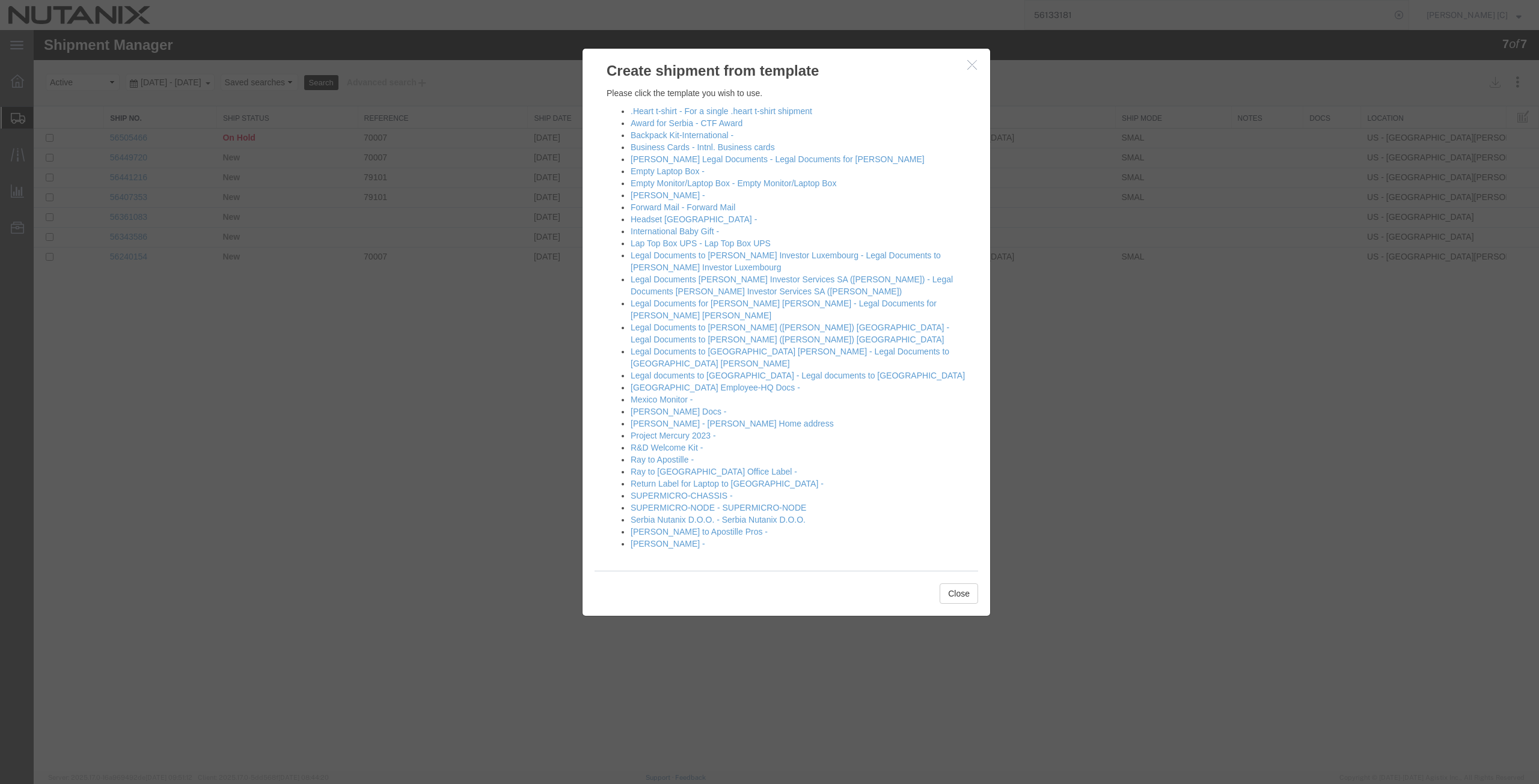
click at [243, 449] on div at bounding box center [786, 401] width 1505 height 741
click at [969, 64] on icon "button" at bounding box center [971, 65] width 10 height 10
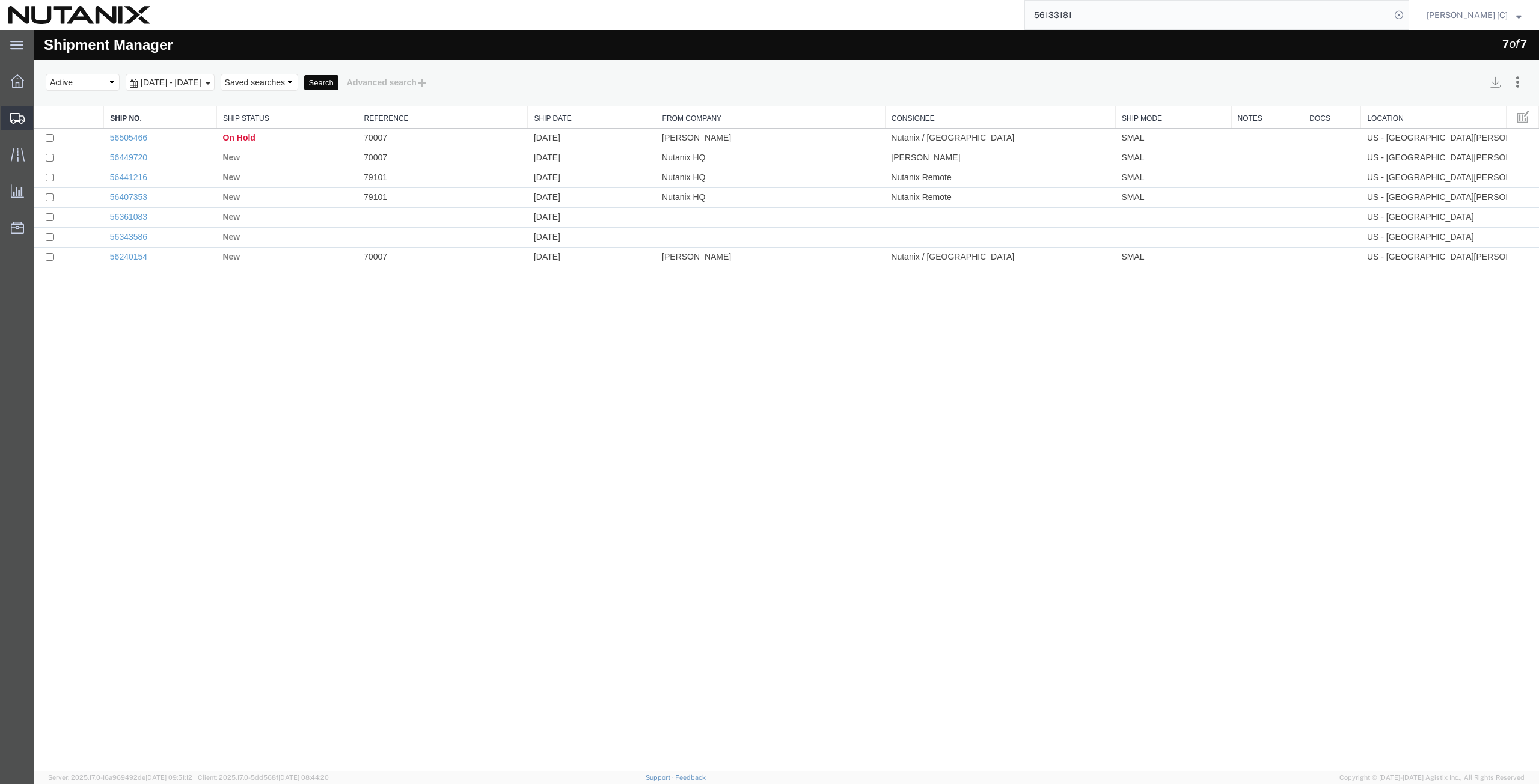
click at [0, 0] on span "Create Shipment" at bounding box center [0, 0] width 0 height 0
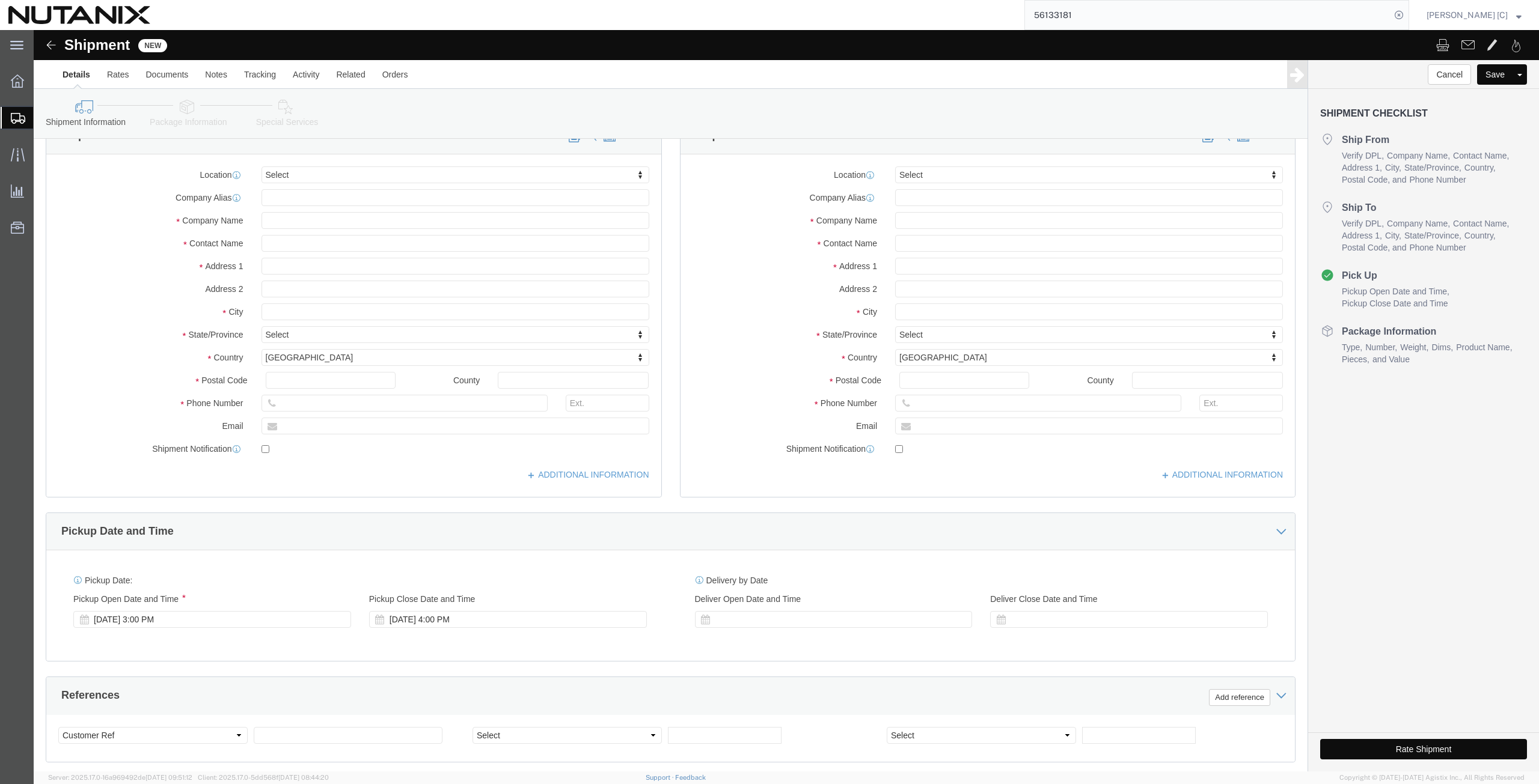
scroll to position [290, 0]
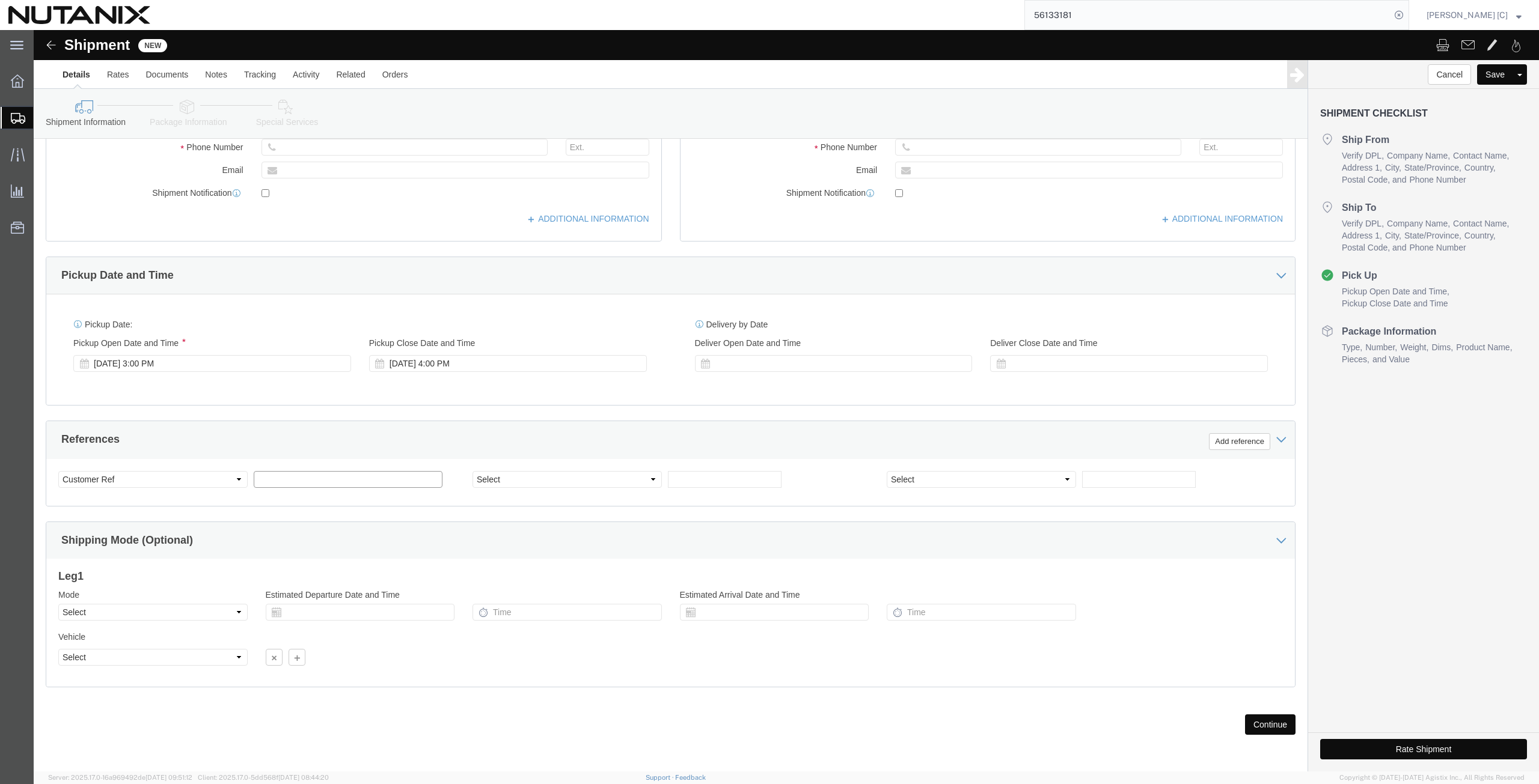
click input "text"
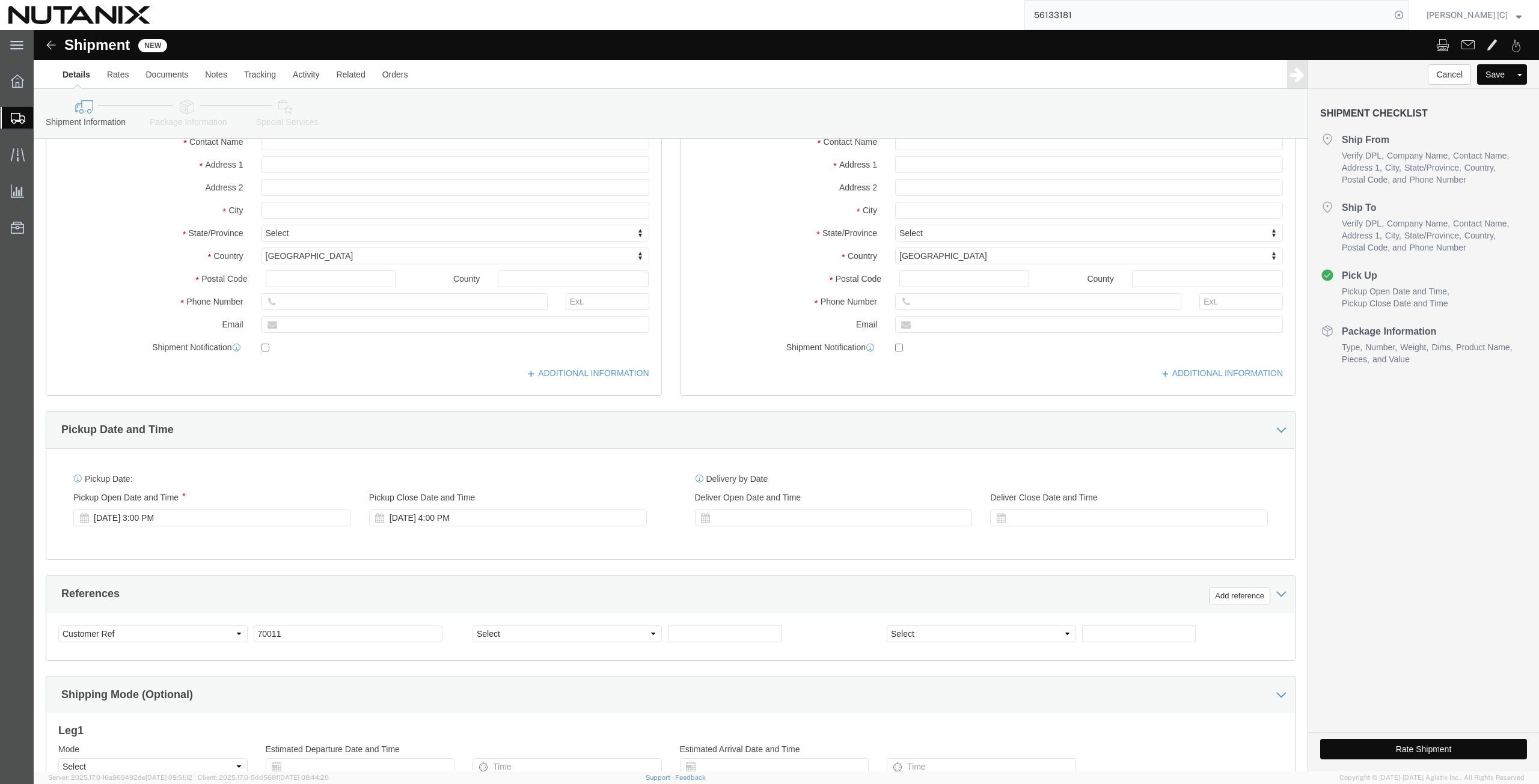
scroll to position [0, 0]
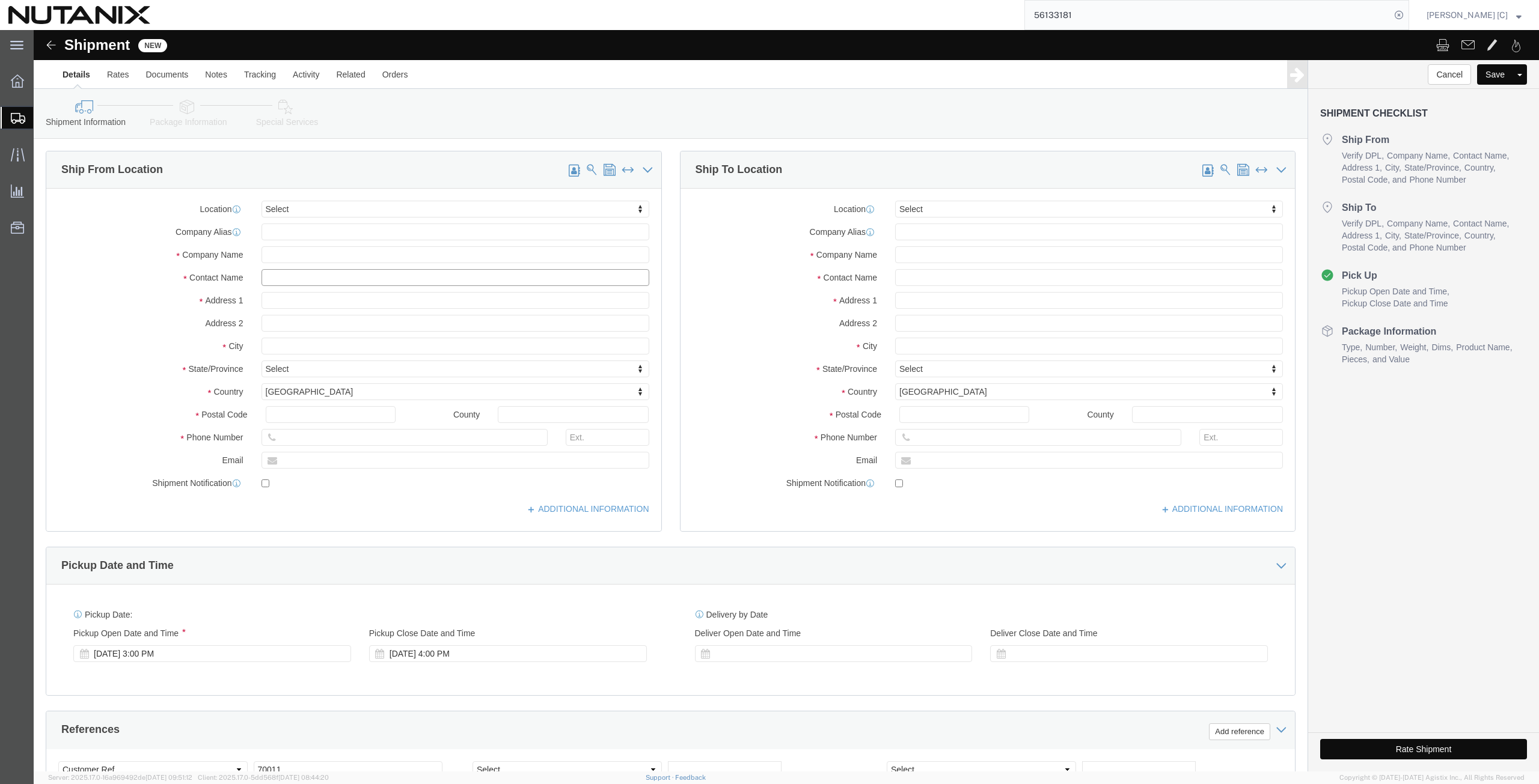
click input "text"
click input "art"
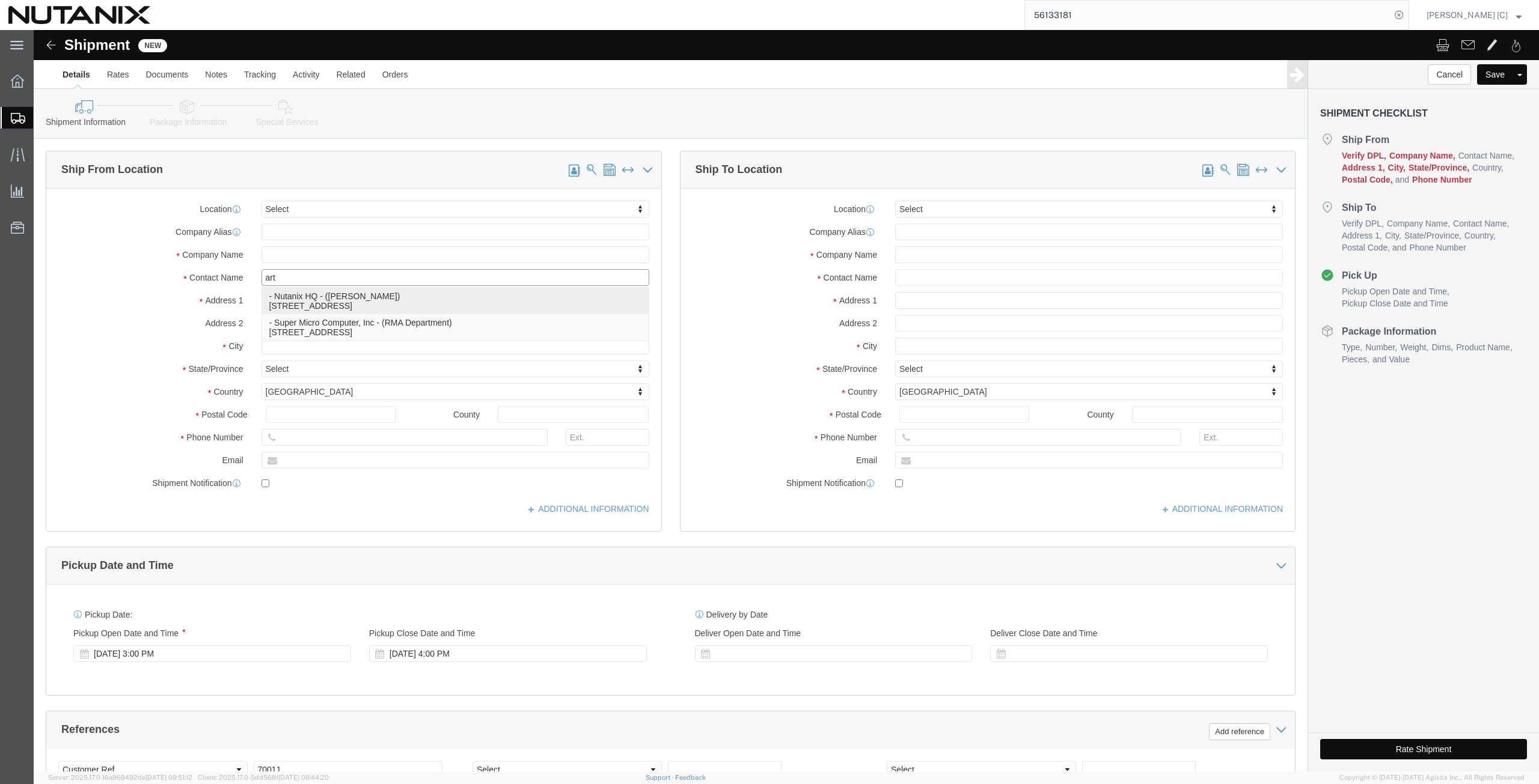
click p "- Nutanix HQ - ([PERSON_NAME]) [STREET_ADDRESS]"
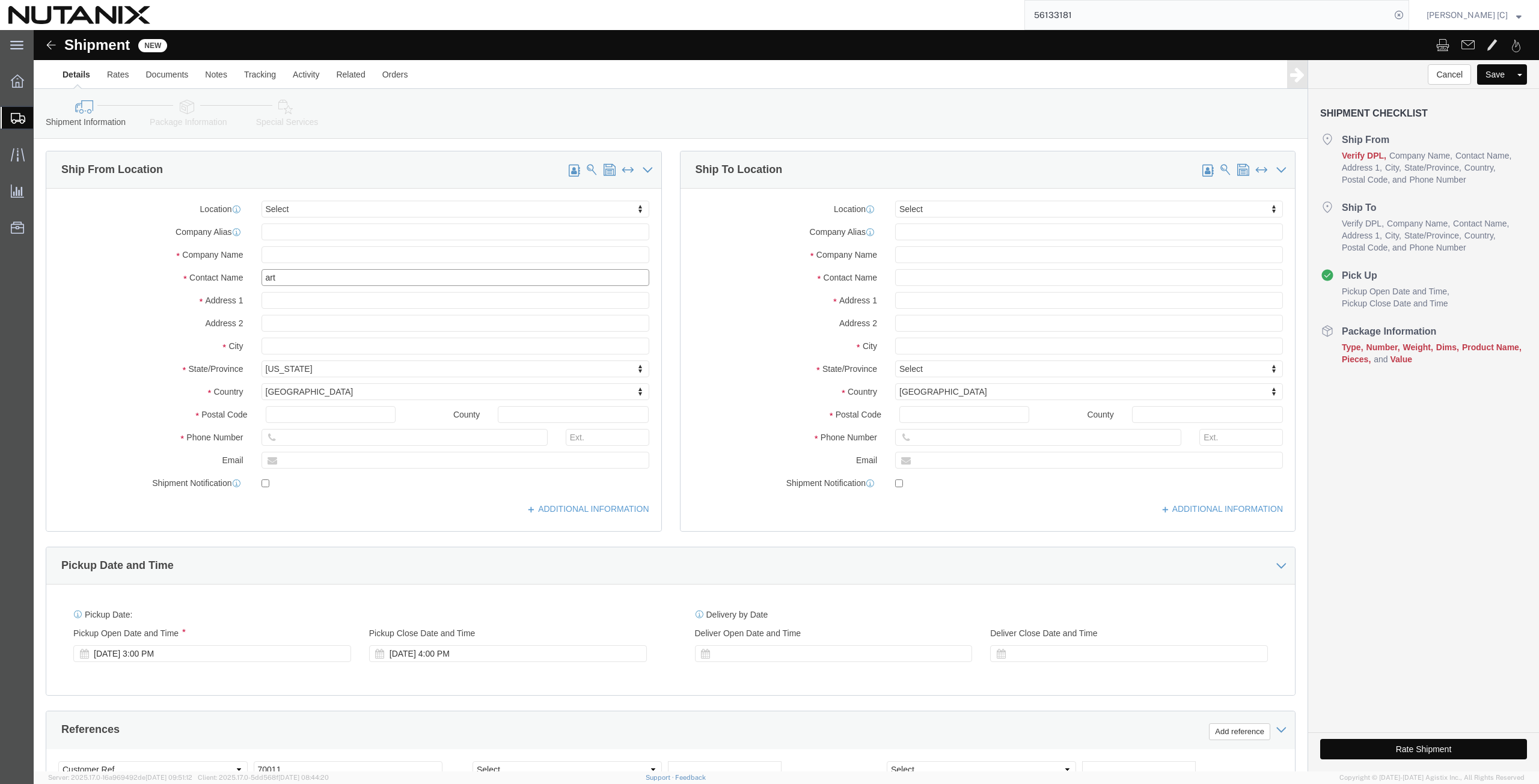
drag, startPoint x: 284, startPoint y: 247, endPoint x: 206, endPoint y: 263, distance: 79.6
click div "Location Select Select My Profile Location [GEOGRAPHIC_DATA] - [GEOGRAPHIC_DATA…"
drag, startPoint x: 366, startPoint y: 427, endPoint x: 29, endPoint y: 408, distance: 337.5
click div "Location Select Select My Profile Location [GEOGRAPHIC_DATA] - [GEOGRAPHIC_DATA…"
paste input "[PERSON_NAME].[PERSON_NAME]"
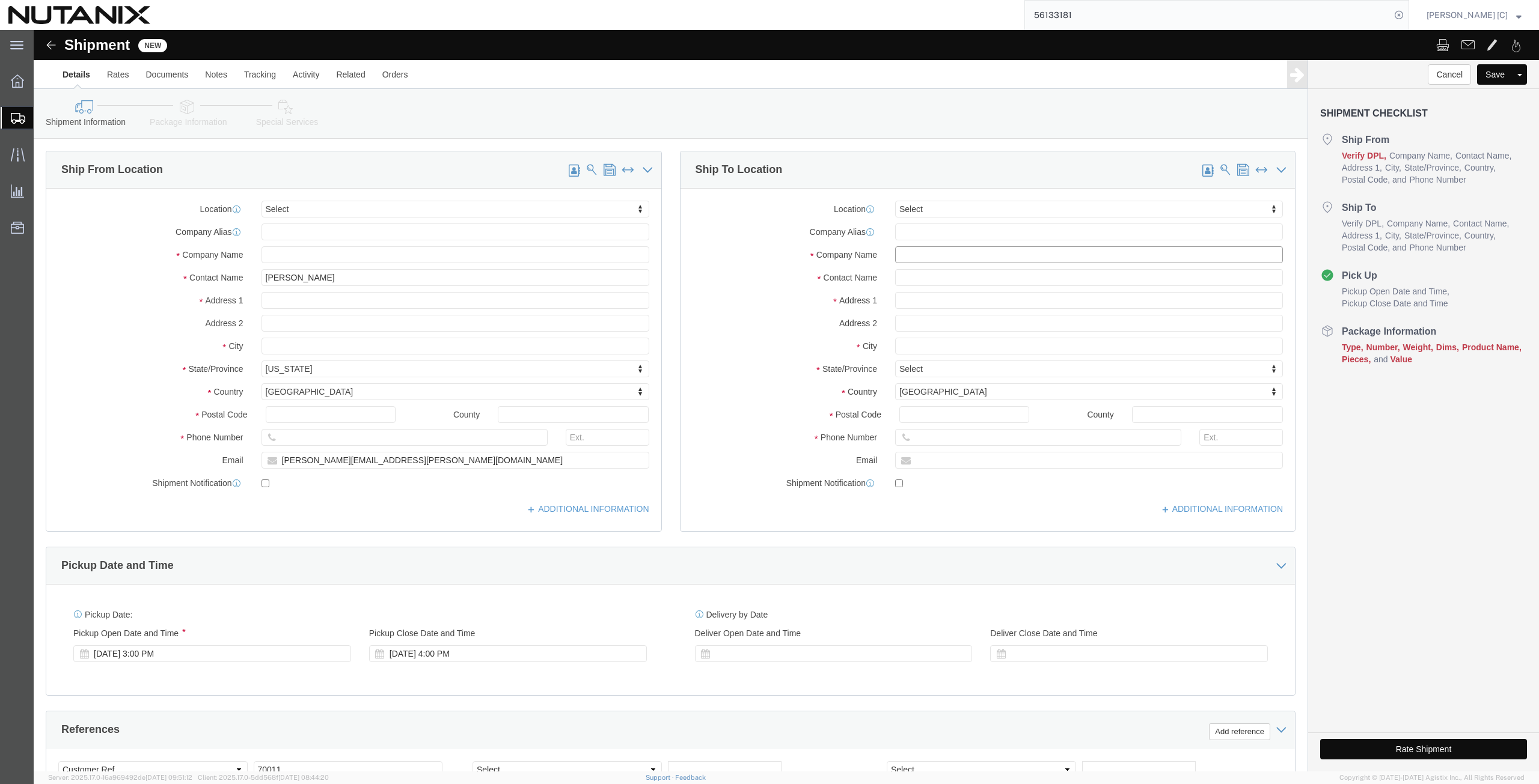
click input "text"
paste input "[PERSON_NAME]"
click input "text"
paste input "[PERSON_NAME]"
click input "text"
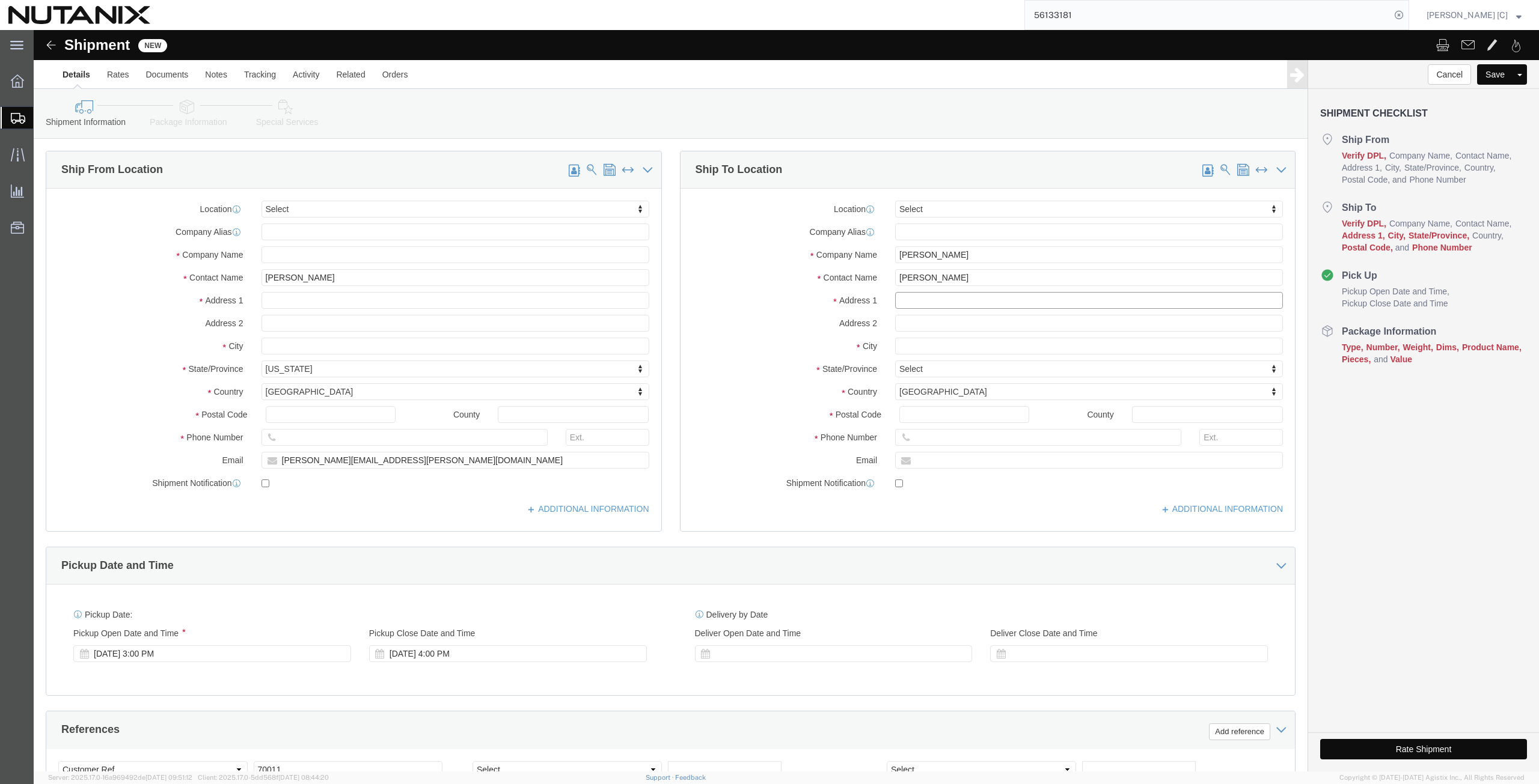
paste input "Malibu Enclave"
click input "Malibu Enclave"
paste input "A-310, Block-B1, 3rd Floor"
click input "text"
paste input "[GEOGRAPHIC_DATA]"
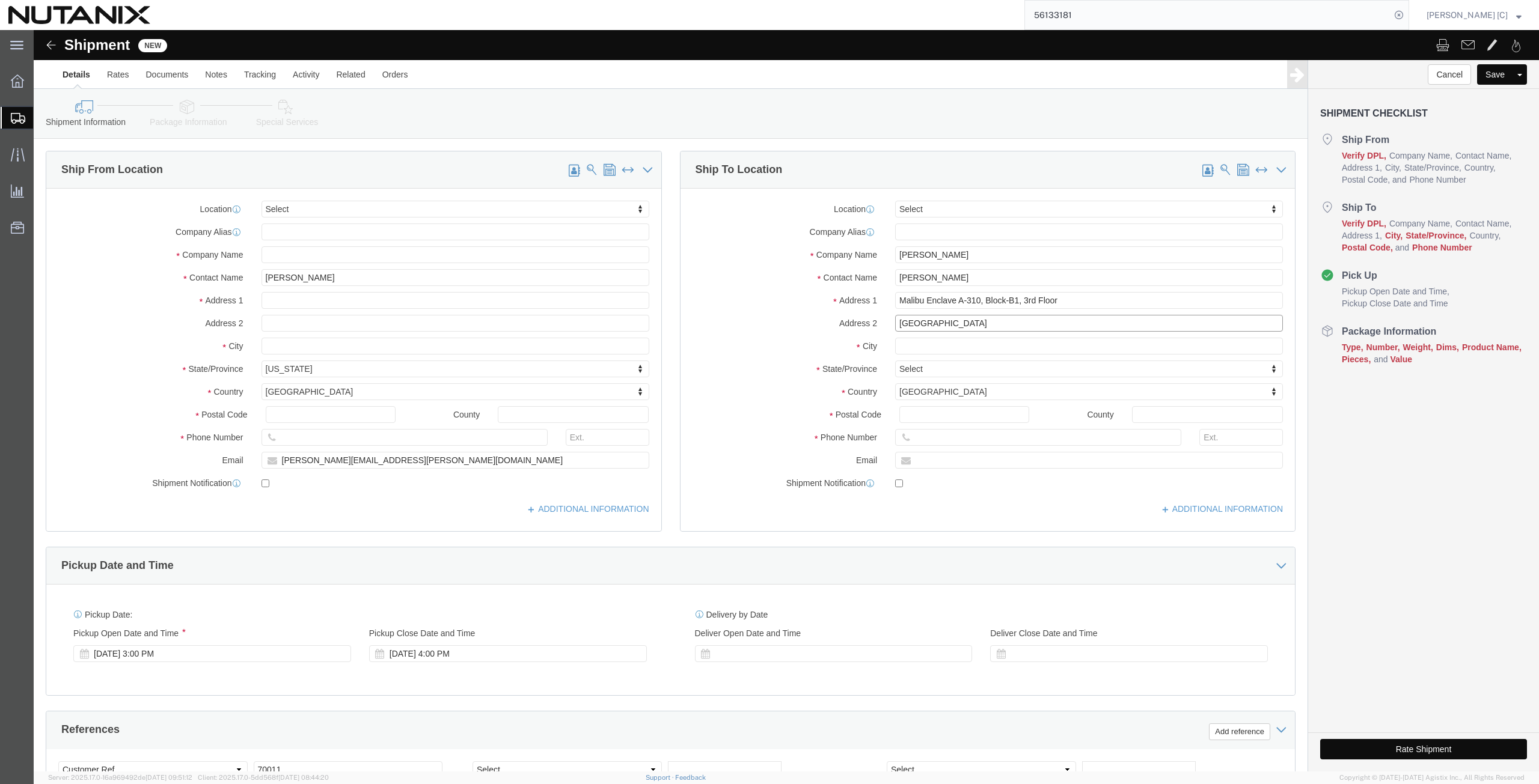
click input "[GEOGRAPHIC_DATA]"
paste input "Singasandra"
click input "text"
paste input "[GEOGRAPHIC_DATA]"
click input "Postal Code"
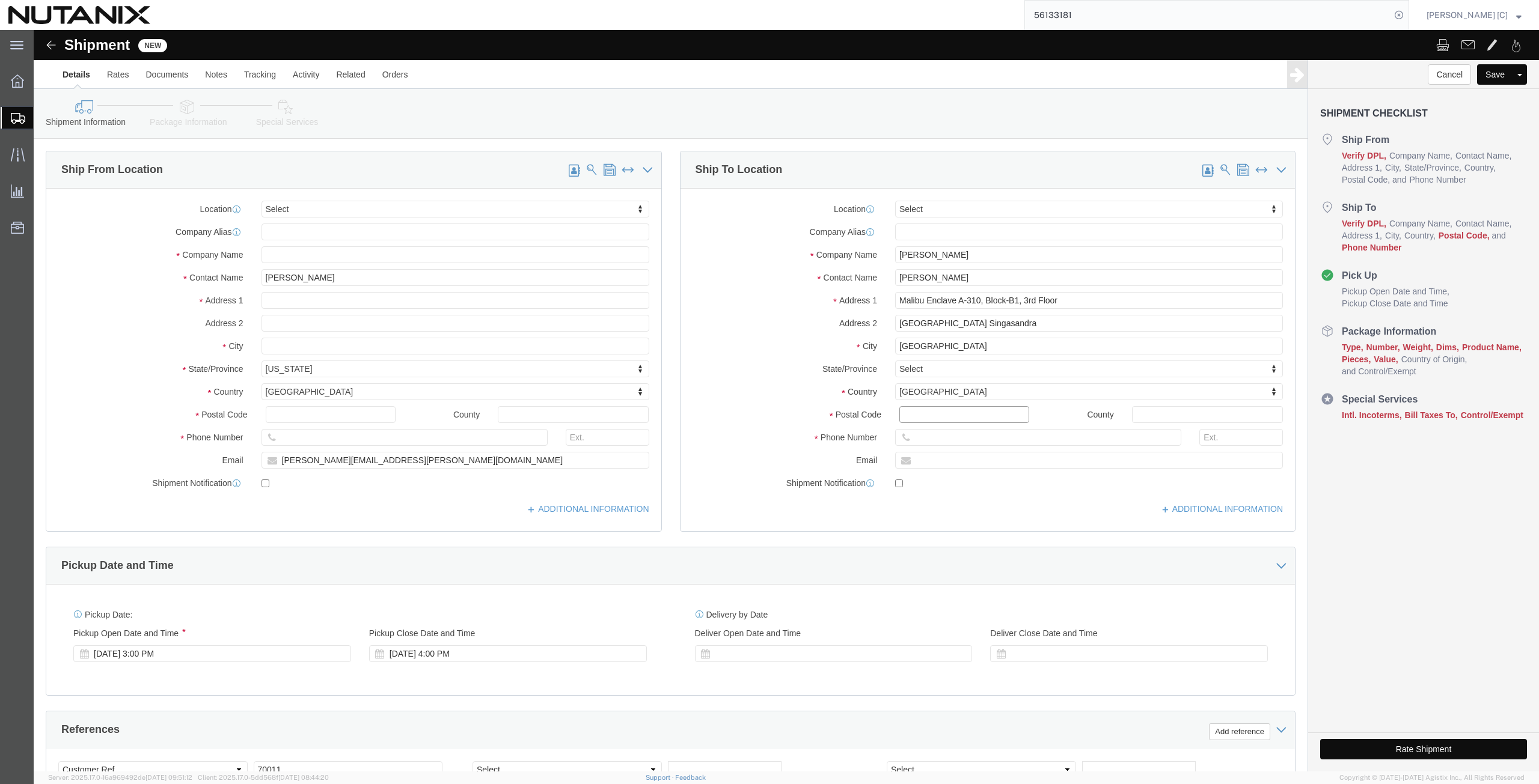
paste input "560068"
click input "text"
paste input "91 70730 62458"
click input "text"
paste input "[EMAIL_ADDRESS][DOMAIN_NAME]>"
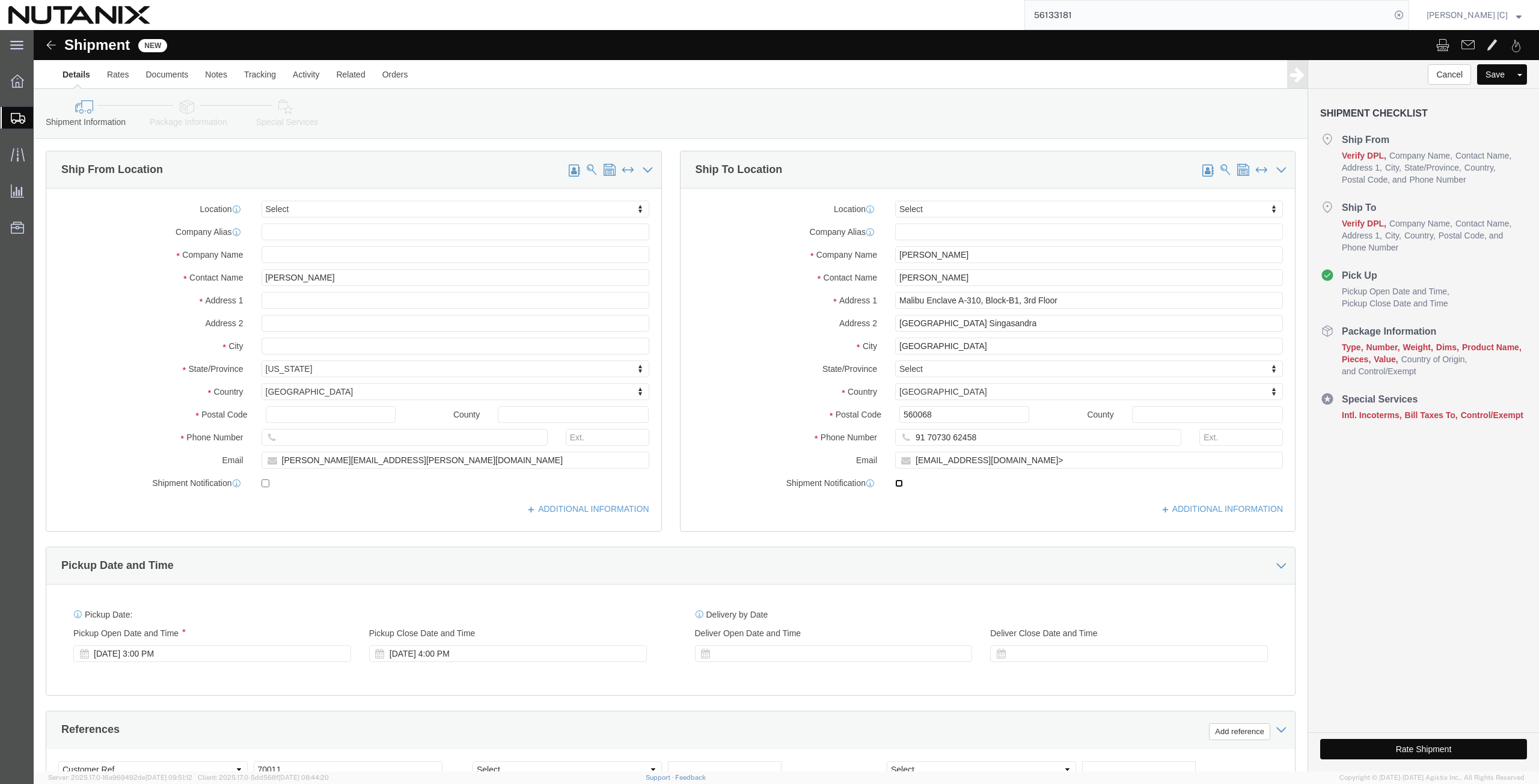
click div "Location Select Select My Profile Location [GEOGRAPHIC_DATA] - [GEOGRAPHIC_DATA…"
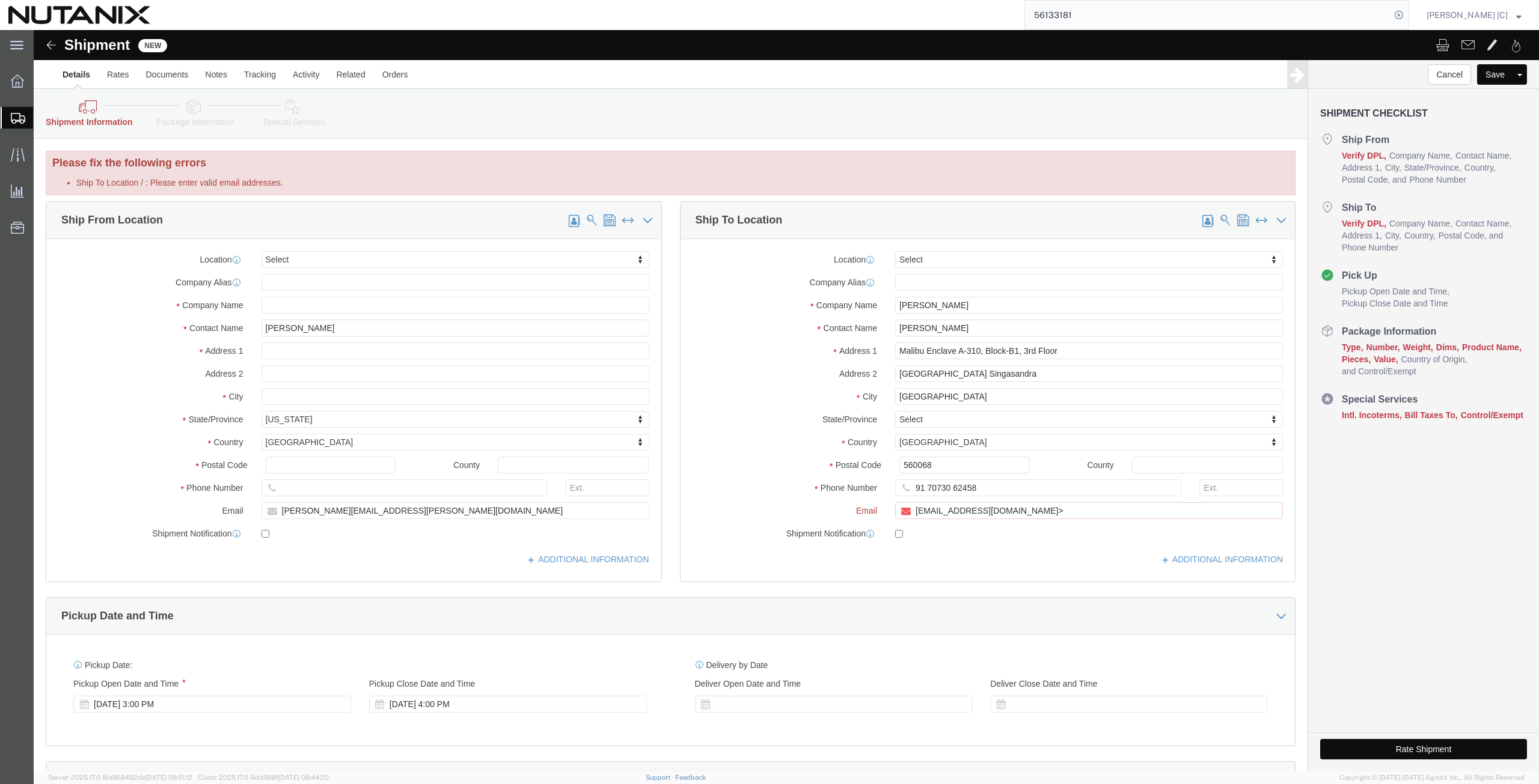
click icon
click input "[EMAIL_ADDRESS][DOMAIN_NAME]>"
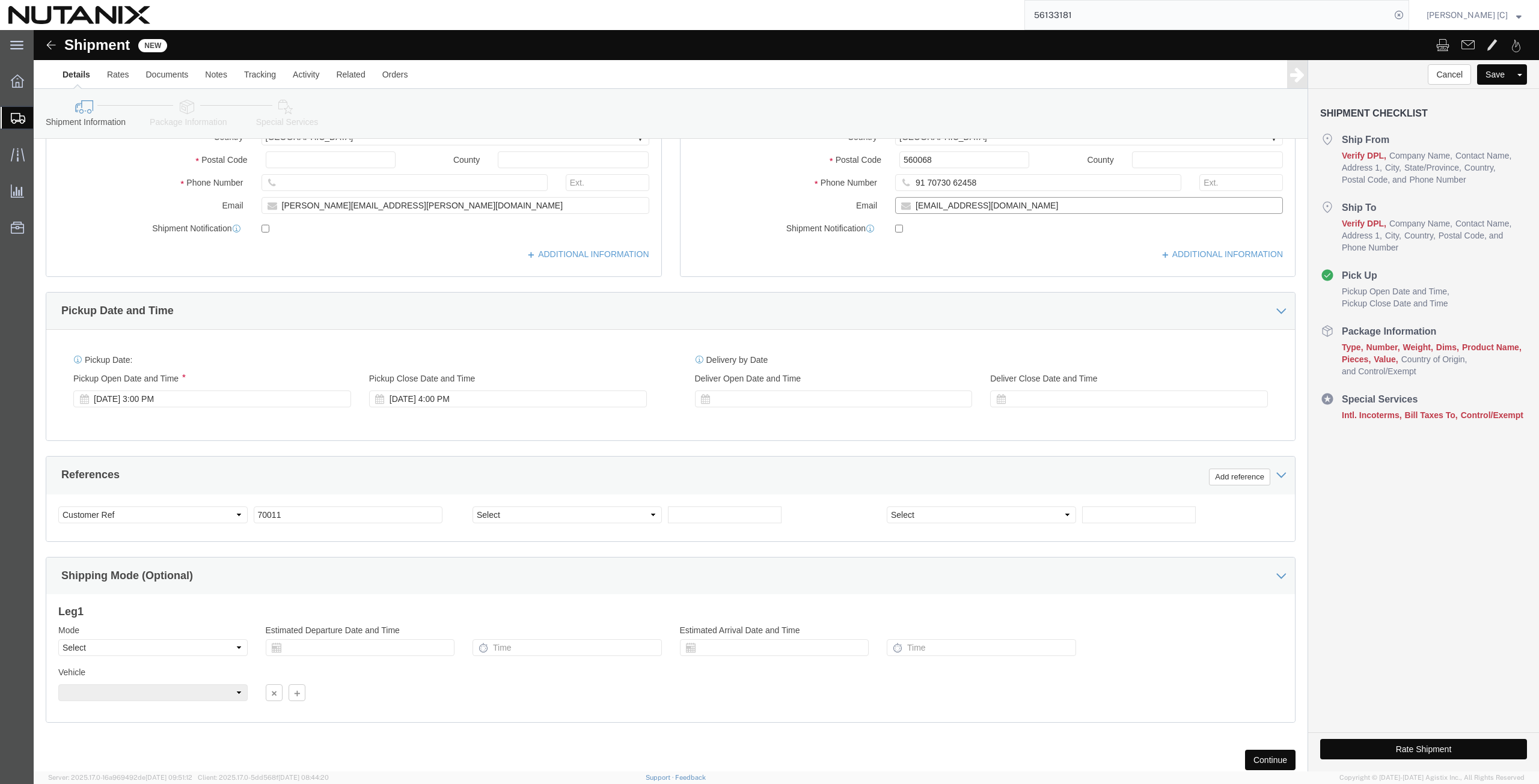
scroll to position [280, 0]
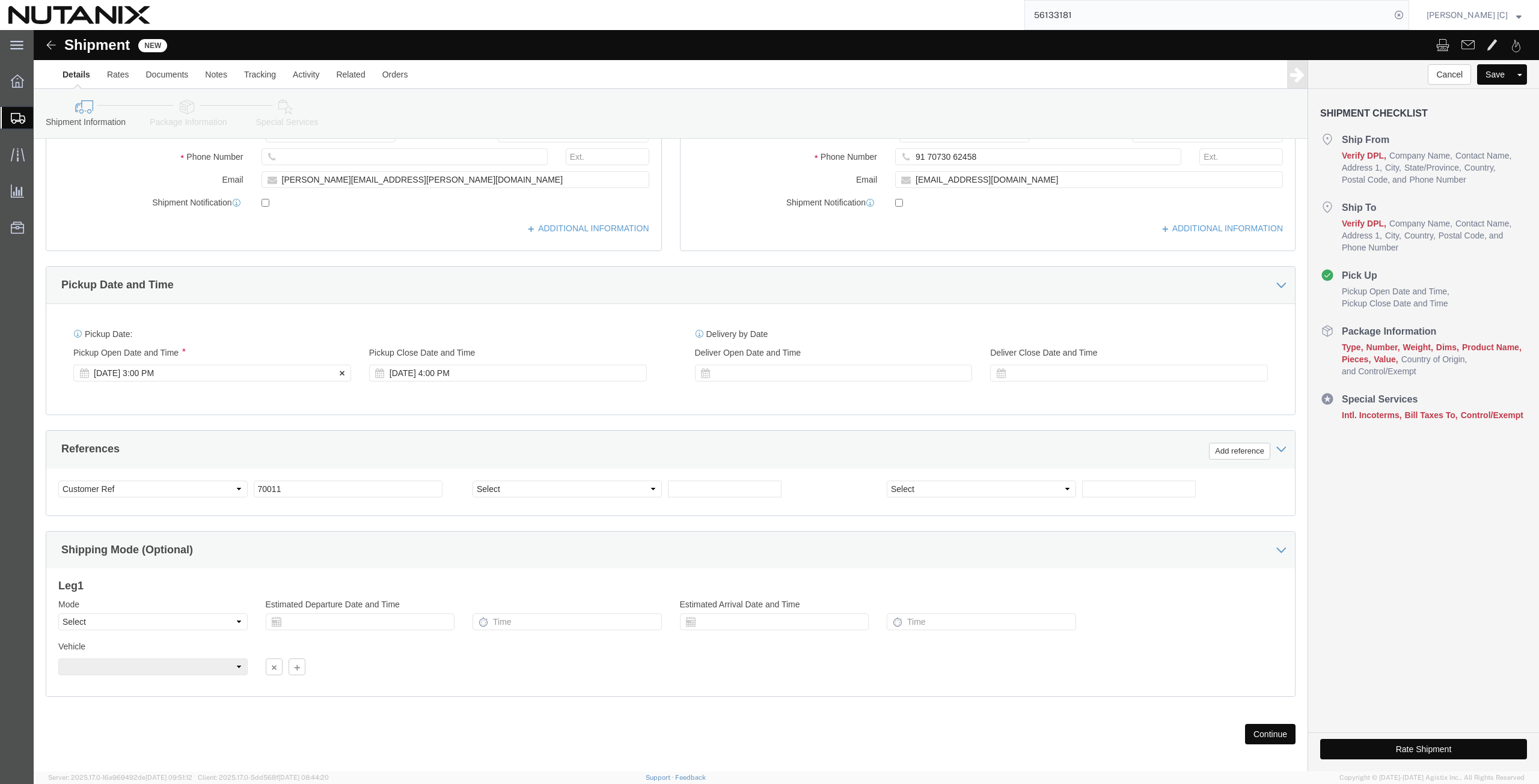
click div "[DATE] 3:00 PM"
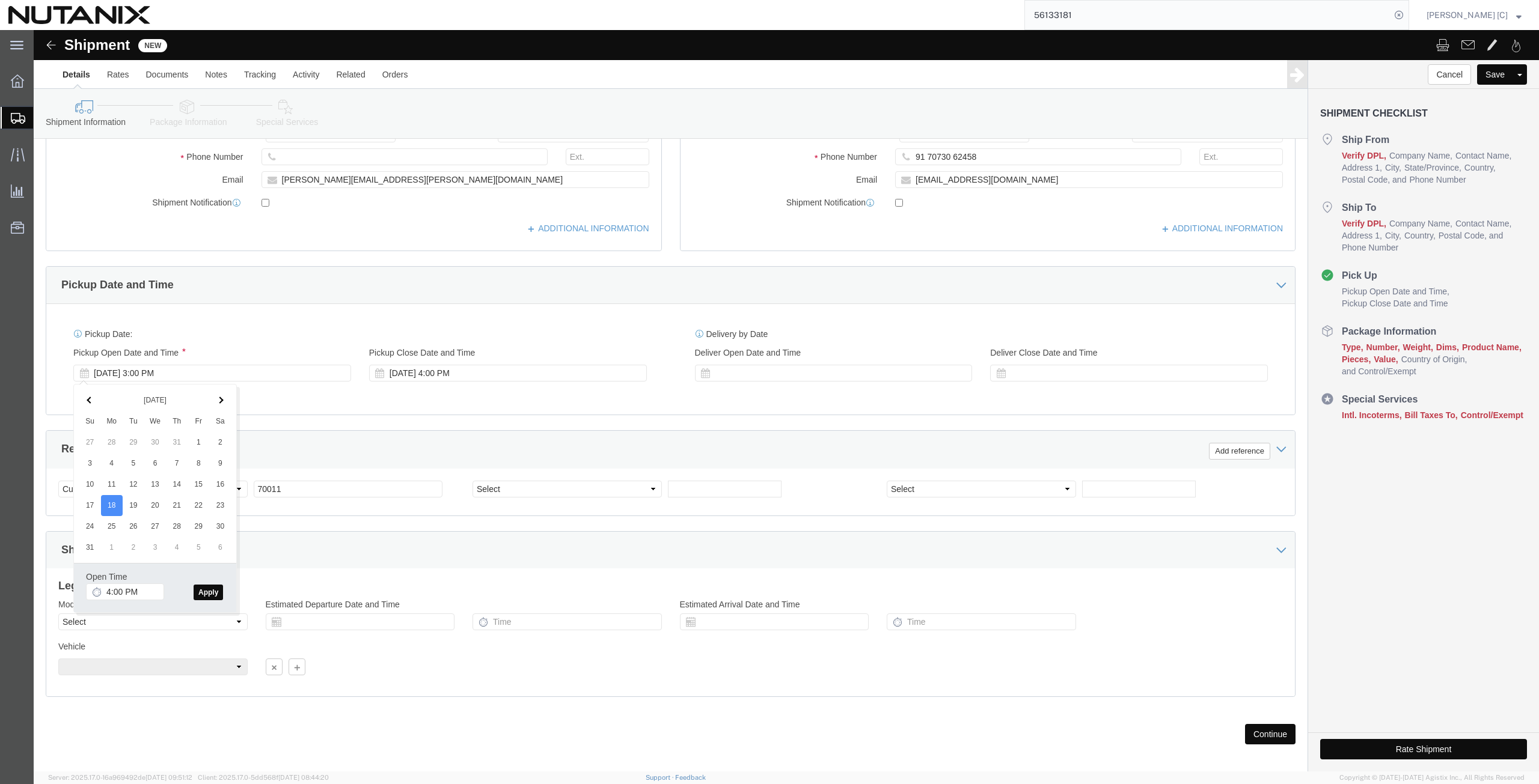
click button "Apply"
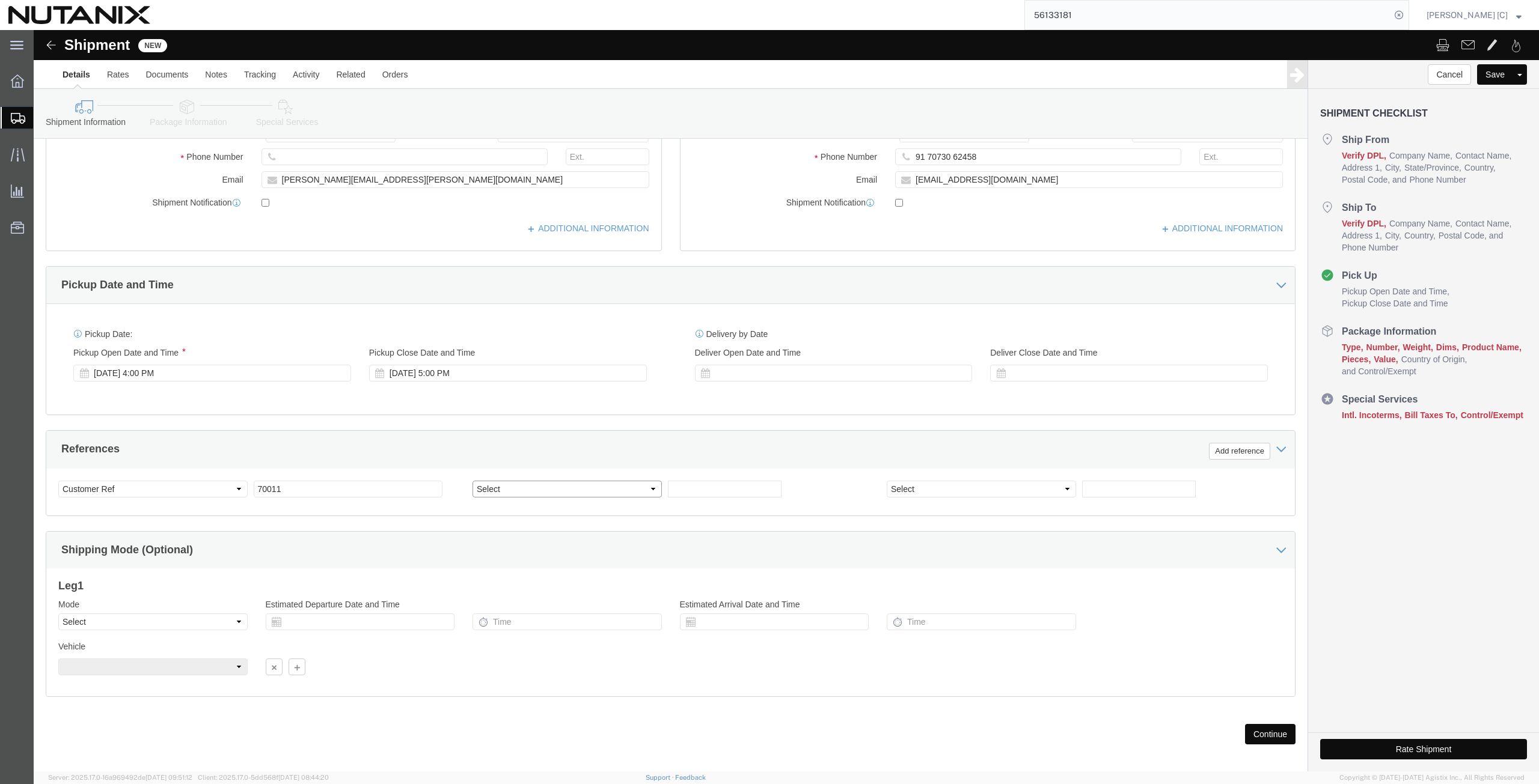
click select "Select Account Type Activity ID Airline Appointment Number ASN Batch Request # …"
click input "text"
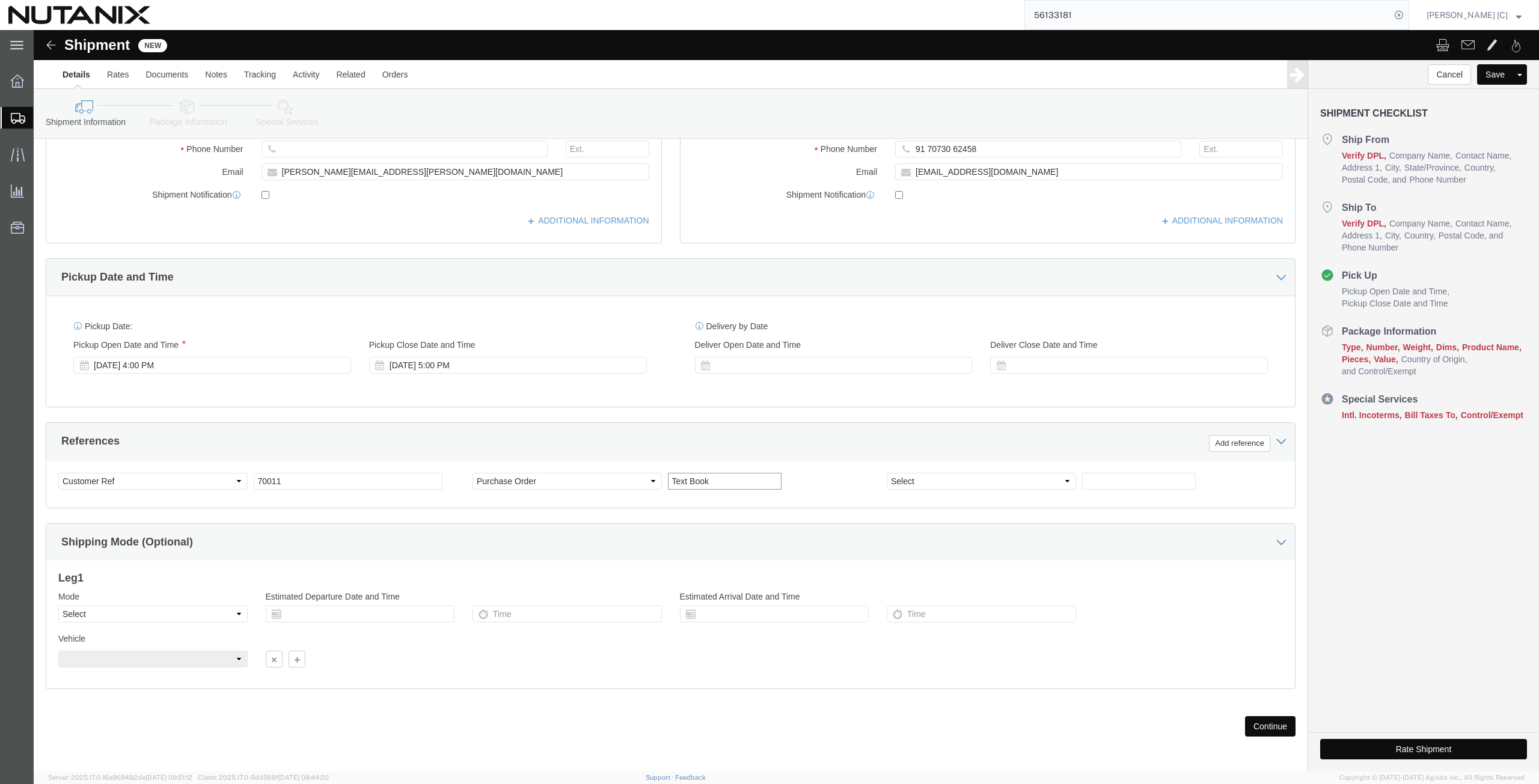
scroll to position [290, 0]
click select "Select Air Less than Truckload Multi-Leg Ocean Freight Rail Small Parcel Truckl…"
click button "Continue"
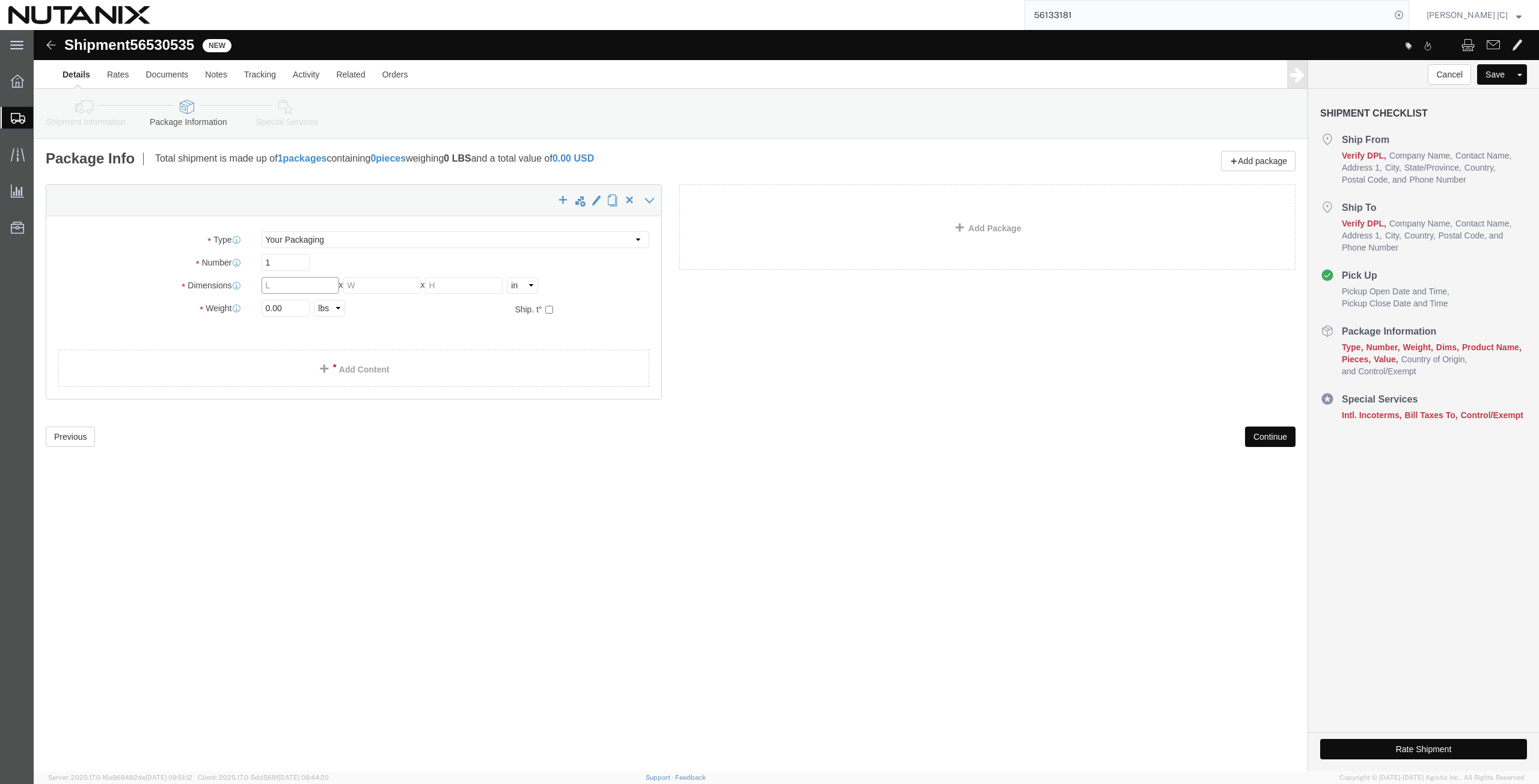
click input "text"
drag, startPoint x: 265, startPoint y: 276, endPoint x: 161, endPoint y: 266, distance: 104.5
click div "Package Type Select Envelope Large Box Medium Box PAK Rack Small Box Tube Your …"
click label "Weight"
click link "Add Content"
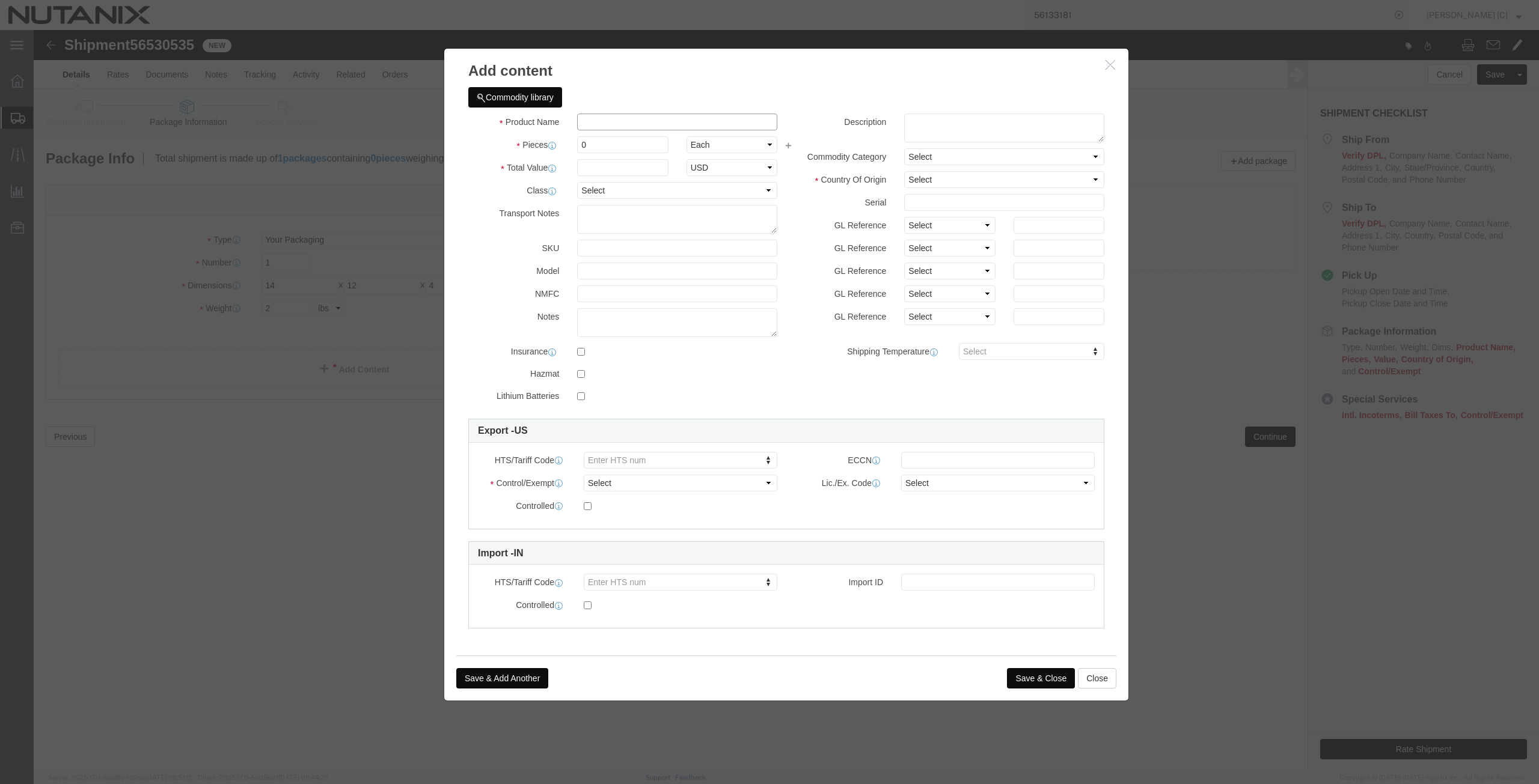
click input "text"
paste input " Textbooks/Informational books"
click textarea
paste textarea " Textbooks/Informational books"
click textarea " Textbooks/Informational books"
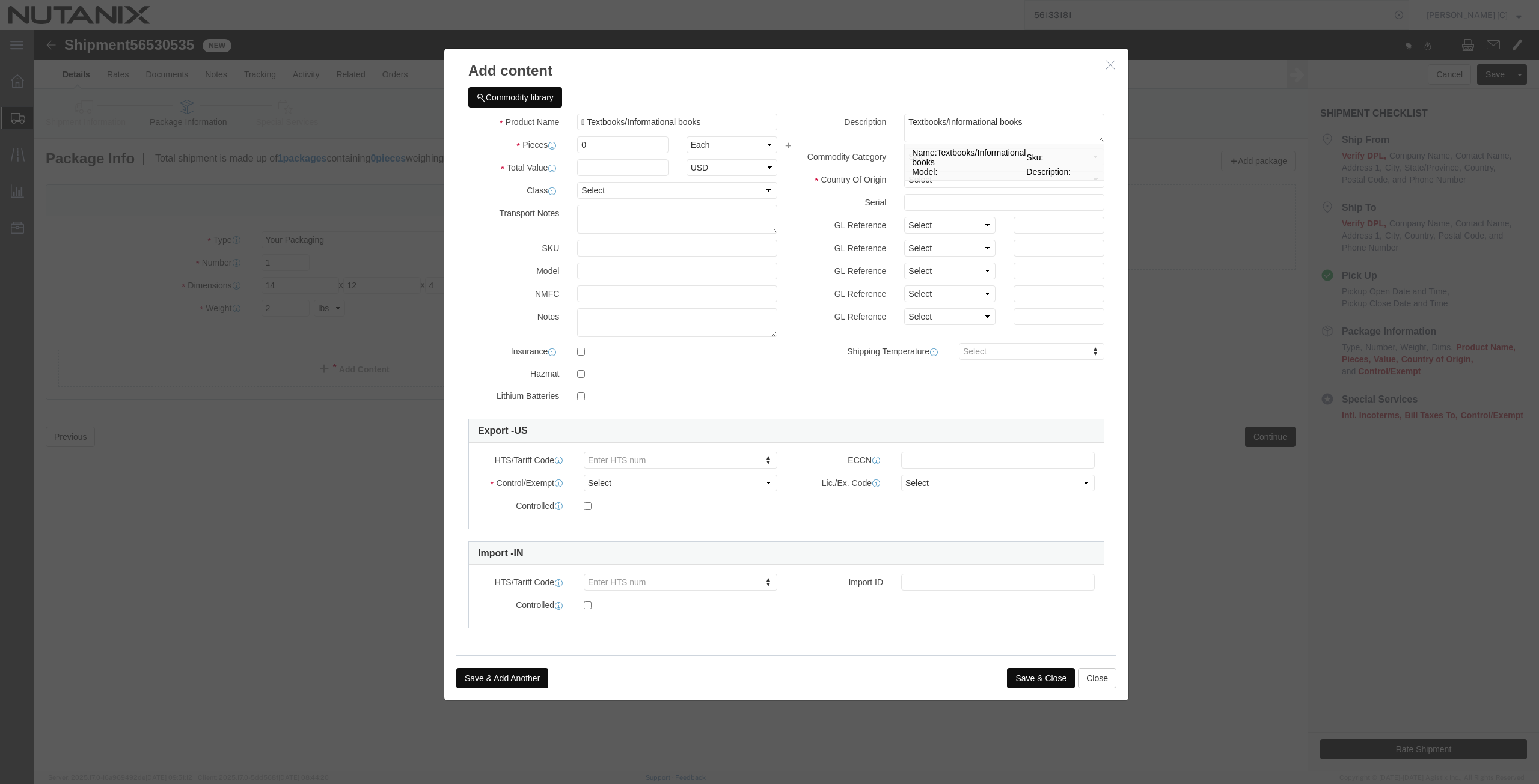
click h3 "Add content"
click textarea "Textbooks/Informational books"
drag, startPoint x: 562, startPoint y: 116, endPoint x: 412, endPoint y: 79, distance: 154.5
click div "Commodity library Product Name  Textbooks/Informational books Pieces 0 Select …"
click input "text"
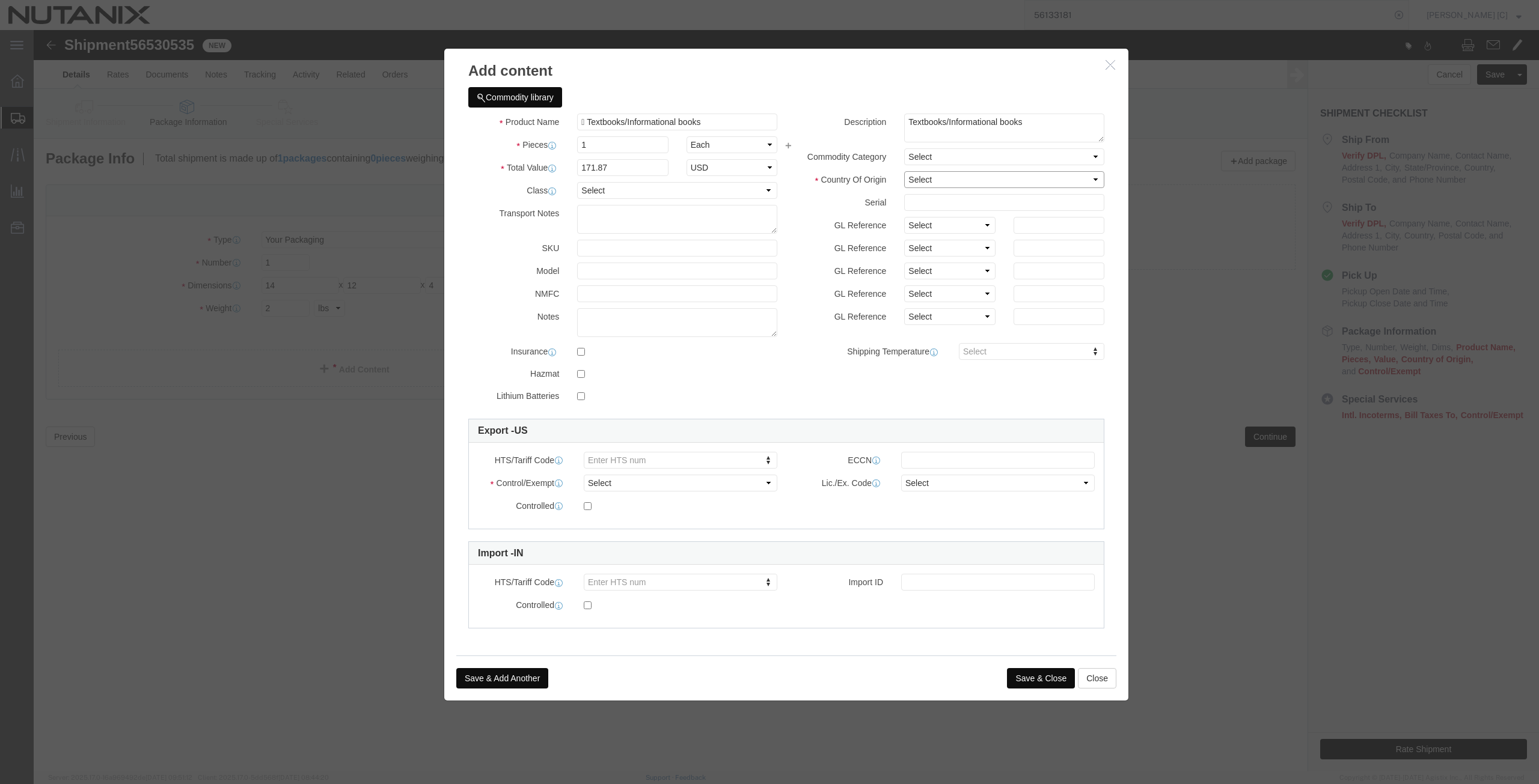
click select "Select [GEOGRAPHIC_DATA] [GEOGRAPHIC_DATA] [GEOGRAPHIC_DATA] [GEOGRAPHIC_DATA] …"
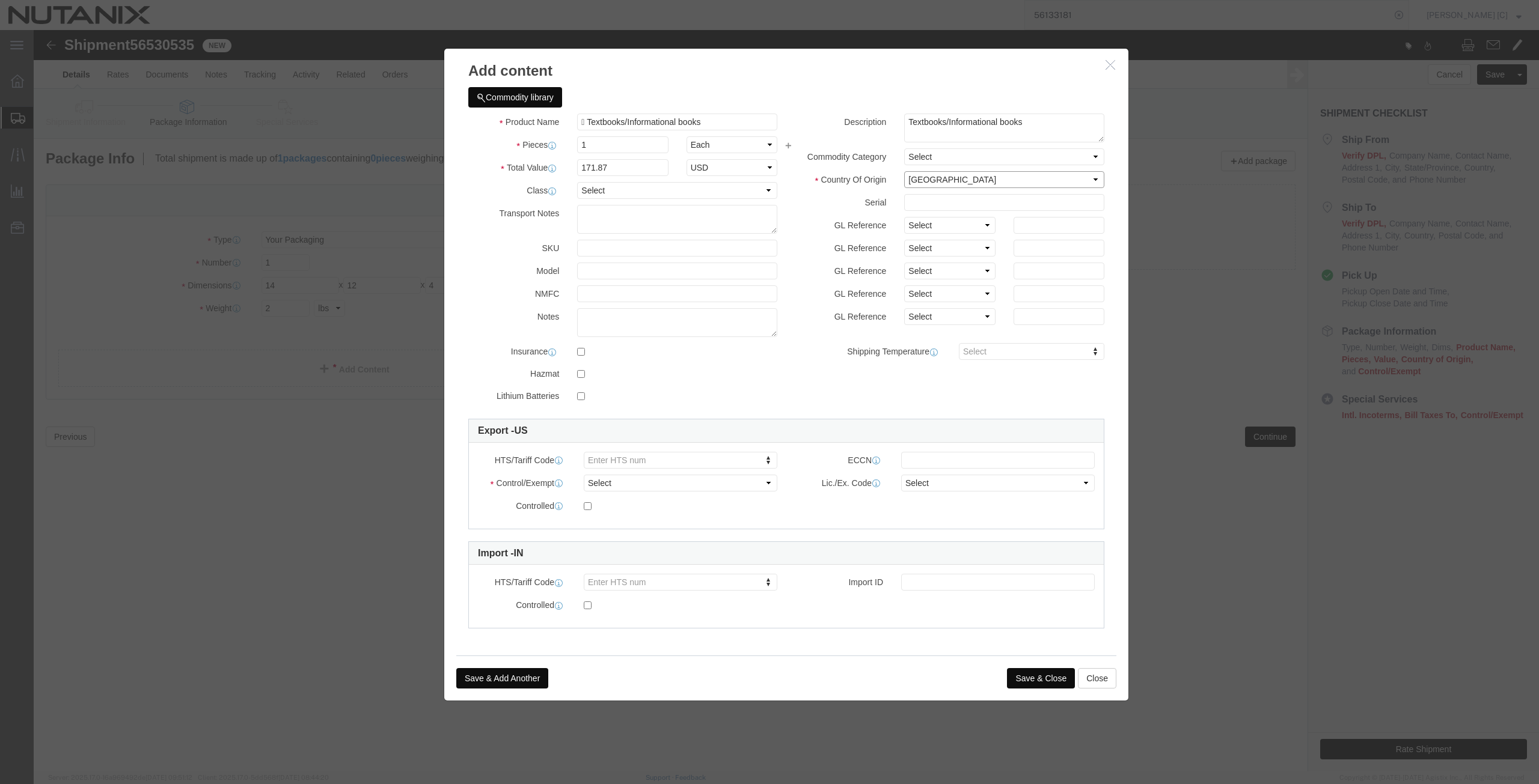
click select "Select [GEOGRAPHIC_DATA] [GEOGRAPHIC_DATA] [GEOGRAPHIC_DATA] [GEOGRAPHIC_DATA] …"
click select "Select ATF BIS DEA EPA FDA FTR ITAR OFAC Other (OPA)"
click select "Select 30.2(d)(2) 30.36 30.37(a) 30.37(f) 30.37(g) 30.37(h) 30.37(i) 30.37(j) 3…"
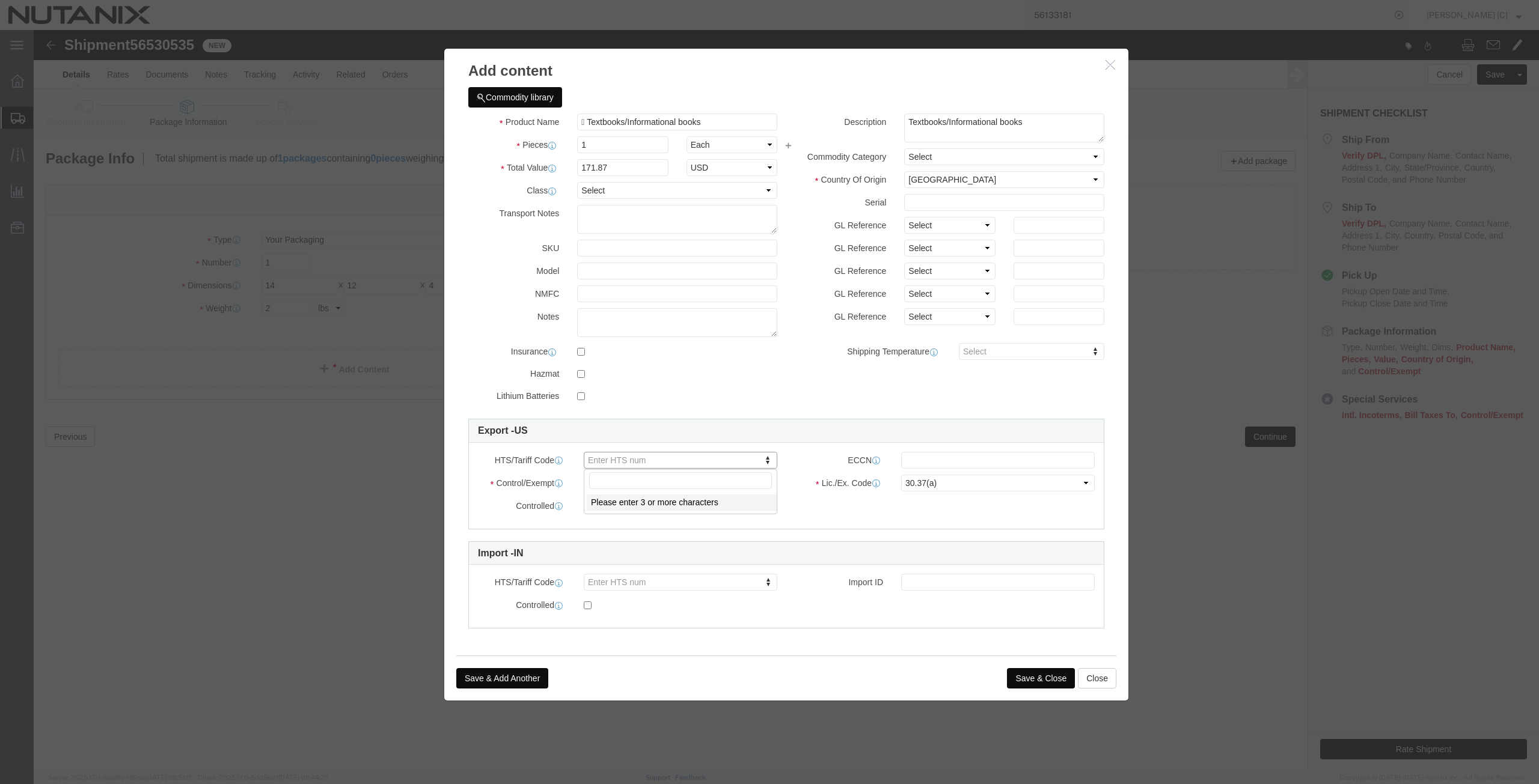
paste input "4901.99.0050"
drag, startPoint x: 611, startPoint y: 380, endPoint x: 513, endPoint y: 365, distance: 99.1
click body "Shipment 56530535 New Details Rates Documents Notes Tracking Activity Related O…"
click input "text"
click button "Save & Close"
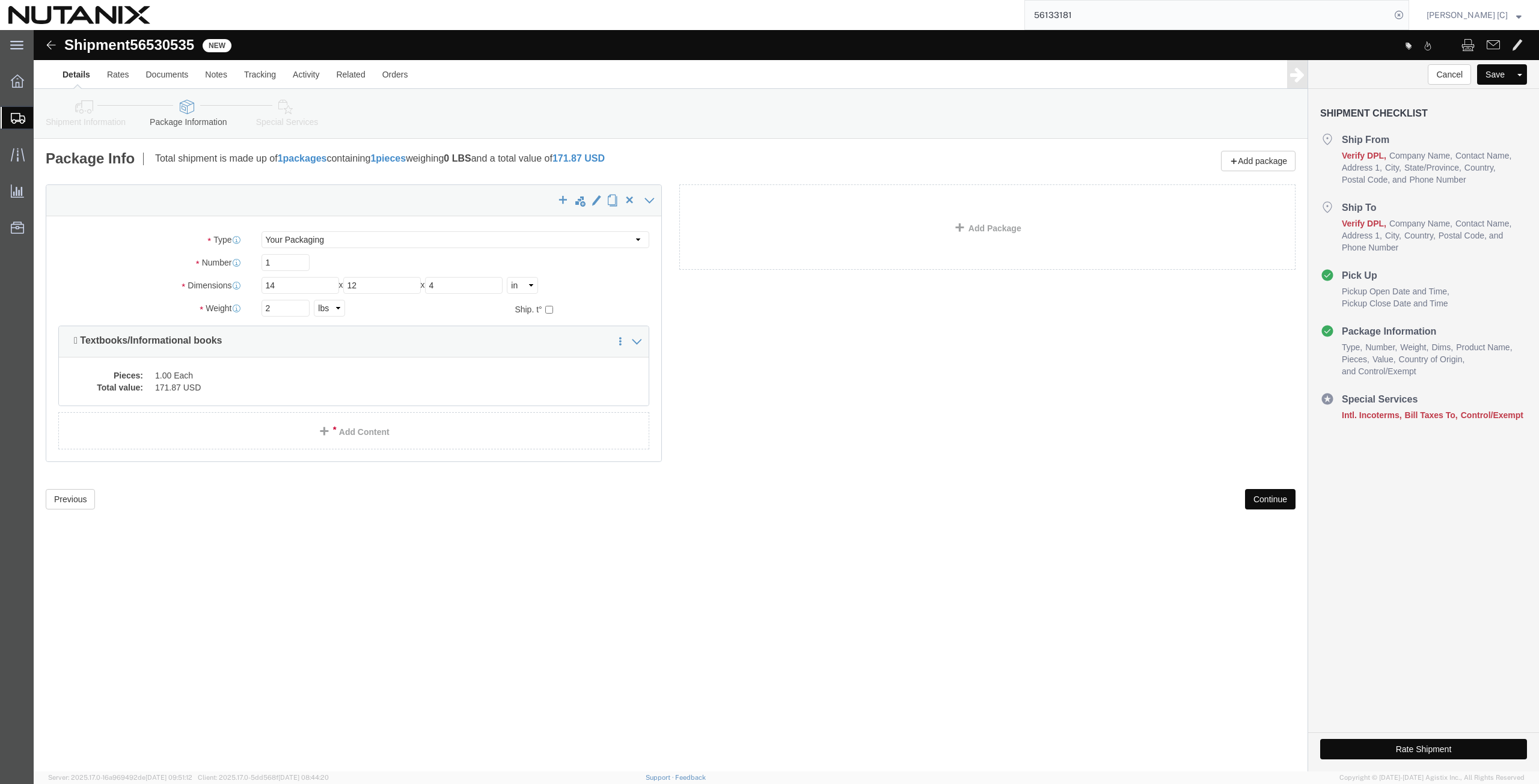
click button "Continue"
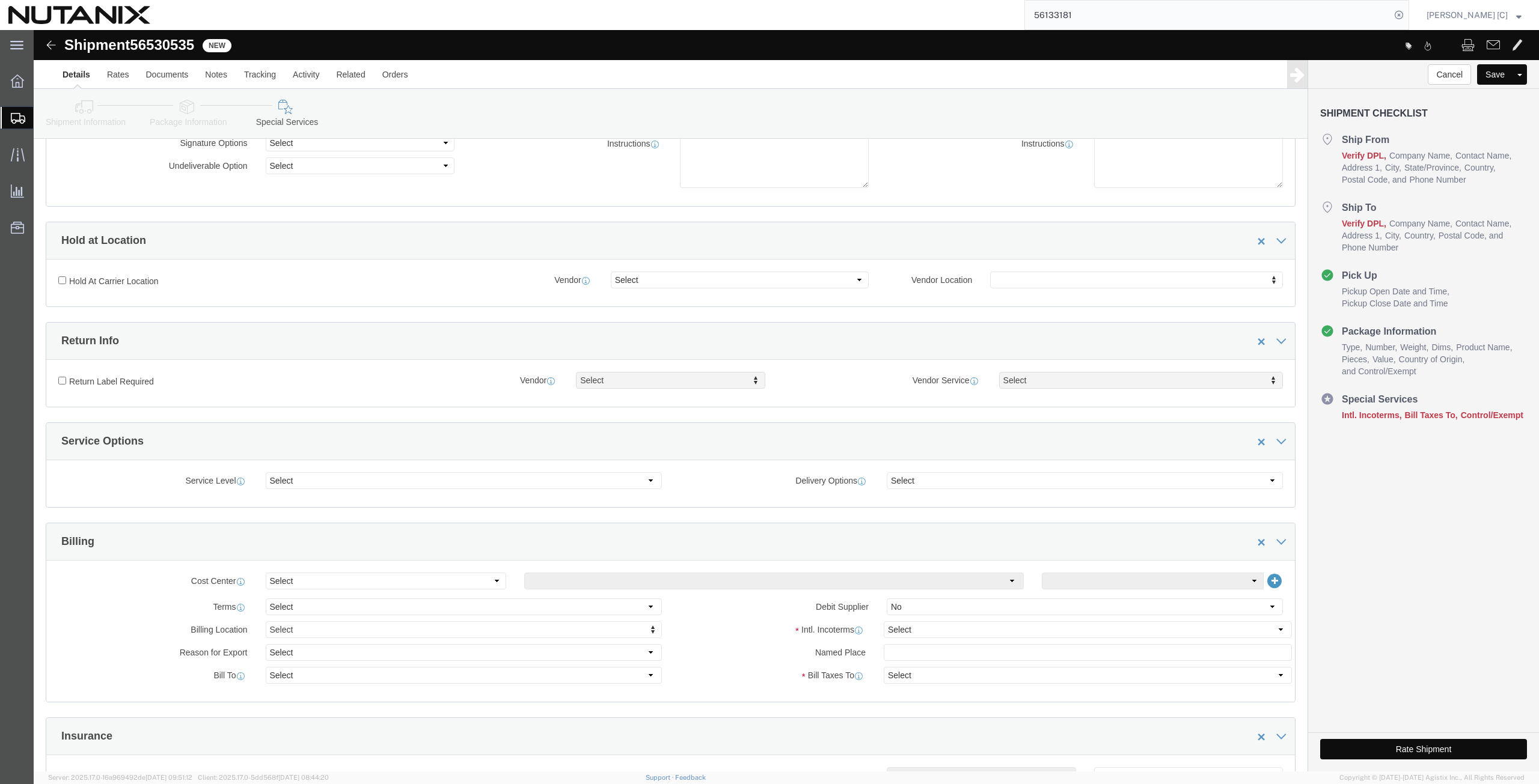
scroll to position [280, 0]
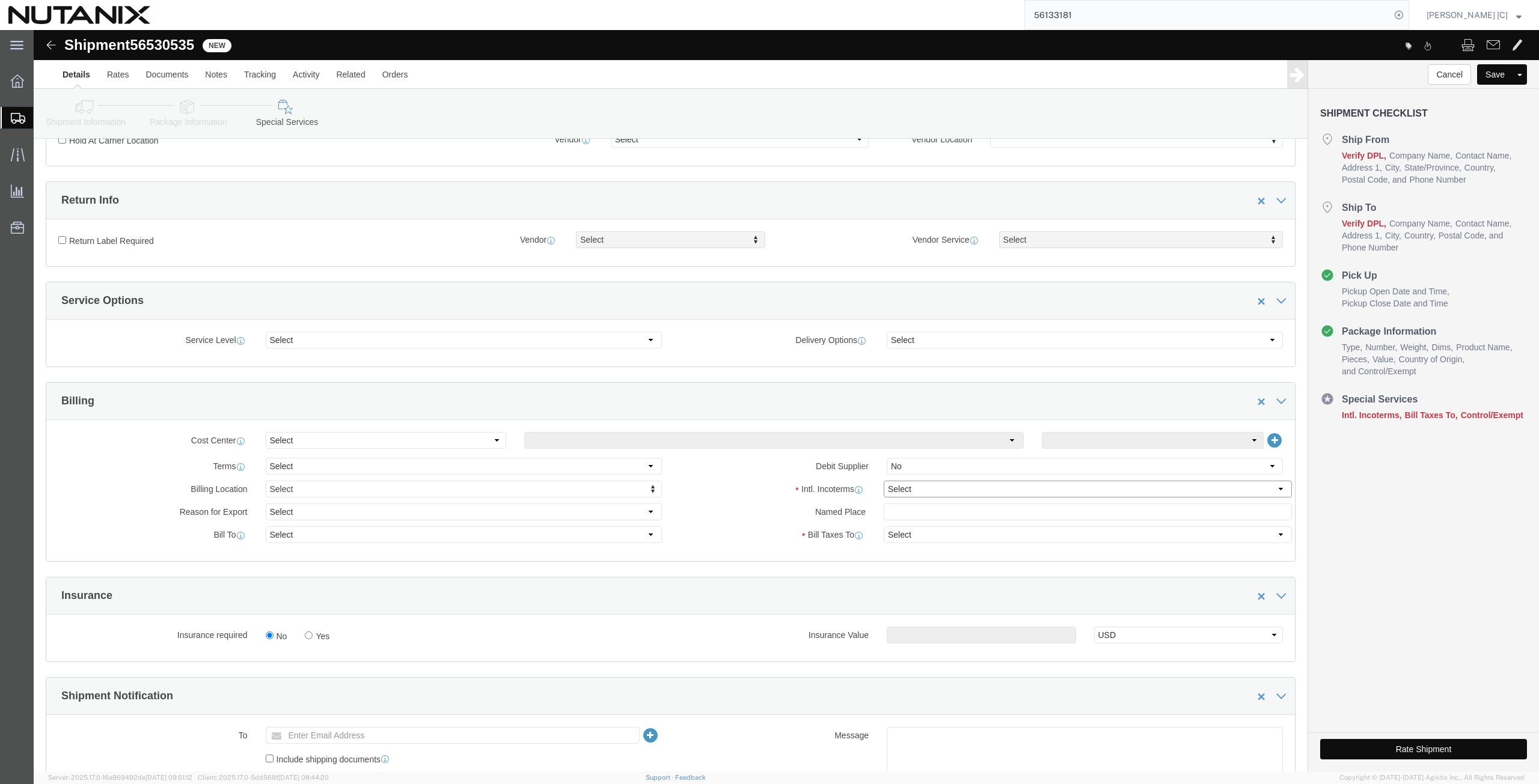
click select "Select Carriage Insurance Paid Carriage Paid To Cost and Freight Cost Insurance…"
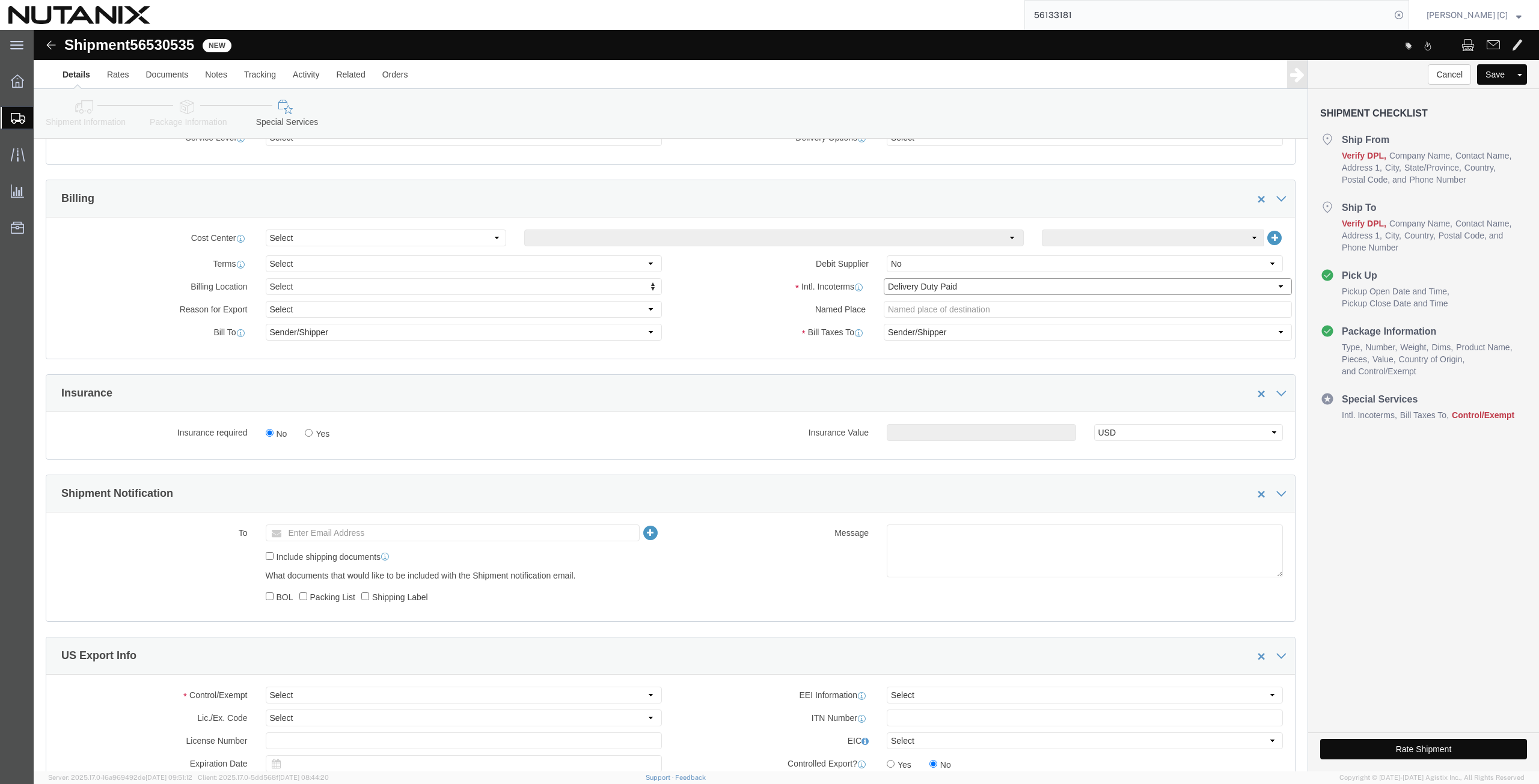
scroll to position [560, 0]
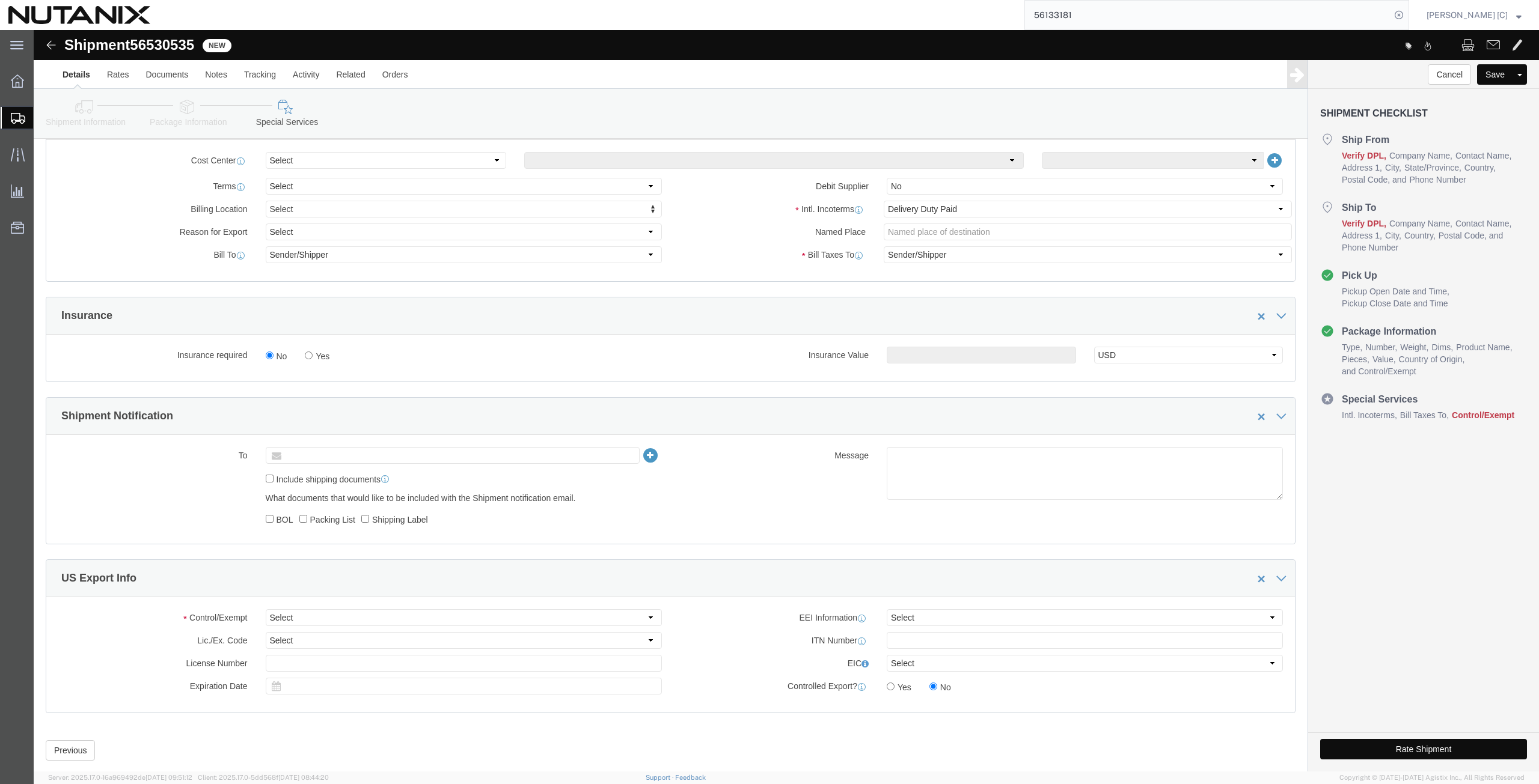
click input "text"
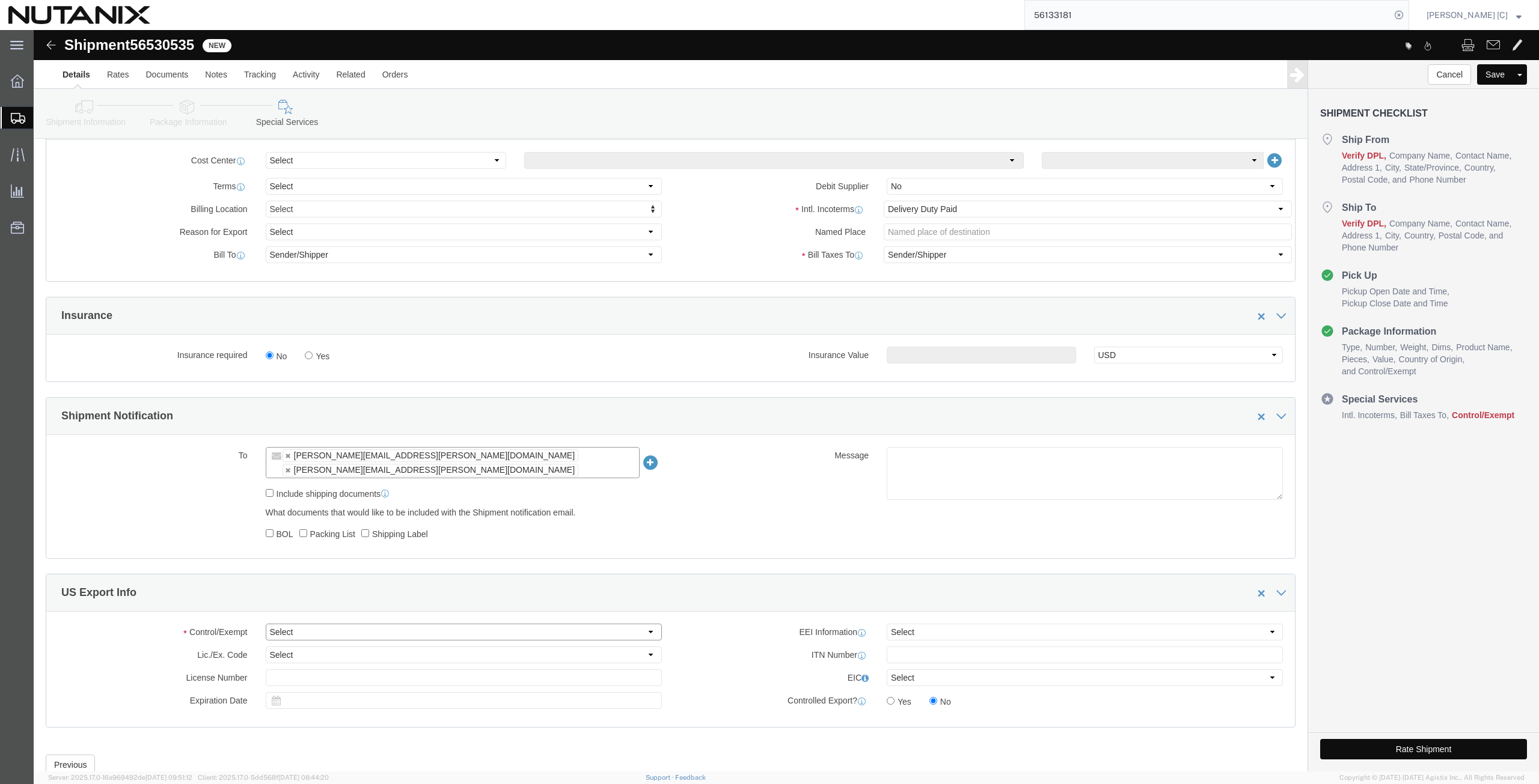
click select "Select ATF BIS DEA EPA FDA FTR ITAR OFAC Other (OPA)"
click select "Select 30.2(d)(2) 30.36 30.37(a) 30.37(f) 30.37(g) 30.37(h) 30.37(i) 30.37(j) 3…"
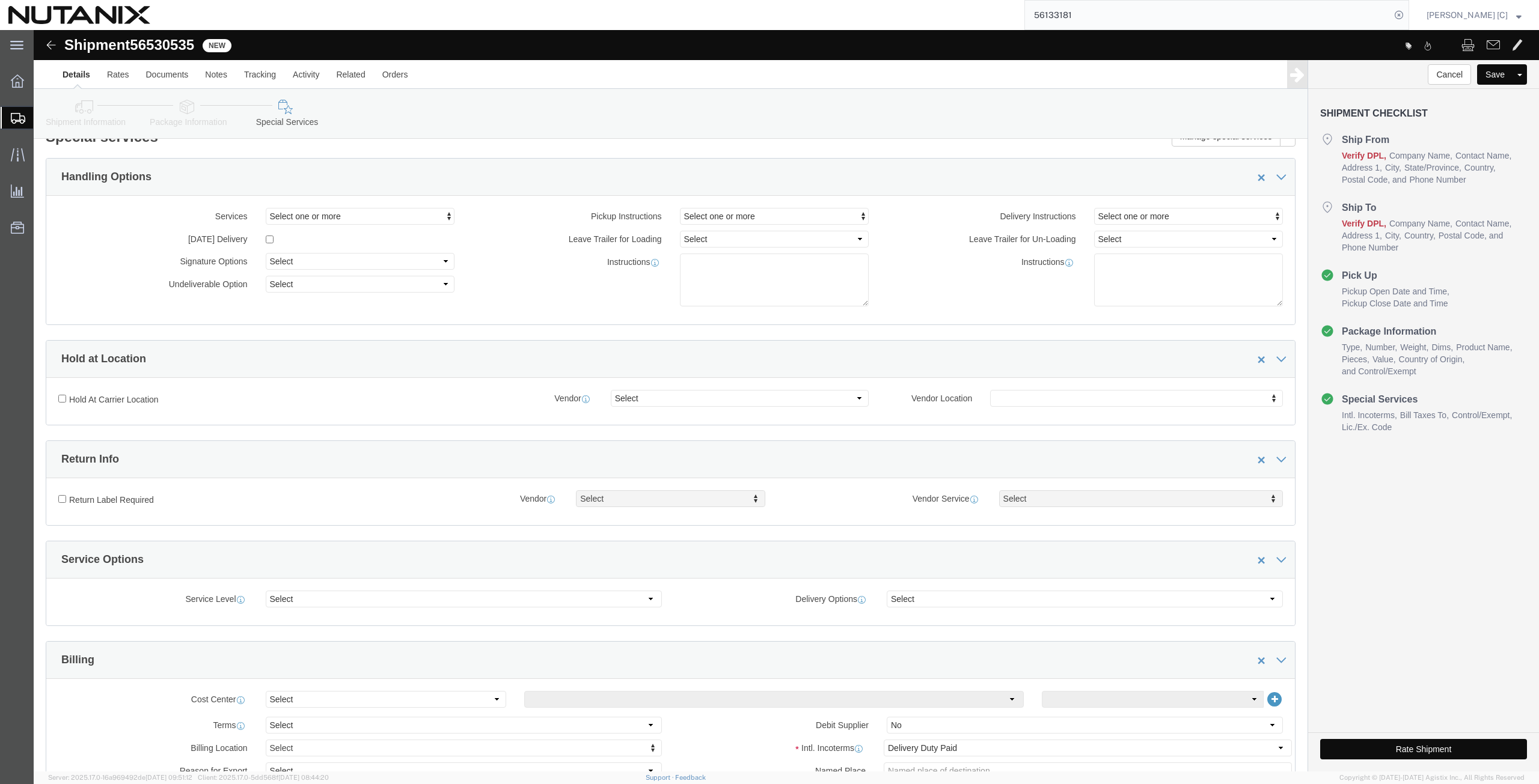
scroll to position [0, 0]
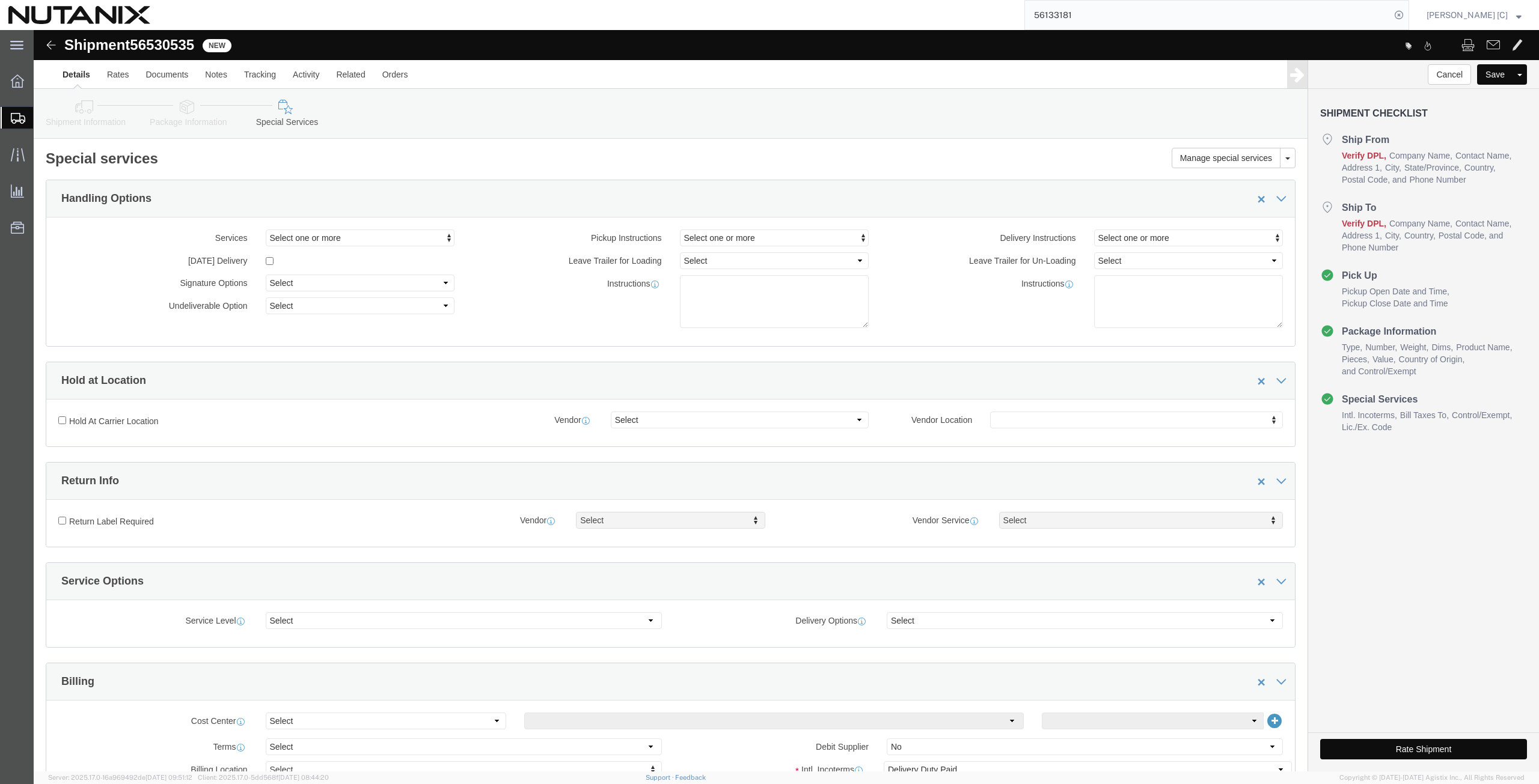
click icon
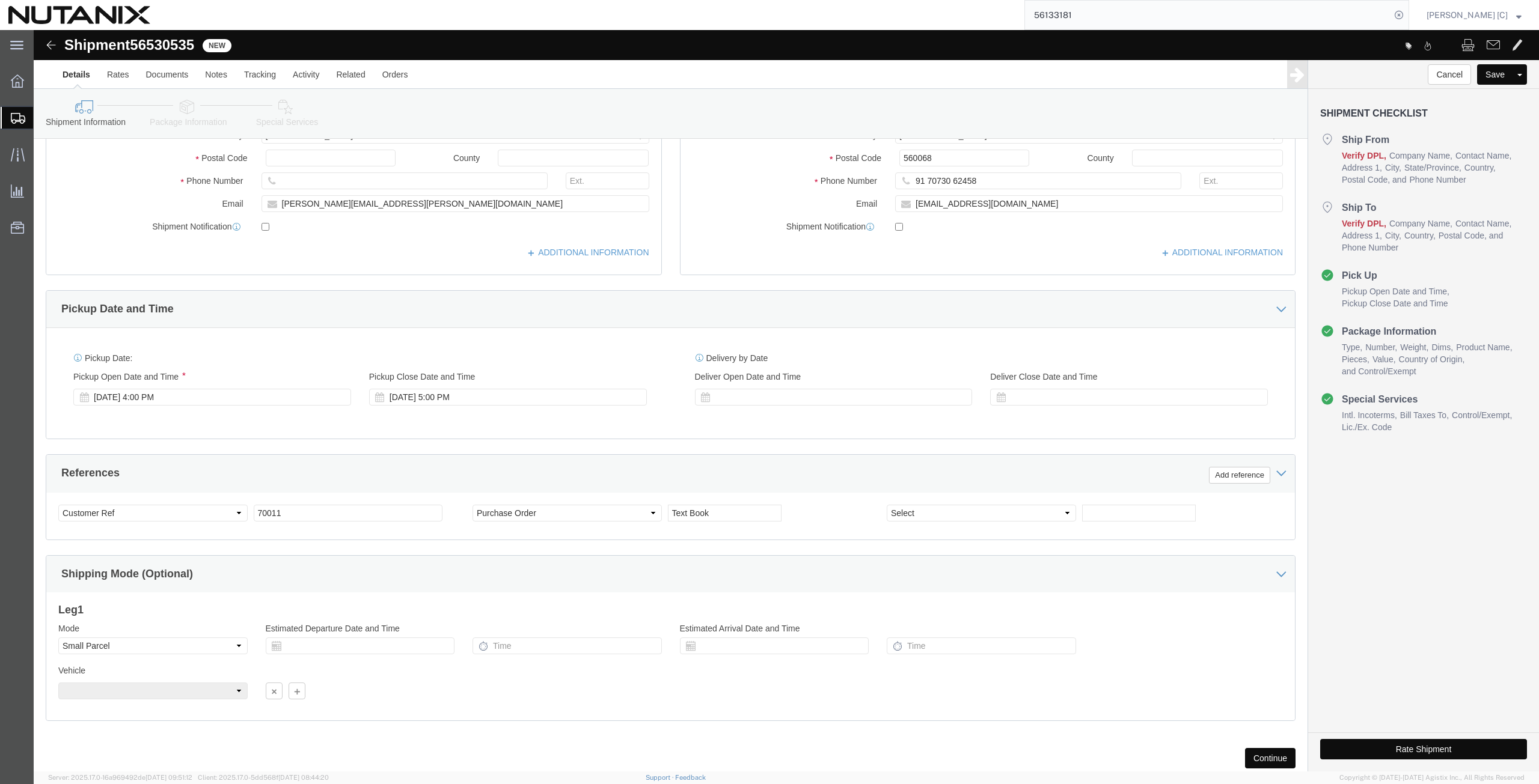
scroll to position [280, 0]
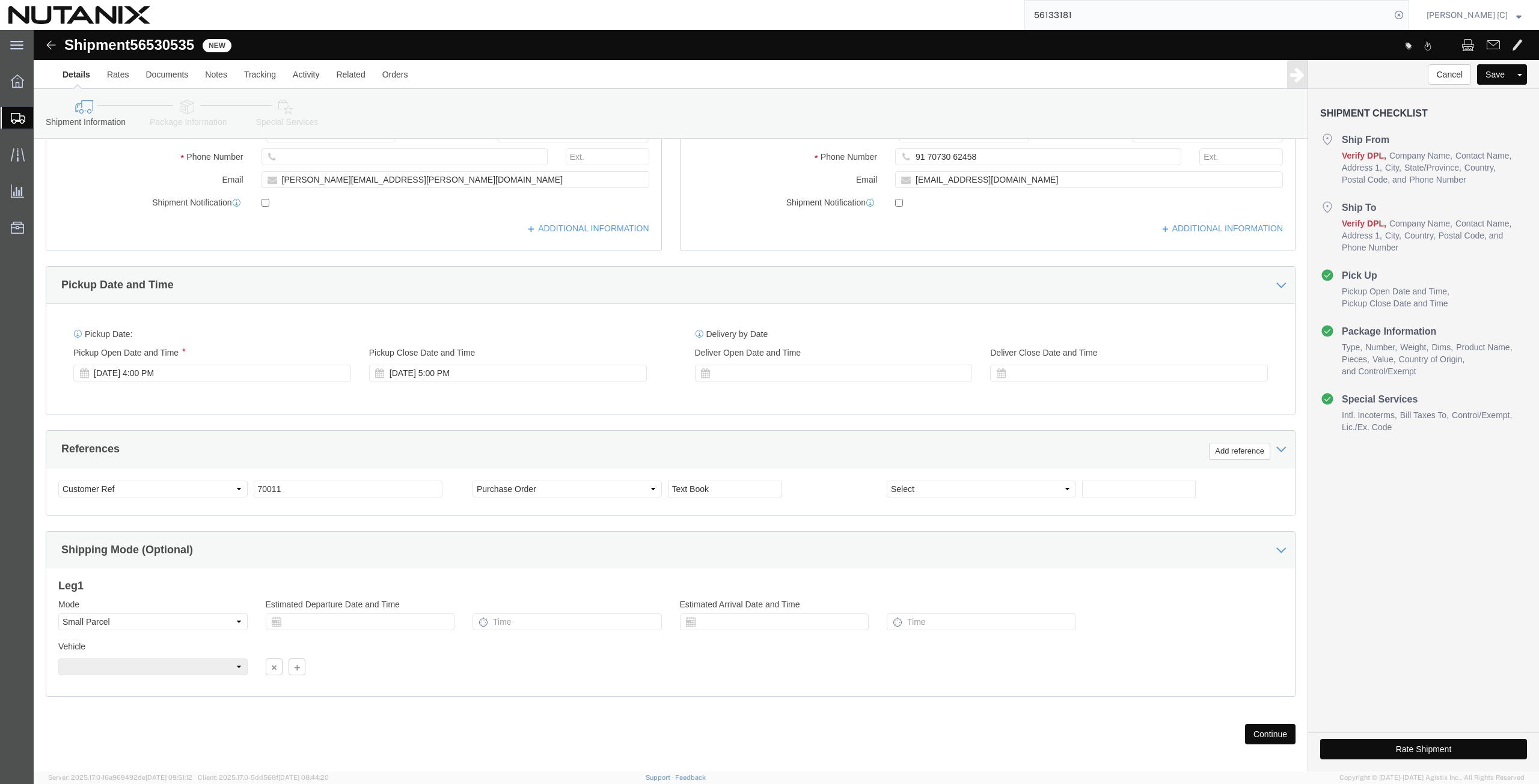
click button "Continue"
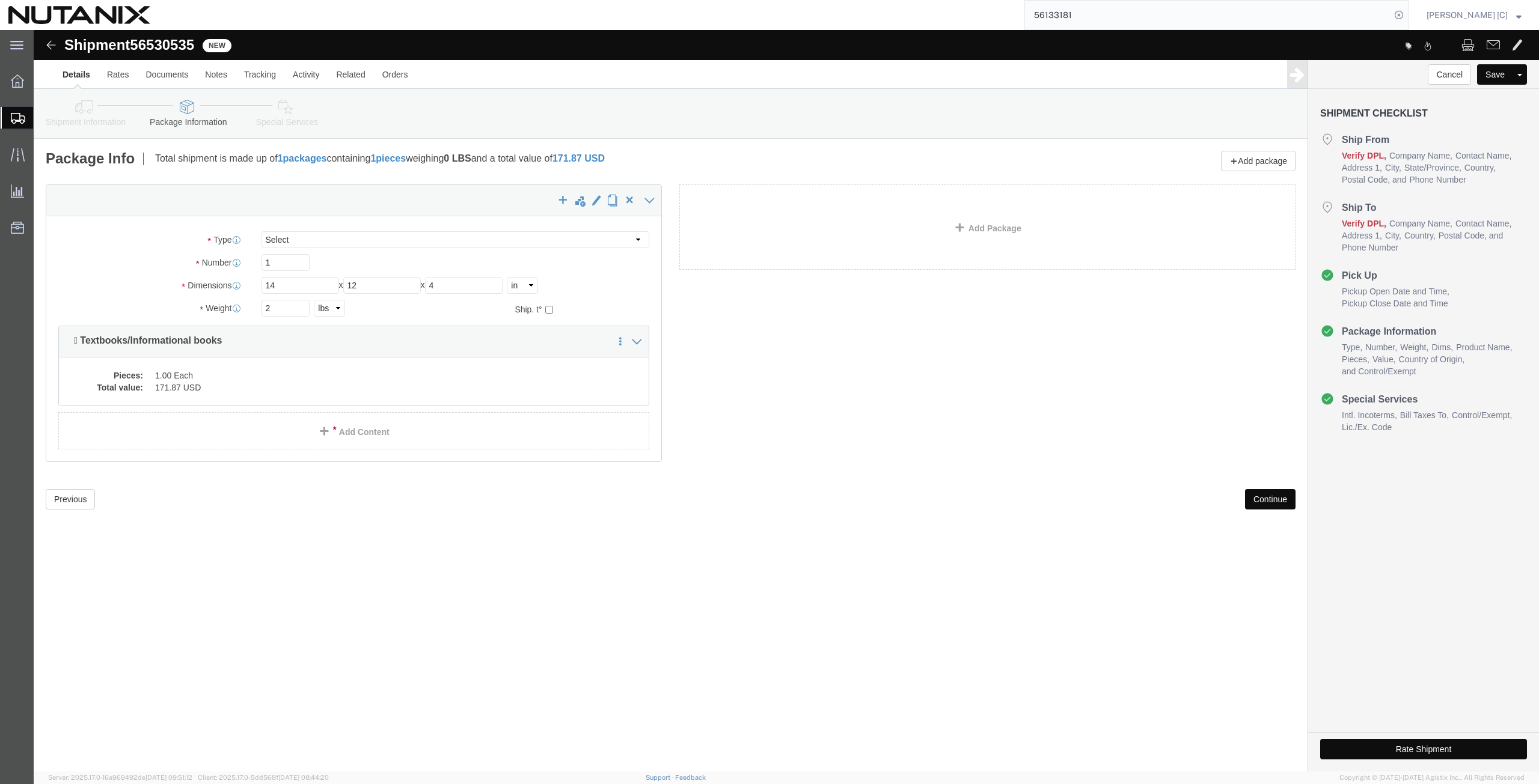
click icon
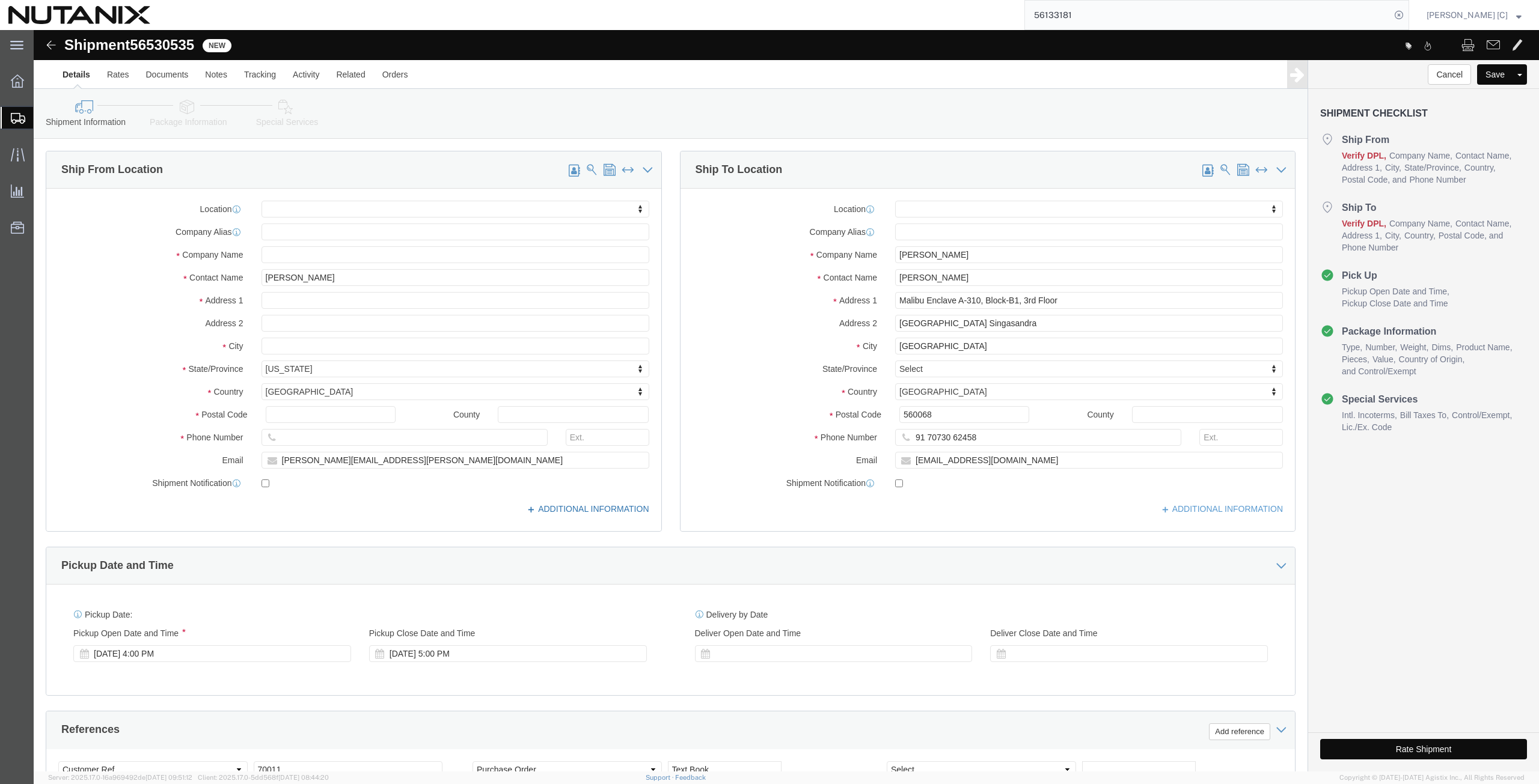
click icon
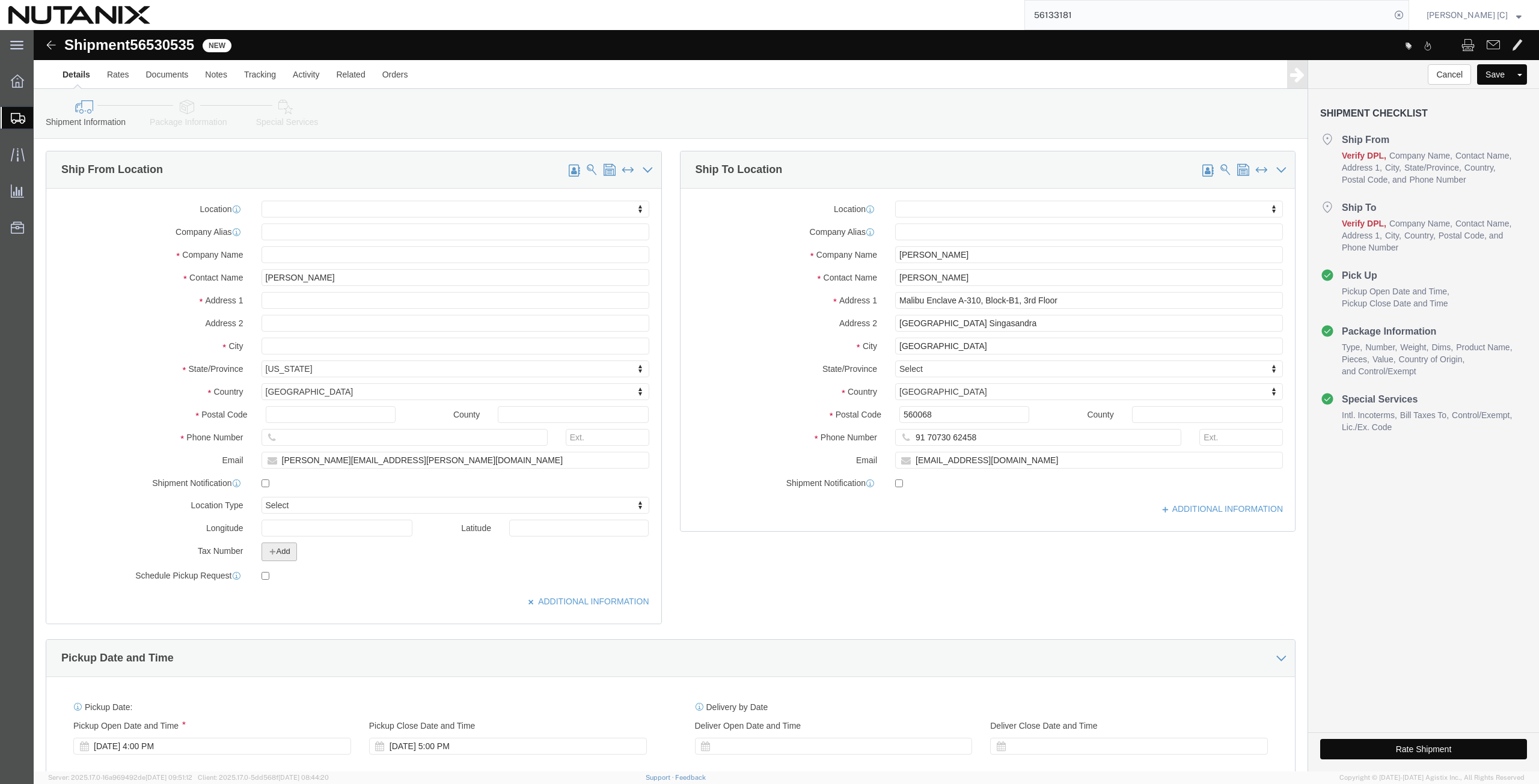
click icon "button"
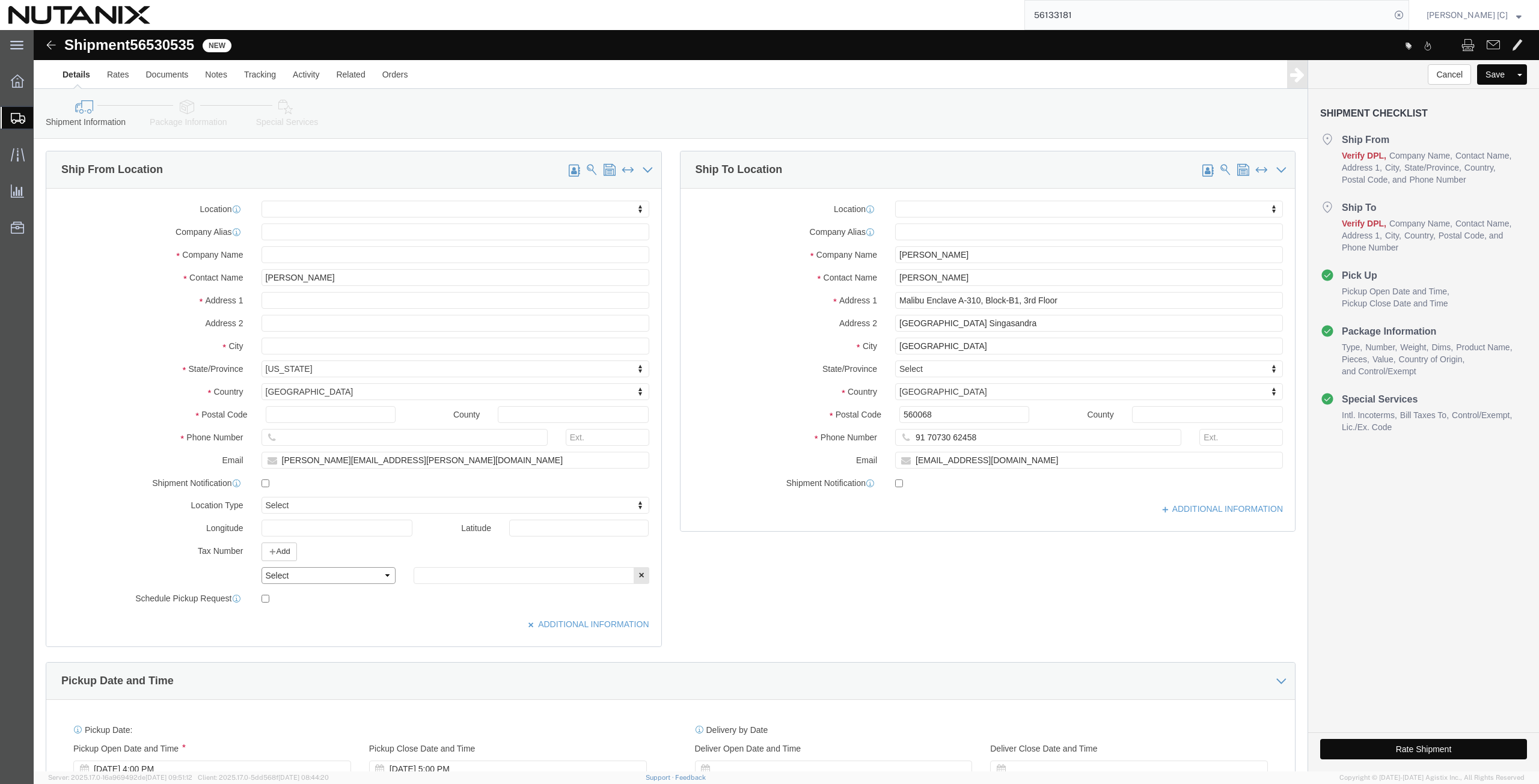
click select "Select EIN EORI TIN VAT Other"
click input "text"
paste input "270989767"
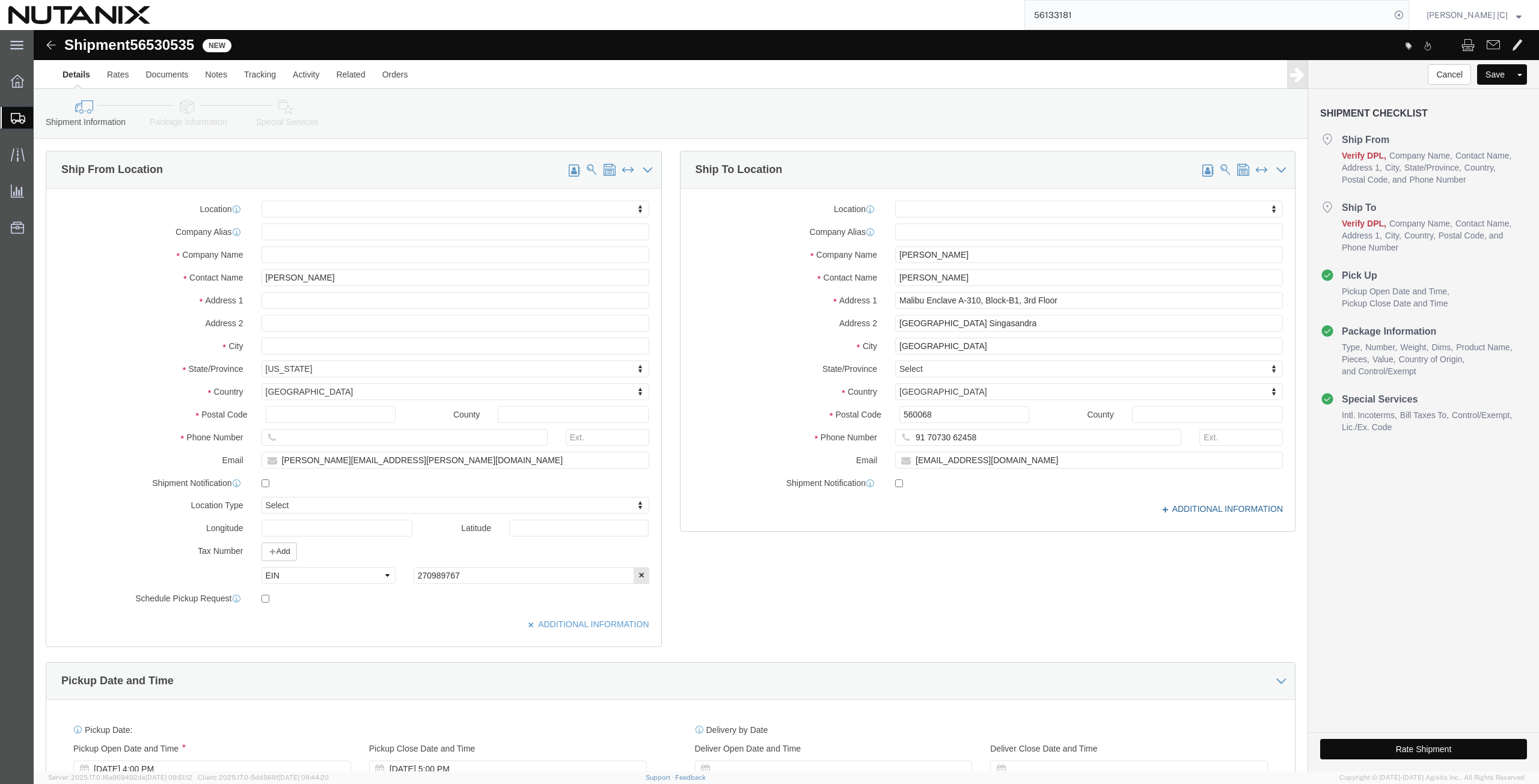
drag, startPoint x: 1120, startPoint y: 481, endPoint x: 1126, endPoint y: 483, distance: 6.3
click icon
click button "Add"
click select "Select EIN EORI TIN VAT Other"
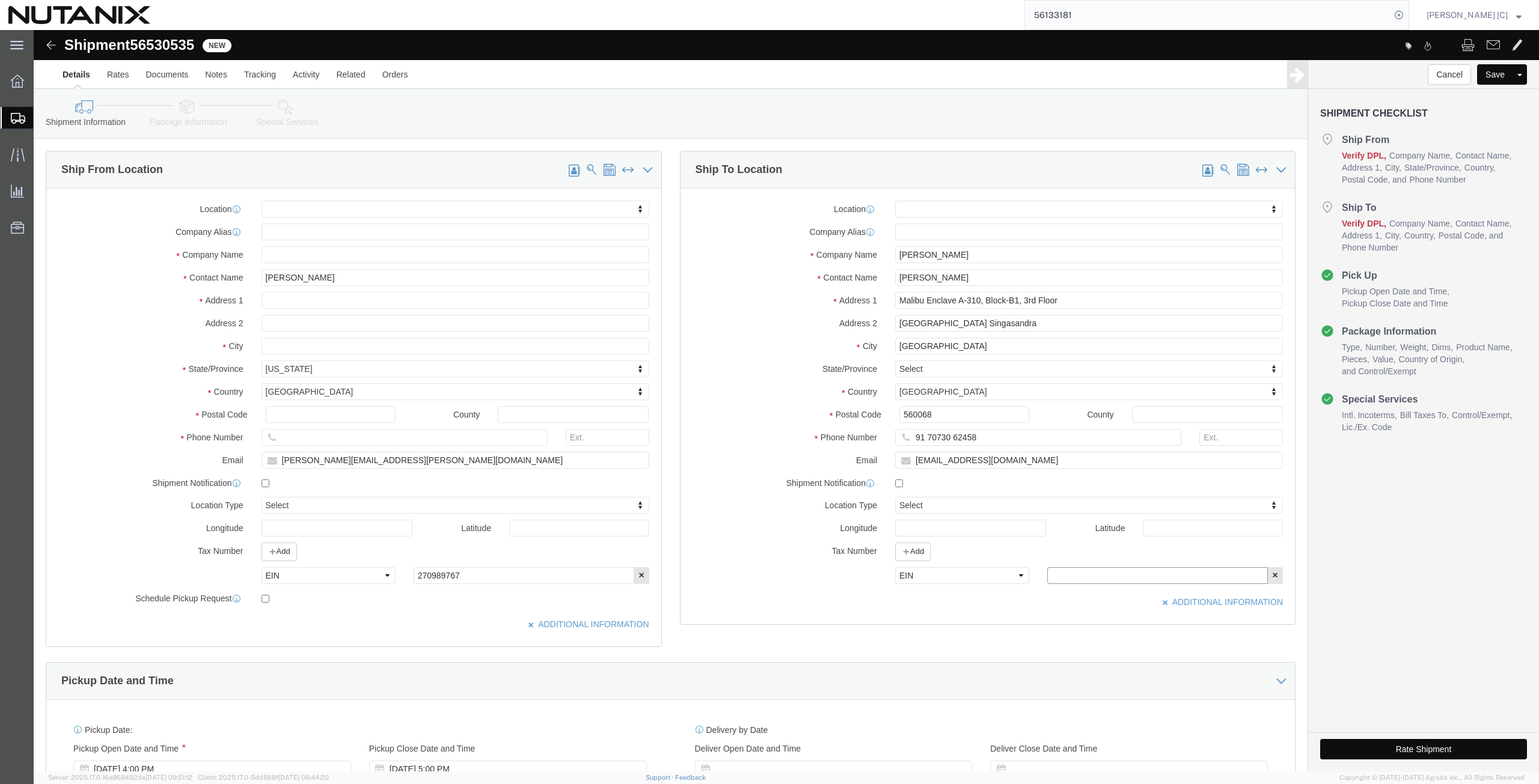
click input "text"
paste input "270989767"
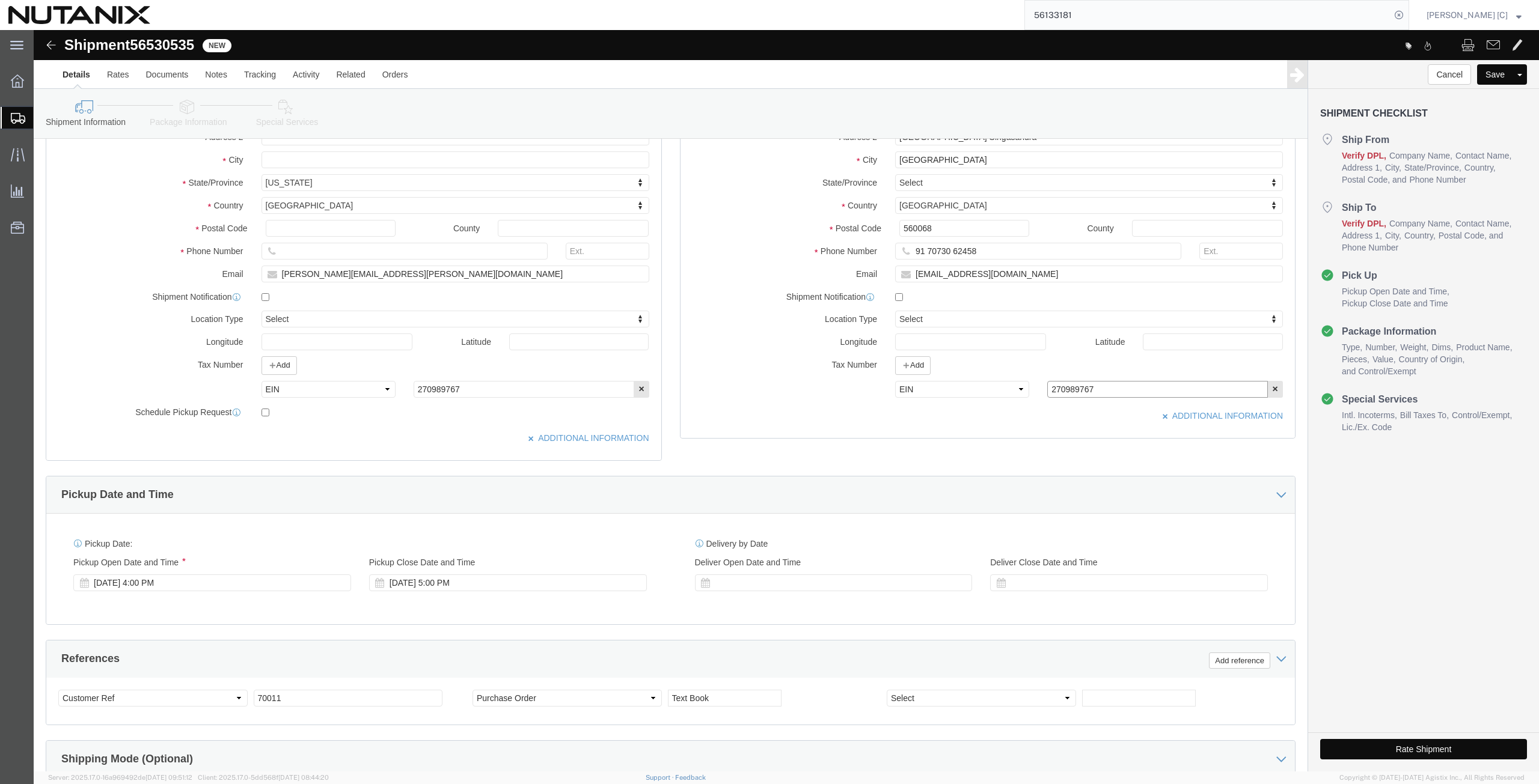
scroll to position [406, 0]
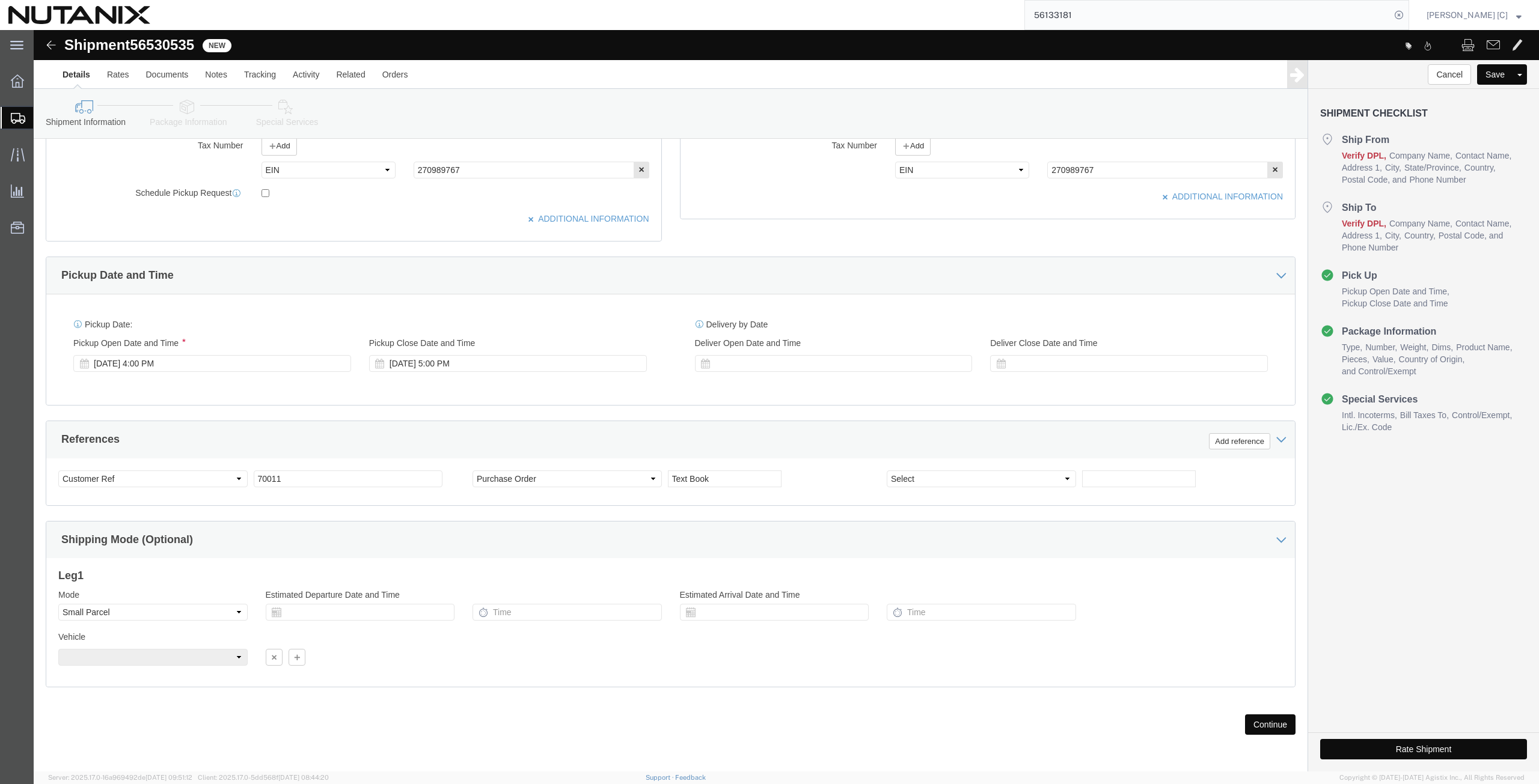
click button "Continue"
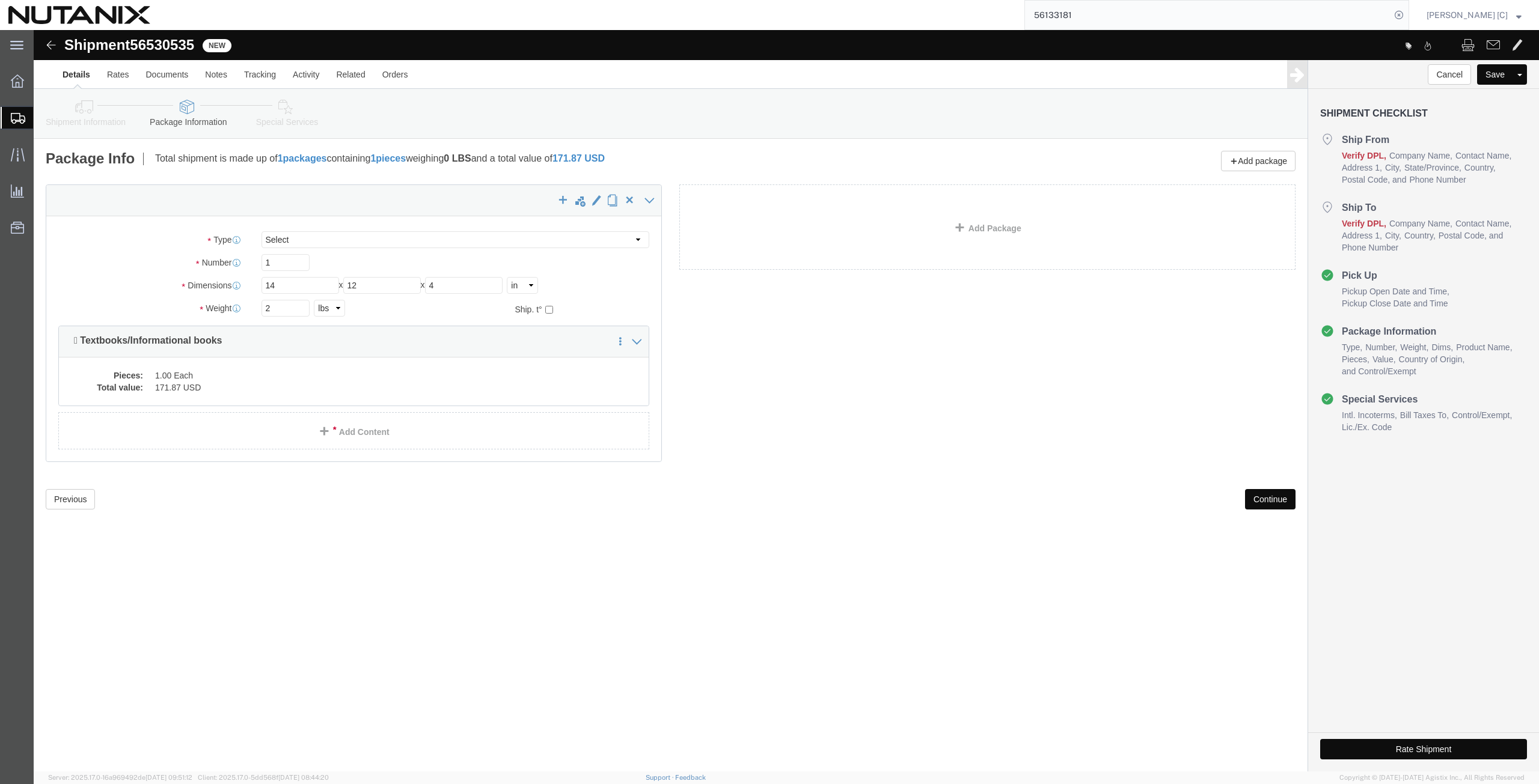
scroll to position [0, 0]
click button "Continue"
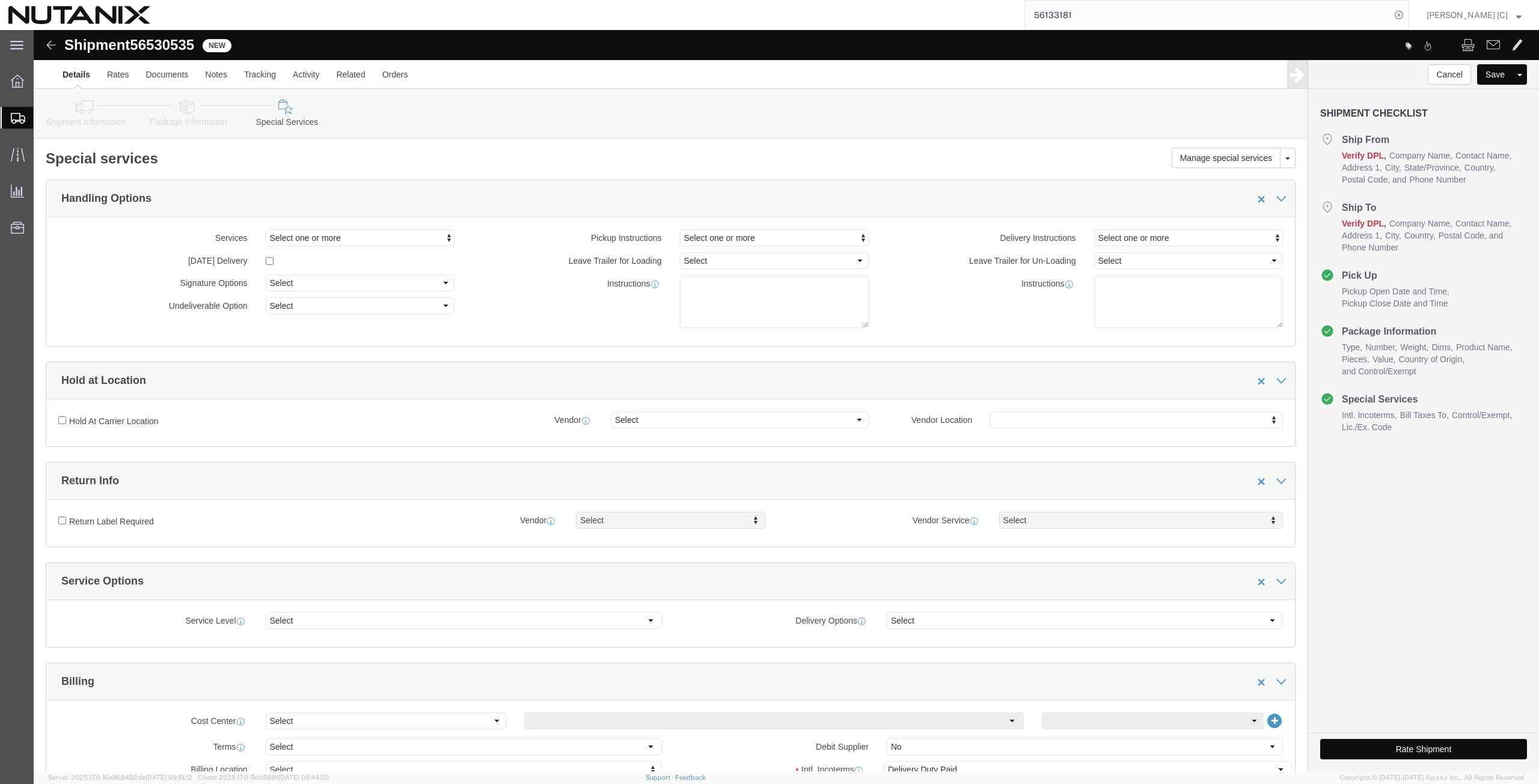
click icon
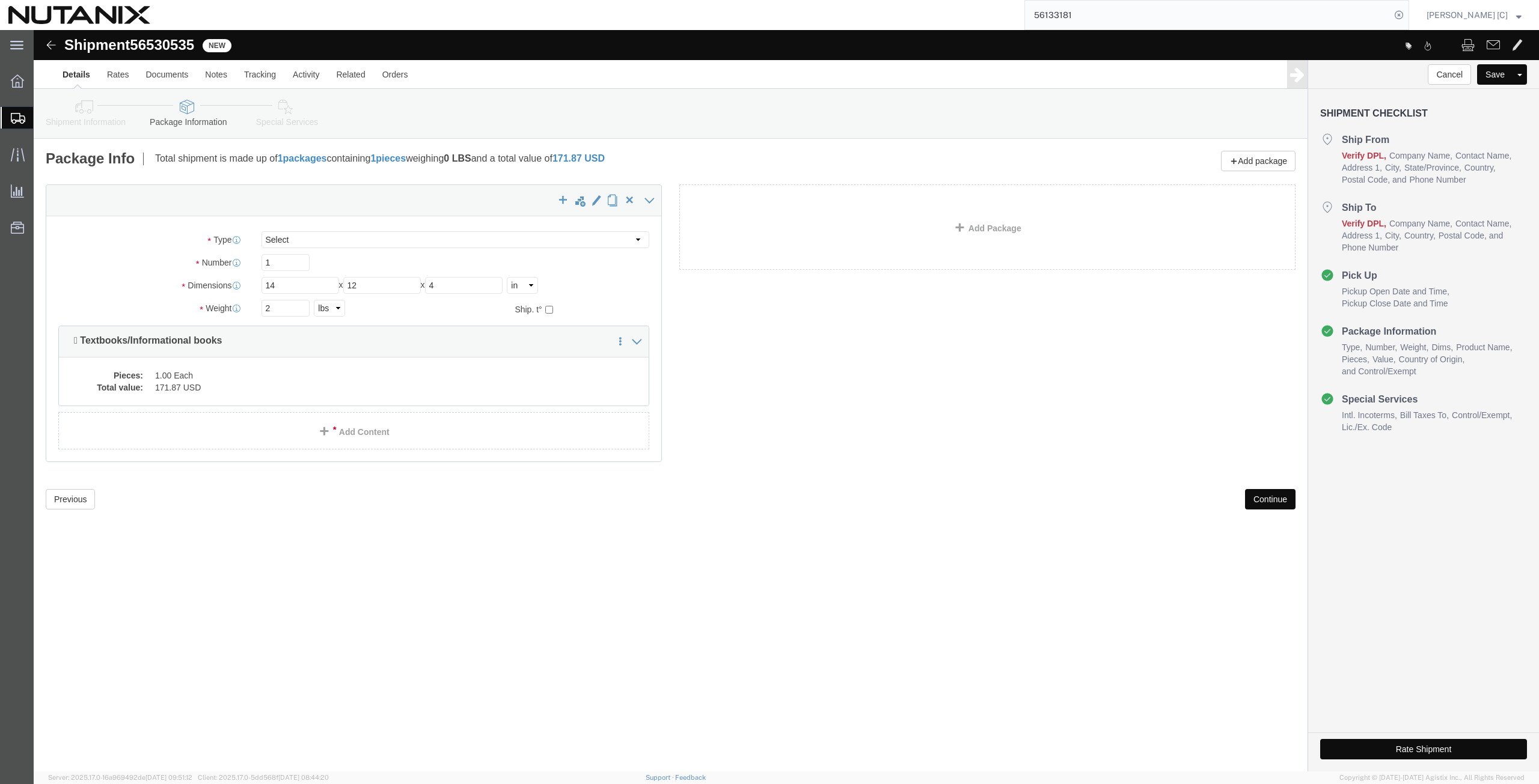
click button "Continue"
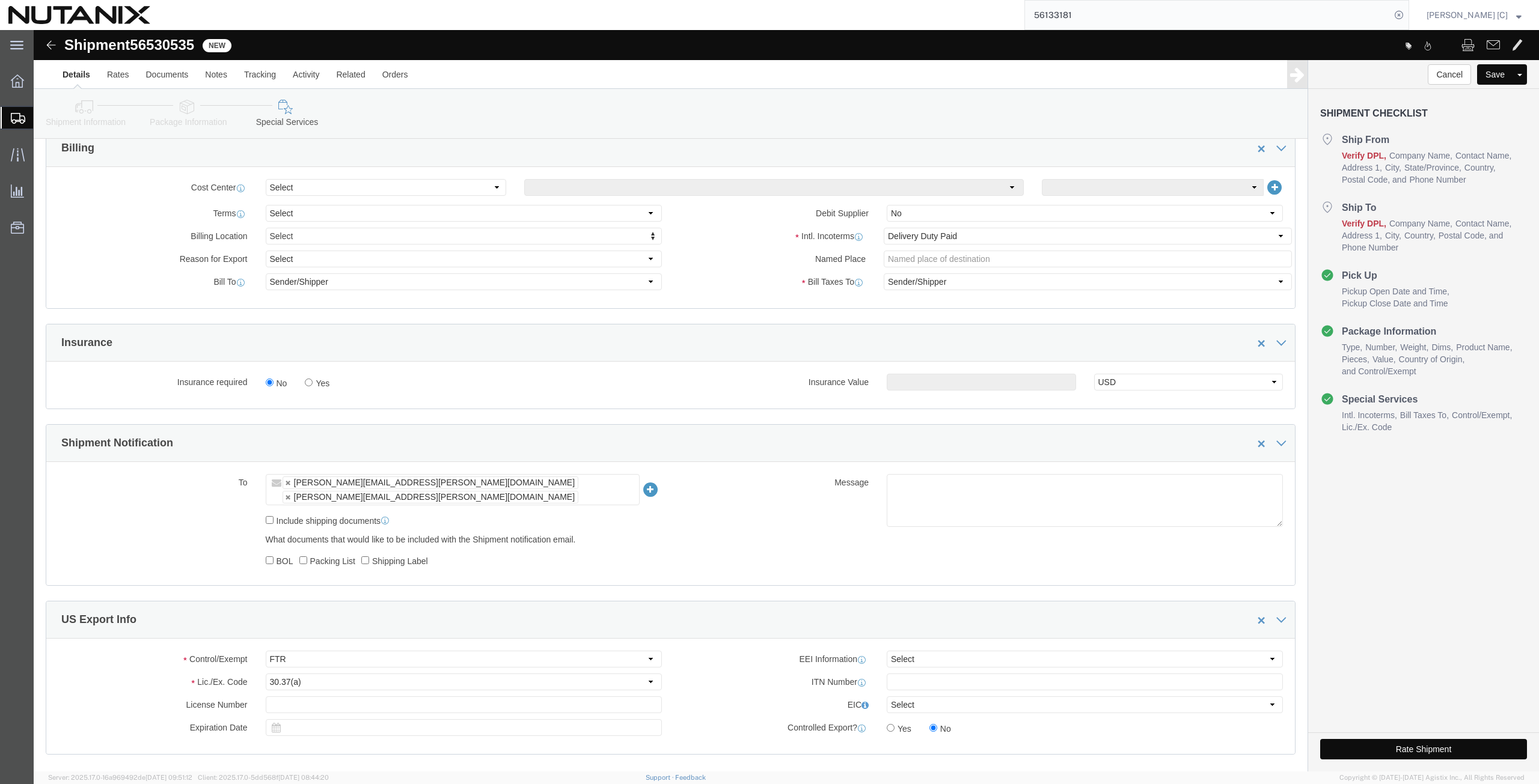
scroll to position [586, 0]
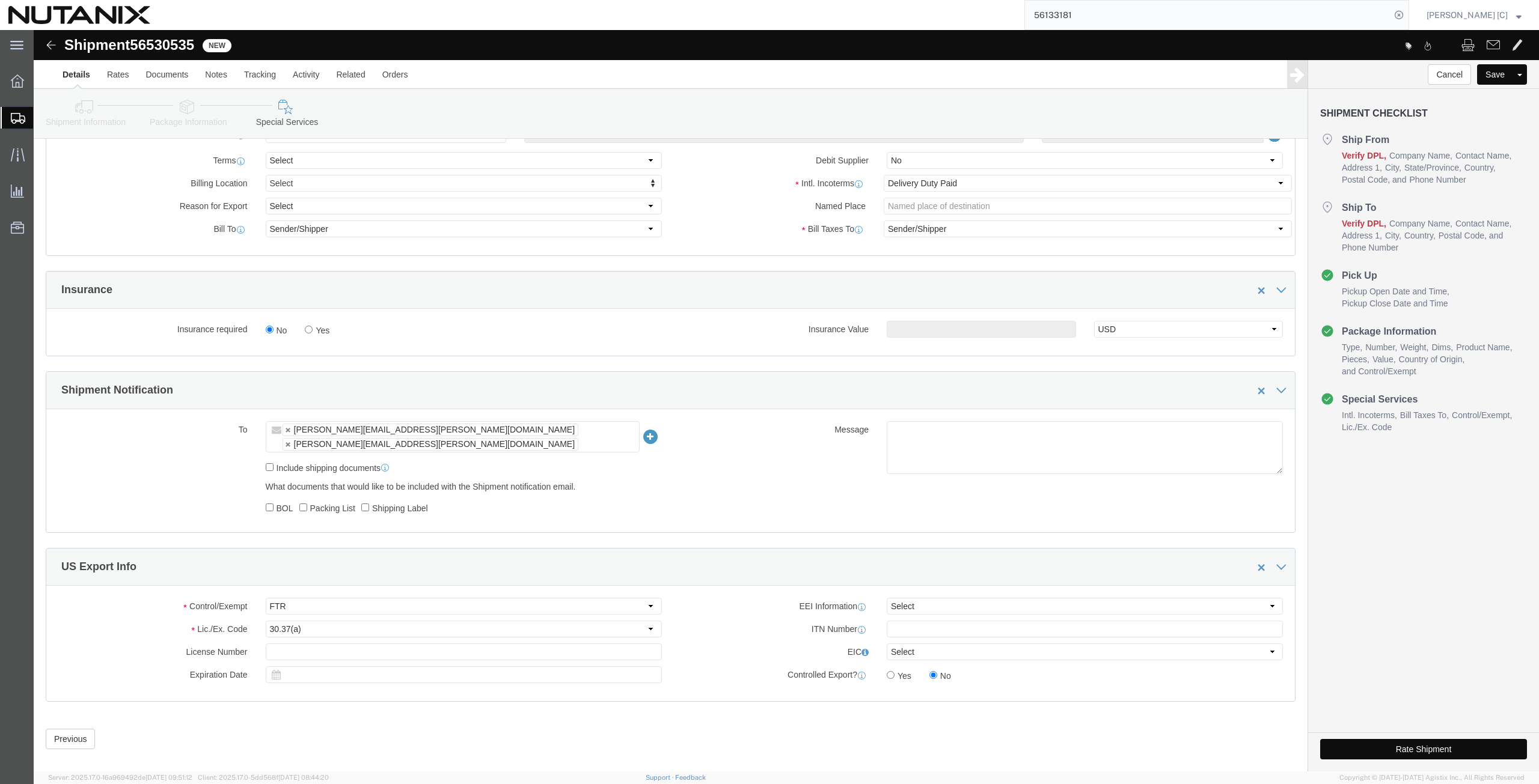
click button "Rate Shipment"
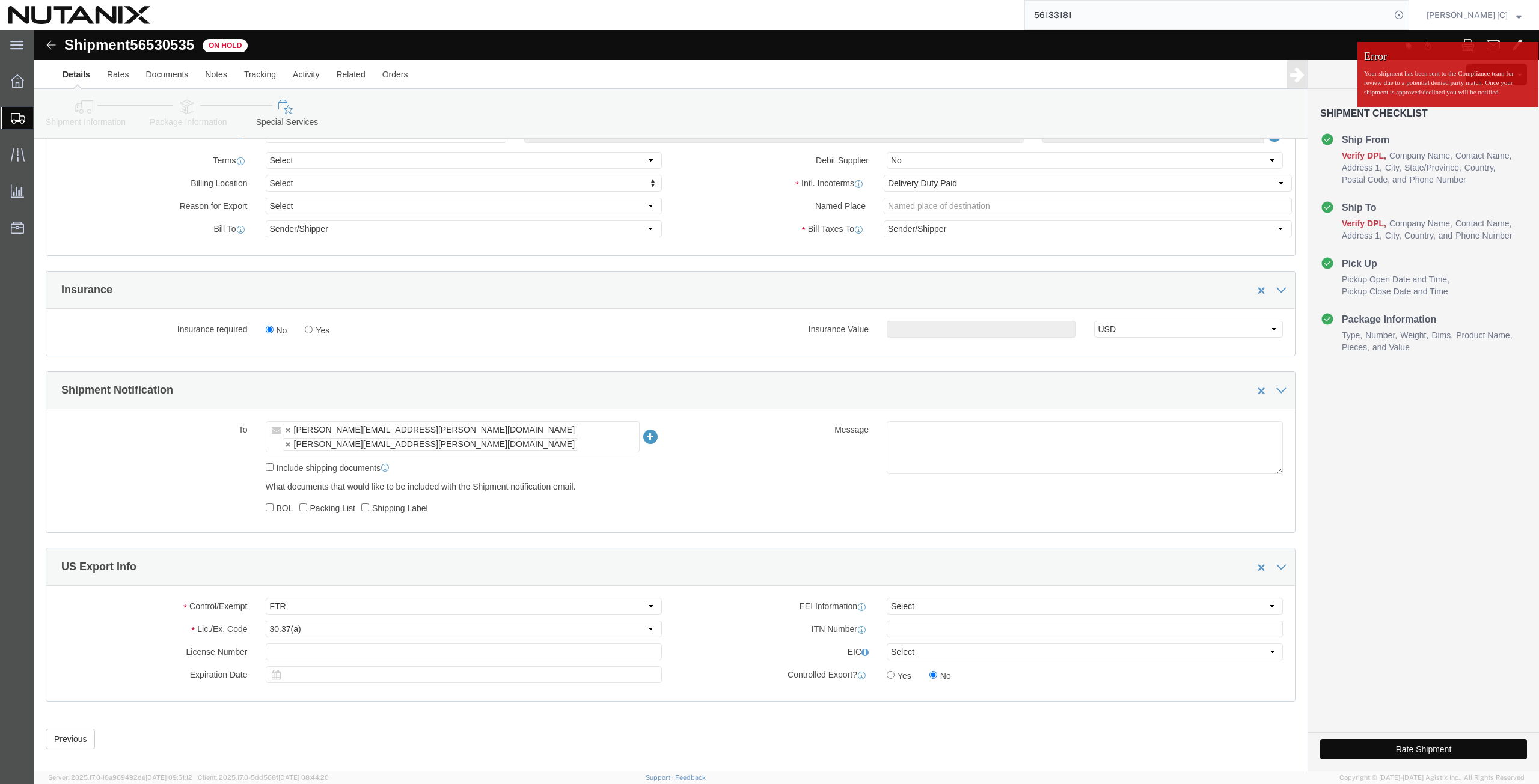
click button "Rate Shipment"
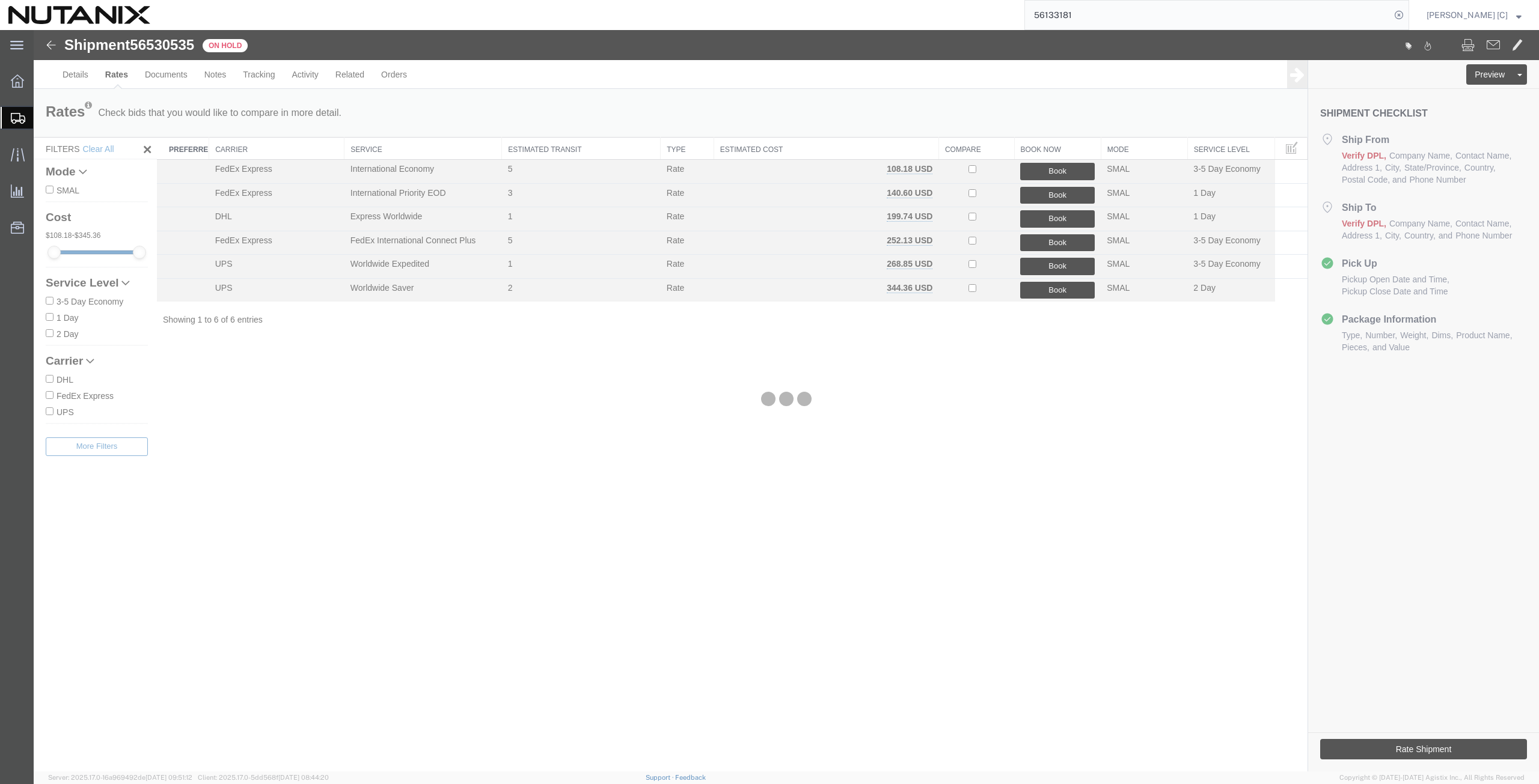
scroll to position [0, 0]
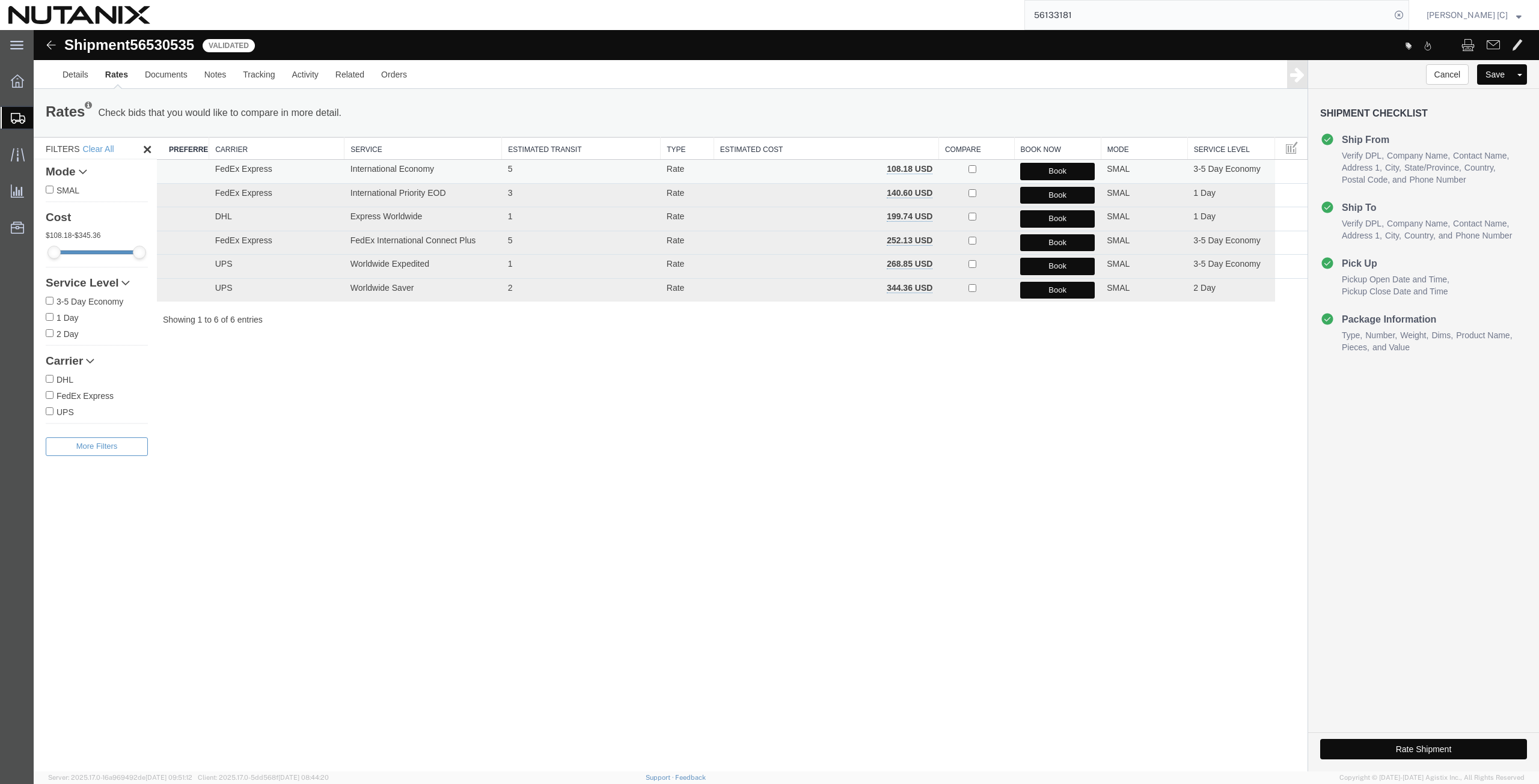
click at [1035, 172] on button "Book" at bounding box center [1057, 171] width 74 height 17
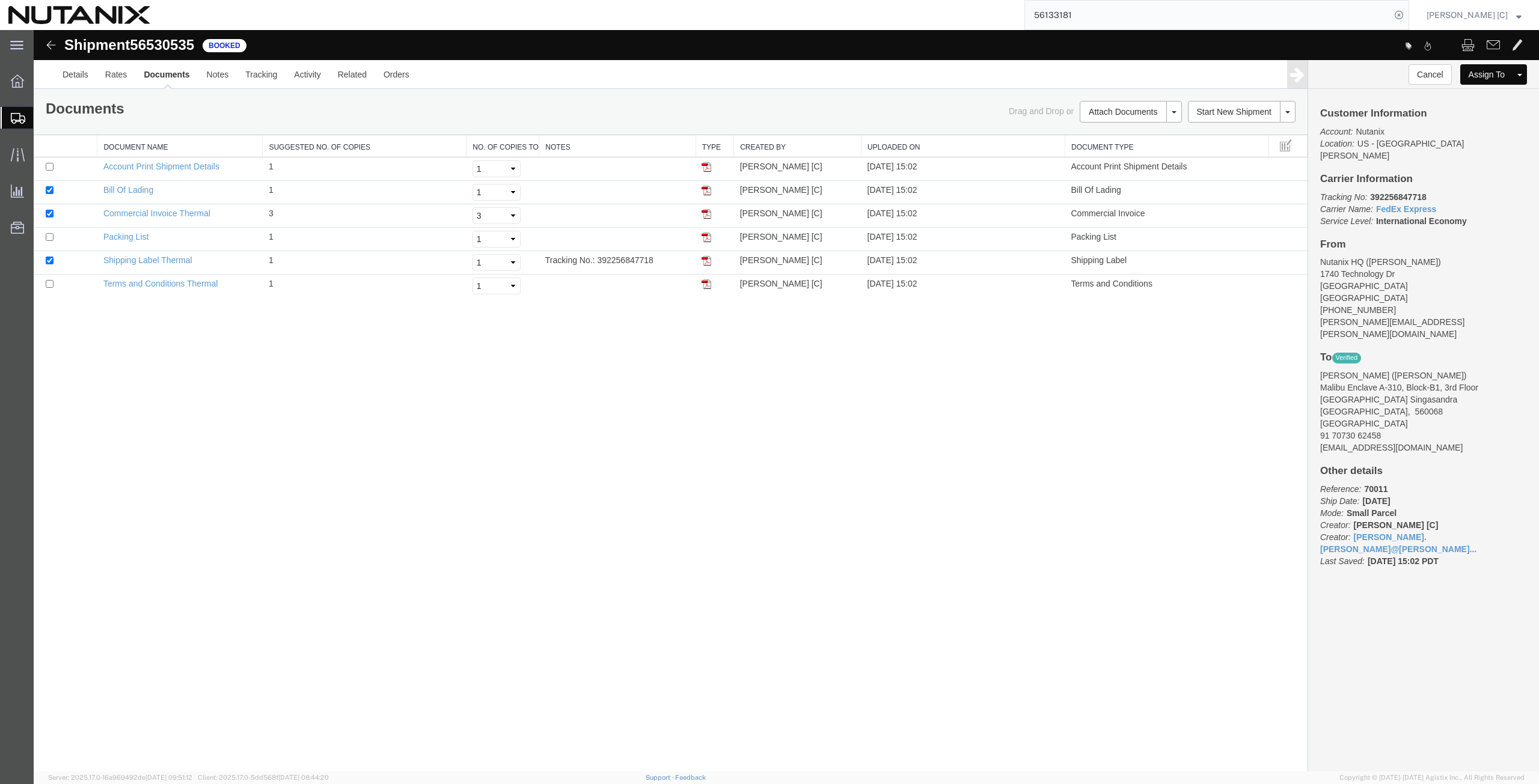
drag, startPoint x: 1137, startPoint y: 50, endPoint x: 900, endPoint y: 39, distance: 237.3
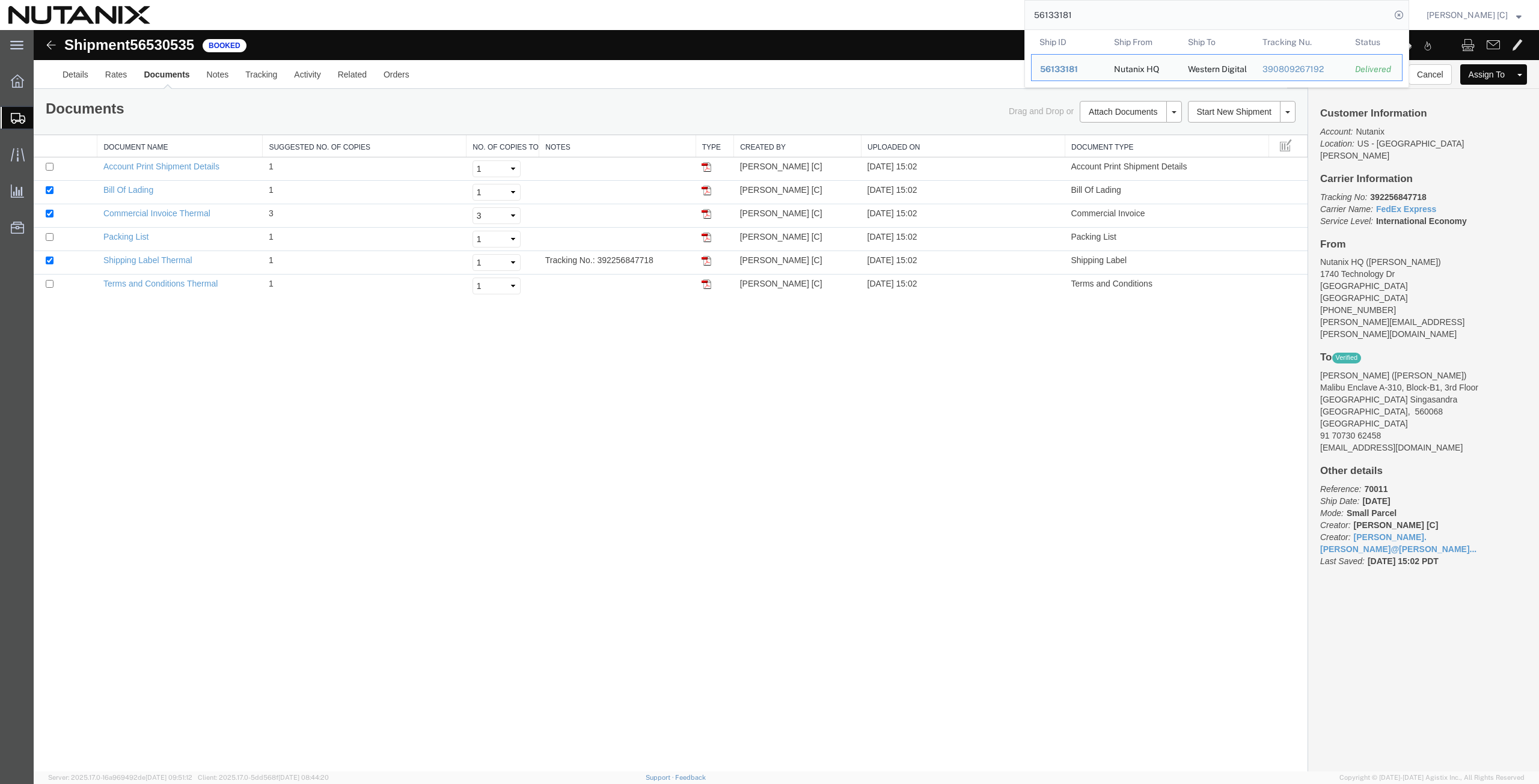
paste input "392255850762"
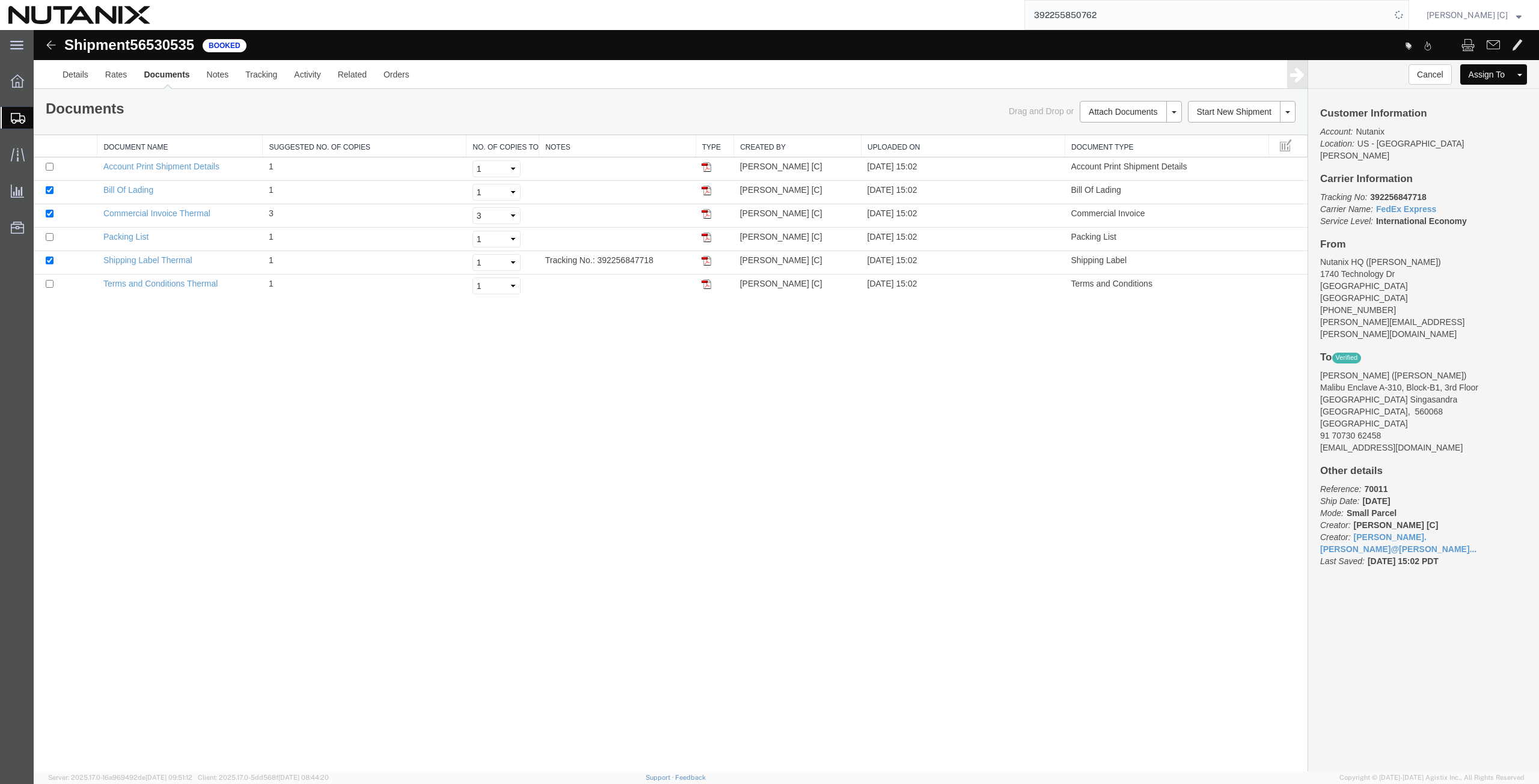
click at [1123, 15] on input "392255850762" at bounding box center [1208, 15] width 365 height 29
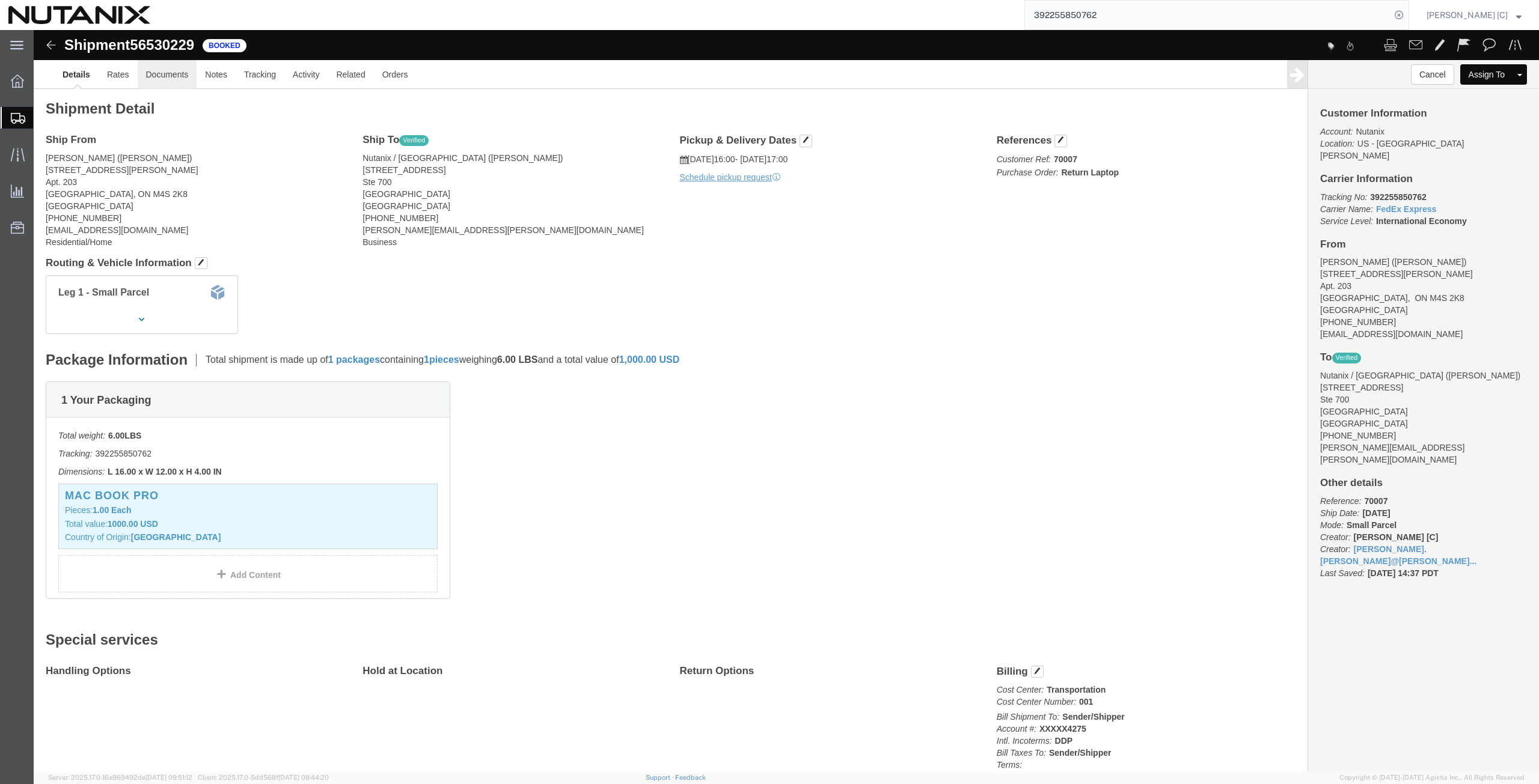
click link "Documents"
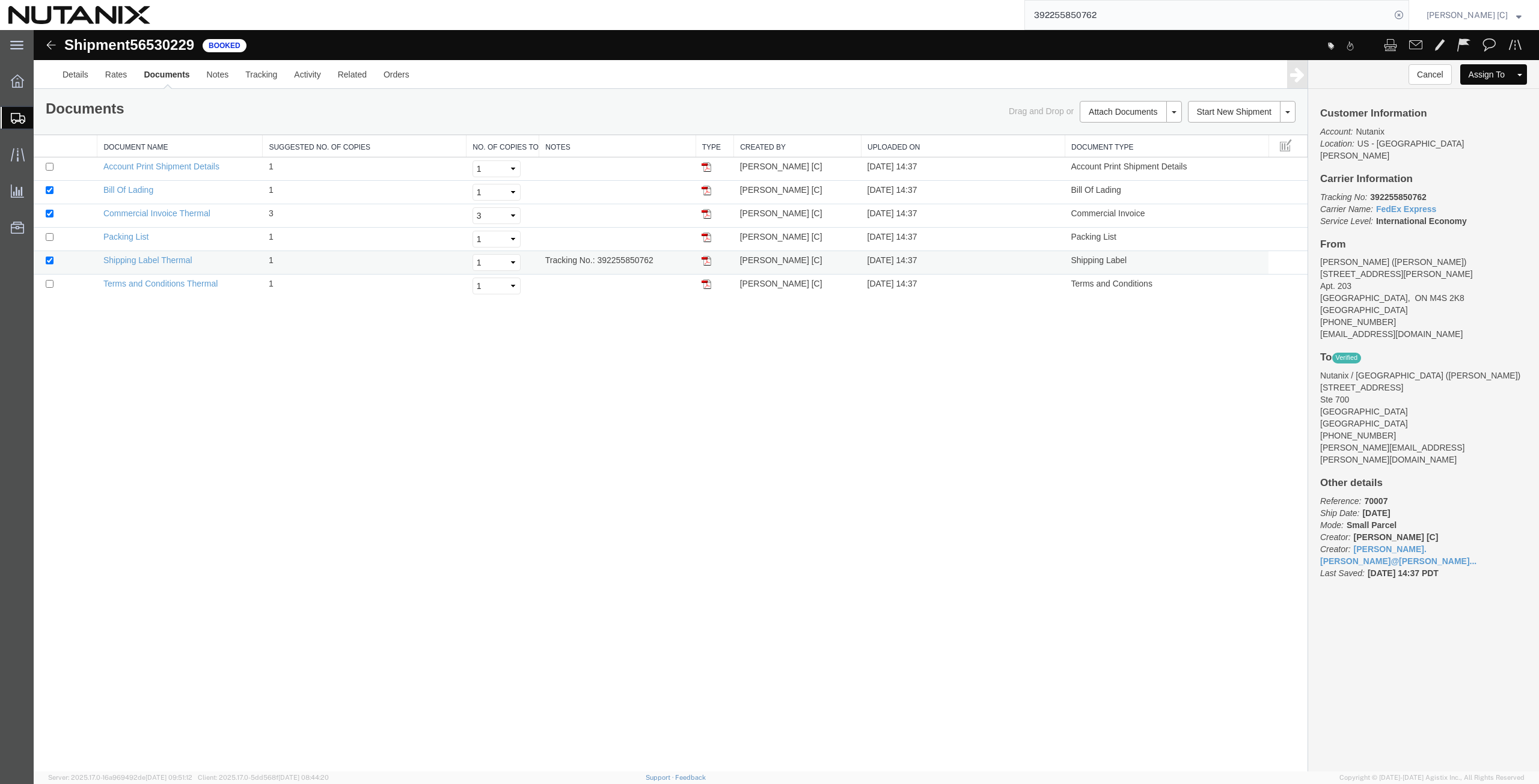
click at [706, 261] on img at bounding box center [706, 260] width 10 height 10
